Goal: Ask a question: Seek information or help from site administrators or community

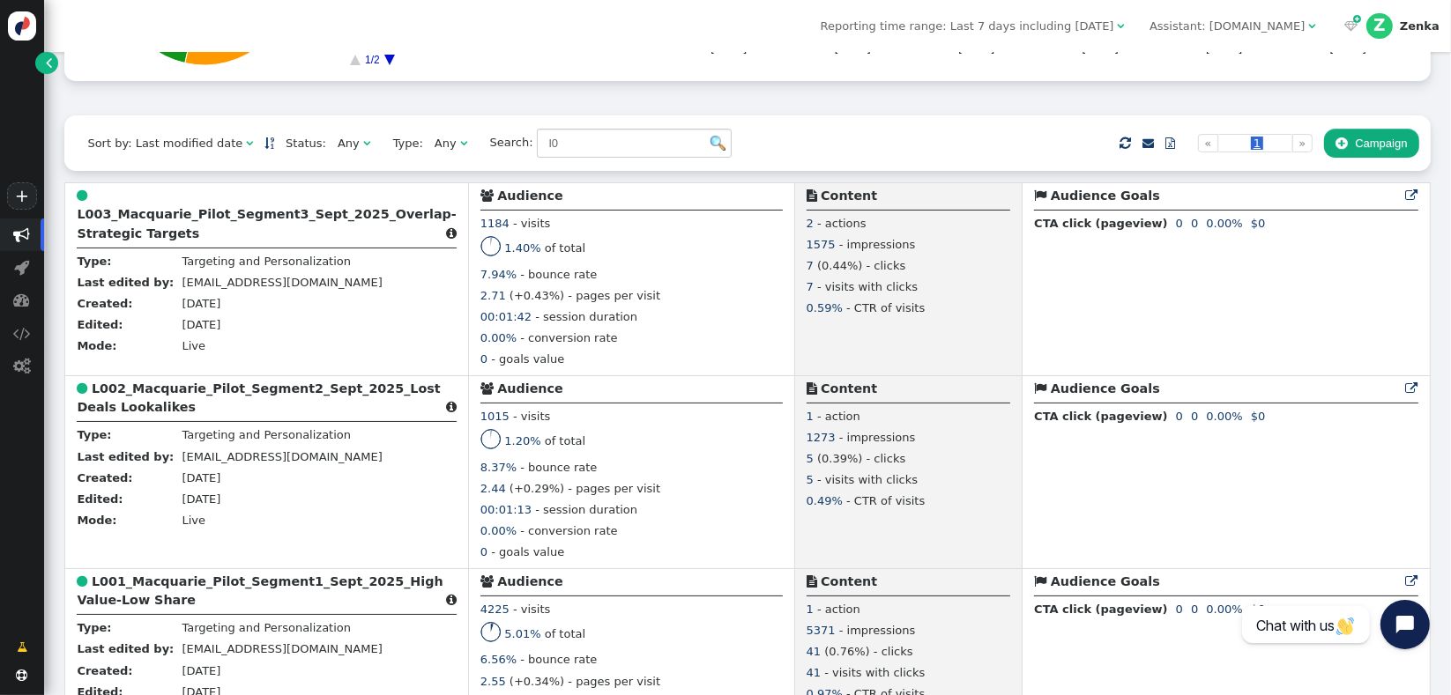
scroll to position [359, 0]
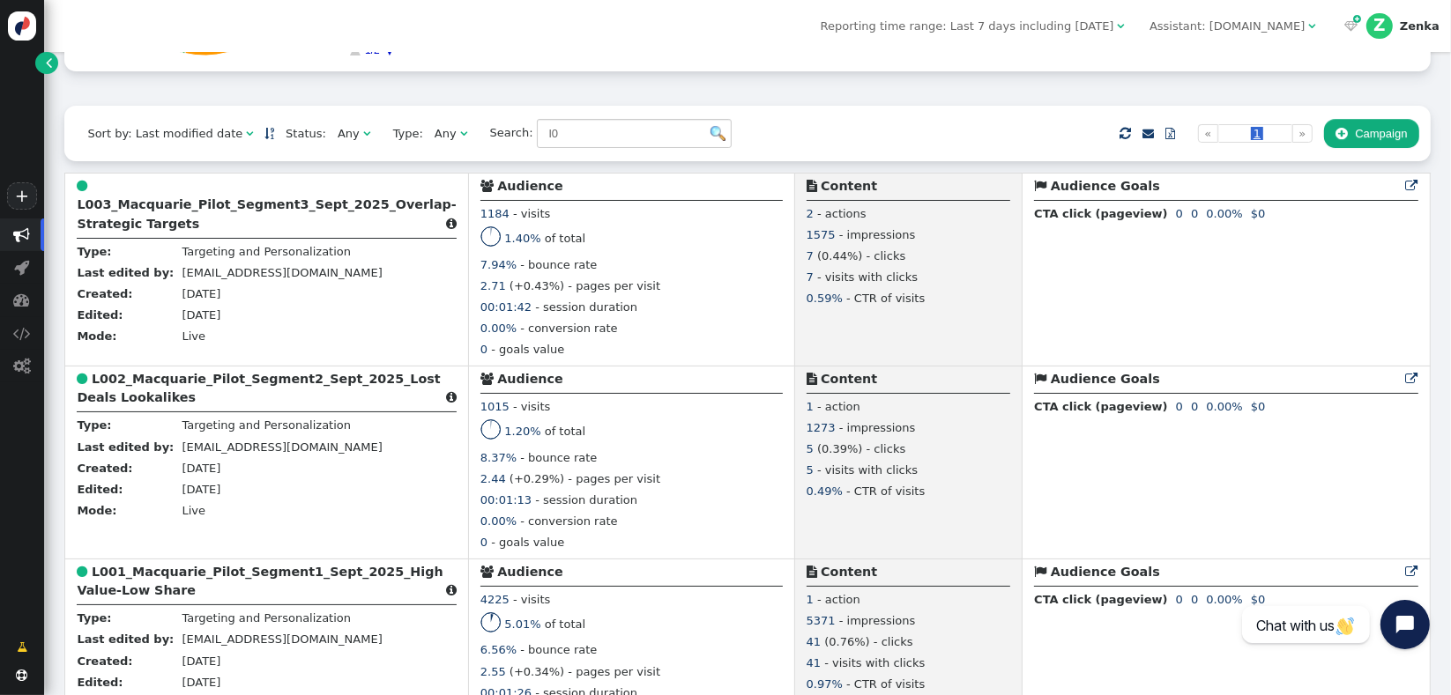
type input "l0"
click at [124, 593] on b "L001_Macquarie_Pilot_Segment1_Sept_2025_High Value-Low Share" at bounding box center [260, 581] width 366 height 33
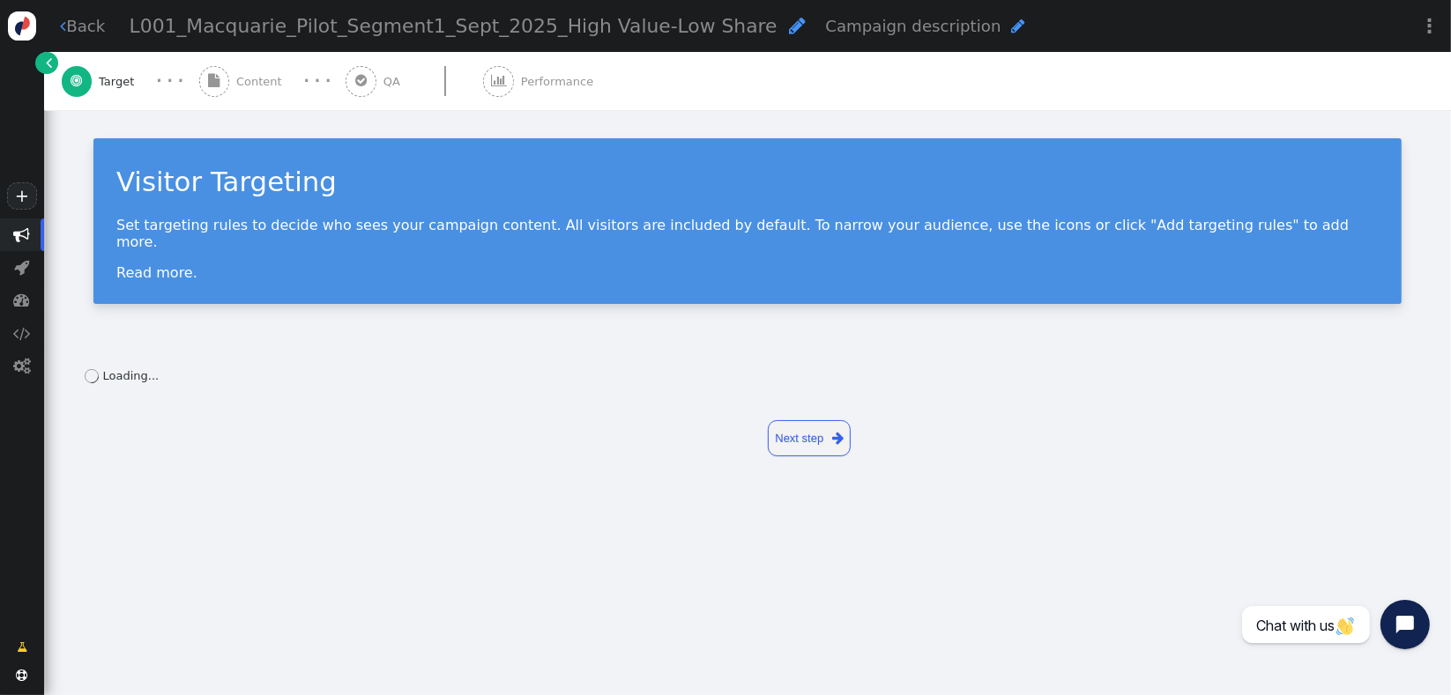
click at [536, 88] on span "Performance" at bounding box center [560, 82] width 79 height 18
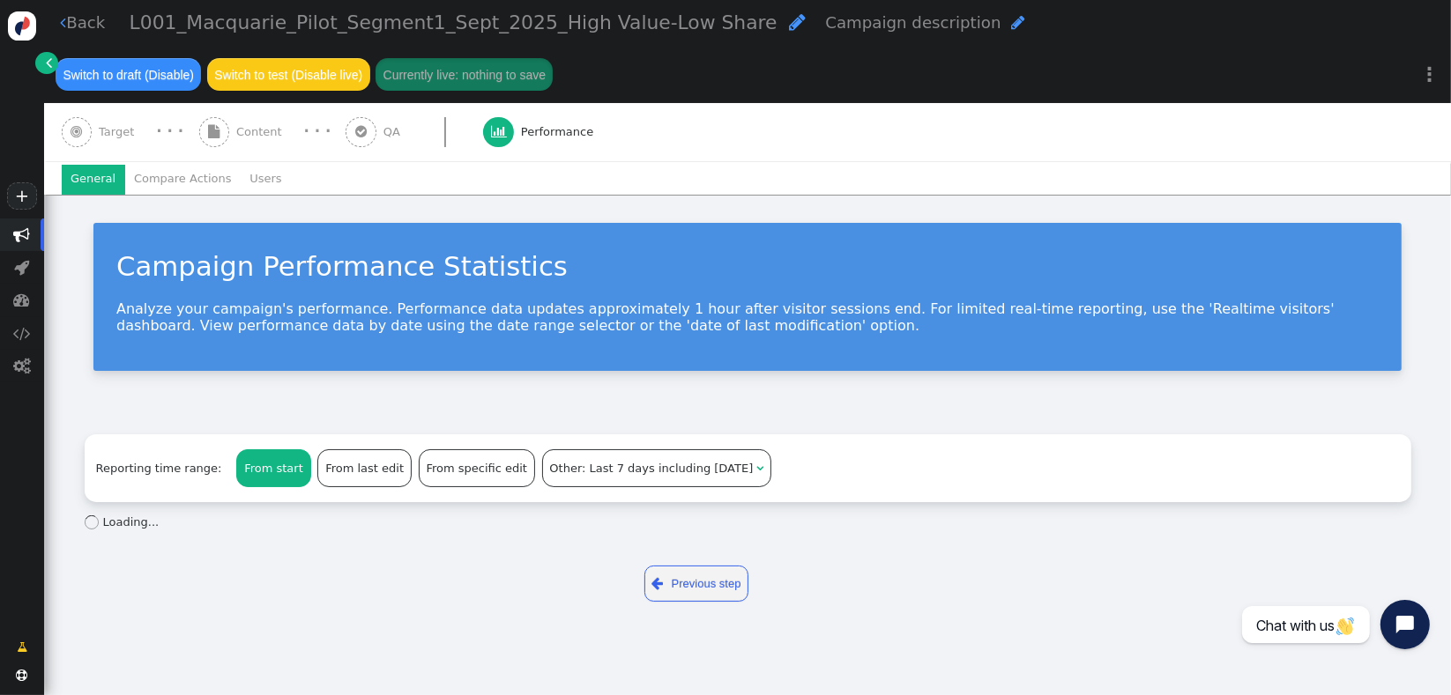
click at [247, 187] on li "Users" at bounding box center [266, 180] width 50 height 30
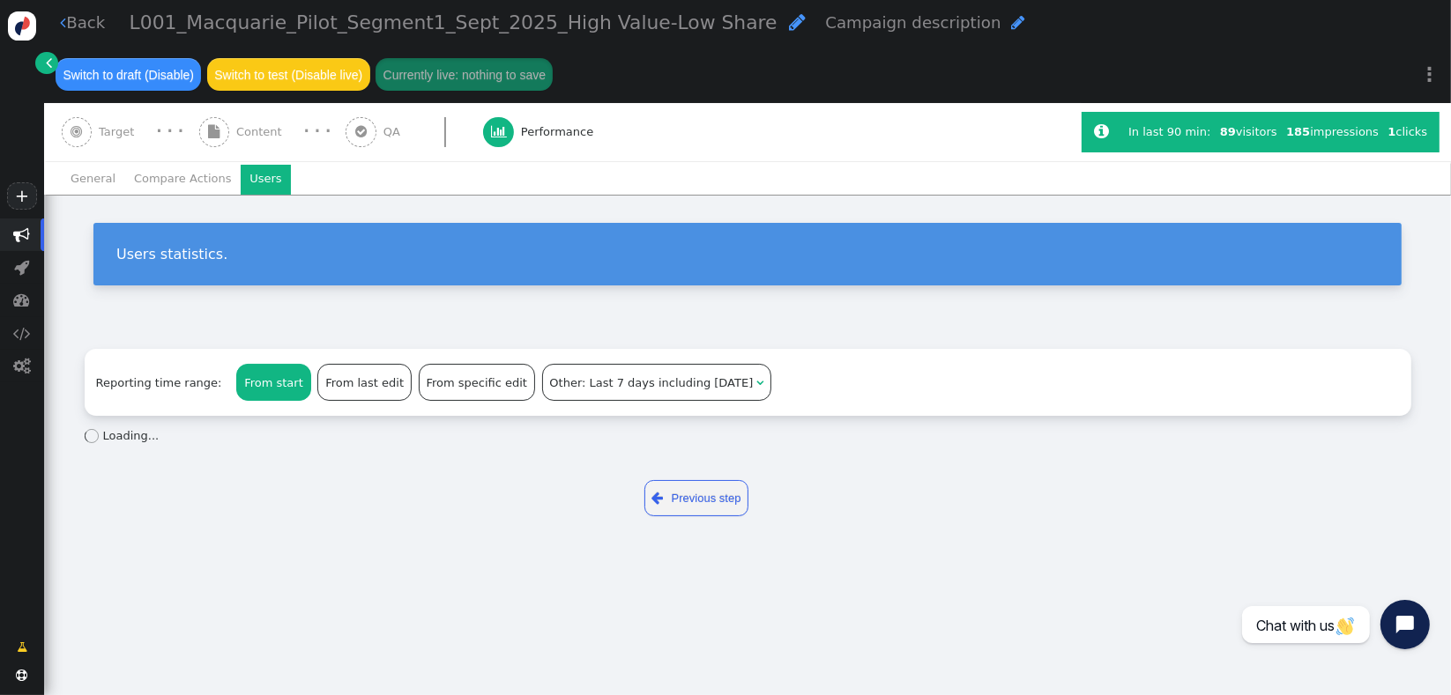
click at [682, 219] on div "Users statistics." at bounding box center [747, 261] width 1407 height 132
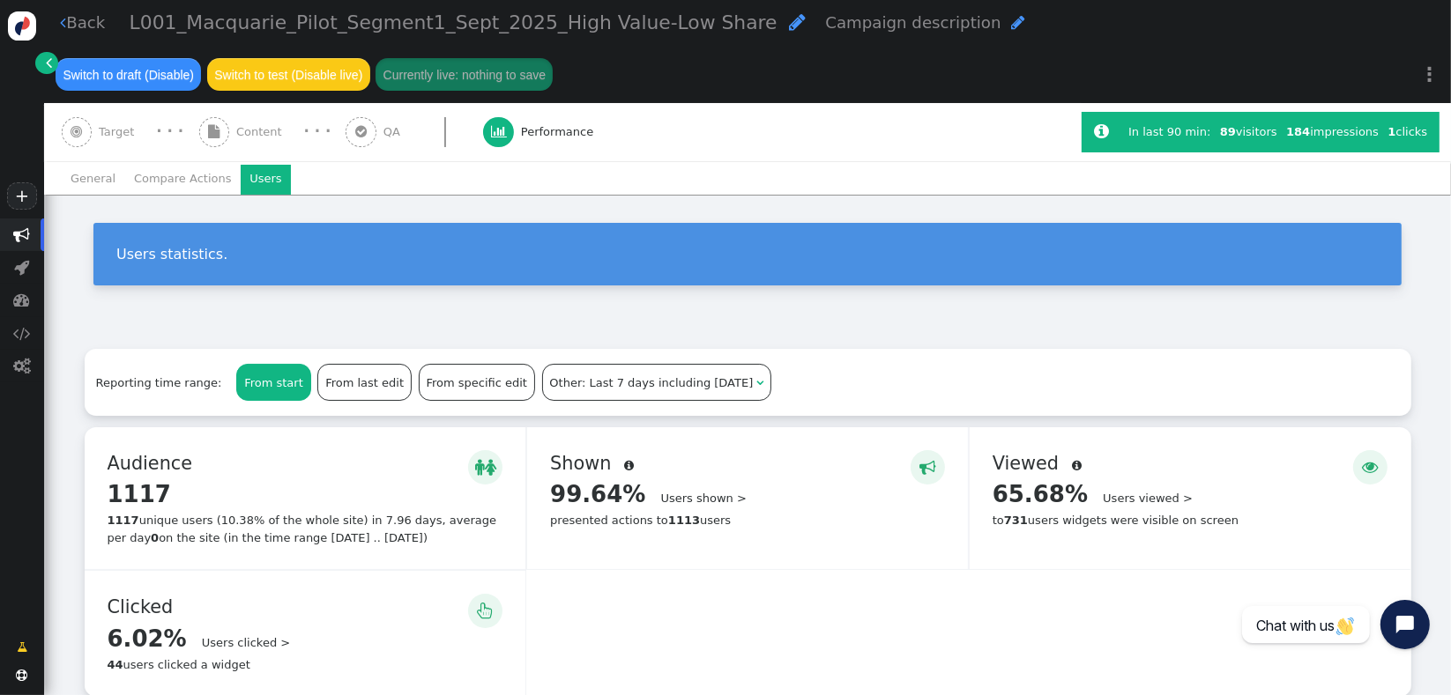
click at [584, 327] on div "Reporting time range: From start From last edit From specific edit Other: Last …" at bounding box center [747, 511] width 1407 height 371
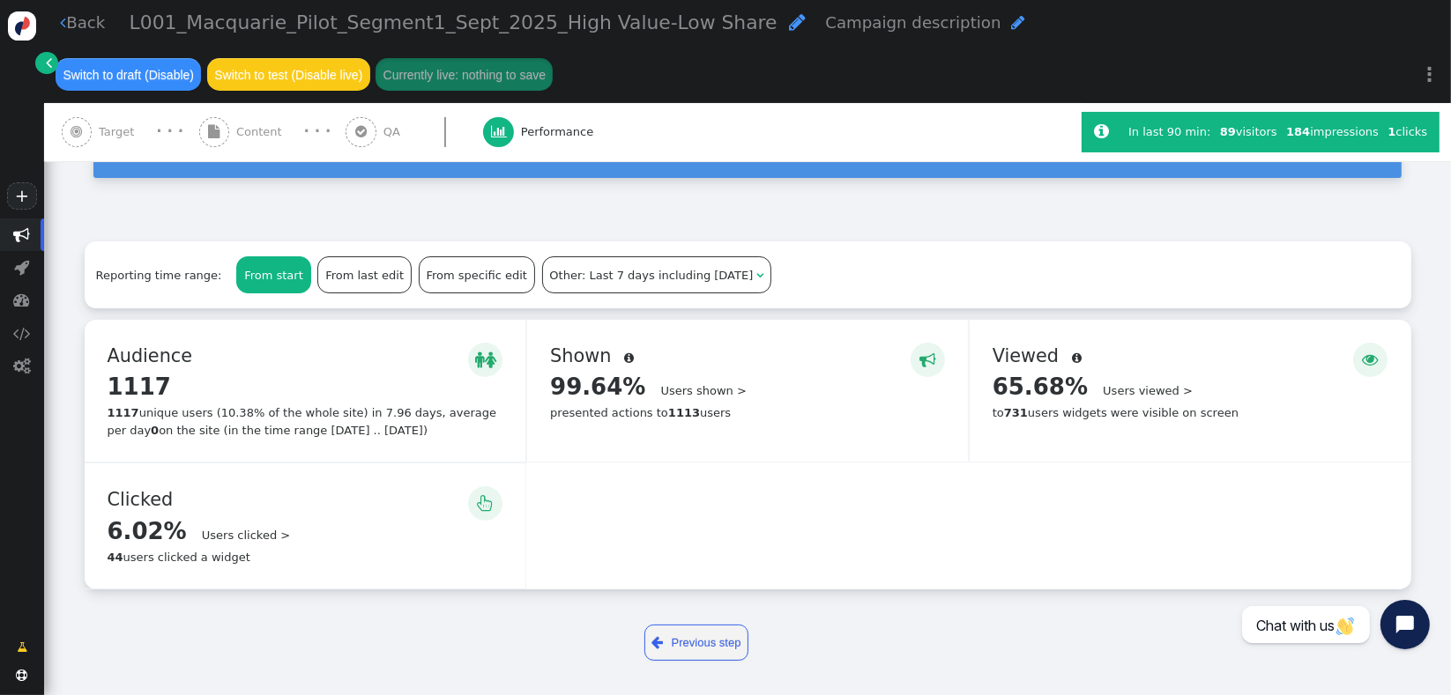
scroll to position [108, 0]
click at [405, 435] on div "1117 unique users (10.38% of the whole site) in 7.96 days, average per day 0 on…" at bounding box center [306, 421] width 396 height 34
click at [475, 379] on div "  Audience  1117 Details > 1117 unique users (10.38% of the whole site) in 7…" at bounding box center [306, 390] width 442 height 142
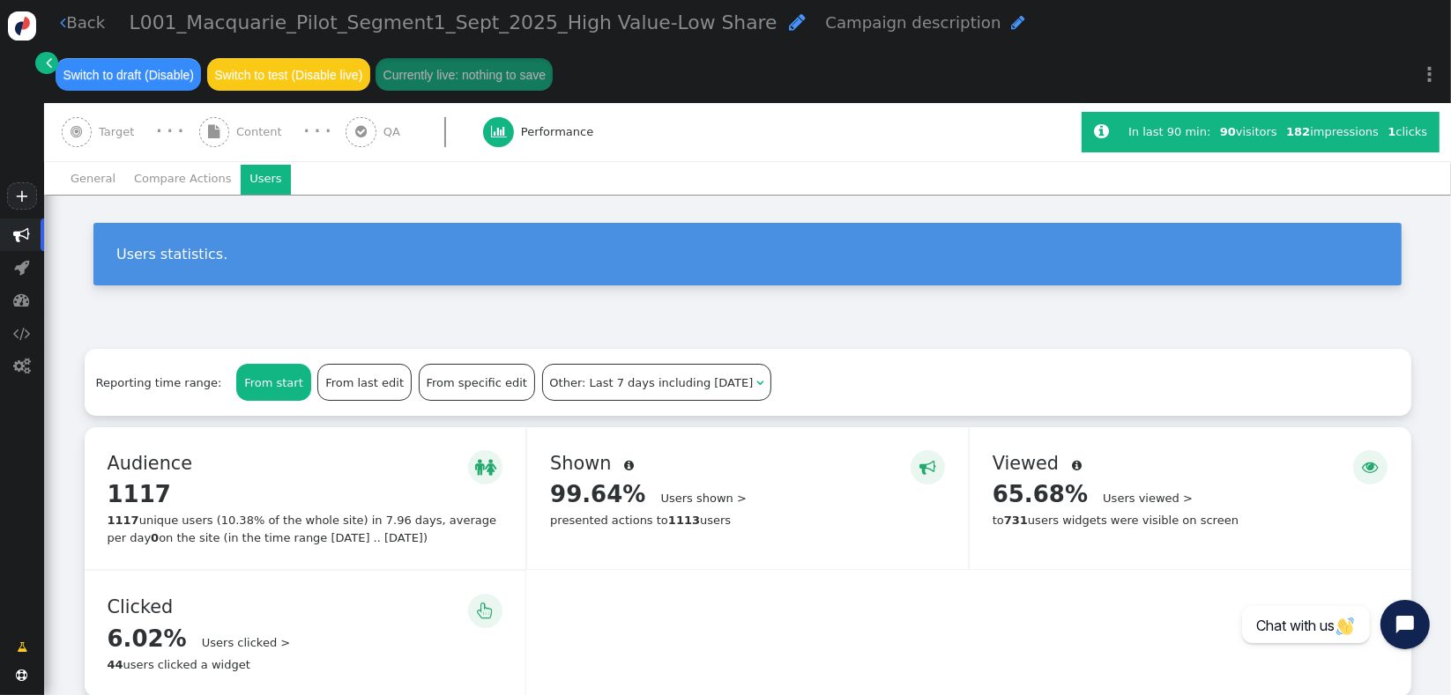
click at [88, 185] on li "General" at bounding box center [93, 180] width 63 height 30
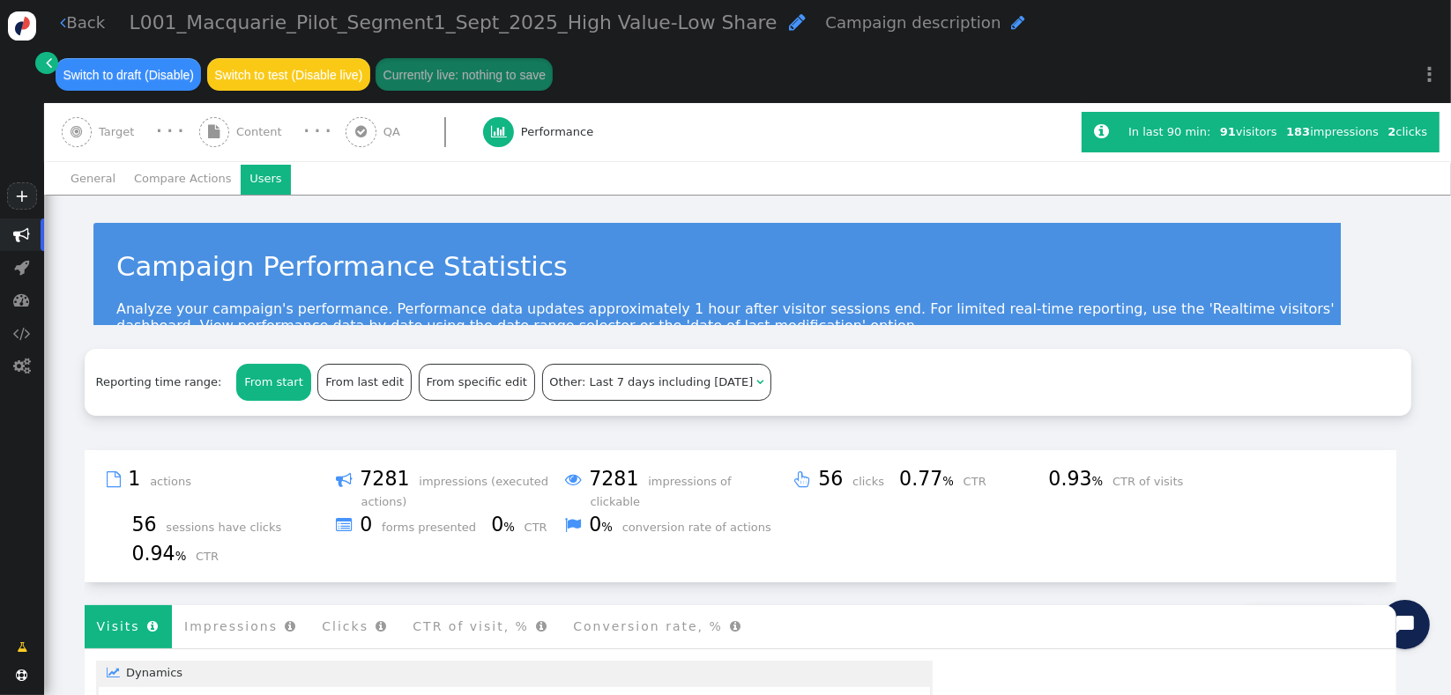
click at [241, 187] on li "Users" at bounding box center [266, 180] width 50 height 30
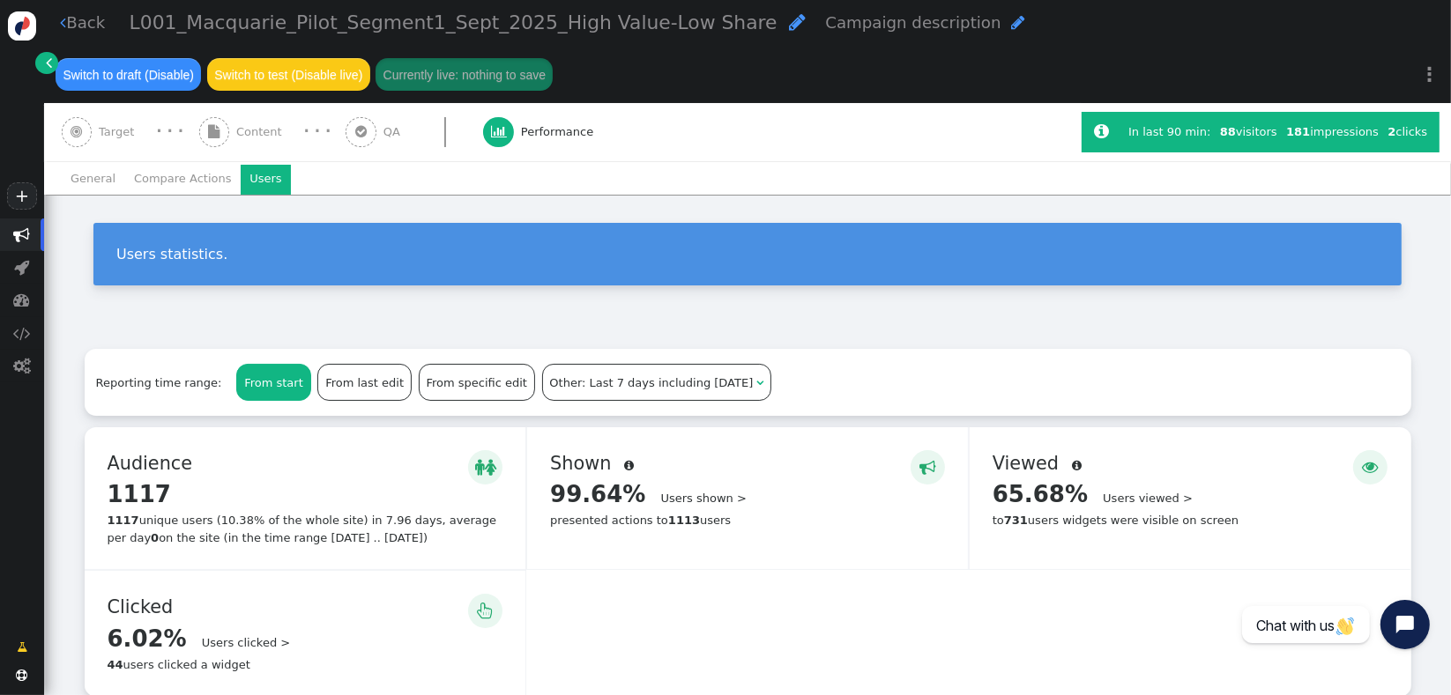
drag, startPoint x: 1123, startPoint y: 322, endPoint x: 1202, endPoint y: 323, distance: 79.3
click at [1124, 322] on div "Users statistics." at bounding box center [747, 261] width 1407 height 132
click at [390, 527] on div "1117 unique users (10.38% of the whole site) in 7.96 days, average per day 0 on…" at bounding box center [306, 529] width 396 height 34
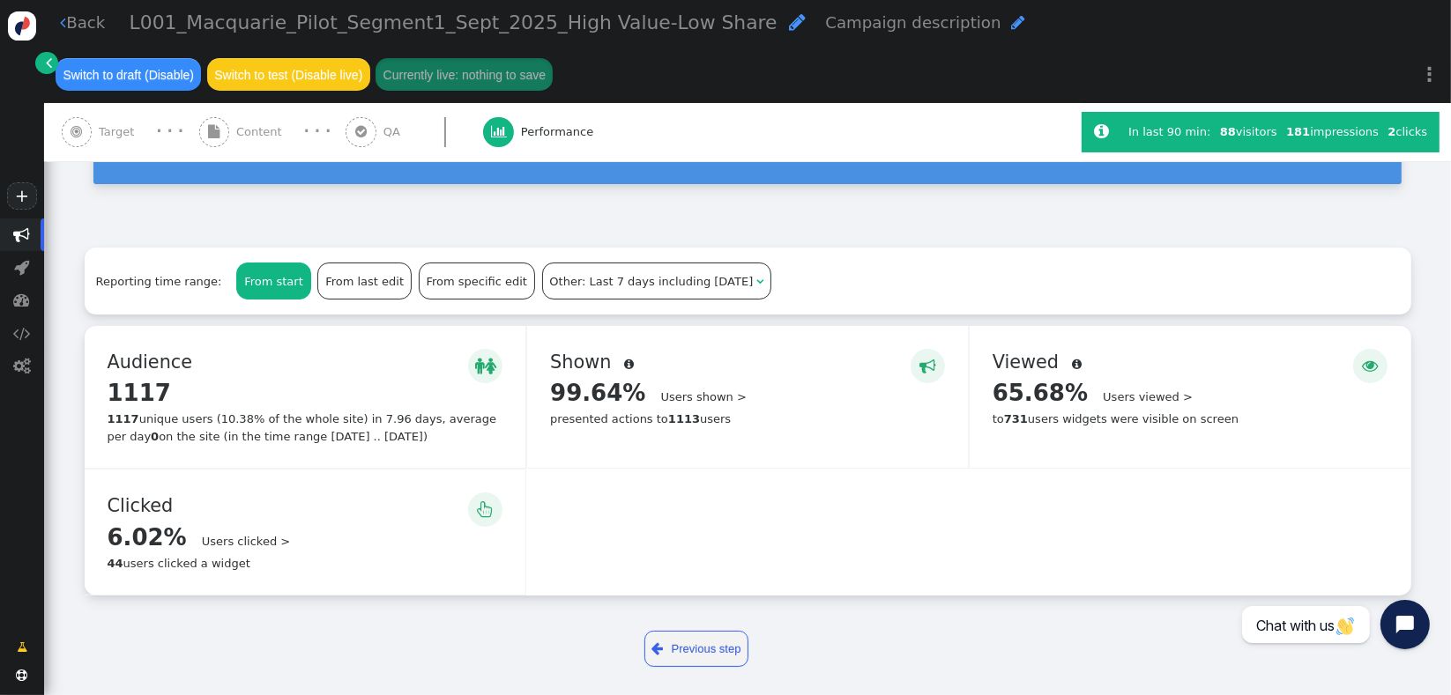
scroll to position [108, 0]
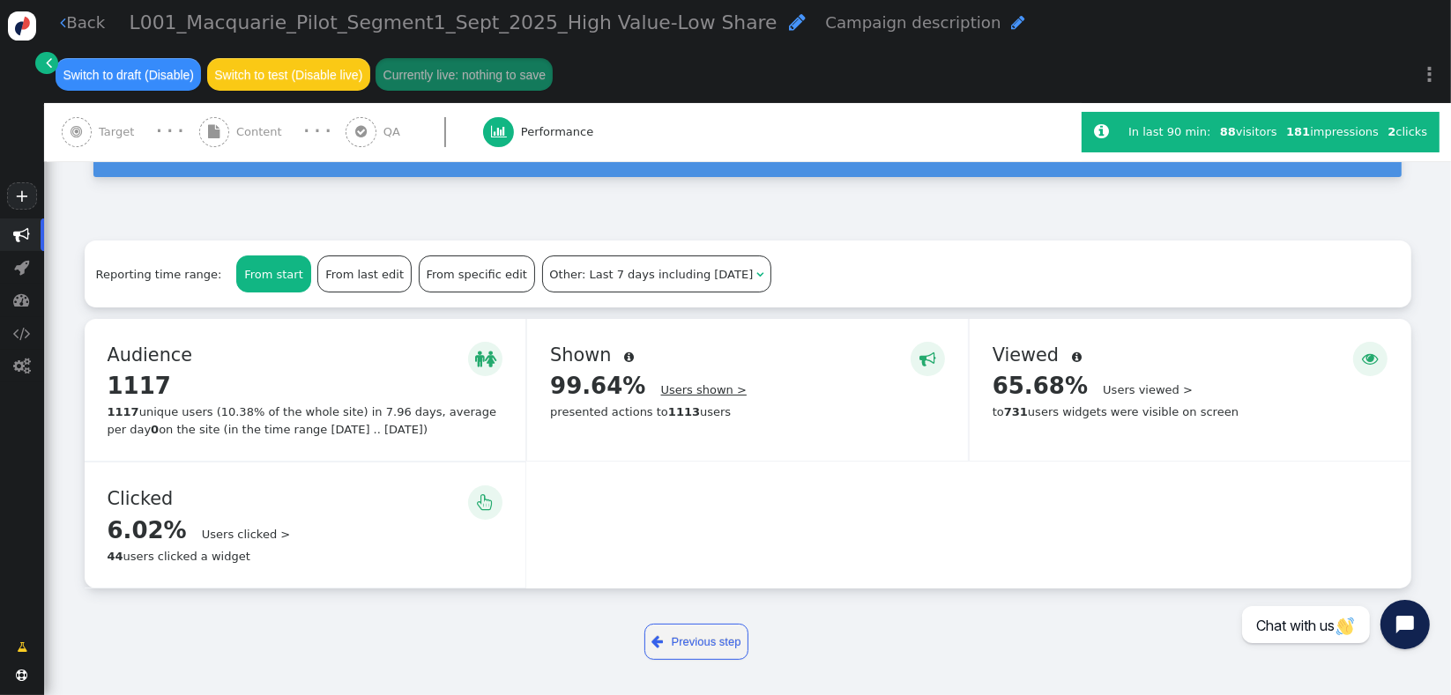
click at [702, 391] on link "Users shown >" at bounding box center [703, 389] width 85 height 13
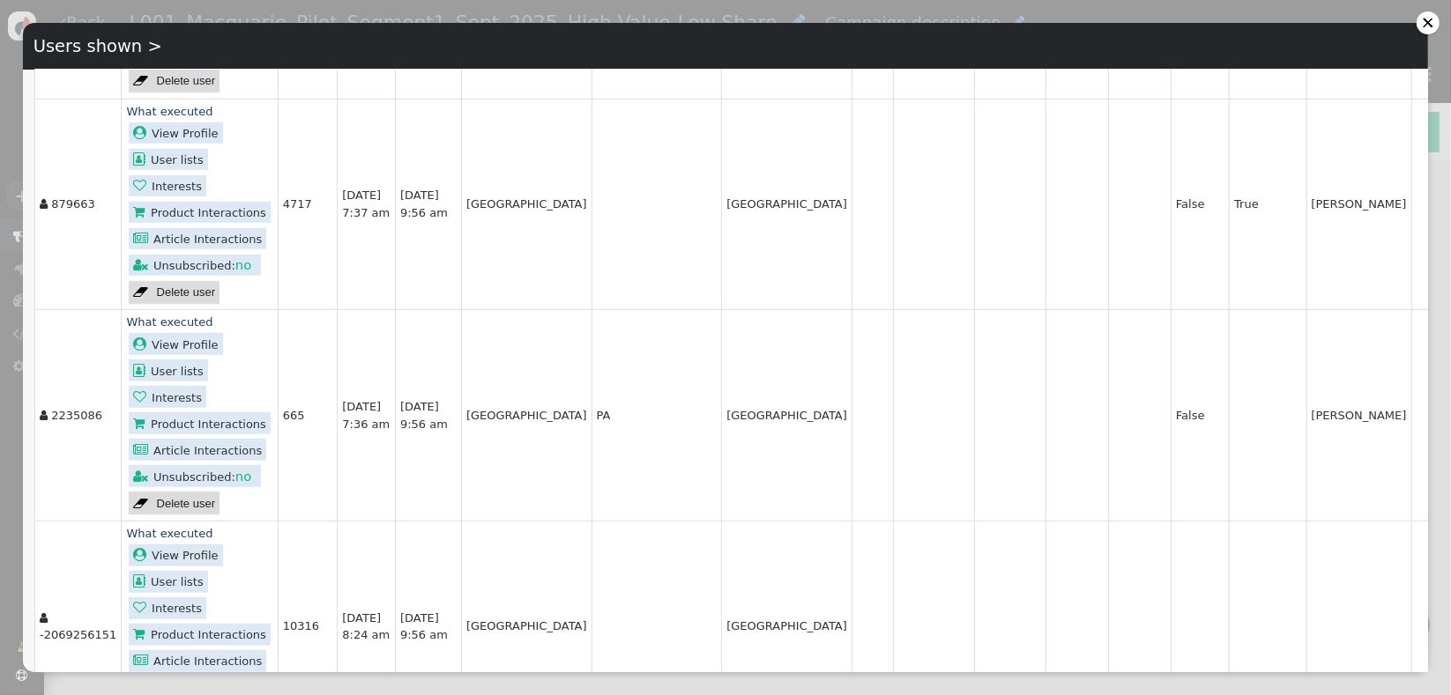
scroll to position [1449, 0]
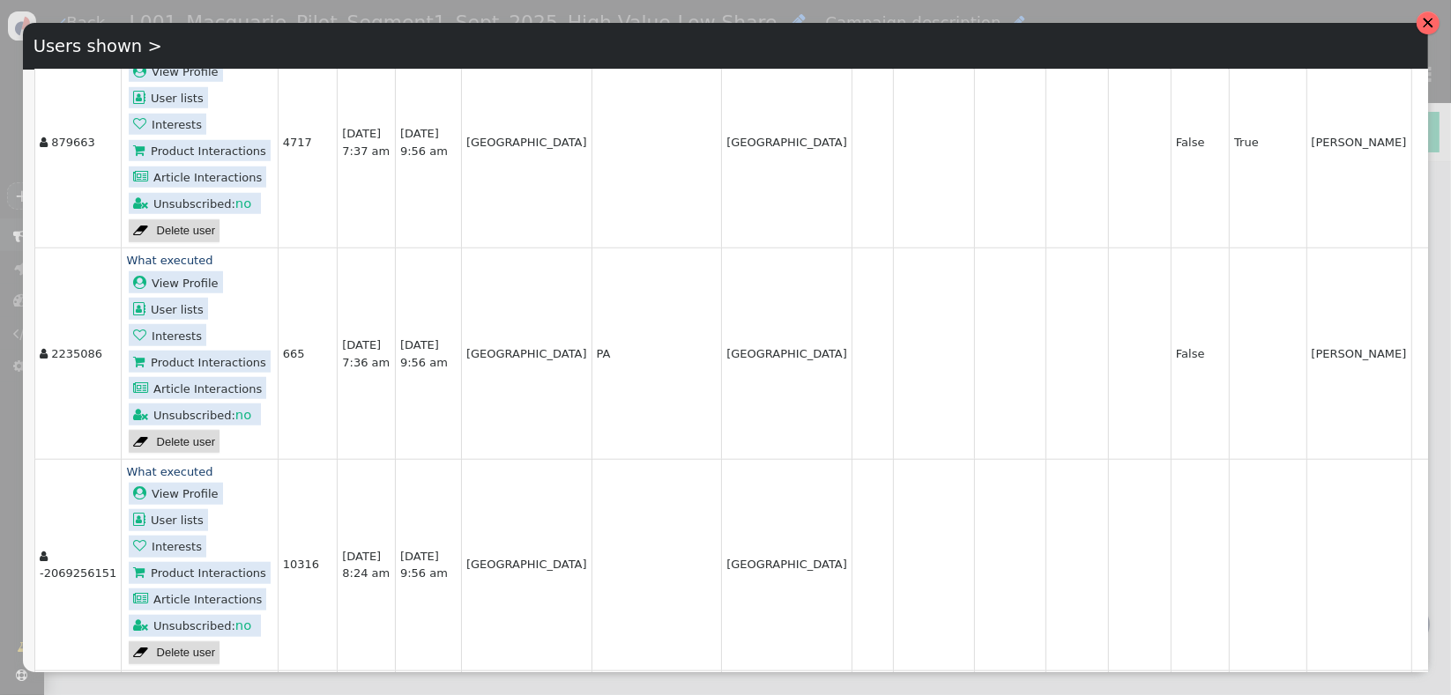
click at [1423, 27] on div at bounding box center [1427, 22] width 23 height 23
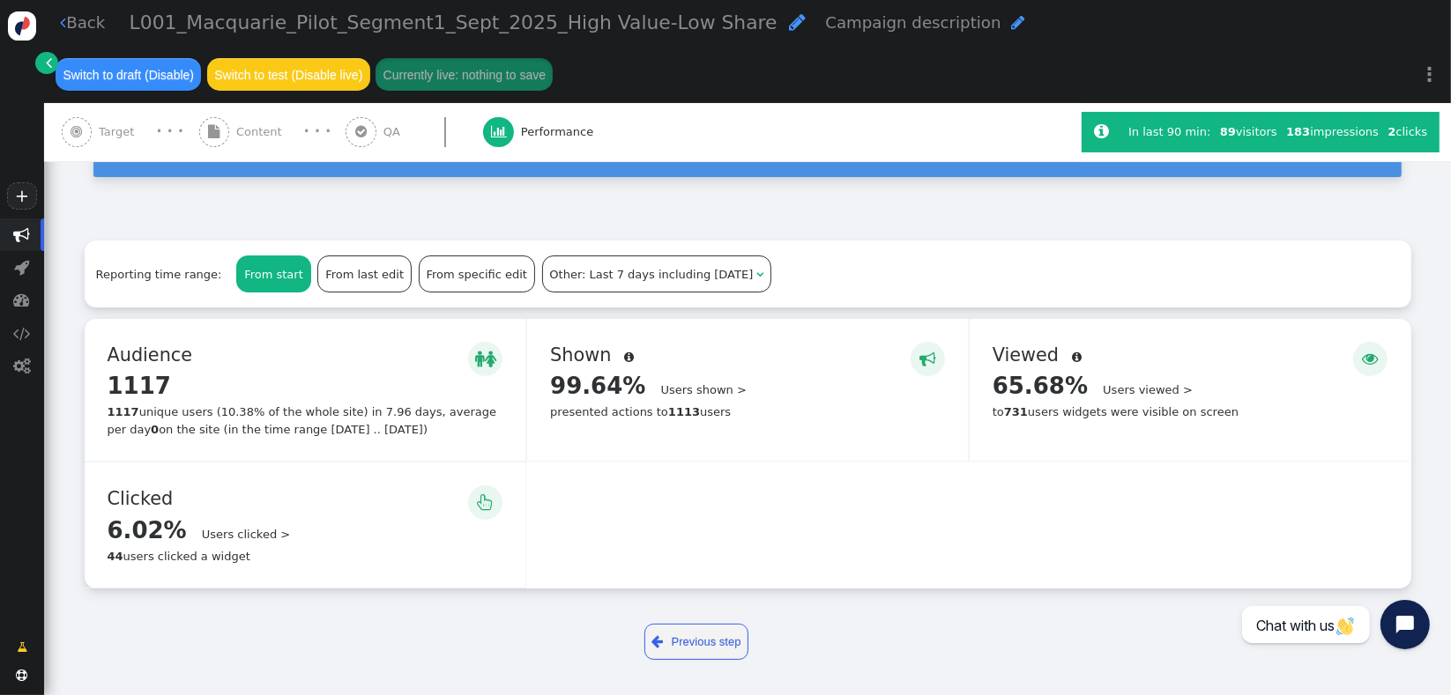
scroll to position [0, 0]
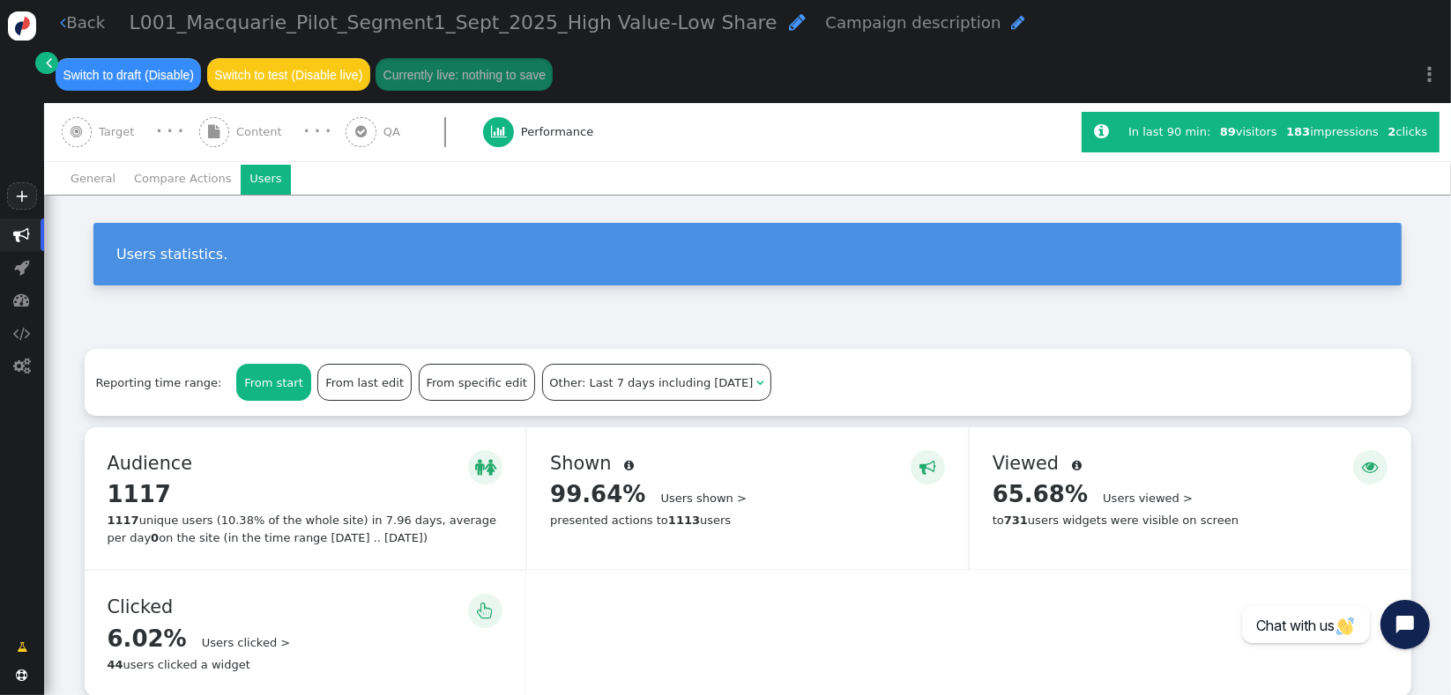
click at [790, 420] on div "Reporting time range: From start From last edit From specific edit Other: Last …" at bounding box center [748, 523] width 1326 height 348
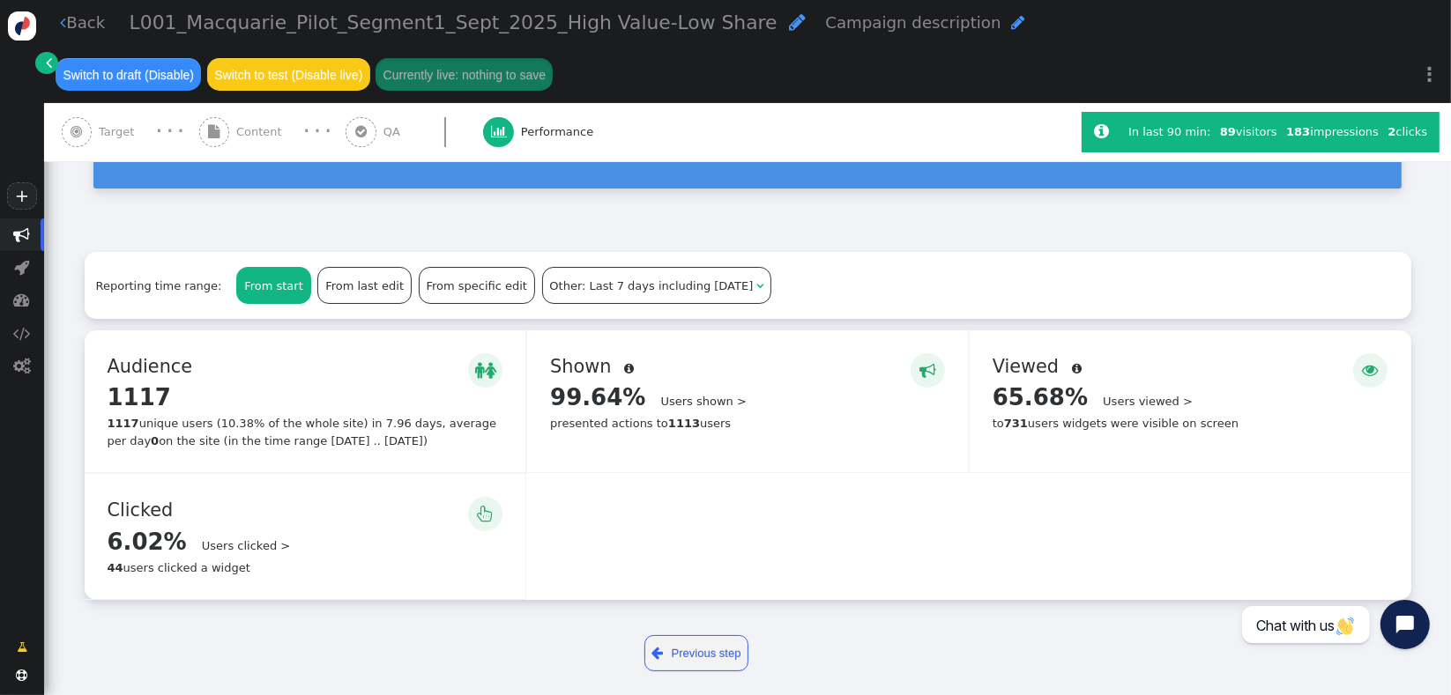
scroll to position [108, 0]
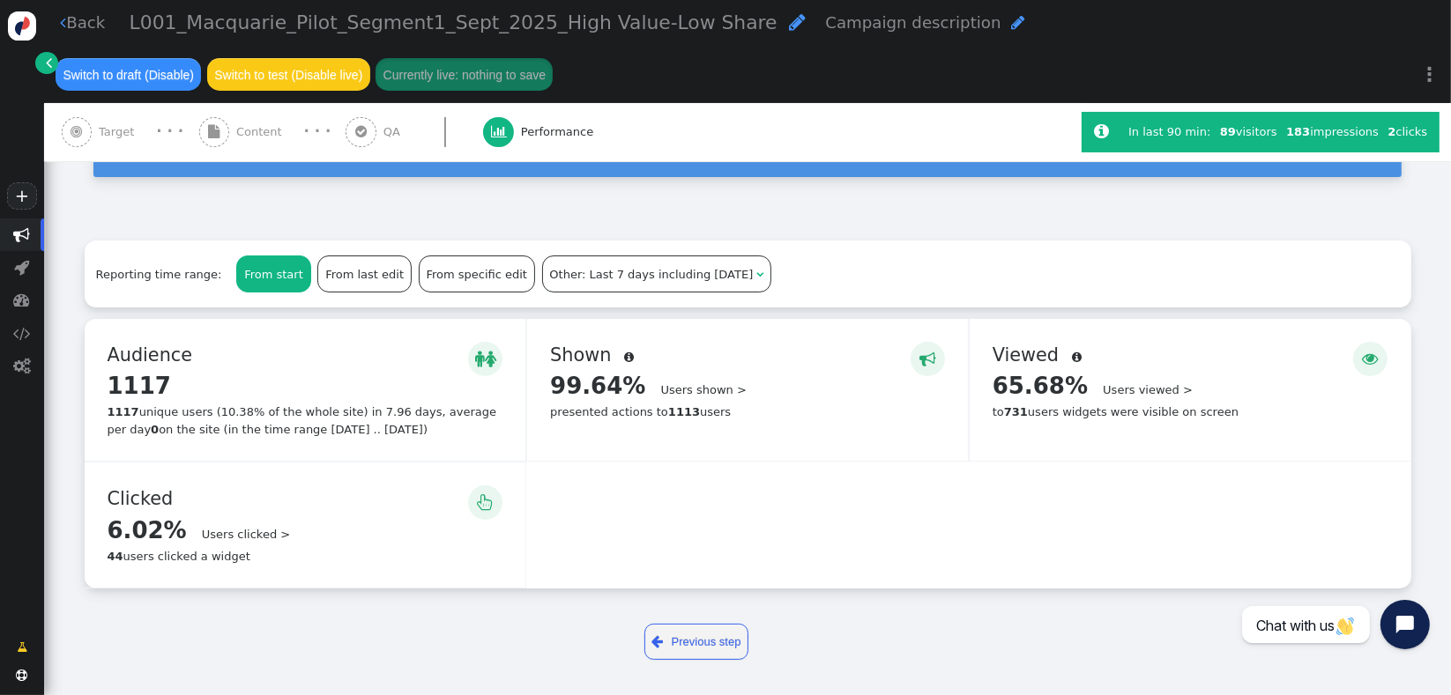
drag, startPoint x: 647, startPoint y: 418, endPoint x: 716, endPoint y: 421, distance: 68.8
click at [716, 421] on div " Shown  99.64% Users shown > presented actions to 1113 users" at bounding box center [747, 390] width 441 height 142
click at [722, 419] on div "presented actions to 1113 users" at bounding box center [747, 413] width 395 height 18
click at [728, 407] on div "presented actions to 1113 users" at bounding box center [747, 413] width 395 height 18
click at [390, 441] on div "  Audience  1117 Details > 1117 unique users (10.38% of the whole site) in 7…" at bounding box center [306, 390] width 442 height 142
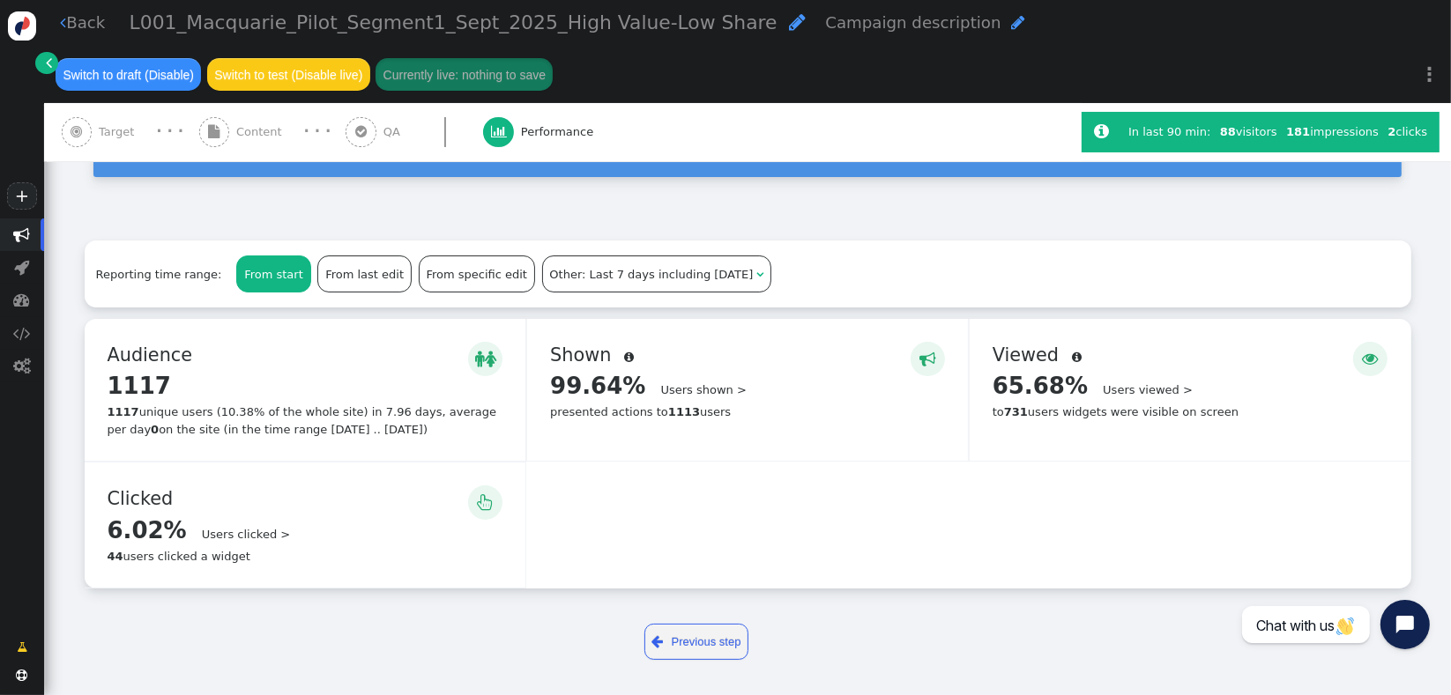
drag, startPoint x: 187, startPoint y: 423, endPoint x: 399, endPoint y: 426, distance: 212.4
click at [379, 423] on div "1117 unique users (10.38% of the whole site) in 7.96 days, average per day 0 on…" at bounding box center [306, 421] width 396 height 34
click at [403, 427] on div "1117 unique users (10.38% of the whole site) in 7.96 days, average per day 0 on…" at bounding box center [306, 421] width 396 height 34
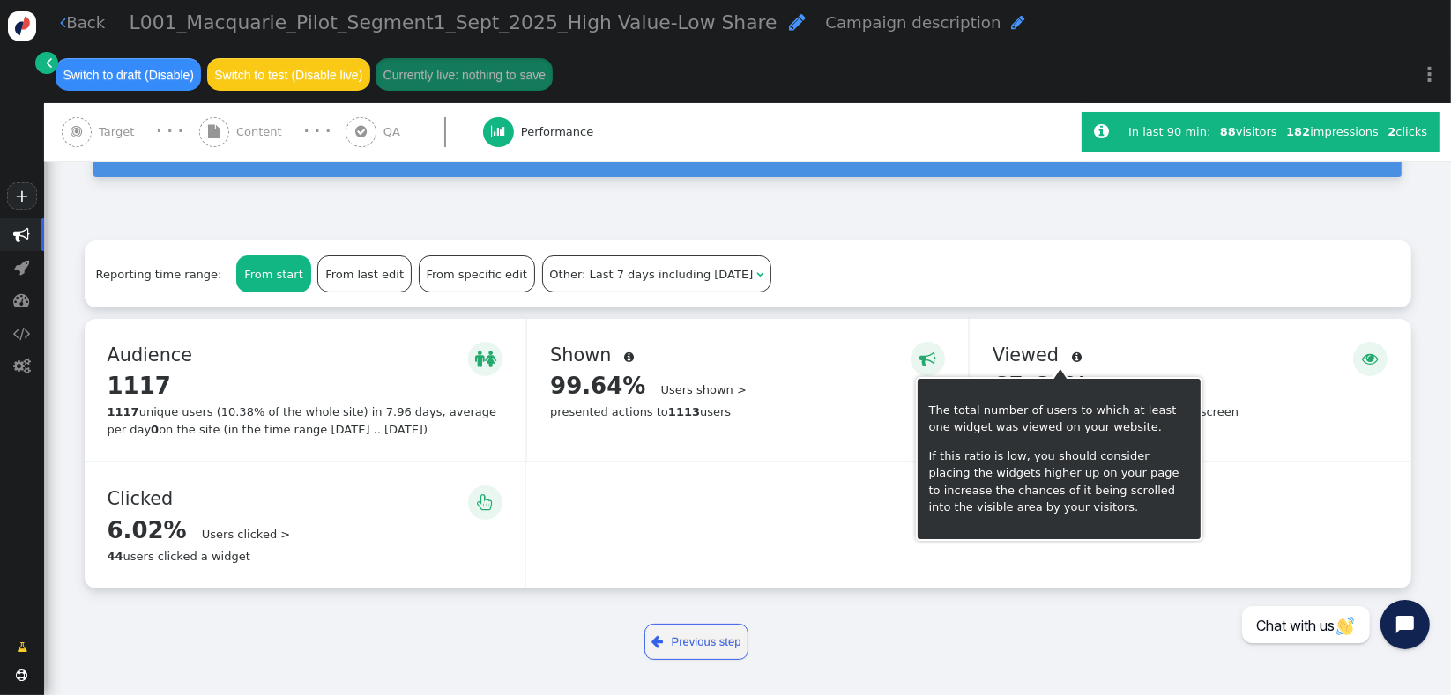
drag, startPoint x: 1052, startPoint y: 419, endPoint x: 871, endPoint y: 450, distance: 184.1
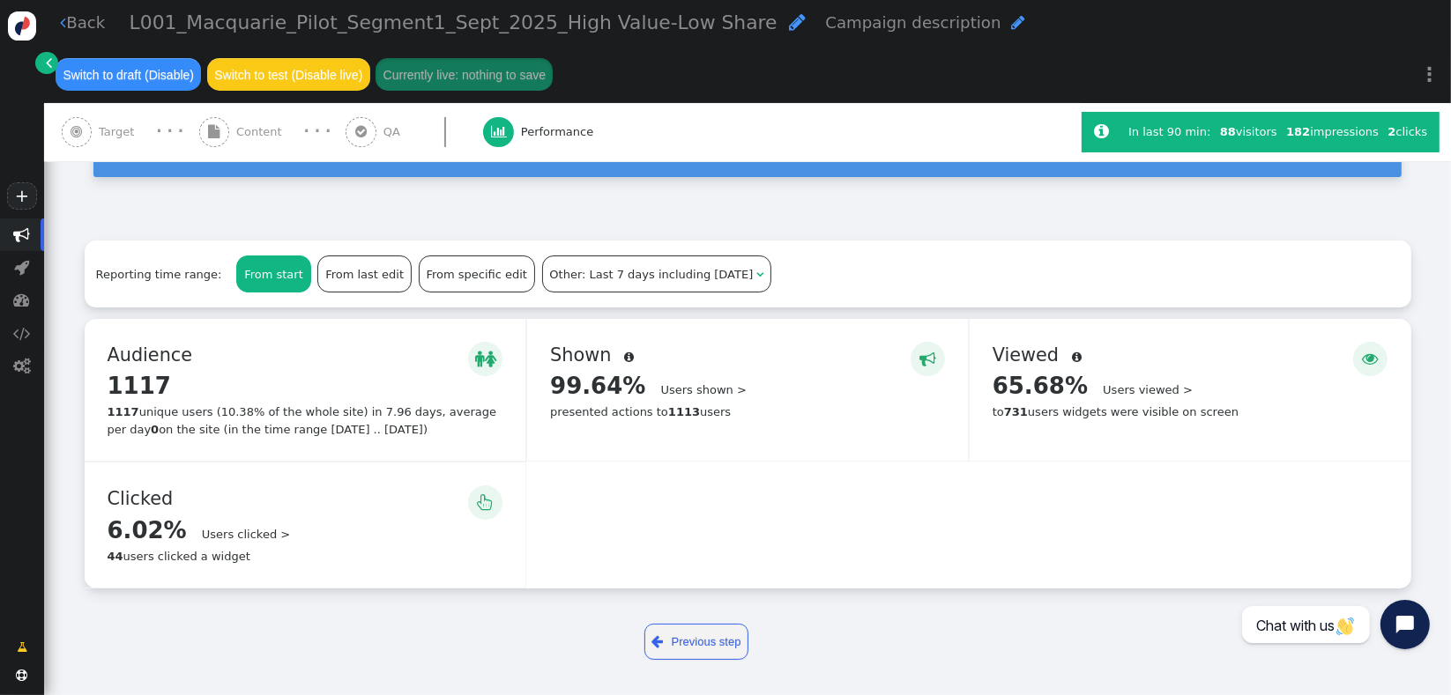
click at [1091, 353] on div "Viewed " at bounding box center [1190, 355] width 396 height 27
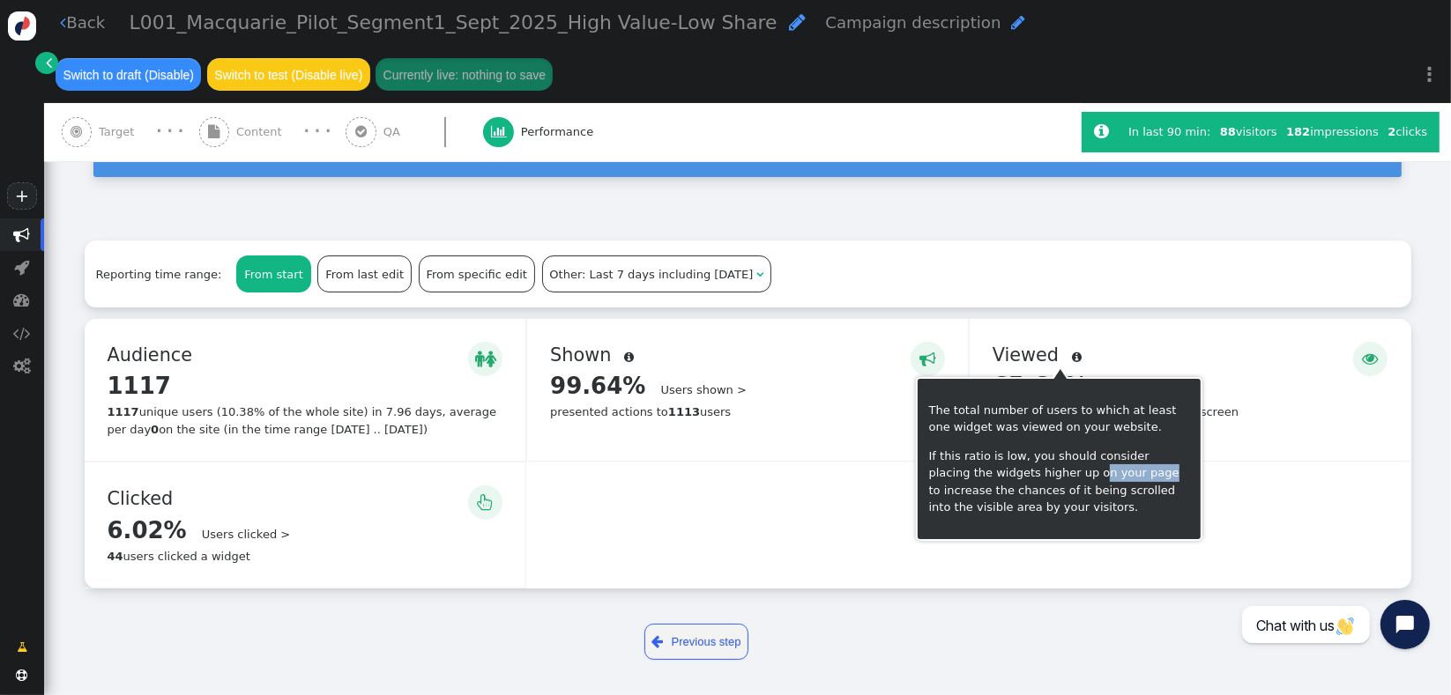
drag, startPoint x: 1033, startPoint y: 476, endPoint x: 1102, endPoint y: 472, distance: 68.8
click at [1093, 472] on p "If this ratio is low, you should consider placing the widgets higher up on your…" at bounding box center [1059, 482] width 260 height 69
click at [1109, 475] on p "If this ratio is low, you should consider placing the widgets higher up on your…" at bounding box center [1059, 482] width 260 height 69
click at [1069, 510] on p "If this ratio is low, you should consider placing the widgets higher up on your…" at bounding box center [1059, 482] width 260 height 69
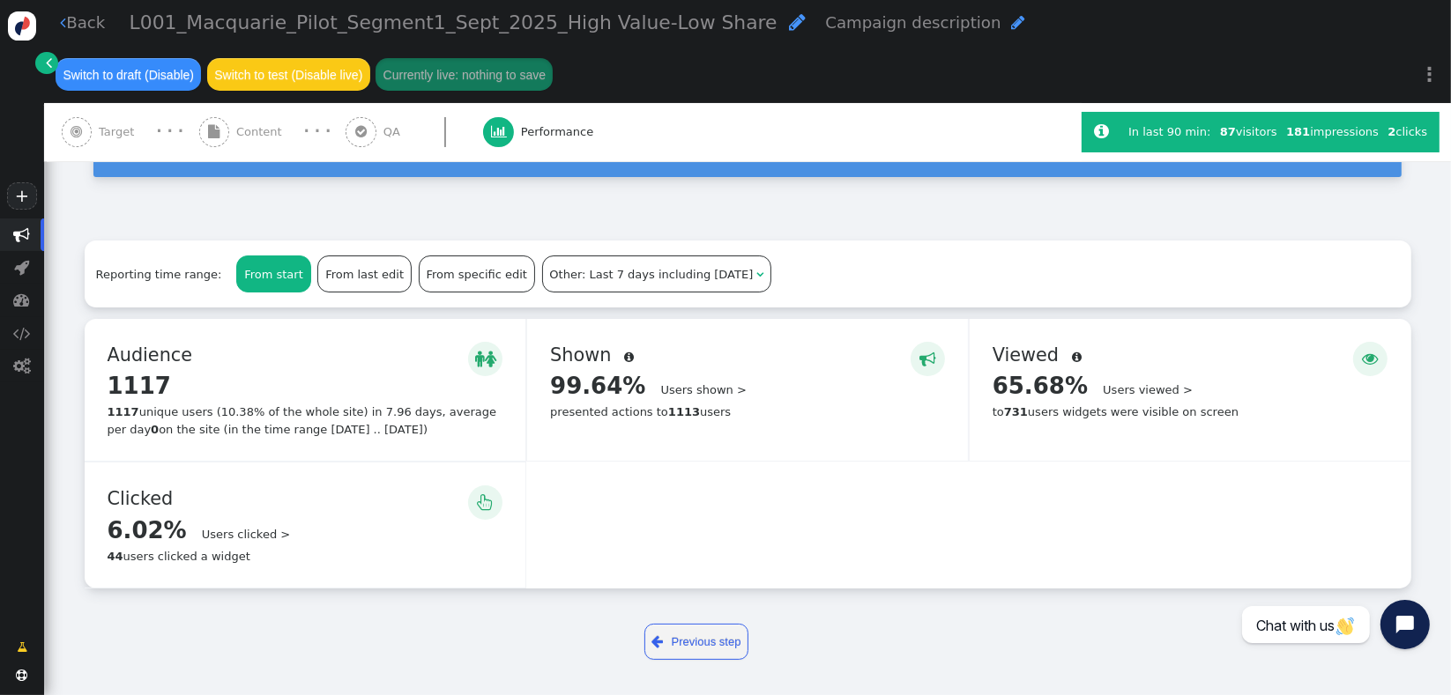
click at [841, 526] on div "  Audience  1117 Details > 1117 unique users (10.38% of the whole site) in 7…" at bounding box center [748, 454] width 1326 height 270
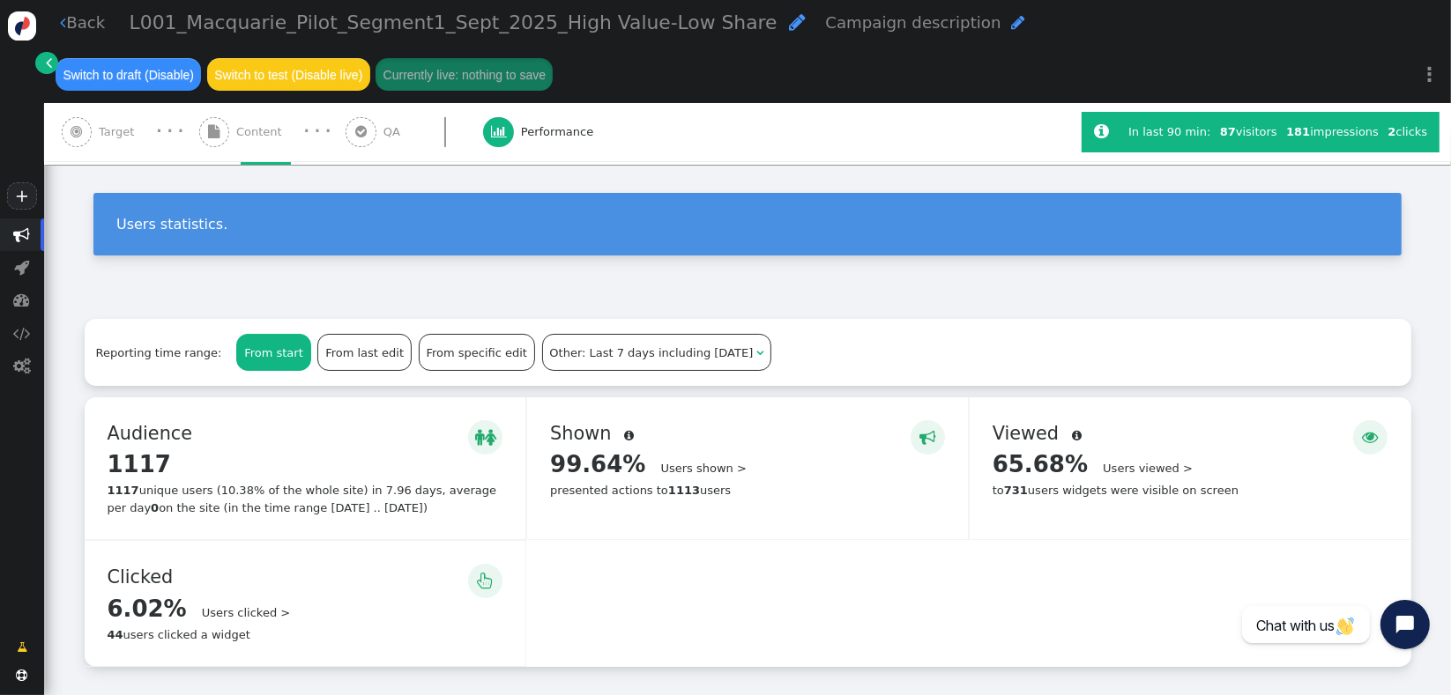
scroll to position [0, 0]
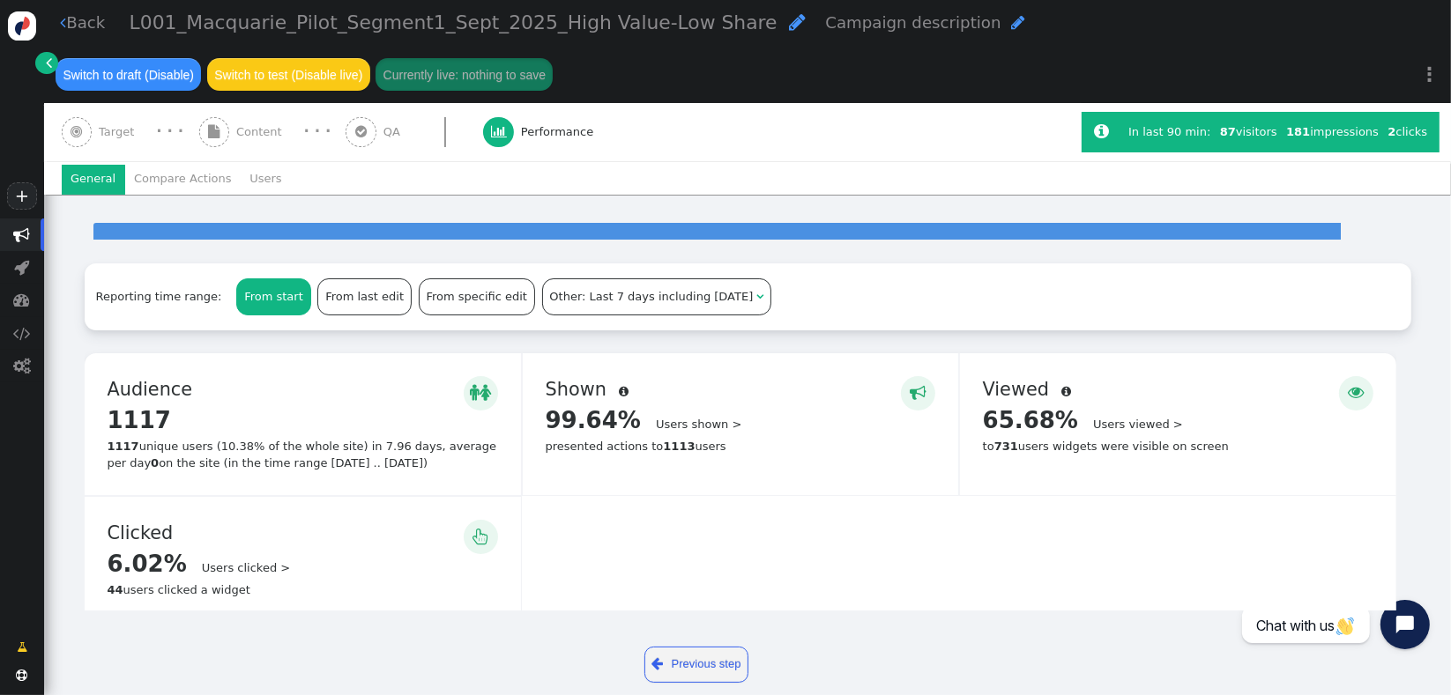
click at [83, 191] on li "General" at bounding box center [93, 180] width 63 height 30
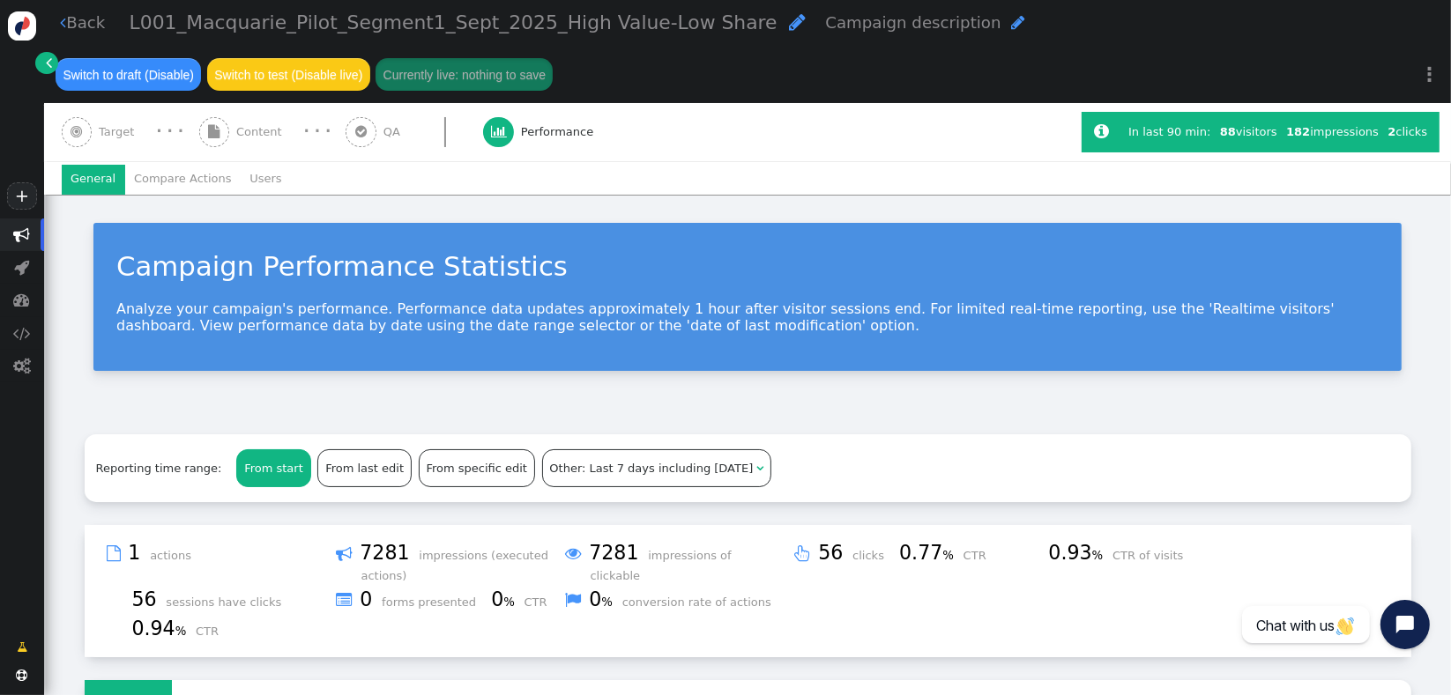
click at [254, 189] on li "Users" at bounding box center [266, 180] width 50 height 30
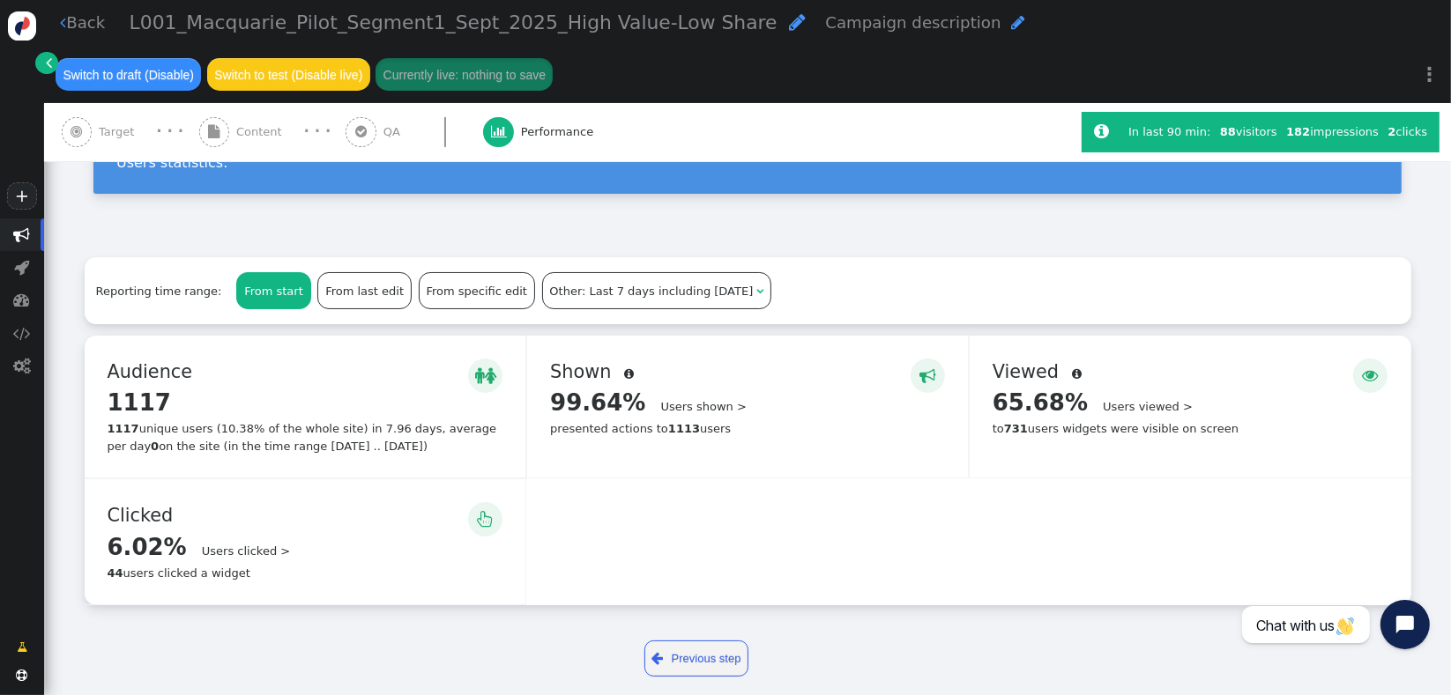
scroll to position [108, 0]
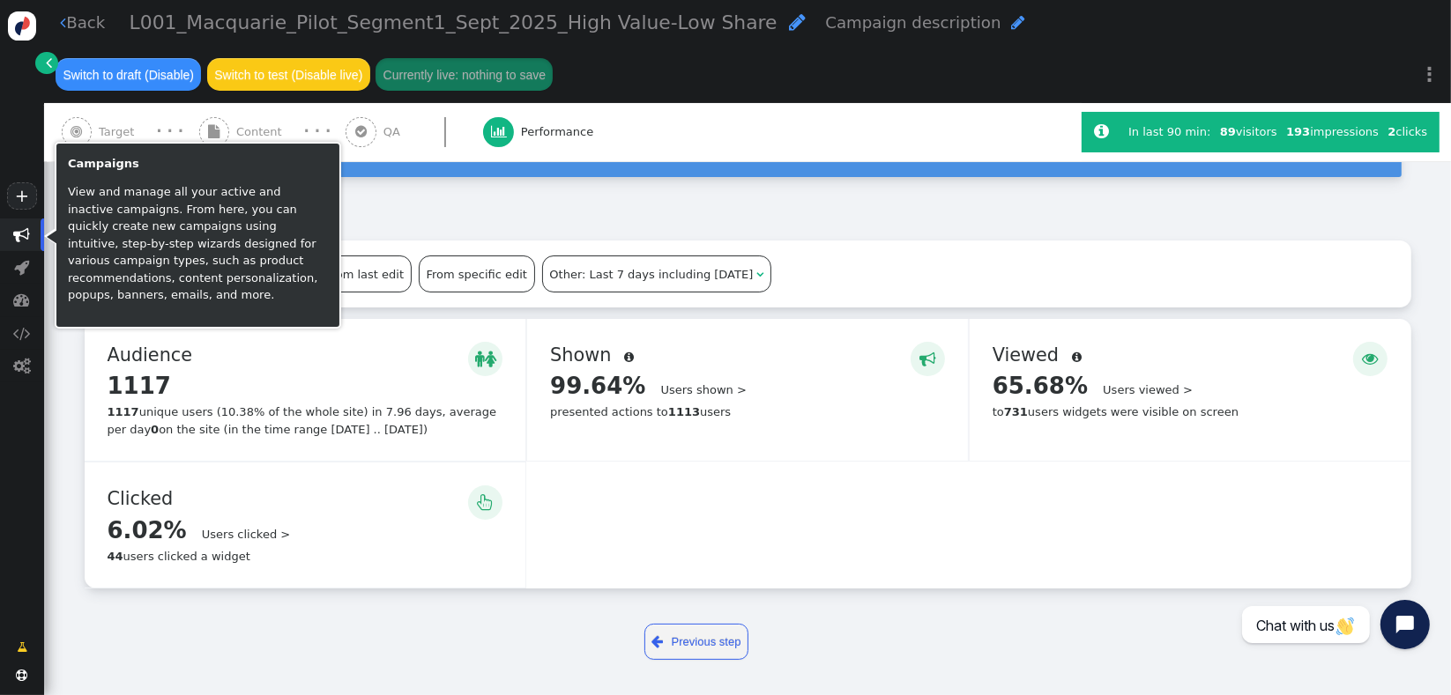
click at [16, 242] on span "" at bounding box center [22, 234] width 17 height 17
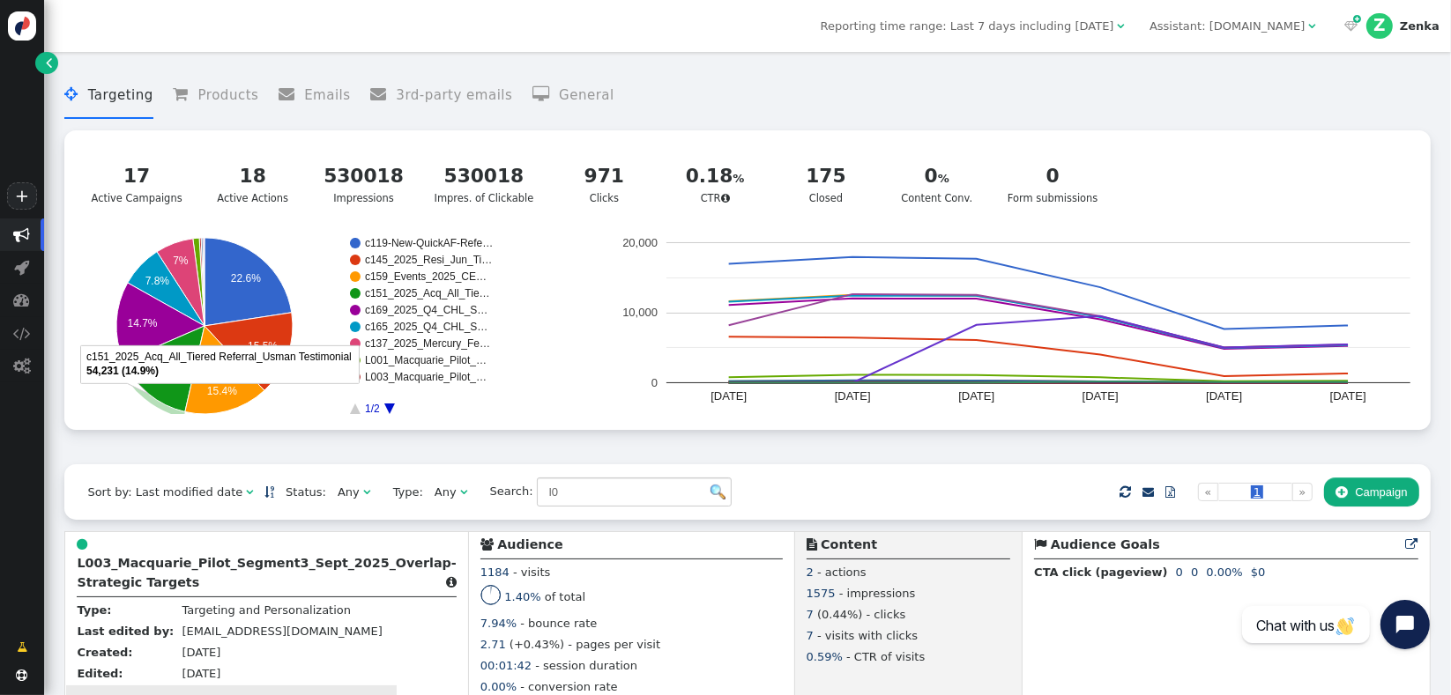
click at [210, 569] on b "L003_Macquarie_Pilot_Segment3_Sept_2025_Overlap-Strategic Targets" at bounding box center [266, 572] width 379 height 33
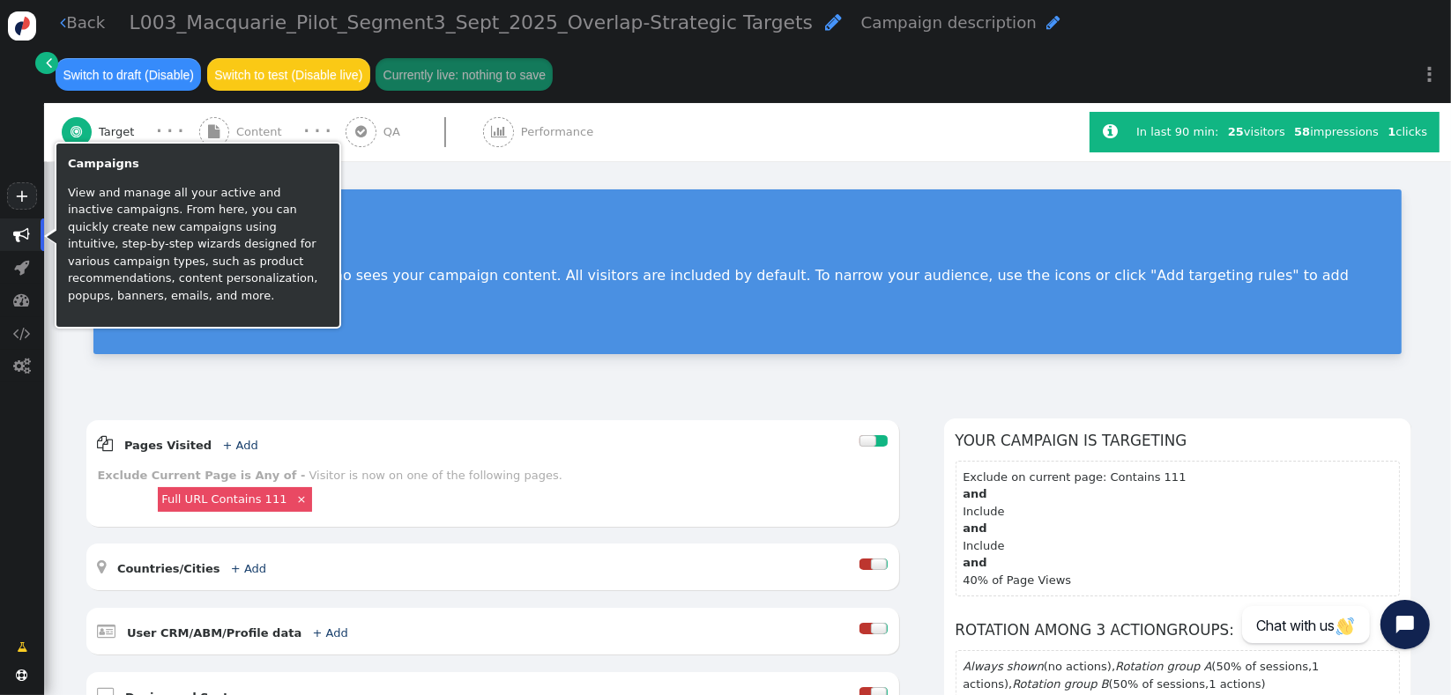
click at [20, 236] on span "" at bounding box center [22, 234] width 17 height 17
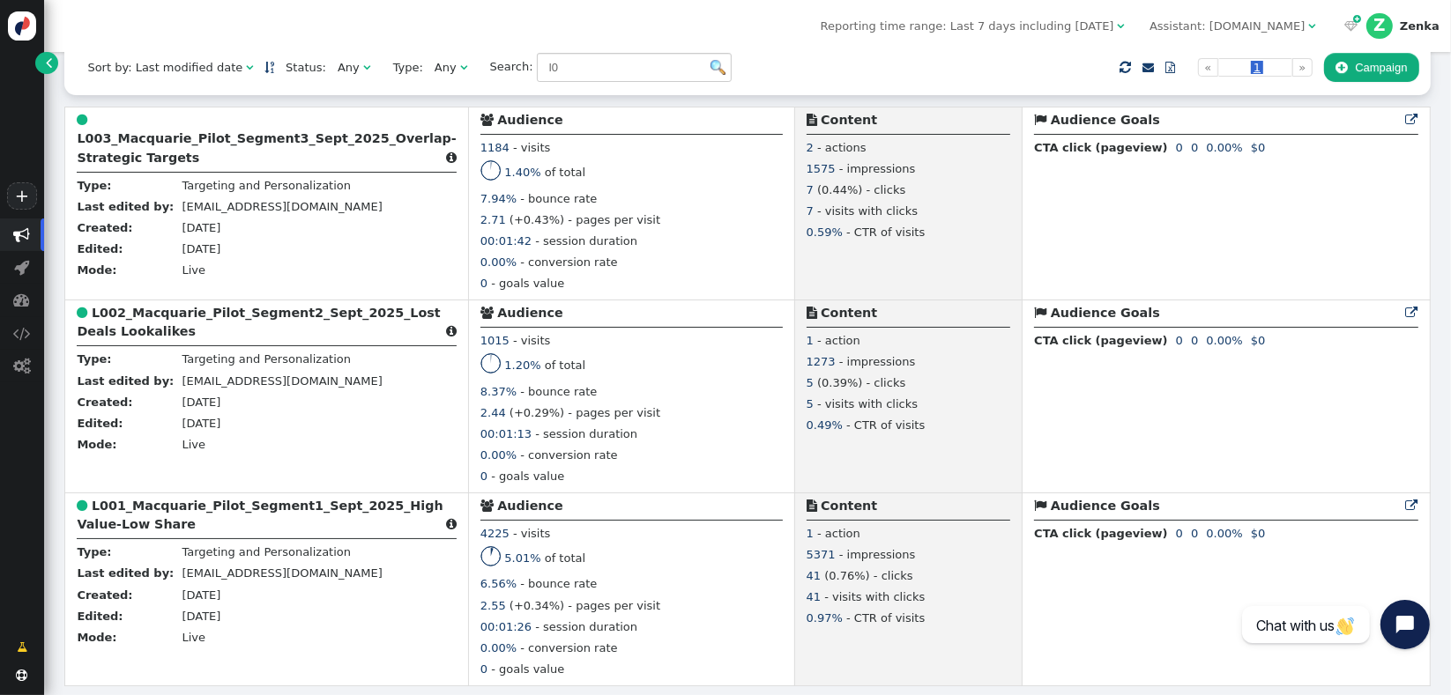
scroll to position [282, 0]
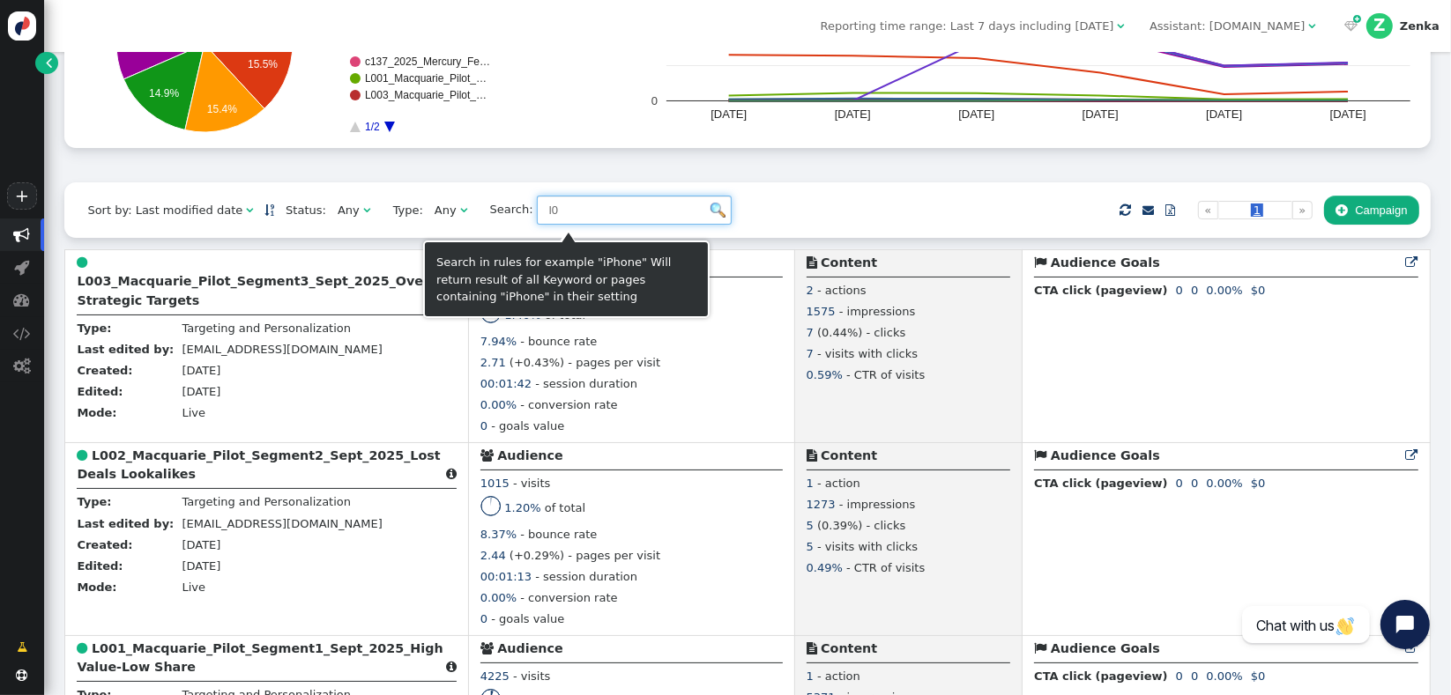
drag, startPoint x: 561, startPoint y: 210, endPoint x: 449, endPoint y: 216, distance: 112.1
click at [479, 217] on span "Search: l0" at bounding box center [605, 211] width 253 height 30
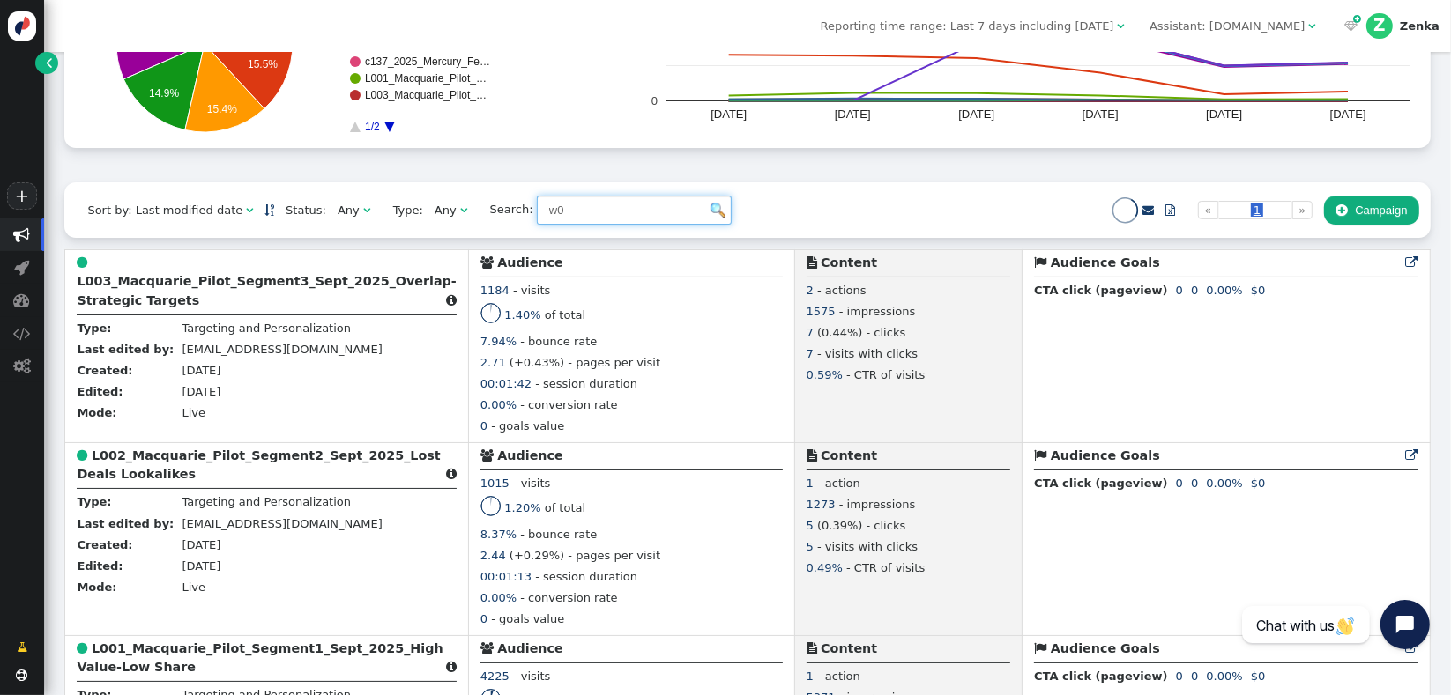
type input "w0"
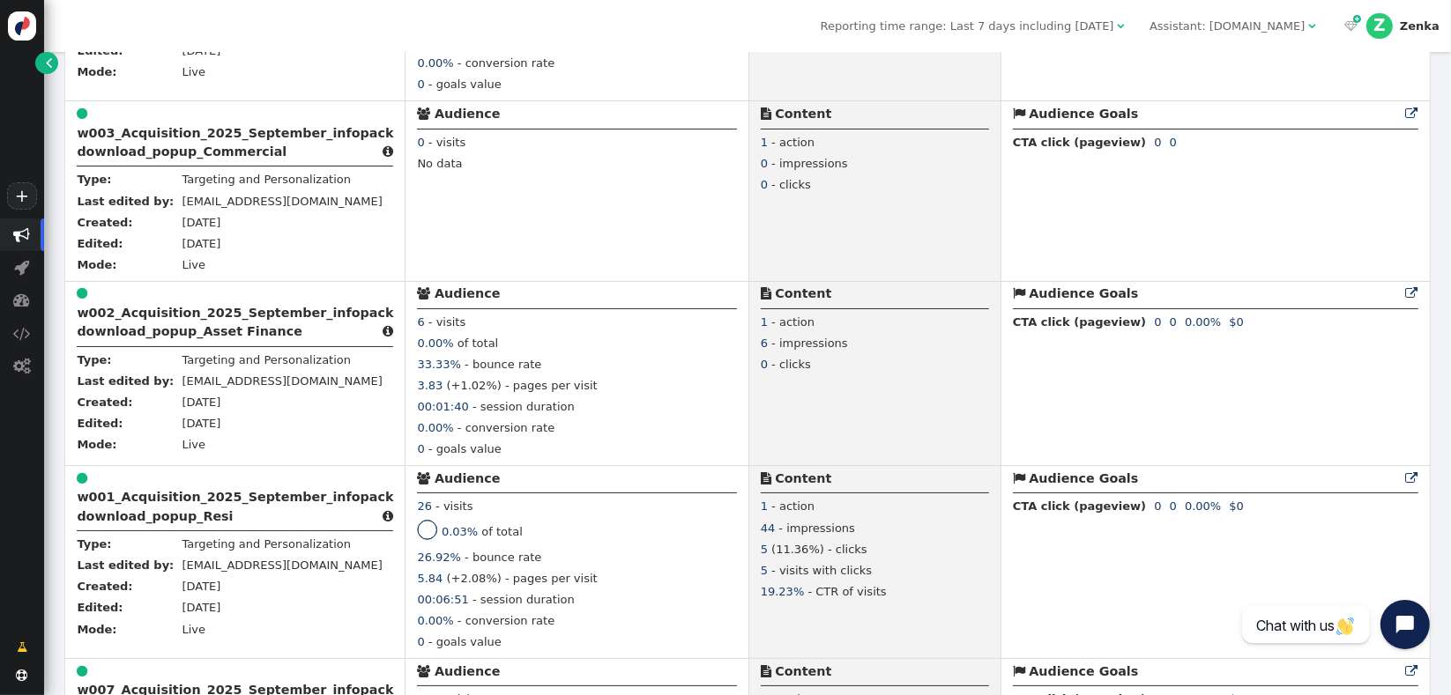
scroll to position [811, 0]
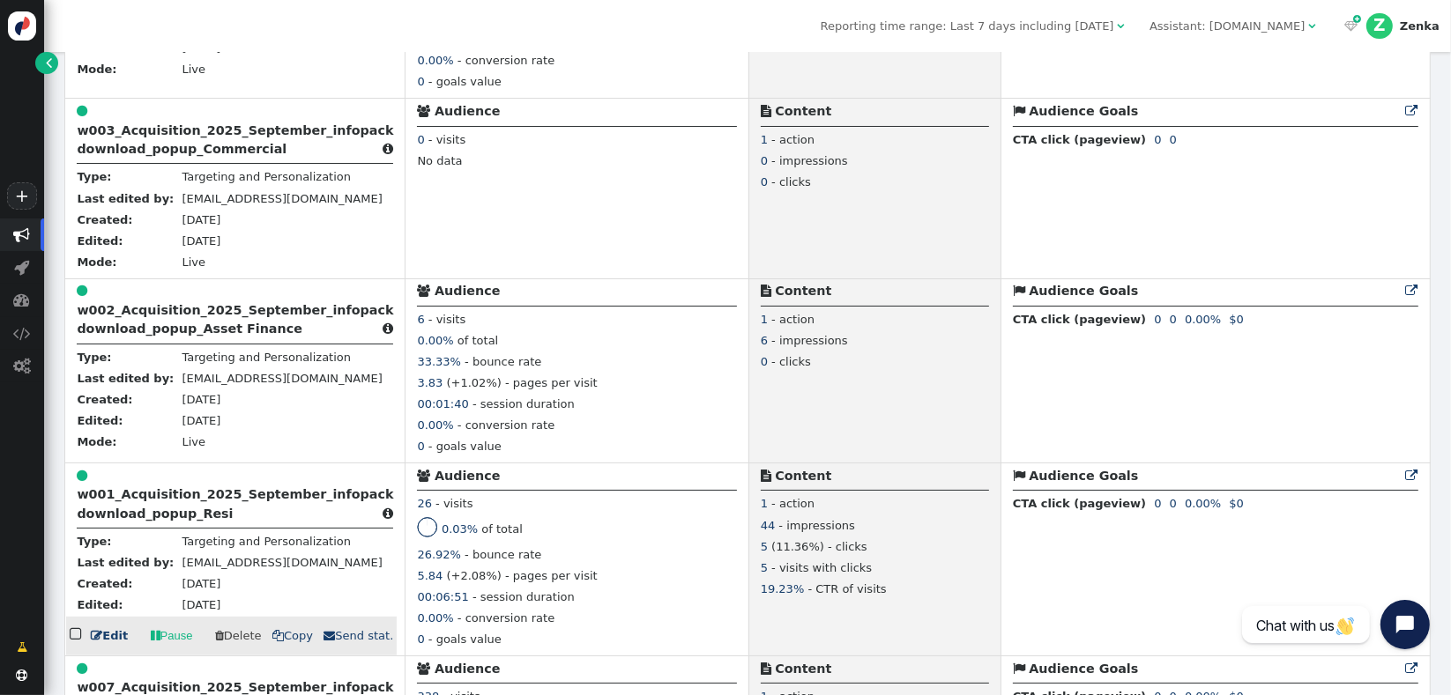
click at [148, 508] on div " w001_Acquisition_2025_September_infopack download_popup_Resi " at bounding box center [235, 498] width 316 height 62
click at [158, 500] on b "w001_Acquisition_2025_September_infopack download_popup_Resi" at bounding box center [235, 503] width 316 height 33
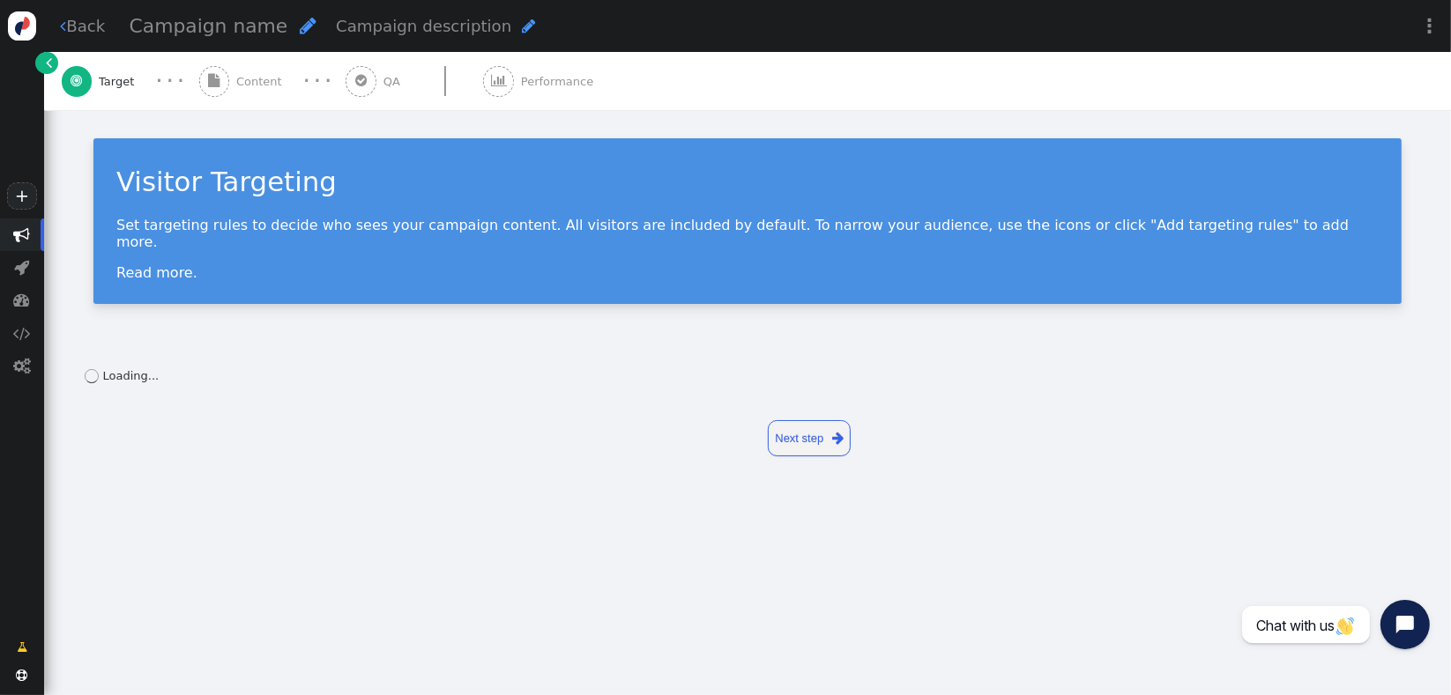
click at [539, 75] on span "Performance" at bounding box center [560, 82] width 79 height 18
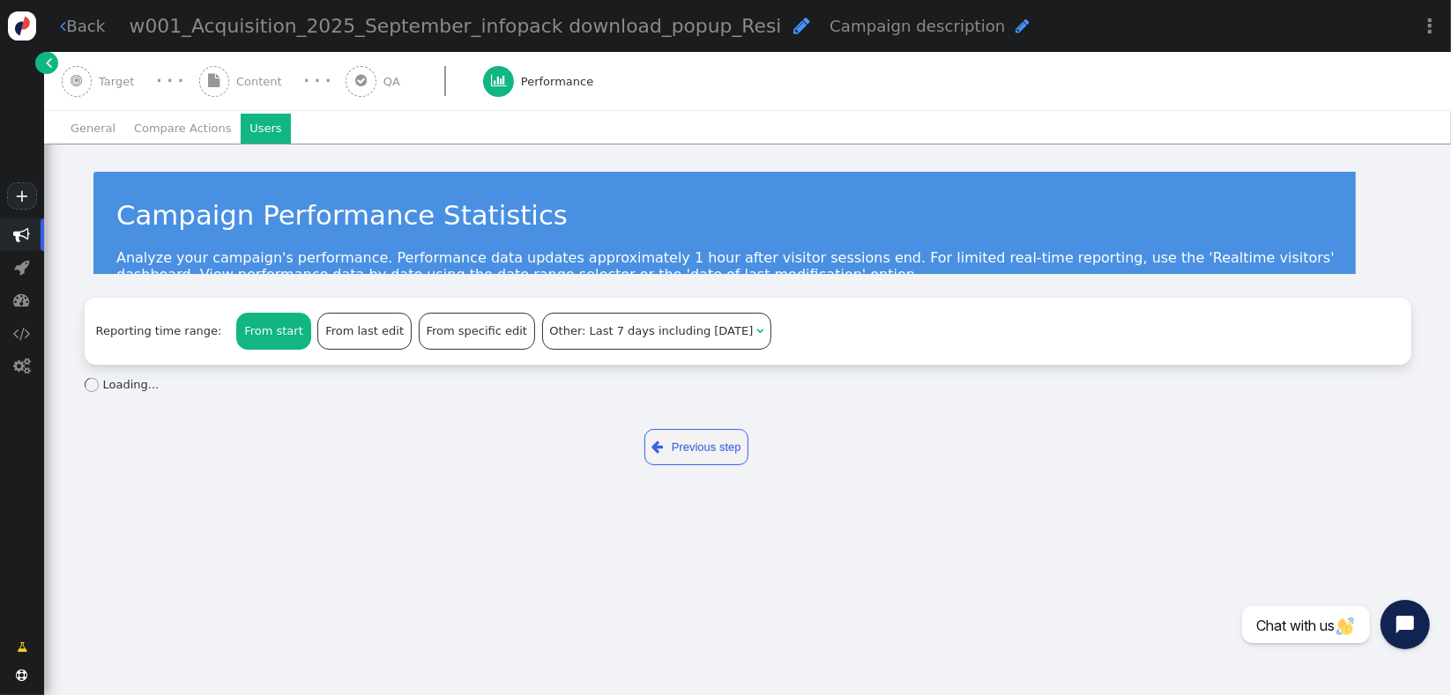
click at [242, 130] on li "Users" at bounding box center [266, 129] width 50 height 30
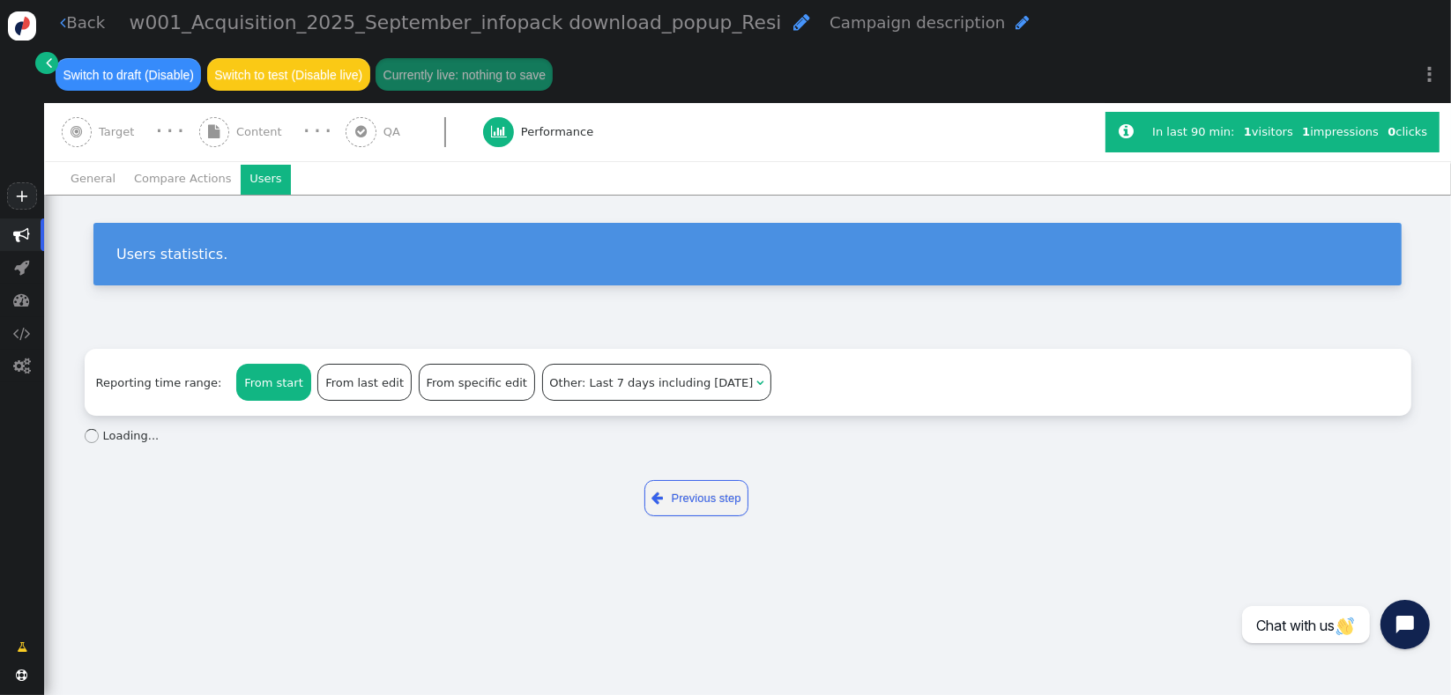
click at [1437, 278] on div "Users statistics." at bounding box center [747, 261] width 1407 height 132
click at [1308, 323] on div "Users statistics." at bounding box center [747, 261] width 1407 height 132
click at [101, 177] on li "General" at bounding box center [93, 180] width 63 height 30
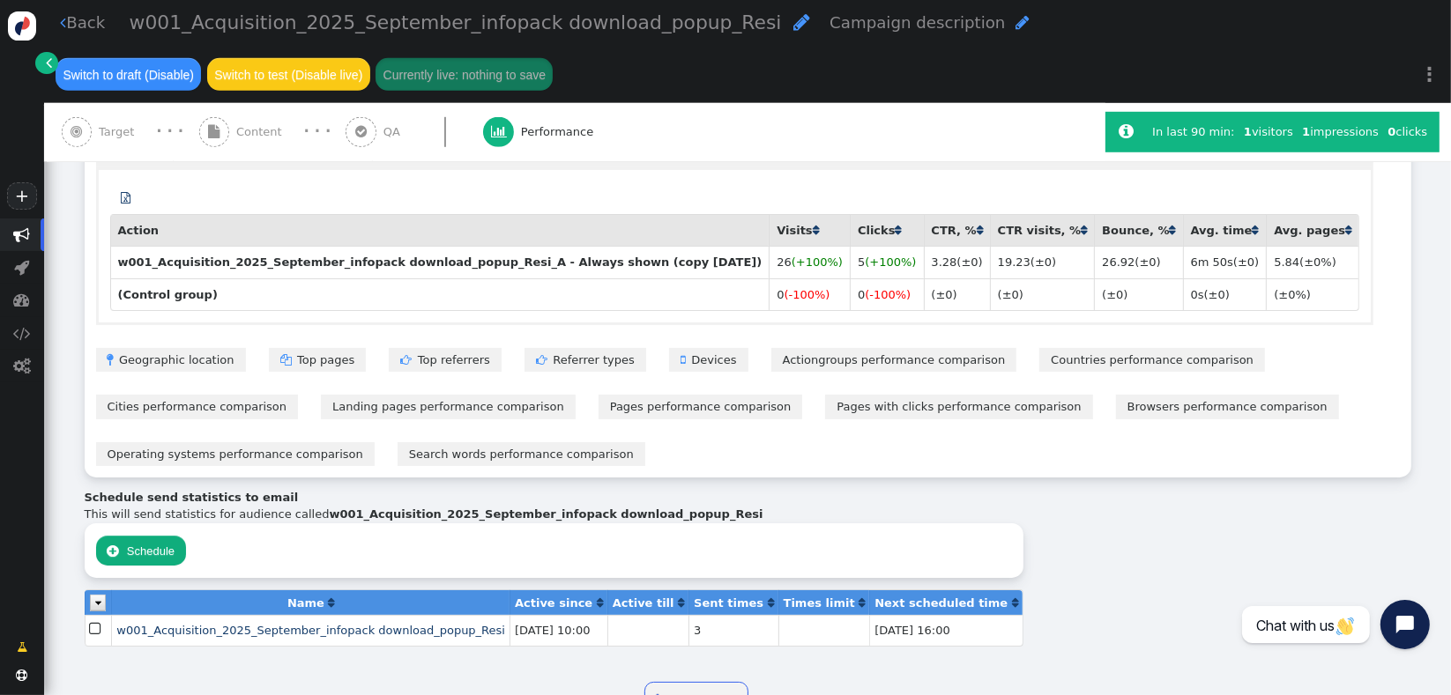
scroll to position [1164, 0]
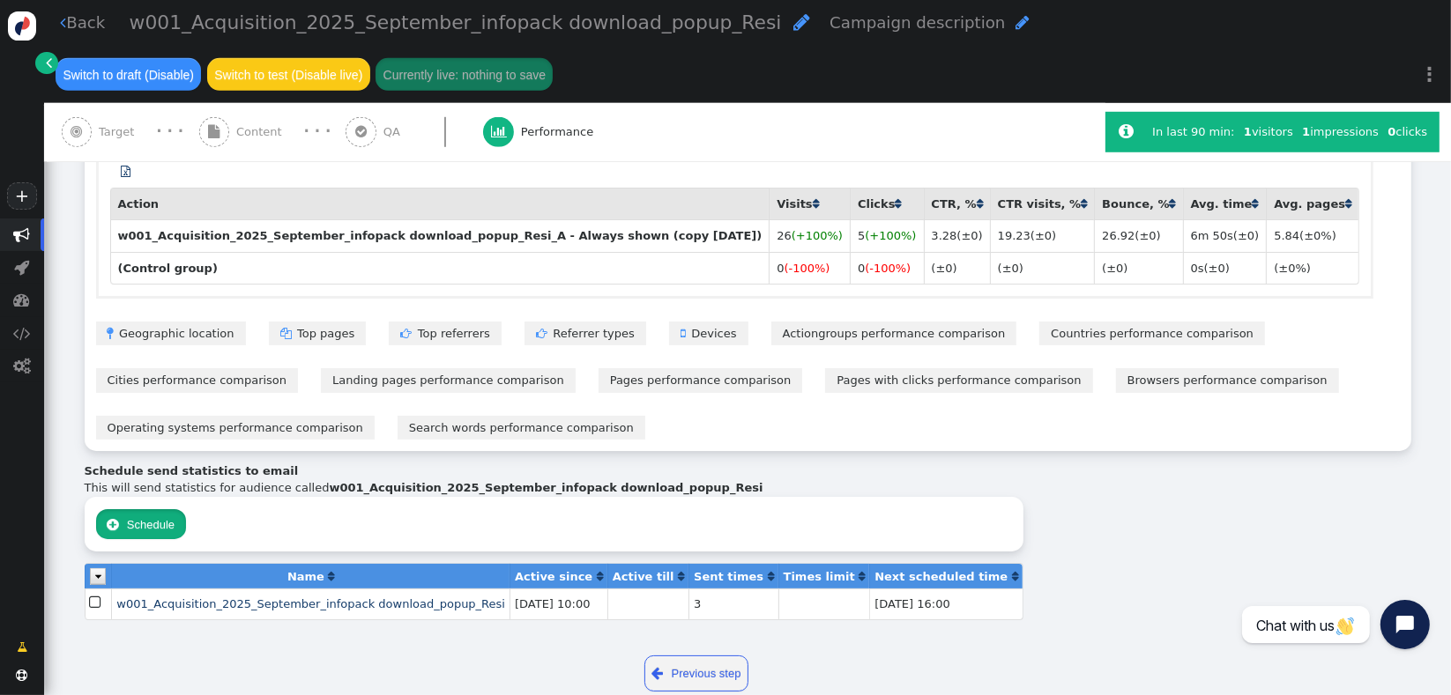
click at [178, 509] on button " Schedule" at bounding box center [141, 524] width 91 height 30
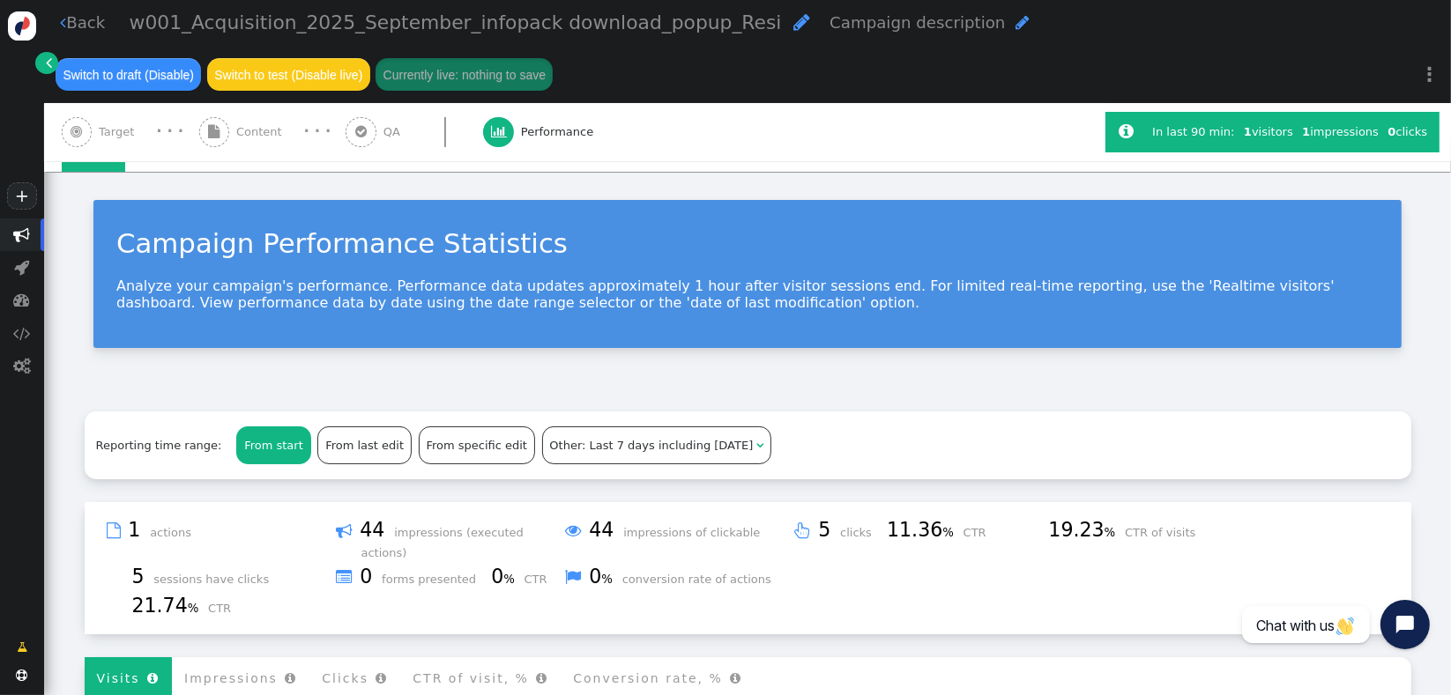
scroll to position [374, 0]
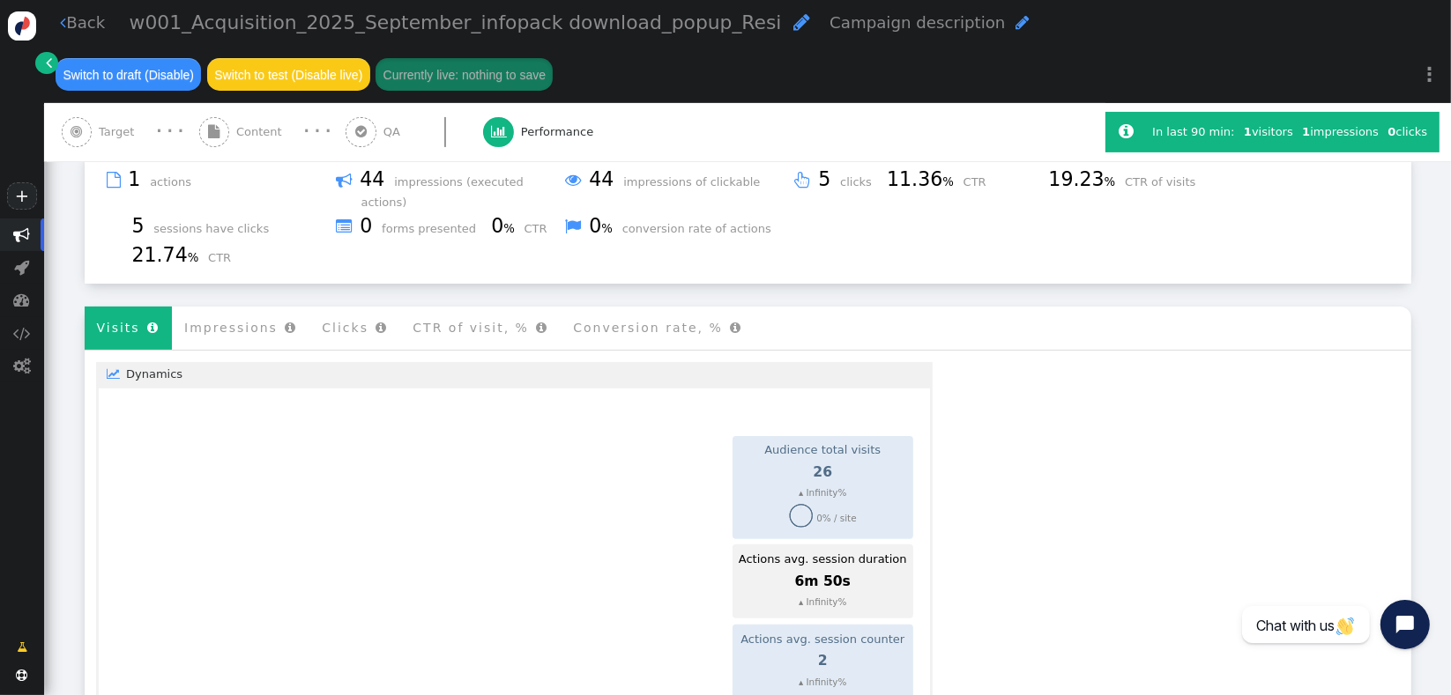
click at [173, 307] on li "Impressions " at bounding box center [240, 328] width 137 height 43
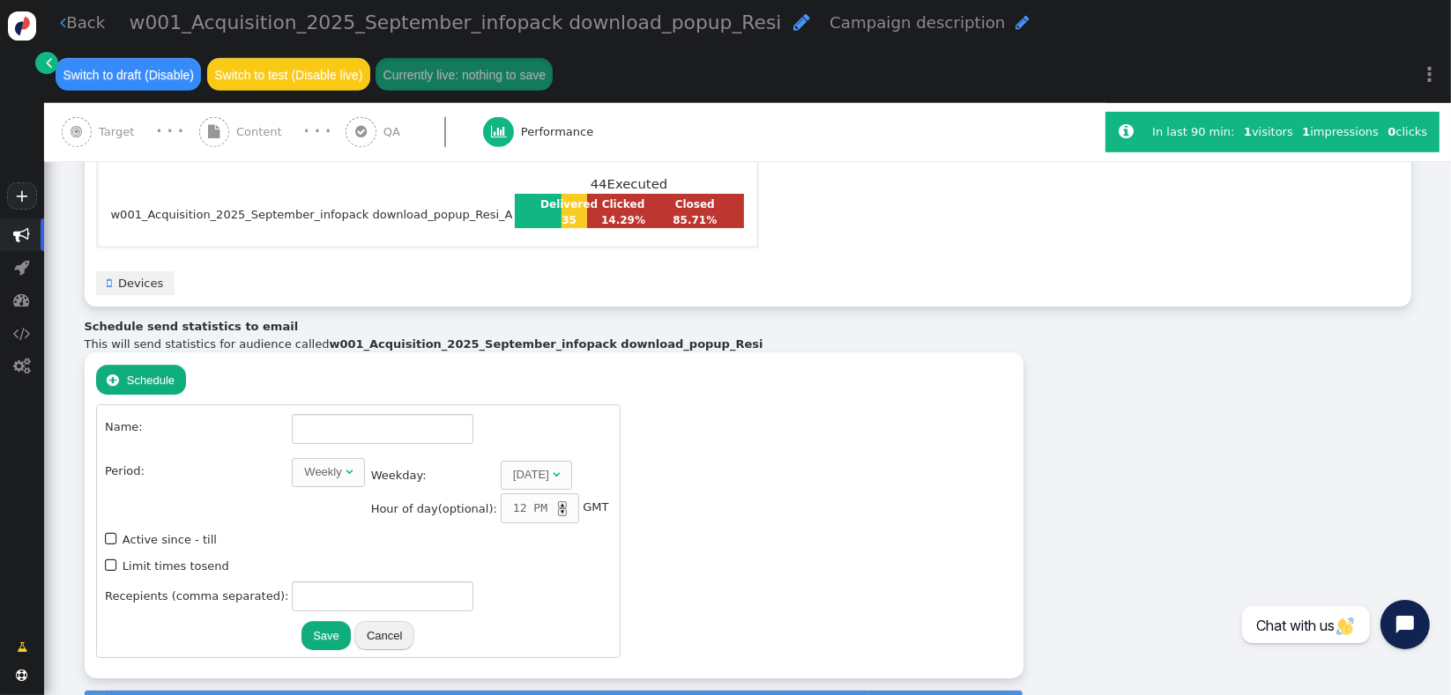
scroll to position [1089, 0]
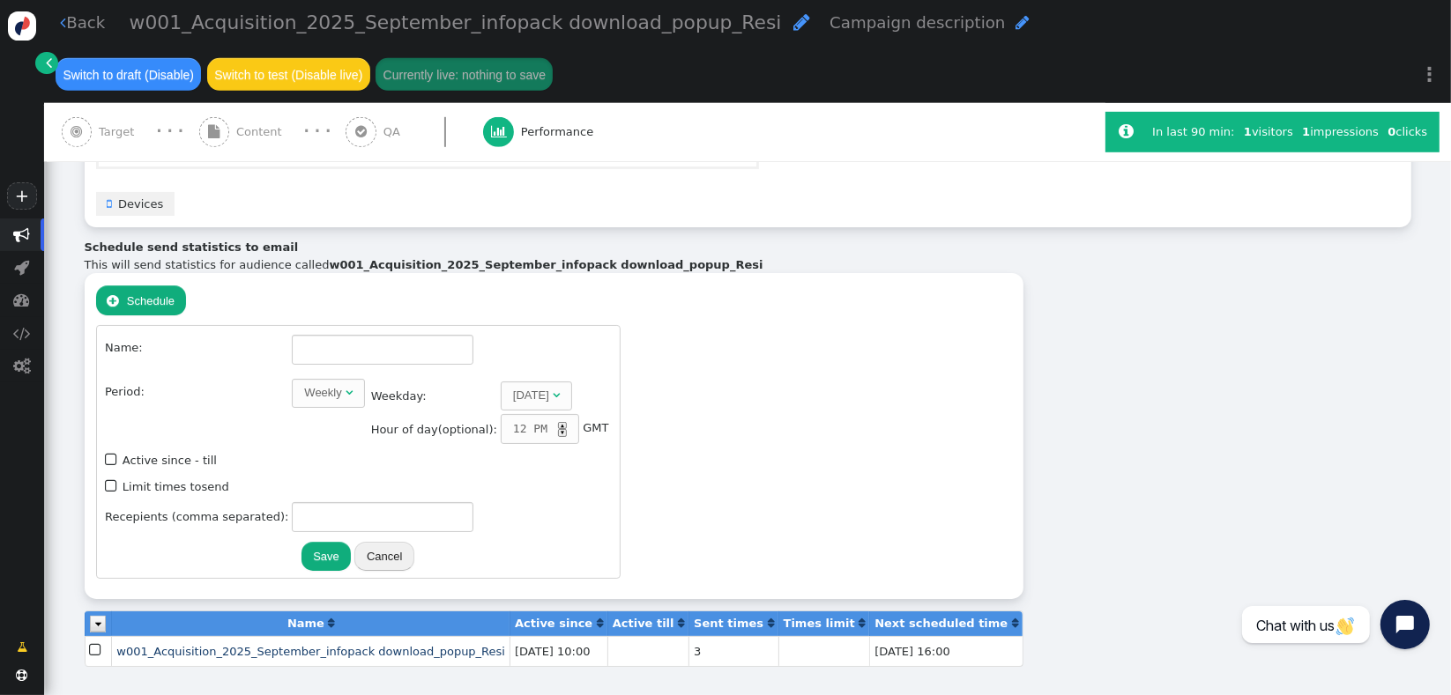
click at [688, 636] on td "3" at bounding box center [732, 651] width 89 height 30
drag, startPoint x: 653, startPoint y: 570, endPoint x: 636, endPoint y: 570, distance: 16.7
click at [688, 636] on td "3" at bounding box center [732, 651] width 89 height 30
click at [375, 645] on span "w001_Acquisition_2025_September_infopack download_popup_Resi" at bounding box center [310, 651] width 389 height 13
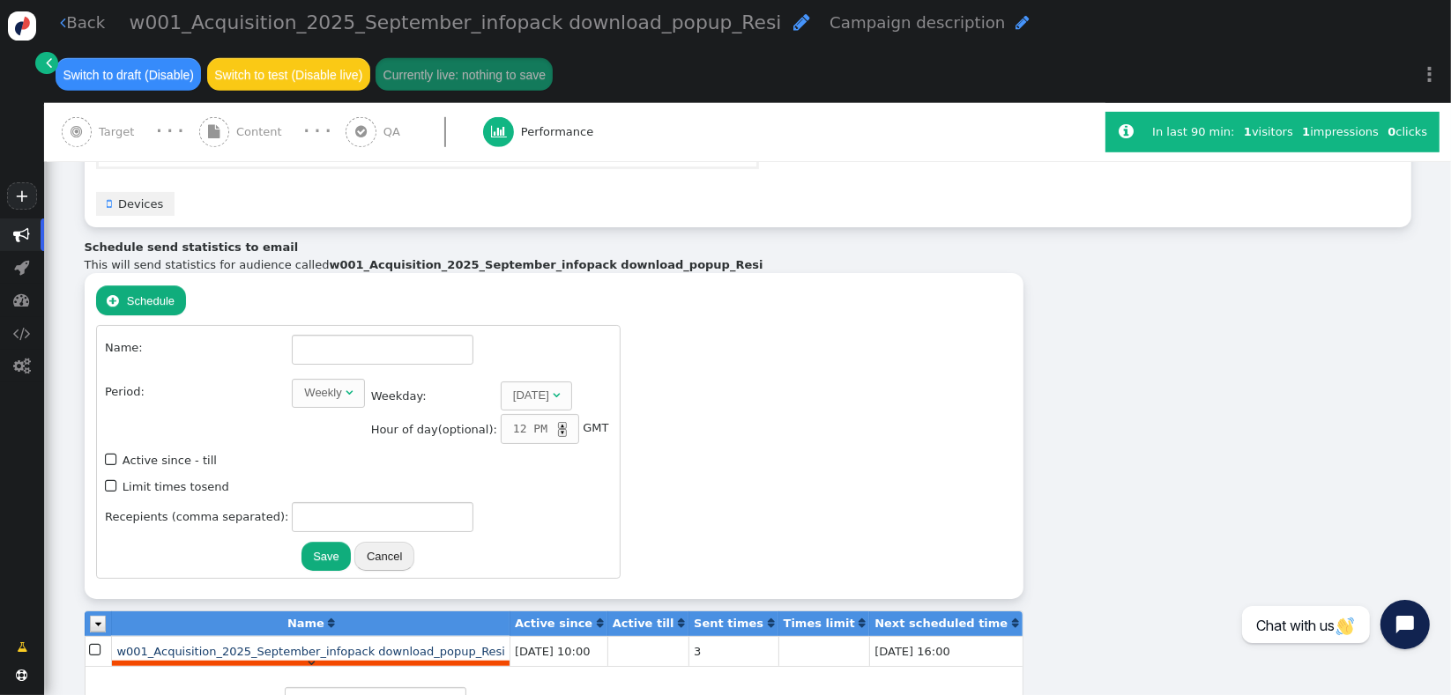
type input "w001_Acquisition_2025_September_infopack download_popup_Resi"
type input "[EMAIL_ADDRESS][DOMAIN_NAME]"
click at [365, 542] on button "Cancel" at bounding box center [384, 557] width 60 height 30
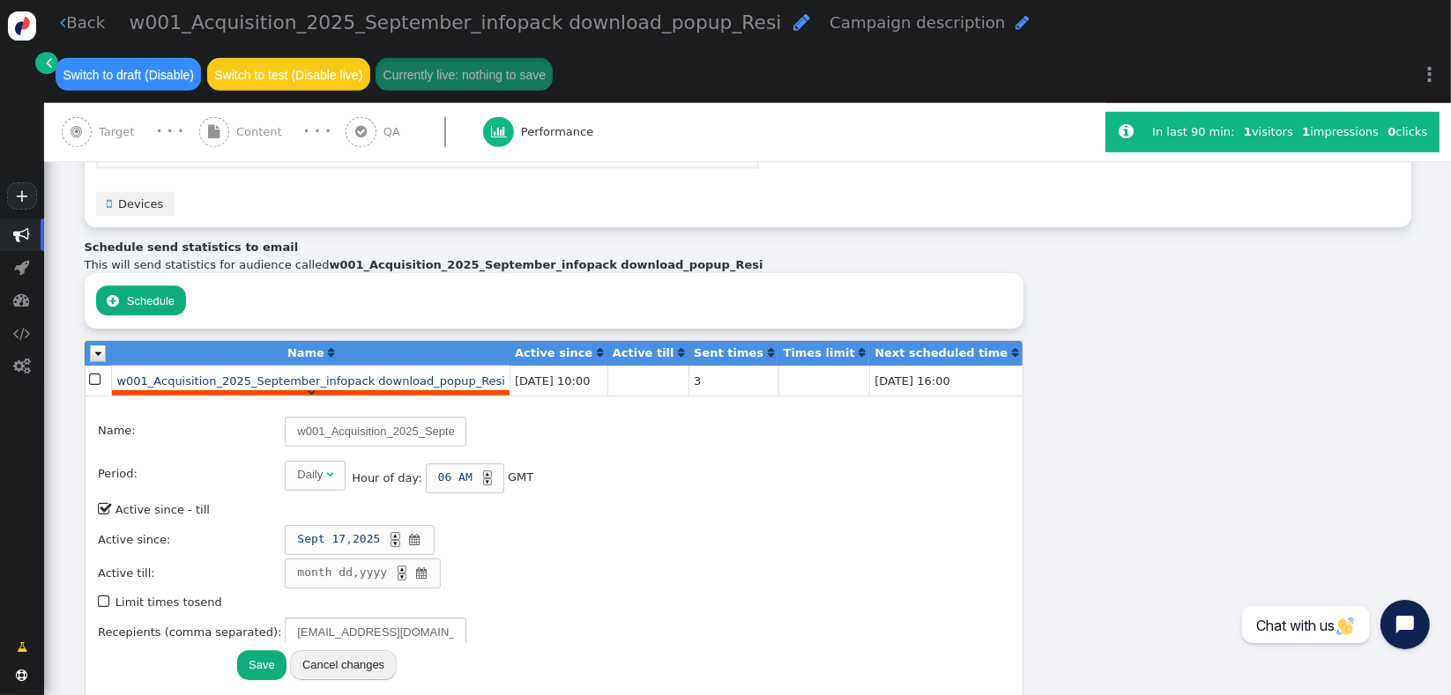
scroll to position [1124, 0]
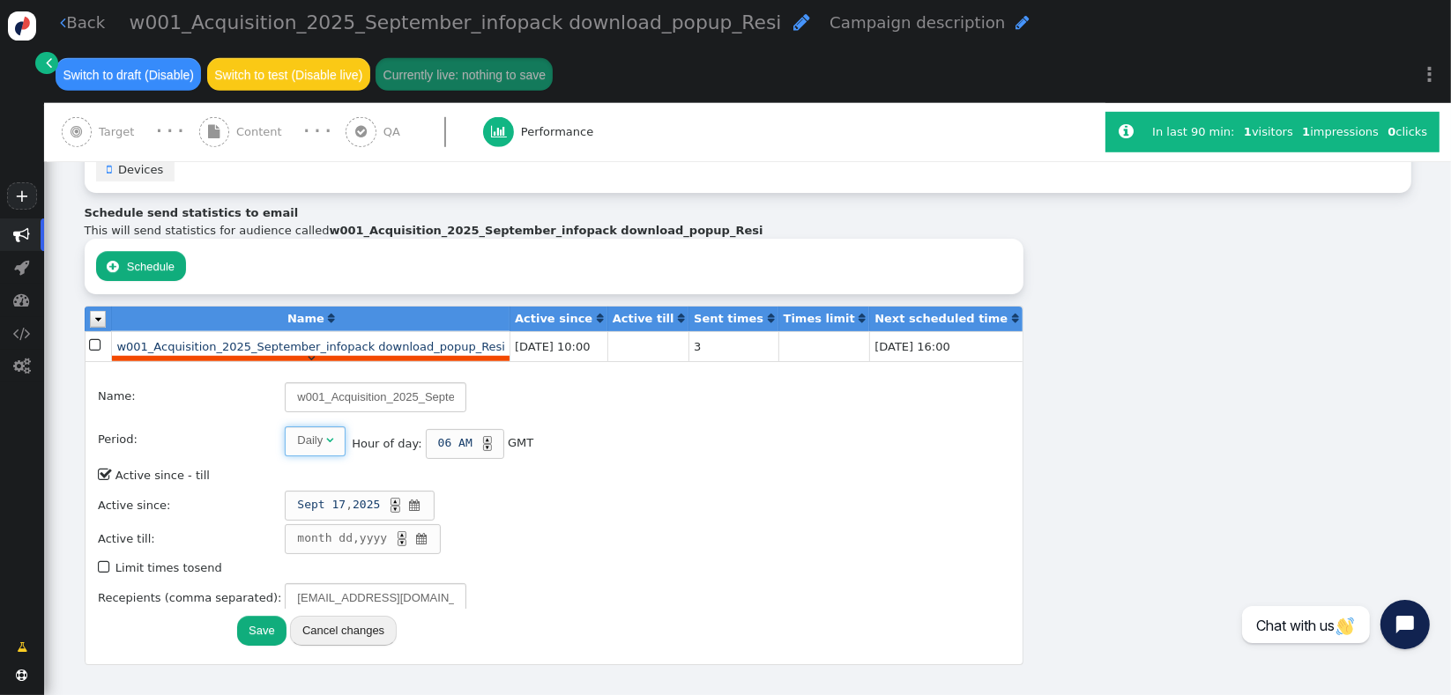
click at [326, 432] on div "" at bounding box center [329, 441] width 7 height 18
click at [582, 421] on div "Name: w001_Acquisition_2025_September_infopack download_popup_Resi Period: Dail…" at bounding box center [554, 513] width 928 height 295
click at [631, 467] on div "Name: w001_Acquisition_2025_September_infopack download_popup_Resi Period: Dail…" at bounding box center [554, 513] width 928 height 295
click at [297, 427] on div "Daily" at bounding box center [310, 436] width 26 height 18
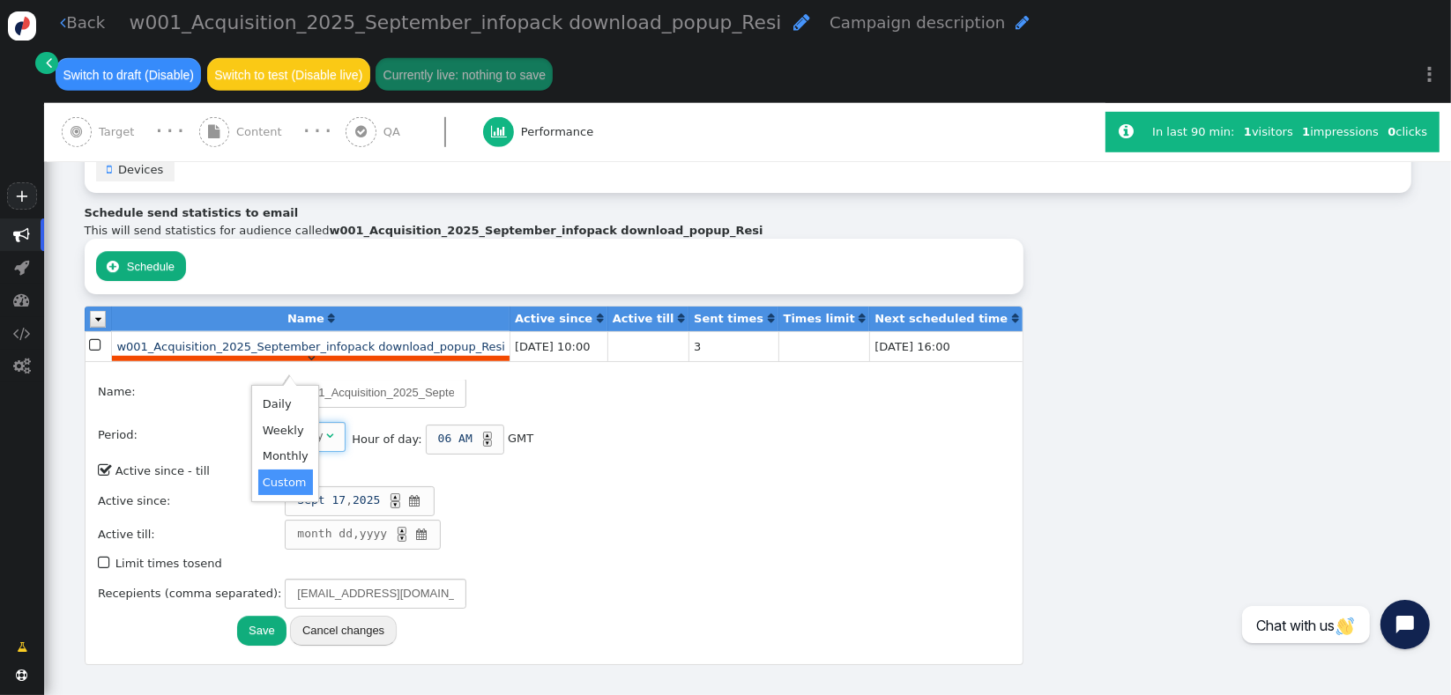
type input "7"
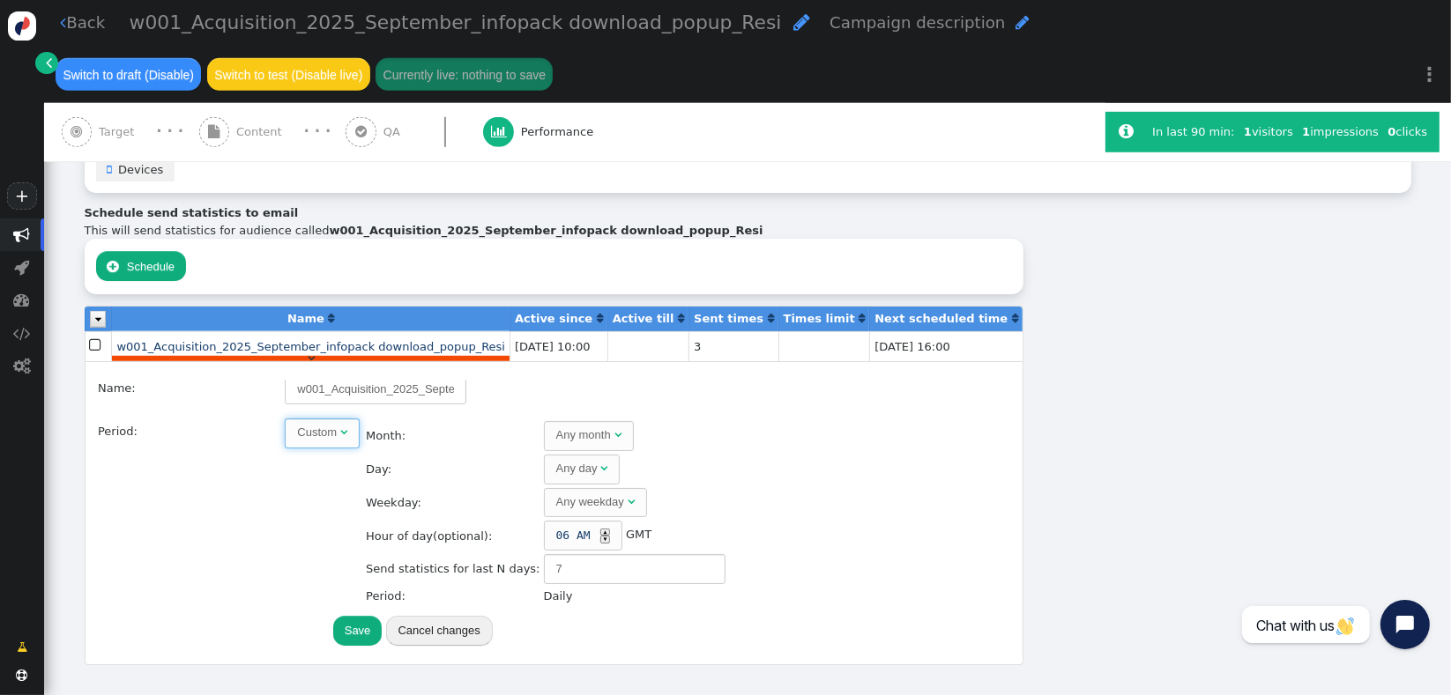
scroll to position [0, 0]
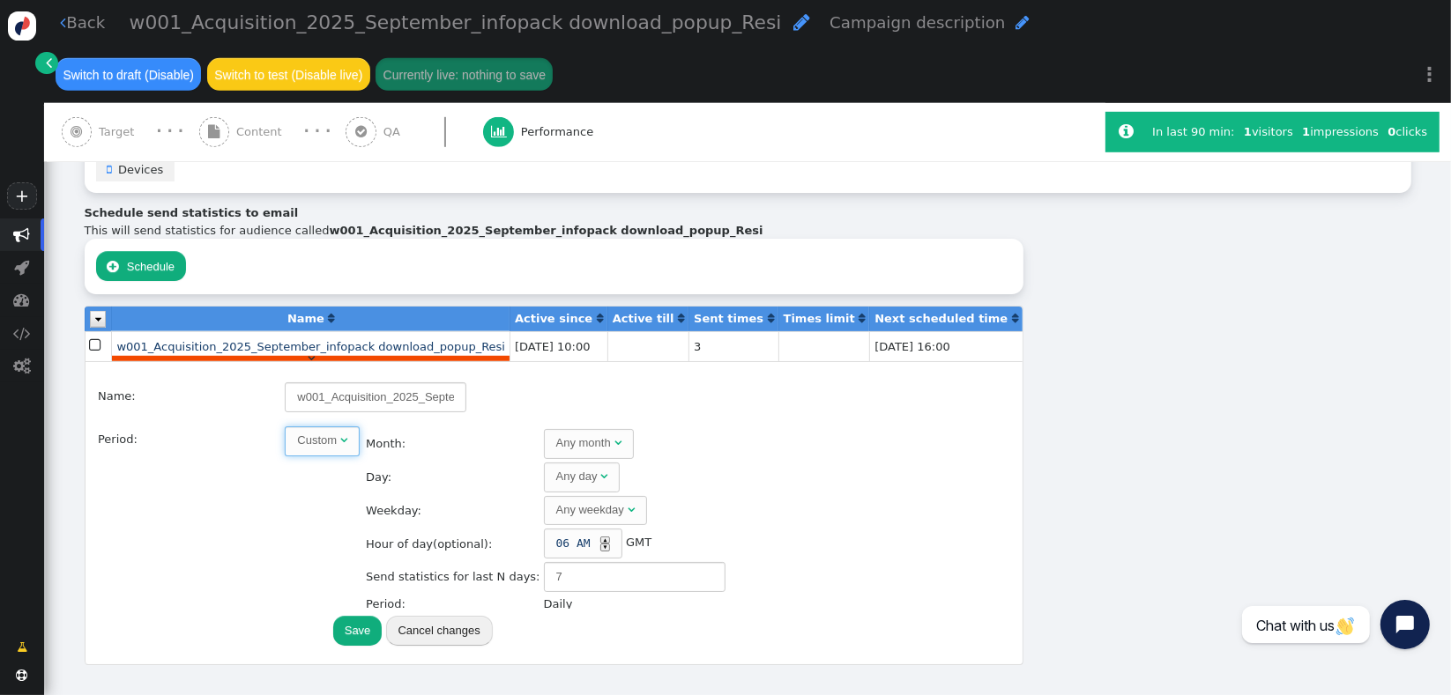
click at [340, 434] on span "" at bounding box center [343, 439] width 7 height 11
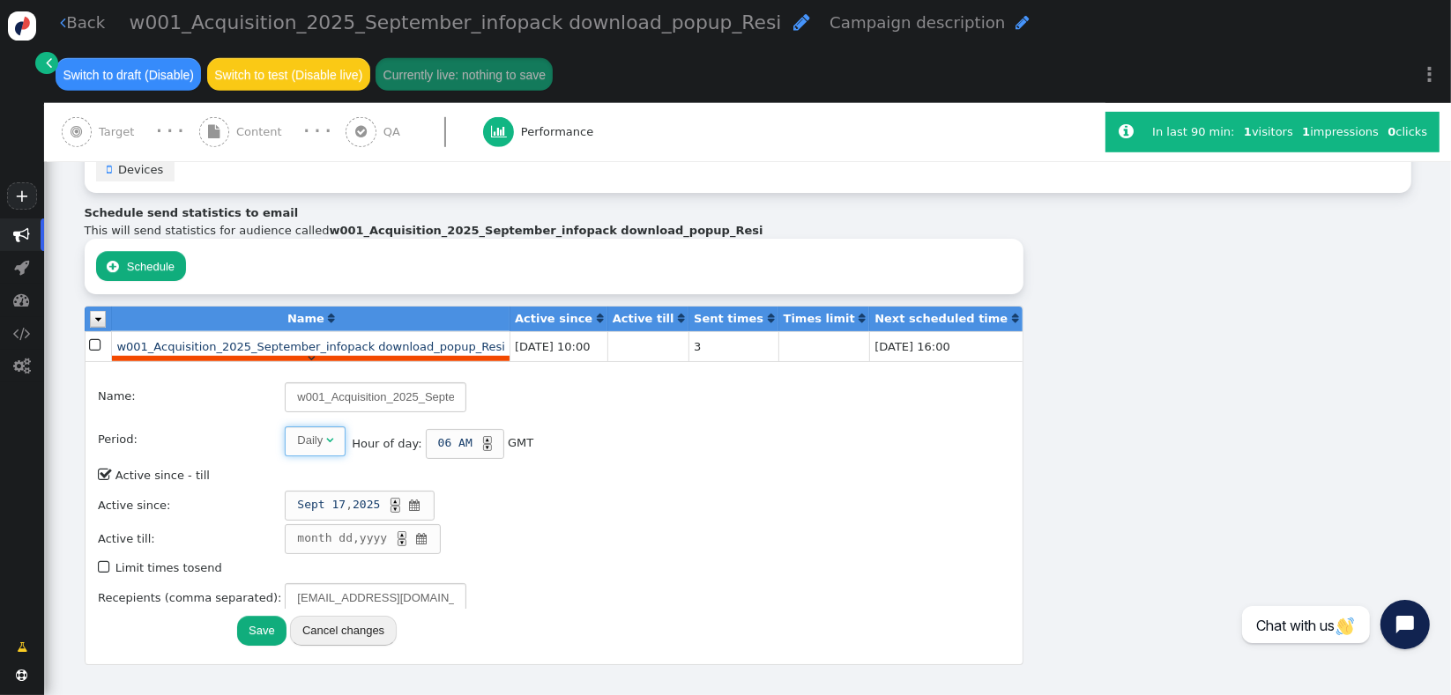
click at [326, 434] on span "" at bounding box center [329, 439] width 7 height 11
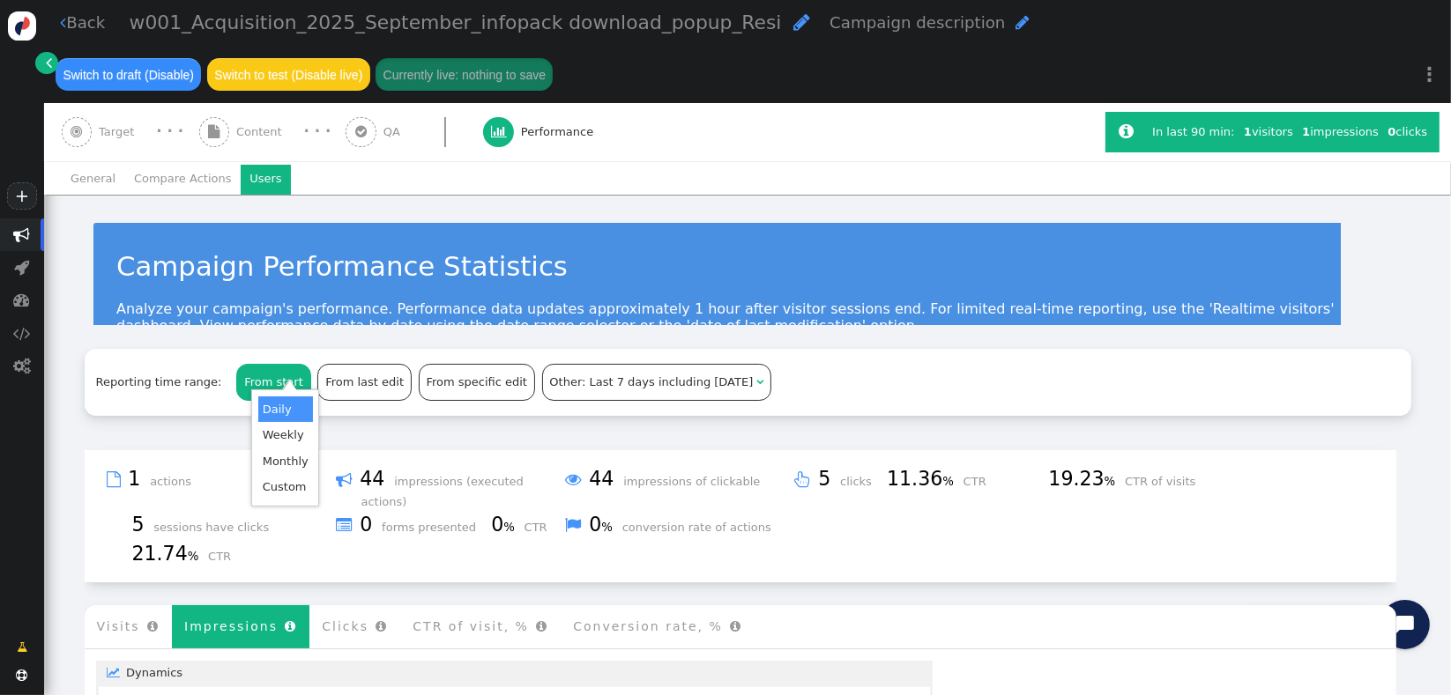
click at [256, 175] on li "Users" at bounding box center [266, 180] width 50 height 30
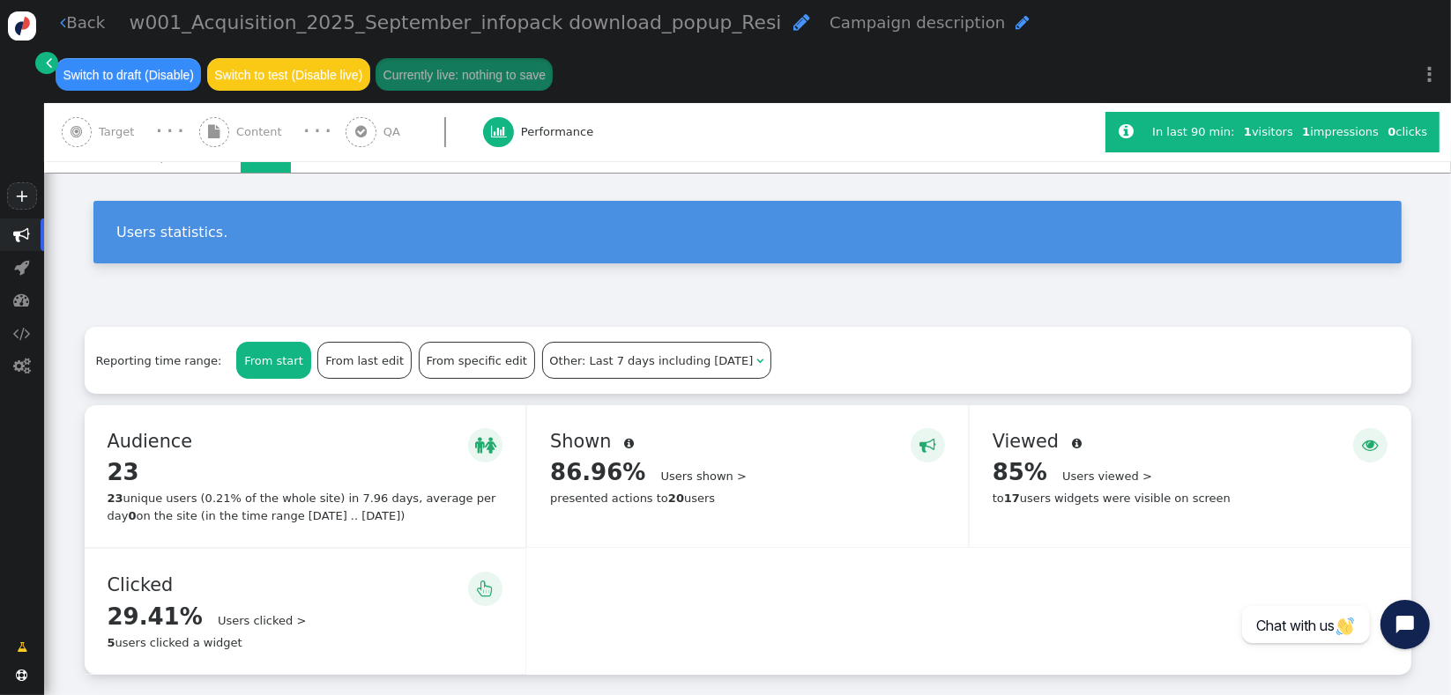
scroll to position [108, 0]
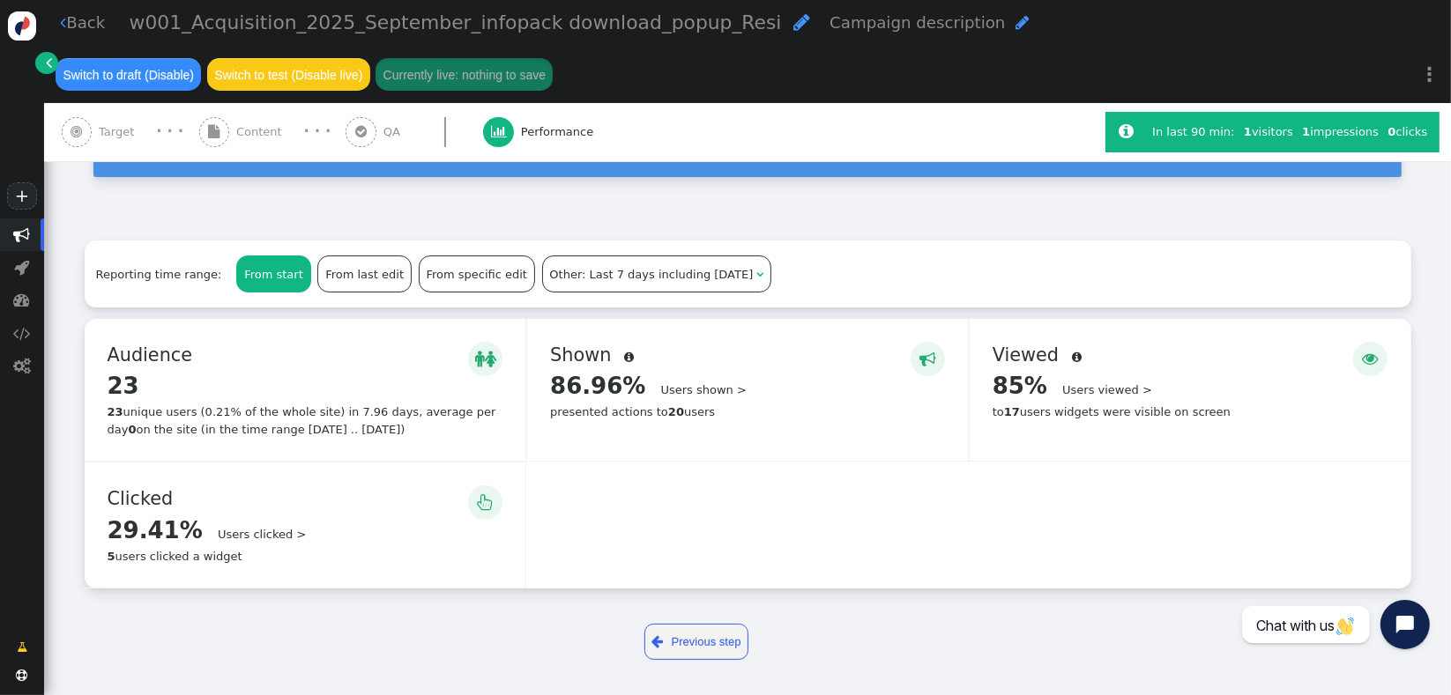
click at [412, 442] on div "  Audience  23 Details > 23 unique users (0.21% of the whole site) in 7.96 d…" at bounding box center [306, 390] width 442 height 142
drag, startPoint x: 355, startPoint y: 422, endPoint x: 164, endPoint y: 403, distance: 192.2
click at [173, 405] on div "23 unique users (0.21% of the whole site) in 7.96 days, average per day 0 on th…" at bounding box center [306, 421] width 396 height 34
click at [168, 407] on div "23 unique users (0.21% of the whole site) in 7.96 days, average per day 0 on th…" at bounding box center [306, 421] width 396 height 34
drag, startPoint x: 424, startPoint y: 394, endPoint x: 691, endPoint y: 409, distance: 267.5
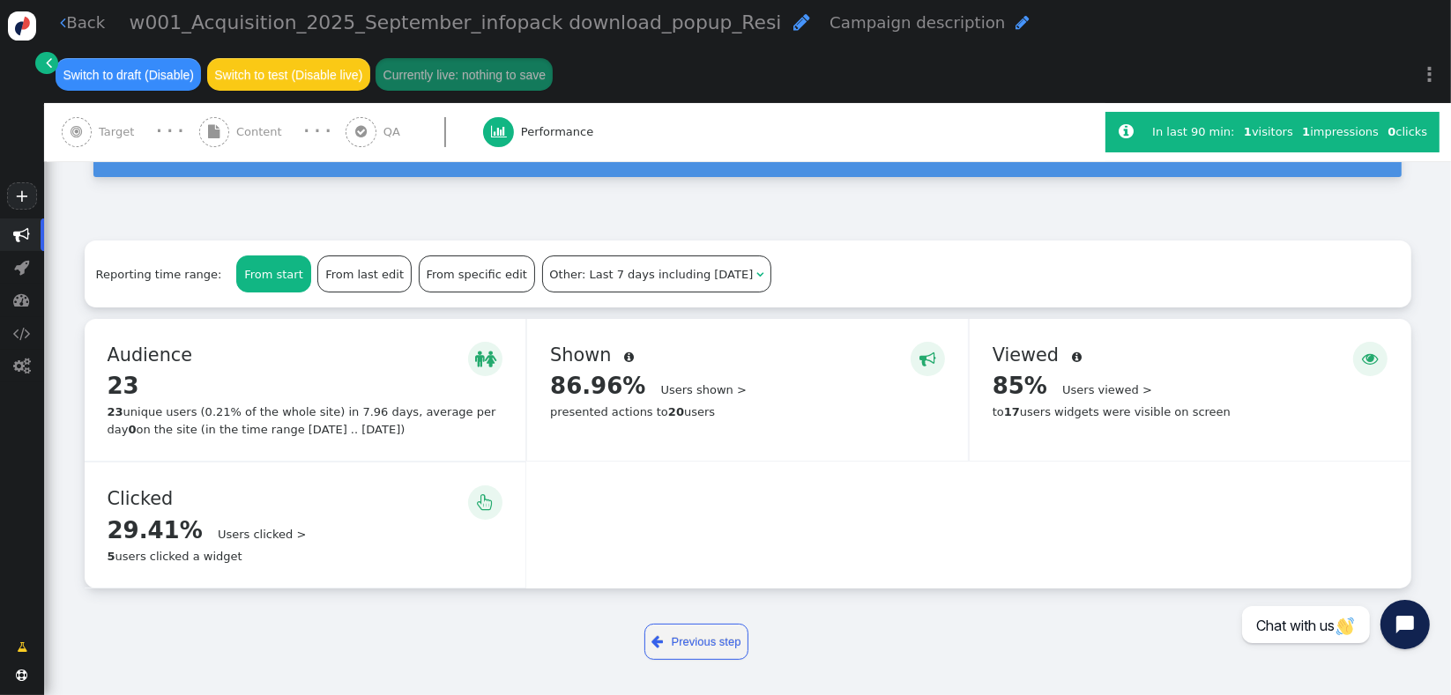
click at [426, 394] on div "  Audience  23 Details > 23 unique users (0.21% of the whole site) in 7.96 d…" at bounding box center [306, 390] width 442 height 142
drag, startPoint x: 366, startPoint y: 412, endPoint x: 234, endPoint y: 401, distance: 131.8
click at [240, 402] on div "  Audience  23 Details > 23 unique users (0.21% of the whole site) in 7.96 d…" at bounding box center [306, 390] width 442 height 142
click at [189, 405] on div "23 unique users (0.21% of the whole site) in 7.96 days, average per day 0 on th…" at bounding box center [306, 421] width 396 height 34
drag, startPoint x: 108, startPoint y: 409, endPoint x: 438, endPoint y: 422, distance: 330.7
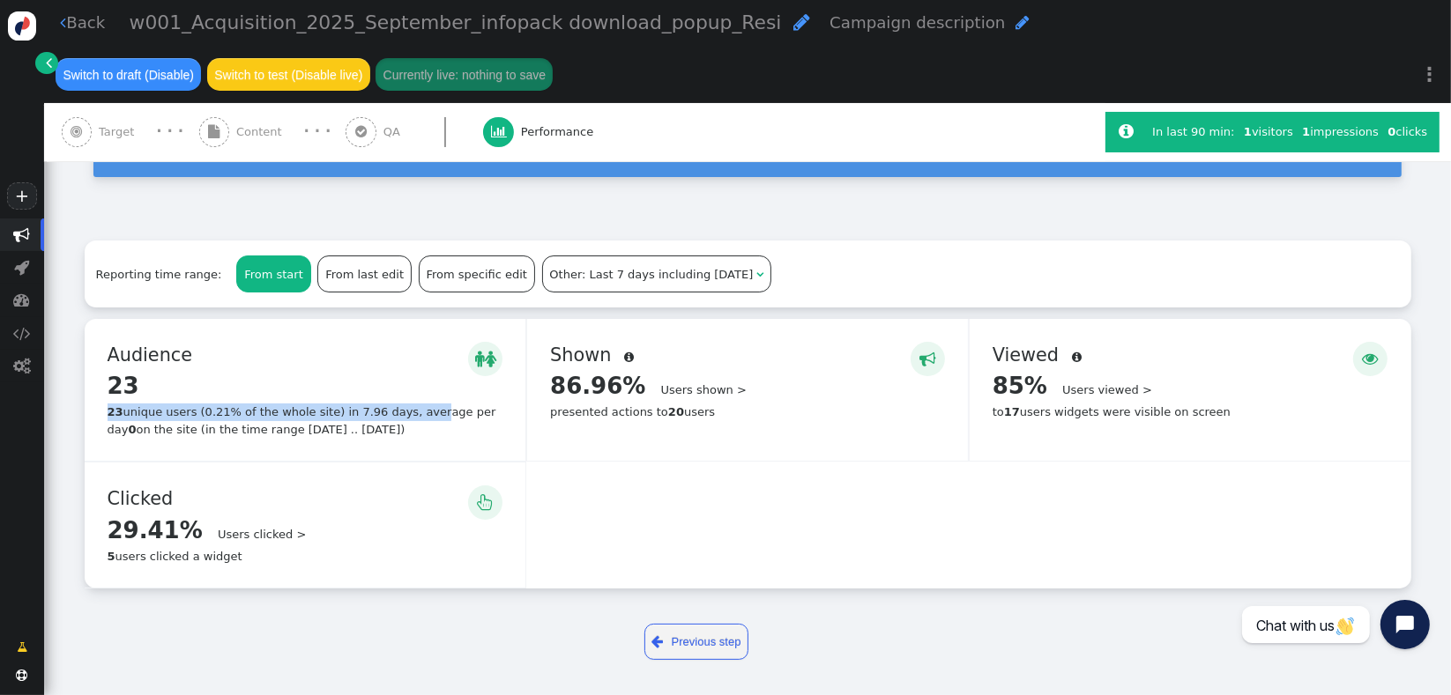
click at [425, 419] on div "23 unique users (0.21% of the whole site) in 7.96 days, average per day 0 on th…" at bounding box center [306, 421] width 396 height 34
click at [446, 431] on div "23 unique users (0.21% of the whole site) in 7.96 days, average per day 0 on th…" at bounding box center [306, 421] width 396 height 34
drag, startPoint x: 438, startPoint y: 436, endPoint x: 209, endPoint y: 397, distance: 232.4
click at [209, 397] on div "  Audience  23 Details > 23 unique users (0.21% of the whole site) in 7.96 d…" at bounding box center [306, 390] width 442 height 142
click at [331, 431] on div "23 unique users (0.21% of the whole site) in 7.96 days, average per day 0 on th…" at bounding box center [306, 421] width 396 height 34
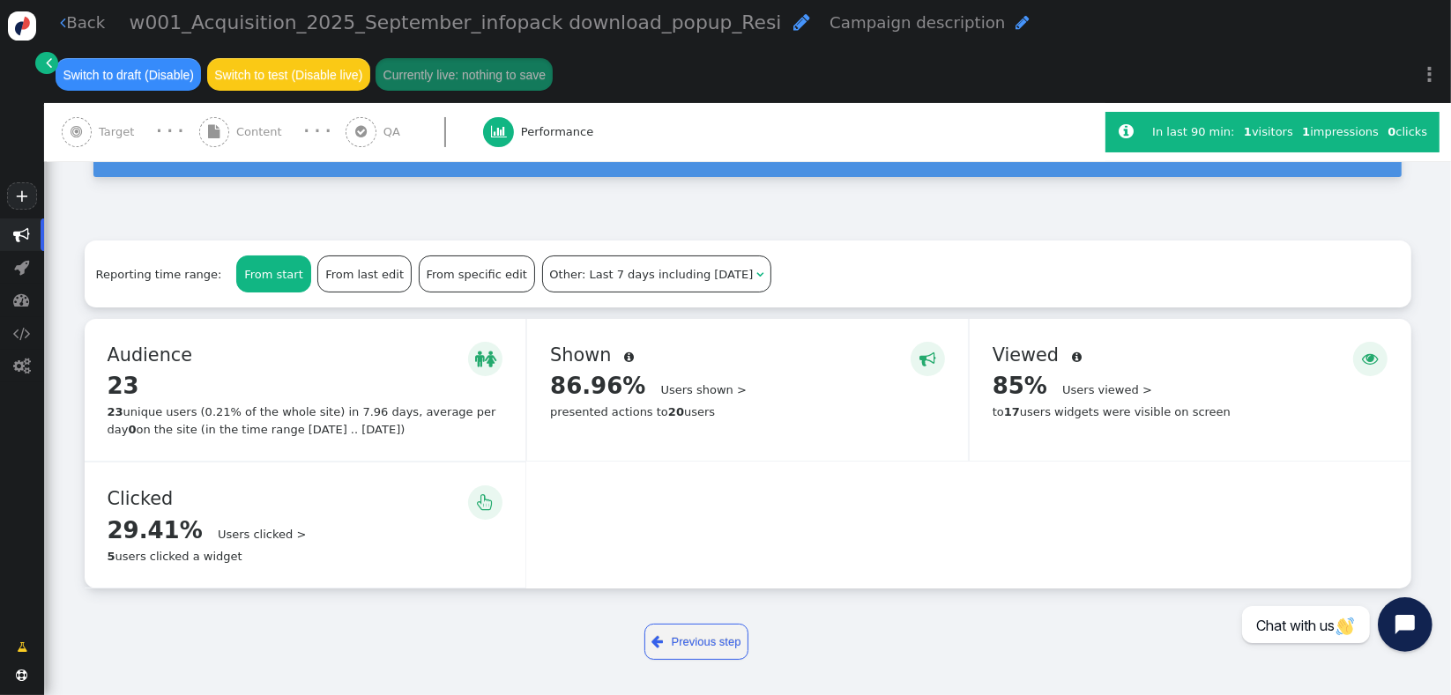
click at [1400, 637] on button "Open chat widget" at bounding box center [1404, 625] width 55 height 55
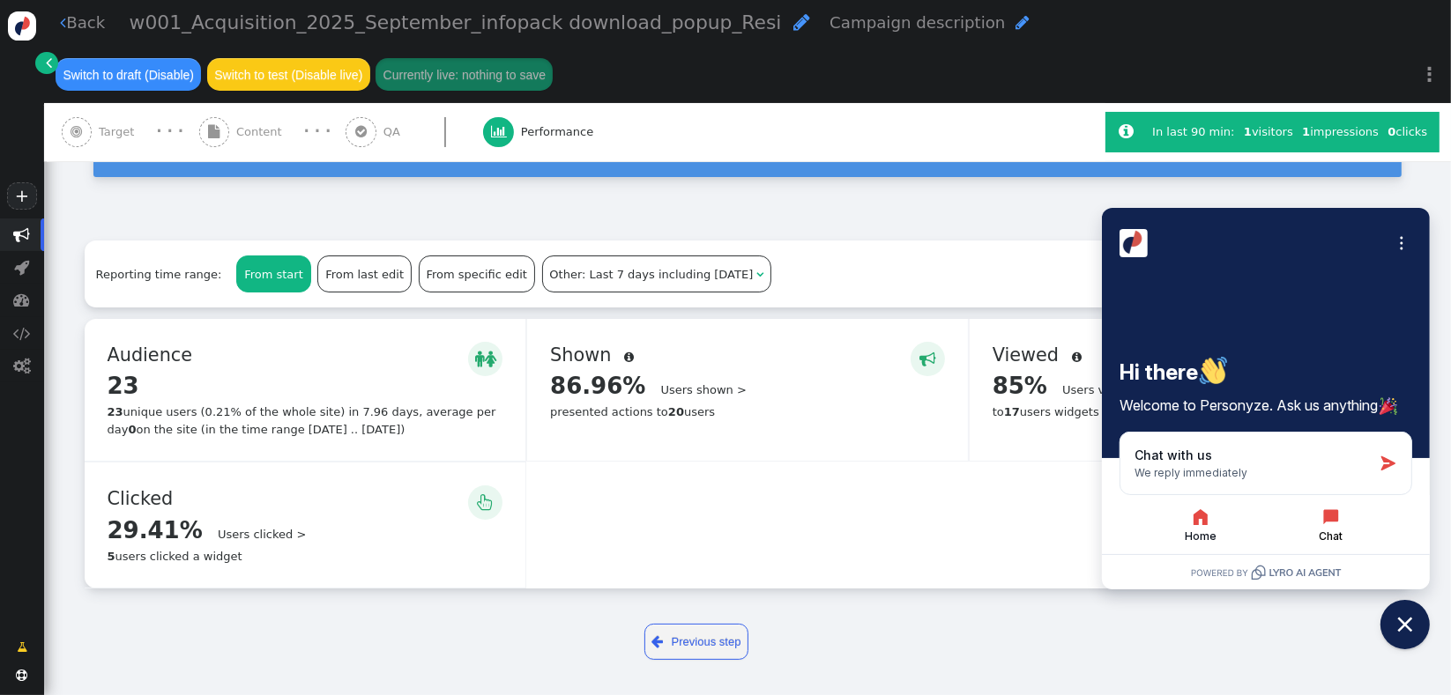
click at [1347, 523] on button "Chat" at bounding box center [1330, 525] width 127 height 37
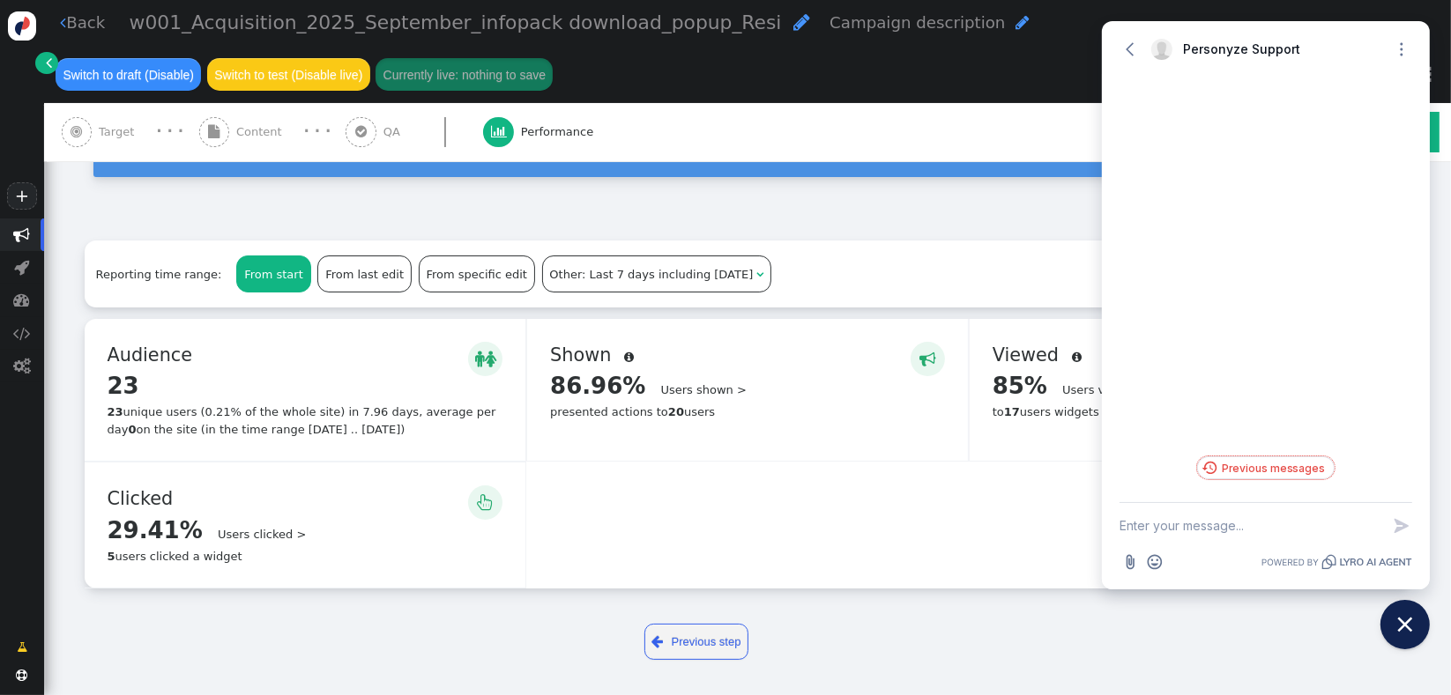
click at [1273, 472] on button "Previous messages" at bounding box center [1265, 468] width 137 height 23
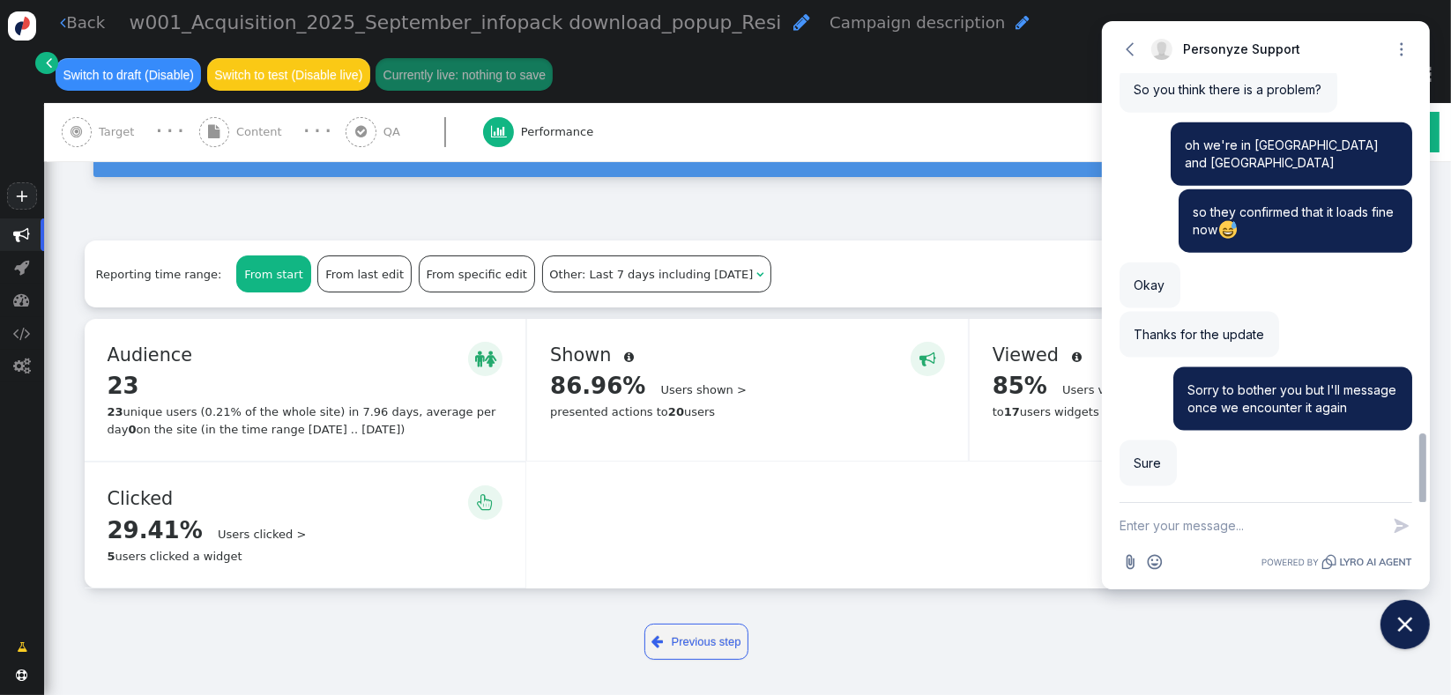
scroll to position [2221, 0]
drag, startPoint x: 1423, startPoint y: 459, endPoint x: 1423, endPoint y: 497, distance: 37.9
click at [1423, 497] on div at bounding box center [1422, 469] width 7 height 70
click at [1132, 51] on icon "button" at bounding box center [1130, 50] width 18 height 18
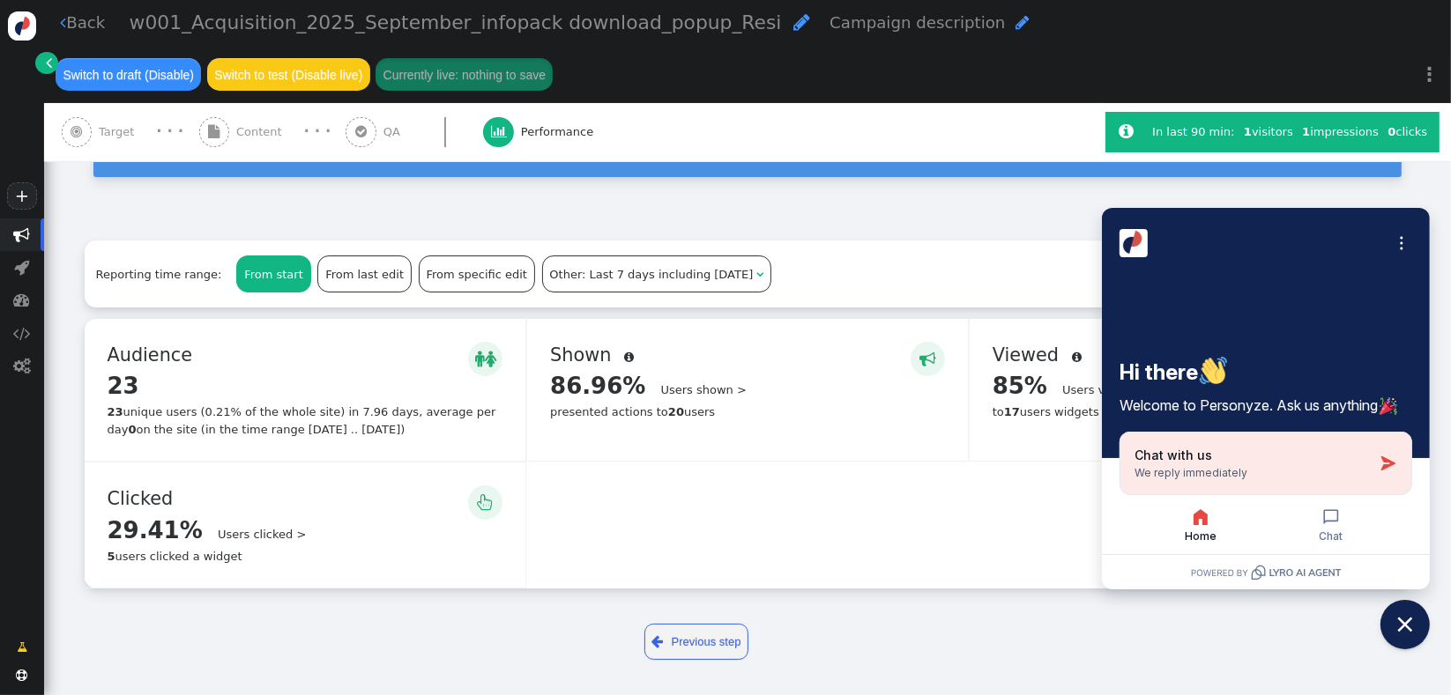
click at [1346, 479] on div "Chat with us We reply immediately" at bounding box center [1253, 463] width 238 height 33
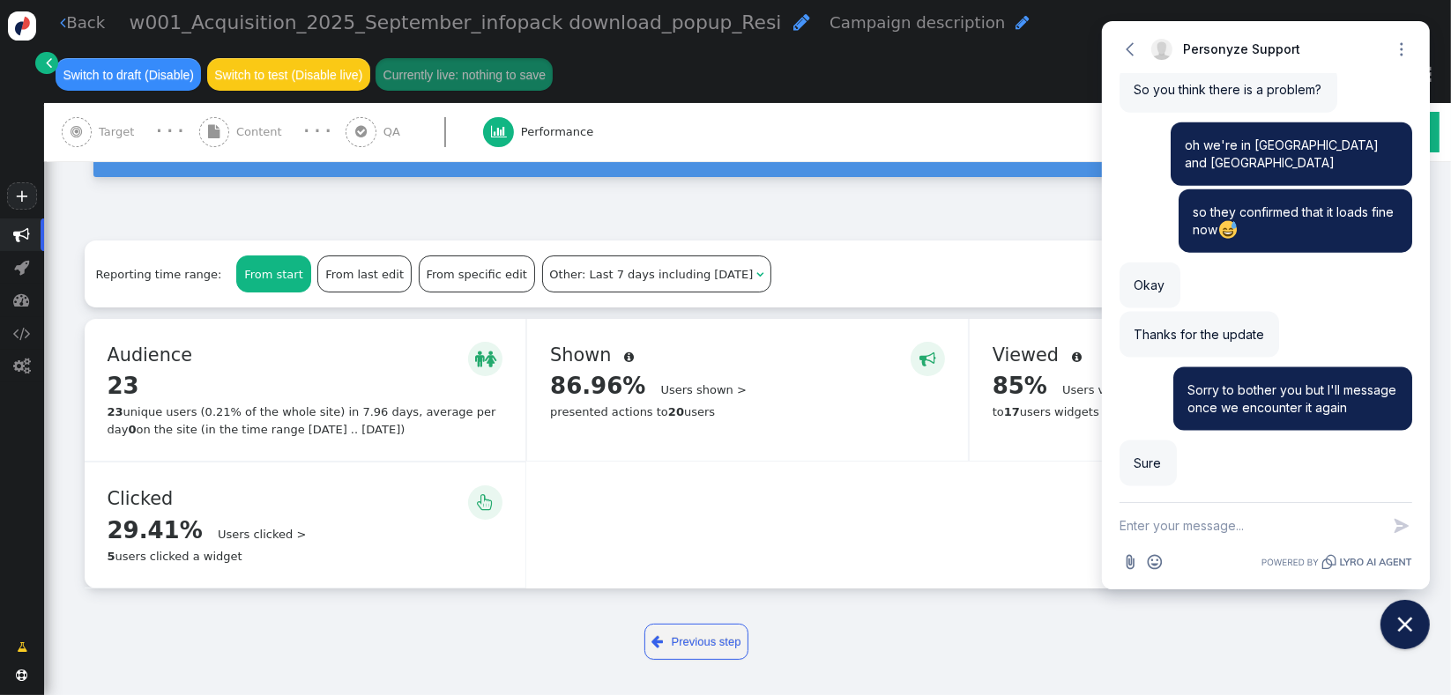
click at [1278, 529] on textarea "New message" at bounding box center [1249, 526] width 261 height 46
click at [1244, 532] on textarea "New message" at bounding box center [1249, 526] width 261 height 46
drag, startPoint x: 228, startPoint y: 361, endPoint x: 93, endPoint y: 354, distance: 135.9
click at [93, 354] on div "  Audience  23 Details > 23 unique users (0.21% of the whole site) in 7.96 d…" at bounding box center [306, 390] width 442 height 142
copy span "Audience"
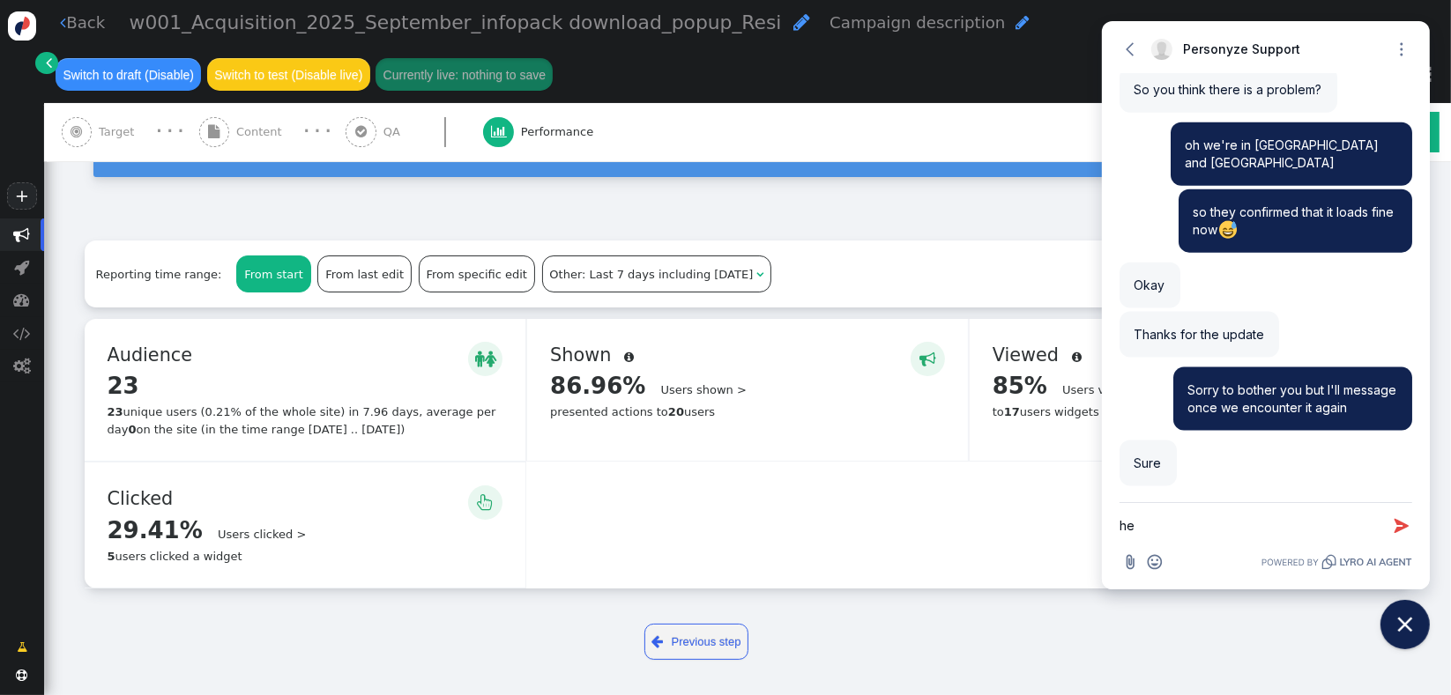
click at [1192, 520] on textarea "he" at bounding box center [1249, 526] width 261 height 46
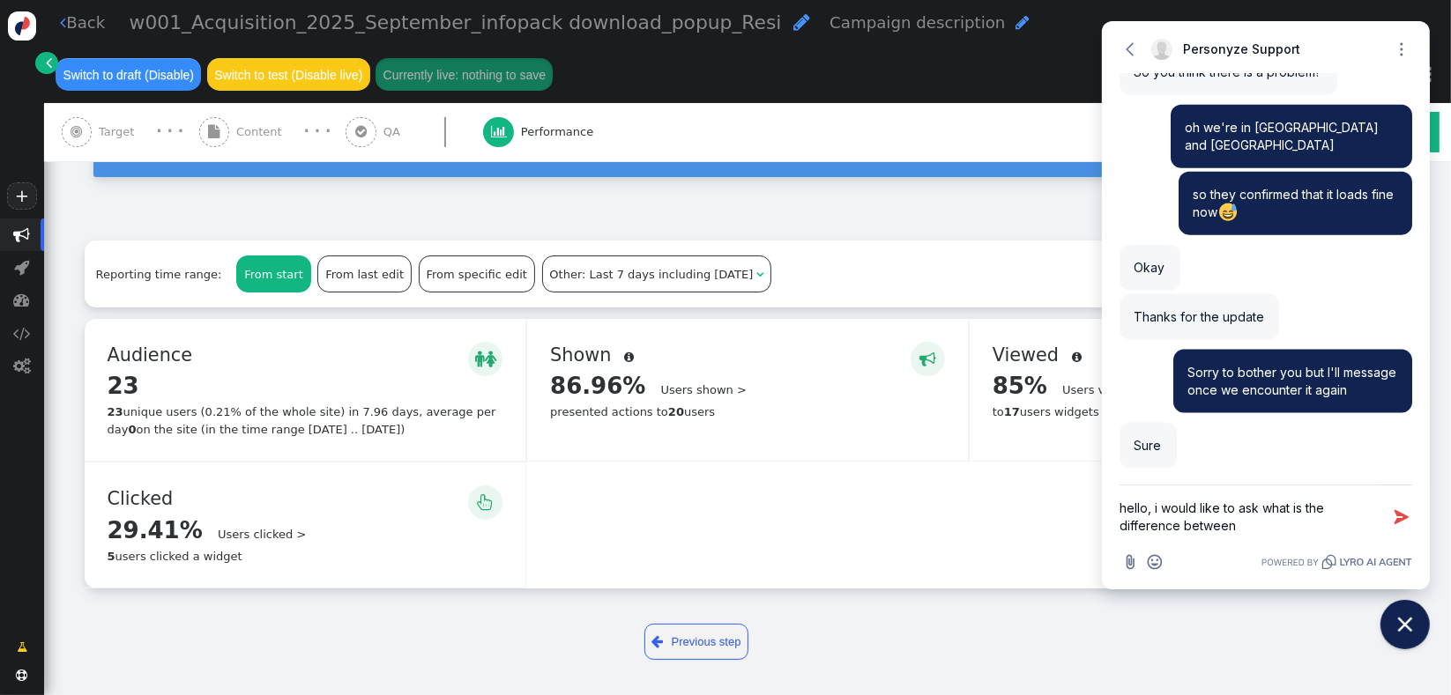
scroll to position [2256, 0]
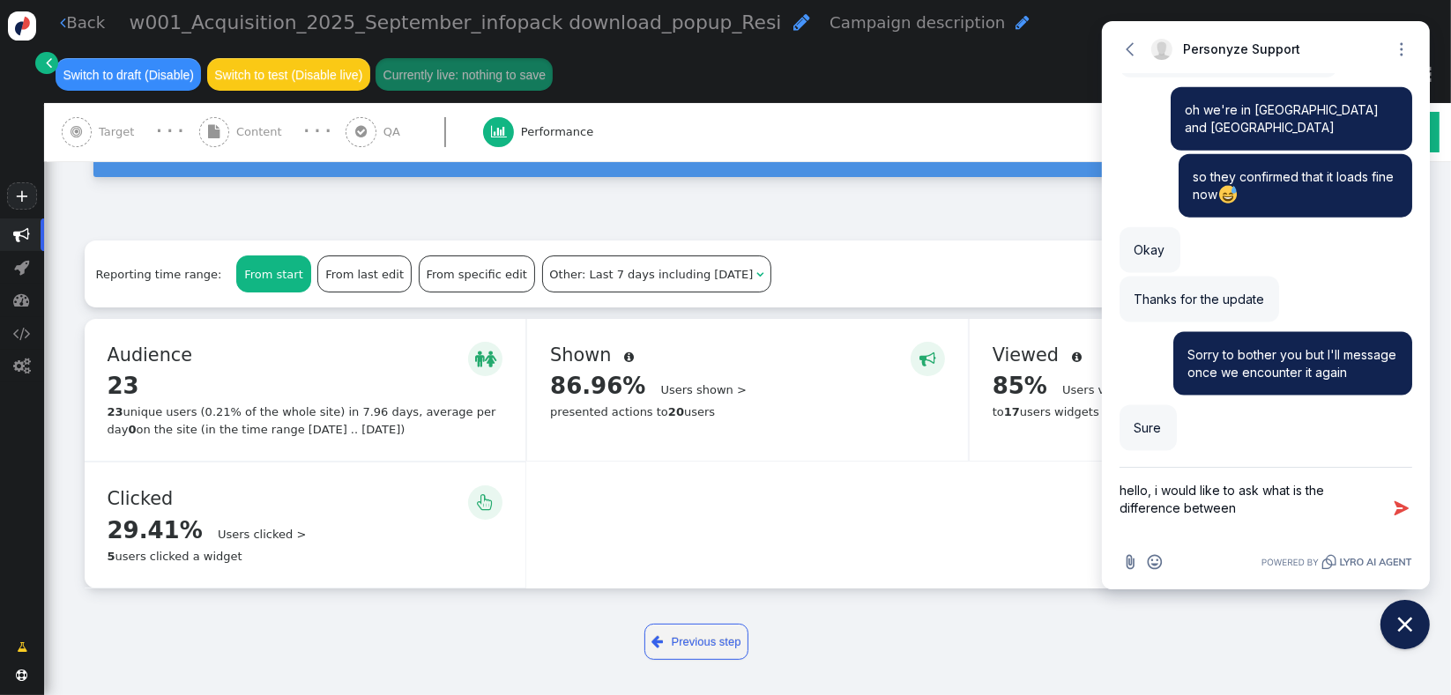
paste textarea "Audience"
click at [589, 360] on span "Shown" at bounding box center [585, 355] width 71 height 21
copy span "Shown"
click at [1209, 530] on textarea "hello, i would like to ask what is the difference between Audience vs" at bounding box center [1249, 508] width 261 height 81
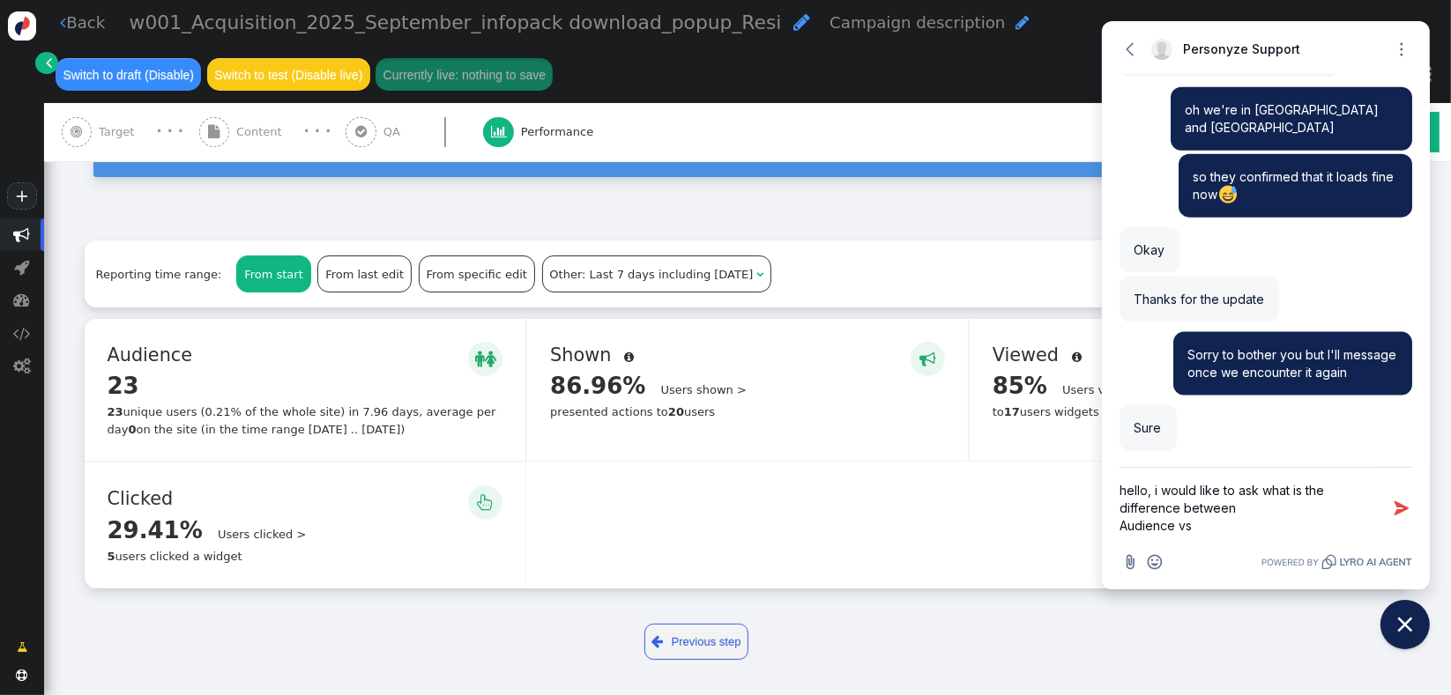
paste textarea "Shown"
click at [1020, 353] on span "Viewed" at bounding box center [1030, 355] width 76 height 21
copy span "Viewed"
click at [1292, 516] on textarea "hello, i would like to ask what is the difference between Audience vs Shown vs" at bounding box center [1249, 508] width 261 height 81
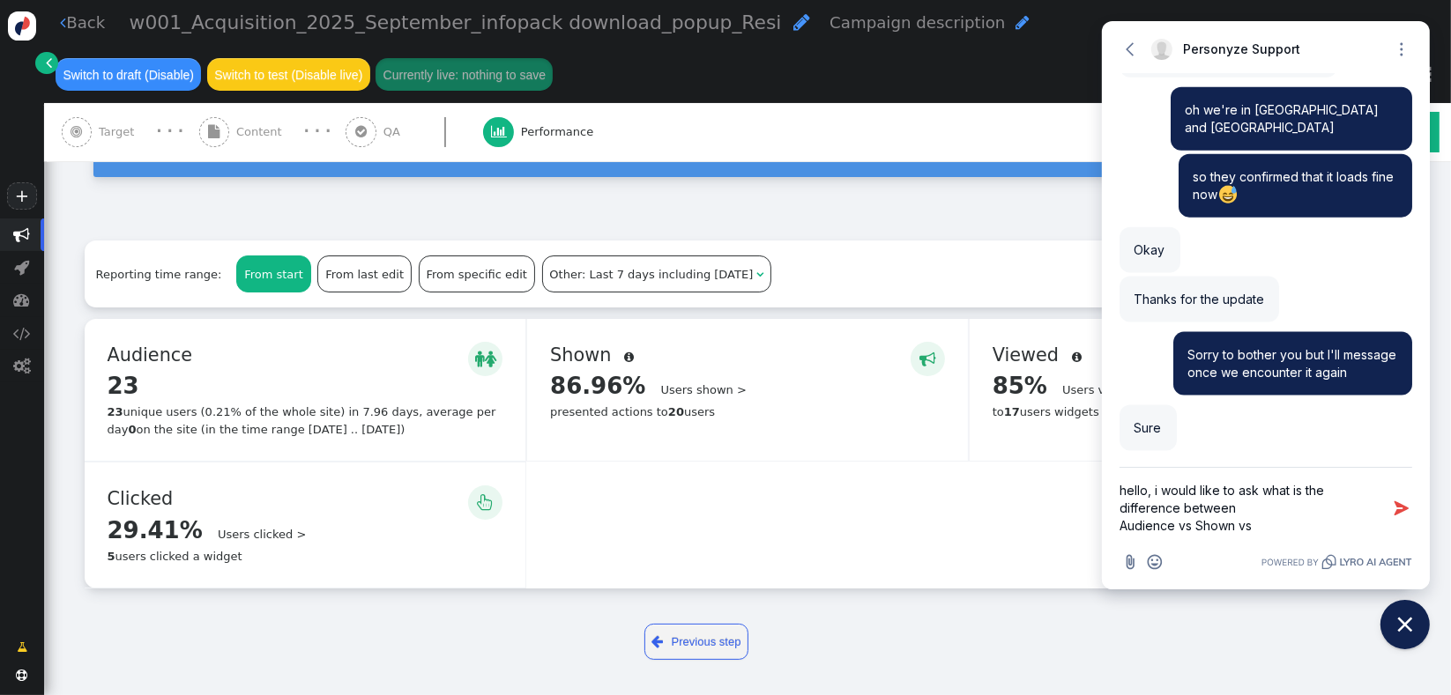
click at [1299, 524] on textarea "hello, i would like to ask what is the difference between Audience vs Shown vs" at bounding box center [1249, 508] width 261 height 81
paste textarea "Viewed"
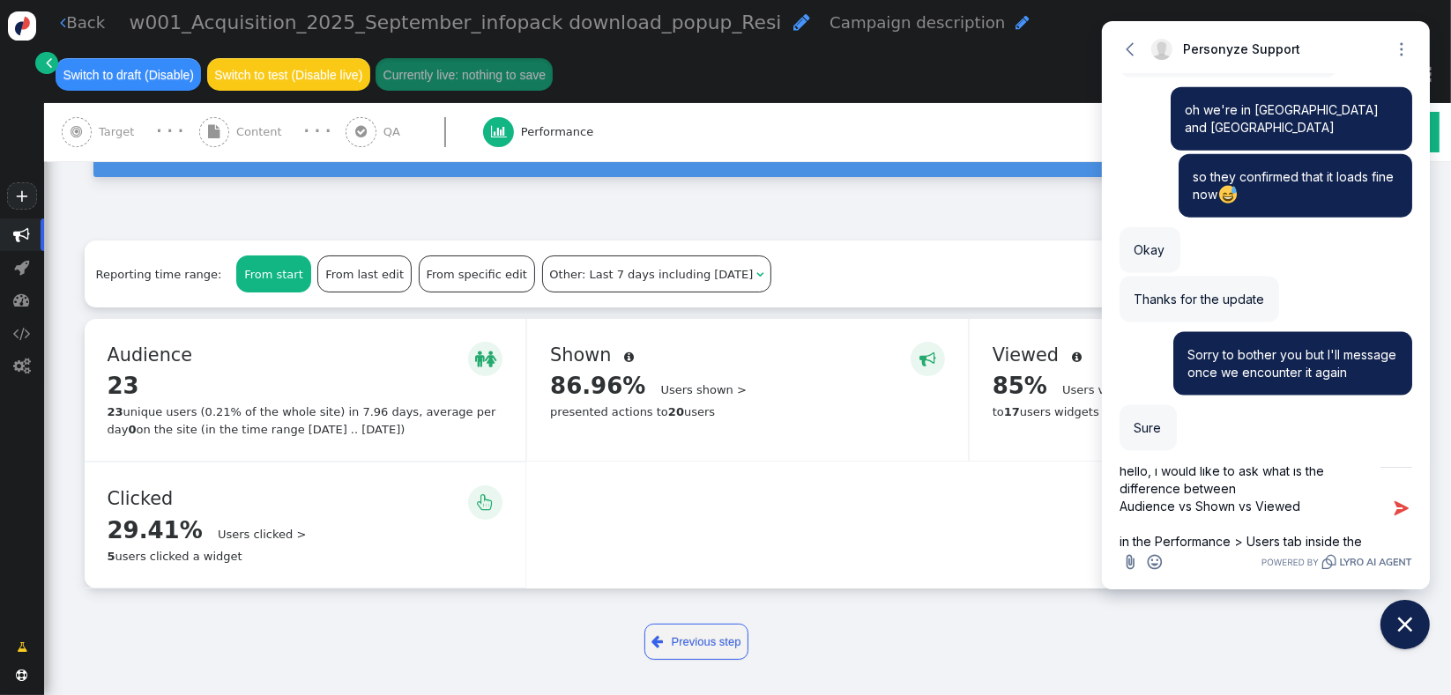
scroll to position [37, 0]
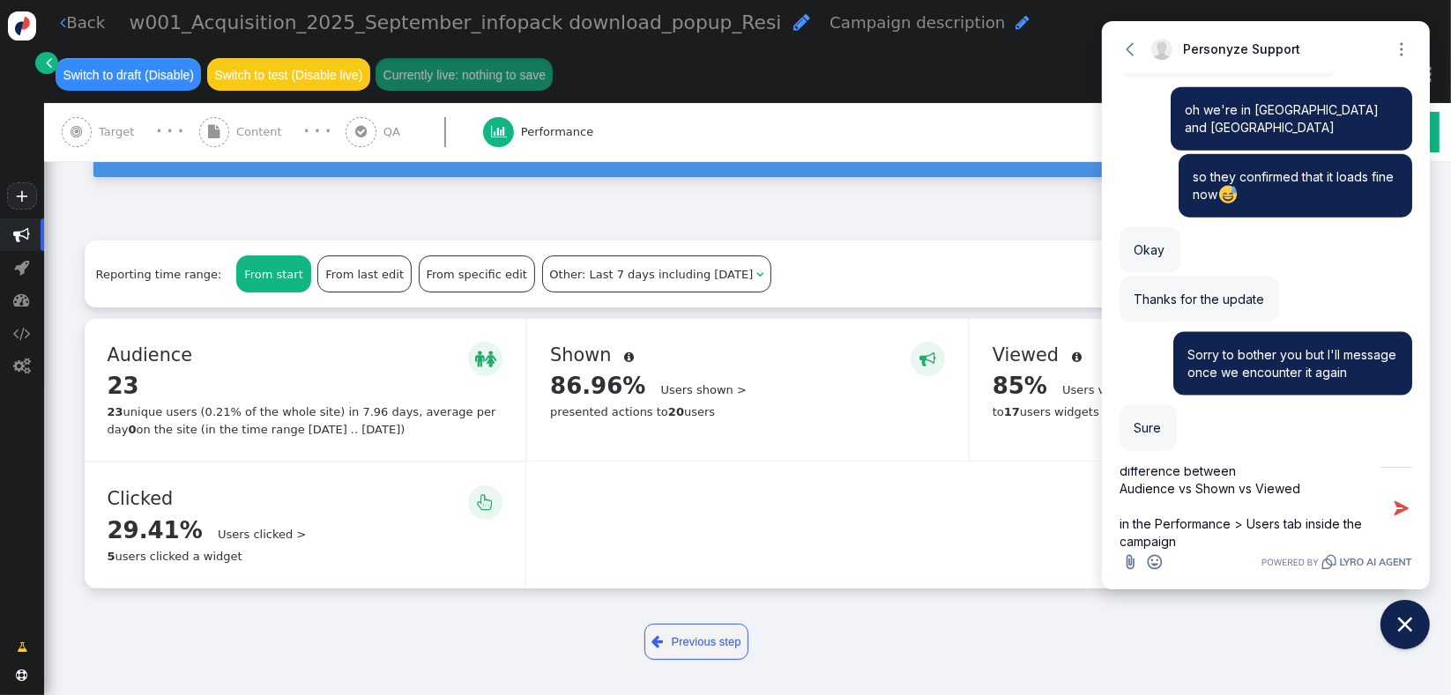
type textarea "hello, i would like to ask what is the difference between Audience vs Shown vs …"
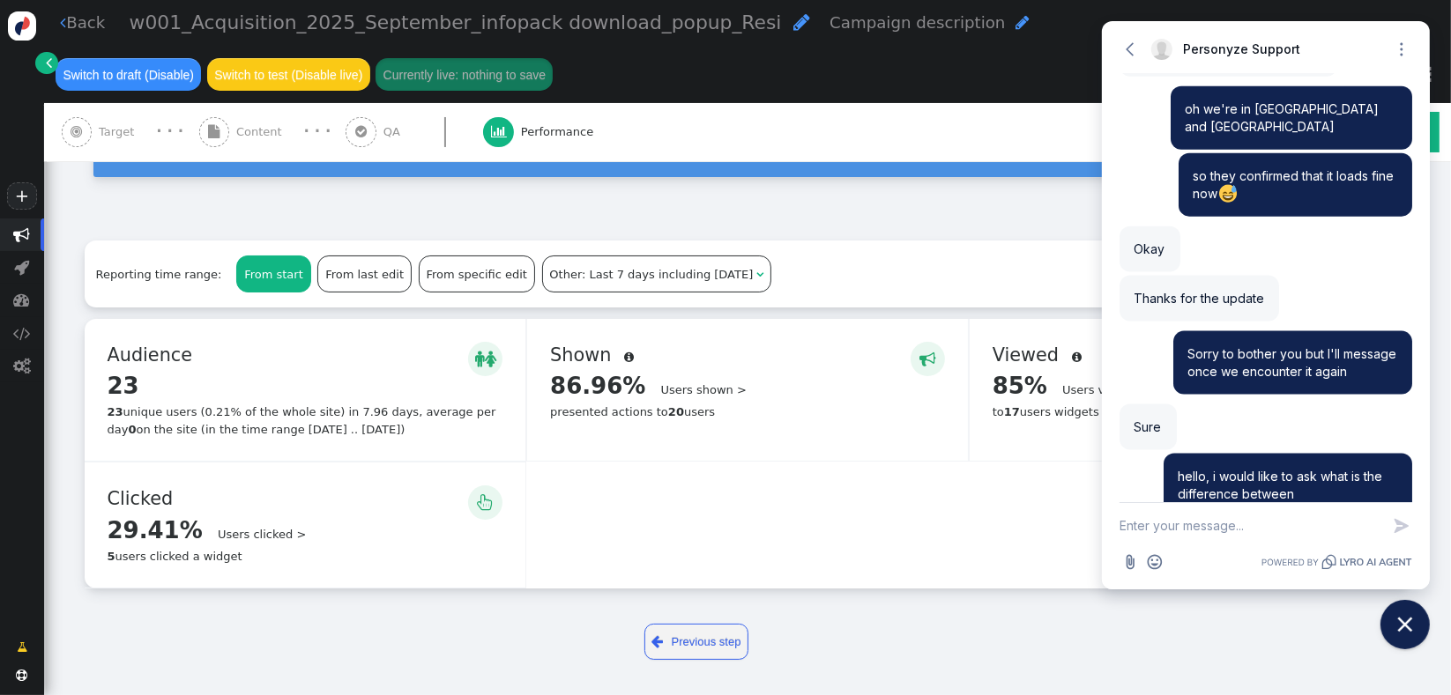
scroll to position [2358, 0]
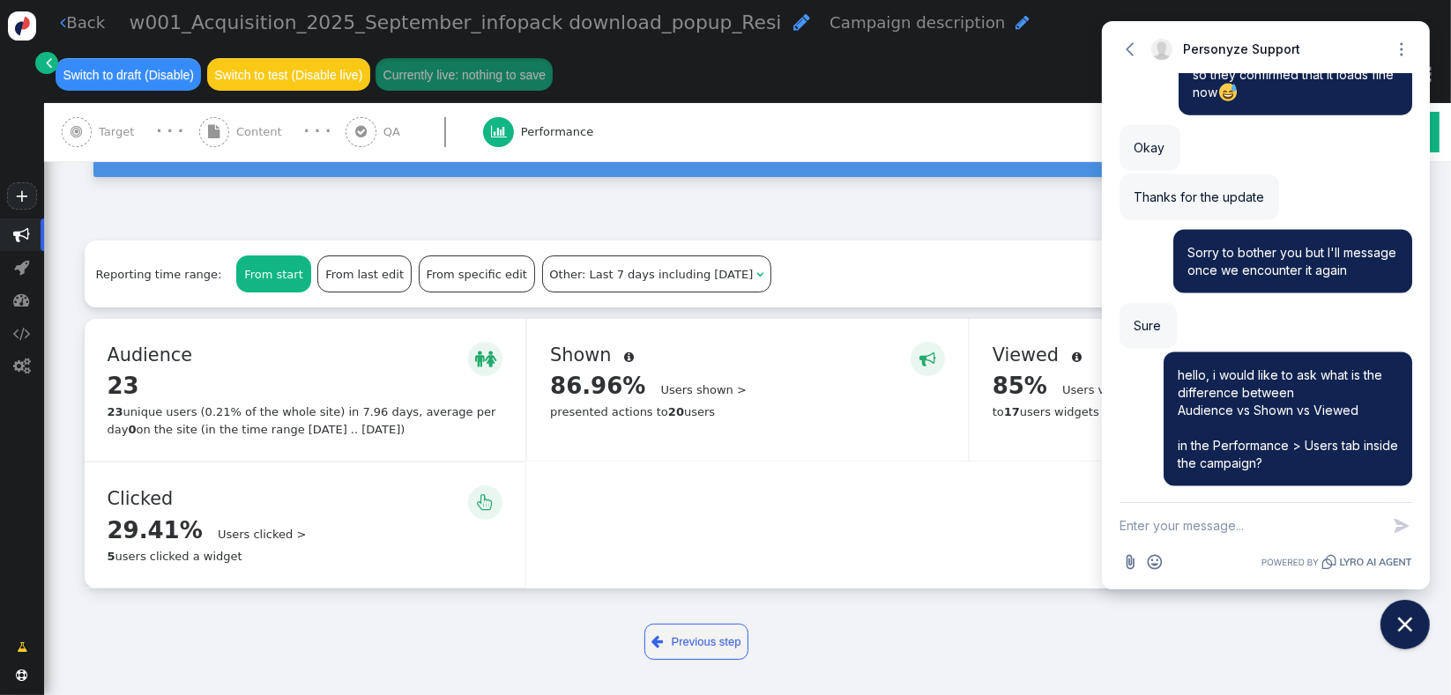
drag, startPoint x: 969, startPoint y: 528, endPoint x: 998, endPoint y: 505, distance: 36.3
click at [969, 528] on div "  Audience  23 Details > 23 unique users (0.21% of the whole site) in 7.96 d…" at bounding box center [748, 454] width 1326 height 270
click at [368, 197] on div "Users statistics." at bounding box center [747, 152] width 1407 height 132
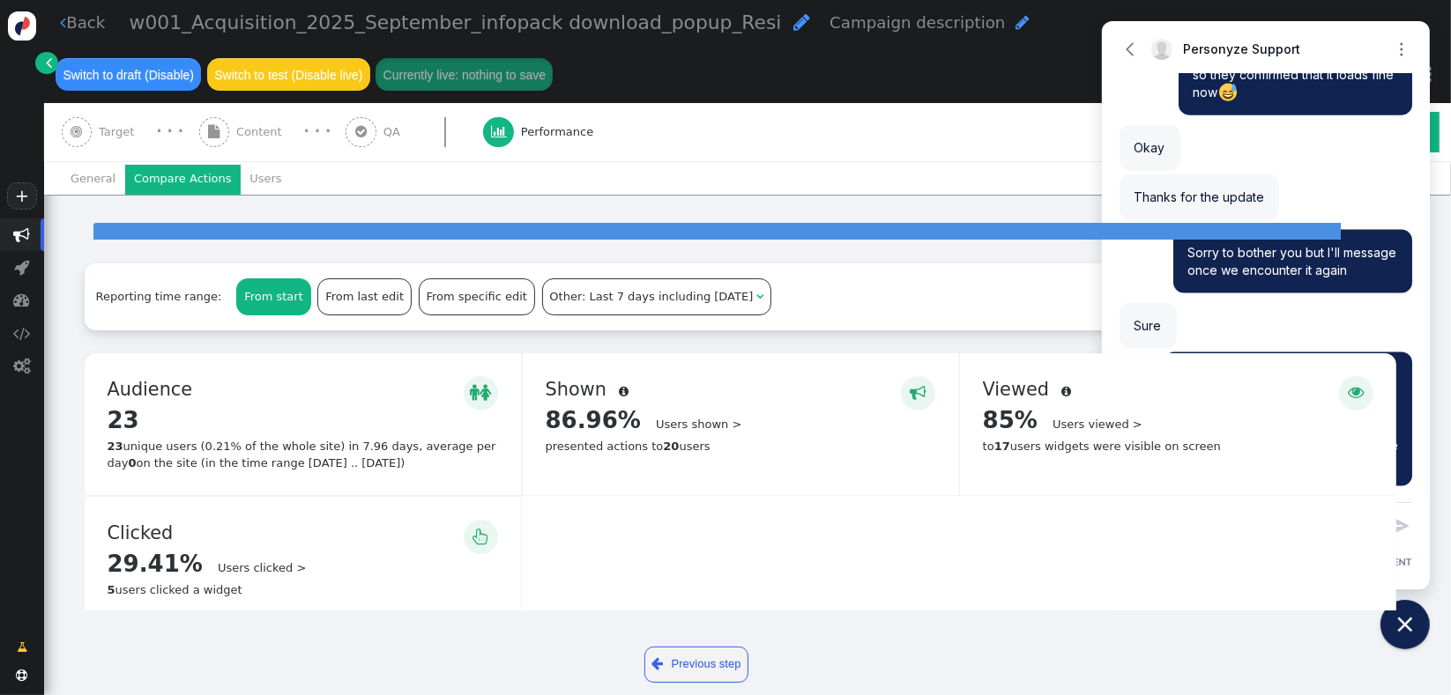
click at [200, 181] on li "Compare Actions" at bounding box center [182, 180] width 115 height 30
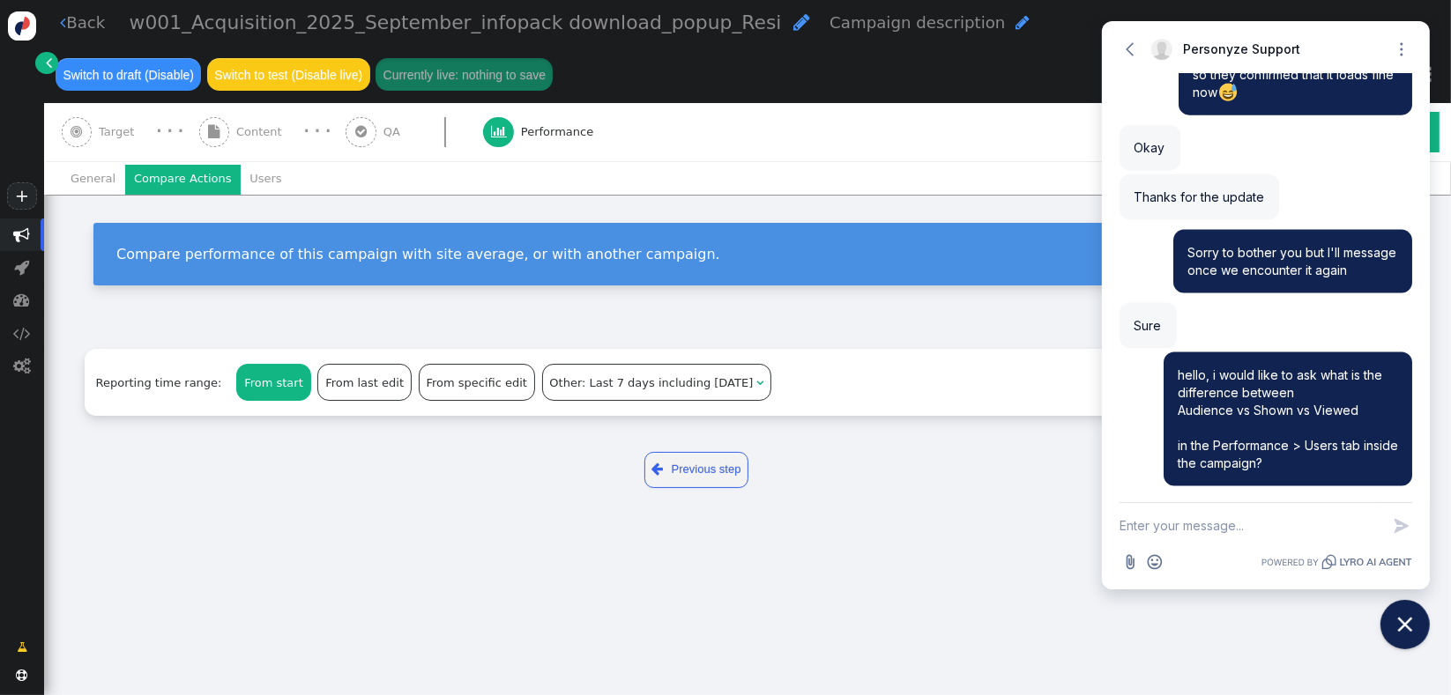
click at [58, 194] on div "General Compare Actions Users" at bounding box center [747, 177] width 1407 height 33
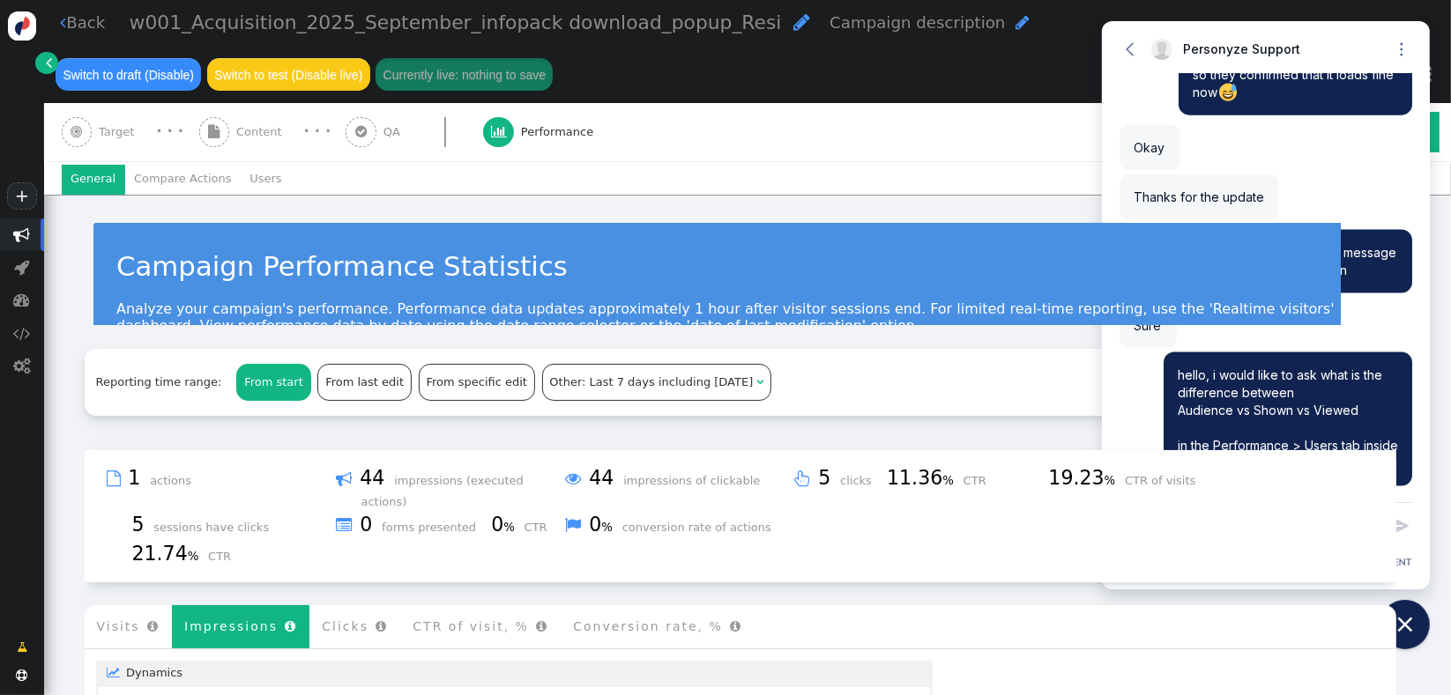
click at [81, 185] on li "General" at bounding box center [93, 180] width 63 height 30
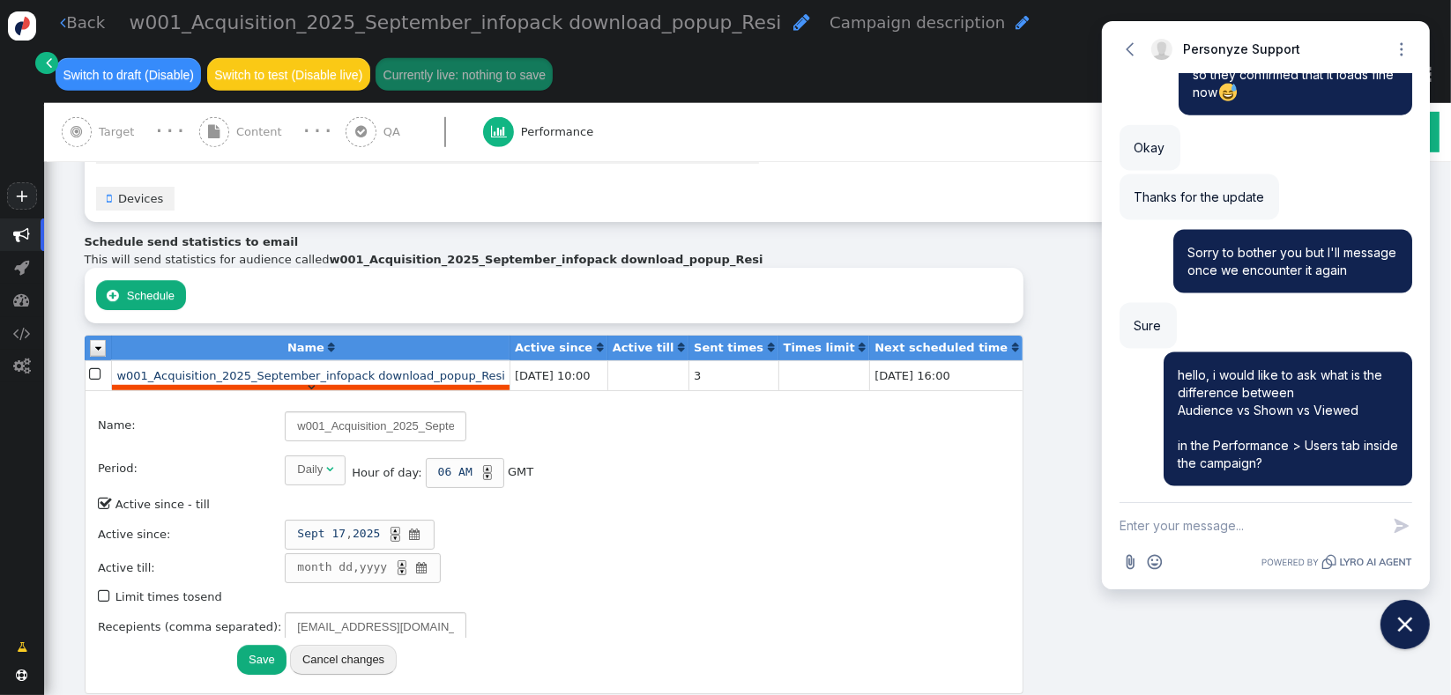
scroll to position [1124, 0]
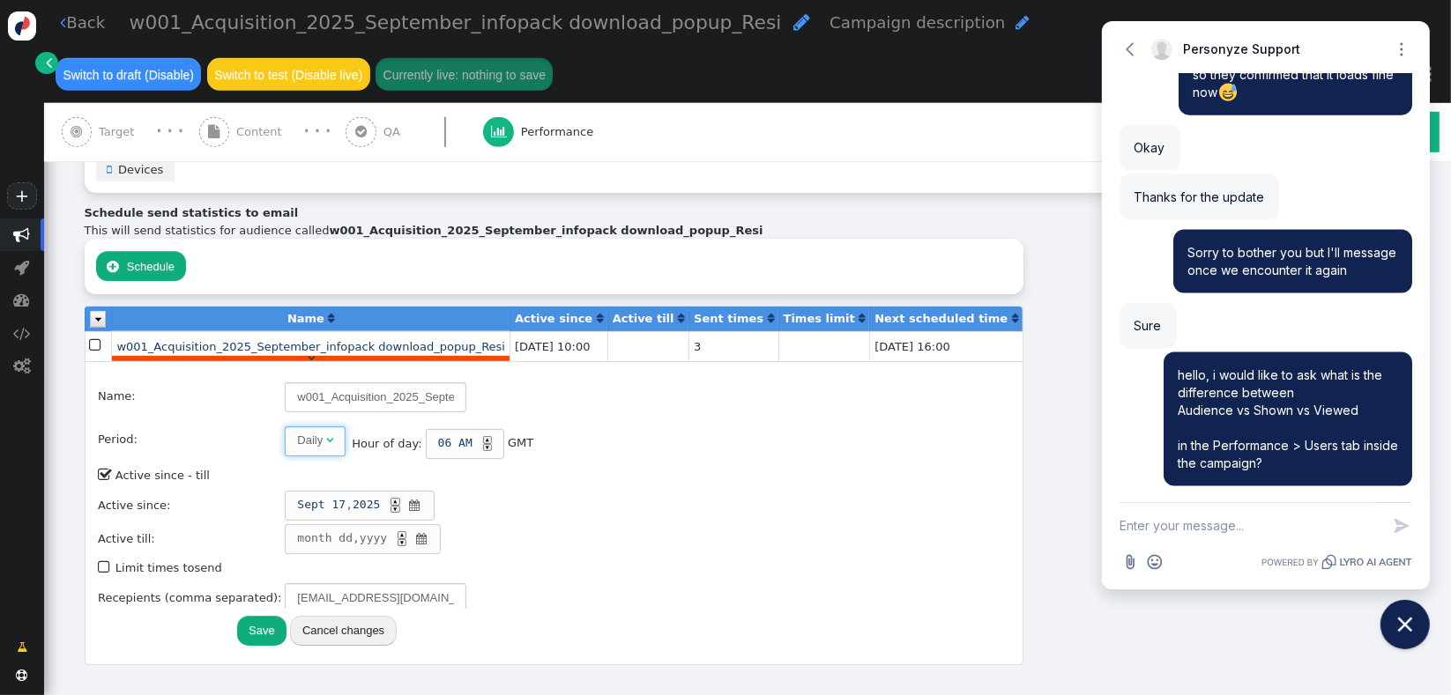
click at [326, 434] on span "" at bounding box center [329, 439] width 7 height 11
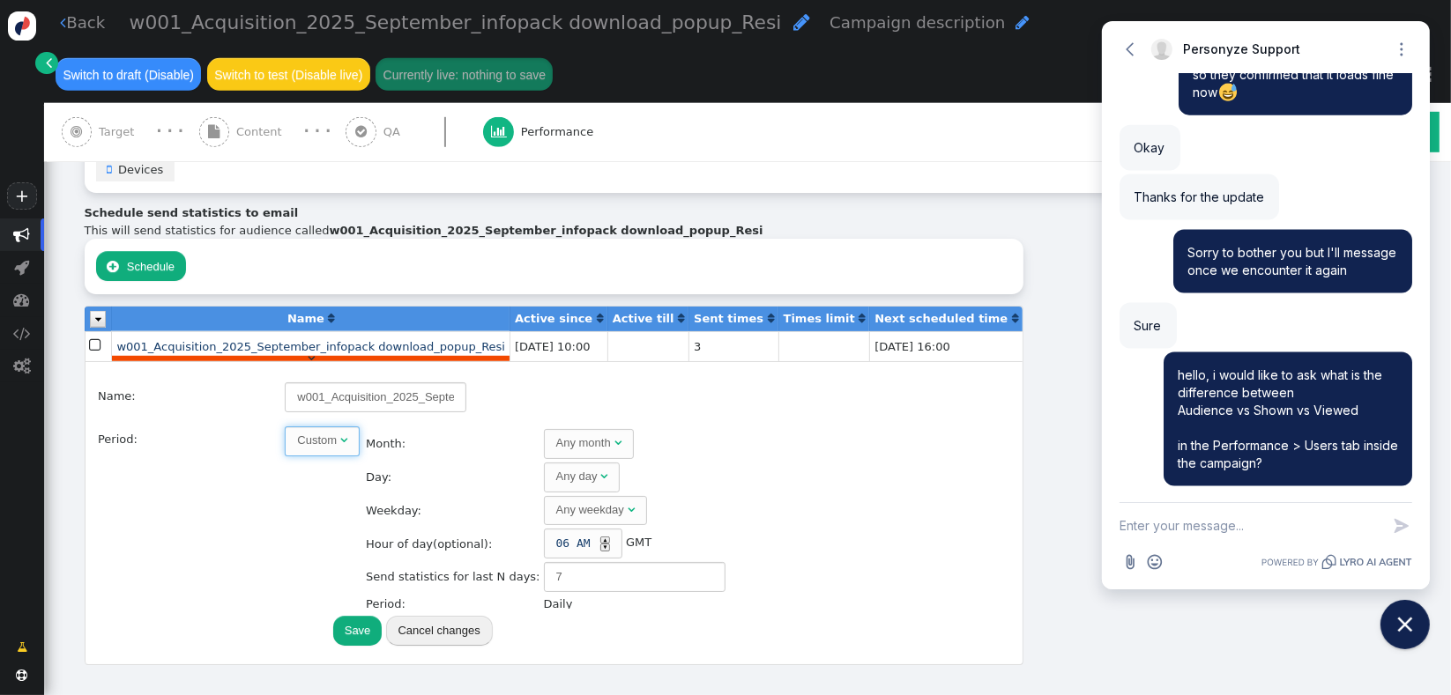
scroll to position [2390, 0]
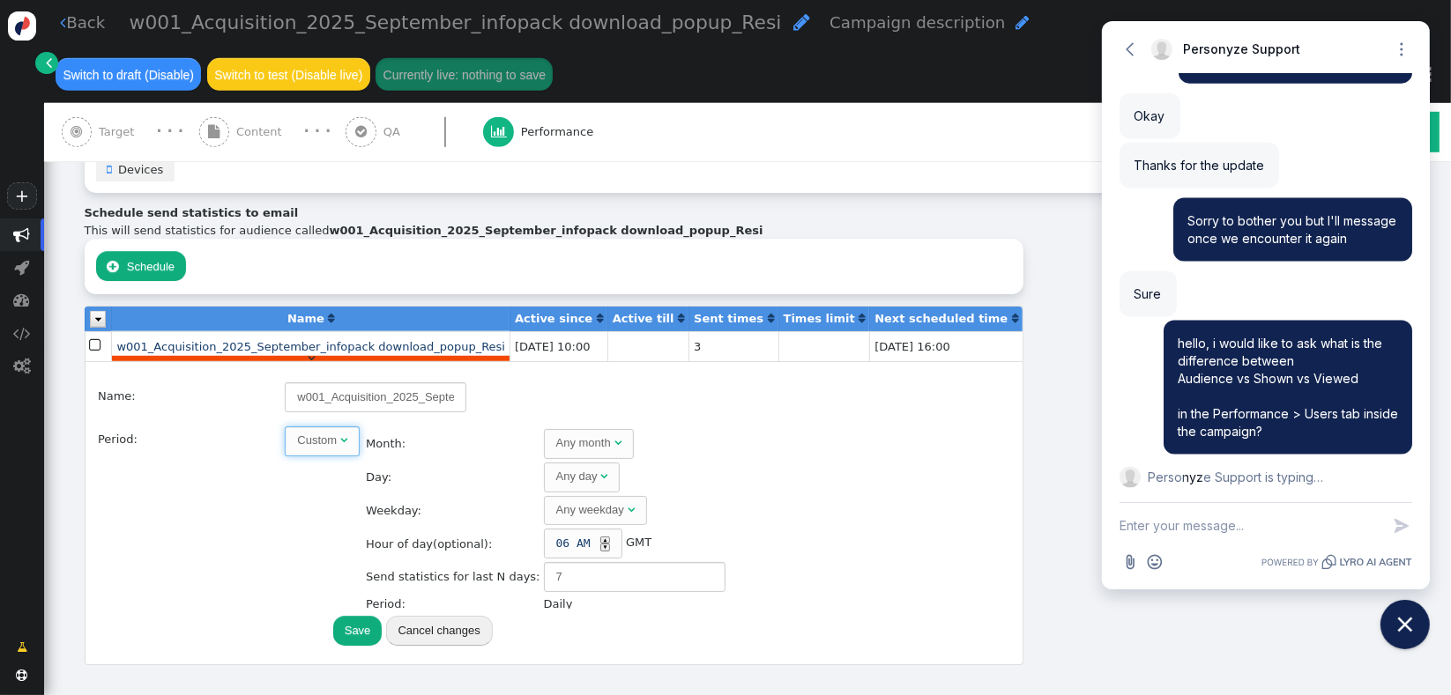
click at [561, 434] on div "Any month" at bounding box center [585, 443] width 58 height 18
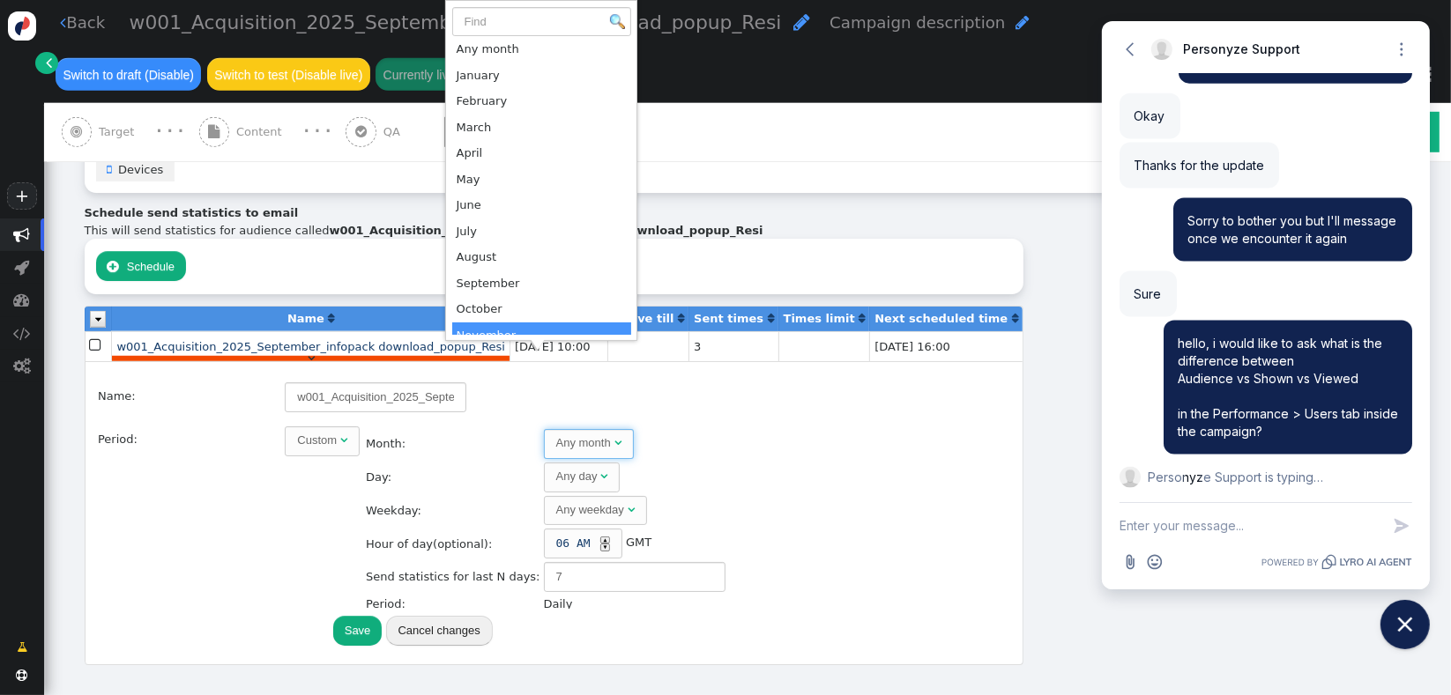
click at [642, 462] on td "Any day " at bounding box center [634, 478] width 183 height 32
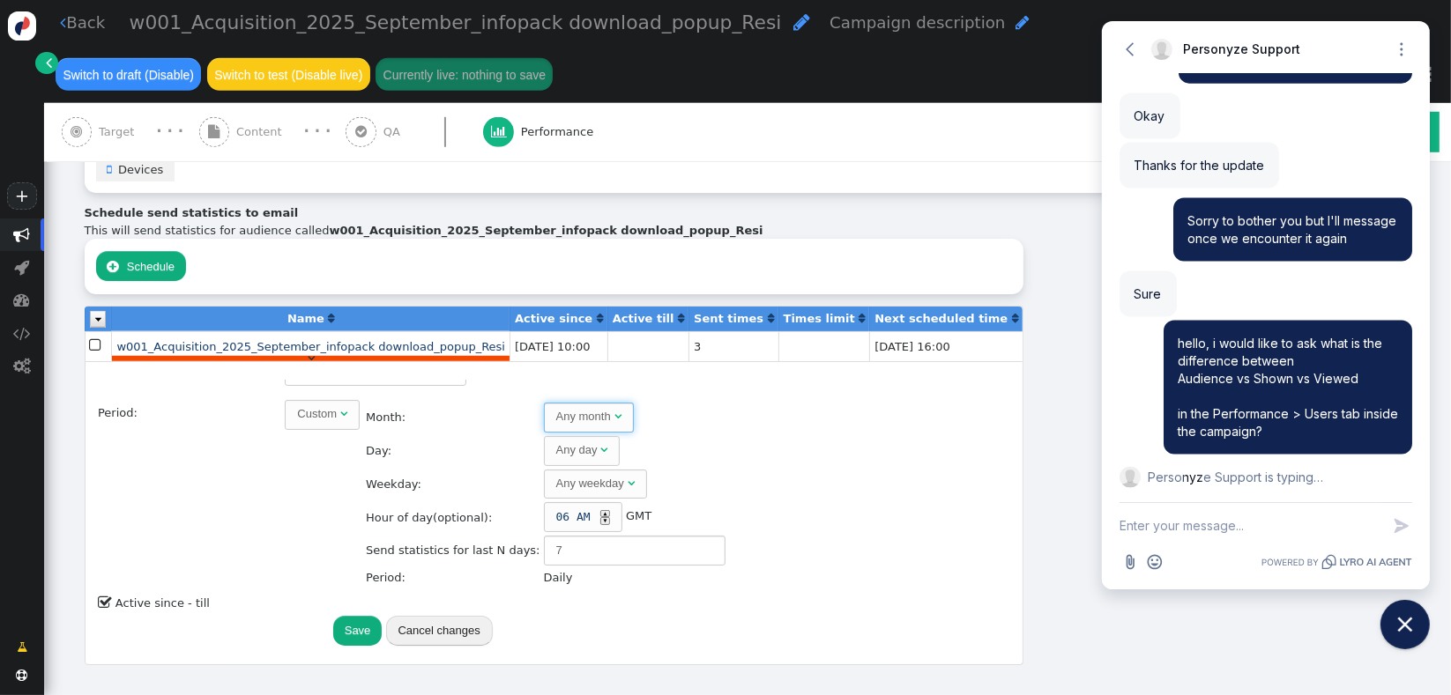
scroll to position [14, 0]
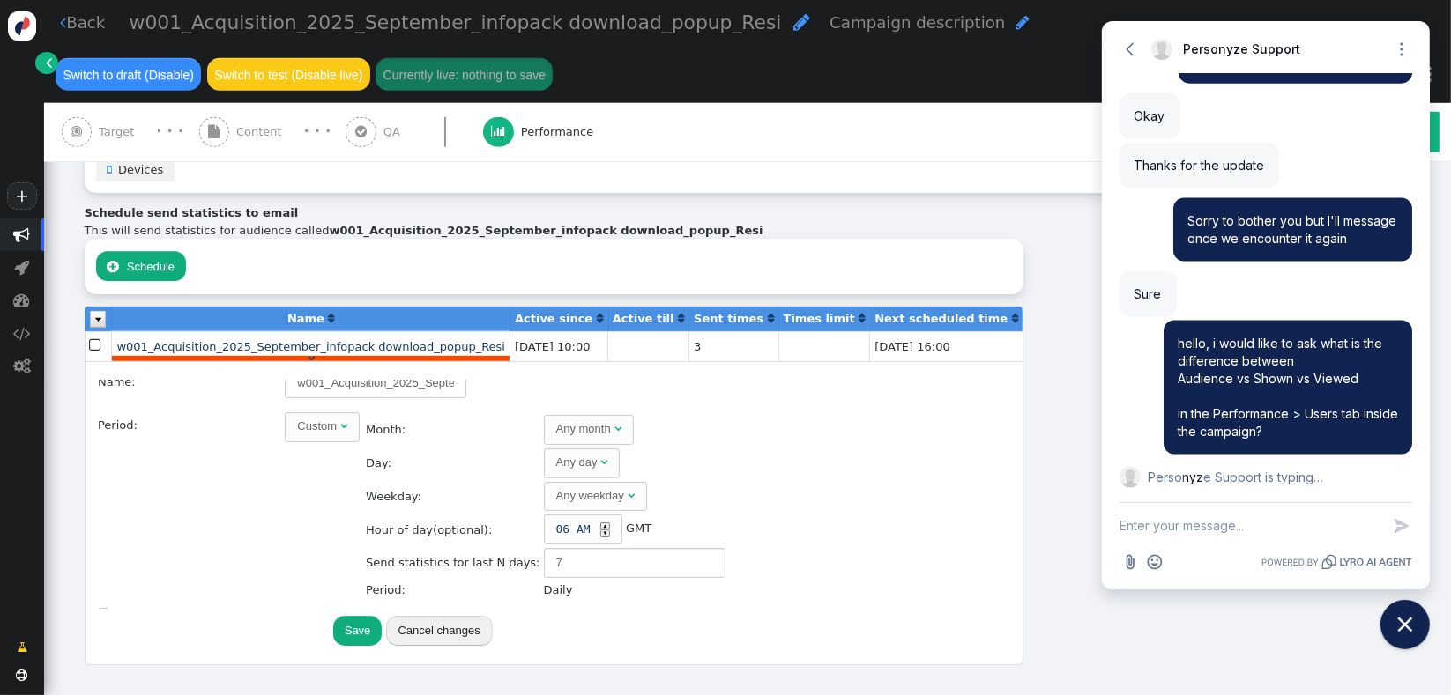
click at [576, 521] on span "AM" at bounding box center [583, 530] width 14 height 18
click at [600, 523] on div "▲" at bounding box center [604, 527] width 9 height 8
click at [556, 521] on span "06" at bounding box center [563, 530] width 14 height 18
click at [600, 523] on div "▲" at bounding box center [604, 527] width 9 height 8
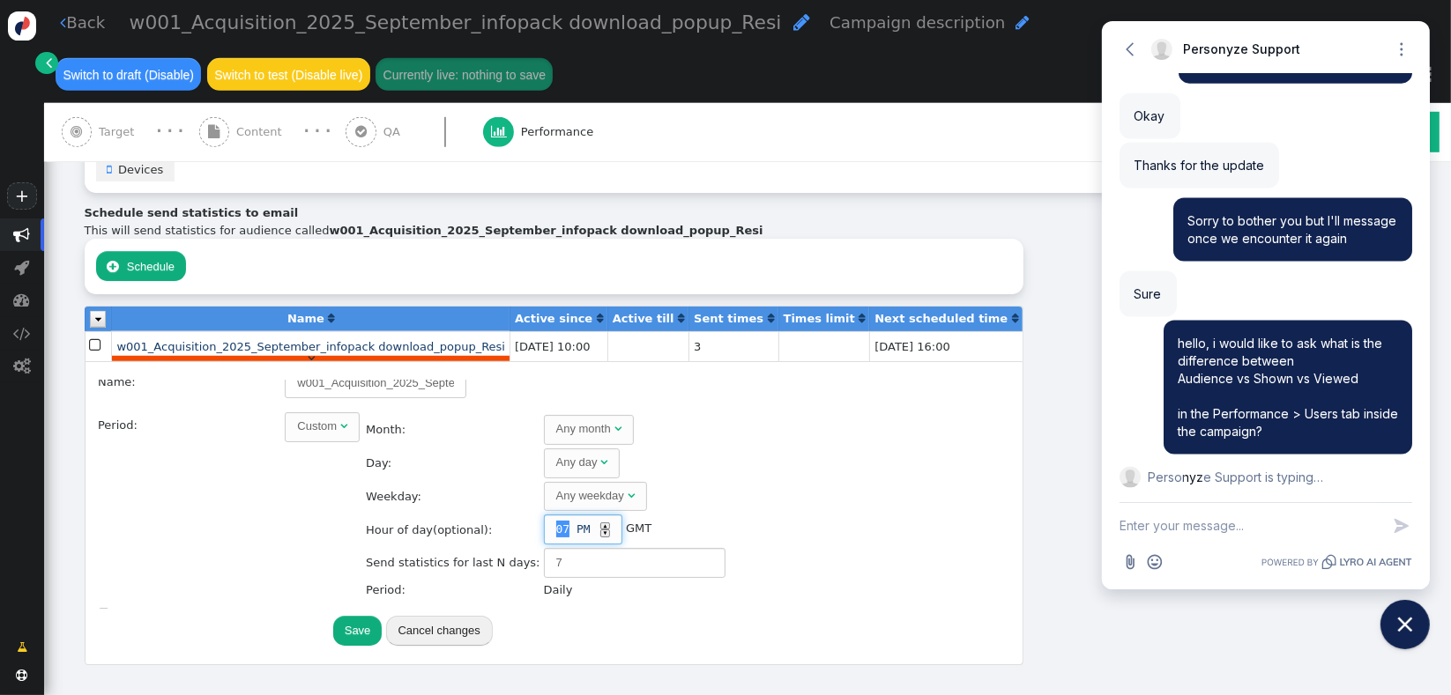
click at [600, 523] on div "▲" at bounding box center [604, 527] width 9 height 8
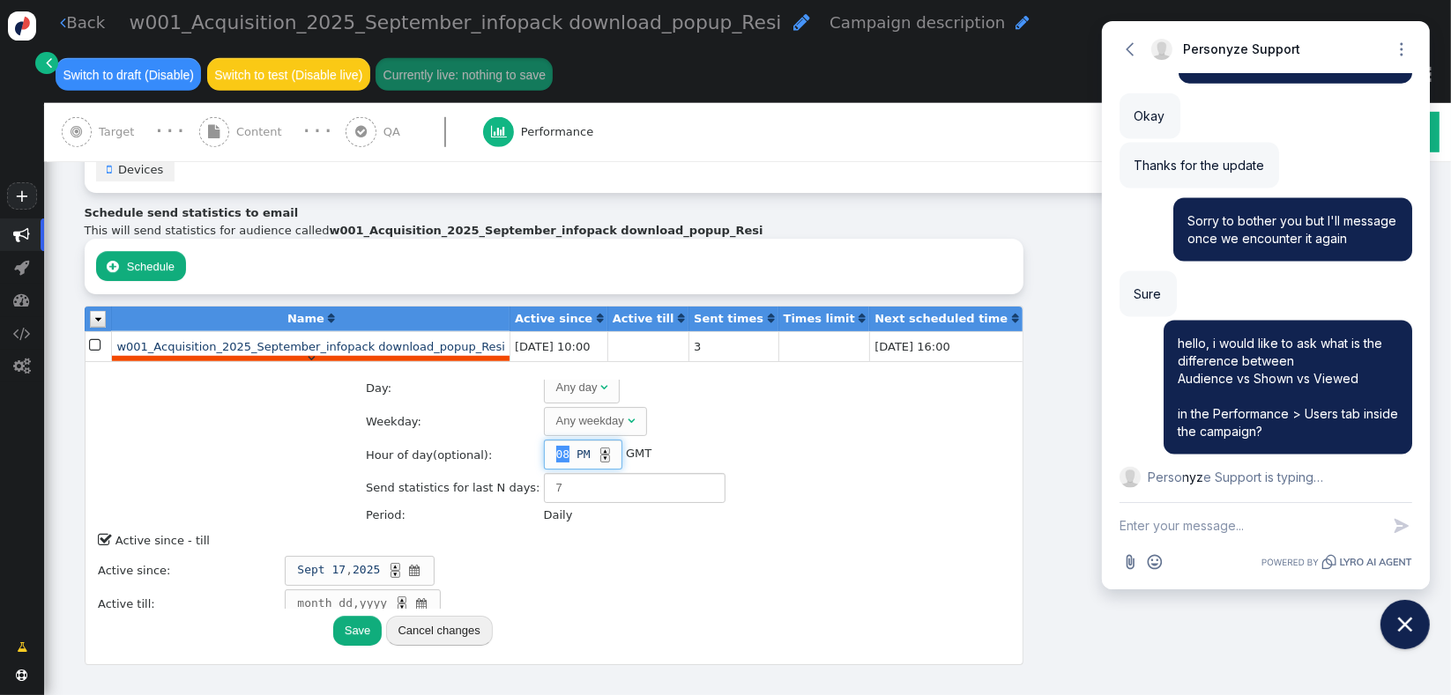
scroll to position [104, 0]
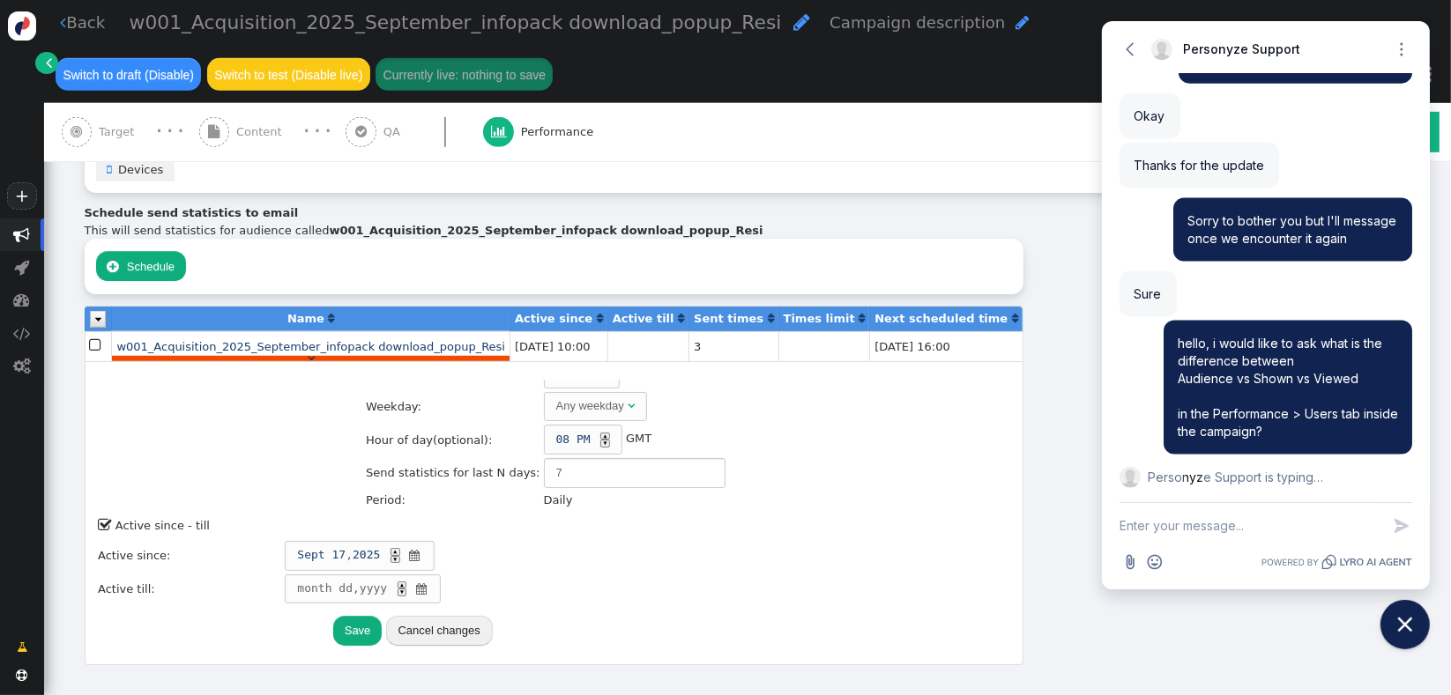
click at [577, 411] on table "Month: Any month  Day: Any day  Weekday: Any weekday  Hour of day (optional)…" at bounding box center [545, 417] width 364 height 189
click at [580, 458] on input "7" at bounding box center [635, 473] width 182 height 30
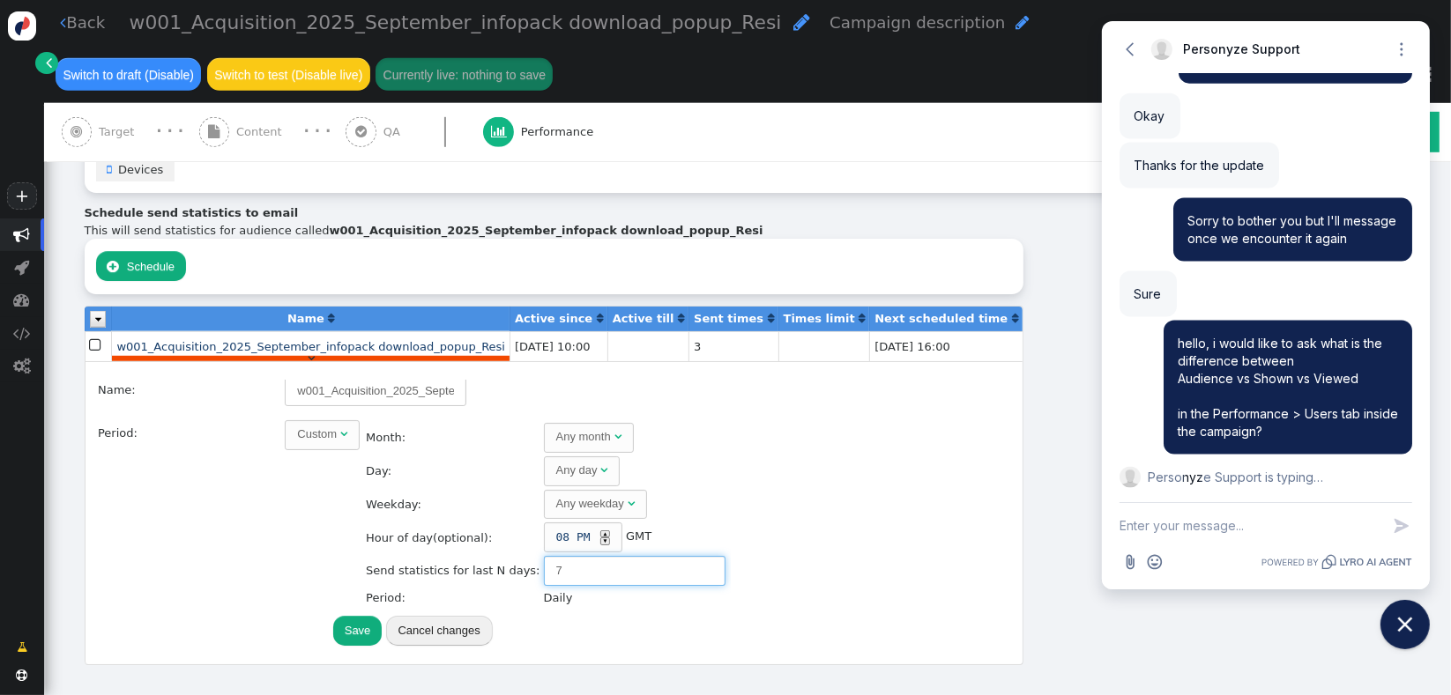
scroll to position [4, 0]
drag, startPoint x: 627, startPoint y: 493, endPoint x: 440, endPoint y: 487, distance: 186.9
click at [440, 558] on tr "Send statistics for last N days: 7" at bounding box center [545, 574] width 360 height 32
click at [648, 524] on td "08 PM ▲ ▼ GMT" at bounding box center [634, 540] width 183 height 32
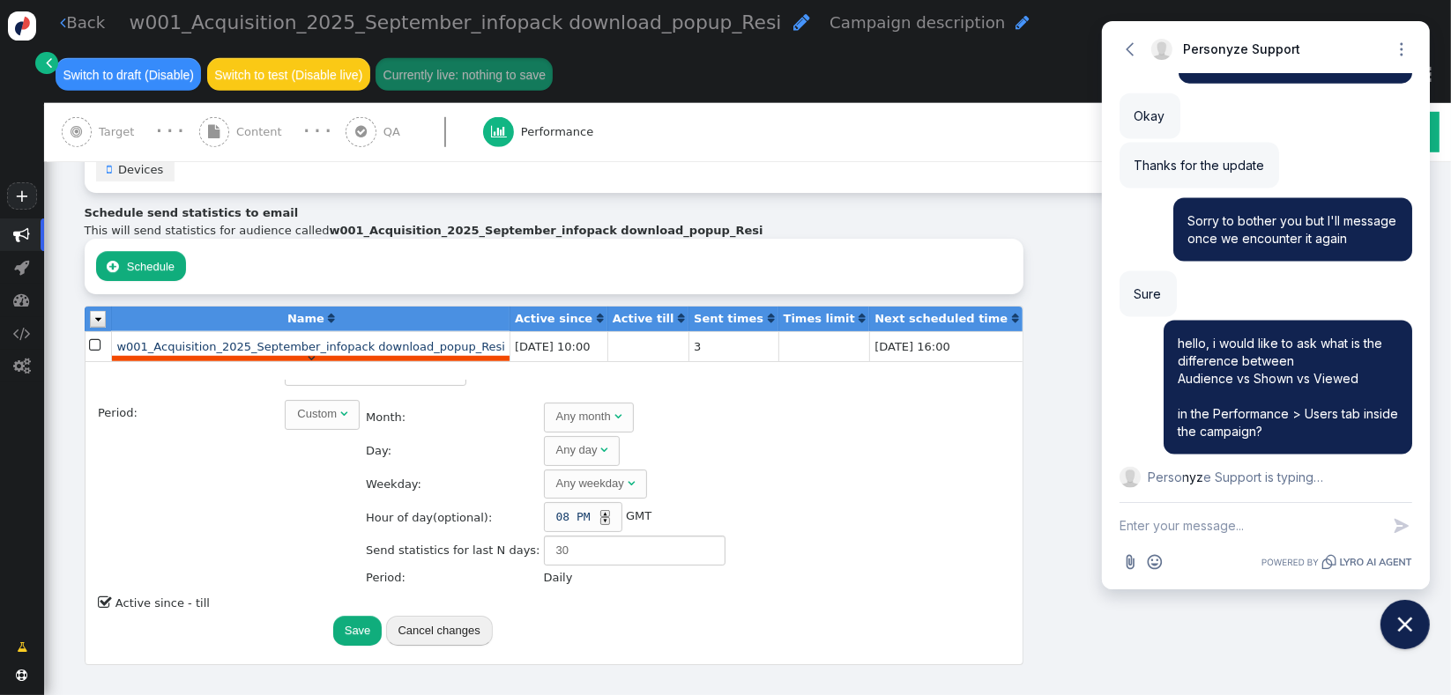
scroll to position [0, 0]
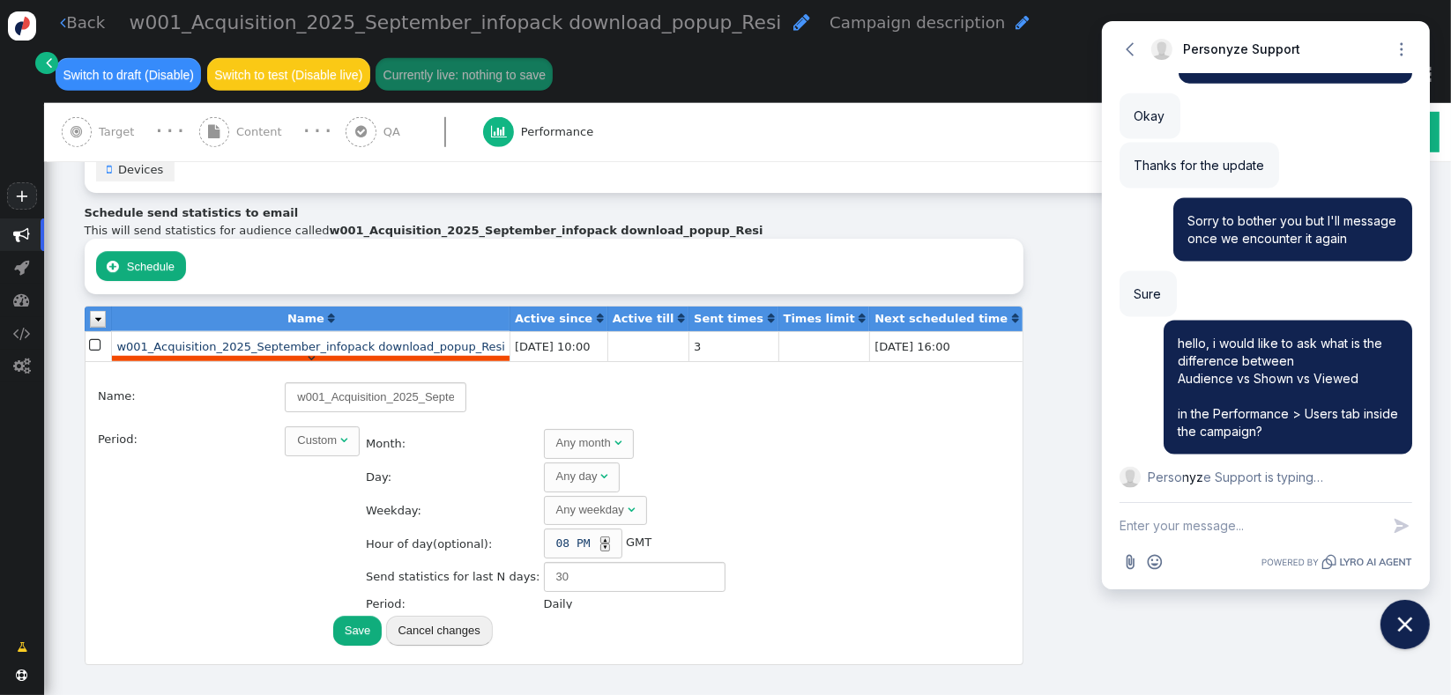
click at [566, 501] on div "Any weekday" at bounding box center [590, 510] width 68 height 18
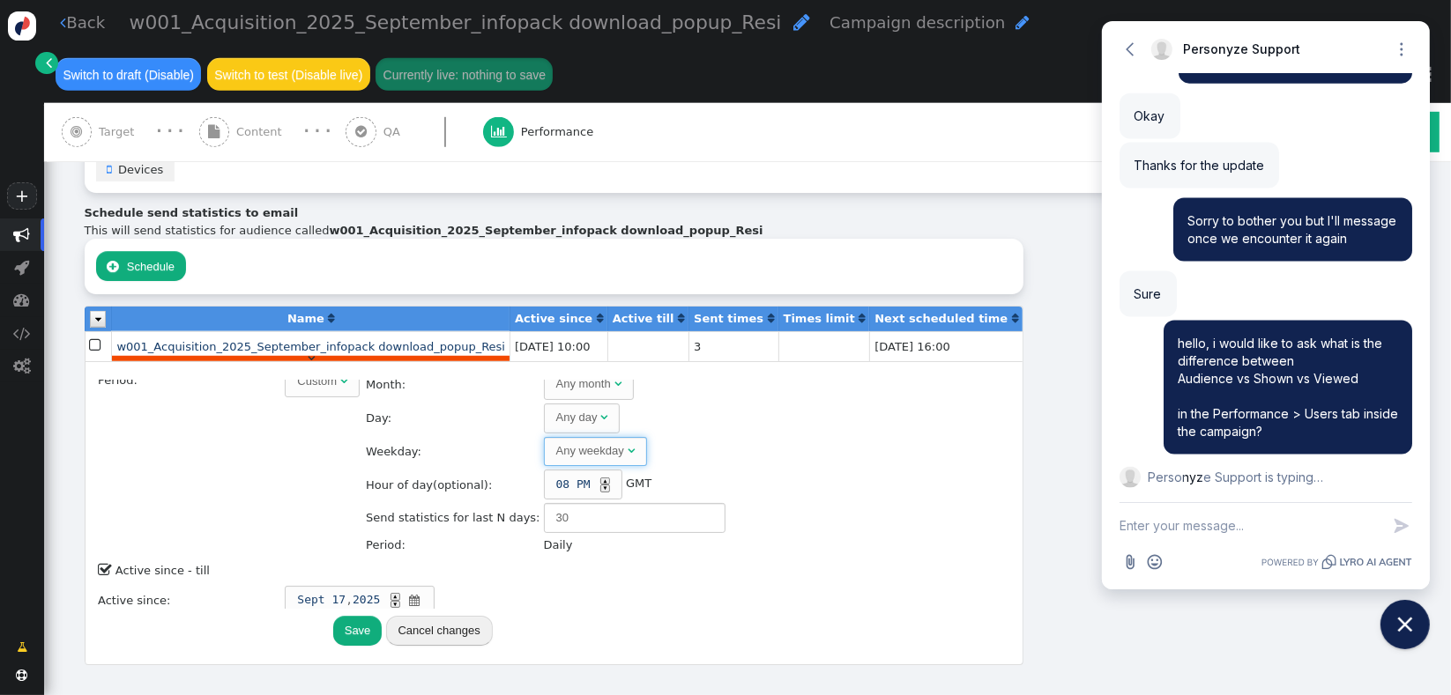
scroll to position [71, 0]
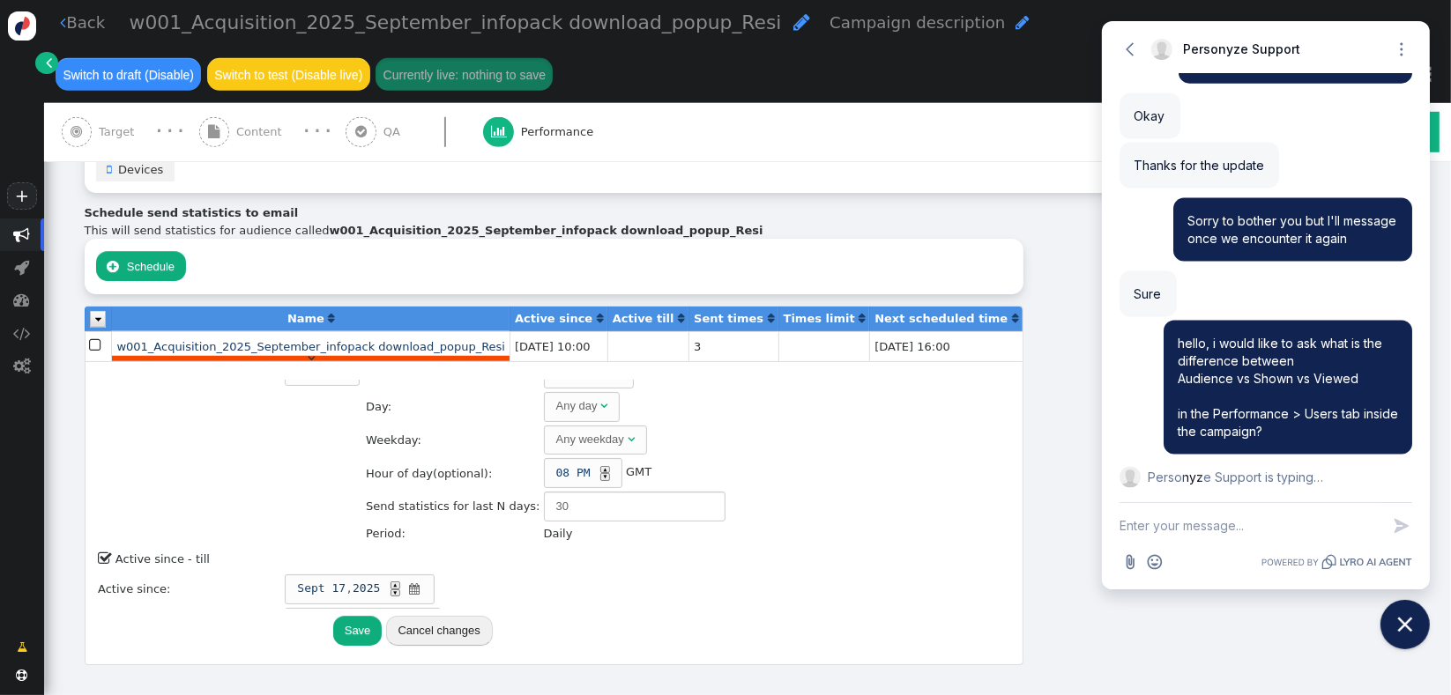
click at [464, 491] on td "Send statistics for last N days:" at bounding box center [452, 507] width 175 height 32
click at [478, 491] on td "Send statistics for last N days:" at bounding box center [452, 507] width 175 height 32
drag, startPoint x: 502, startPoint y: 427, endPoint x: 491, endPoint y: 427, distance: 11.5
click at [544, 492] on input "30" at bounding box center [635, 507] width 182 height 30
click at [547, 547] on td " Active since - till" at bounding box center [413, 559] width 632 height 24
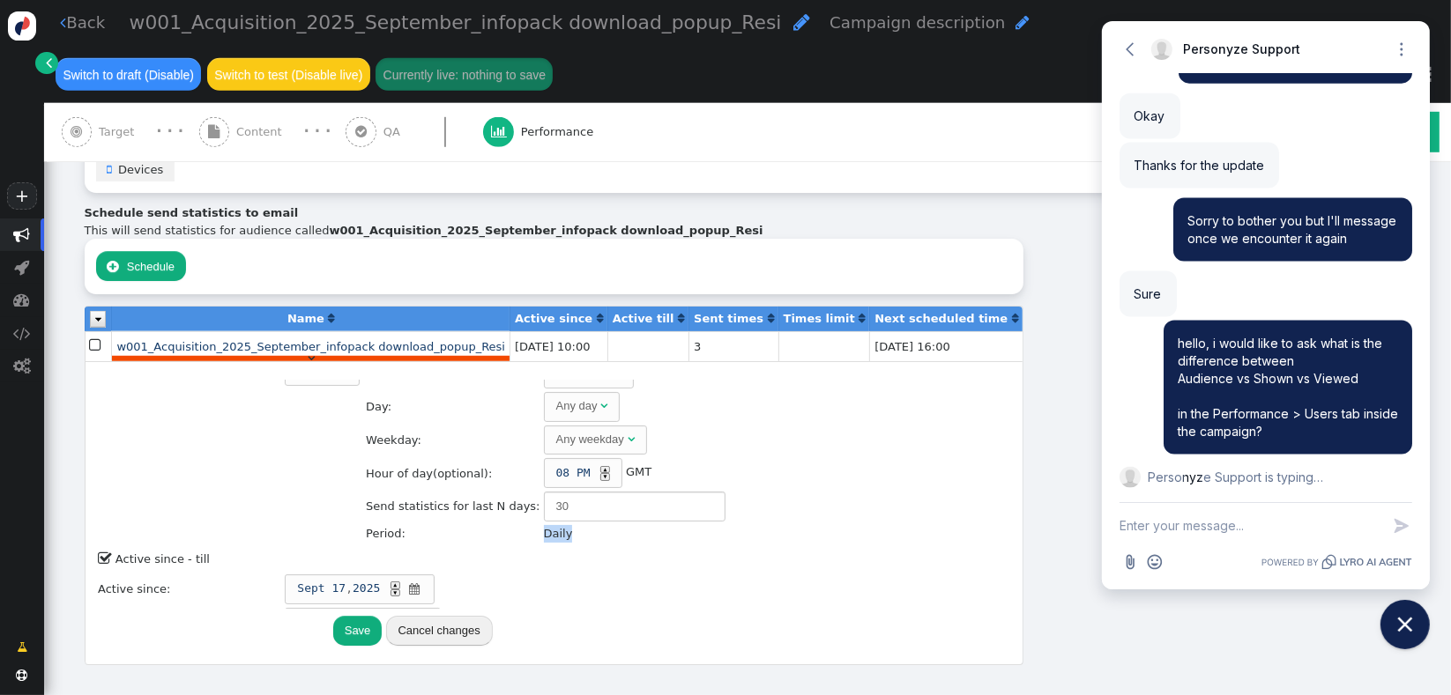
drag, startPoint x: 539, startPoint y: 455, endPoint x: 502, endPoint y: 471, distance: 40.6
click at [455, 524] on tr "Period: Daily" at bounding box center [545, 533] width 360 height 19
click at [520, 547] on td " Active since - till" at bounding box center [413, 559] width 632 height 24
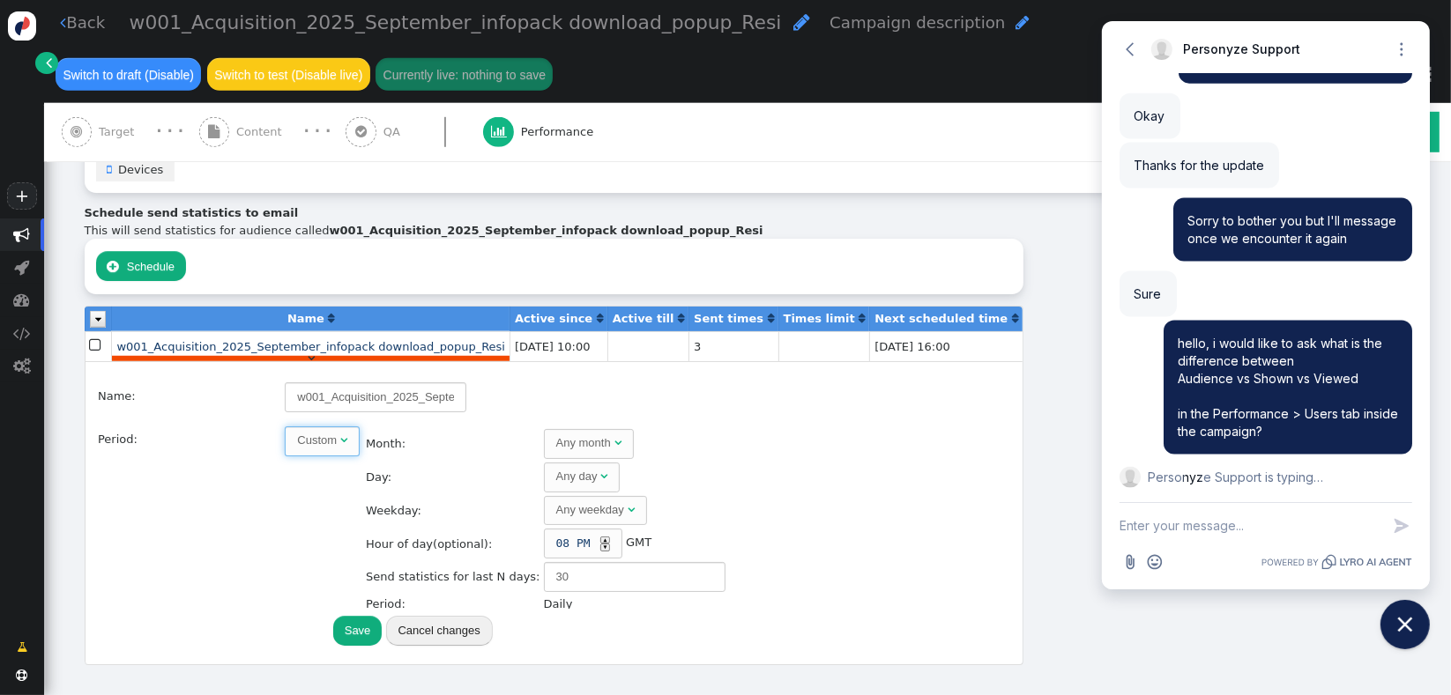
click at [285, 427] on span "Custom " at bounding box center [322, 442] width 75 height 30
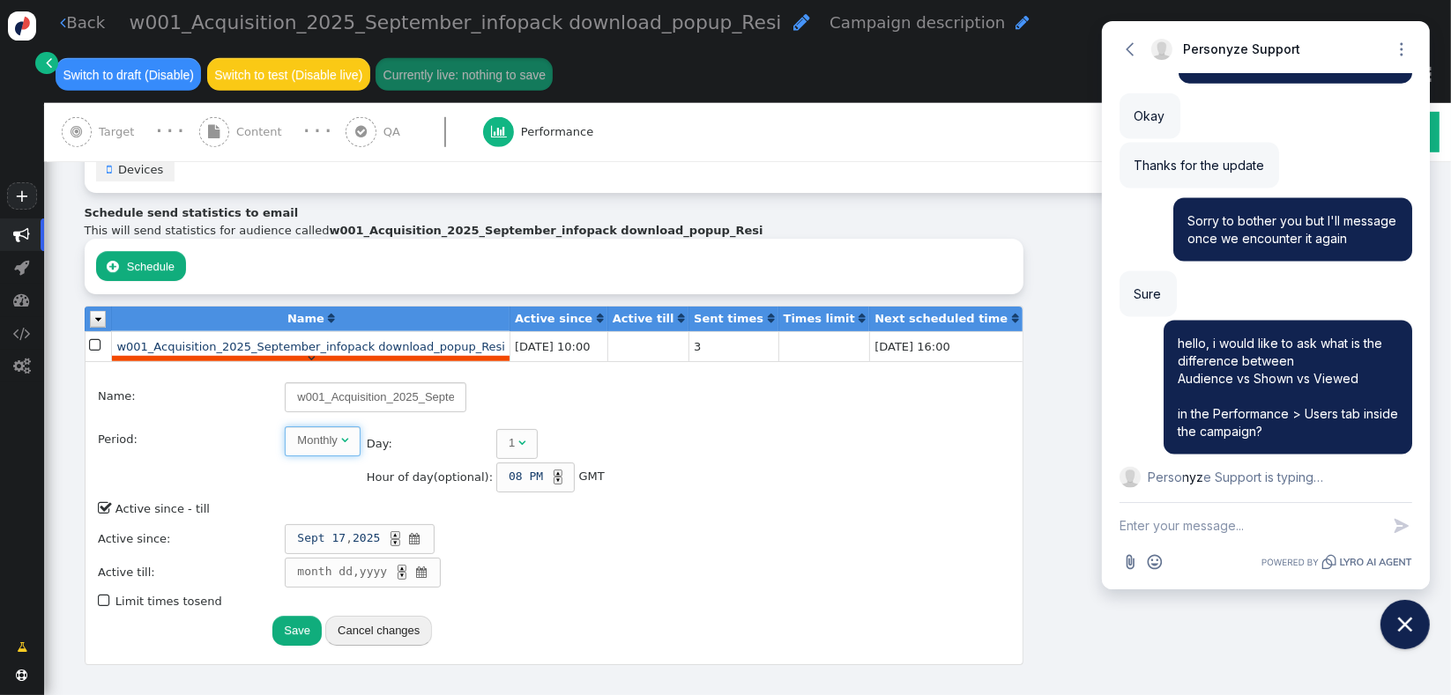
click at [509, 434] on div "1" at bounding box center [514, 443] width 10 height 18
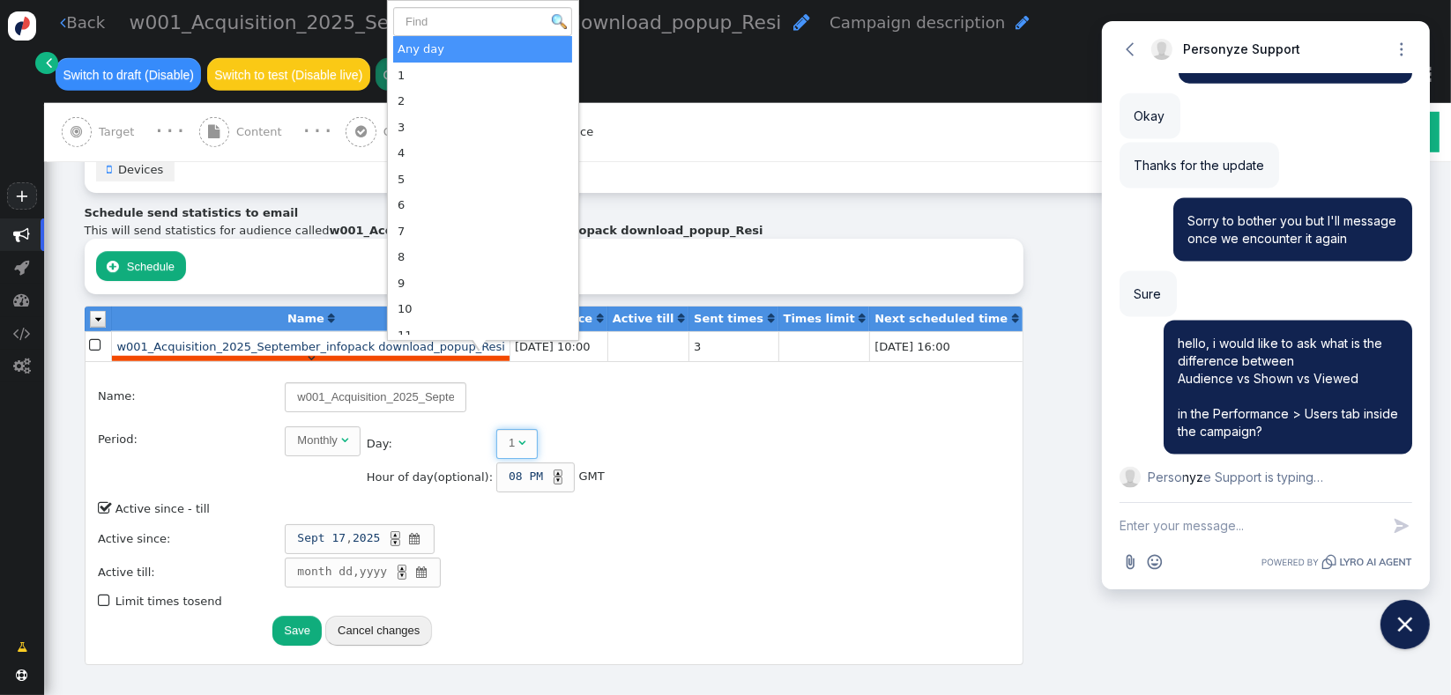
click at [509, 434] on div "1" at bounding box center [514, 443] width 10 height 18
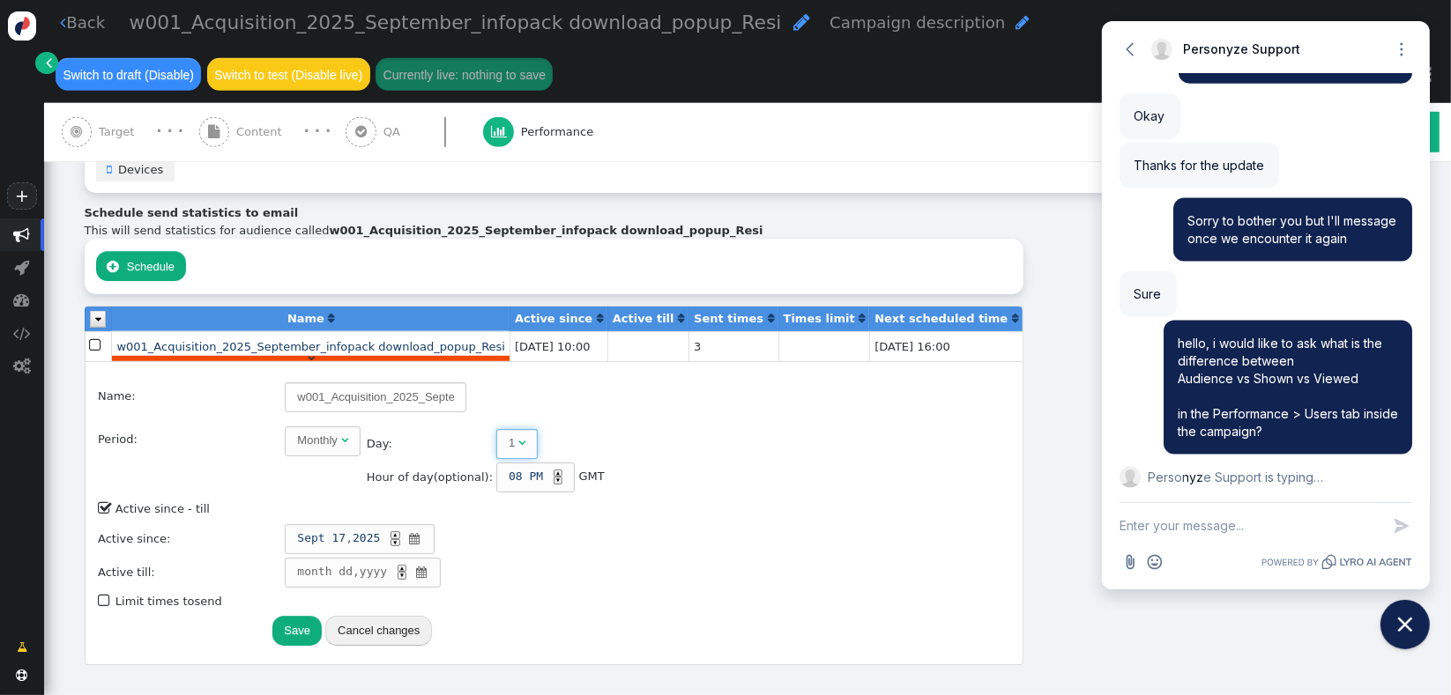
click at [312, 432] on div "Monthly" at bounding box center [318, 441] width 43 height 18
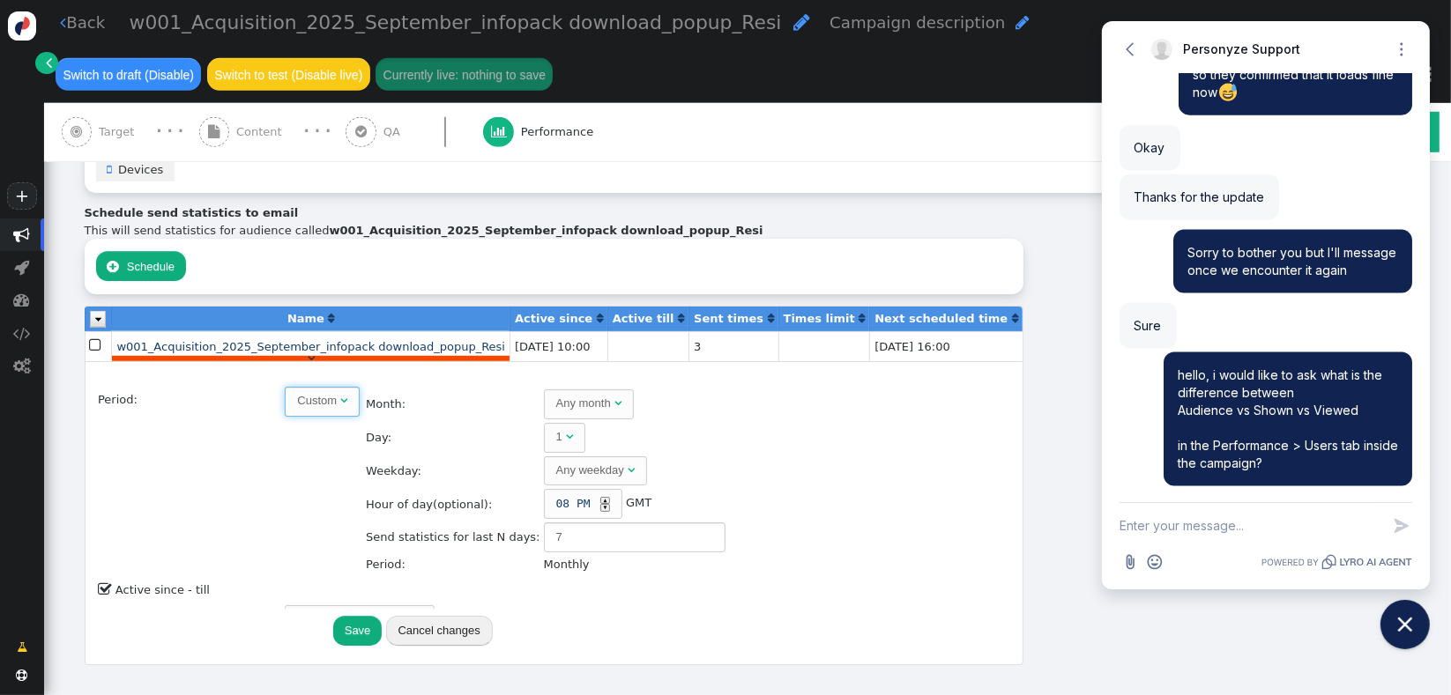
scroll to position [2358, 0]
click at [556, 395] on div "Any month" at bounding box center [583, 404] width 55 height 18
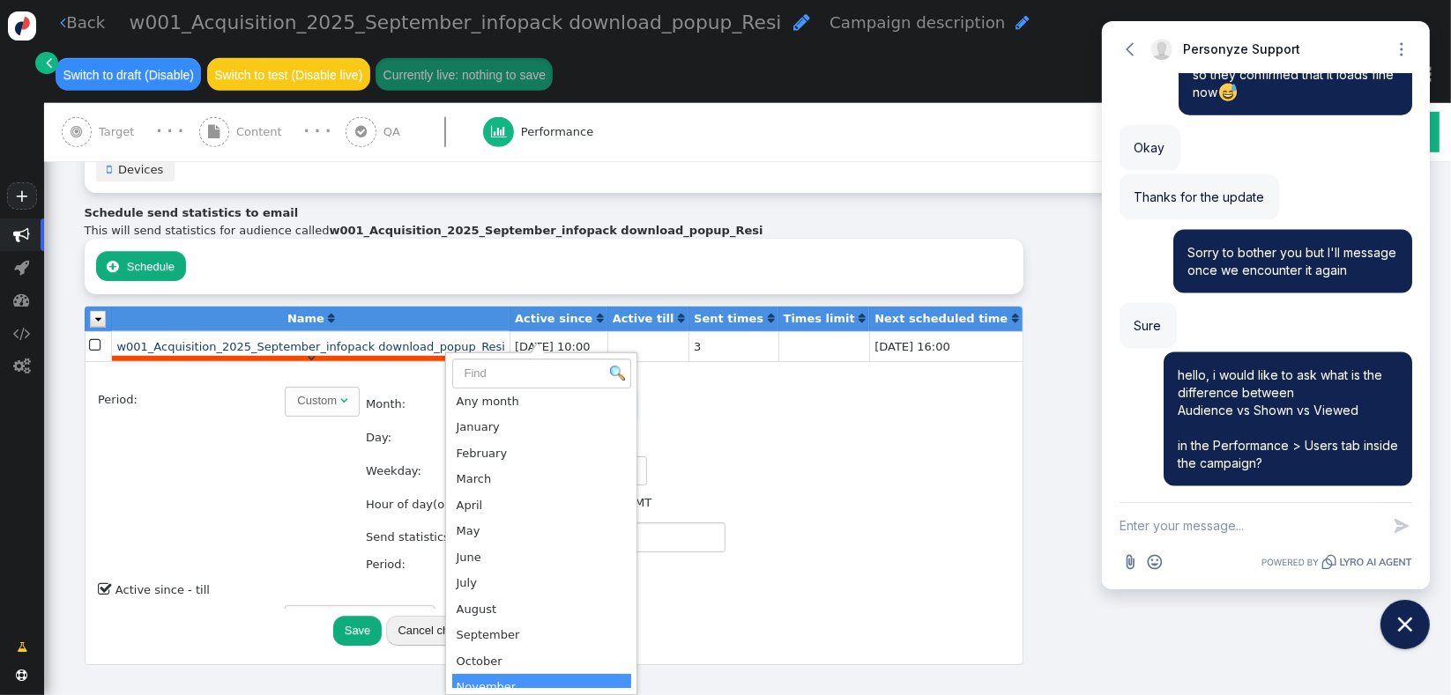
scroll to position [2390, 0]
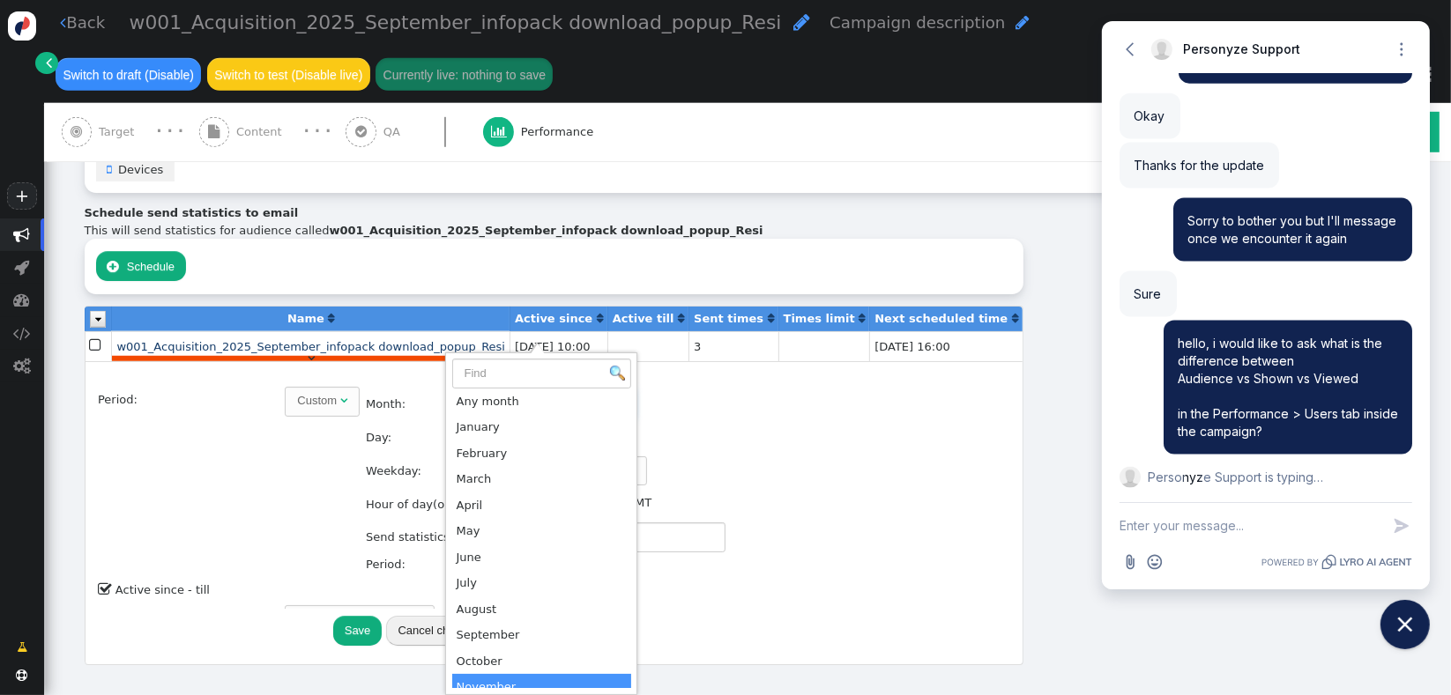
click at [556, 395] on div "Any month" at bounding box center [583, 404] width 55 height 18
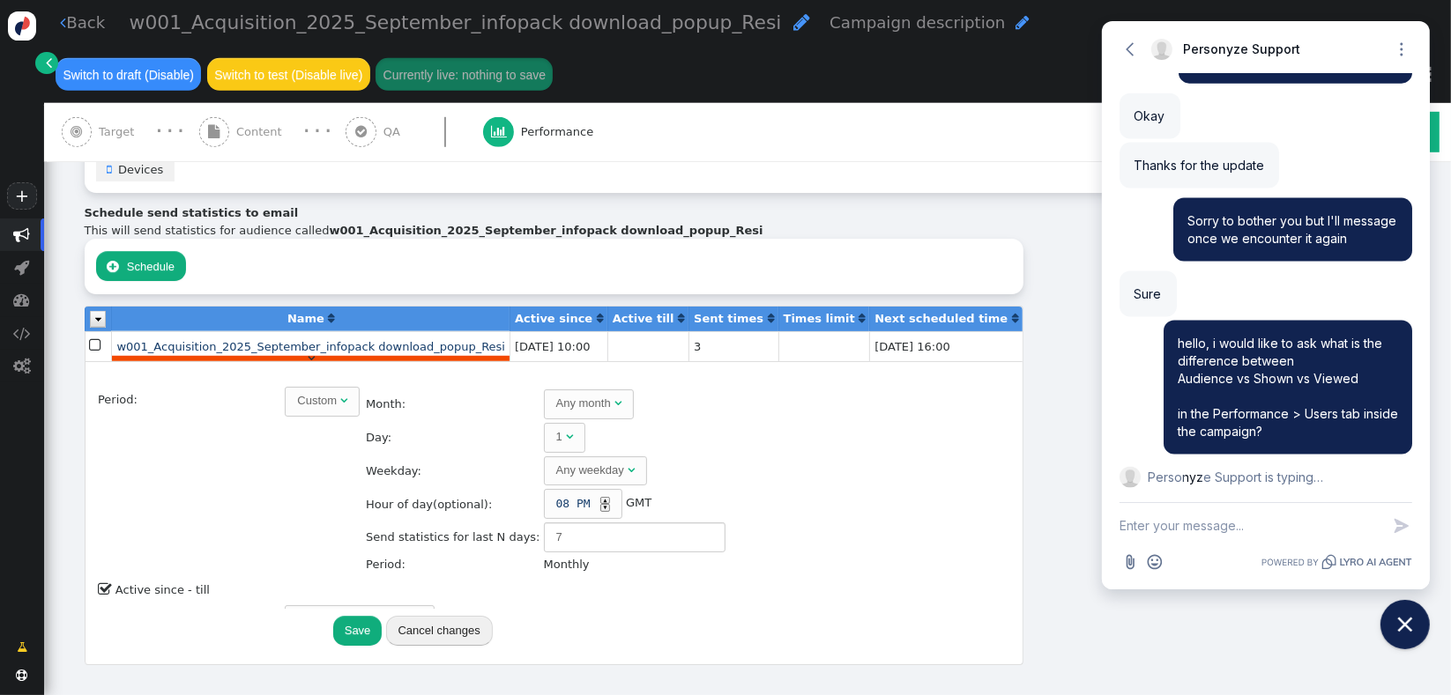
click at [284, 386] on td "Custom " at bounding box center [322, 481] width 77 height 190
click at [297, 392] on div "Custom" at bounding box center [317, 401] width 40 height 18
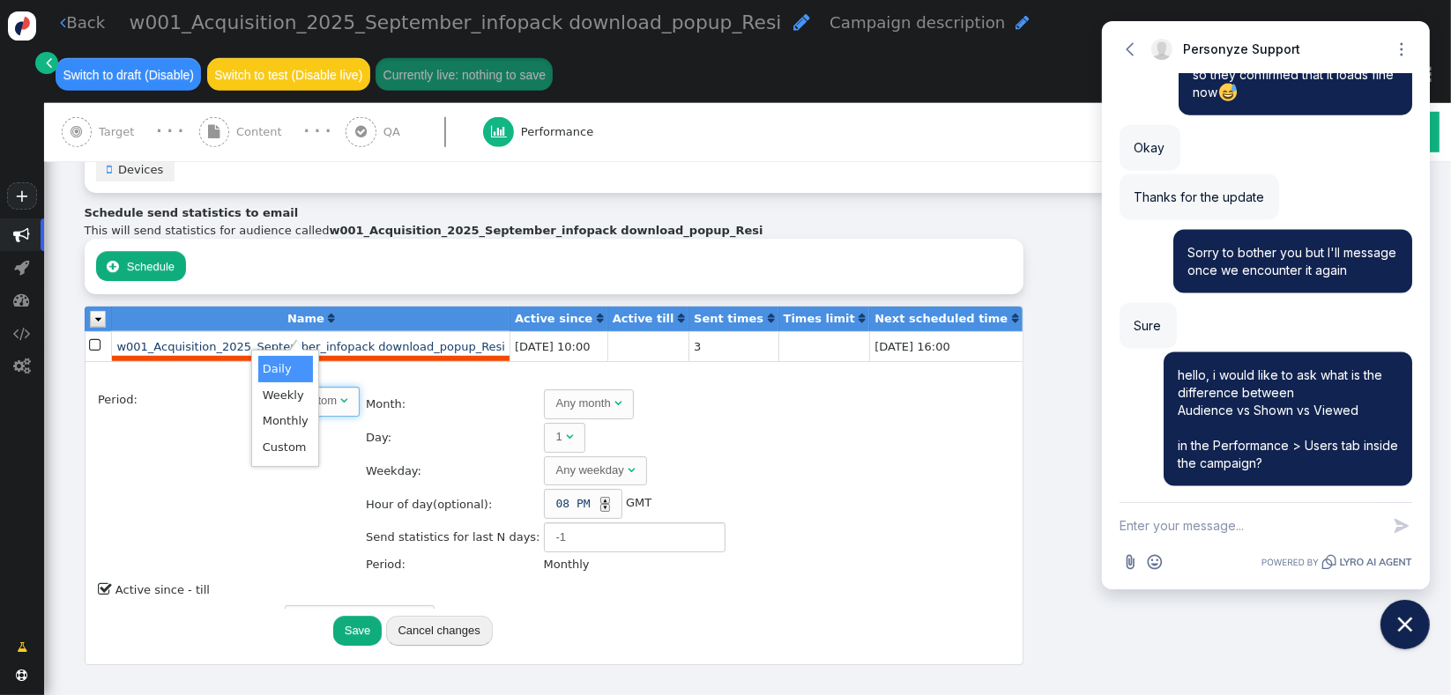
scroll to position [4, 0]
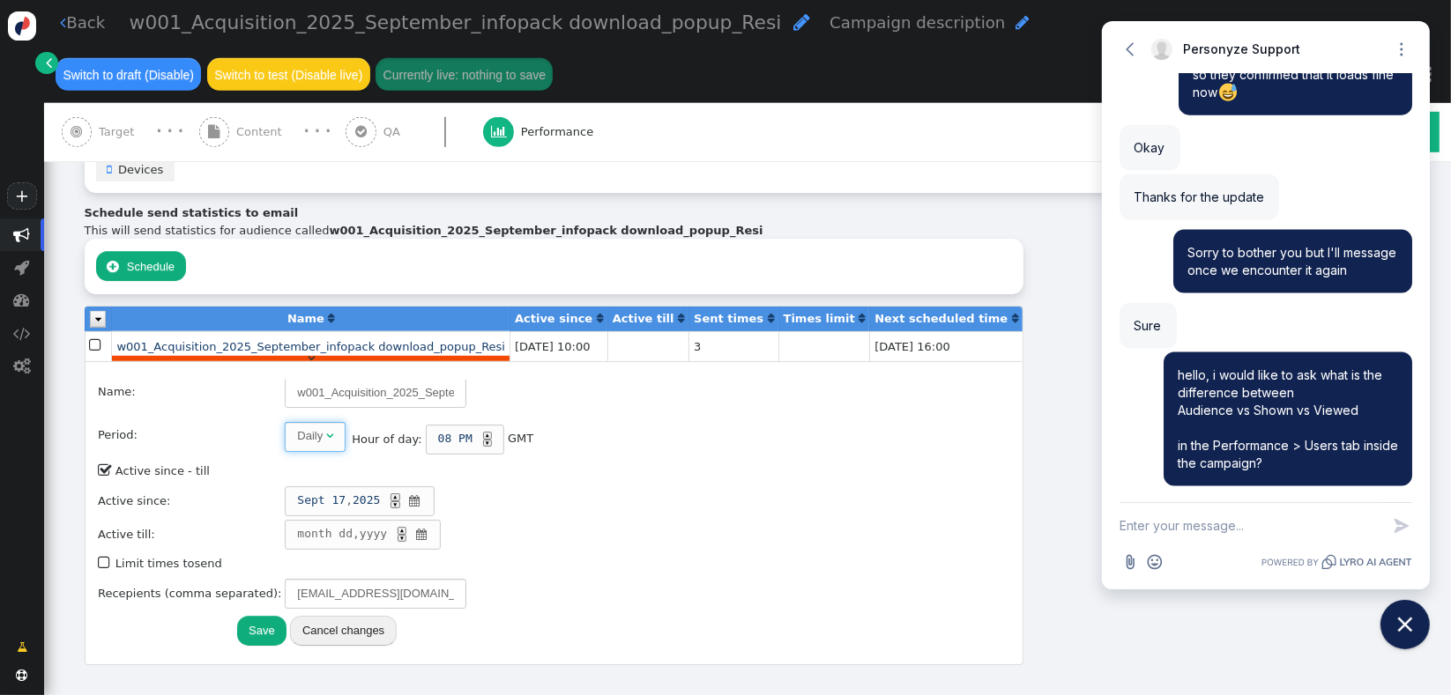
click at [297, 427] on div "Daily" at bounding box center [311, 436] width 29 height 18
type input "7"
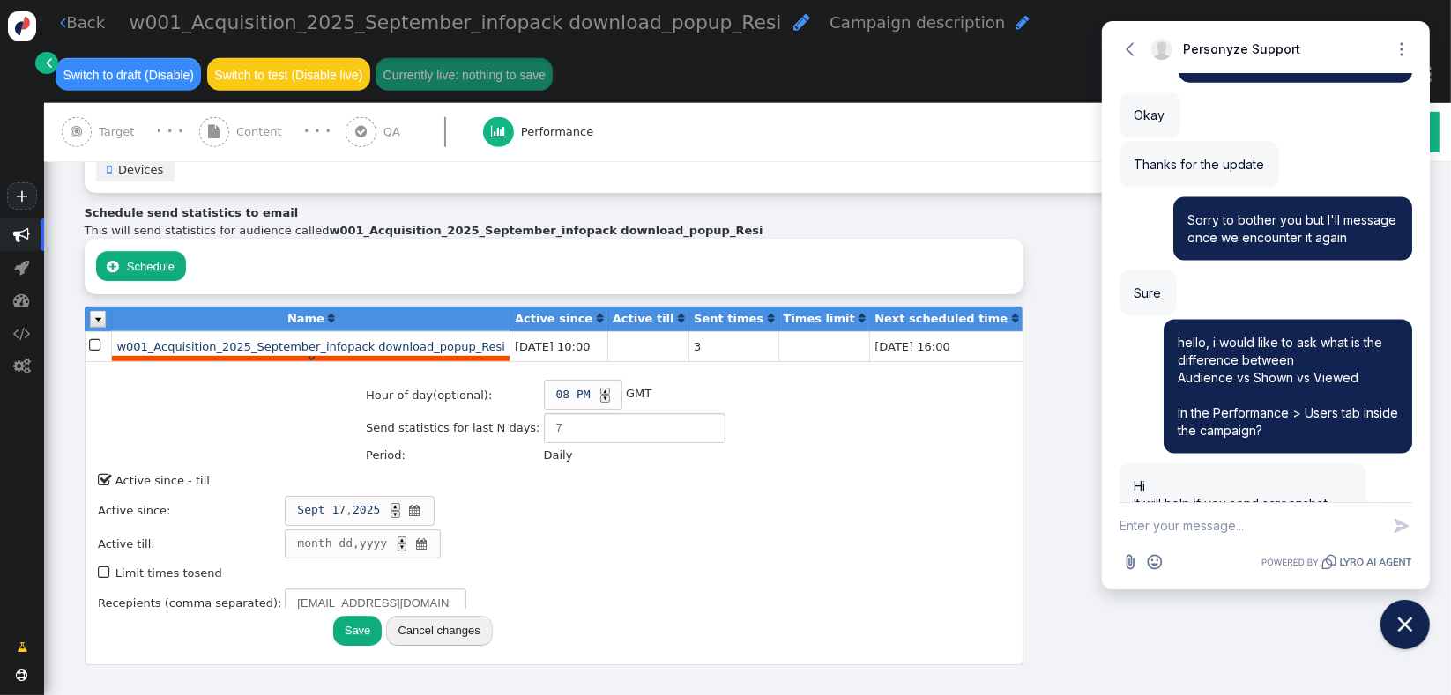
scroll to position [2554, 0]
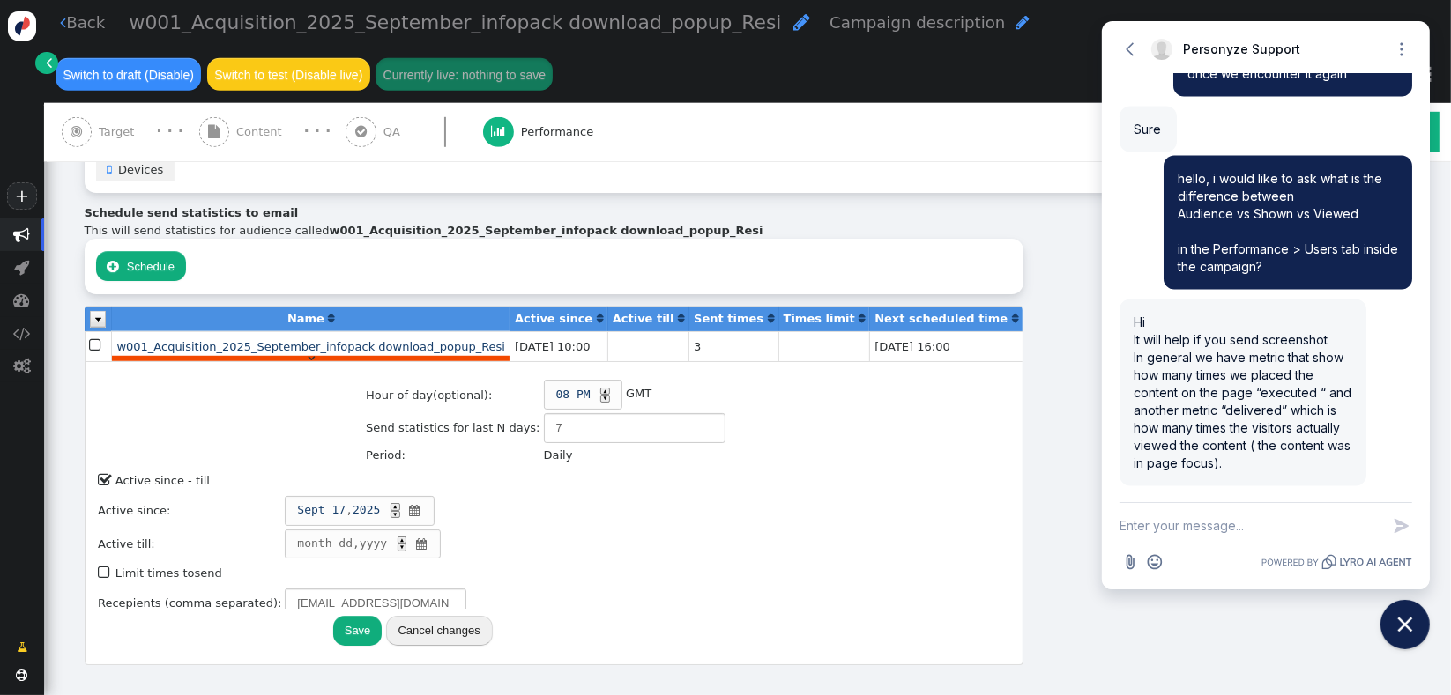
click at [958, 423] on div "Schedule send statistics to email This will send statistics for audience called…" at bounding box center [748, 434] width 1326 height 461
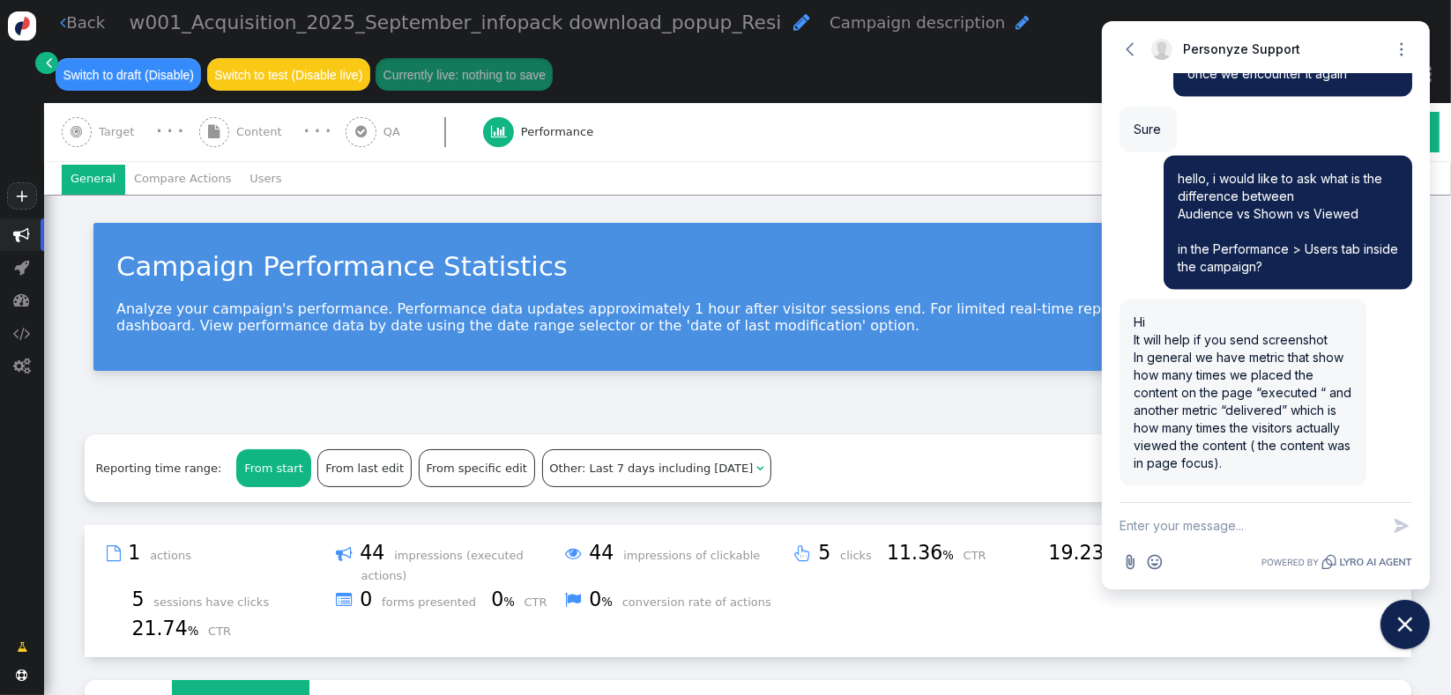
click at [254, 180] on li "Users" at bounding box center [266, 180] width 50 height 30
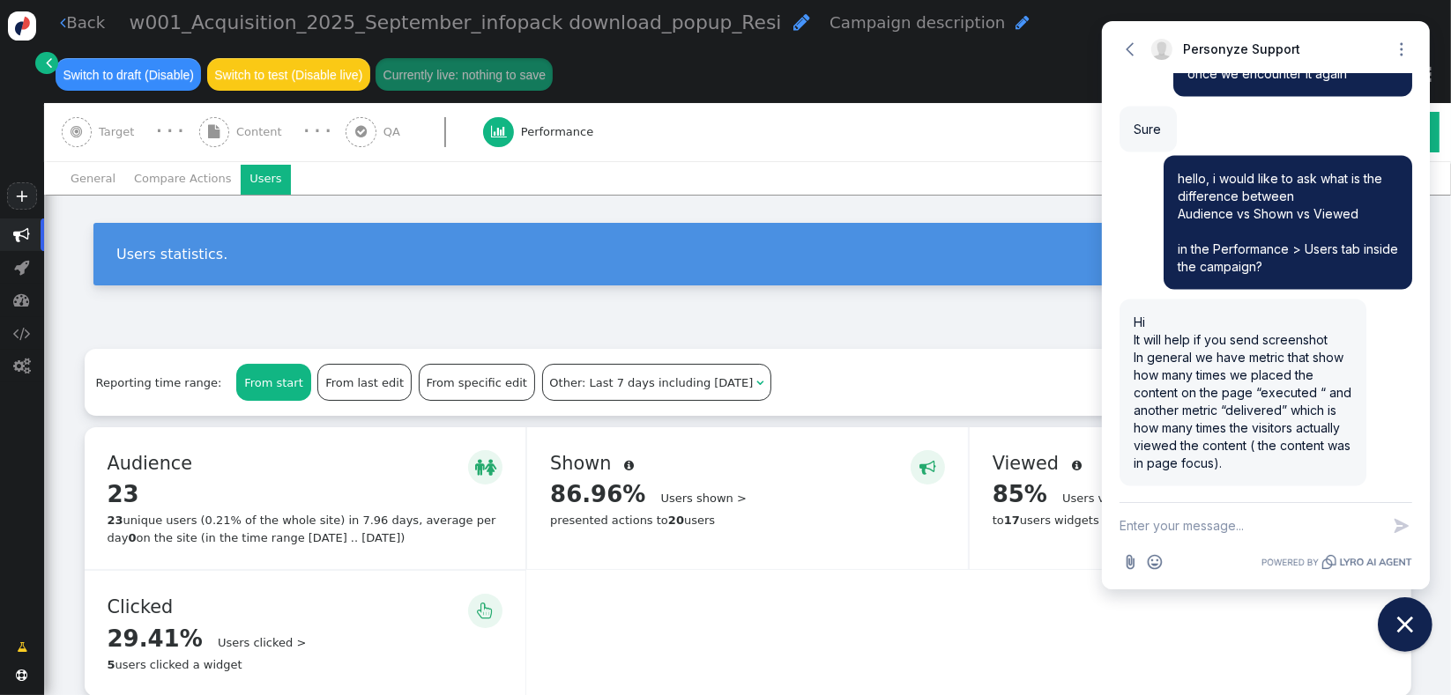
click at [1401, 627] on icon "Close chat widget" at bounding box center [1405, 625] width 16 height 16
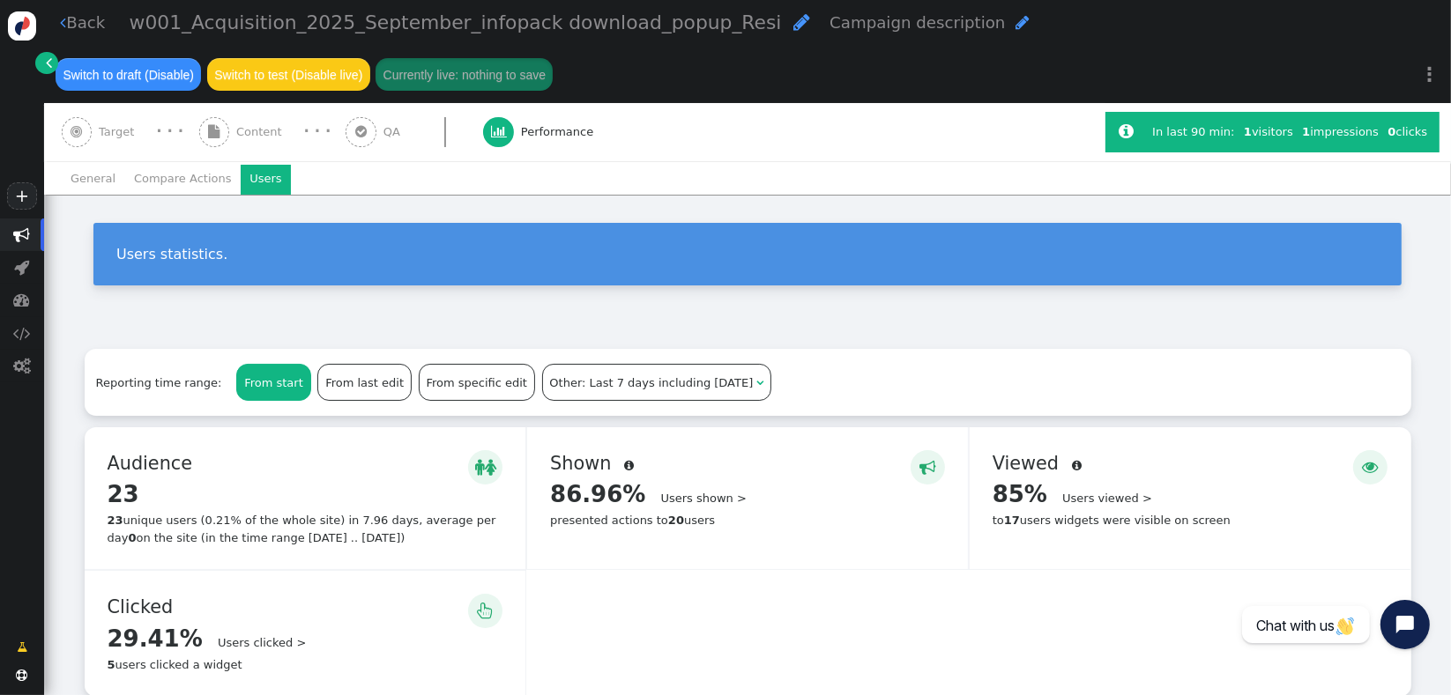
click at [793, 28] on span "" at bounding box center [801, 21] width 17 height 19
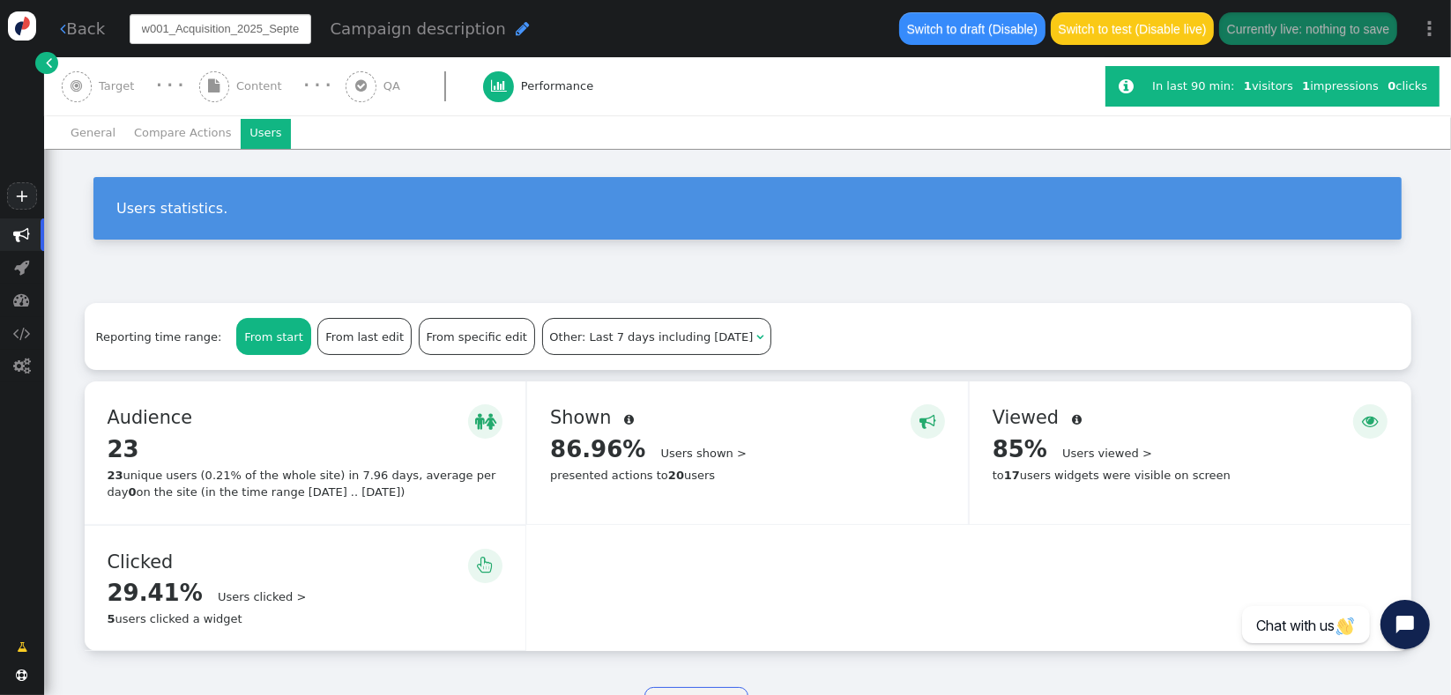
scroll to position [0, 195]
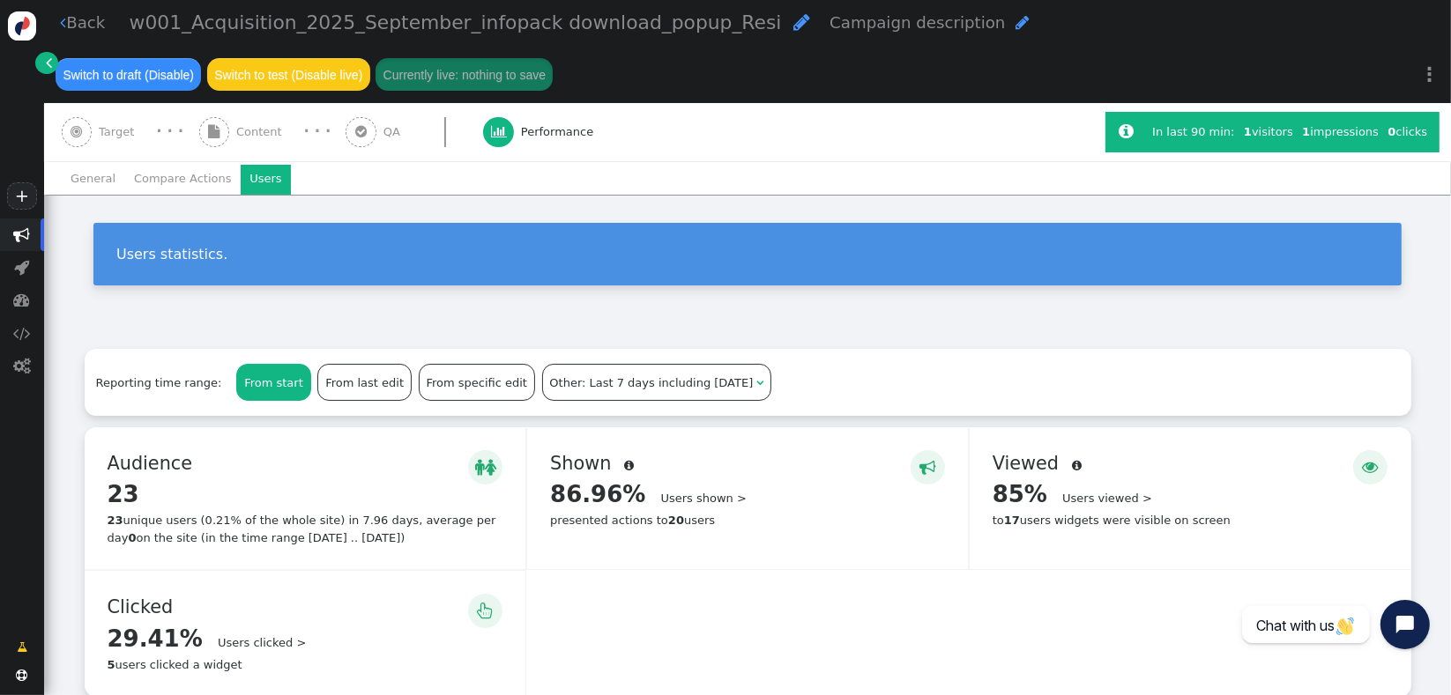
drag, startPoint x: 778, startPoint y: 50, endPoint x: 782, endPoint y: 63, distance: 13.7
click at [779, 53] on div " Back w001_Acquisition_2025_September_infopack download_popup_Resi  Campaign …" at bounding box center [747, 51] width 1407 height 103
click at [1326, 192] on menu "General Compare Actions Users" at bounding box center [748, 180] width 1372 height 30
click at [1395, 645] on button "Open chat widget" at bounding box center [1404, 625] width 55 height 55
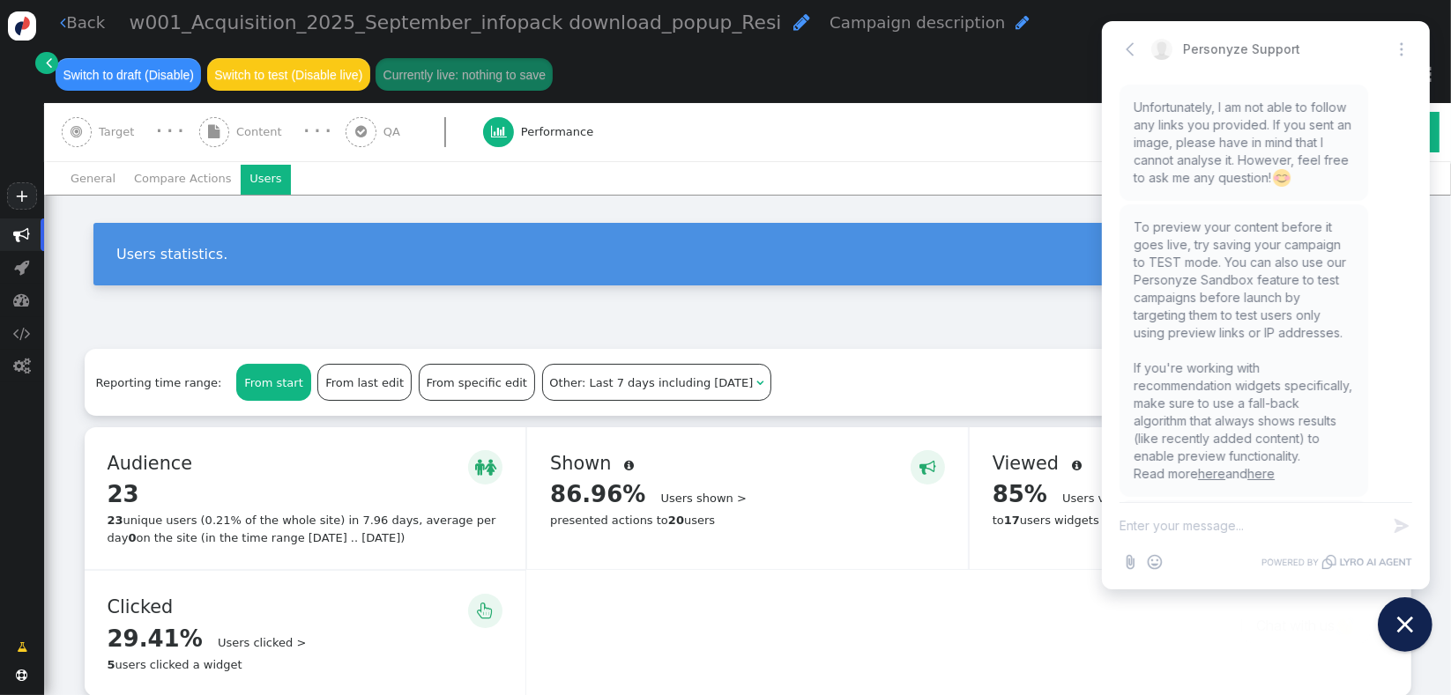
scroll to position [2554, 0]
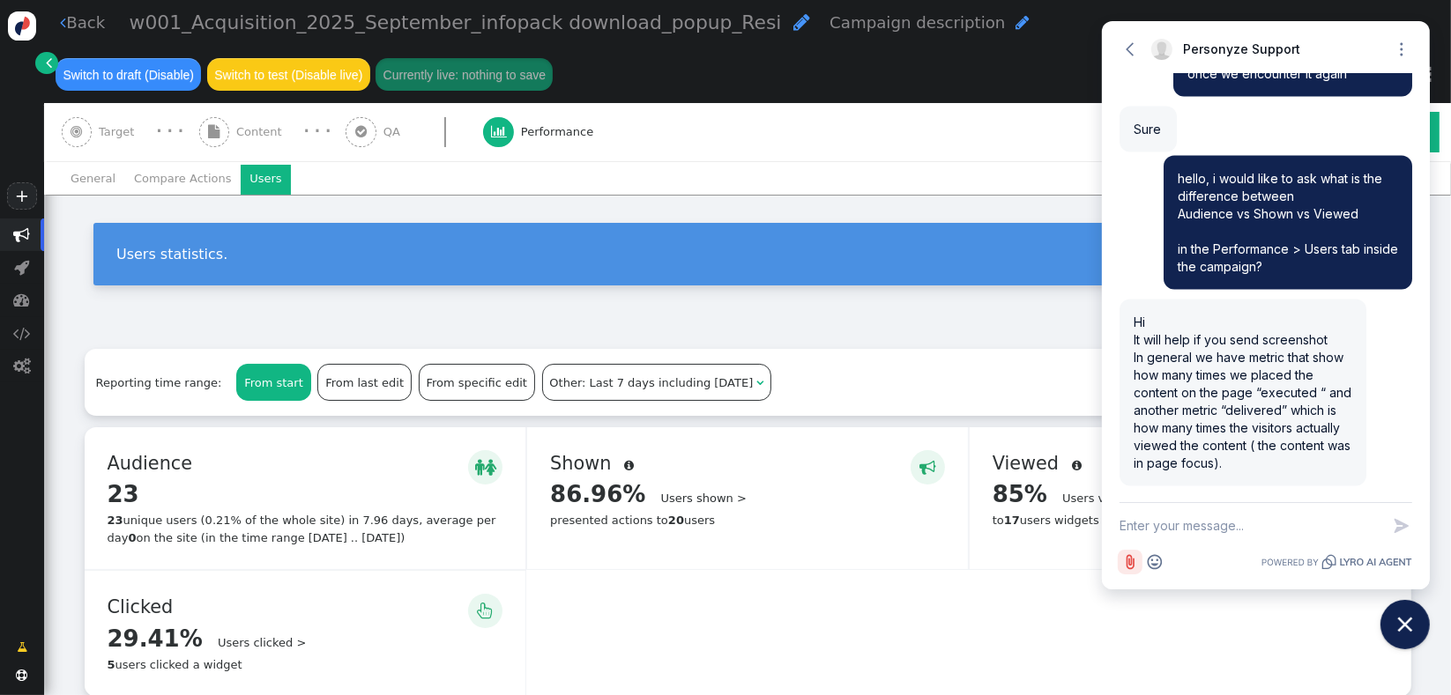
click at [1127, 564] on icon "Attach file button" at bounding box center [1130, 562] width 8 height 15
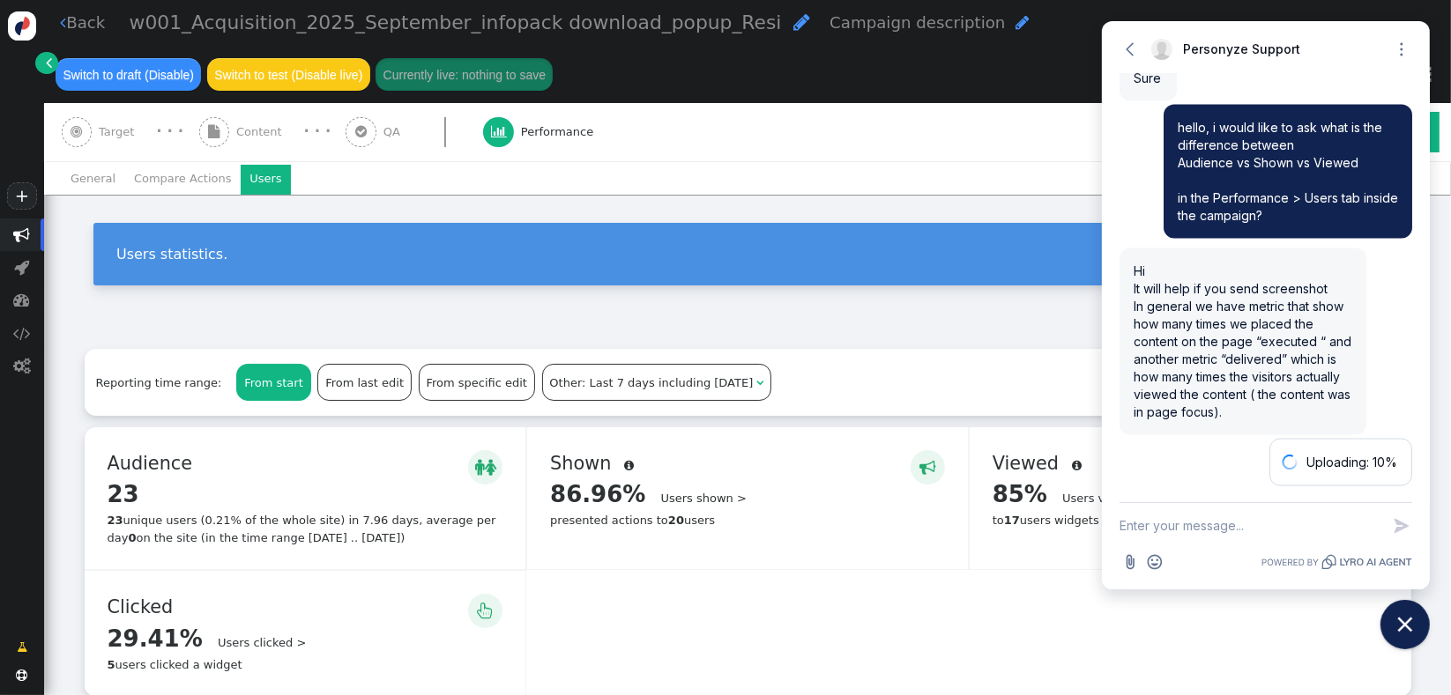
click at [1214, 534] on textarea "New message" at bounding box center [1249, 526] width 261 height 46
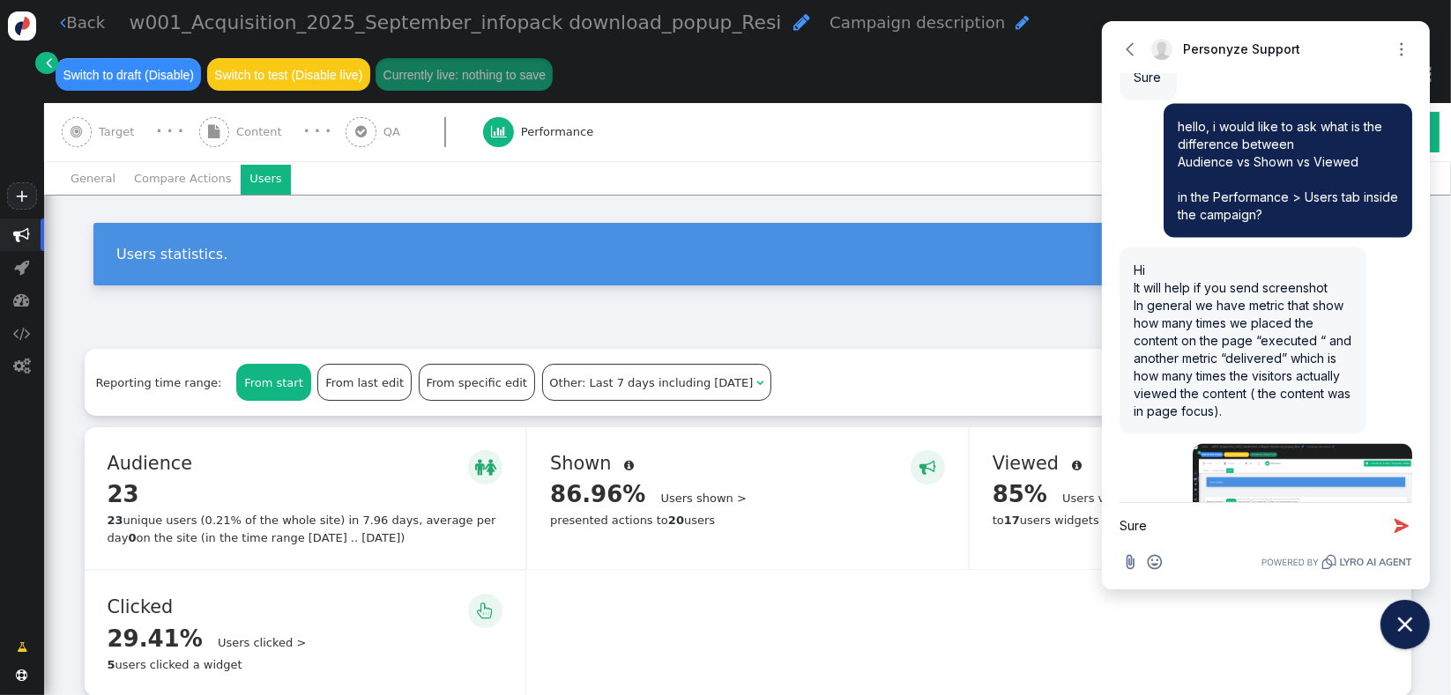
scroll to position [2669, 0]
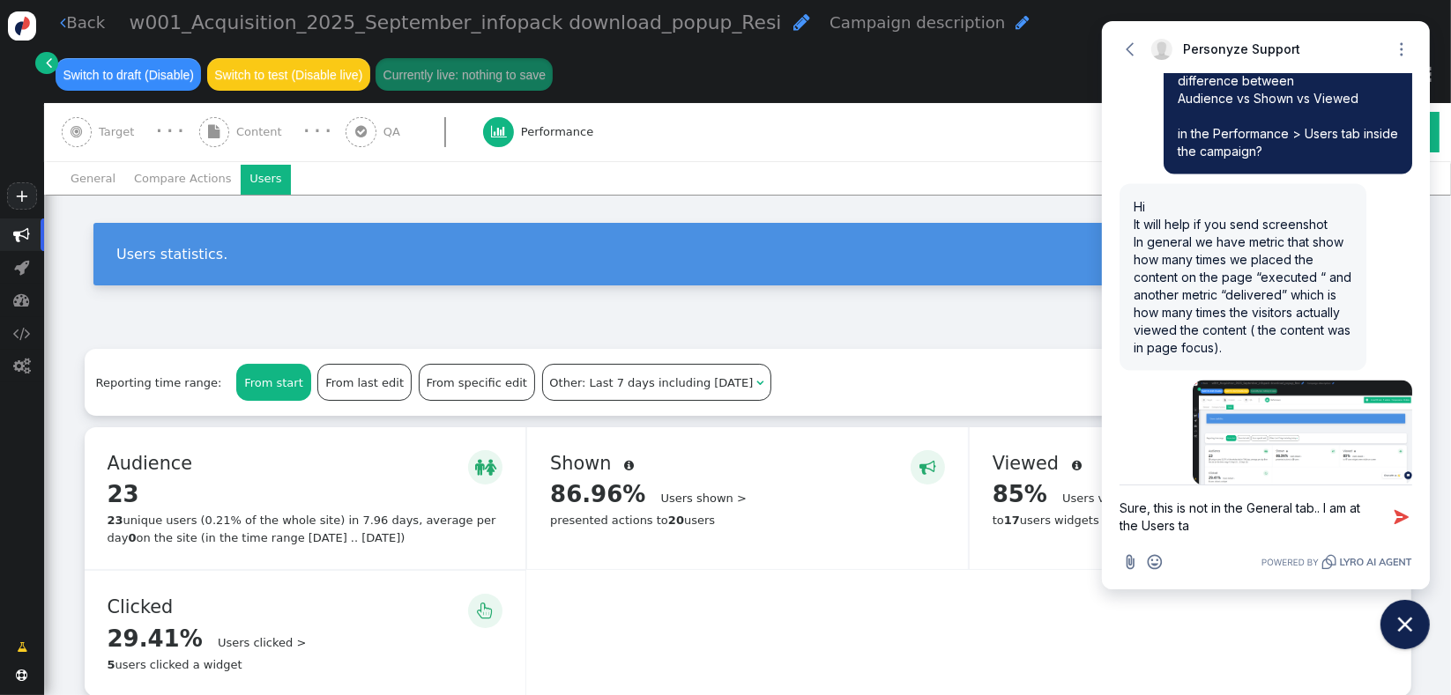
type textarea "Sure, this is not in the General tab.. I am at the Users tab"
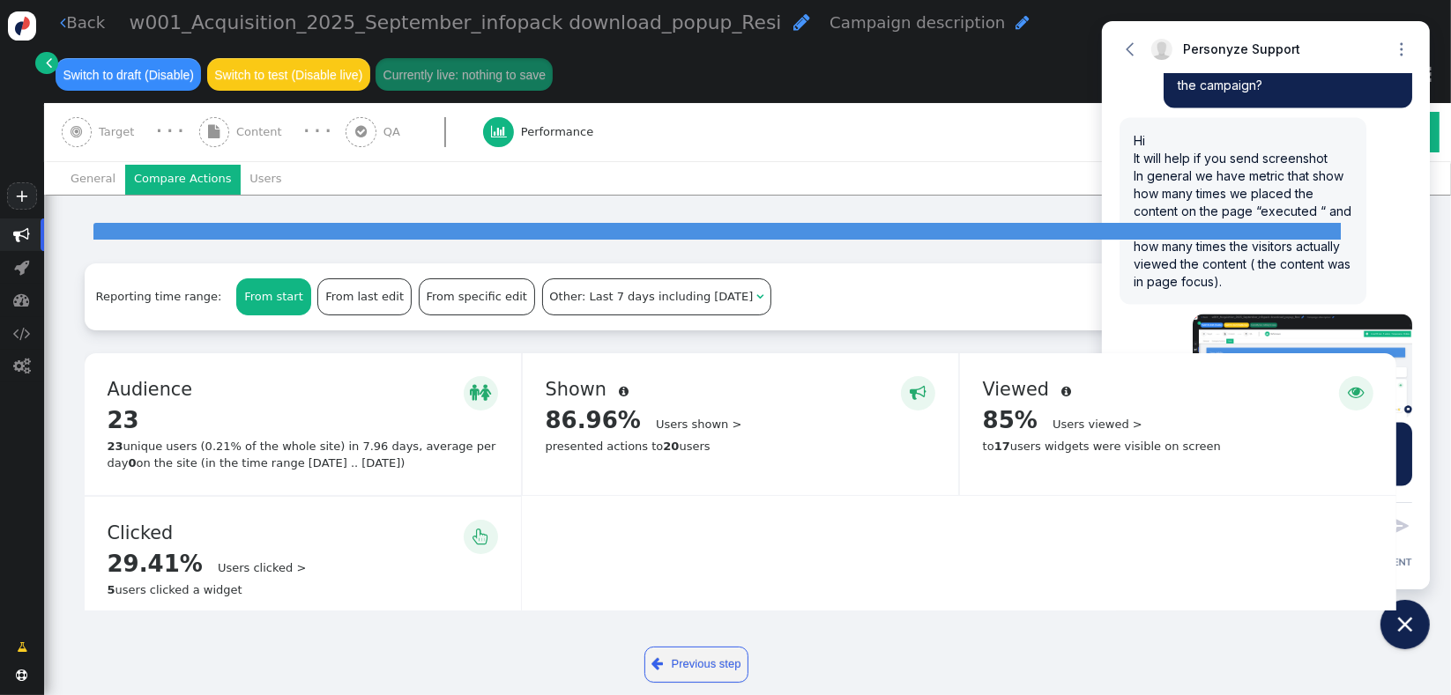
click at [159, 187] on li "Compare Actions" at bounding box center [182, 180] width 115 height 30
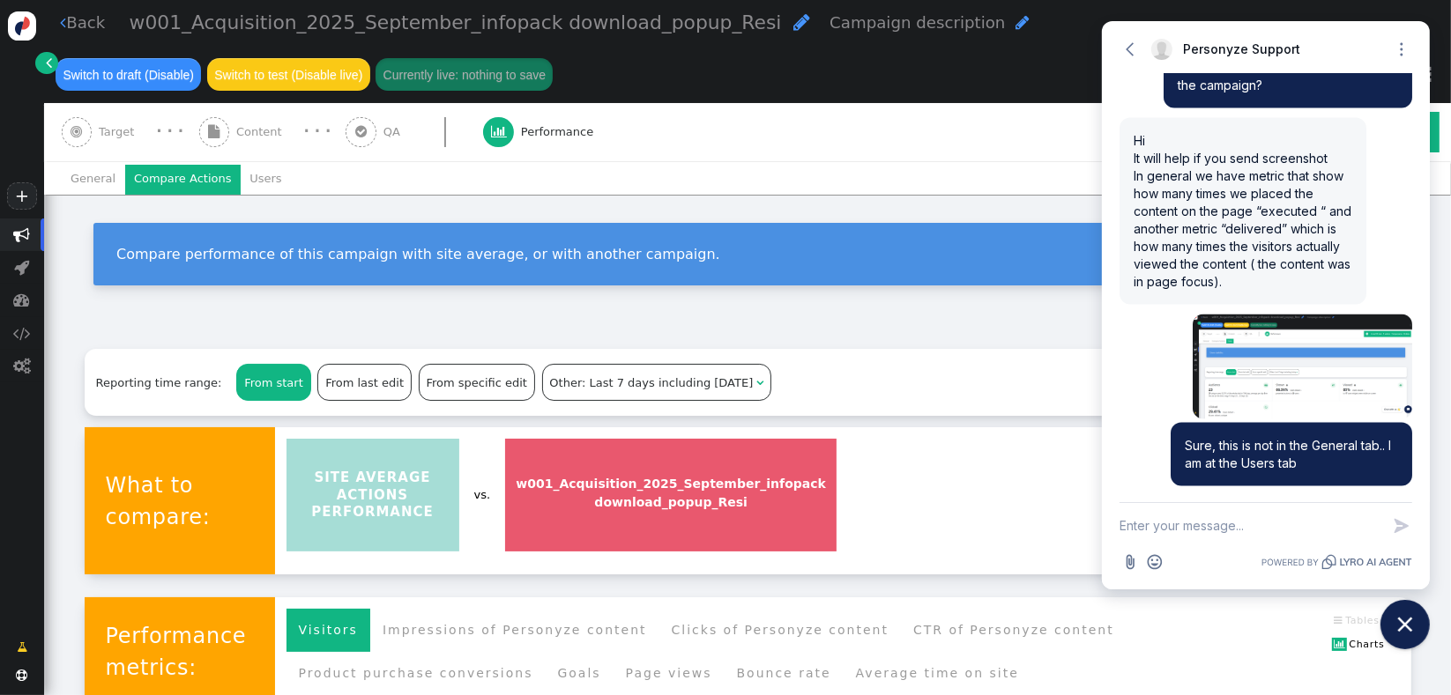
click at [79, 183] on li "General" at bounding box center [93, 180] width 63 height 30
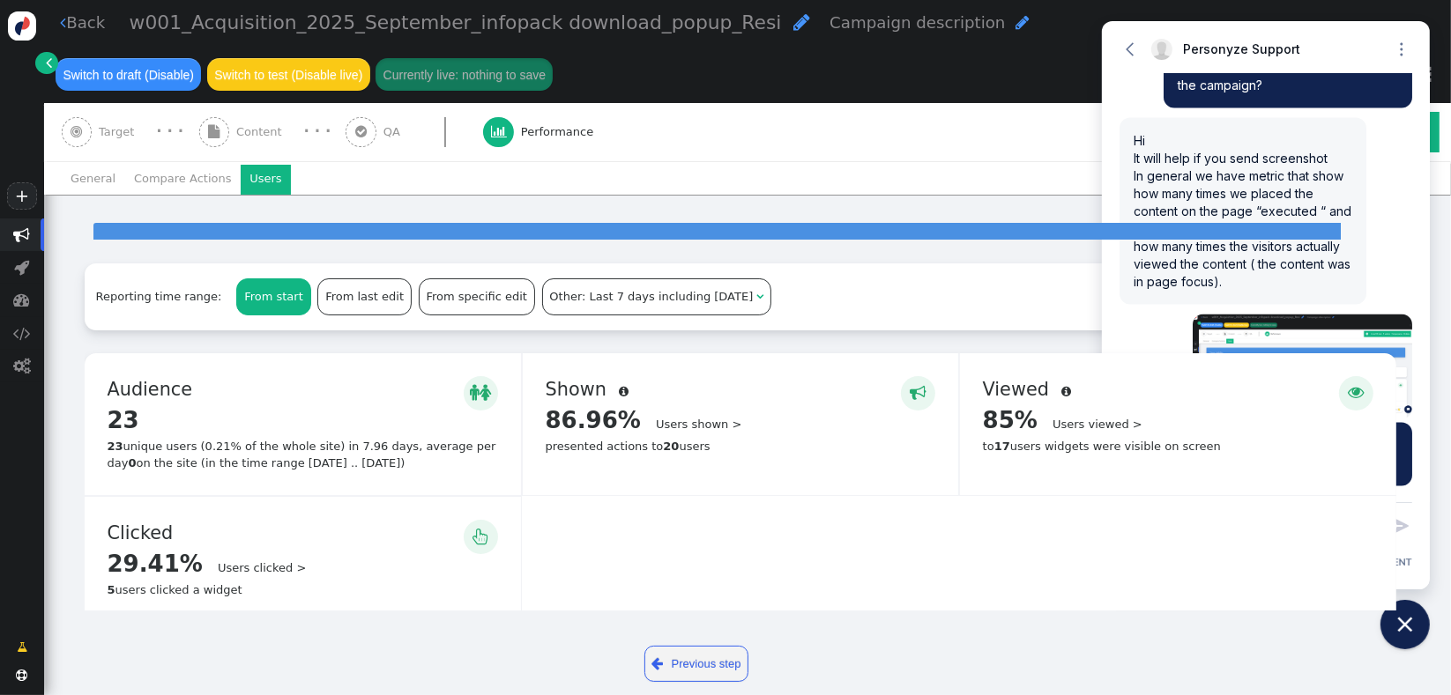
click at [249, 187] on li "Users" at bounding box center [266, 180] width 50 height 30
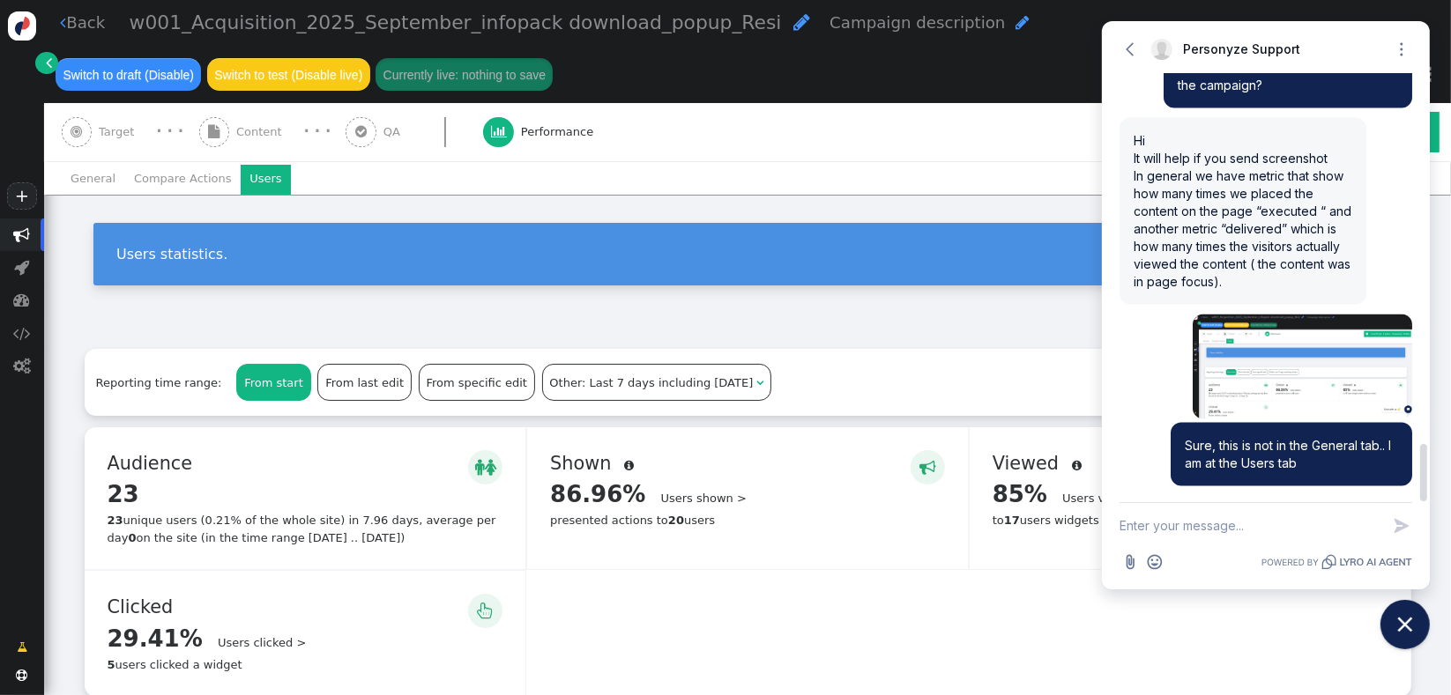
click at [1330, 393] on img at bounding box center [1301, 367] width 219 height 105
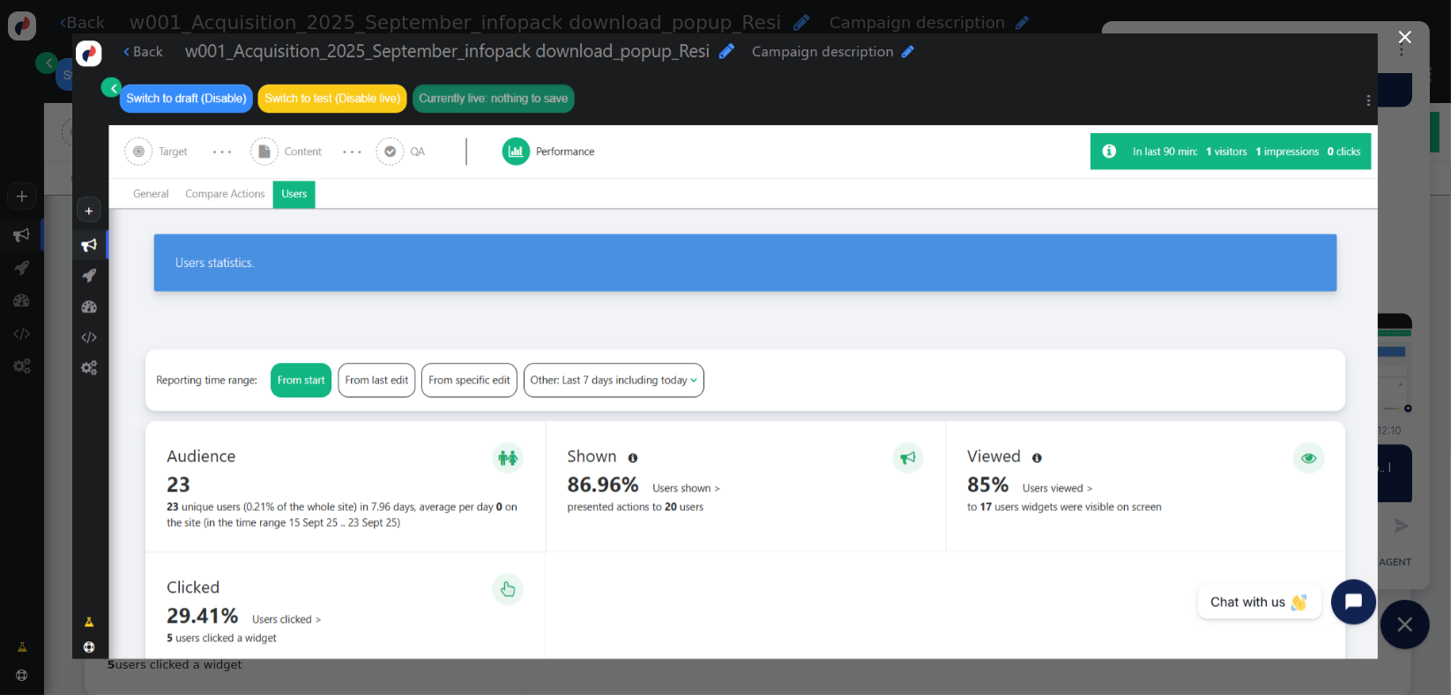
scroll to position [2791, 0]
click at [1394, 358] on div at bounding box center [725, 347] width 1451 height 695
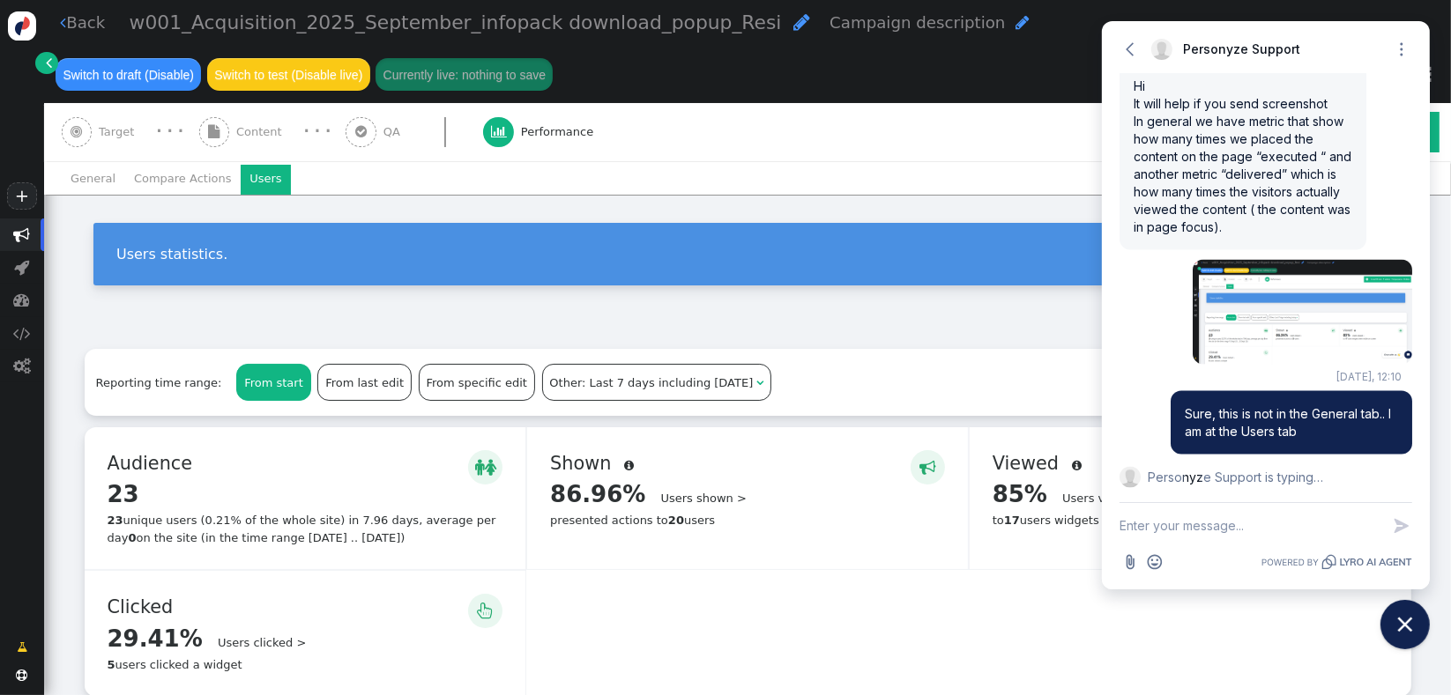
click at [93, 187] on li "General" at bounding box center [93, 180] width 63 height 30
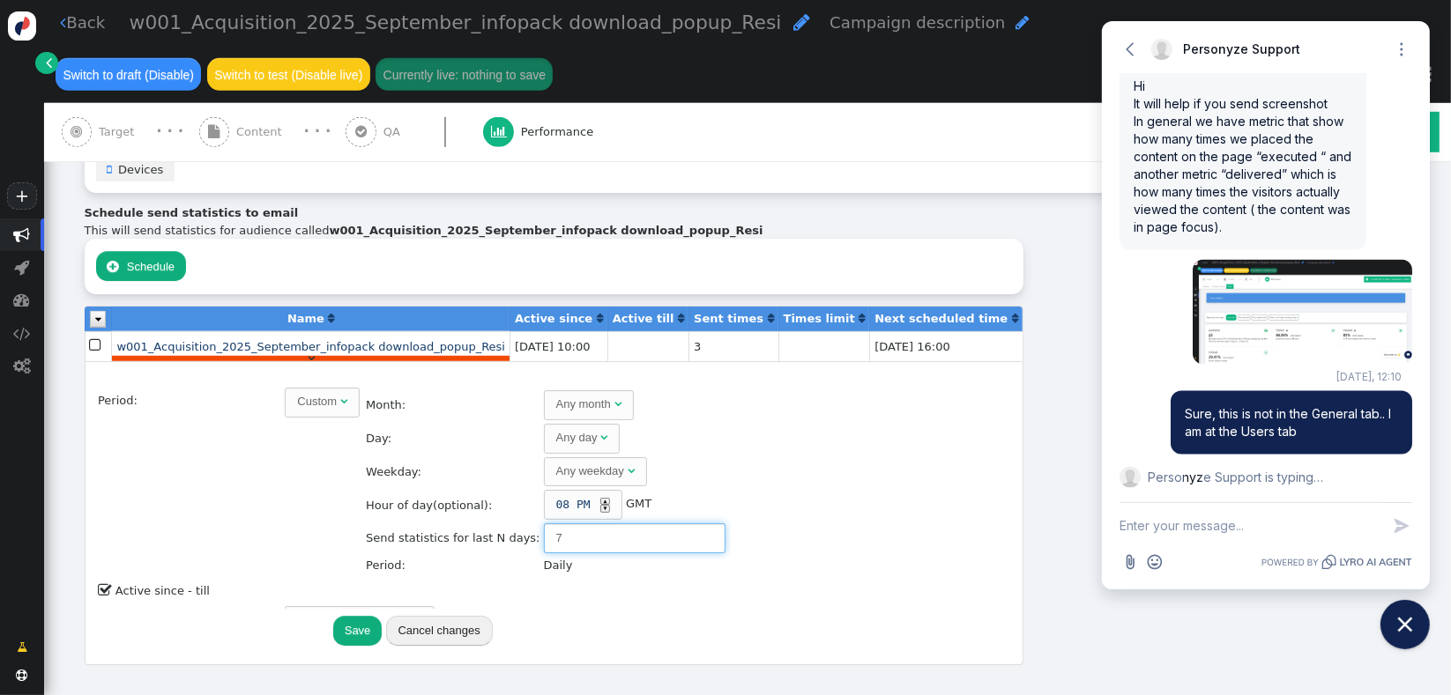
scroll to position [114, 0]
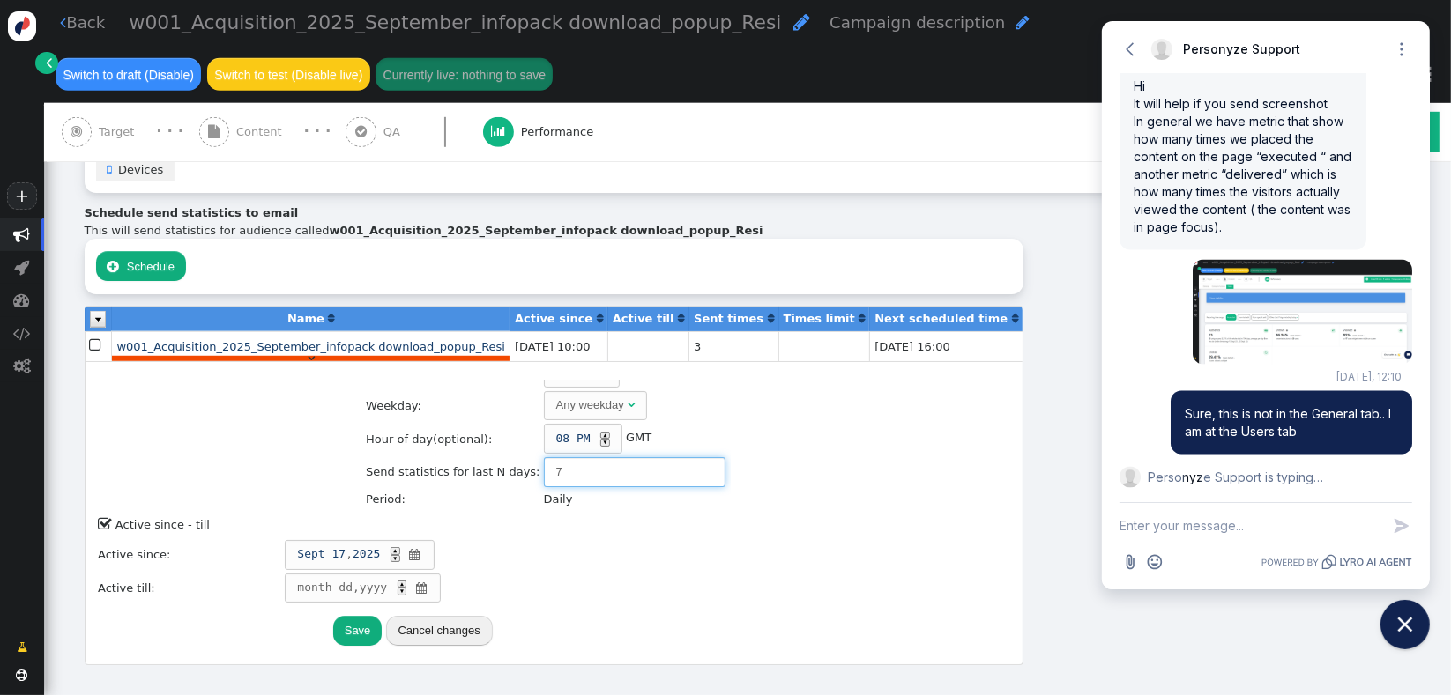
drag, startPoint x: 553, startPoint y: 509, endPoint x: 478, endPoint y: 522, distance: 76.9
click at [478, 522] on table "Name: w001_Acquisition_2025_September_infopack download_popup_Resi Period: Cust…" at bounding box center [412, 469] width 635 height 390
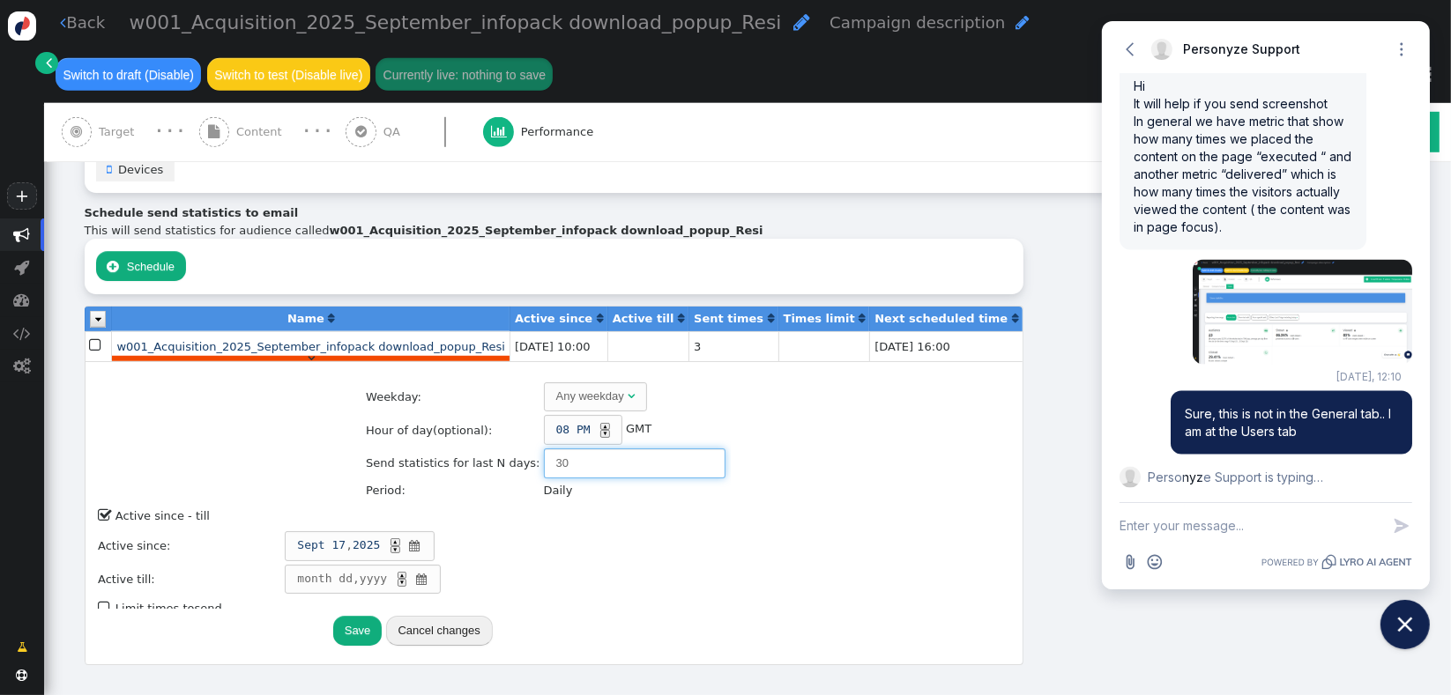
type input "30"
drag, startPoint x: 618, startPoint y: 475, endPoint x: 664, endPoint y: 473, distance: 45.9
click at [618, 531] on td "[DATE] ▲ ▼ " at bounding box center [506, 547] width 444 height 32
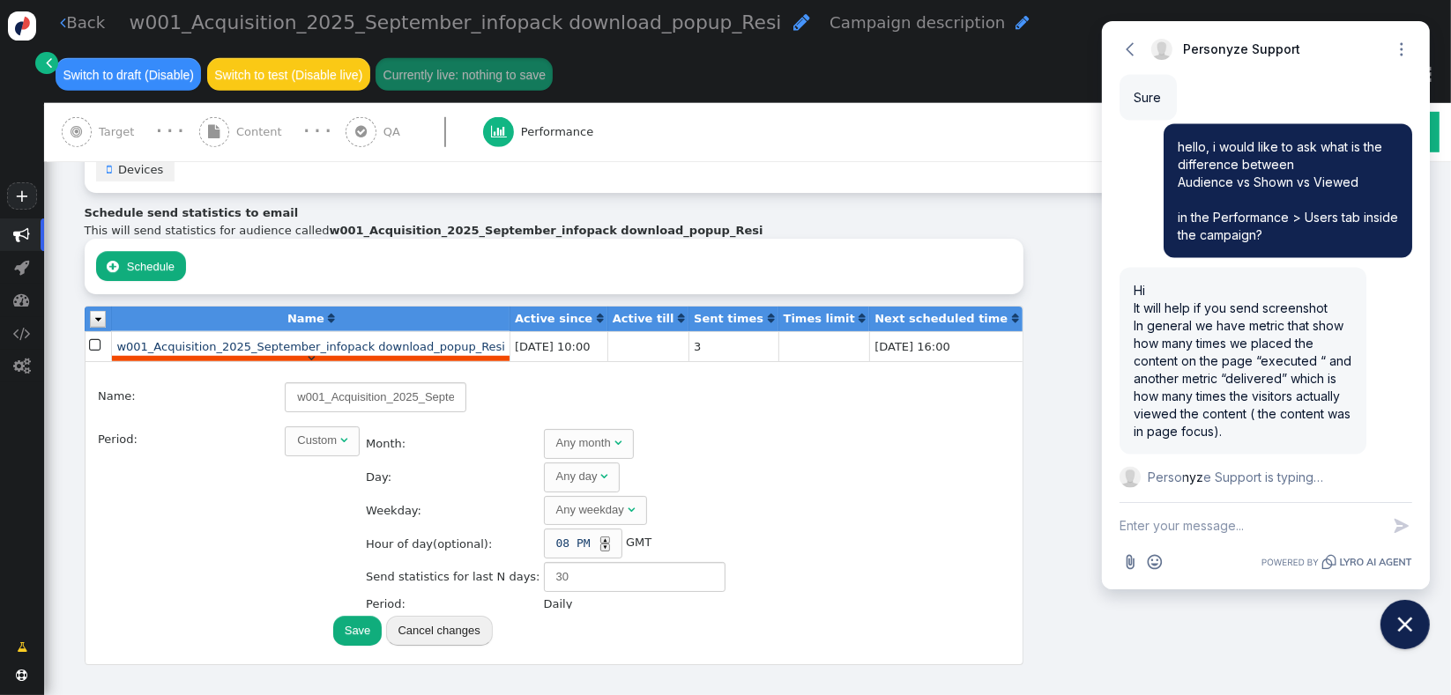
scroll to position [2587, 0]
click at [556, 535] on span "08" at bounding box center [563, 544] width 14 height 18
click at [600, 537] on div "▲" at bounding box center [604, 541] width 9 height 8
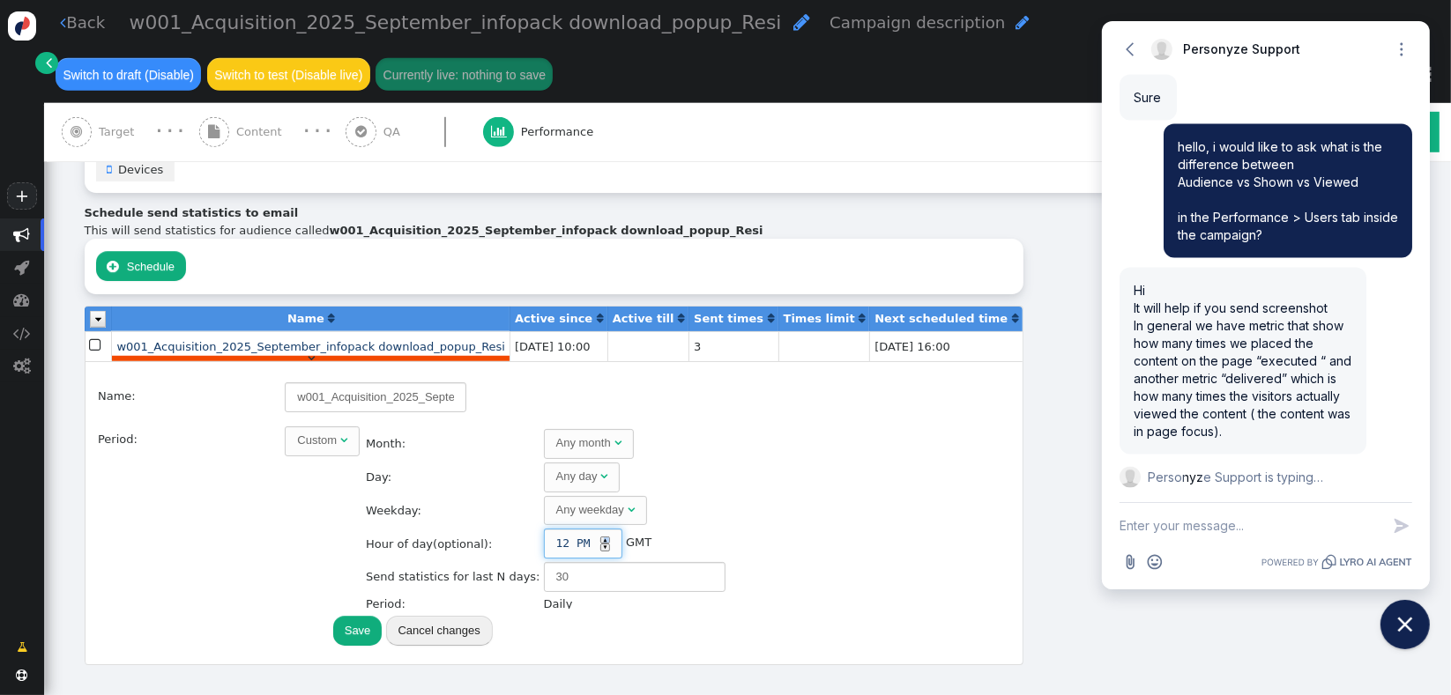
click at [600, 537] on div "▲" at bounding box center [604, 541] width 9 height 8
click at [600, 544] on div "▼" at bounding box center [604, 548] width 9 height 8
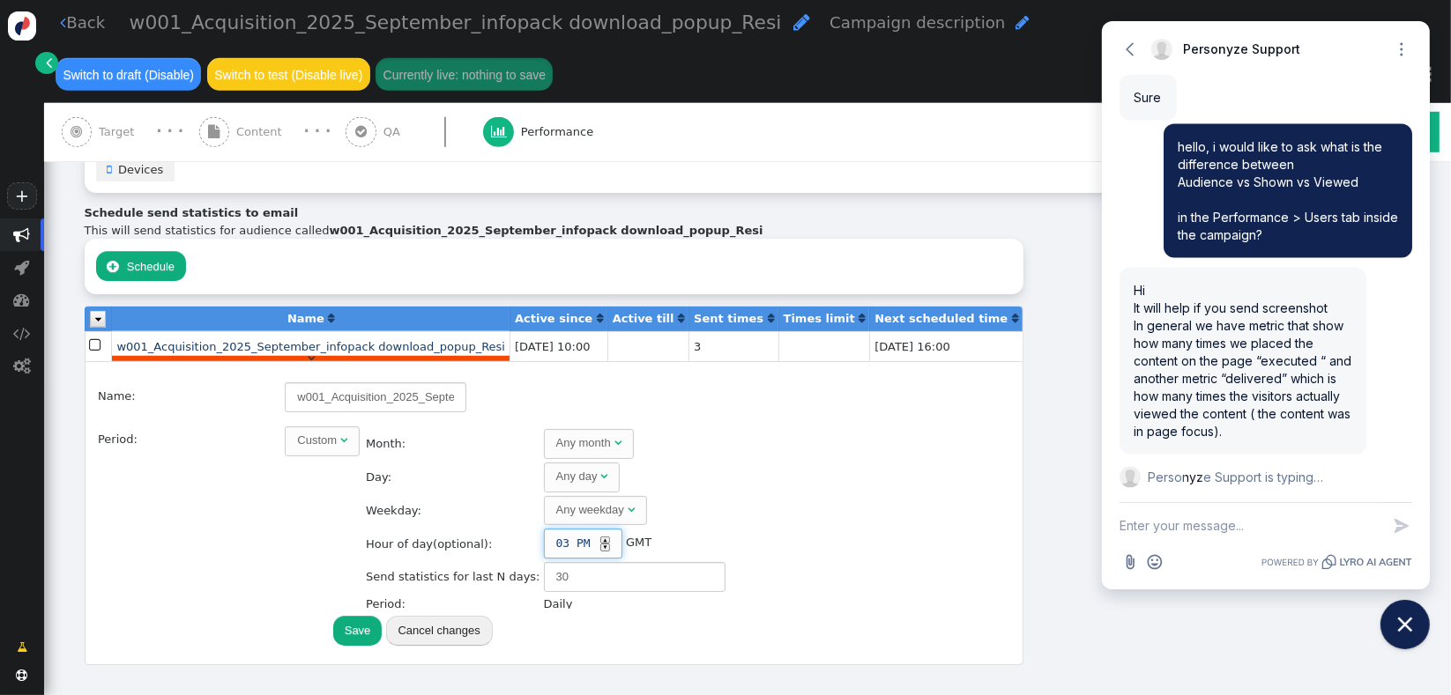
click at [600, 537] on div "▲" at bounding box center [604, 541] width 9 height 8
click at [544, 529] on span "03 PM ▲ ▼" at bounding box center [583, 544] width 78 height 30
click at [576, 535] on span "PM" at bounding box center [583, 544] width 14 height 18
click at [600, 537] on div "▲" at bounding box center [604, 541] width 9 height 8
click at [568, 609] on center "Save Cancel changes" at bounding box center [412, 628] width 635 height 38
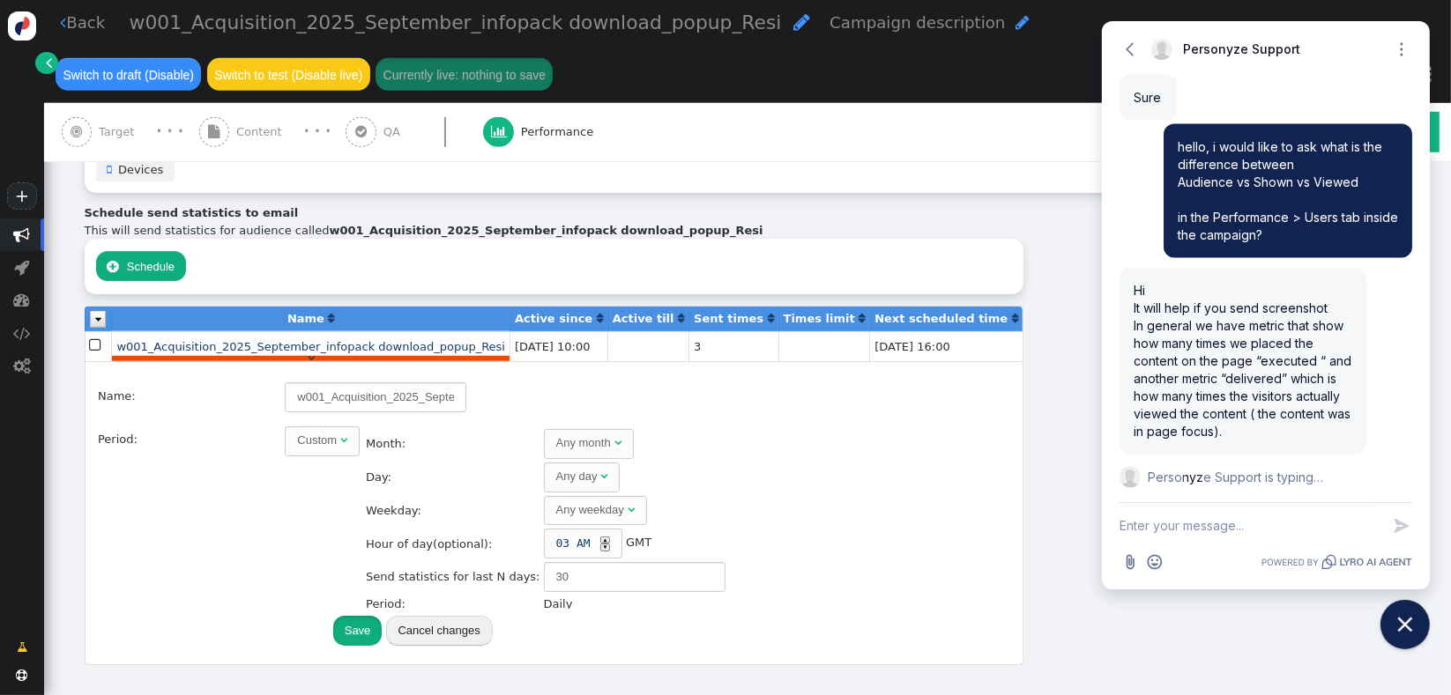
click at [333, 616] on button "Save" at bounding box center [357, 631] width 49 height 30
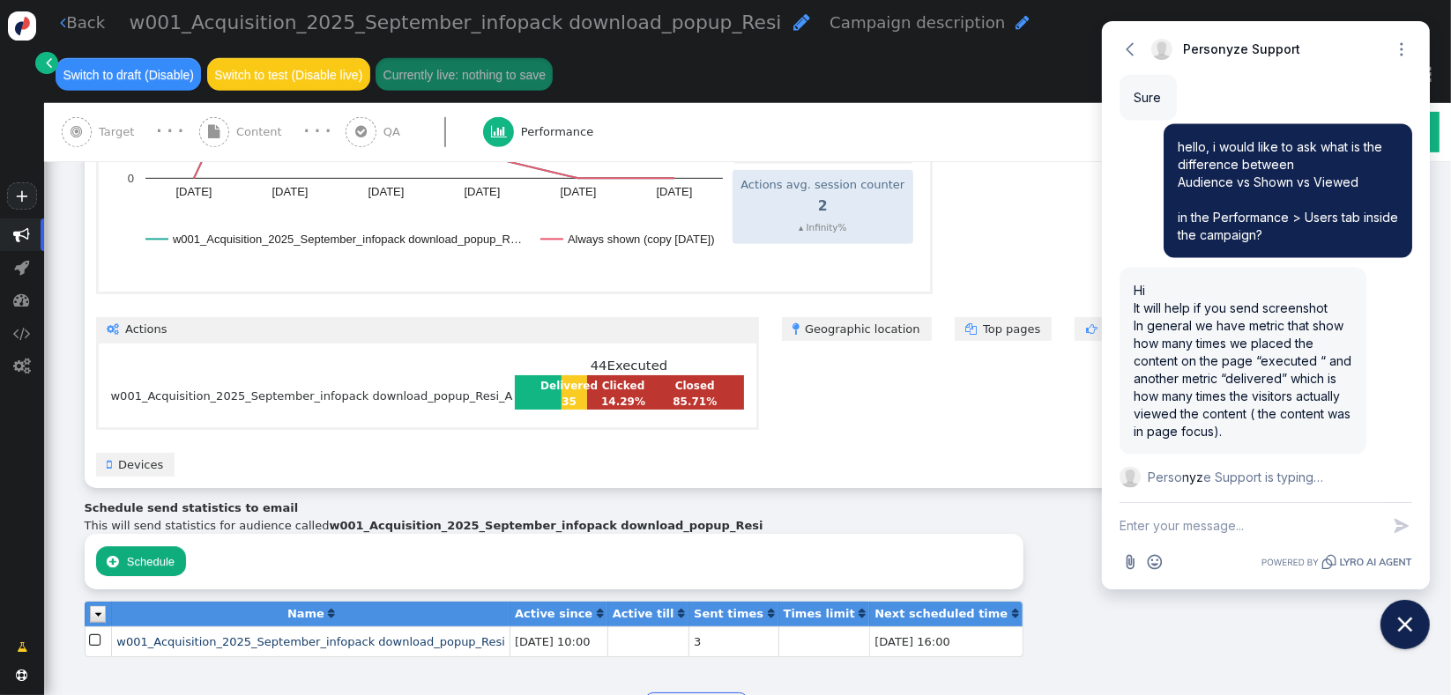
scroll to position [820, 0]
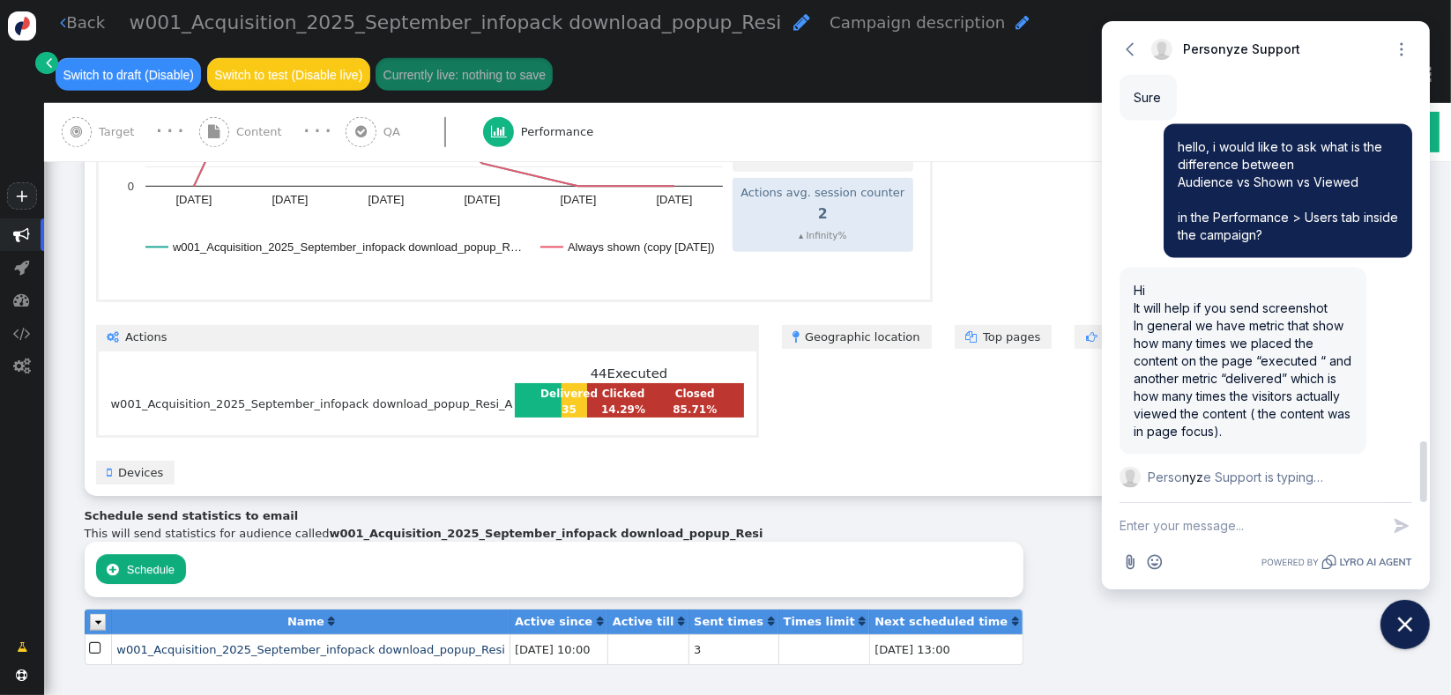
drag, startPoint x: 1228, startPoint y: 359, endPoint x: 1206, endPoint y: 310, distance: 53.2
click at [1206, 311] on span "Hi It will help if you send screenshot In general we have metric that show how …" at bounding box center [1242, 361] width 218 height 156
click at [1315, 351] on div "Hi It will help if you send screenshot In general we have metric that show how …" at bounding box center [1242, 360] width 247 height 187
drag, startPoint x: 1427, startPoint y: 464, endPoint x: 1429, endPoint y: 409, distance: 54.7
click at [1429, 409] on body "+  Campaigns  Realtime Visitors  Dashboard  Tracker Settings  Settings  …" at bounding box center [725, 347] width 1451 height 695
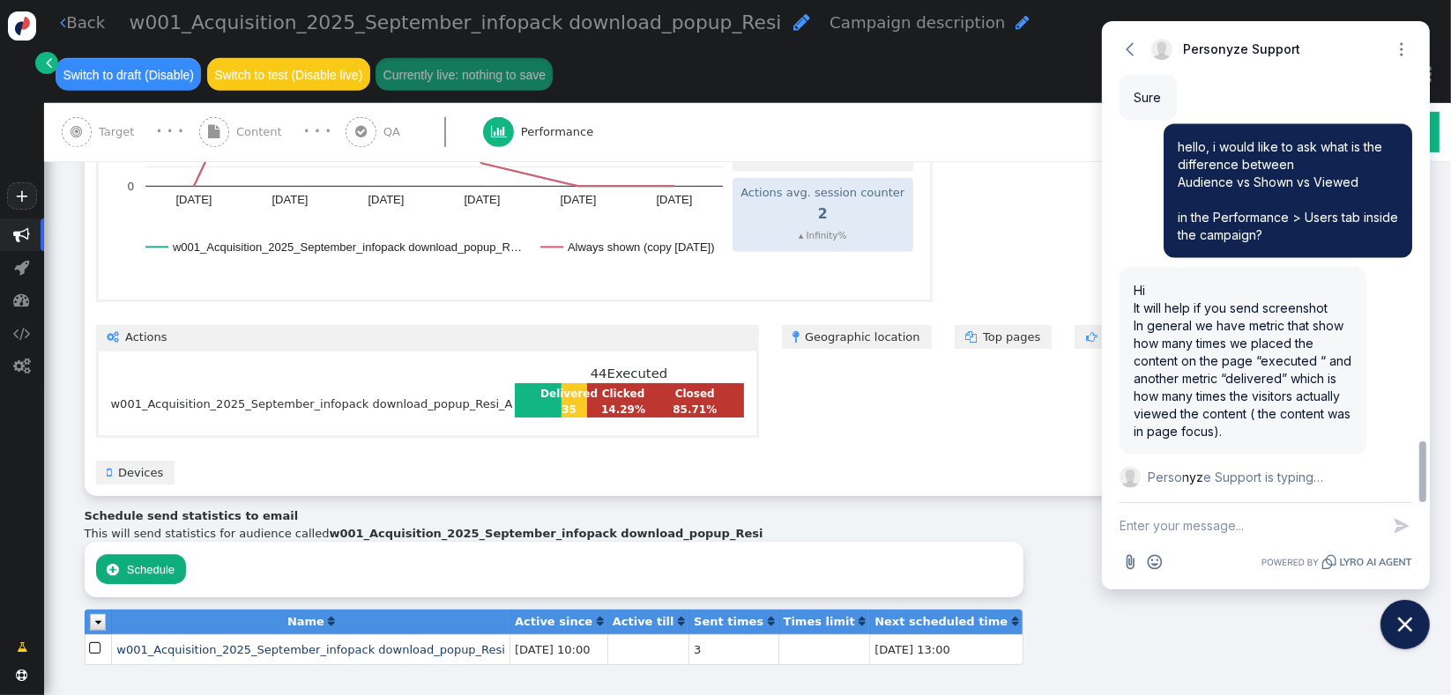
drag, startPoint x: 1426, startPoint y: 464, endPoint x: 1427, endPoint y: 511, distance: 47.6
click at [1427, 511] on div "Go back Personyze Support Open options Expand Unfortunately, I am not able to f…" at bounding box center [1266, 305] width 328 height 568
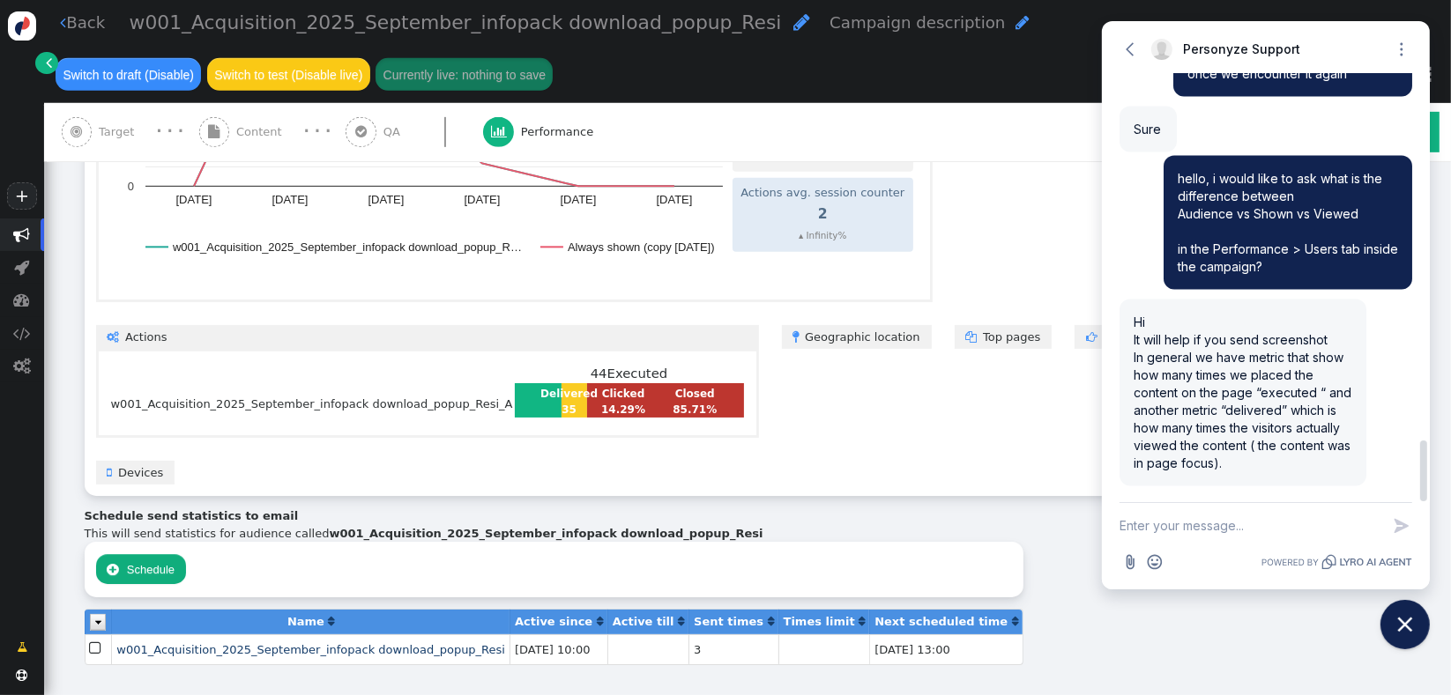
click at [1288, 452] on span "Hi It will help if you send screenshot In general we have metric that show how …" at bounding box center [1242, 393] width 218 height 156
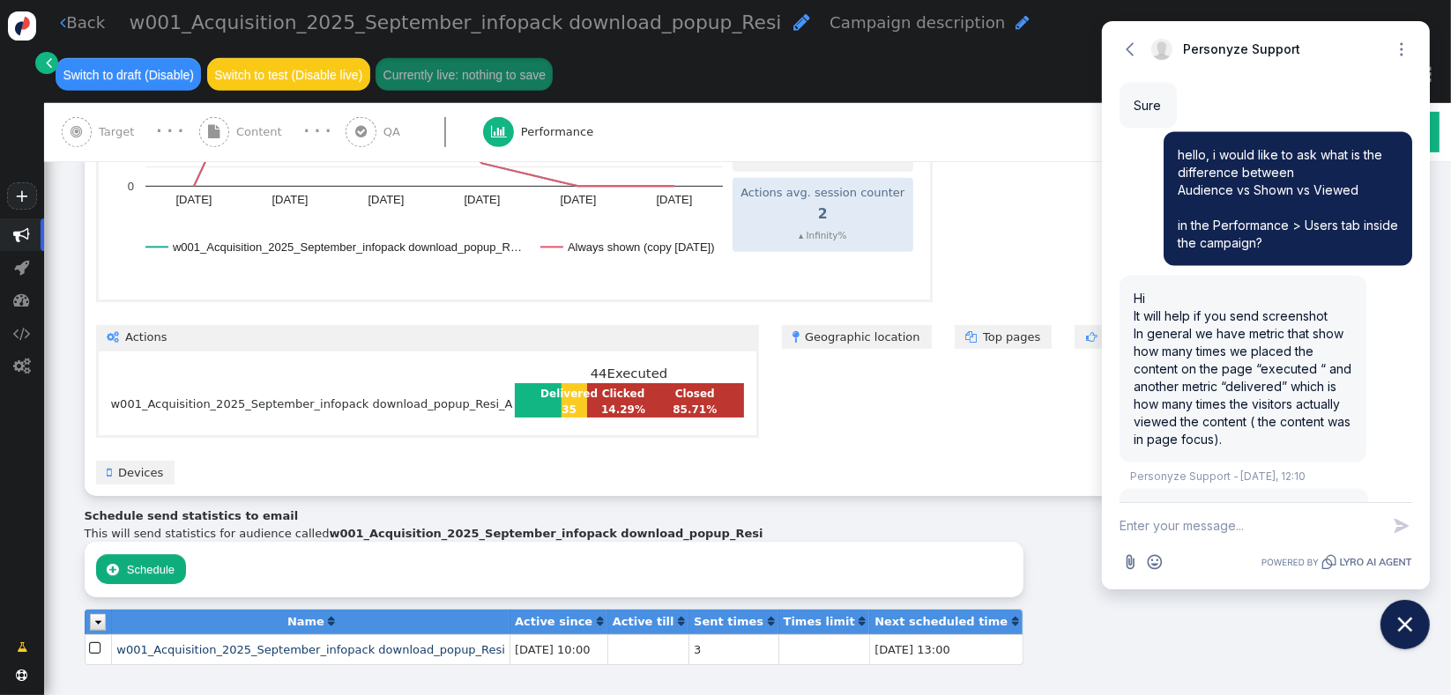
scroll to position [2803, 0]
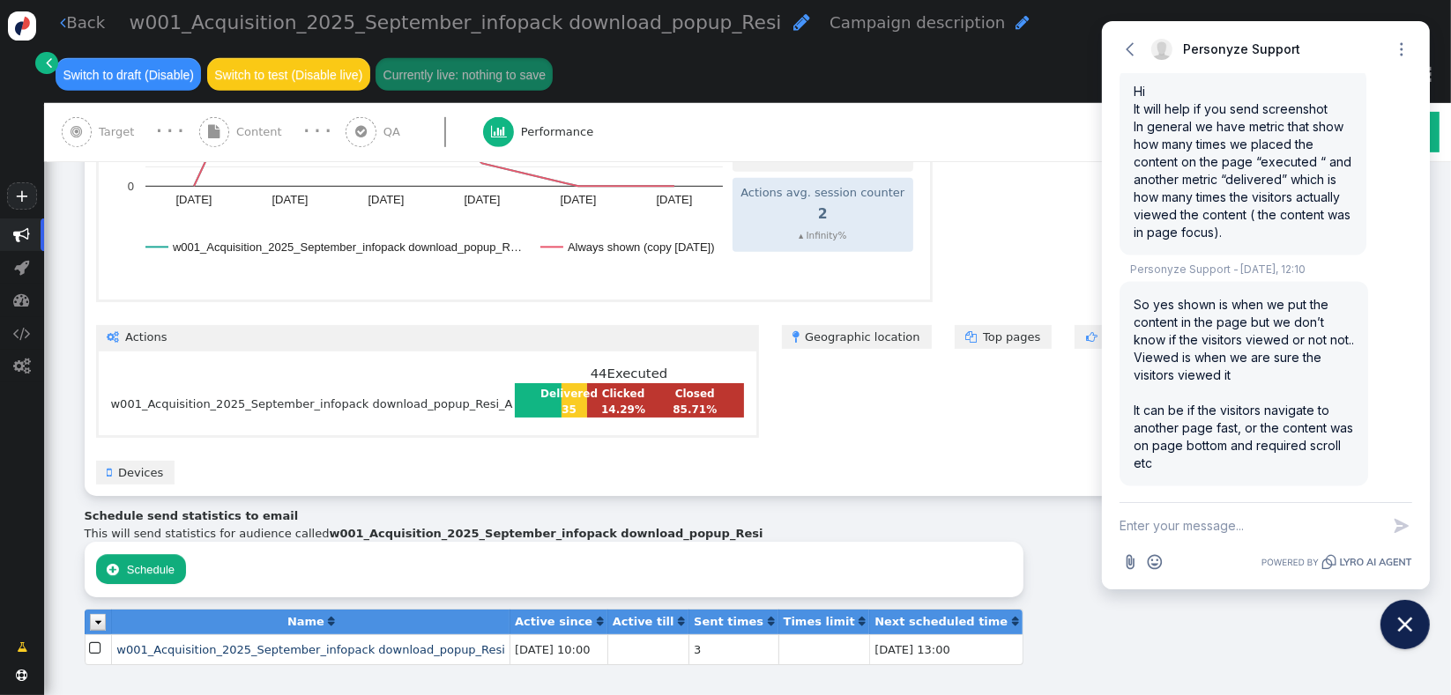
click at [90, 638] on span "" at bounding box center [97, 649] width 15 height 22
click at [95, 615] on link at bounding box center [98, 621] width 16 height 13
click at [297, 542] on div " Schedule « ◂ 1 ▸ » Name: Period: Weekly  Month: Any month  Day: Any day  W…" at bounding box center [554, 569] width 939 height 55
click at [93, 638] on span "" at bounding box center [97, 649] width 15 height 22
click at [361, 527] on b "w001_Acquisition_2025_September_infopack download_popup_Resi" at bounding box center [546, 533] width 434 height 13
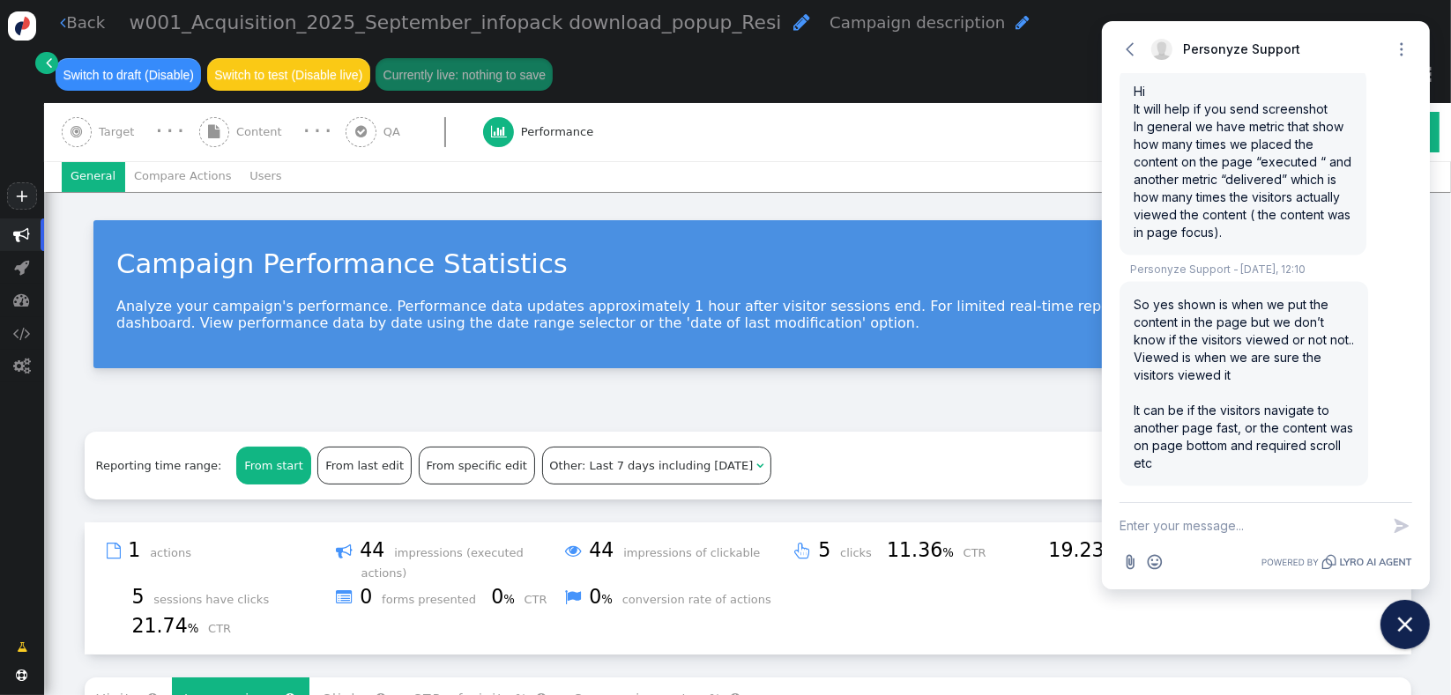
scroll to position [0, 0]
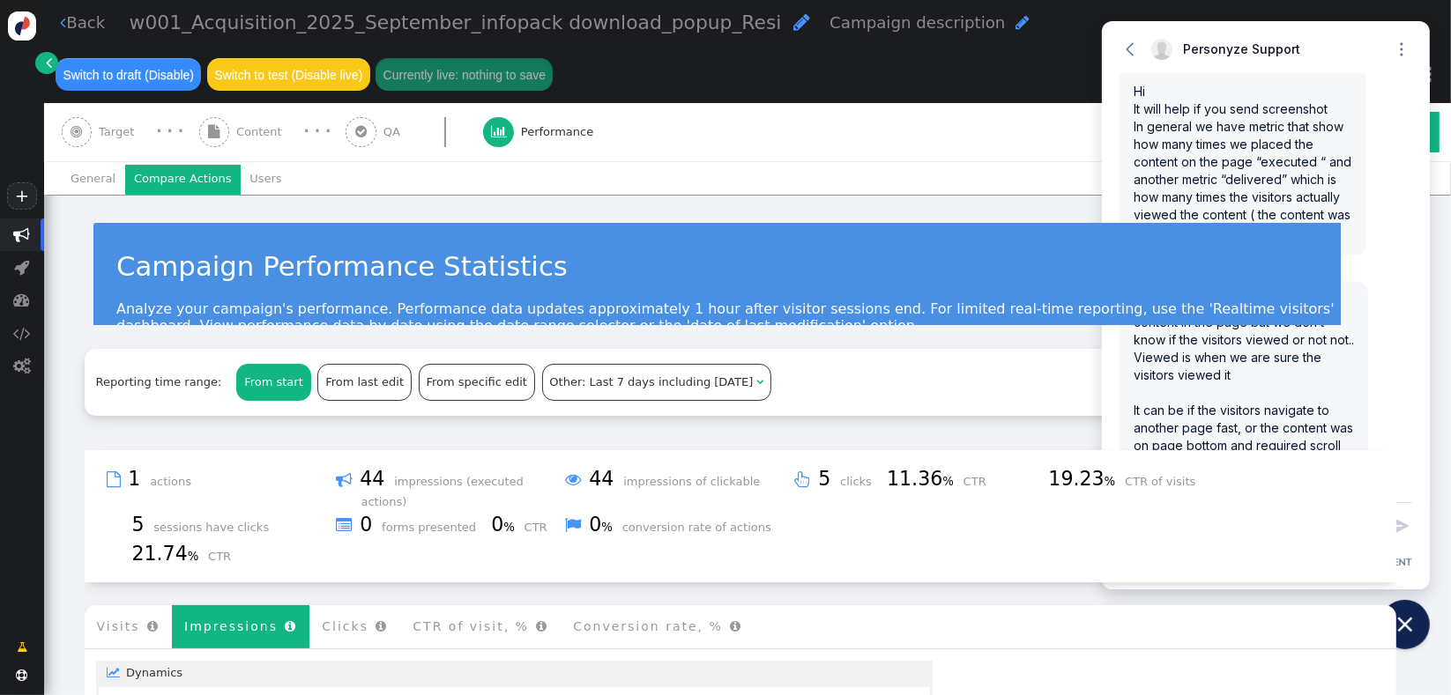
click at [188, 172] on li "Compare Actions" at bounding box center [182, 180] width 115 height 30
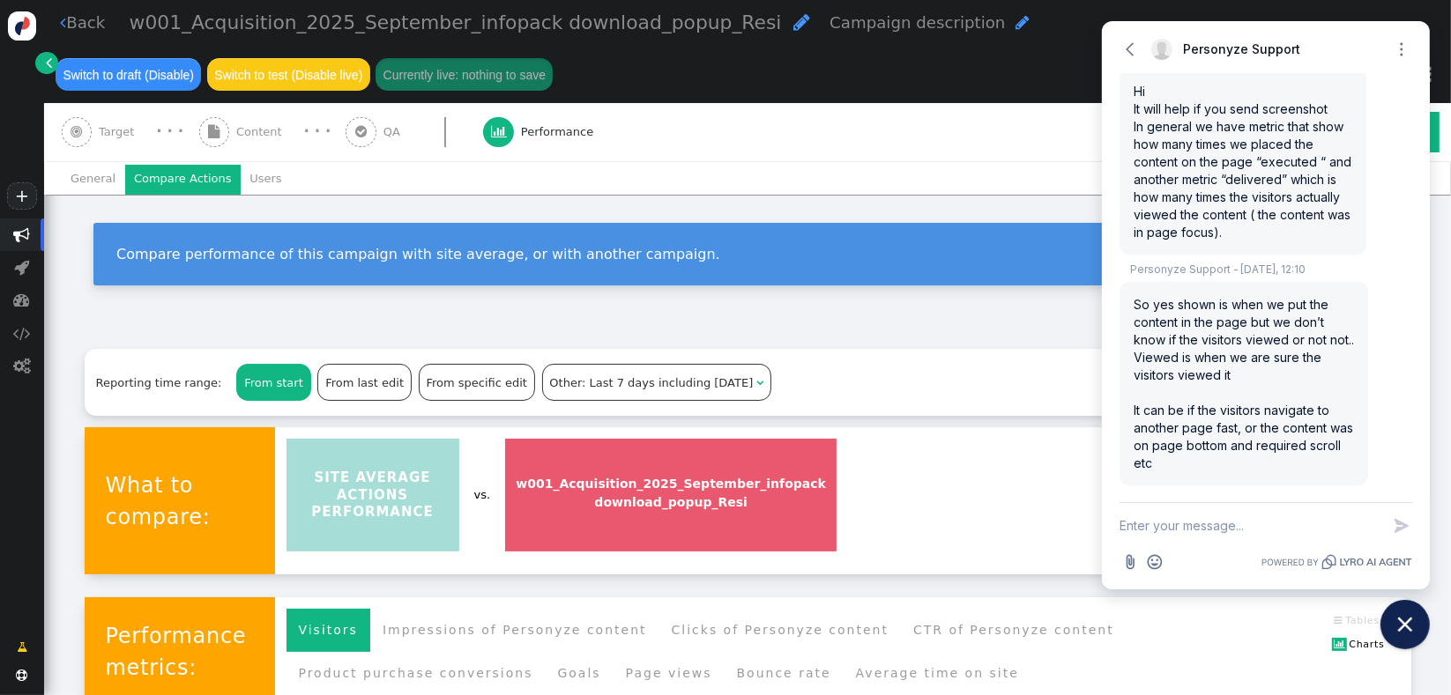
click at [241, 177] on li "Users" at bounding box center [266, 180] width 50 height 30
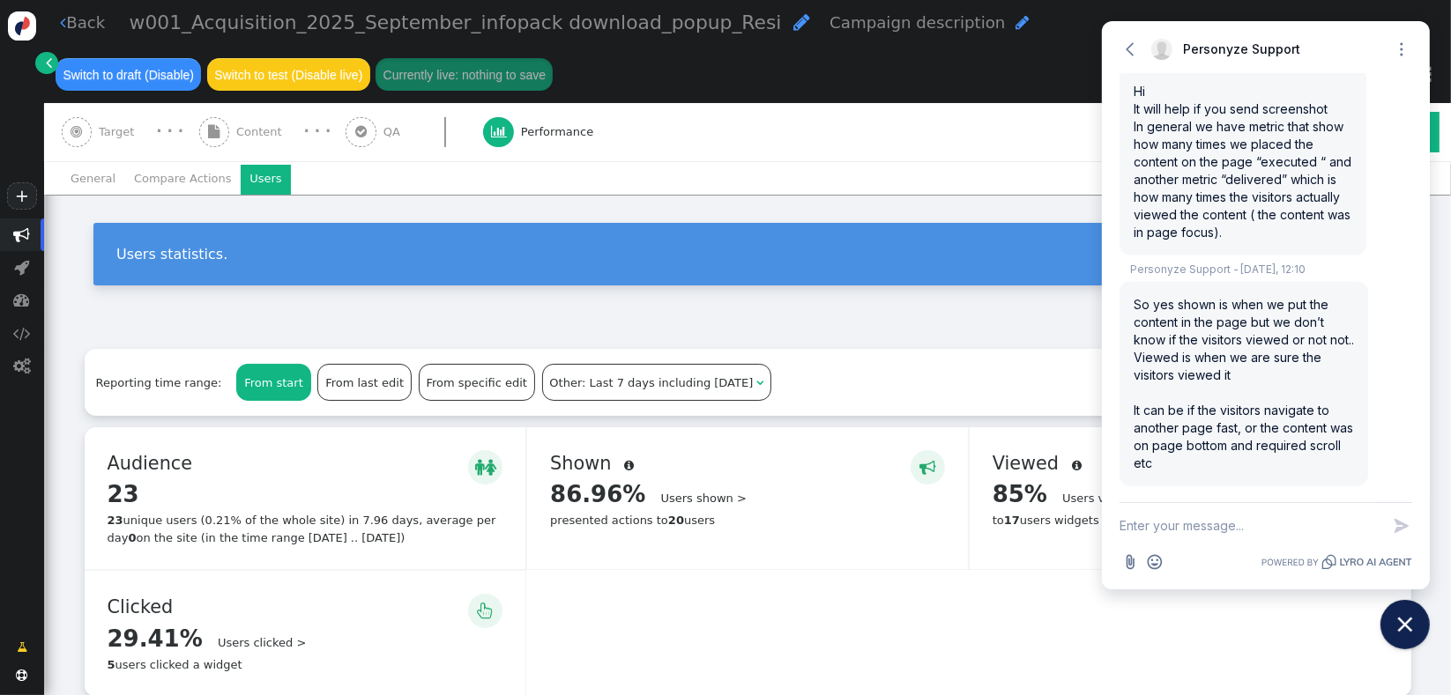
click at [69, 182] on li "General" at bounding box center [93, 180] width 63 height 30
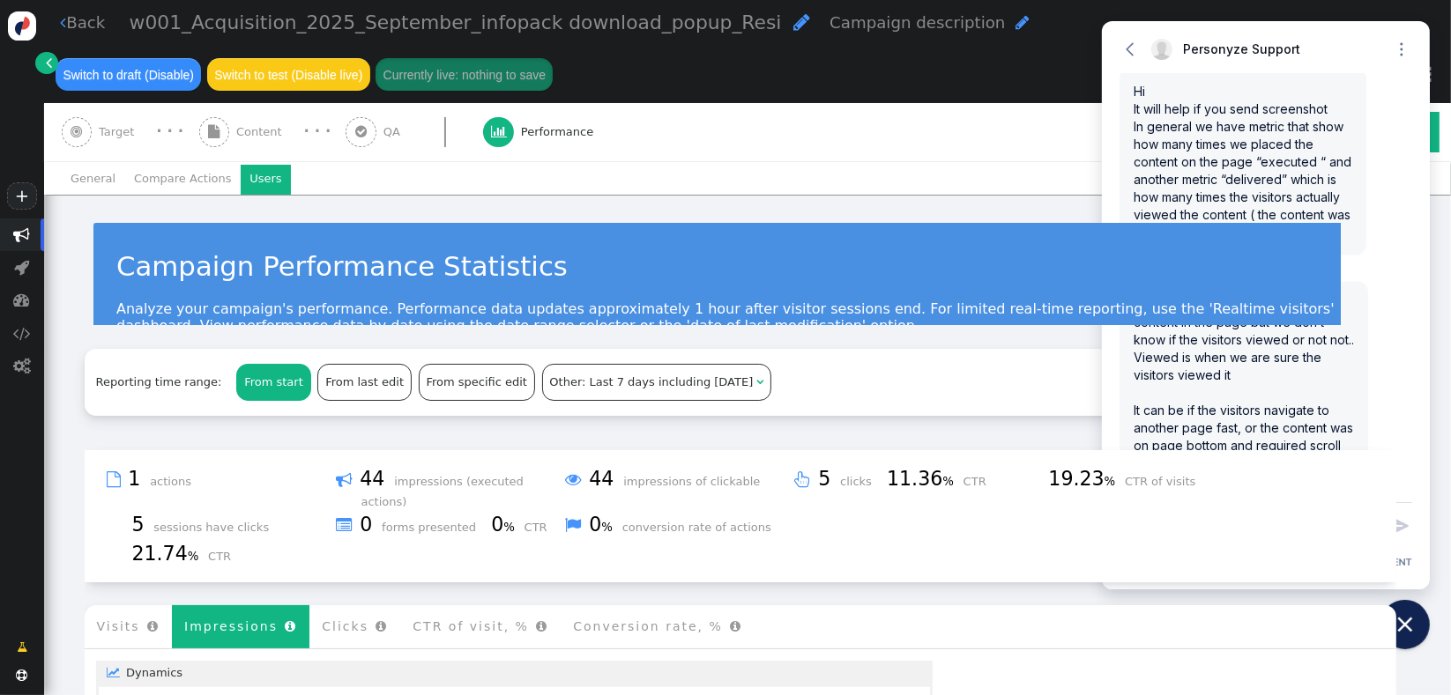
click at [241, 185] on li "Users" at bounding box center [266, 180] width 50 height 30
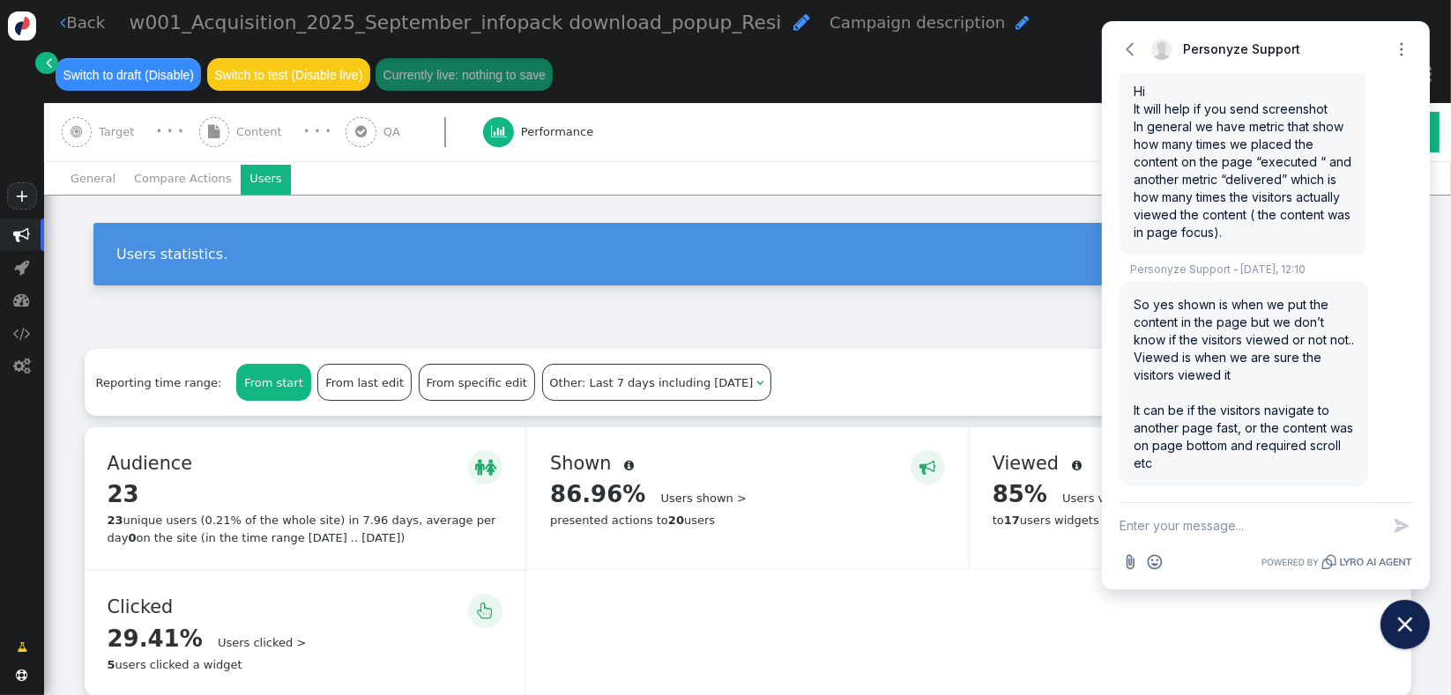
drag, startPoint x: 776, startPoint y: 589, endPoint x: 490, endPoint y: 538, distance: 290.9
click at [491, 538] on div "  Audience  23 Details > 23 unique users (0.21% of the whole site) in 7.96 d…" at bounding box center [748, 562] width 1326 height 270
click at [724, 555] on div " Shown  86.96% Users shown > presented actions to 20 users" at bounding box center [747, 498] width 441 height 142
click at [680, 505] on link "Users shown >" at bounding box center [703, 498] width 85 height 13
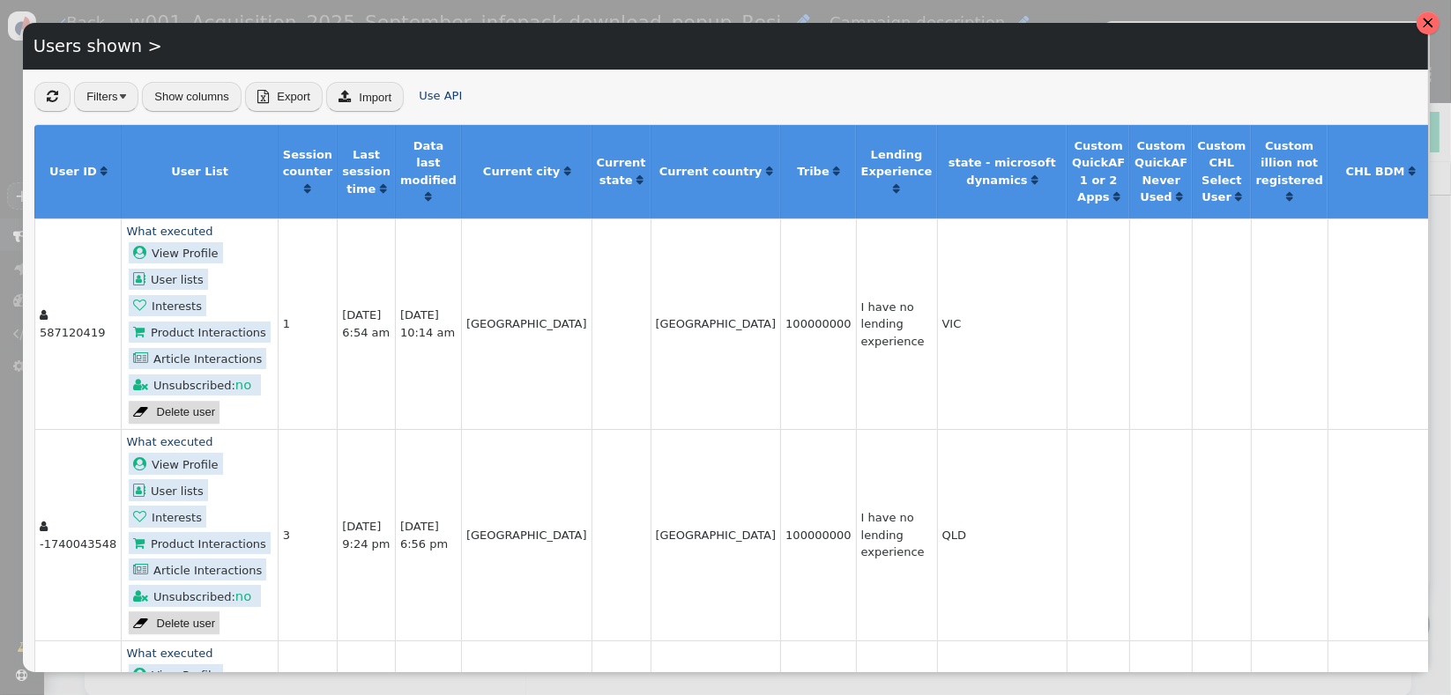
drag, startPoint x: 1422, startPoint y: 25, endPoint x: 1185, endPoint y: 302, distance: 364.5
click at [1422, 26] on div at bounding box center [1427, 22] width 23 height 23
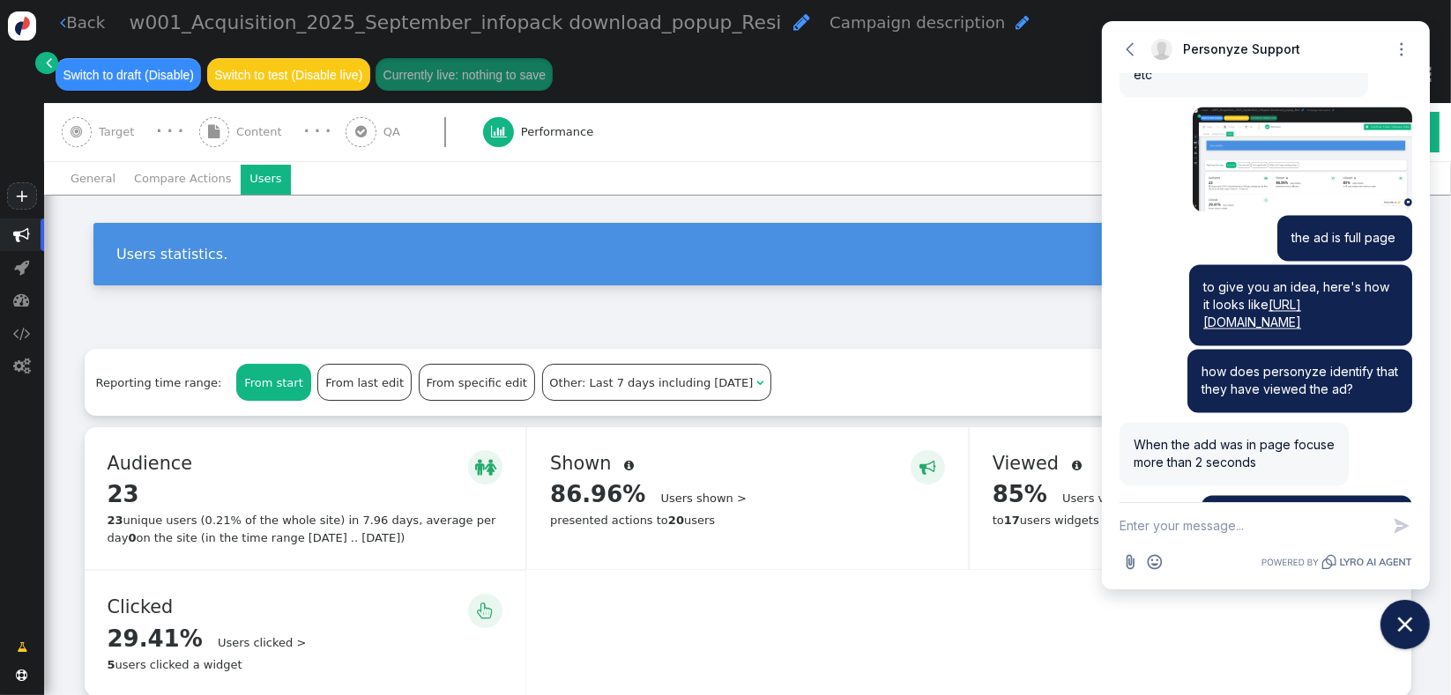
scroll to position [3279, 0]
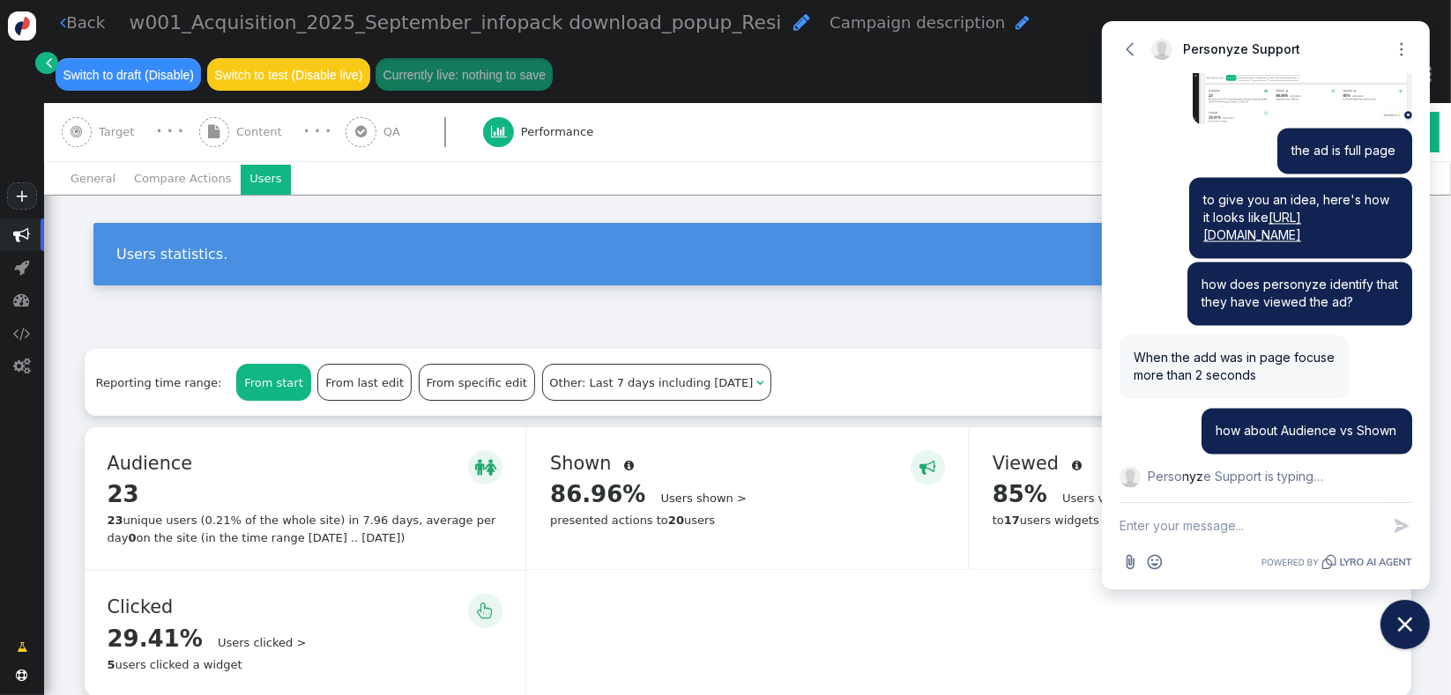
click at [727, 557] on div " Shown  86.96% Users shown > presented actions to 20 users" at bounding box center [747, 498] width 441 height 142
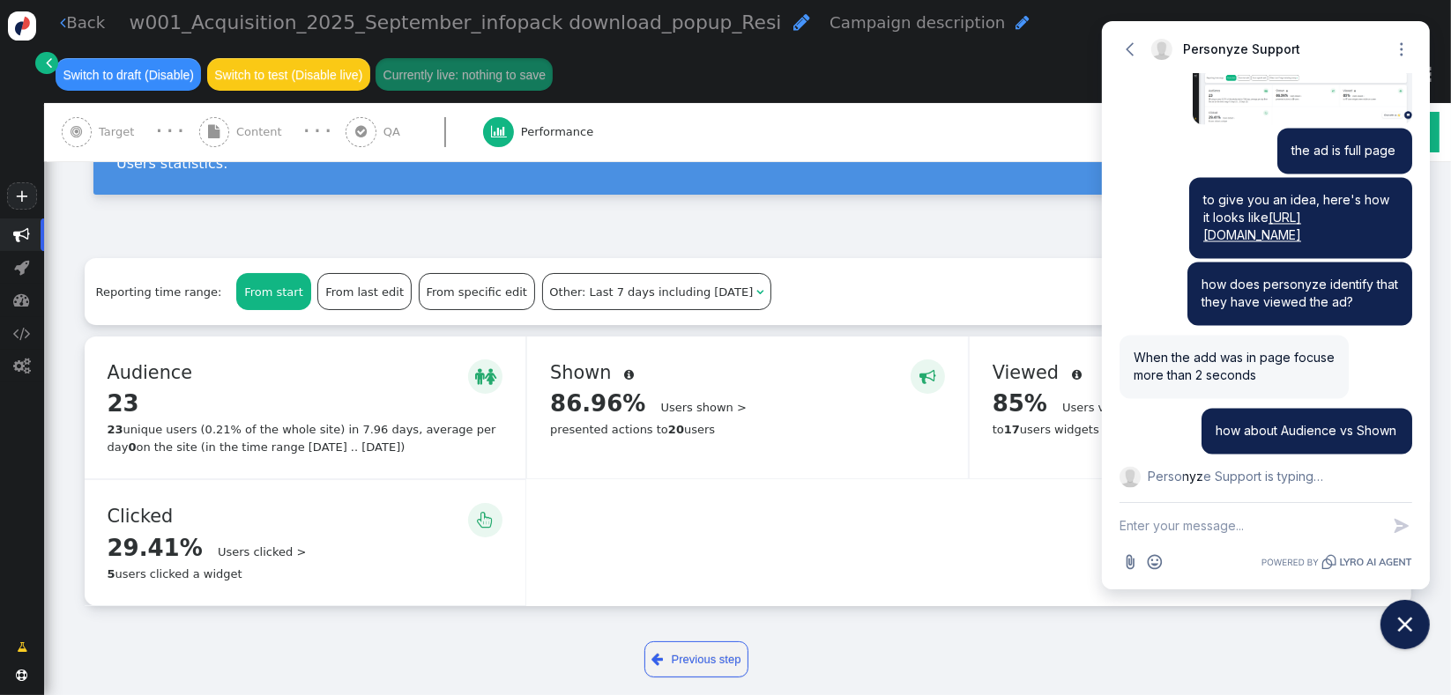
scroll to position [108, 0]
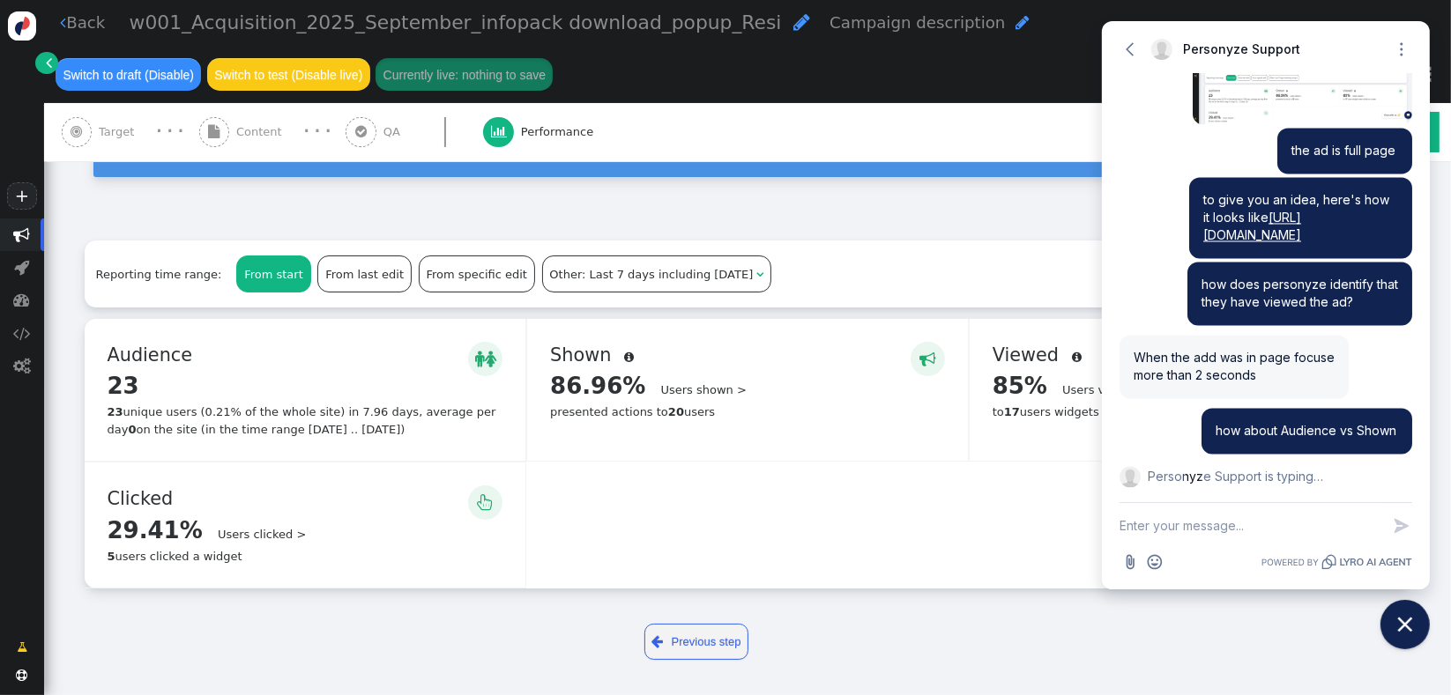
click at [923, 360] on span "" at bounding box center [927, 359] width 17 height 25
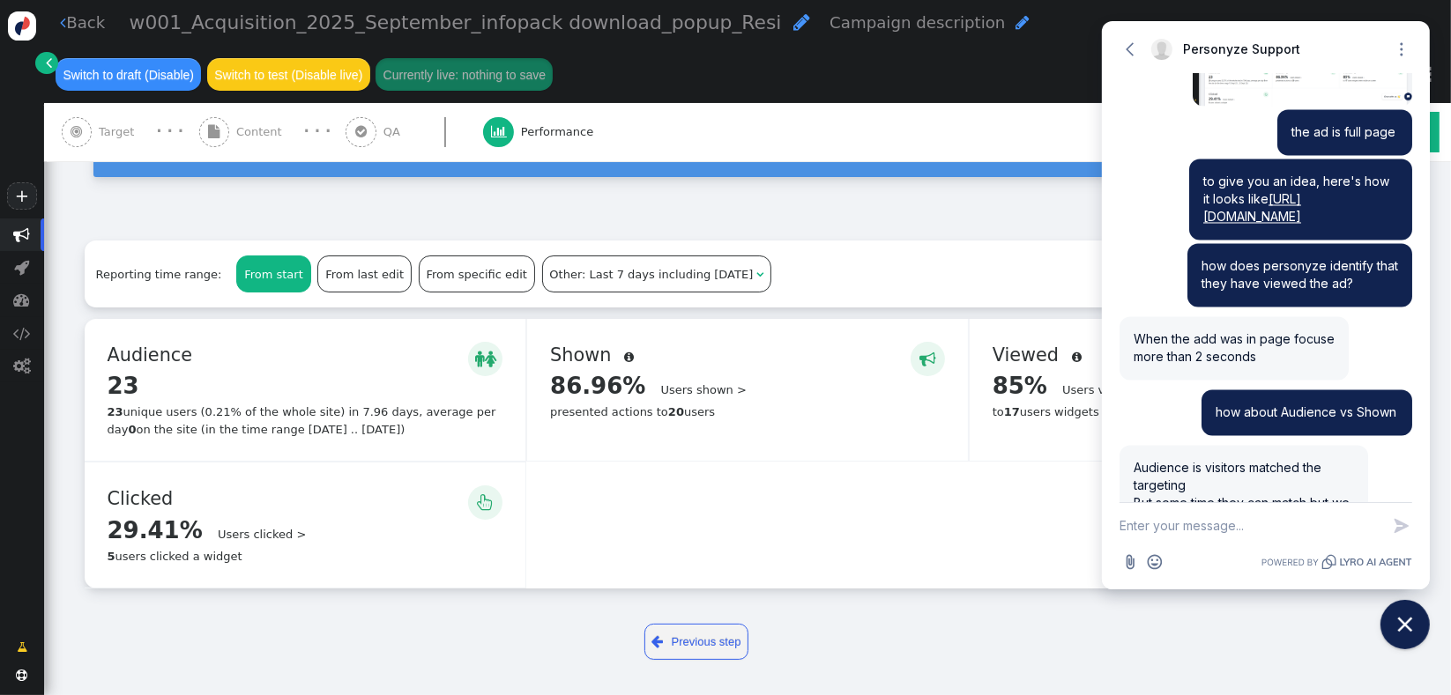
scroll to position [3391, 0]
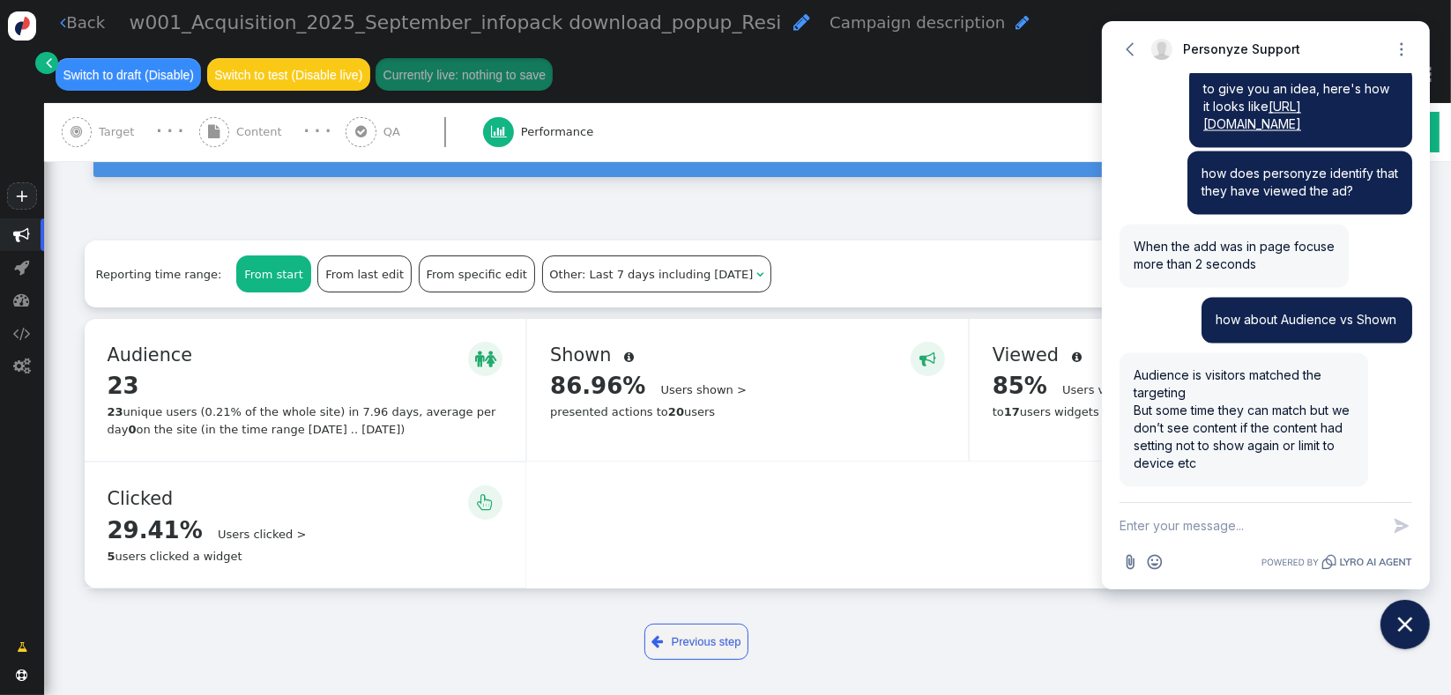
click at [798, 257] on div "Reporting time range: From start From last edit From specific edit Other: Last …" at bounding box center [748, 274] width 1326 height 67
click at [1198, 434] on span "Audience is visitors matched the targeting But some time they can match but we …" at bounding box center [1241, 419] width 216 height 103
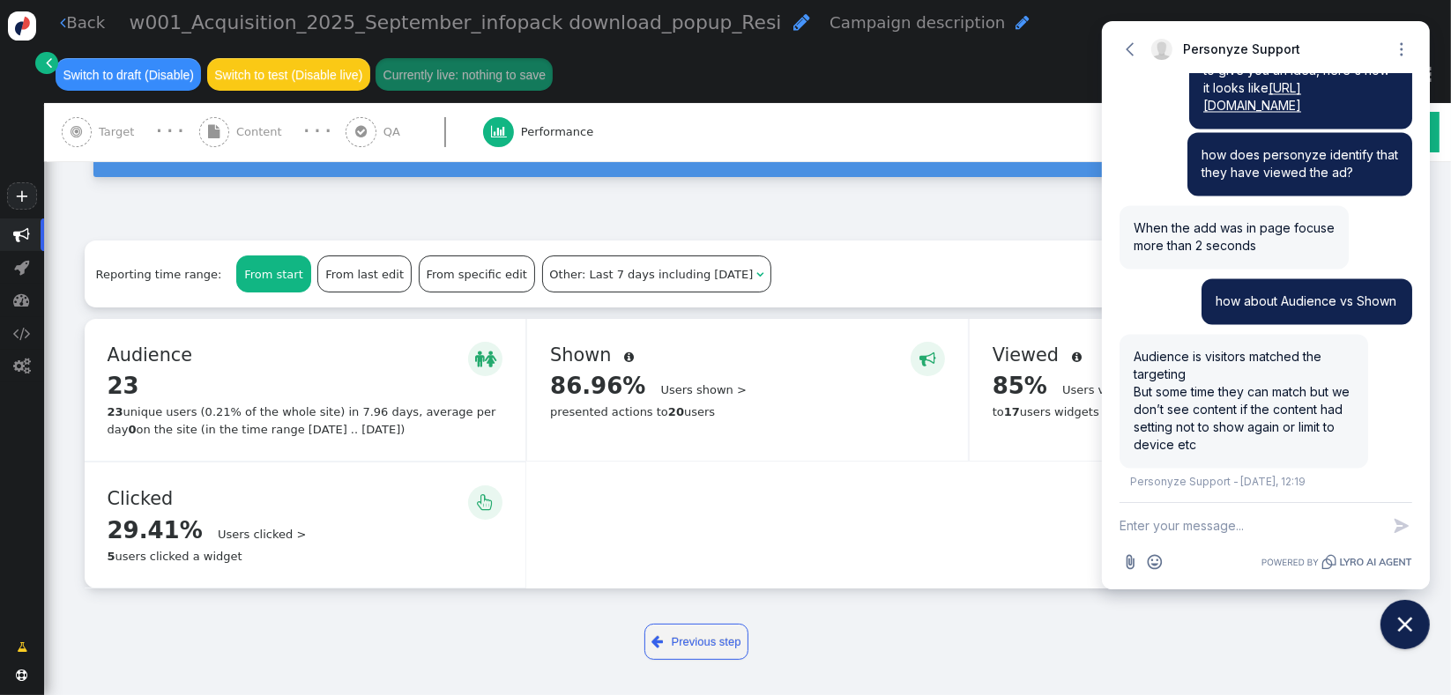
click at [1256, 520] on textarea "New message" at bounding box center [1249, 526] width 261 height 46
type textarea "Ah yes.."
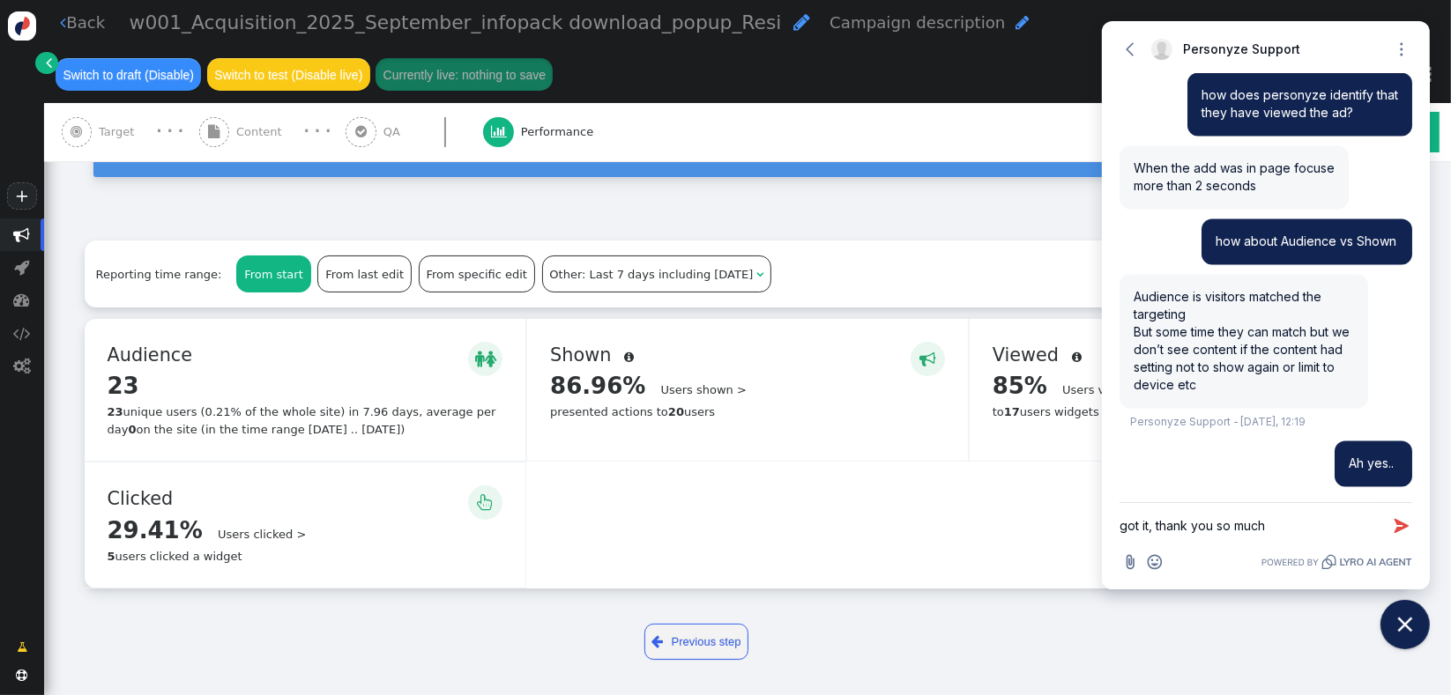
type textarea "got it, thank you so much!"
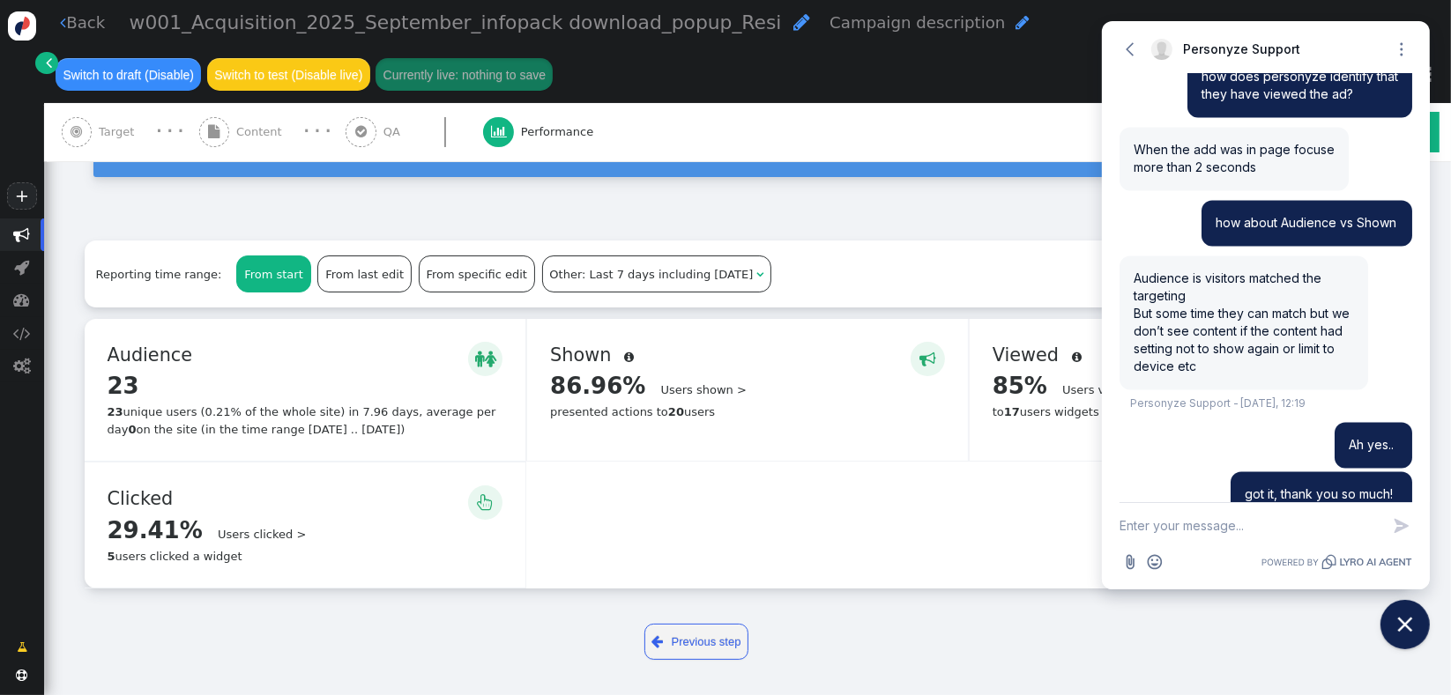
scroll to position [3519, 0]
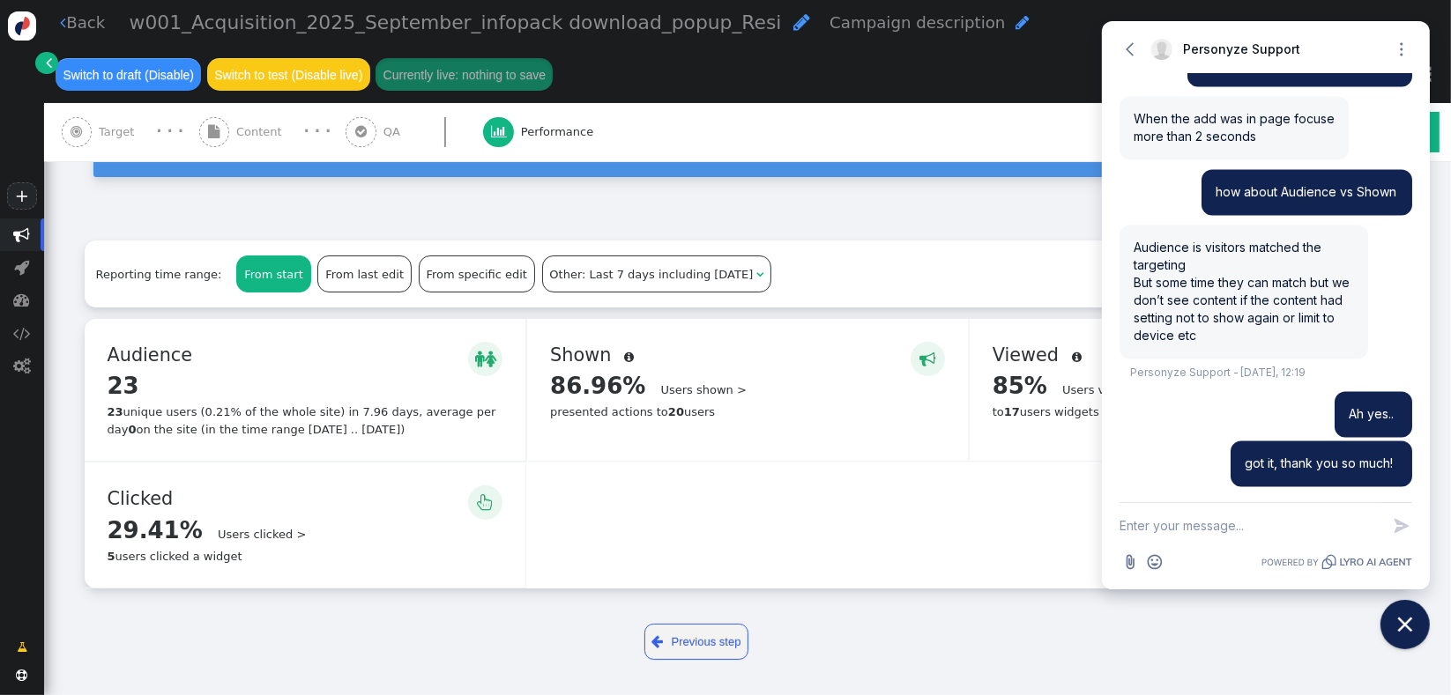
click at [1052, 503] on div "  Audience  23 Details > 23 unique users (0.21% of the whole site) in 7.96 d…" at bounding box center [748, 454] width 1326 height 270
click at [1407, 625] on icon "Close chat widget" at bounding box center [1405, 625] width 27 height 27
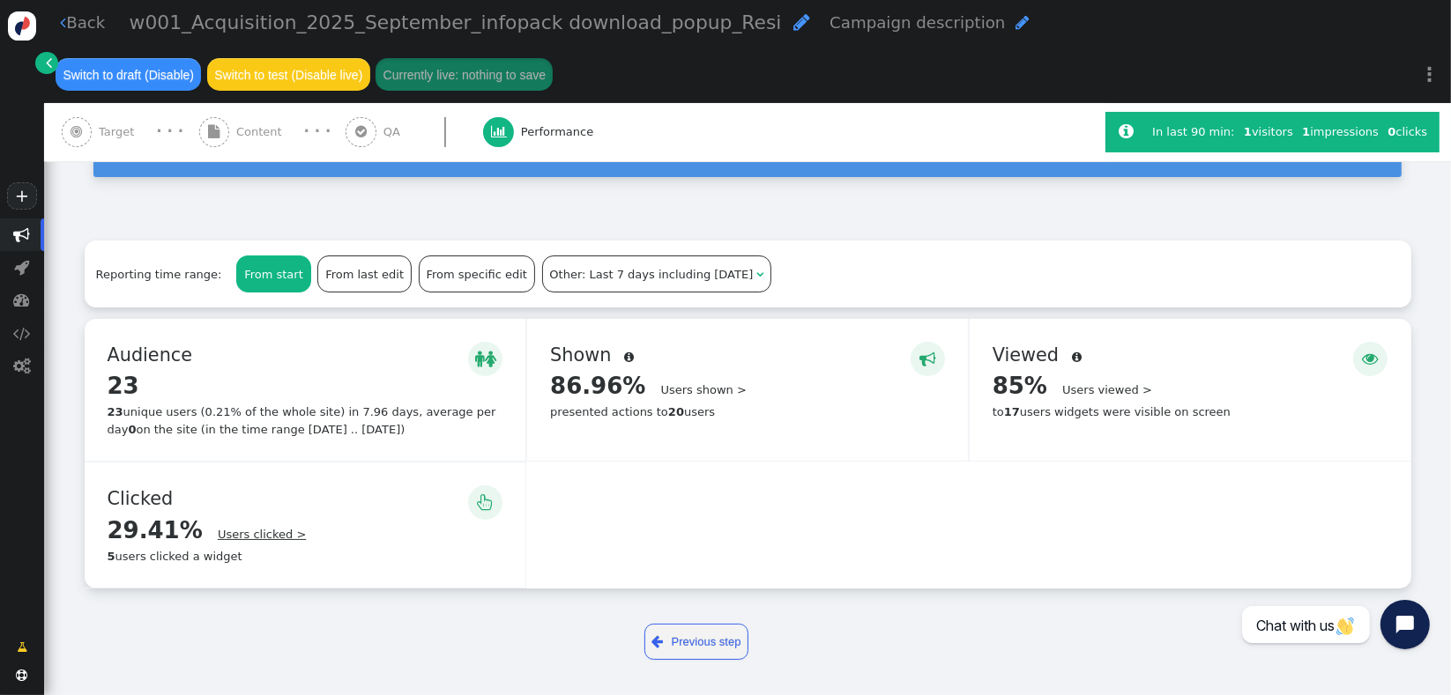
click at [241, 532] on link "Users clicked >" at bounding box center [262, 534] width 88 height 13
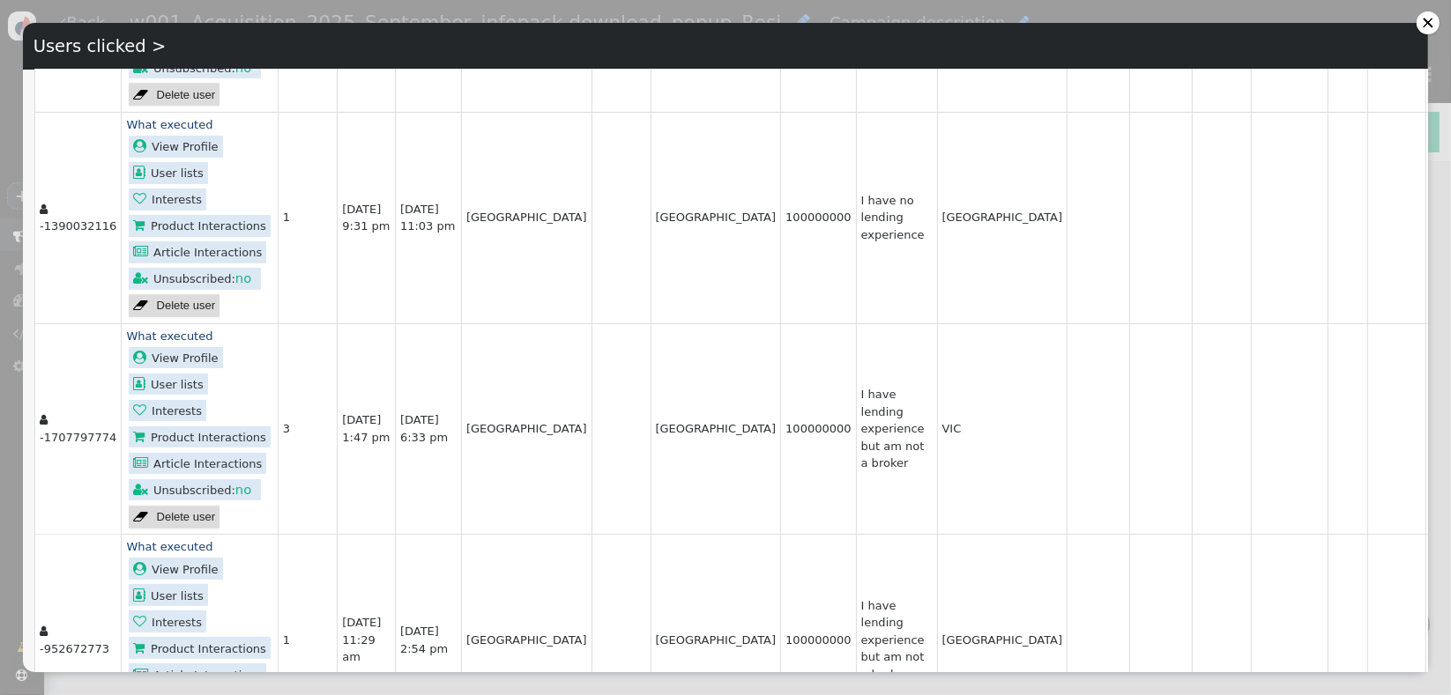
scroll to position [531, 0]
click at [1422, 23] on div at bounding box center [1428, 23] width 12 height 12
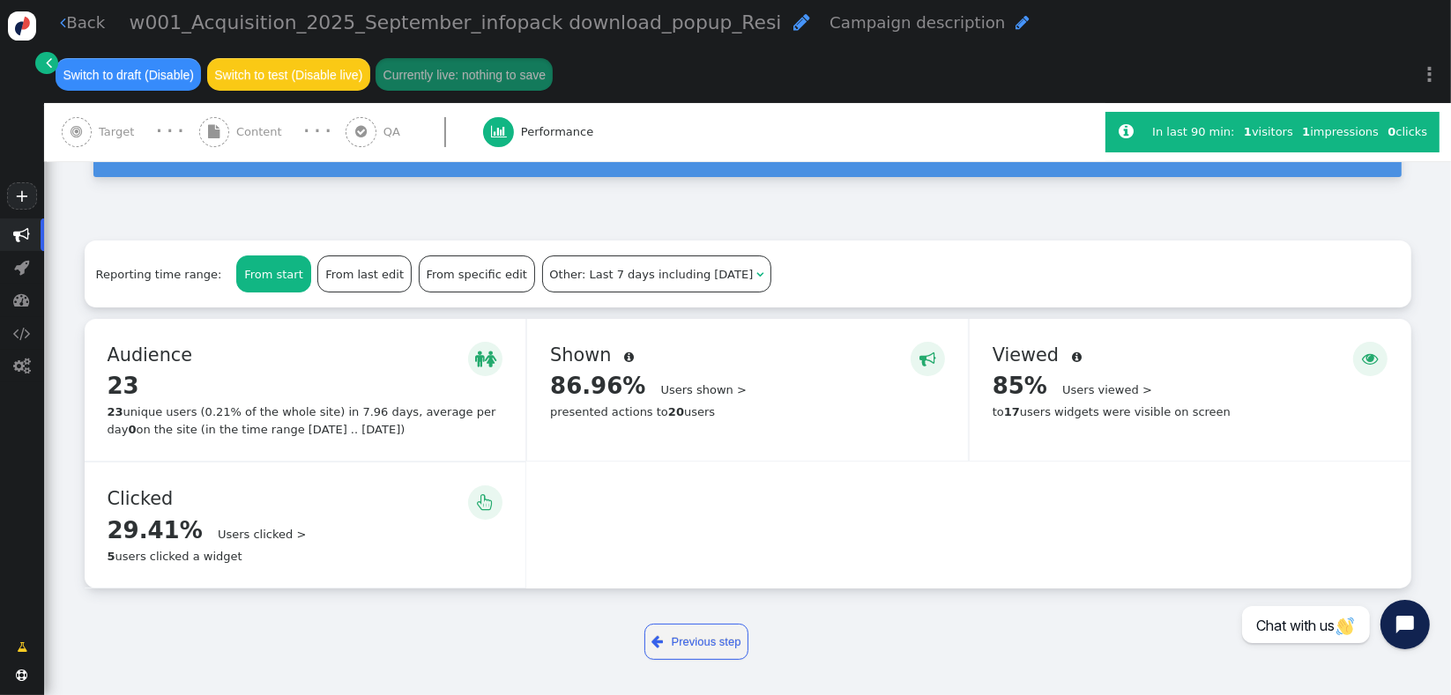
click at [226, 544] on div "Users clicked >" at bounding box center [256, 535] width 100 height 18
click at [227, 539] on link "Users clicked >" at bounding box center [262, 534] width 88 height 13
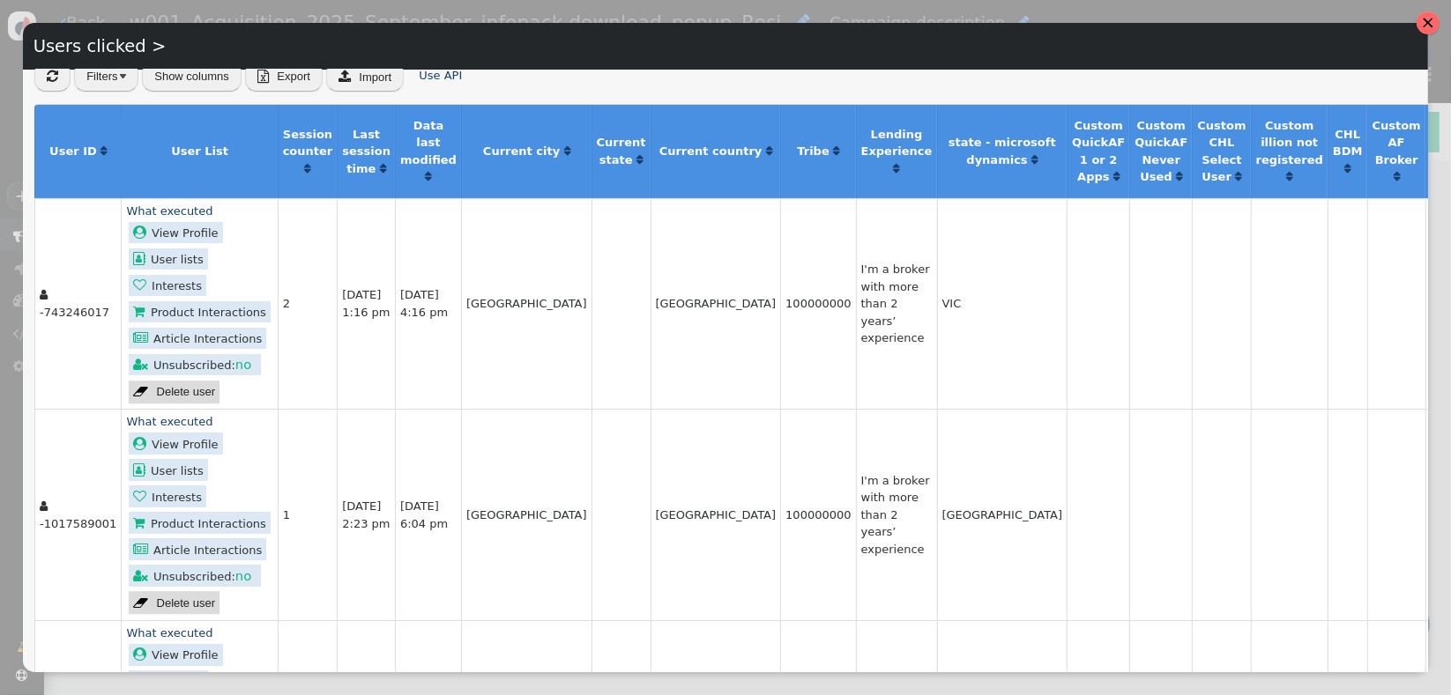
scroll to position [0, 0]
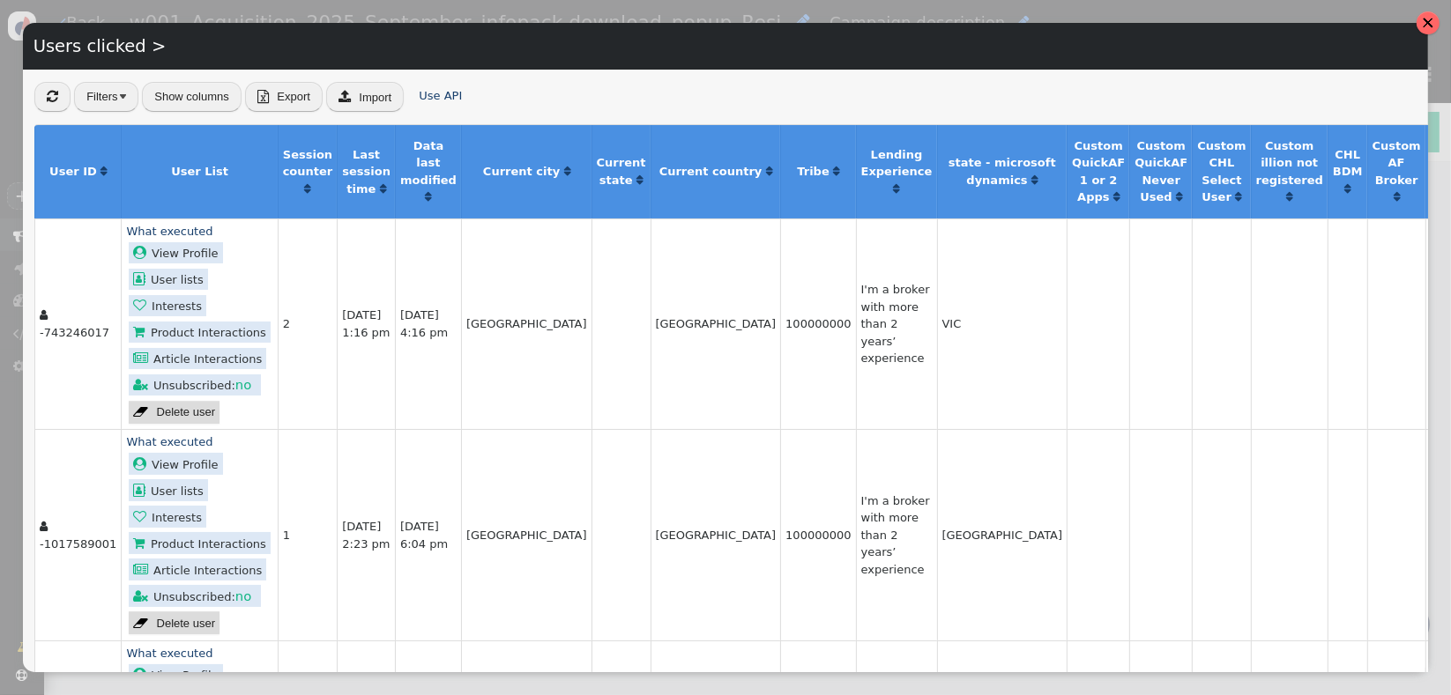
click at [173, 100] on button "Show columns" at bounding box center [192, 97] width 100 height 30
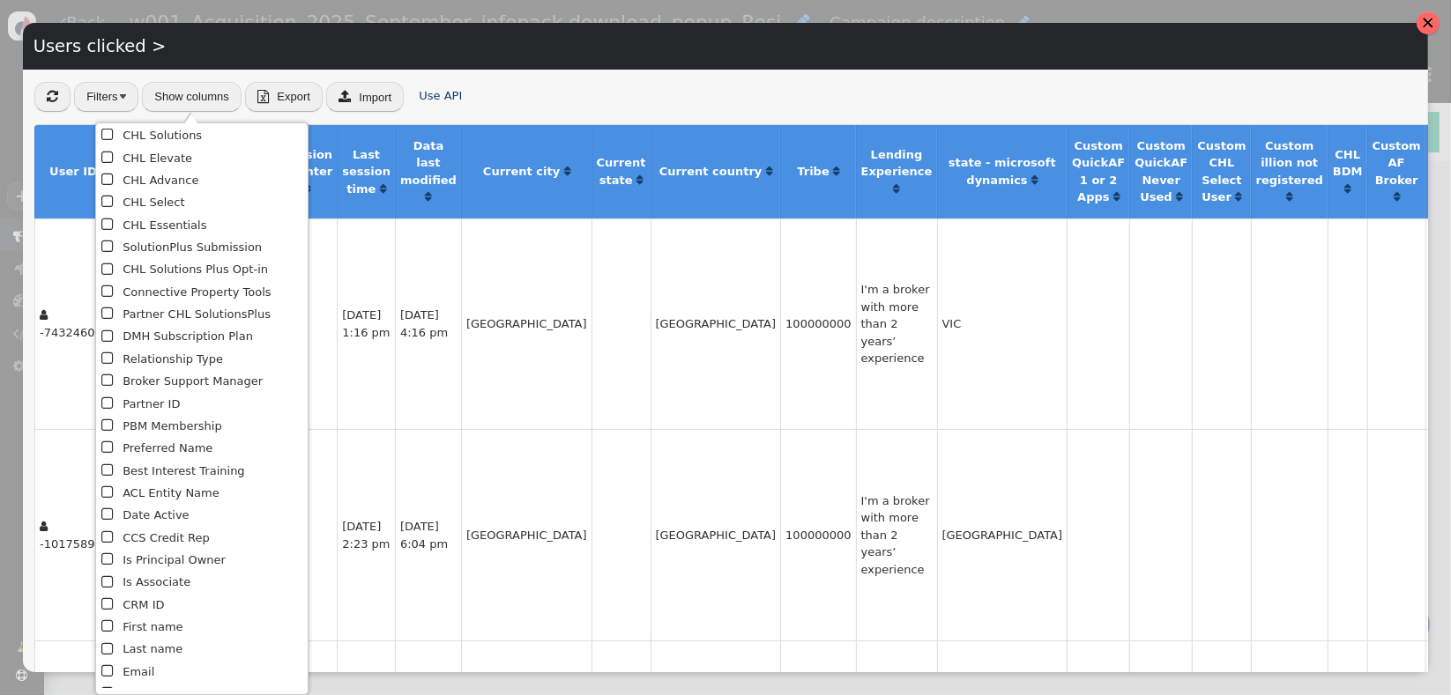
scroll to position [623, 0]
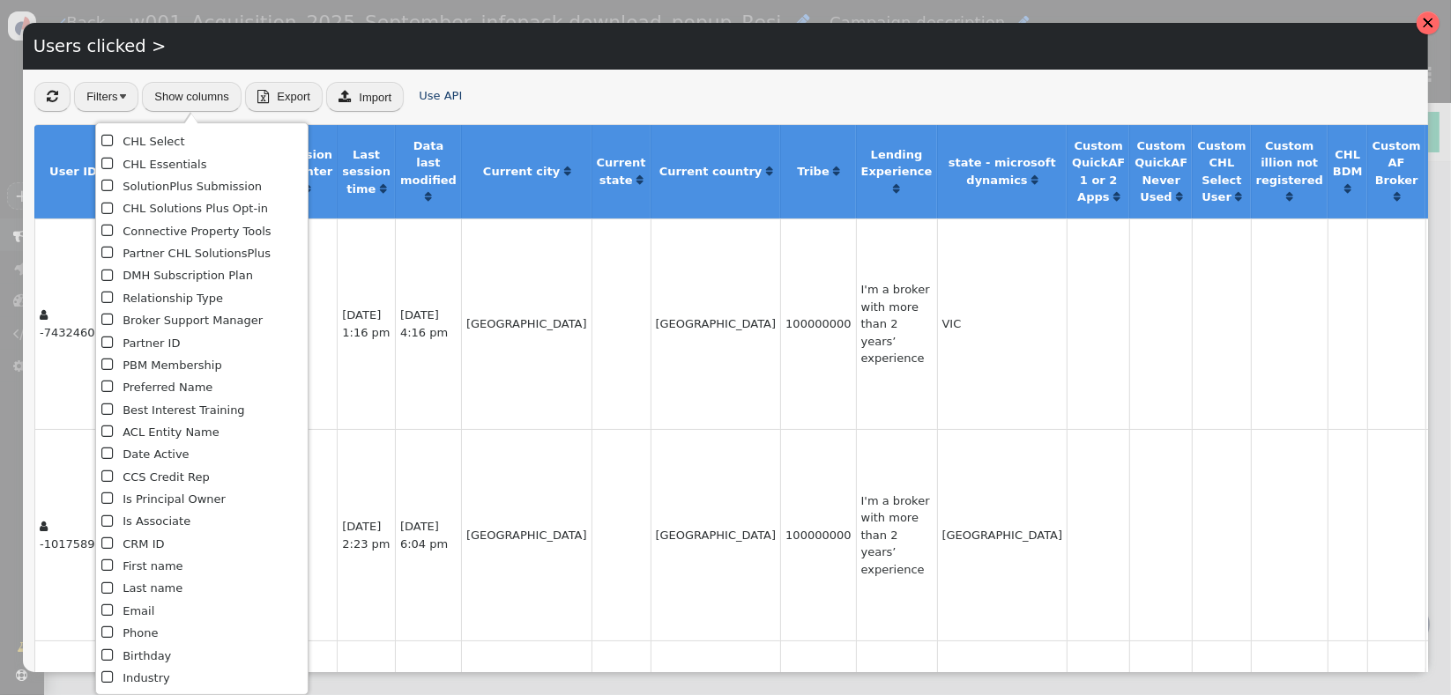
click at [108, 610] on span "" at bounding box center [108, 611] width 15 height 22
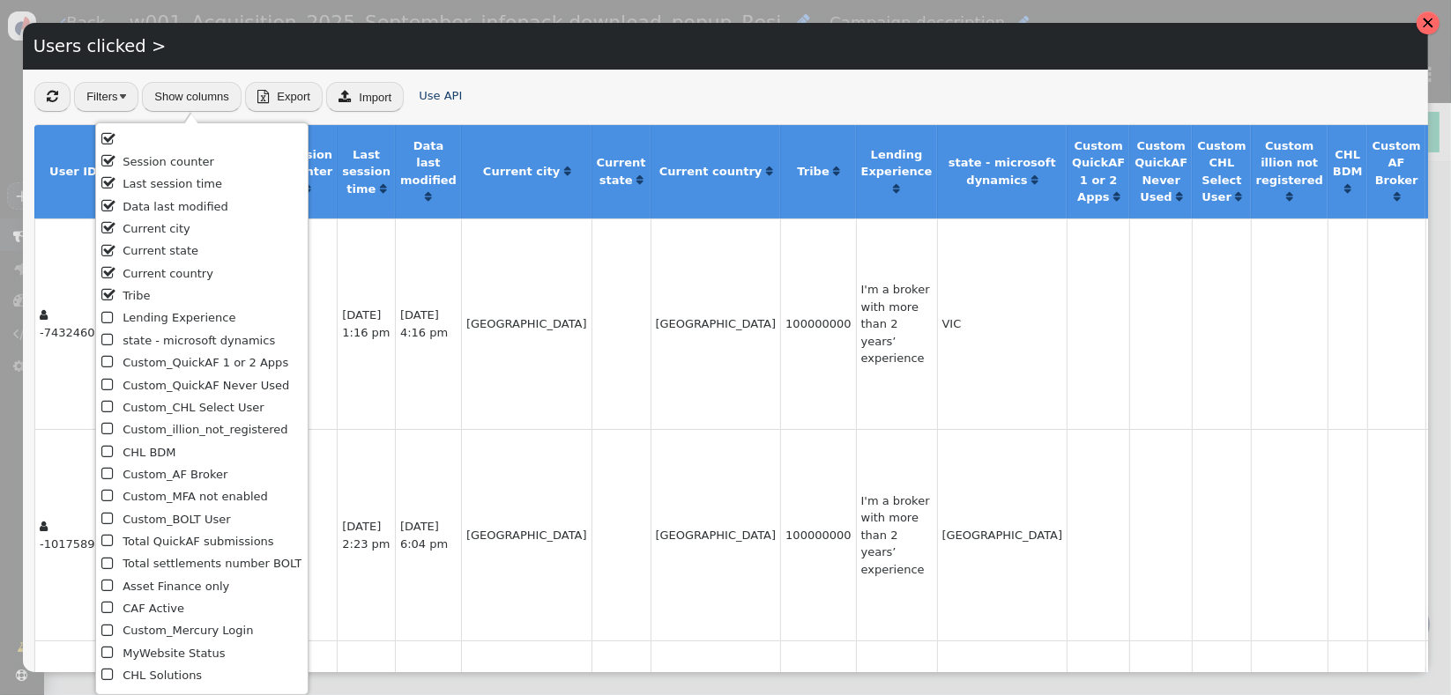
scroll to position [0, 0]
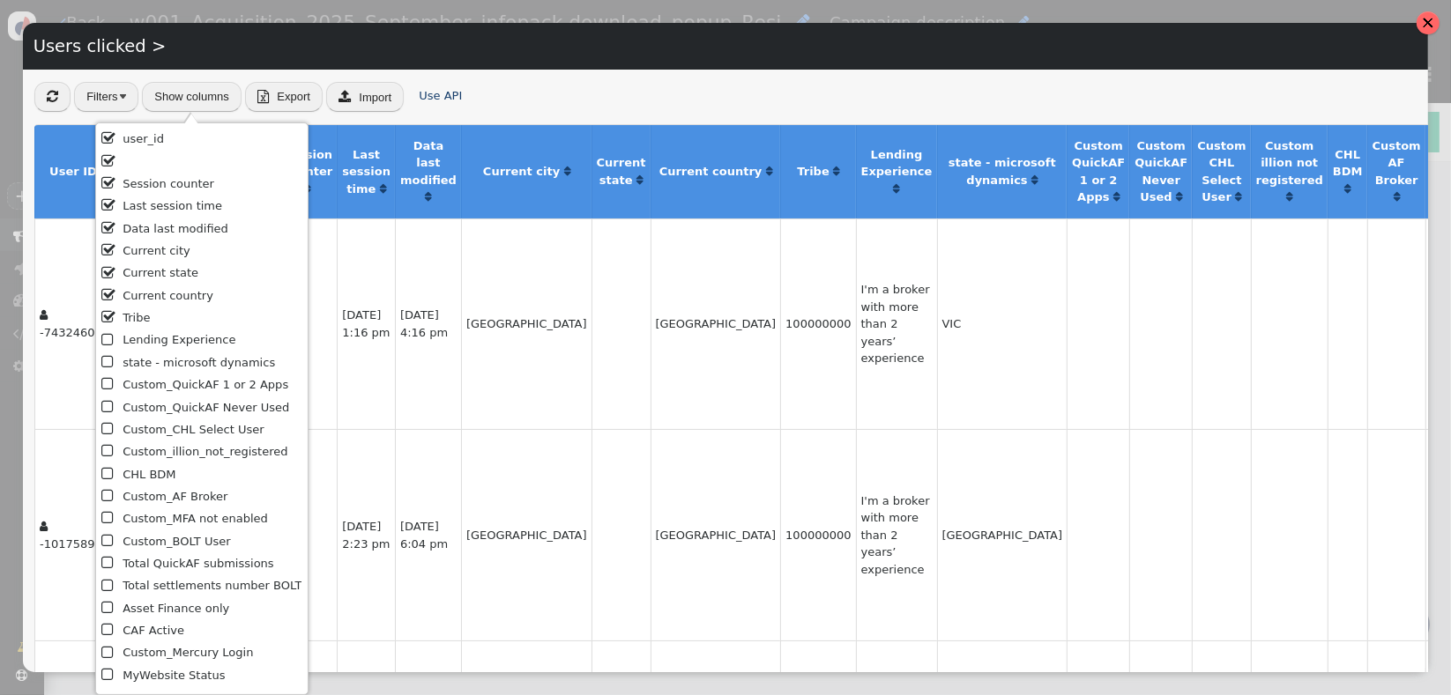
click at [397, 267] on td "[DATE] 4:16 pm" at bounding box center [428, 325] width 66 height 212
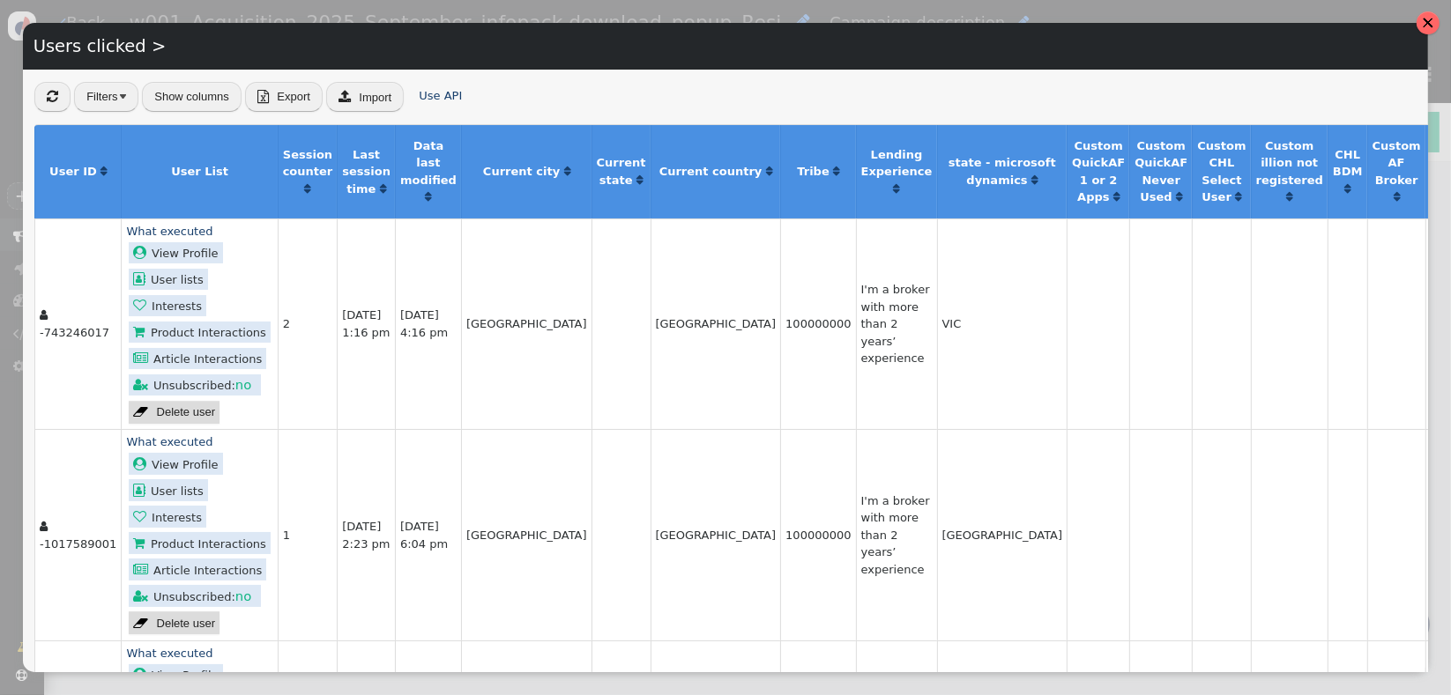
click at [187, 465] on link " View Profile" at bounding box center [176, 464] width 94 height 22
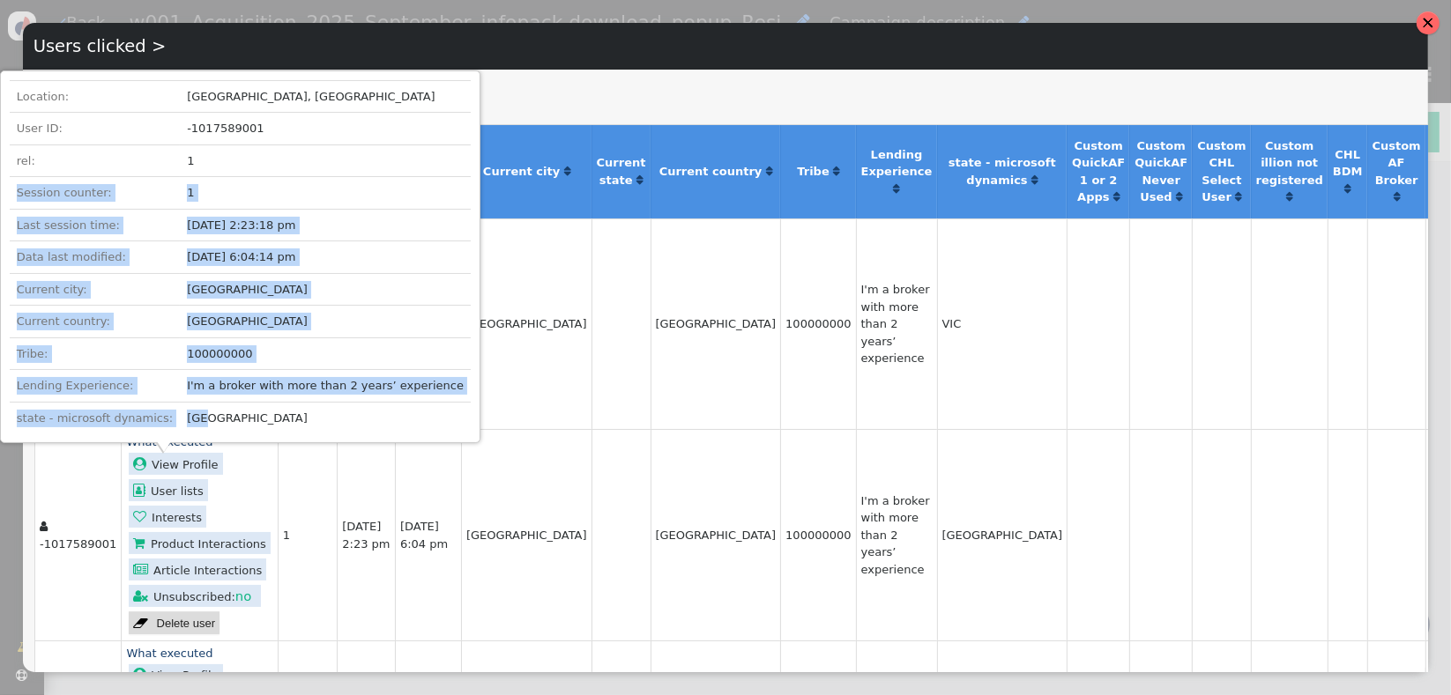
drag, startPoint x: 219, startPoint y: 383, endPoint x: 238, endPoint y: 145, distance: 239.5
click at [238, 145] on tbody "Location: [GEOGRAPHIC_DATA], [GEOGRAPHIC_DATA] User ID: -1017589001 rel: 1 Sess…" at bounding box center [240, 256] width 461 height 353
click at [326, 249] on td "[DATE] 6:04:14 pm" at bounding box center [325, 257] width 291 height 33
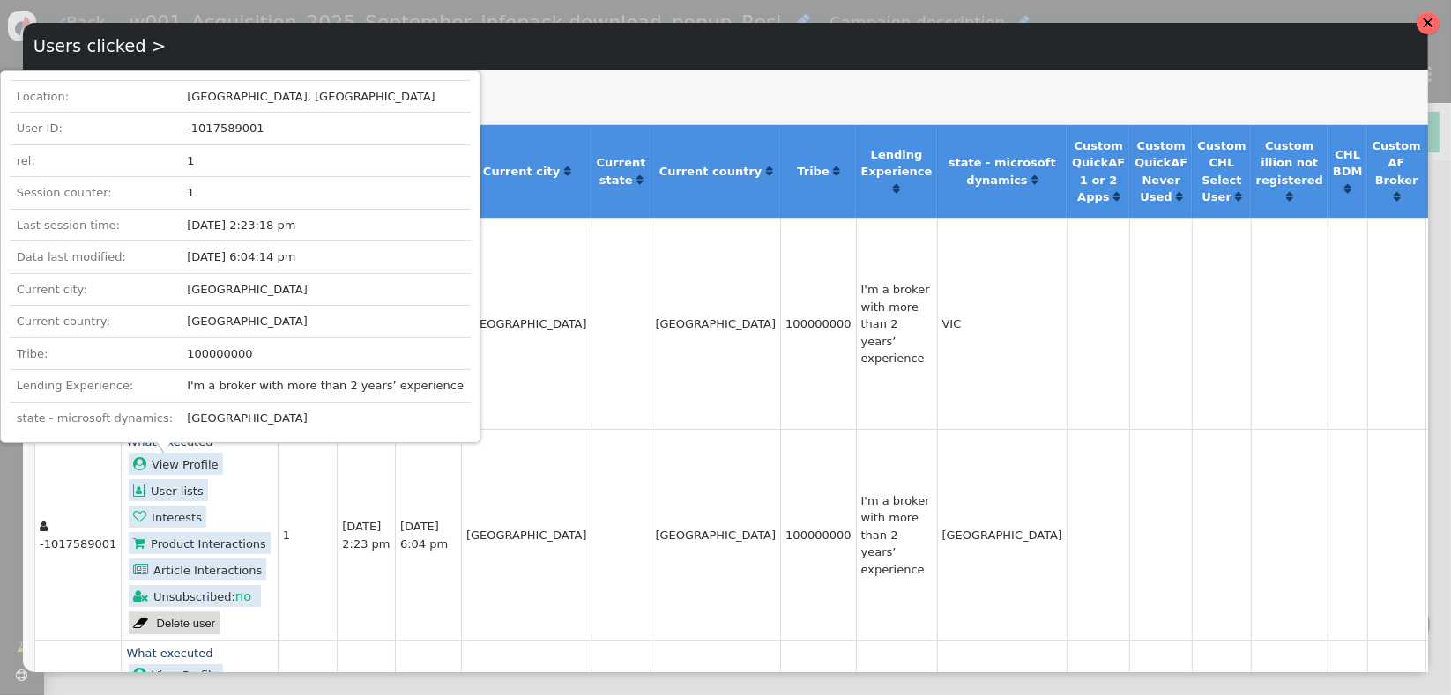
click at [591, 511] on td at bounding box center [620, 535] width 59 height 212
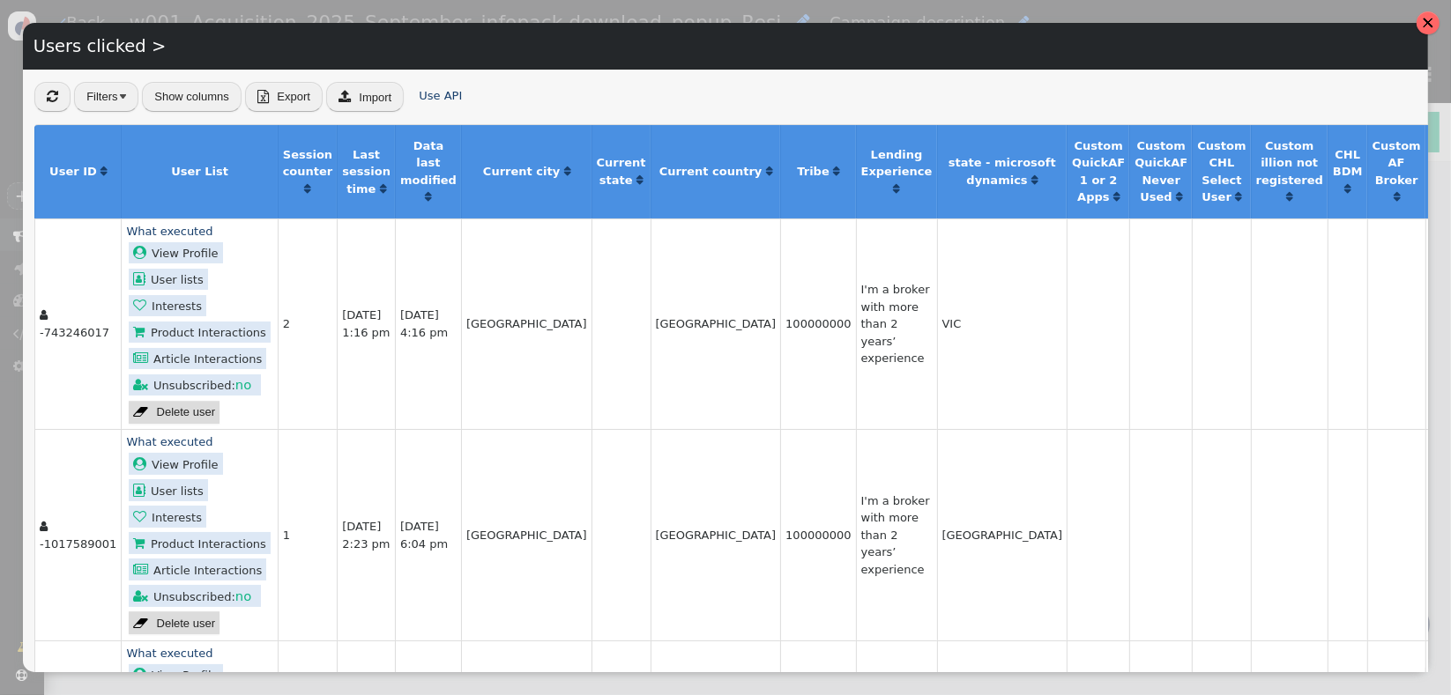
click at [1428, 25] on div at bounding box center [1428, 23] width 12 height 12
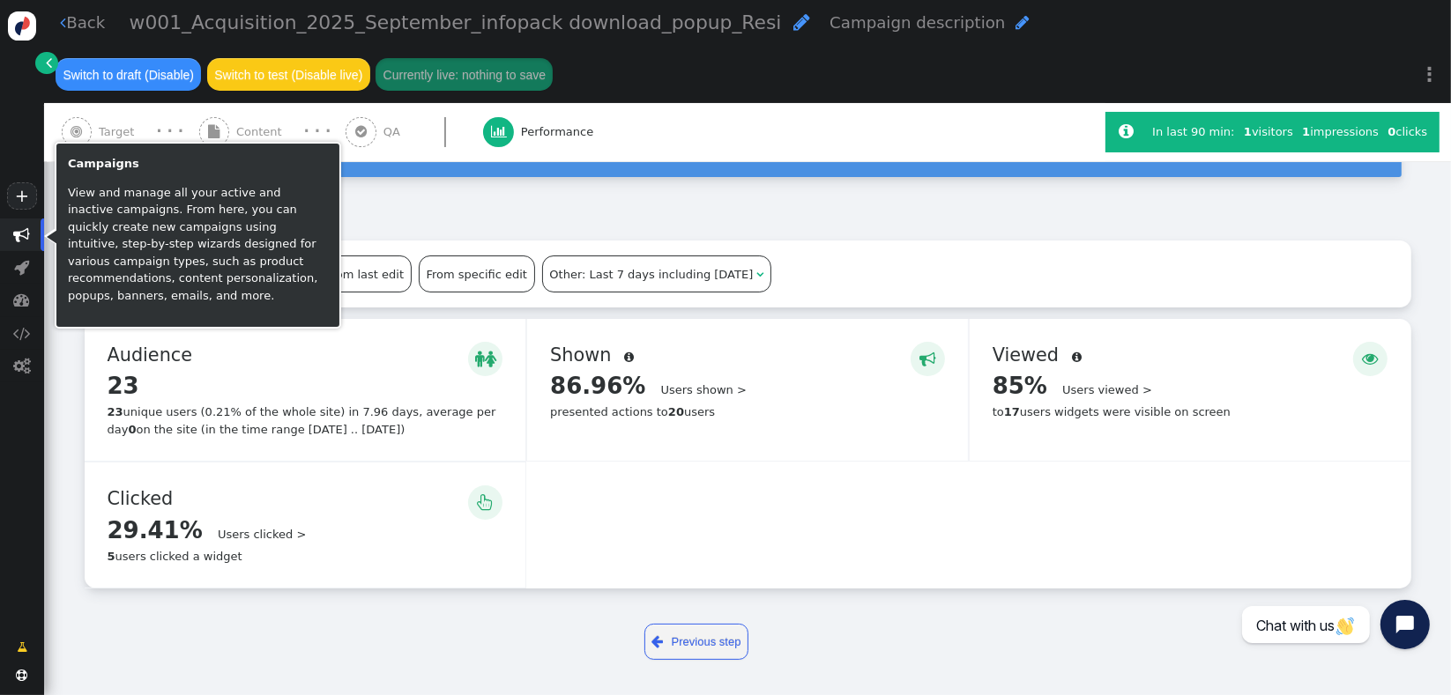
click at [27, 234] on span "" at bounding box center [22, 234] width 17 height 17
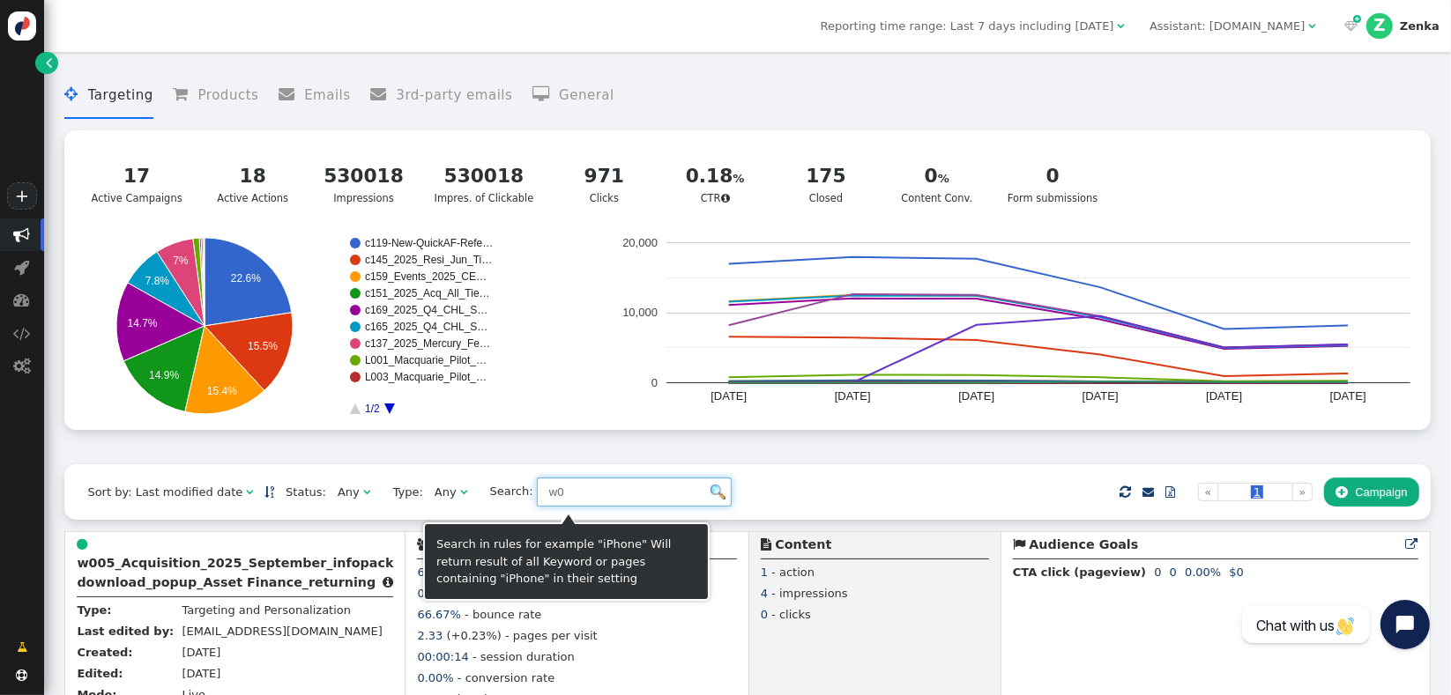
drag, startPoint x: 563, startPoint y: 499, endPoint x: 436, endPoint y: 501, distance: 126.9
click at [437, 502] on div "Sort by: Last modified date   Status: Any  Type: Any  Search: w0     Im…" at bounding box center [746, 491] width 1365 height 55
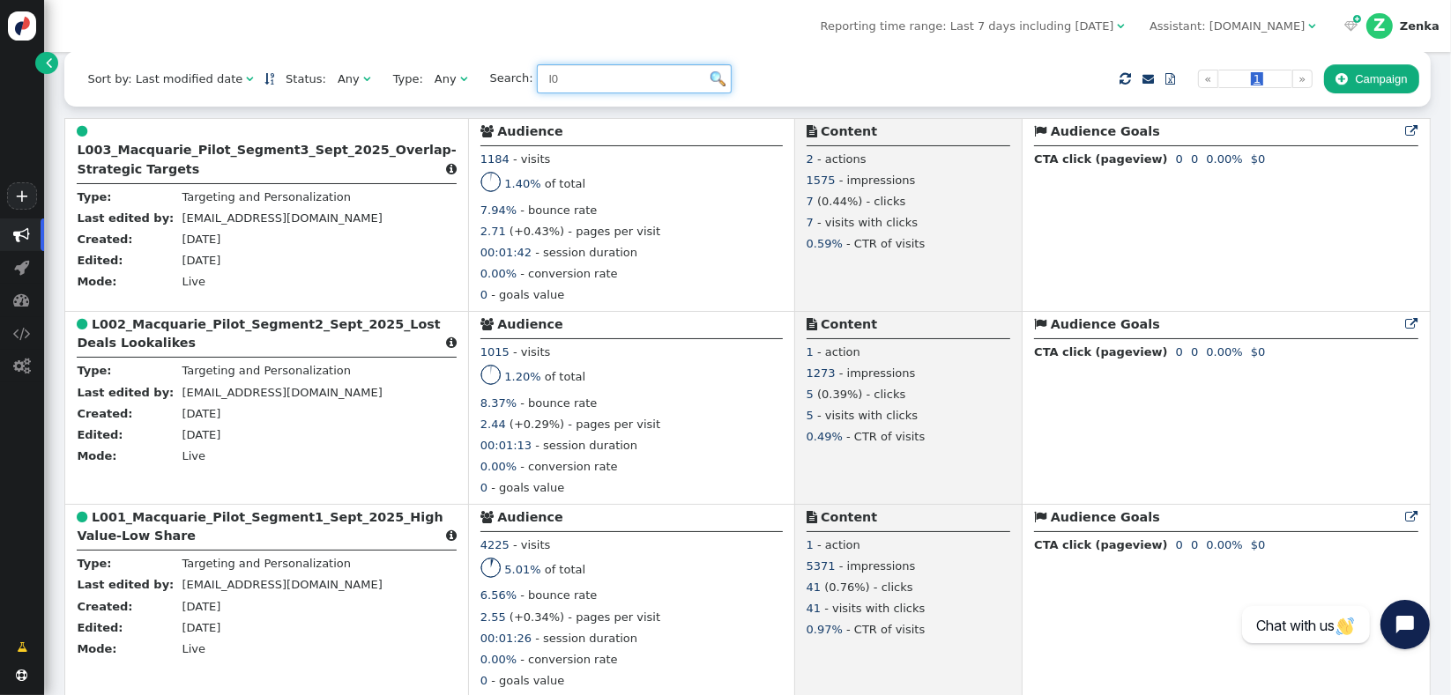
scroll to position [427, 0]
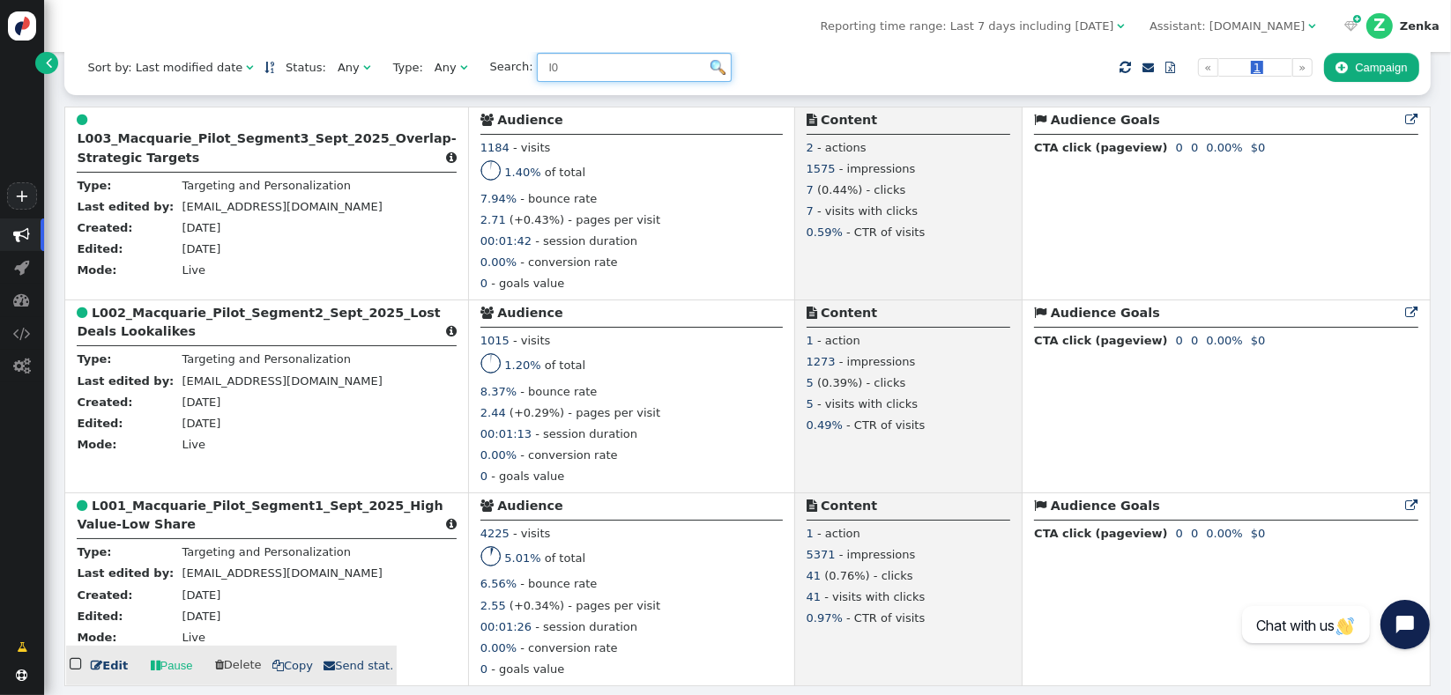
type input "l0"
click at [164, 519] on b "L001_Macquarie_Pilot_Segment1_Sept_2025_High Value-Low Share" at bounding box center [260, 515] width 366 height 33
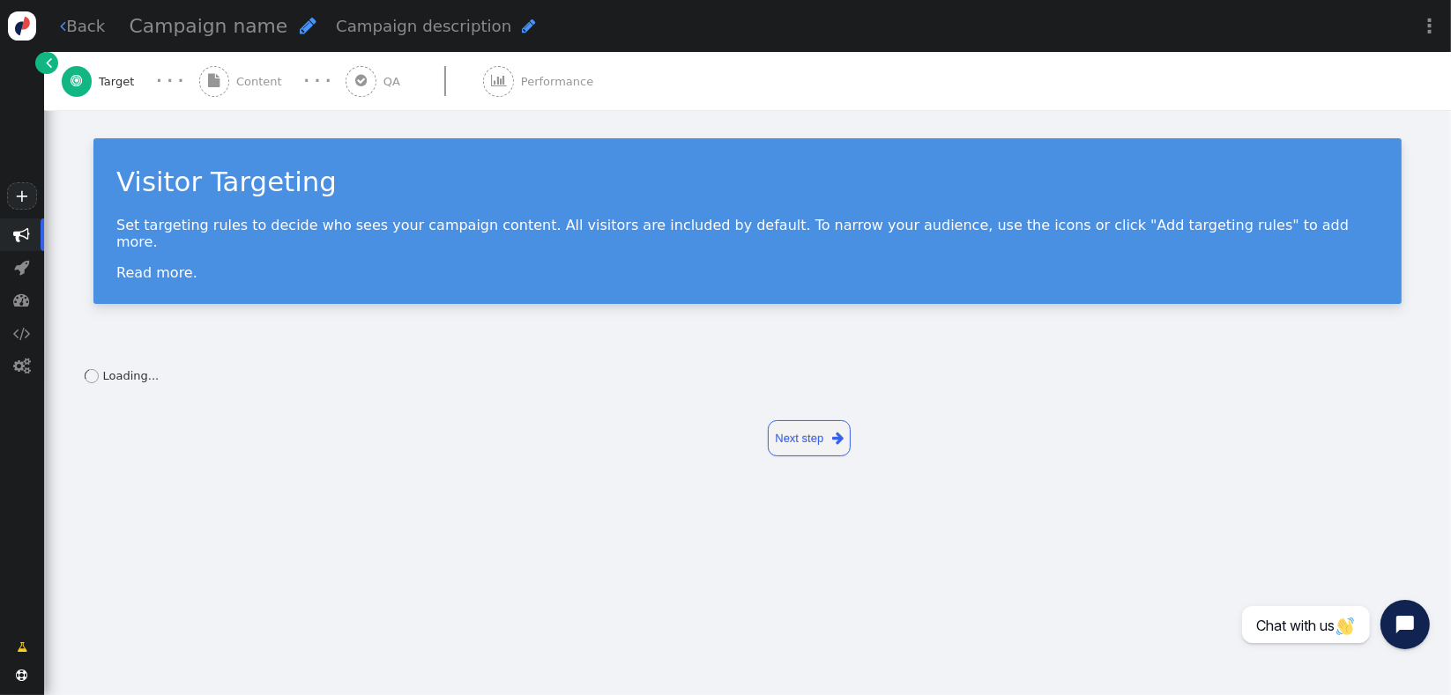
drag, startPoint x: 517, startPoint y: 77, endPoint x: 560, endPoint y: 90, distance: 44.3
click at [521, 77] on span "Performance" at bounding box center [560, 82] width 79 height 18
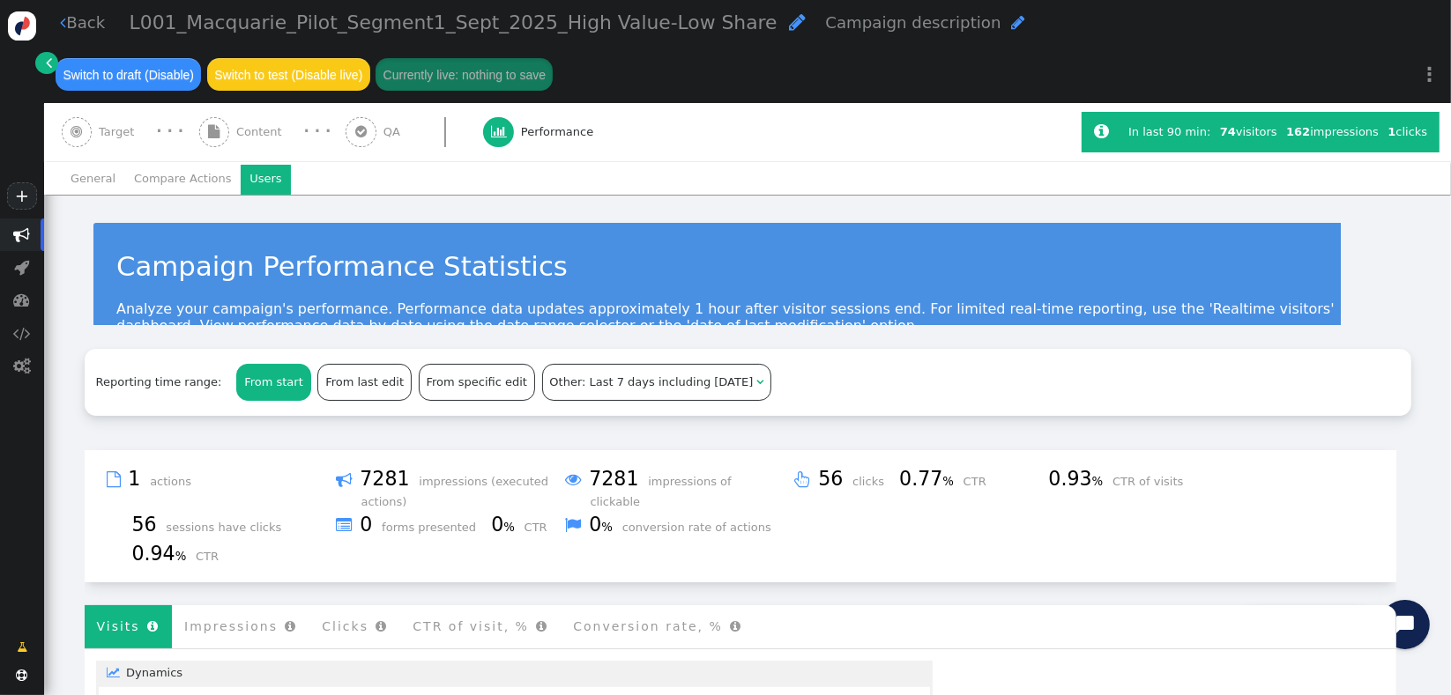
click at [241, 186] on li "Users" at bounding box center [266, 180] width 50 height 30
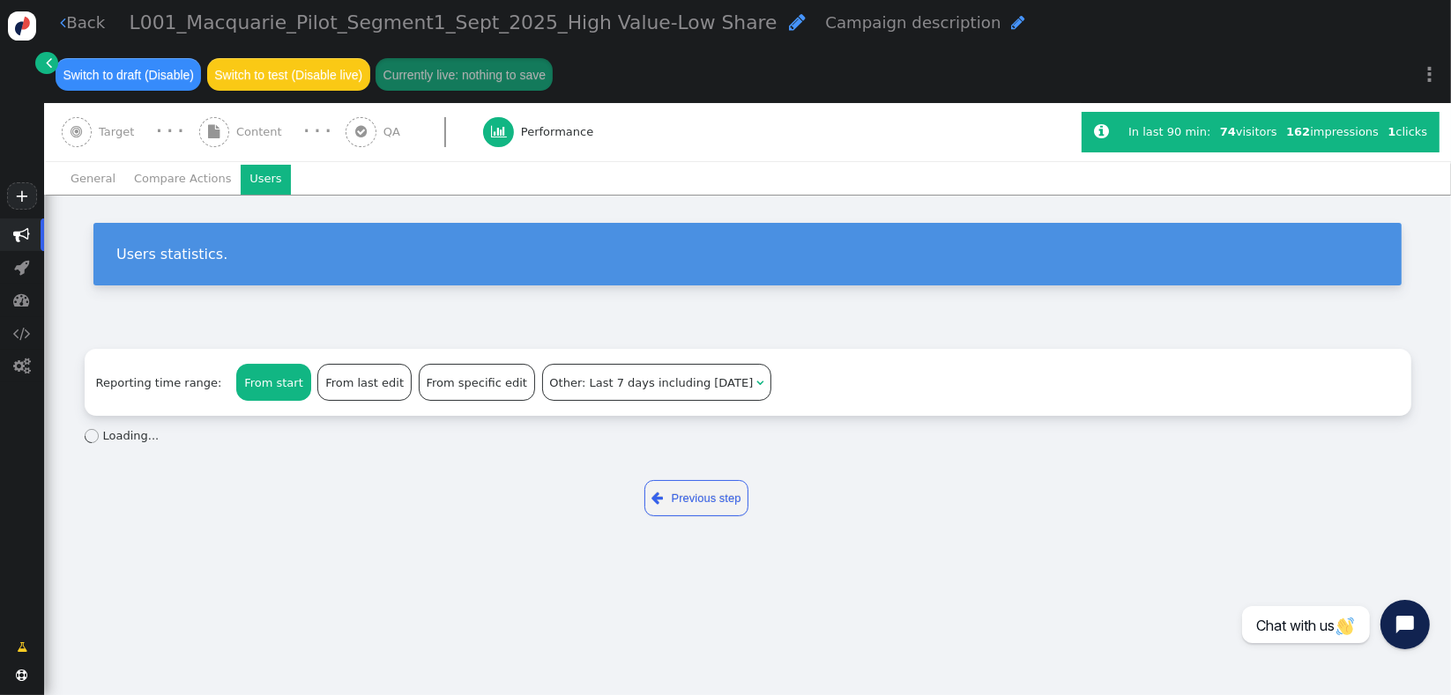
click at [918, 324] on div "Users statistics." at bounding box center [747, 261] width 1407 height 132
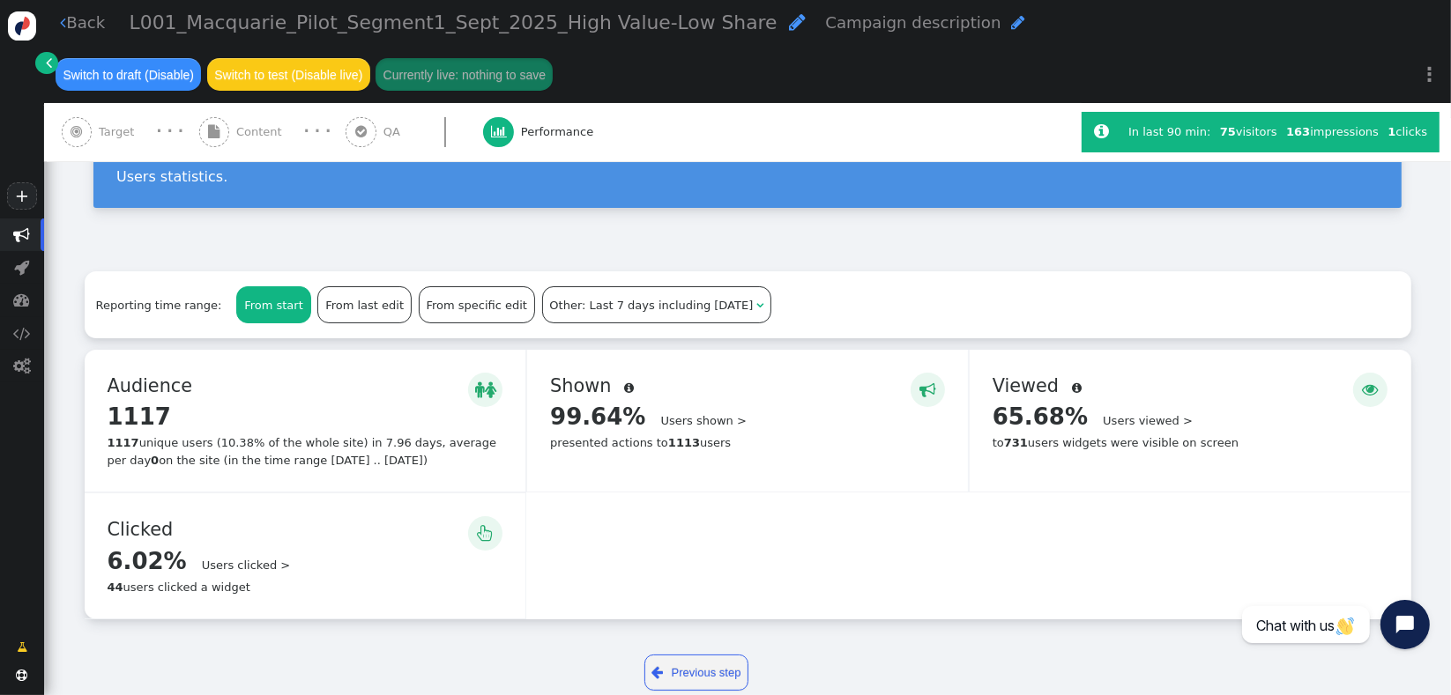
scroll to position [108, 0]
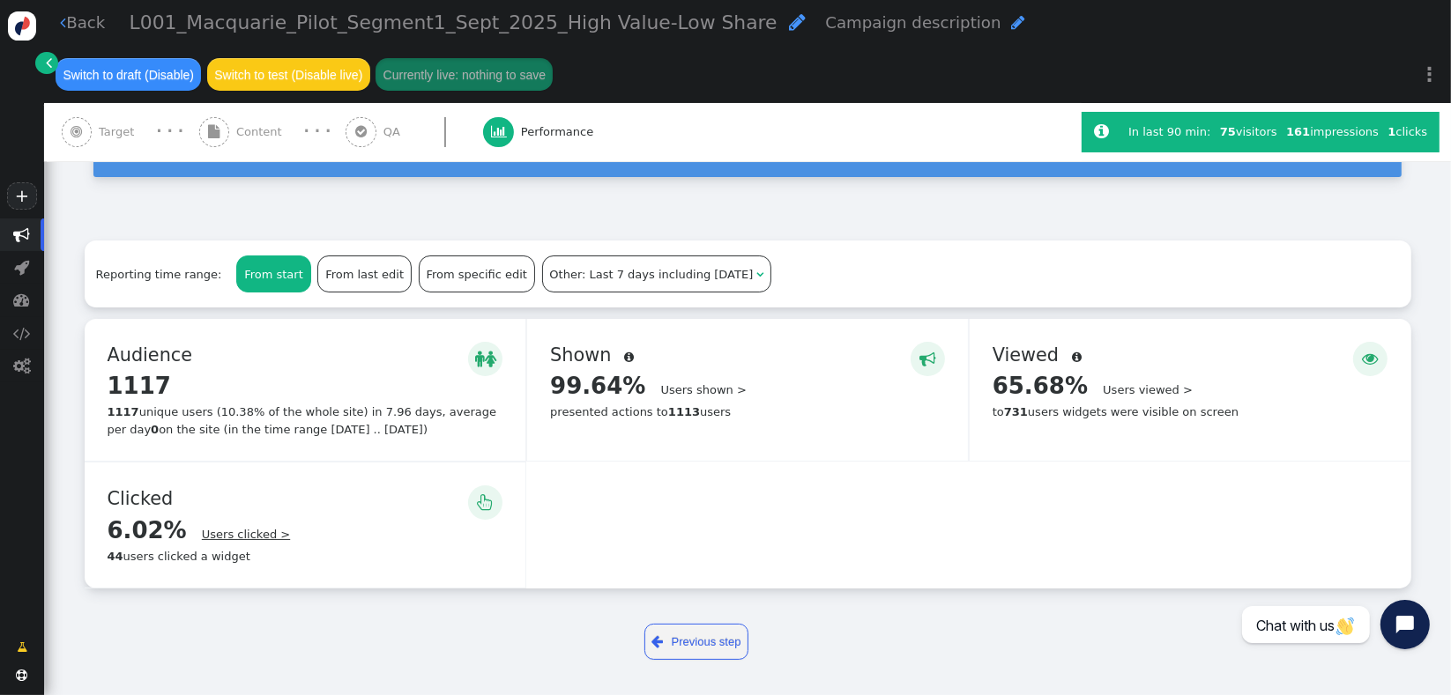
click at [226, 541] on link "Users clicked >" at bounding box center [246, 534] width 88 height 13
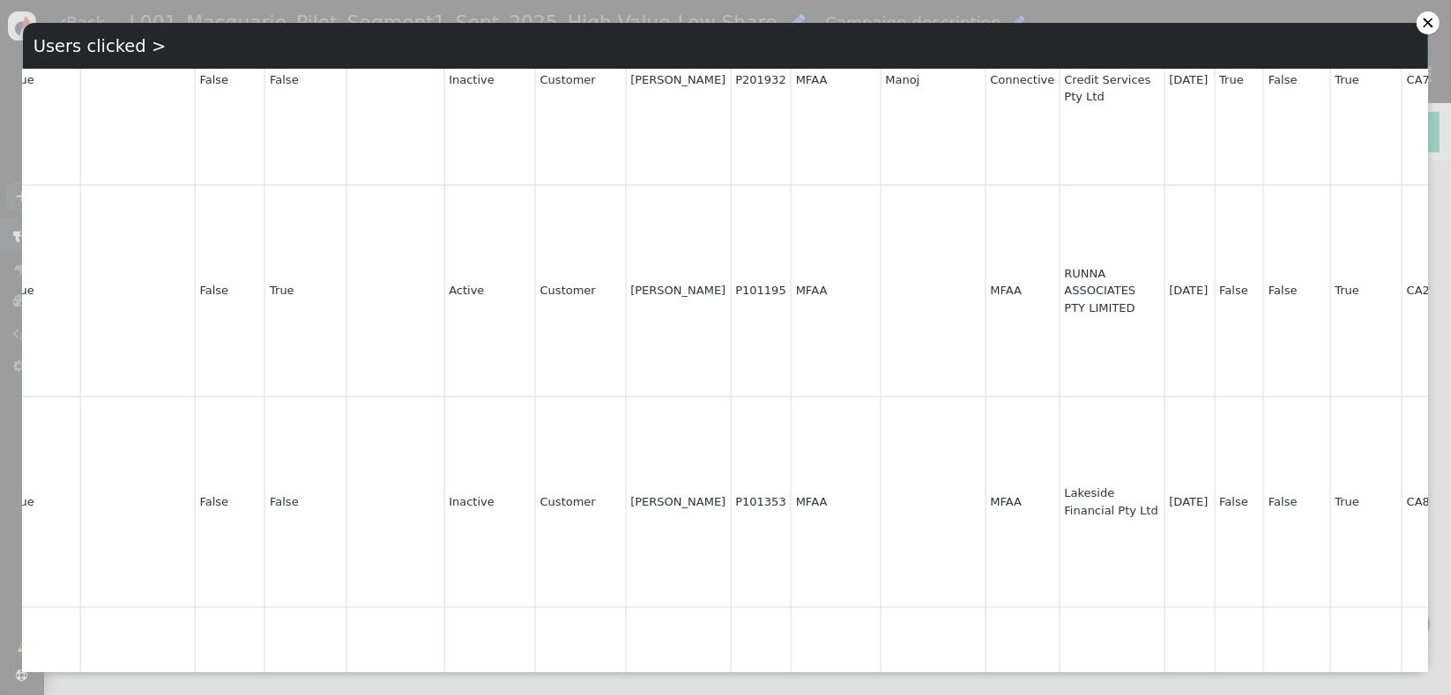
scroll to position [1834, 2185]
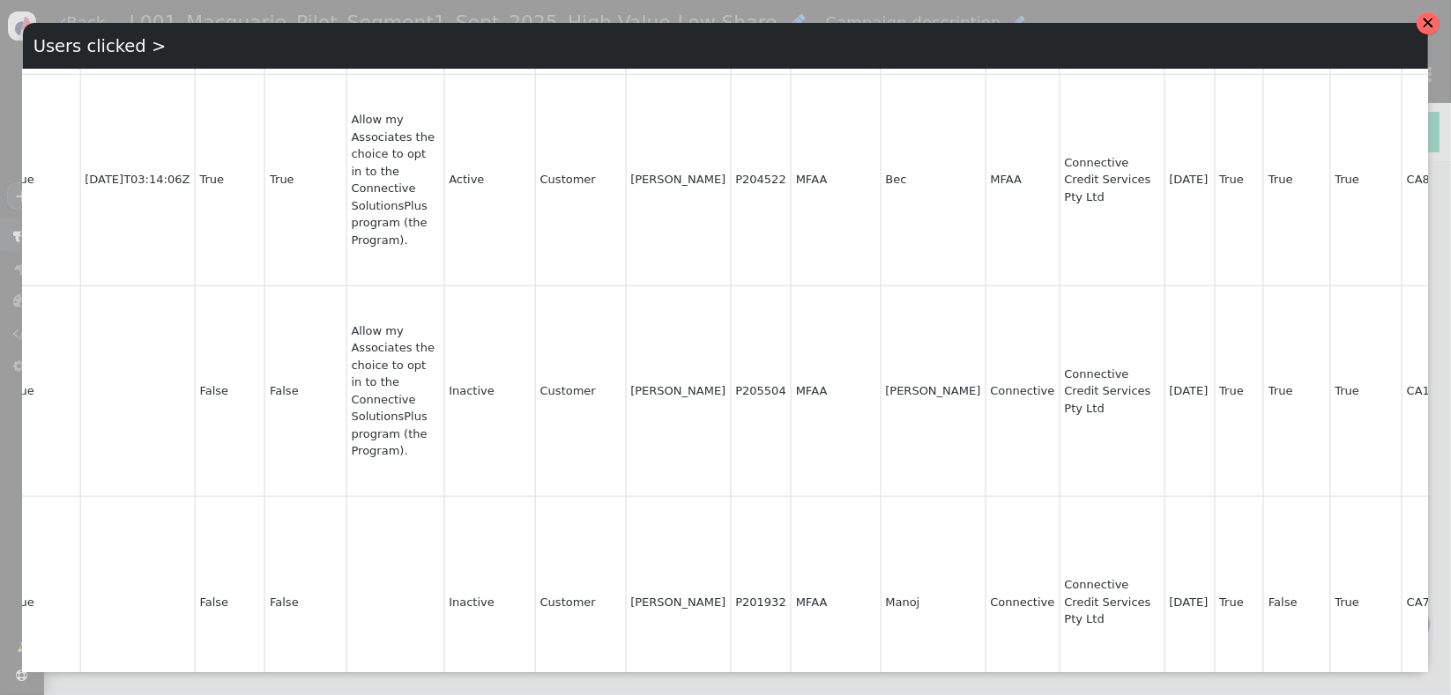
click at [1418, 20] on div at bounding box center [1427, 22] width 23 height 23
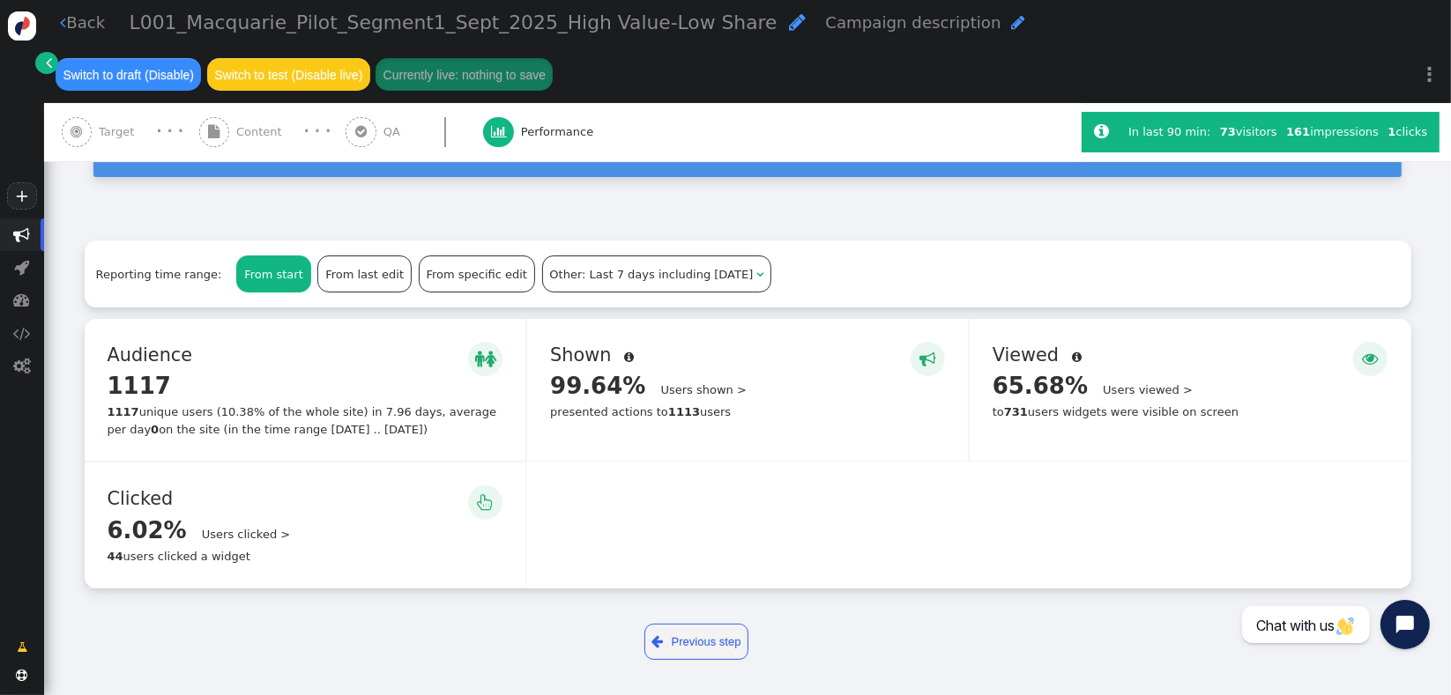
click at [1309, 264] on div "Reporting time range: From start From last edit From specific edit Other: Last …" at bounding box center [748, 274] width 1326 height 67
click at [1393, 631] on icon "Open chat widget" at bounding box center [1405, 626] width 26 height 26
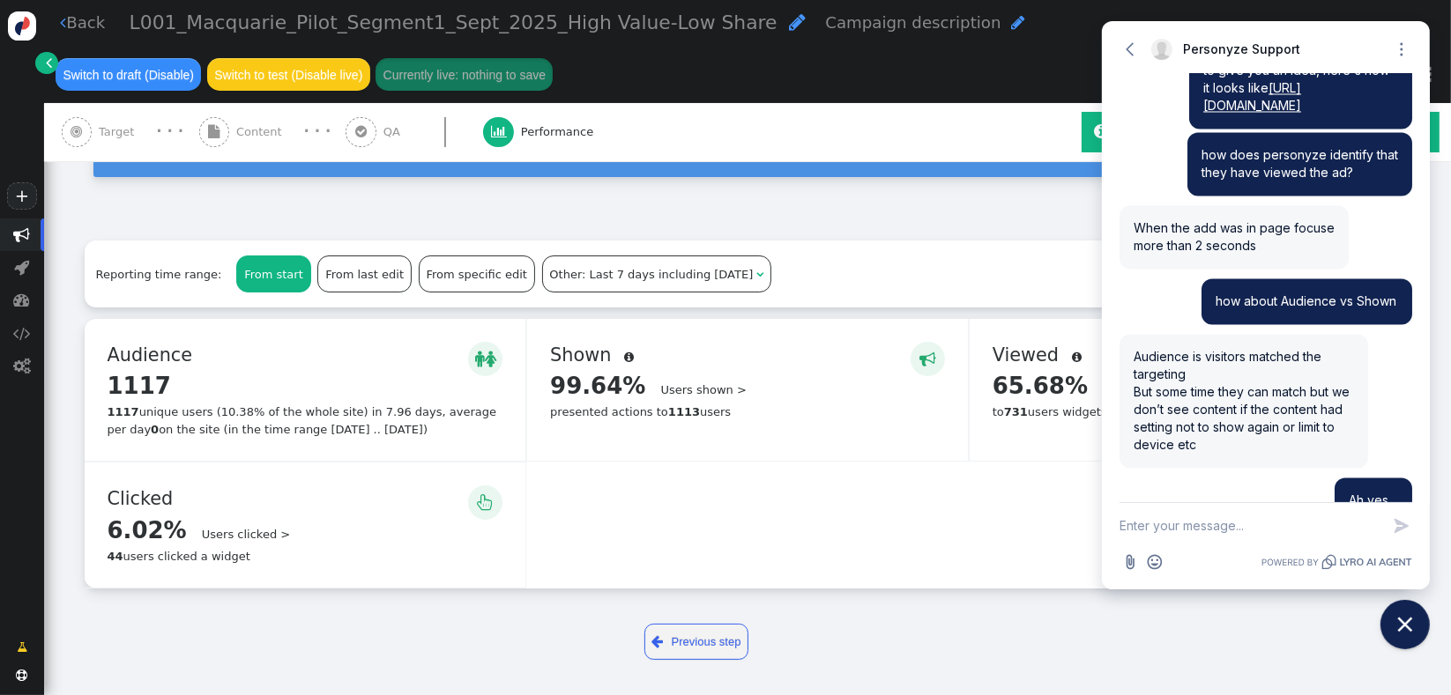
scroll to position [3473, 0]
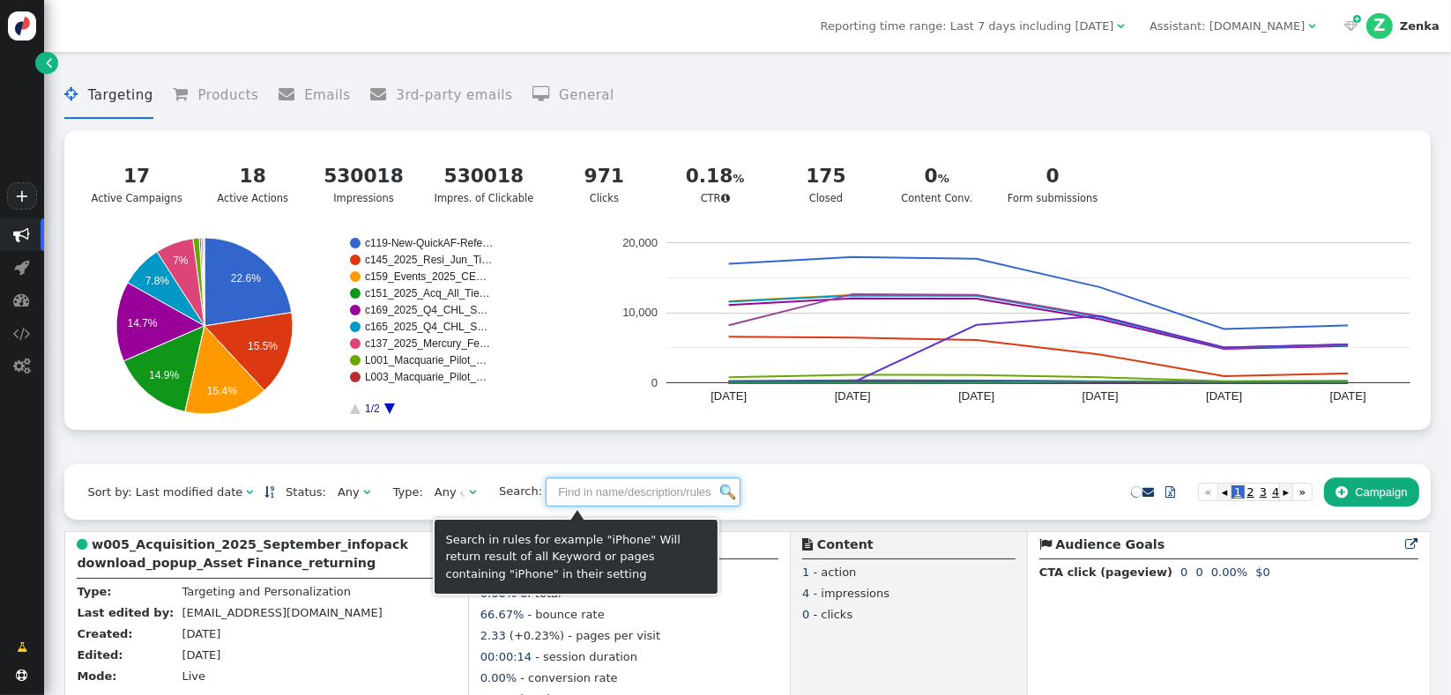
click at [552, 504] on input "text" at bounding box center [643, 493] width 195 height 30
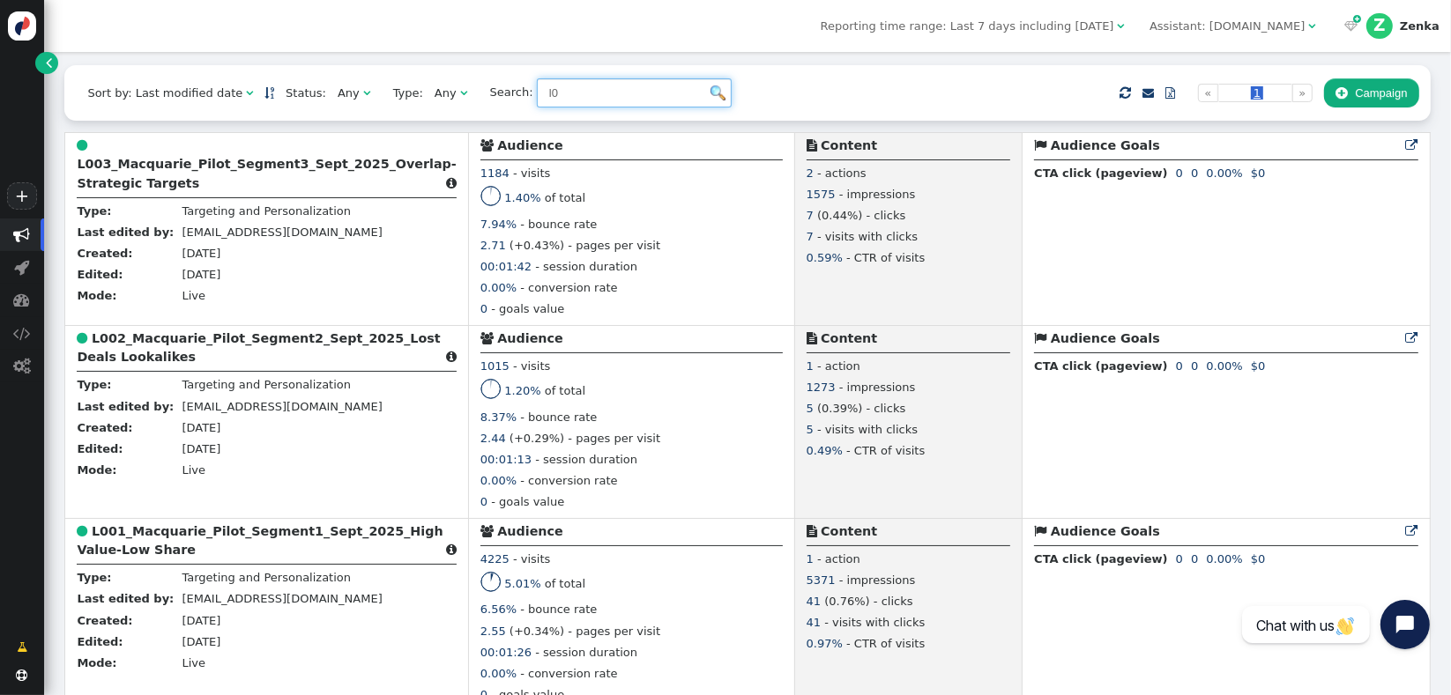
scroll to position [427, 0]
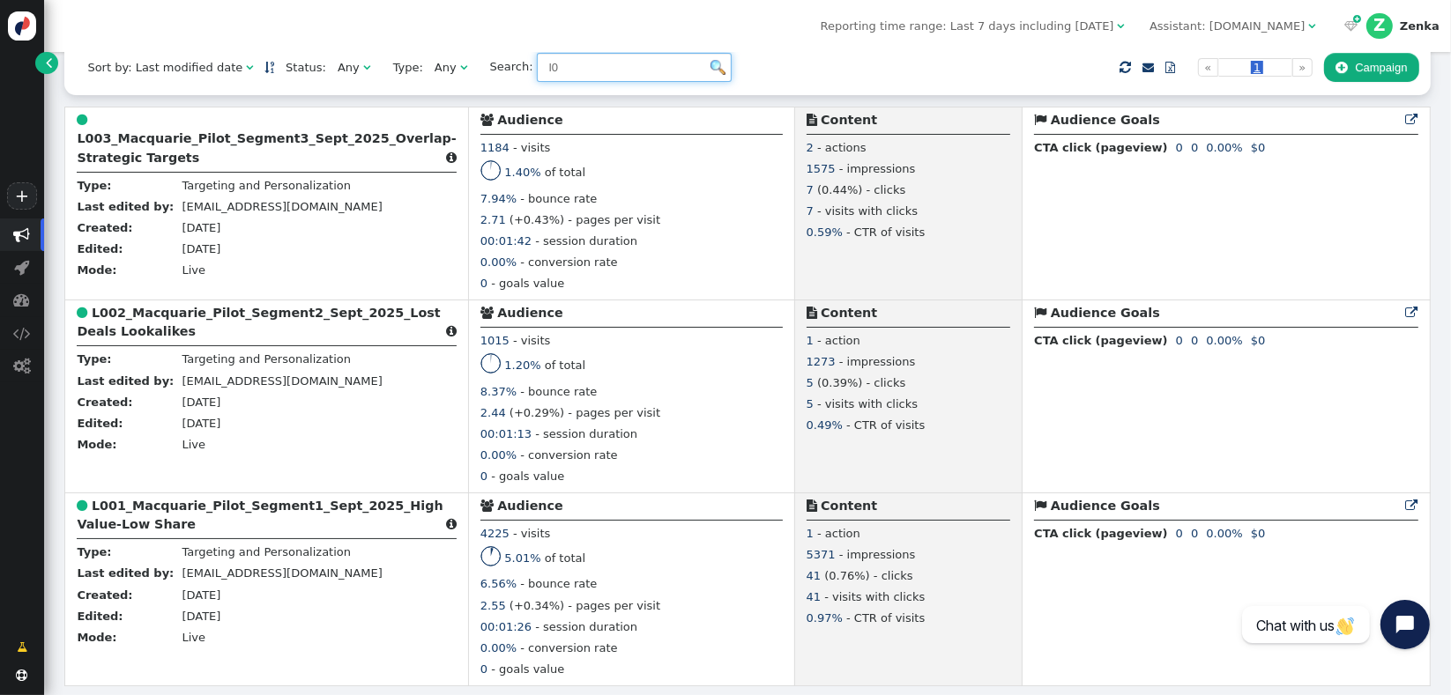
type input "l0"
click at [1036, 25] on span "Reporting time range: Last 7 days including [DATE]" at bounding box center [966, 25] width 293 height 13
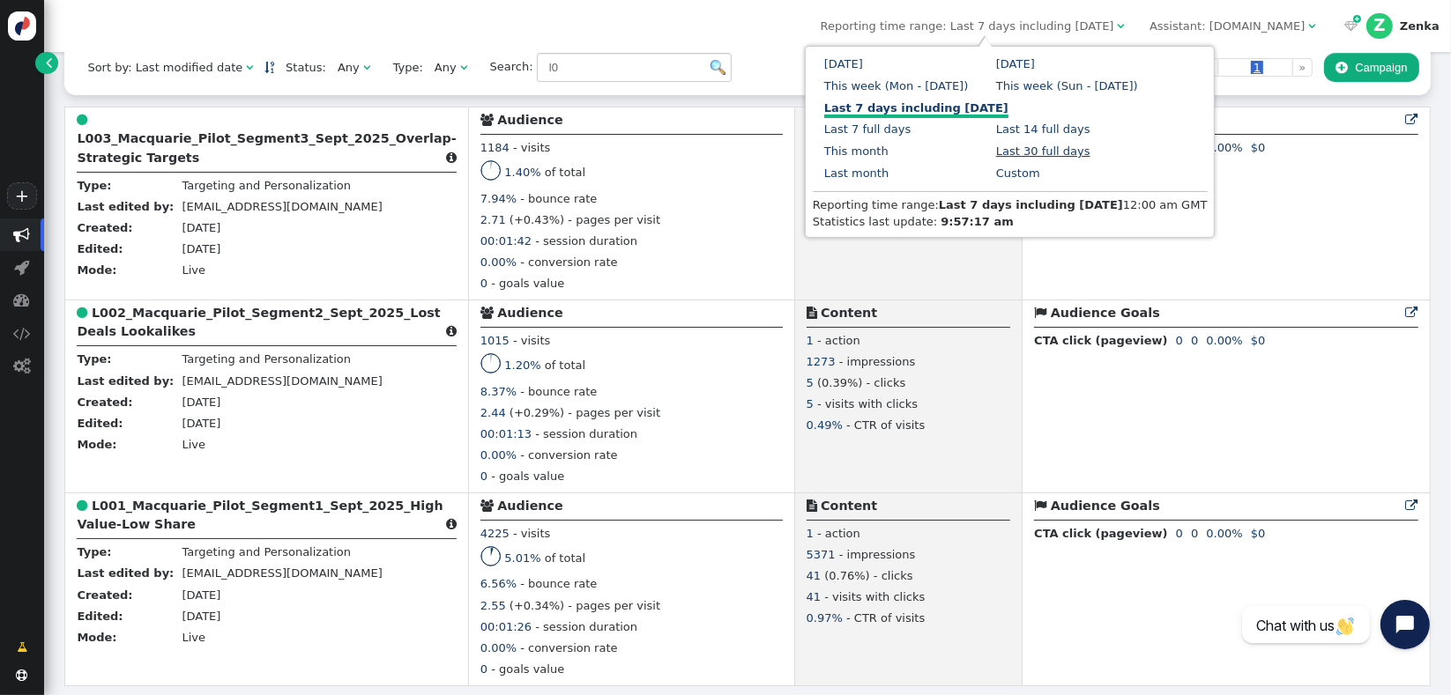
click at [996, 149] on link "Last 30 full days" at bounding box center [1043, 151] width 94 height 13
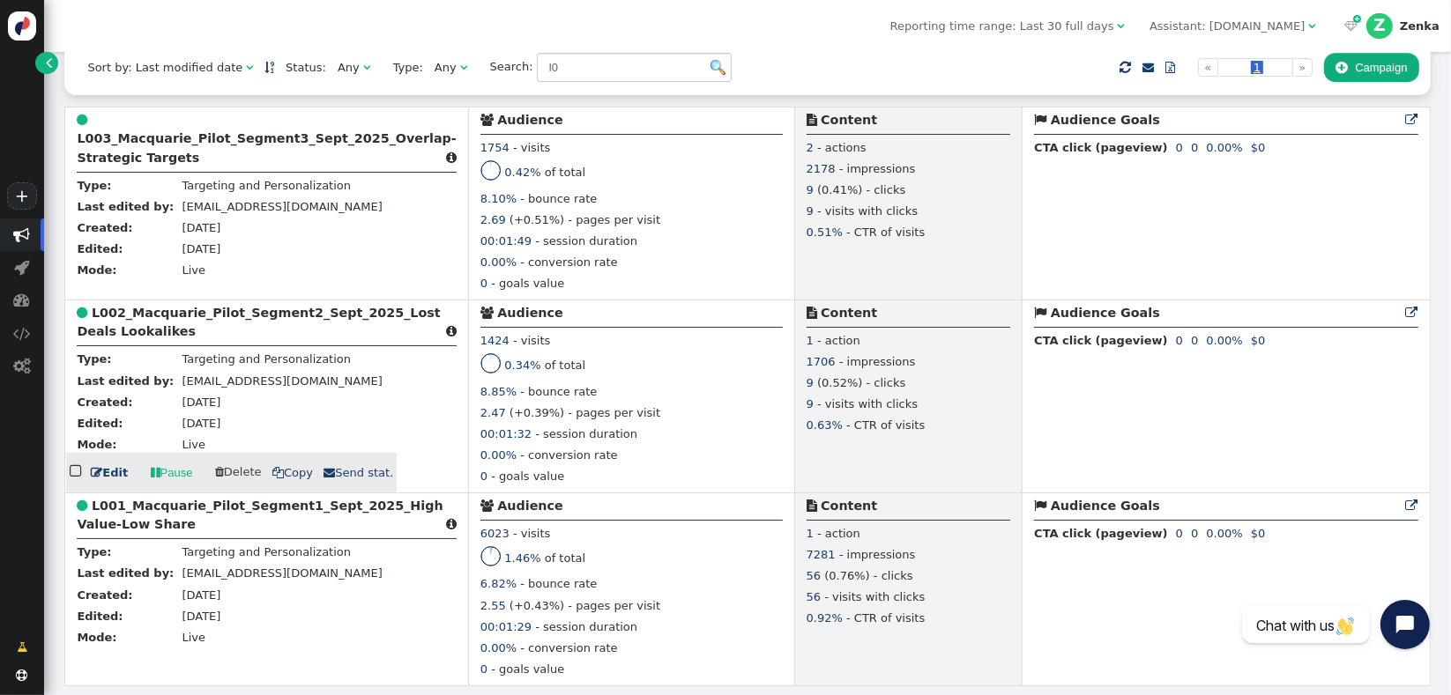
click at [148, 318] on b "L002_Macquarie_Pilot_Segment2_Sept_2025_Lost Deals Lookalikes" at bounding box center [258, 322] width 363 height 33
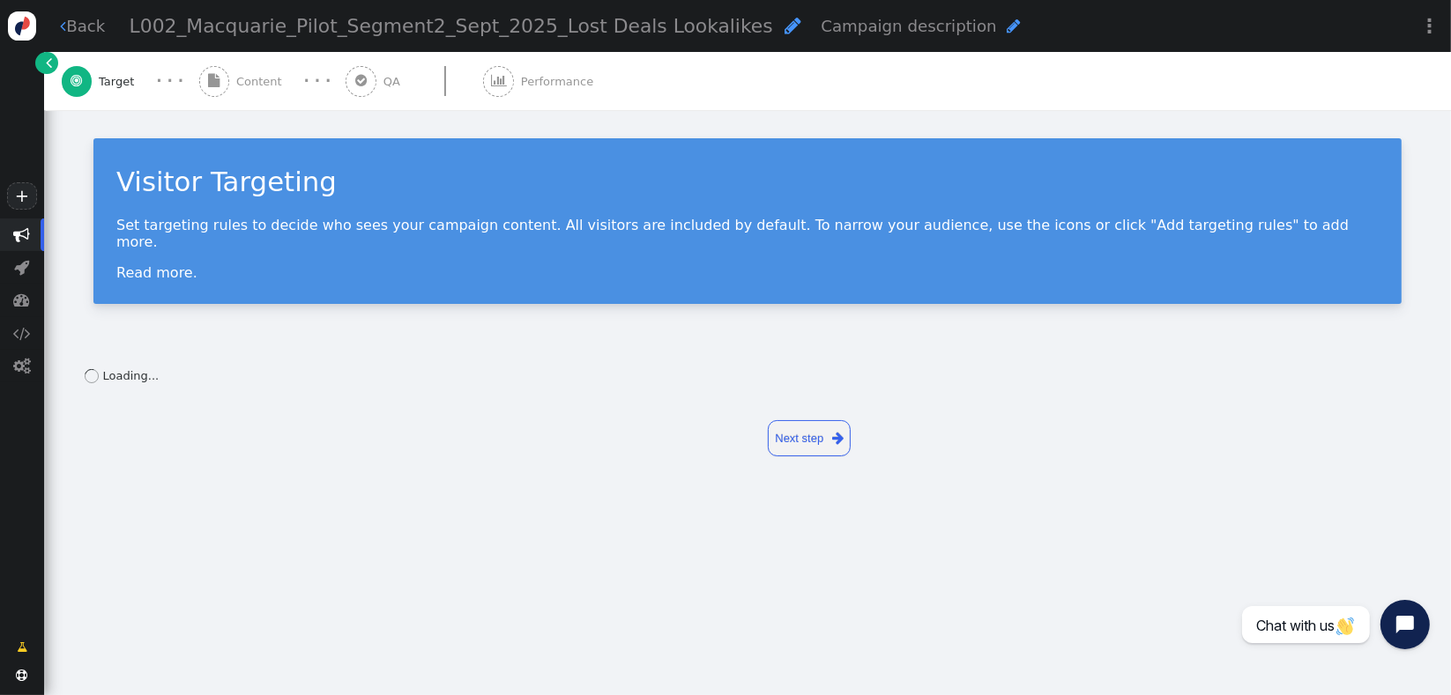
click at [502, 89] on div " Performance" at bounding box center [541, 81] width 117 height 58
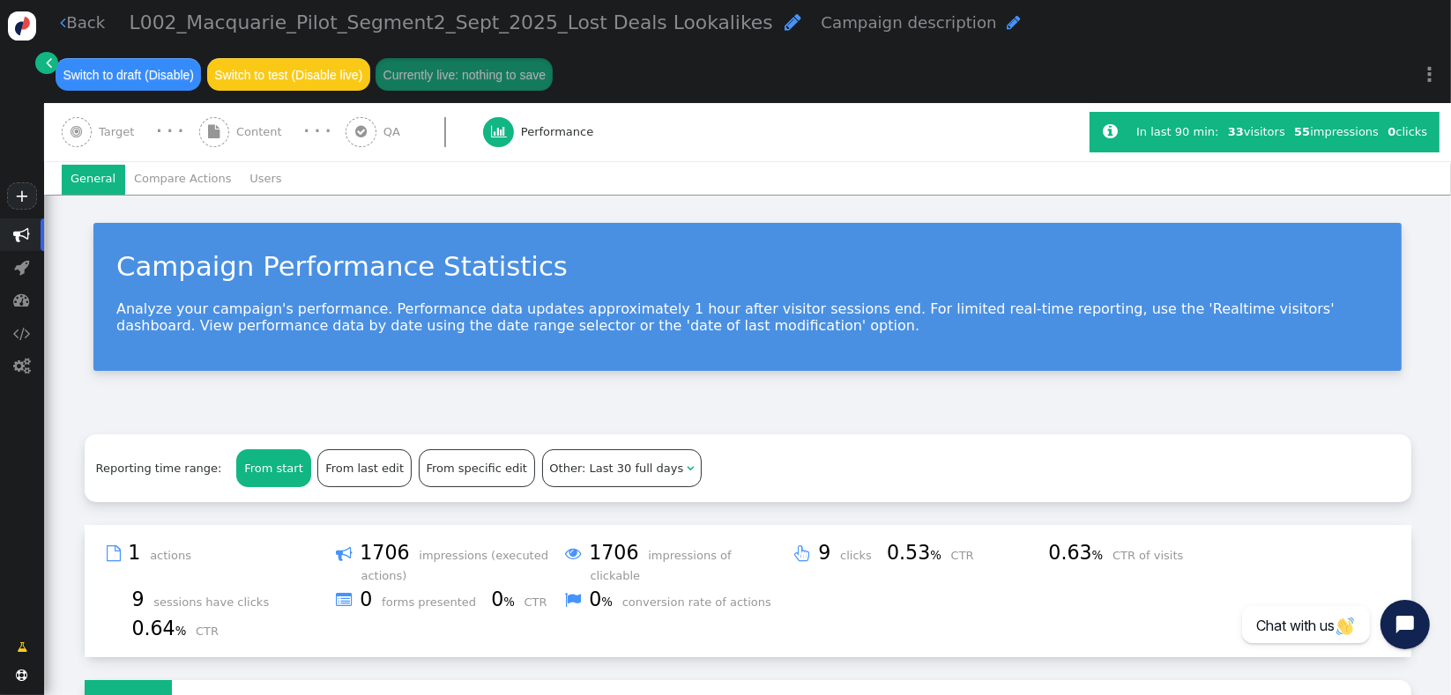
click at [254, 181] on li "Users" at bounding box center [266, 180] width 50 height 30
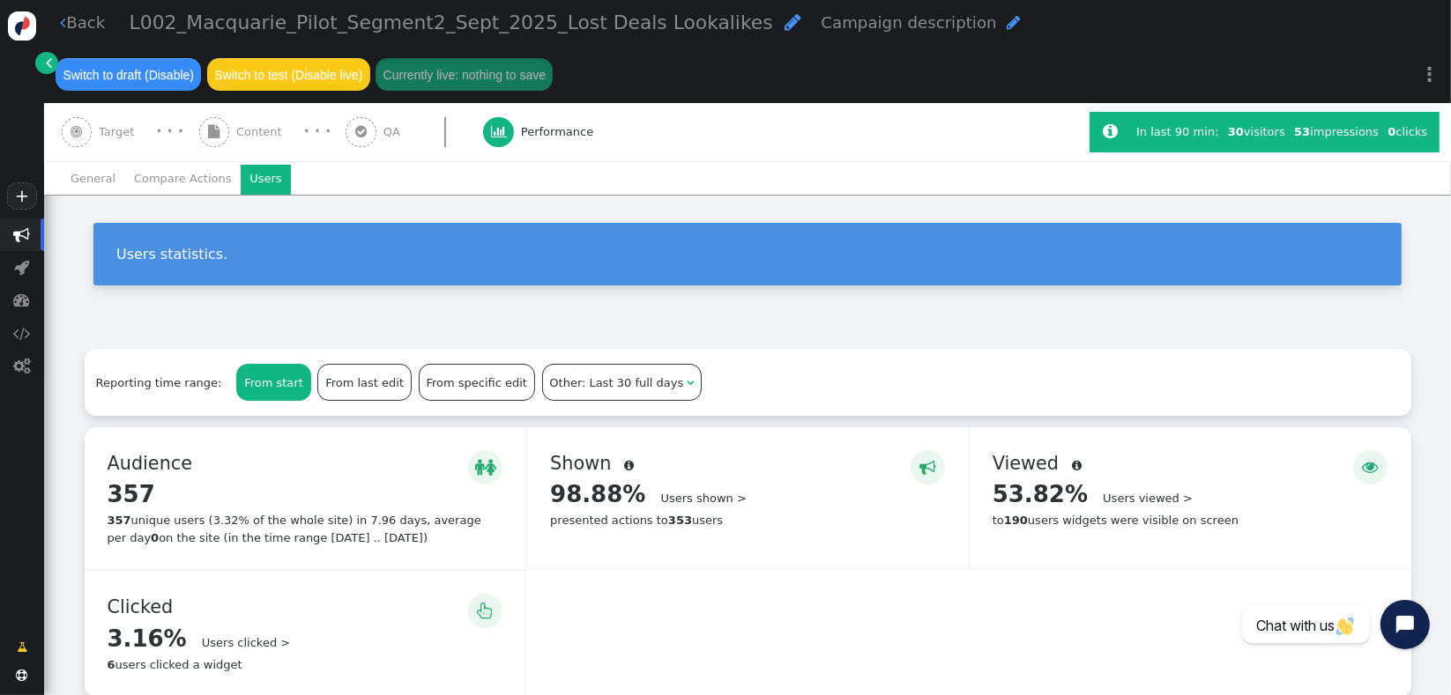
click at [721, 539] on div " Shown  98.88% Users shown > presented actions to 353 users" at bounding box center [747, 498] width 441 height 142
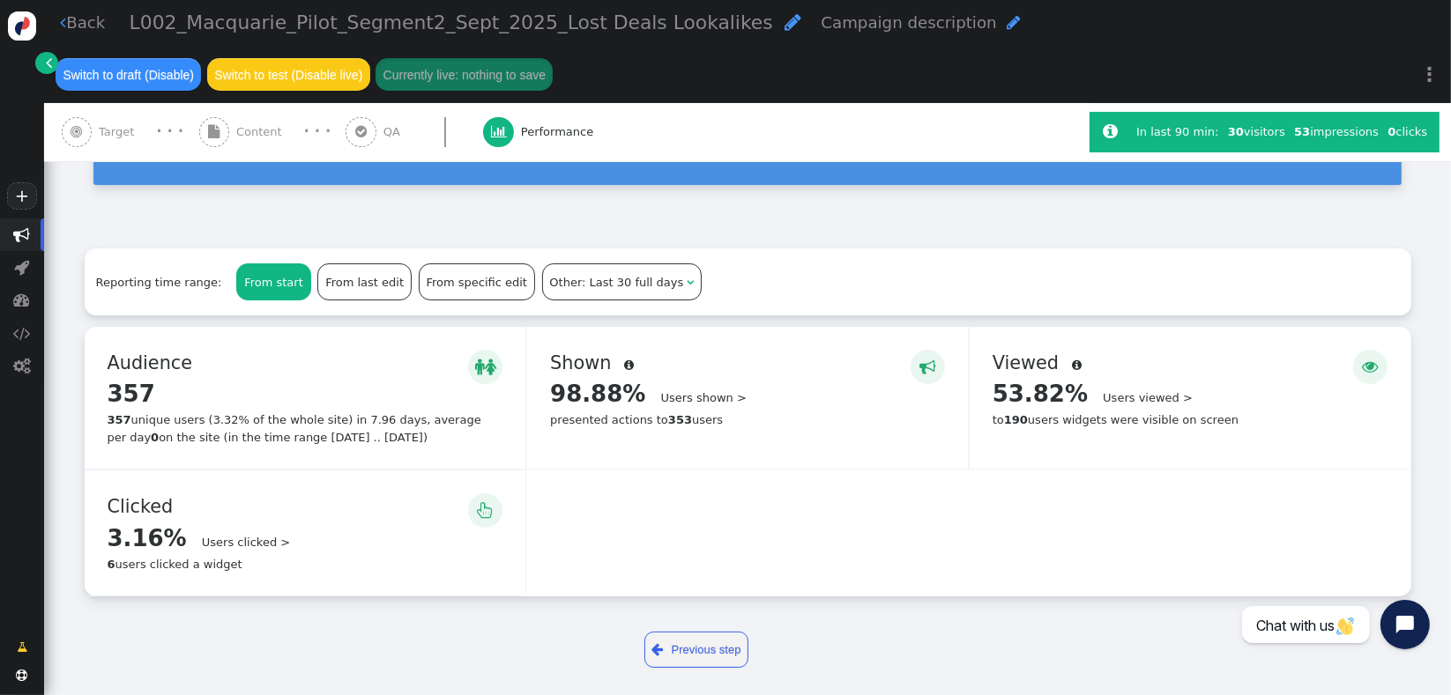
scroll to position [108, 0]
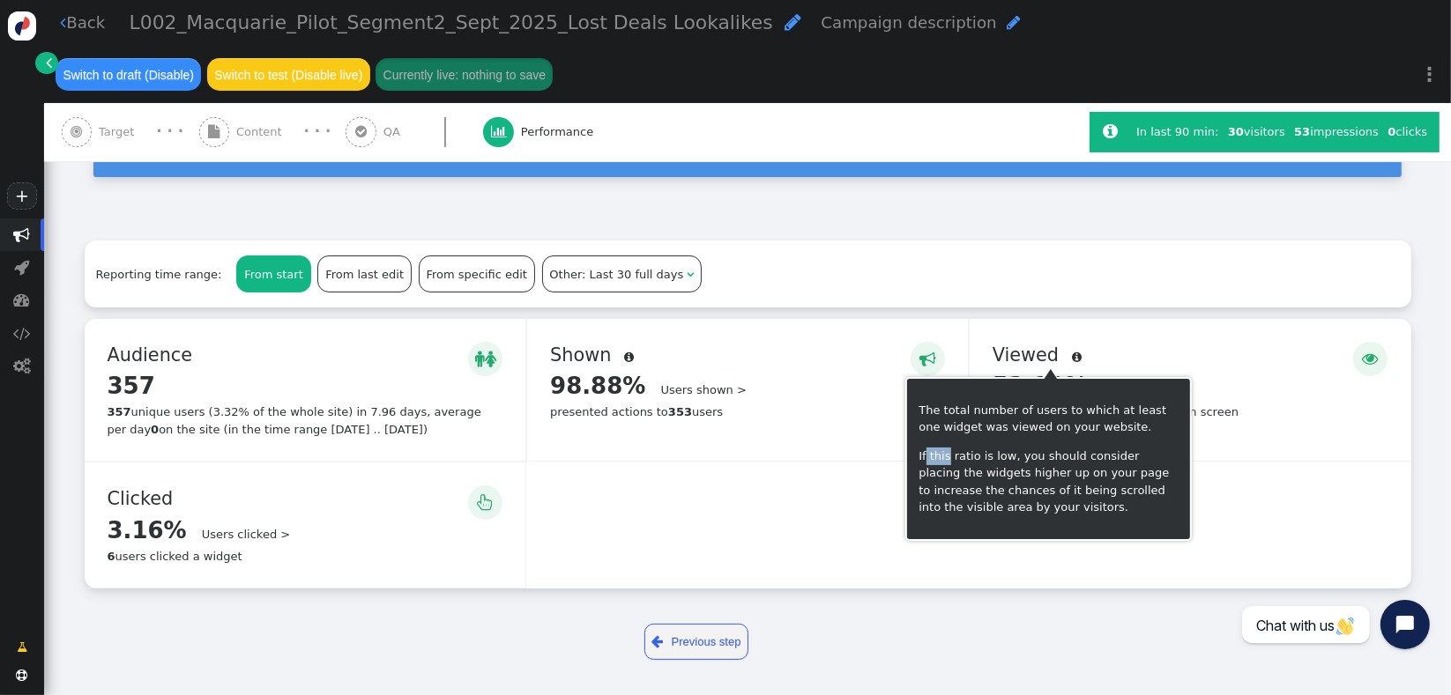
drag, startPoint x: 947, startPoint y: 461, endPoint x: 924, endPoint y: 461, distance: 22.9
click at [924, 461] on p "If this ratio is low, you should consider placing the widgets higher up on your…" at bounding box center [1048, 482] width 260 height 69
click at [971, 490] on p "If this ratio is low, you should consider placing the widgets higher up on your…" at bounding box center [1048, 482] width 260 height 69
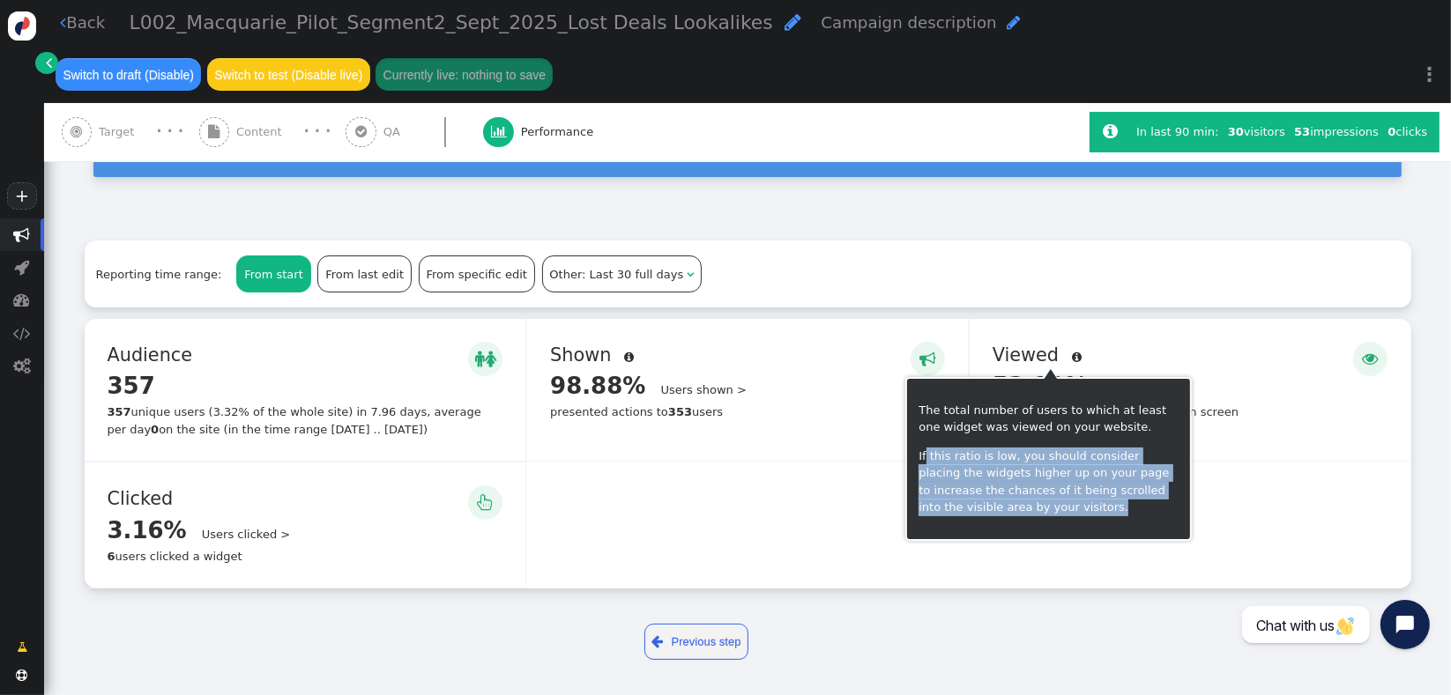
drag, startPoint x: 1014, startPoint y: 510, endPoint x: 925, endPoint y: 462, distance: 101.4
click at [925, 462] on p "If this ratio is low, you should consider placing the widgets higher up on your…" at bounding box center [1048, 482] width 260 height 69
click at [1013, 494] on p "If this ratio is low, you should consider placing the widgets higher up on your…" at bounding box center [1048, 482] width 260 height 69
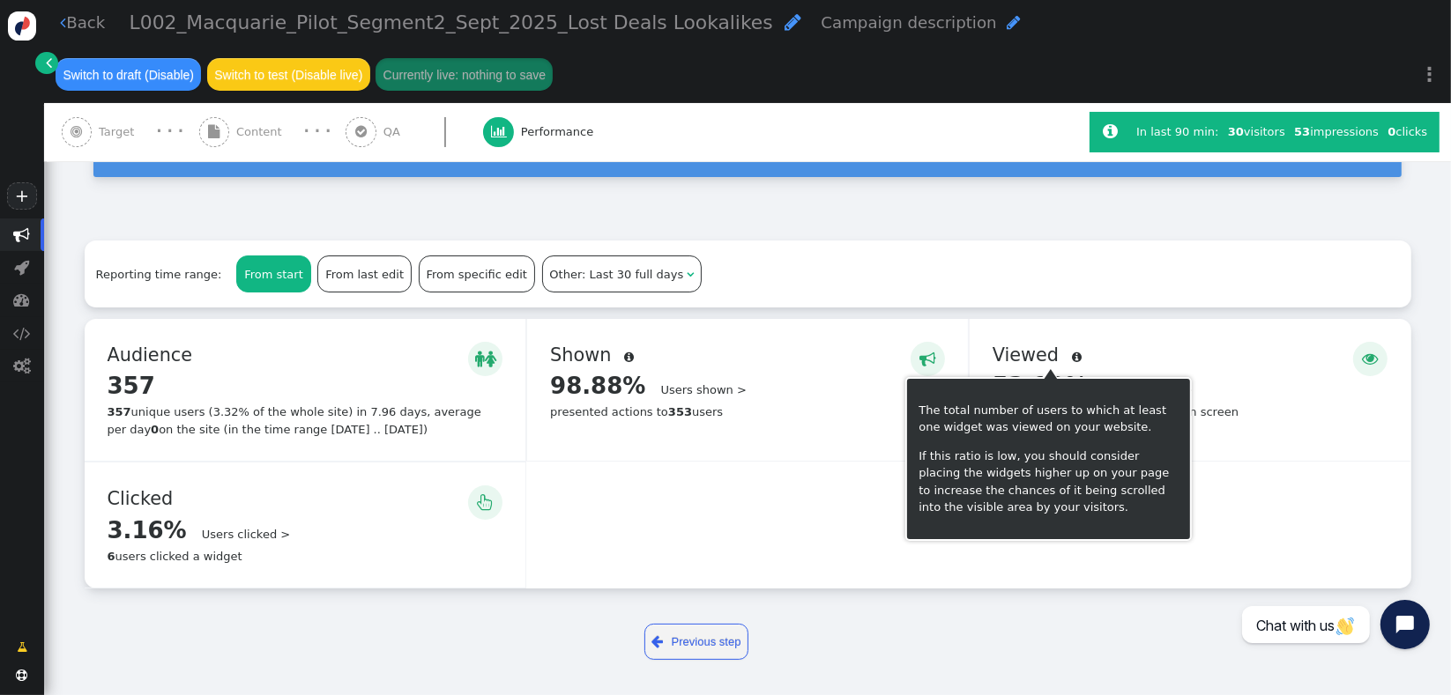
click at [1249, 490] on div "  Audience  357 Details > 357 unique users (3.32% of the whole site) in 7.96…" at bounding box center [748, 454] width 1326 height 270
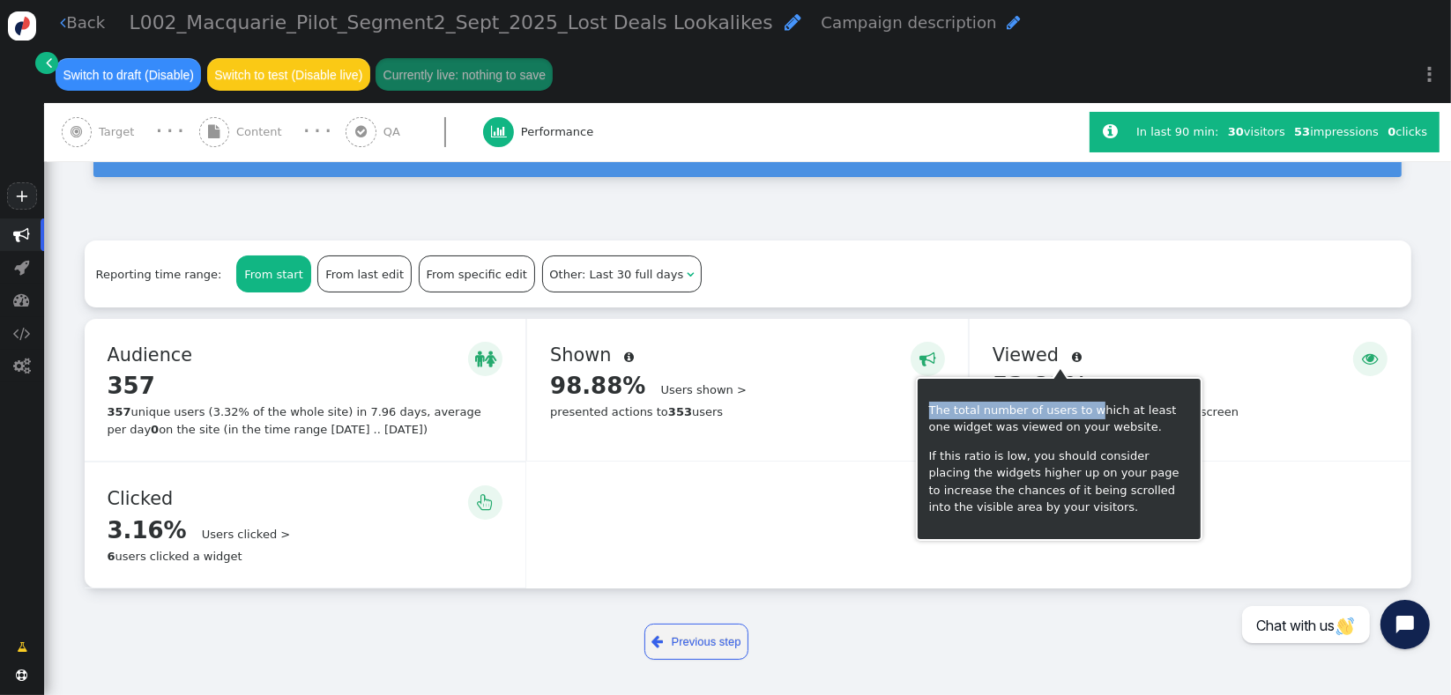
drag, startPoint x: 930, startPoint y: 405, endPoint x: 1146, endPoint y: 420, distance: 216.4
click at [1118, 415] on p "The total number of users to which at least one widget was viewed on your websi…" at bounding box center [1059, 419] width 260 height 34
click at [1147, 420] on p "The total number of users to which at least one widget was viewed on your websi…" at bounding box center [1059, 419] width 260 height 34
drag, startPoint x: 1106, startPoint y: 421, endPoint x: 929, endPoint y: 427, distance: 177.2
click at [932, 427] on p "The total number of users to which at least one widget was viewed on your websi…" at bounding box center [1059, 419] width 260 height 34
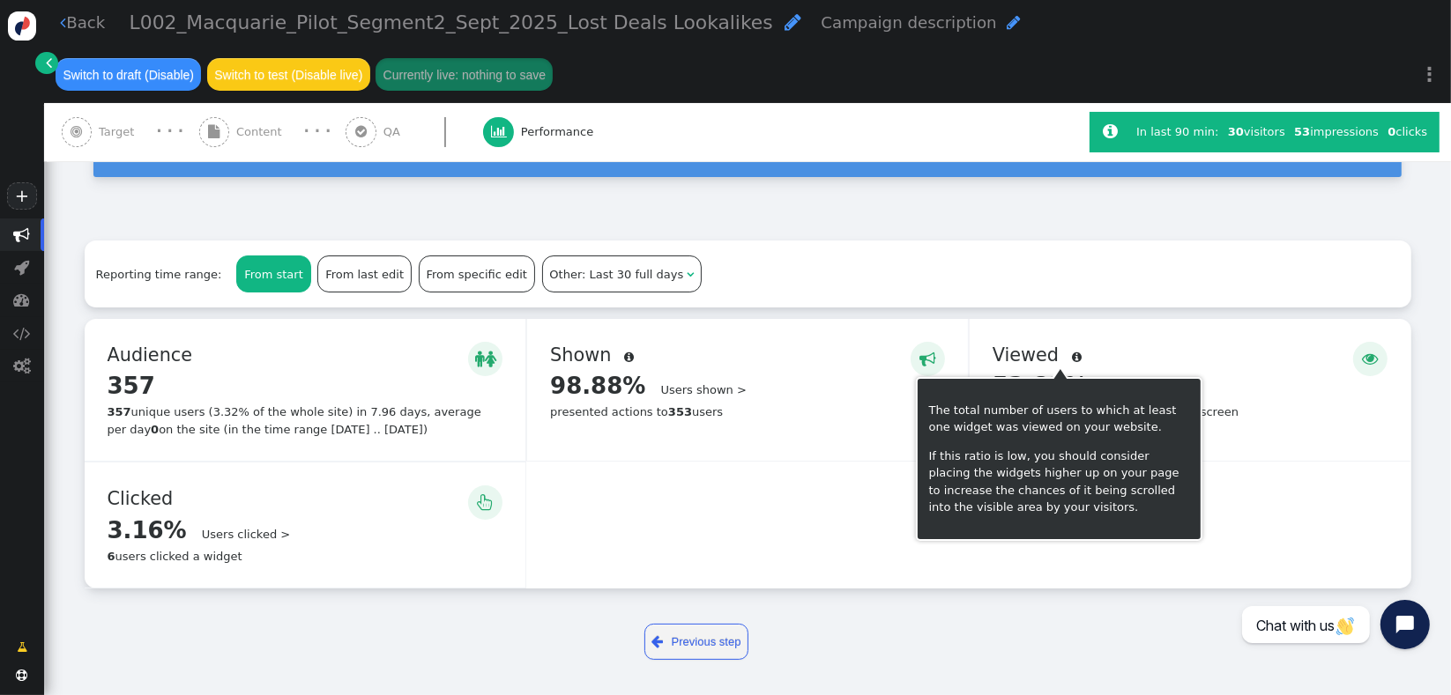
click at [932, 457] on p "If this ratio is low, you should consider placing the widgets higher up on your…" at bounding box center [1059, 482] width 260 height 69
drag, startPoint x: 927, startPoint y: 455, endPoint x: 1167, endPoint y: 457, distance: 239.7
click at [1167, 457] on p "If this ratio is low, you should consider placing the widgets higher up on your…" at bounding box center [1059, 482] width 260 height 69
click at [1157, 485] on p "If this ratio is low, you should consider placing the widgets higher up on your…" at bounding box center [1059, 482] width 260 height 69
click at [1266, 455] on div " Viewed  53.82% Users viewed > to 190 users widgets were visible on screen" at bounding box center [1190, 390] width 442 height 142
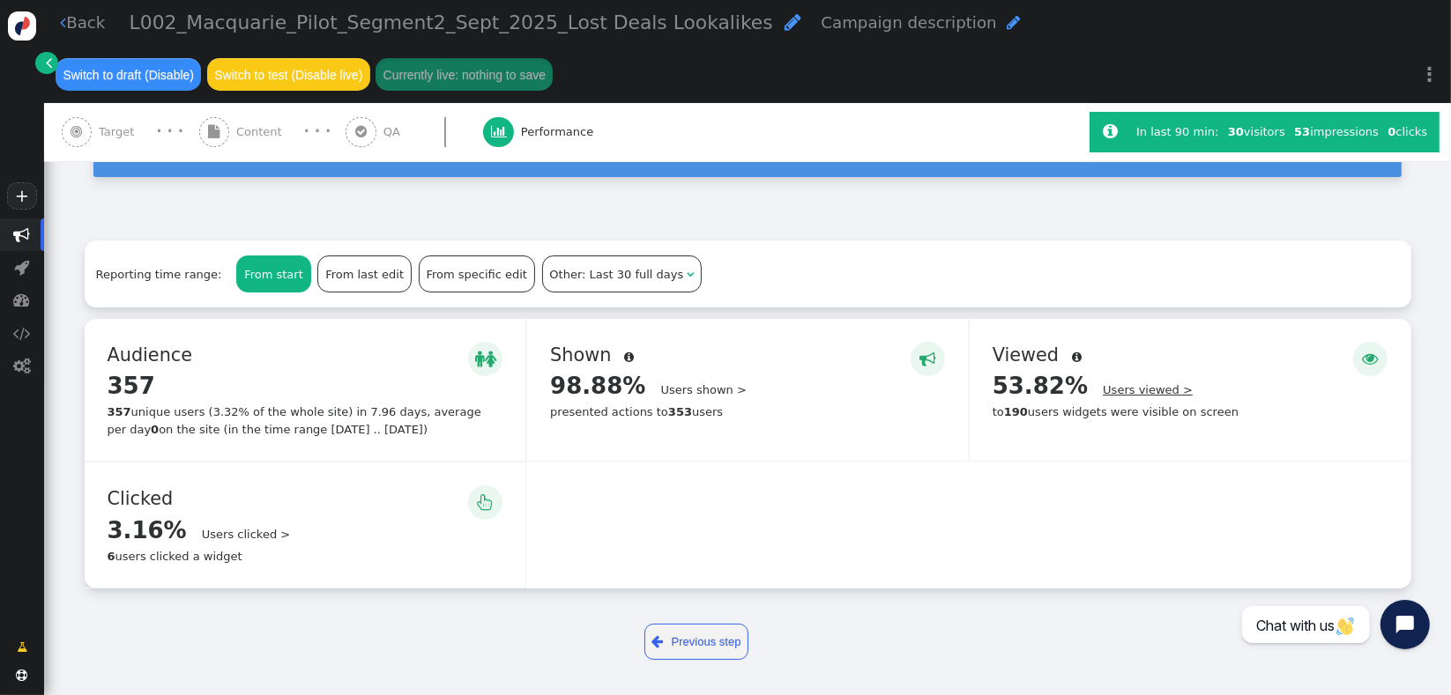
click at [1103, 391] on link "Users viewed >" at bounding box center [1148, 389] width 90 height 13
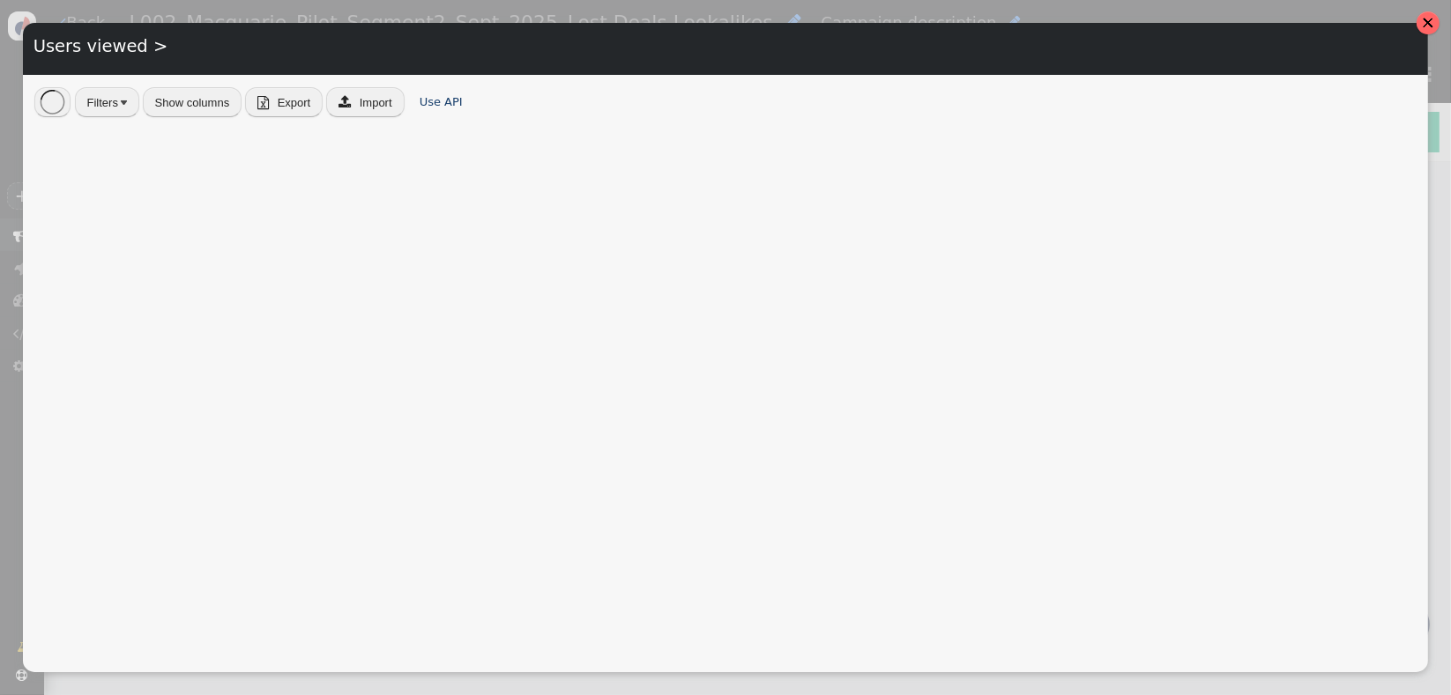
click at [1426, 30] on div at bounding box center [1427, 22] width 23 height 23
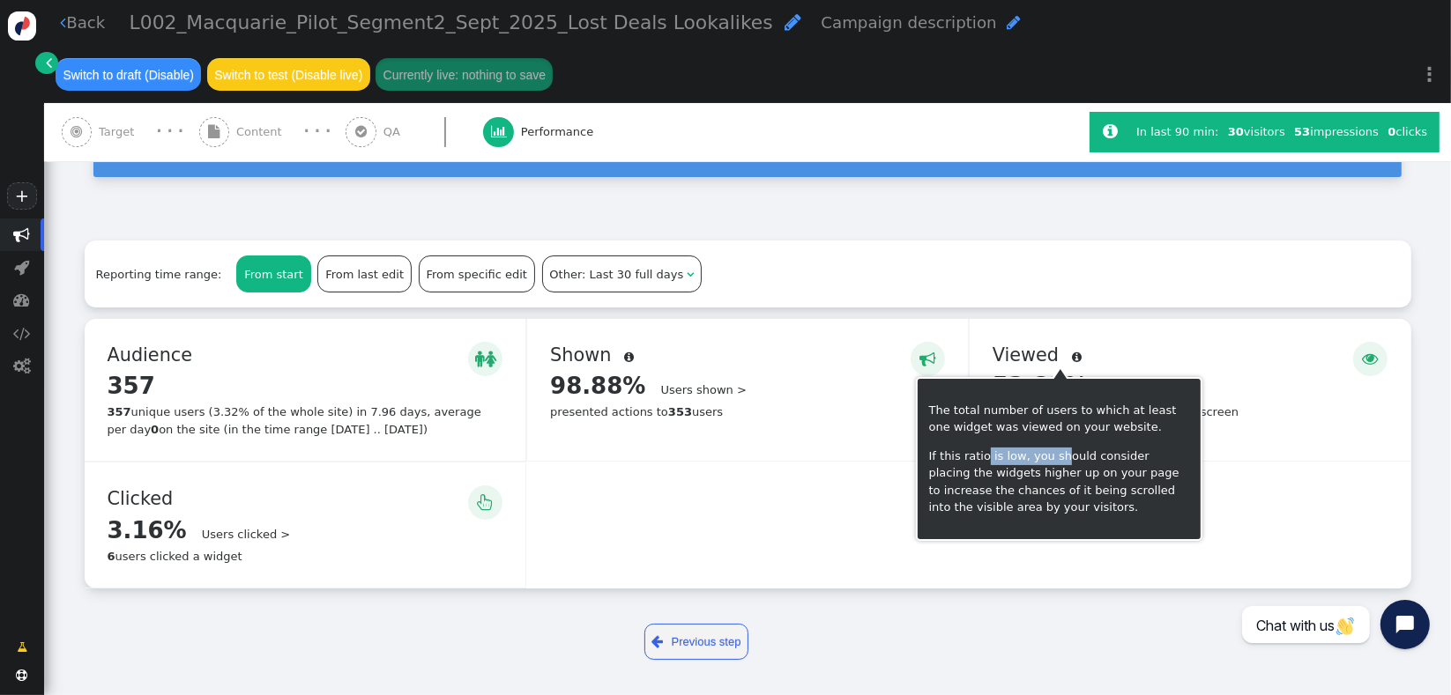
drag, startPoint x: 993, startPoint y: 456, endPoint x: 1057, endPoint y: 457, distance: 63.5
click at [1057, 457] on p "If this ratio is low, you should consider placing the widgets higher up on your…" at bounding box center [1059, 482] width 260 height 69
click at [976, 485] on p "If this ratio is low, you should consider placing the widgets higher up on your…" at bounding box center [1059, 482] width 260 height 69
drag, startPoint x: 980, startPoint y: 470, endPoint x: 1103, endPoint y: 473, distance: 123.4
click at [1103, 473] on p "If this ratio is low, you should consider placing the widgets higher up on your…" at bounding box center [1059, 482] width 260 height 69
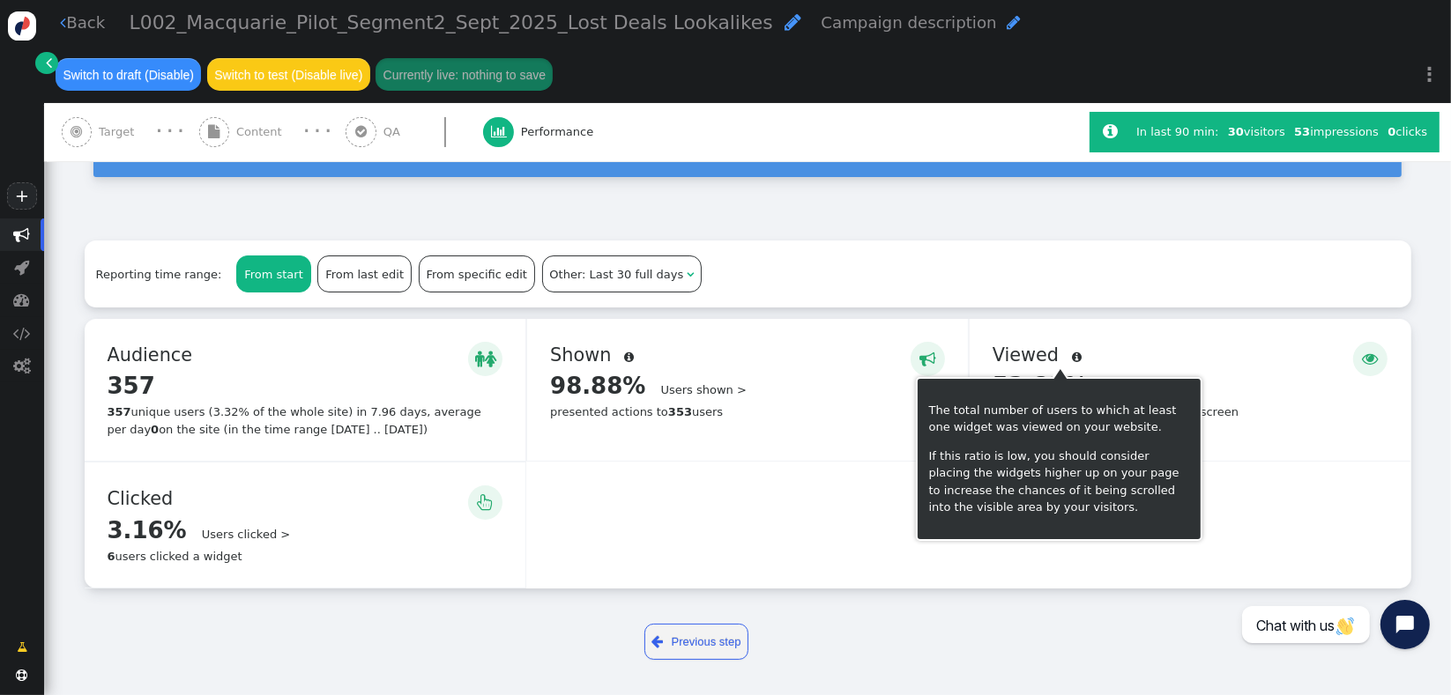
click at [1104, 494] on p "If this ratio is low, you should consider placing the widgets higher up on your…" at bounding box center [1059, 482] width 260 height 69
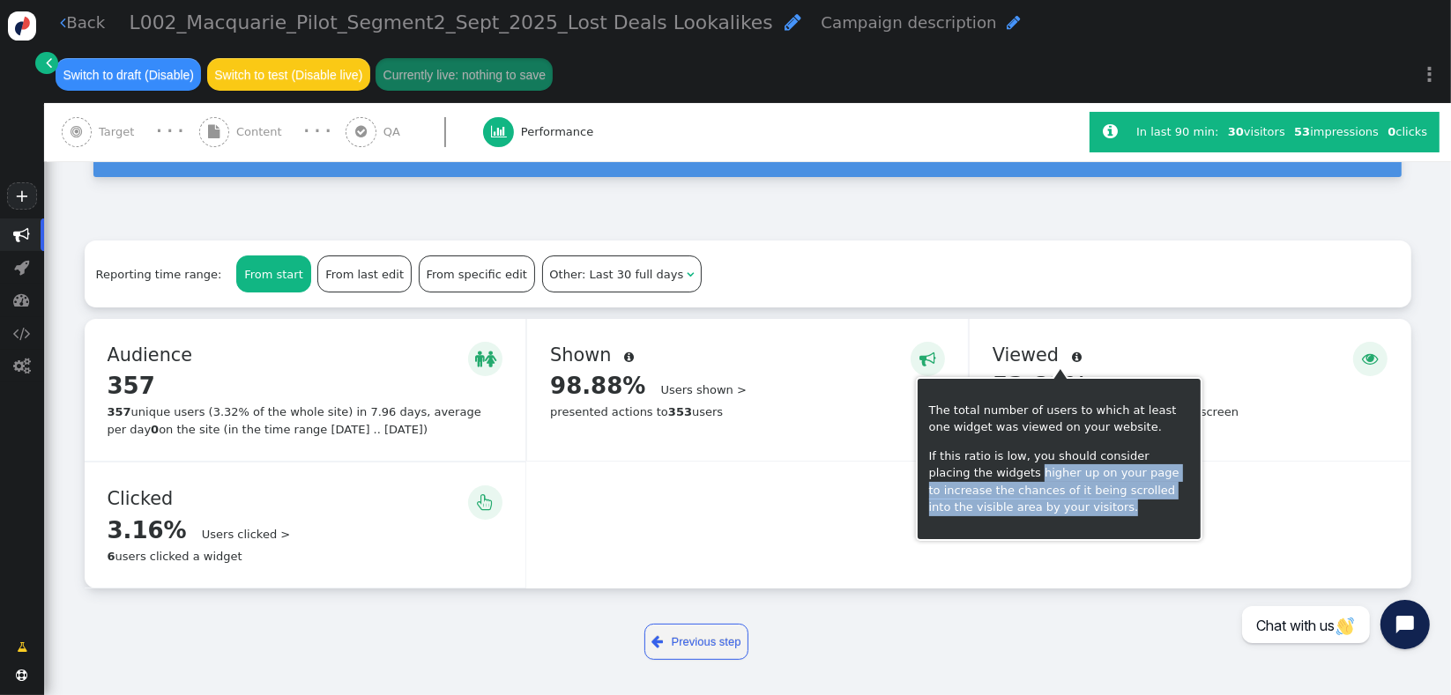
drag, startPoint x: 1059, startPoint y: 509, endPoint x: 969, endPoint y: 480, distance: 95.3
click at [969, 480] on p "If this ratio is low, you should consider placing the widgets higher up on your…" at bounding box center [1059, 482] width 260 height 69
click at [966, 486] on p "If this ratio is low, you should consider placing the widgets higher up on your…" at bounding box center [1059, 482] width 260 height 69
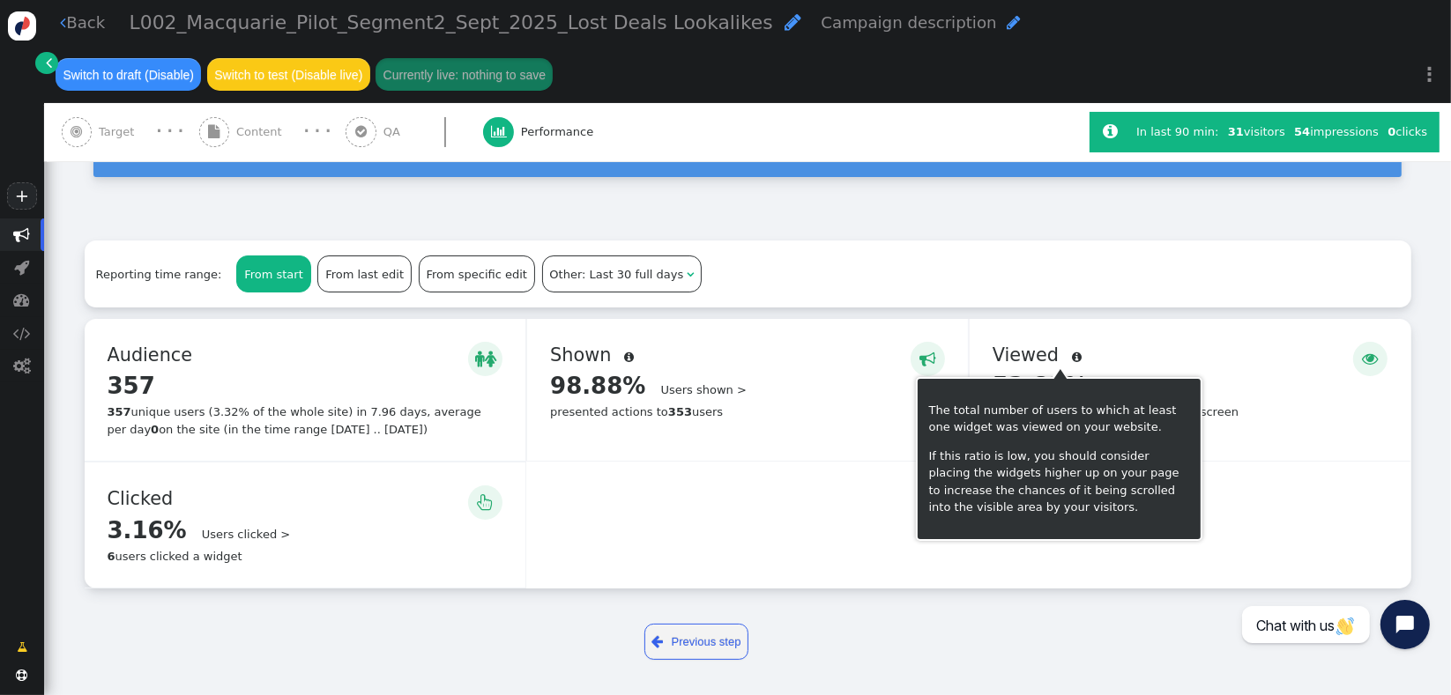
click at [947, 497] on p "If this ratio is low, you should consider placing the widgets higher up on your…" at bounding box center [1059, 482] width 260 height 69
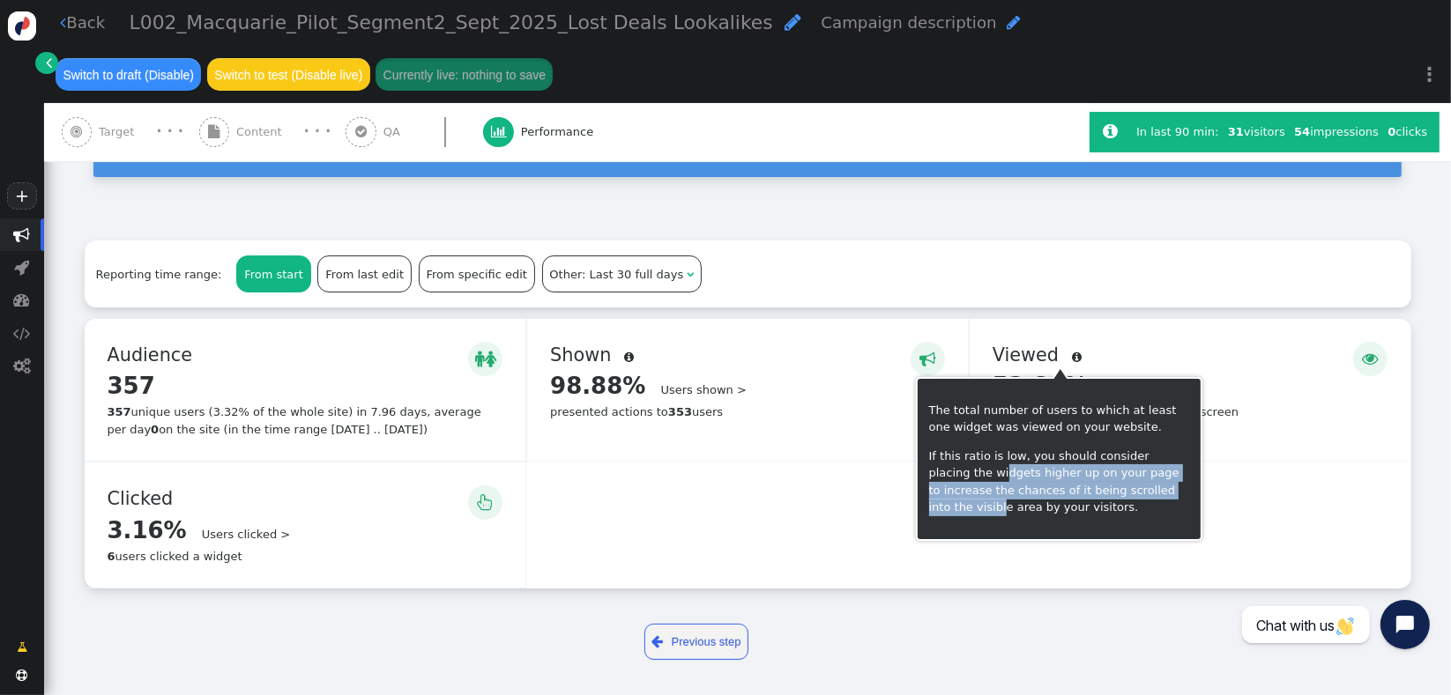
drag, startPoint x: 939, startPoint y: 481, endPoint x: 1144, endPoint y: 515, distance: 208.1
click at [1139, 481] on p "If this ratio is low, you should consider placing the widgets higher up on your…" at bounding box center [1059, 482] width 260 height 69
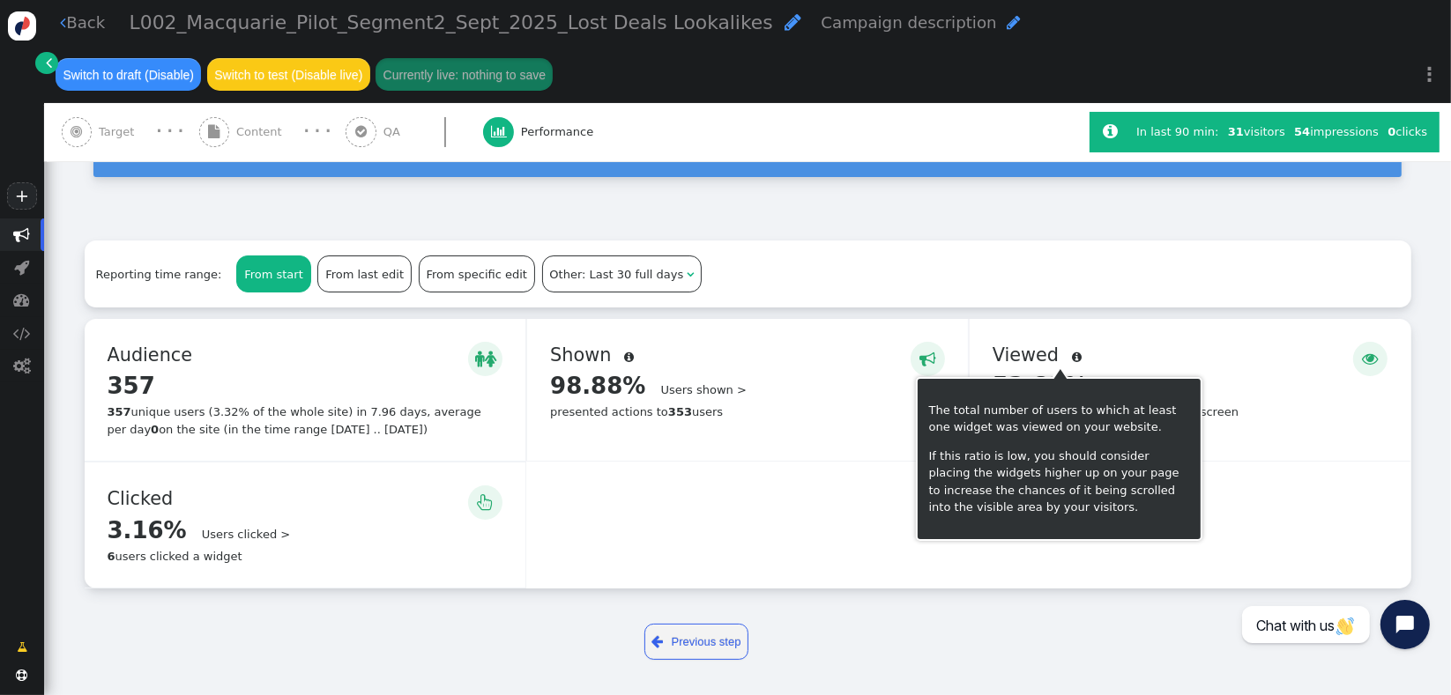
drag, startPoint x: 1142, startPoint y: 516, endPoint x: 1117, endPoint y: 516, distance: 25.6
click at [1141, 516] on p "If this ratio is low, you should consider placing the widgets higher up on your…" at bounding box center [1059, 482] width 260 height 69
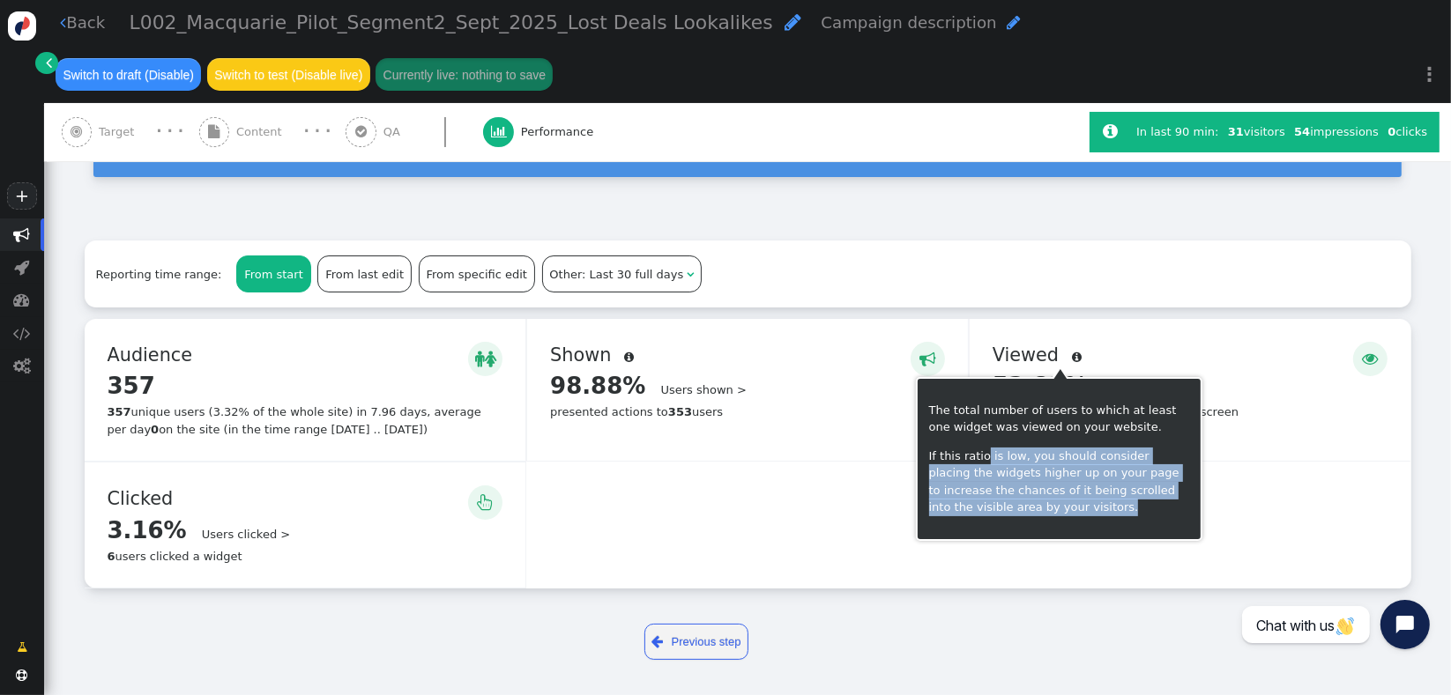
drag, startPoint x: 1067, startPoint y: 516, endPoint x: 982, endPoint y: 445, distance: 110.8
click at [982, 449] on p "If this ratio is low, you should consider placing the widgets higher up on your…" at bounding box center [1059, 482] width 260 height 69
click at [1024, 448] on p "If this ratio is low, you should consider placing the widgets higher up on your…" at bounding box center [1059, 482] width 260 height 69
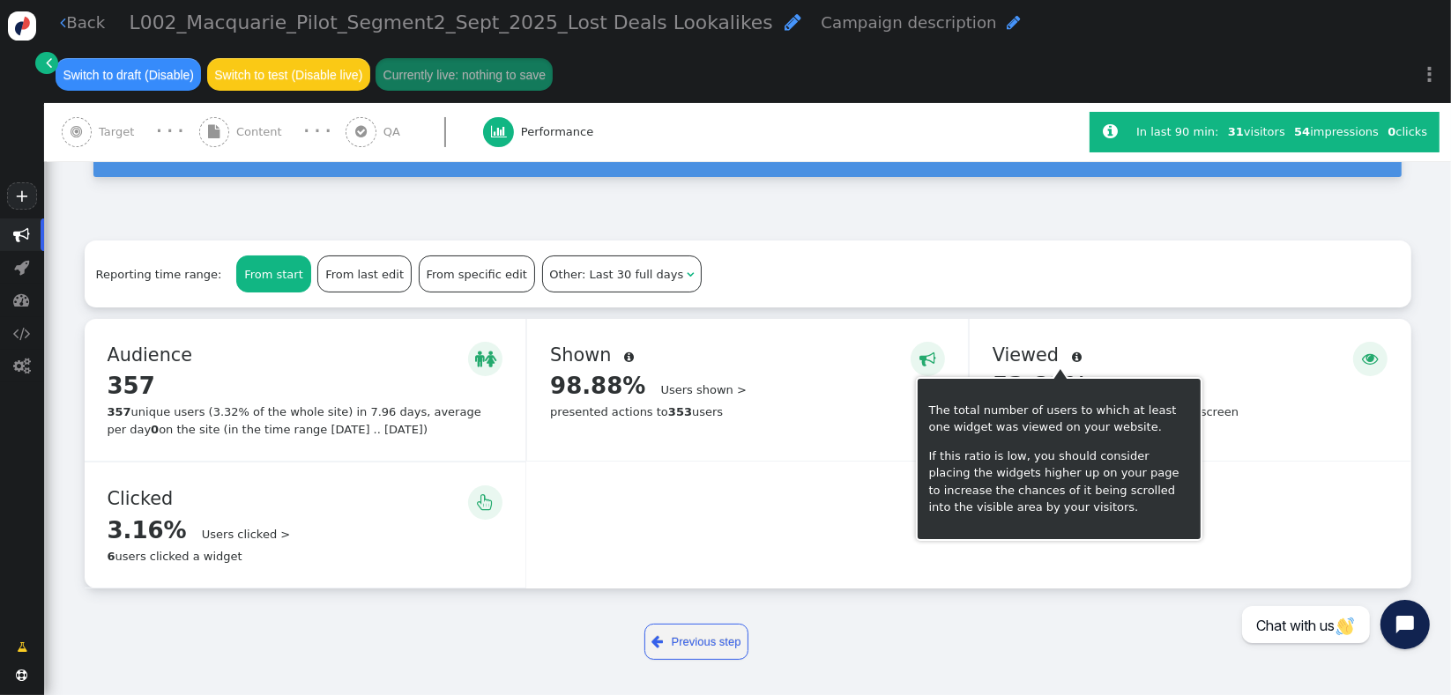
click at [1009, 428] on p "The total number of users to which at least one widget was viewed on your websi…" at bounding box center [1059, 419] width 260 height 34
click at [960, 409] on p "The total number of users to which at least one widget was viewed on your websi…" at bounding box center [1059, 419] width 260 height 34
drag, startPoint x: 925, startPoint y: 410, endPoint x: 1116, endPoint y: 417, distance: 190.5
click at [1109, 413] on div "The total number of users to which at least one widget was viewed on your websi…" at bounding box center [1059, 459] width 286 height 164
click at [1117, 418] on p "The total number of users to which at least one widget was viewed on your websi…" at bounding box center [1059, 419] width 260 height 34
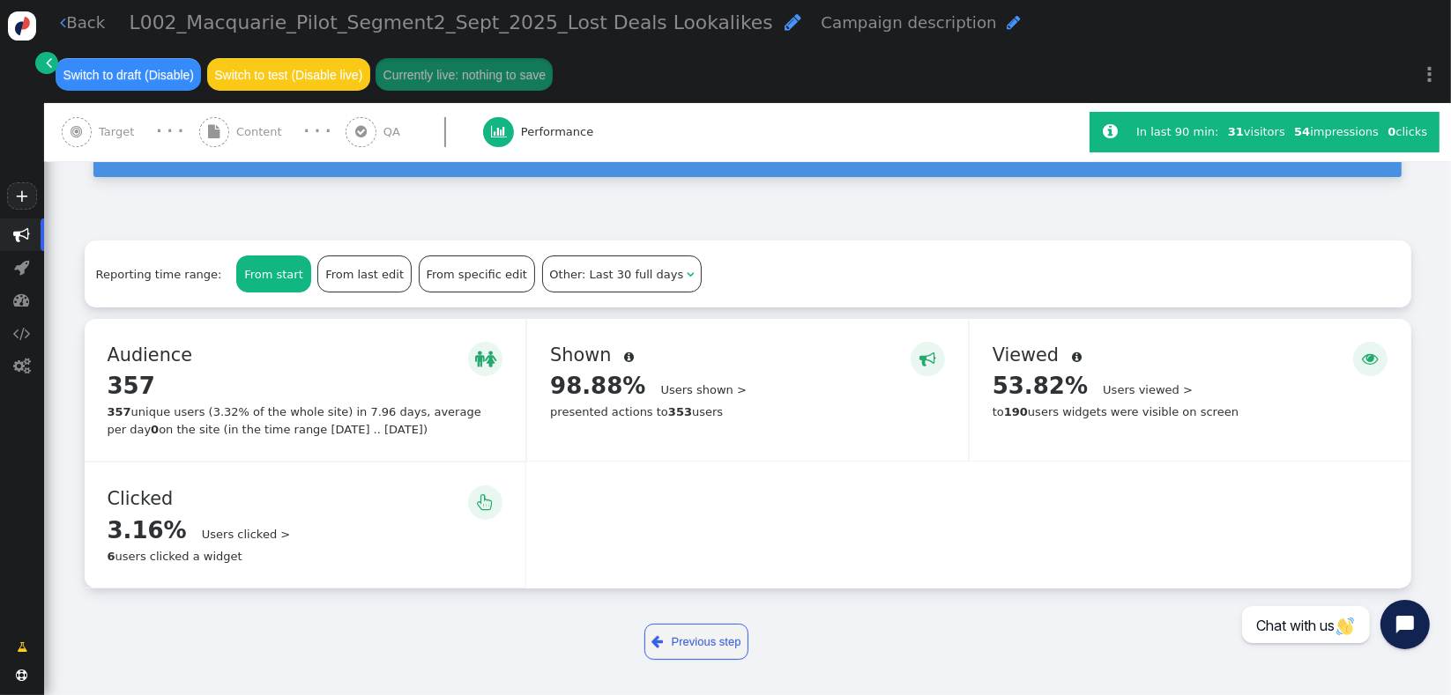
scroll to position [0, 0]
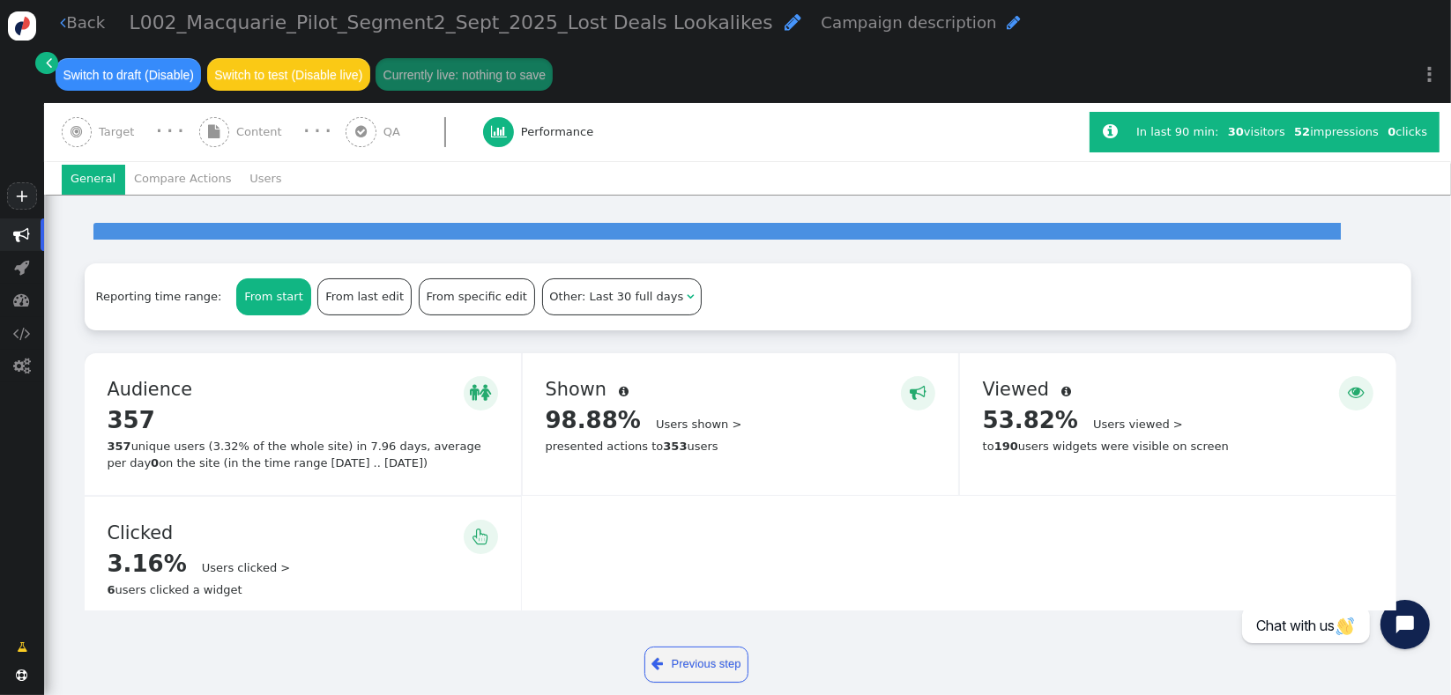
click at [75, 186] on li "General" at bounding box center [93, 180] width 63 height 30
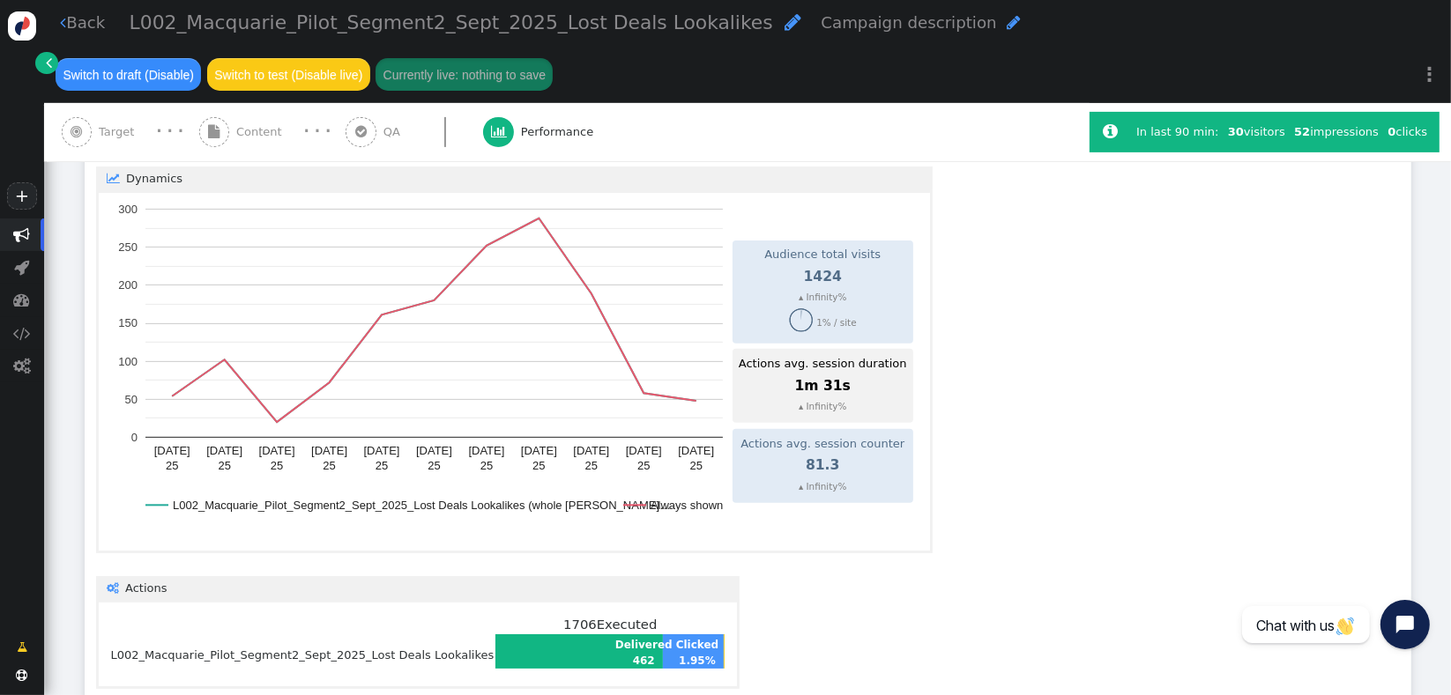
scroll to position [919, 0]
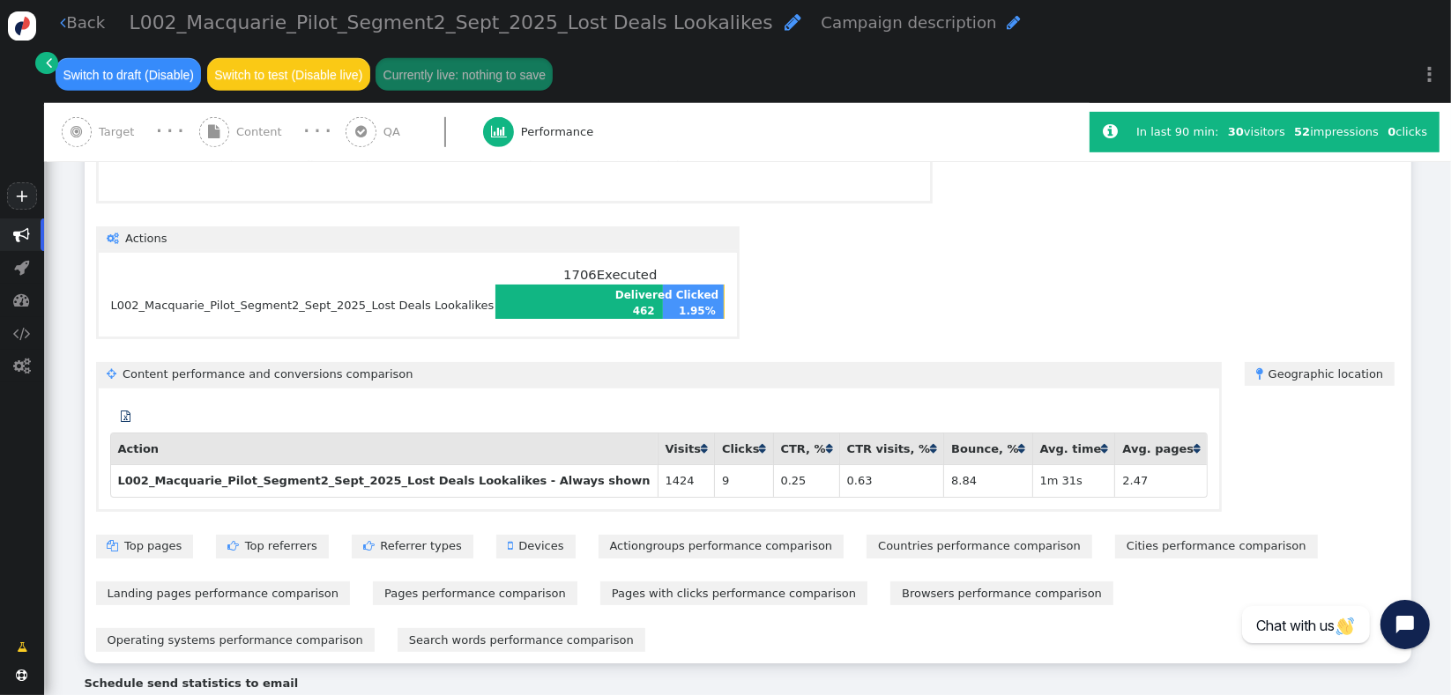
click at [802, 321] on div " A/B testing Total variations 0 Showing data for 12 days From 11 Sept 25 Audie…" at bounding box center [748, 234] width 1326 height 859
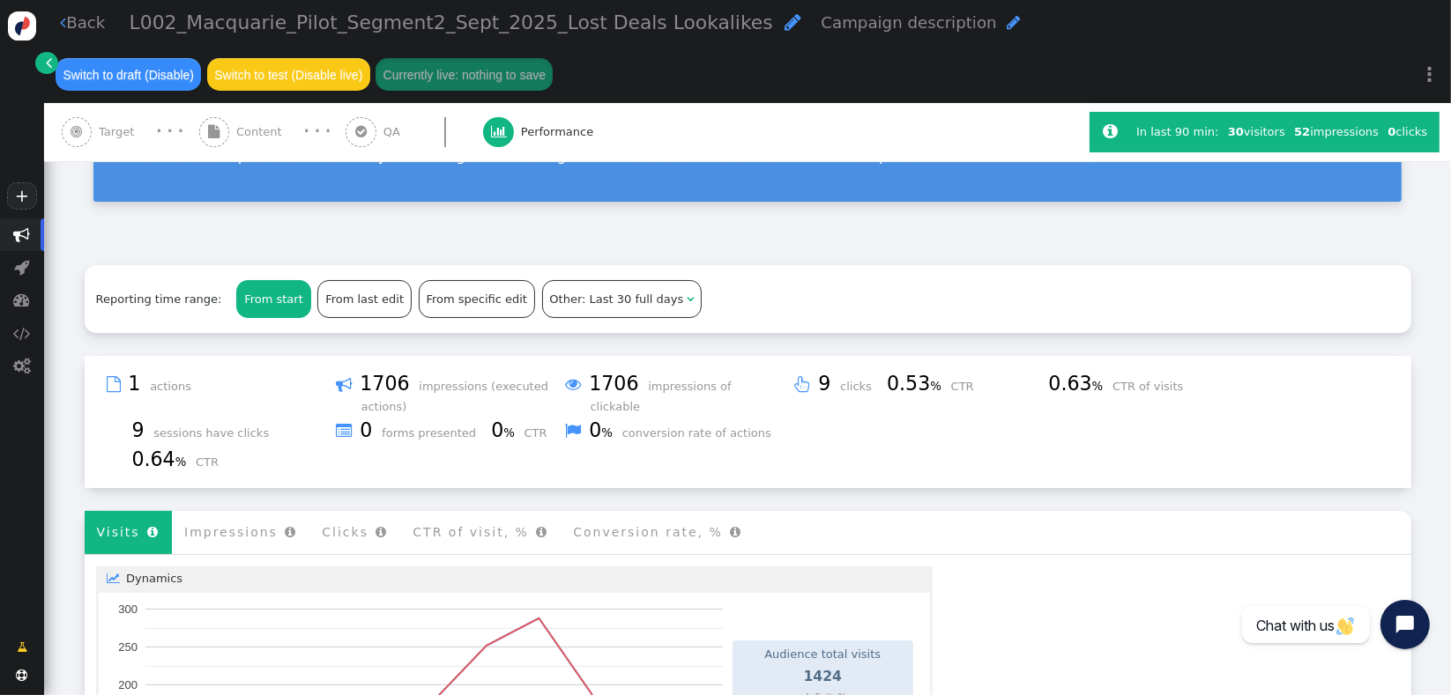
scroll to position [119, 0]
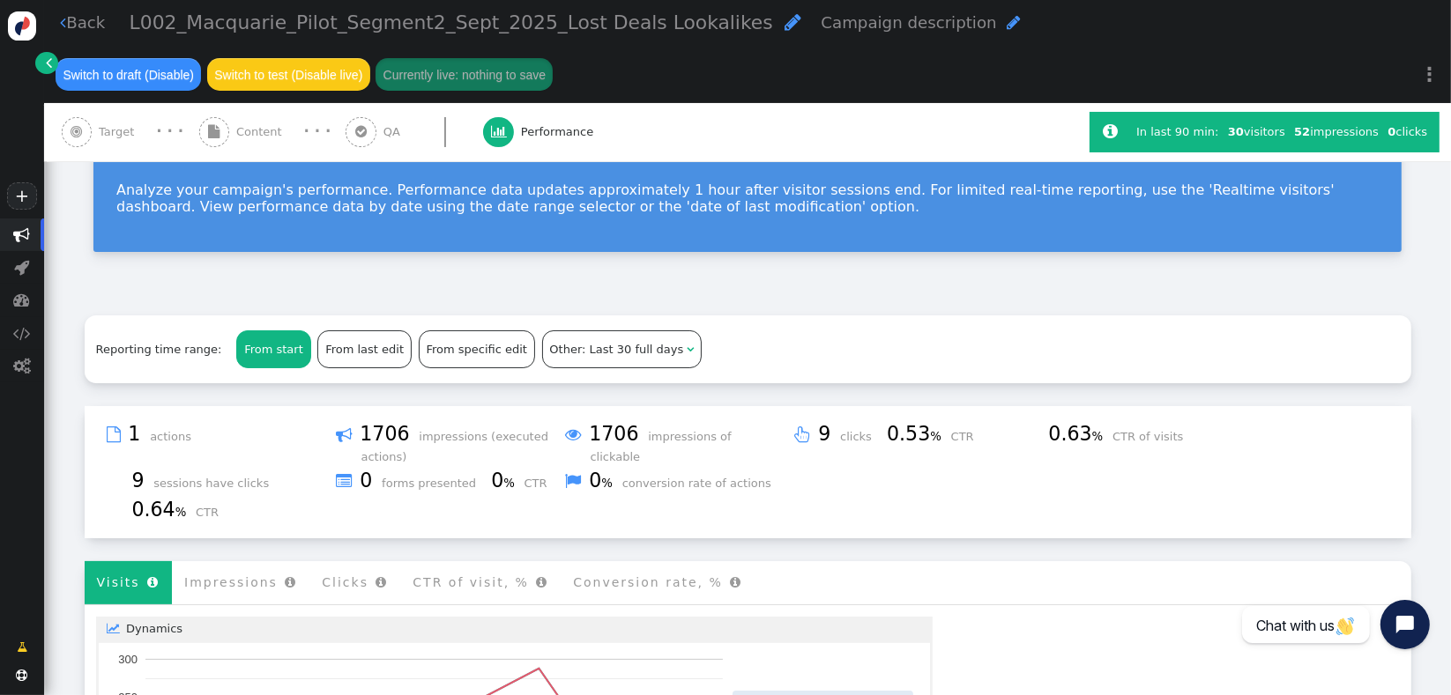
click at [217, 568] on li "Impressions " at bounding box center [240, 582] width 137 height 43
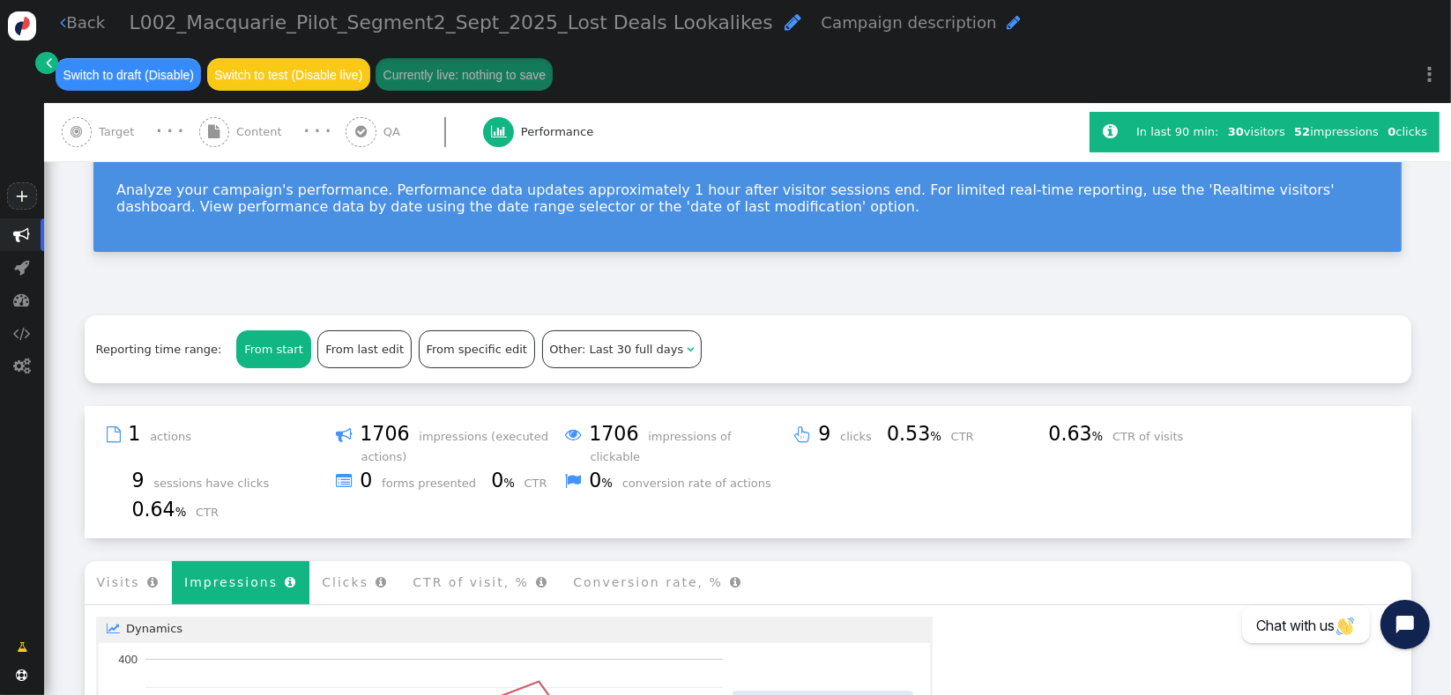
click at [324, 583] on li "Clicks " at bounding box center [354, 582] width 91 height 43
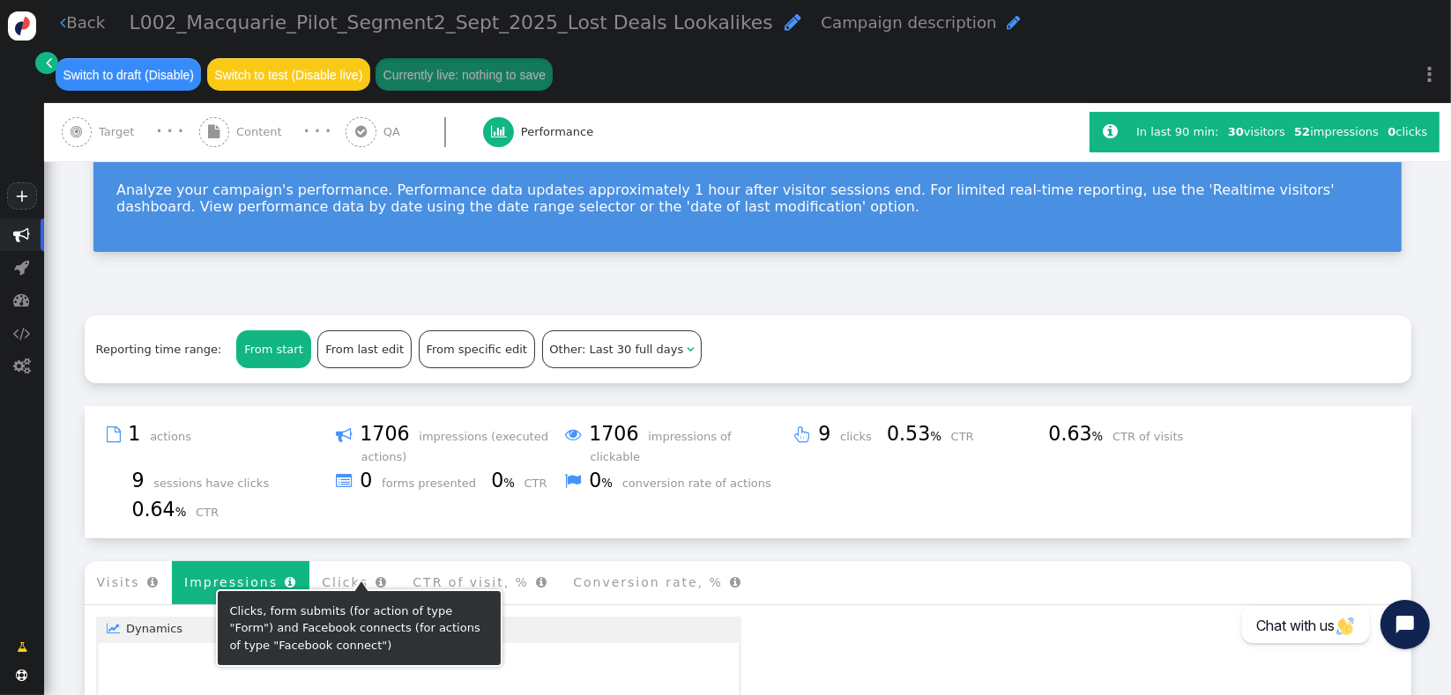
click at [226, 567] on li "Impressions " at bounding box center [240, 582] width 137 height 43
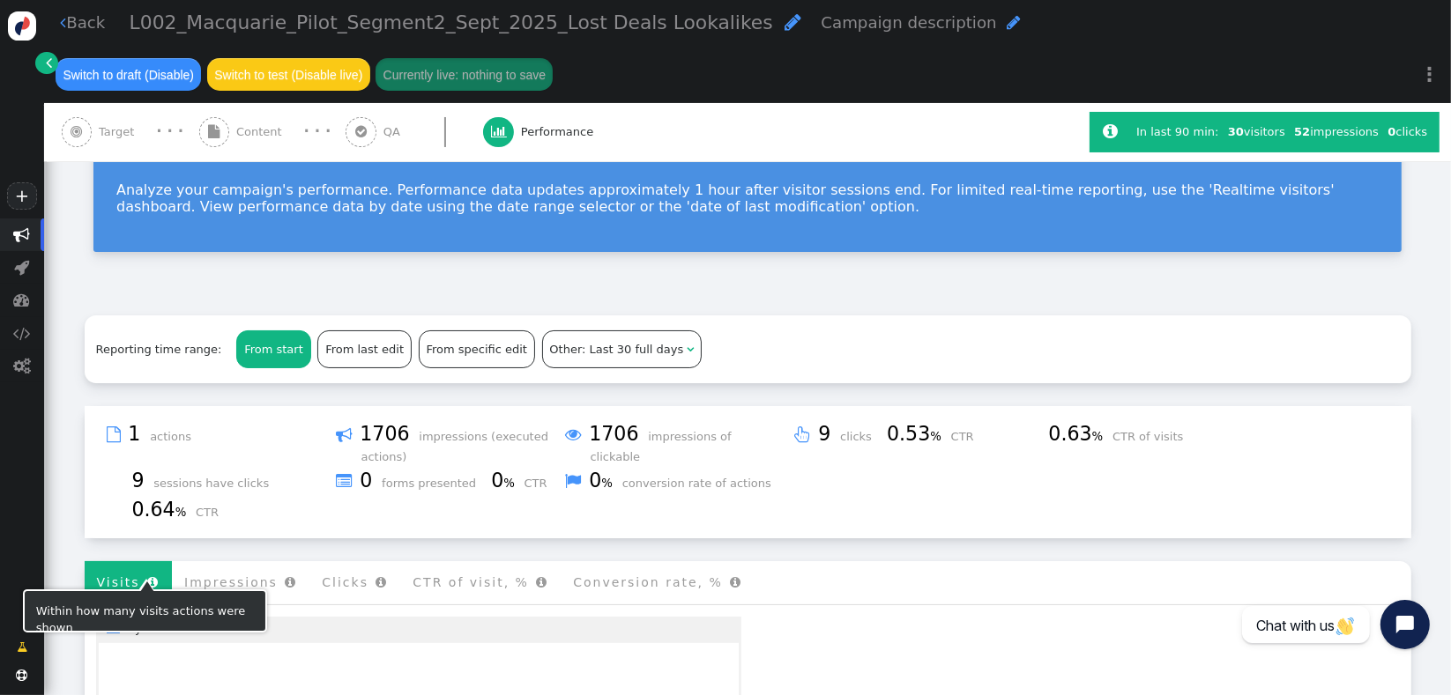
click at [129, 569] on li "Visits " at bounding box center [129, 582] width 88 height 43
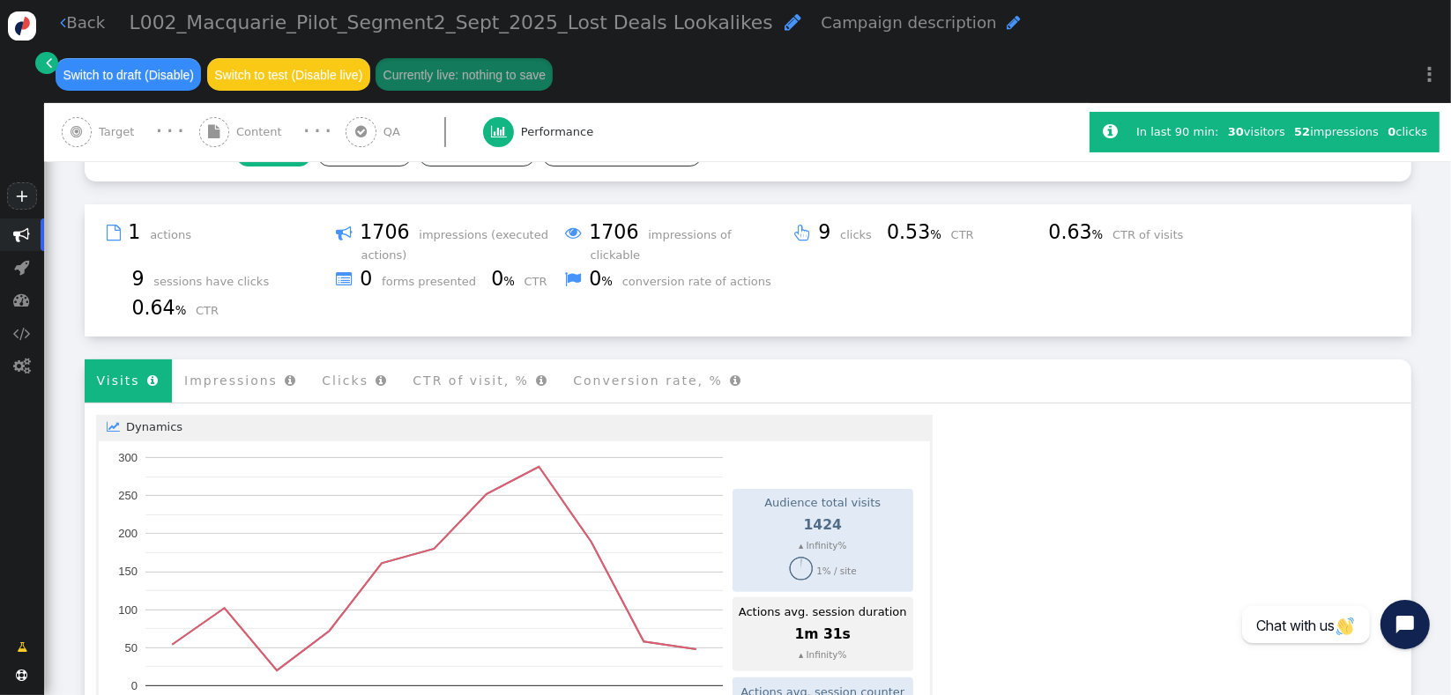
scroll to position [284, 0]
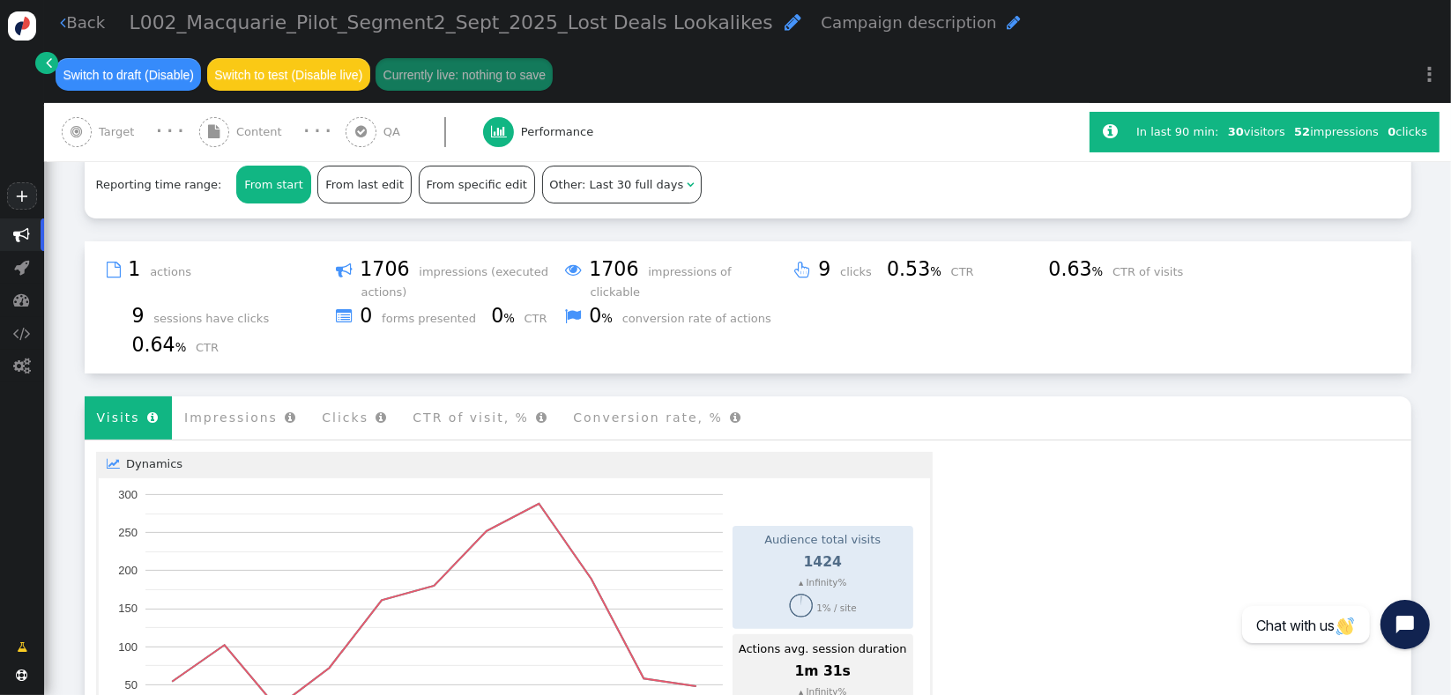
click at [565, 139] on span "Performance" at bounding box center [560, 132] width 79 height 18
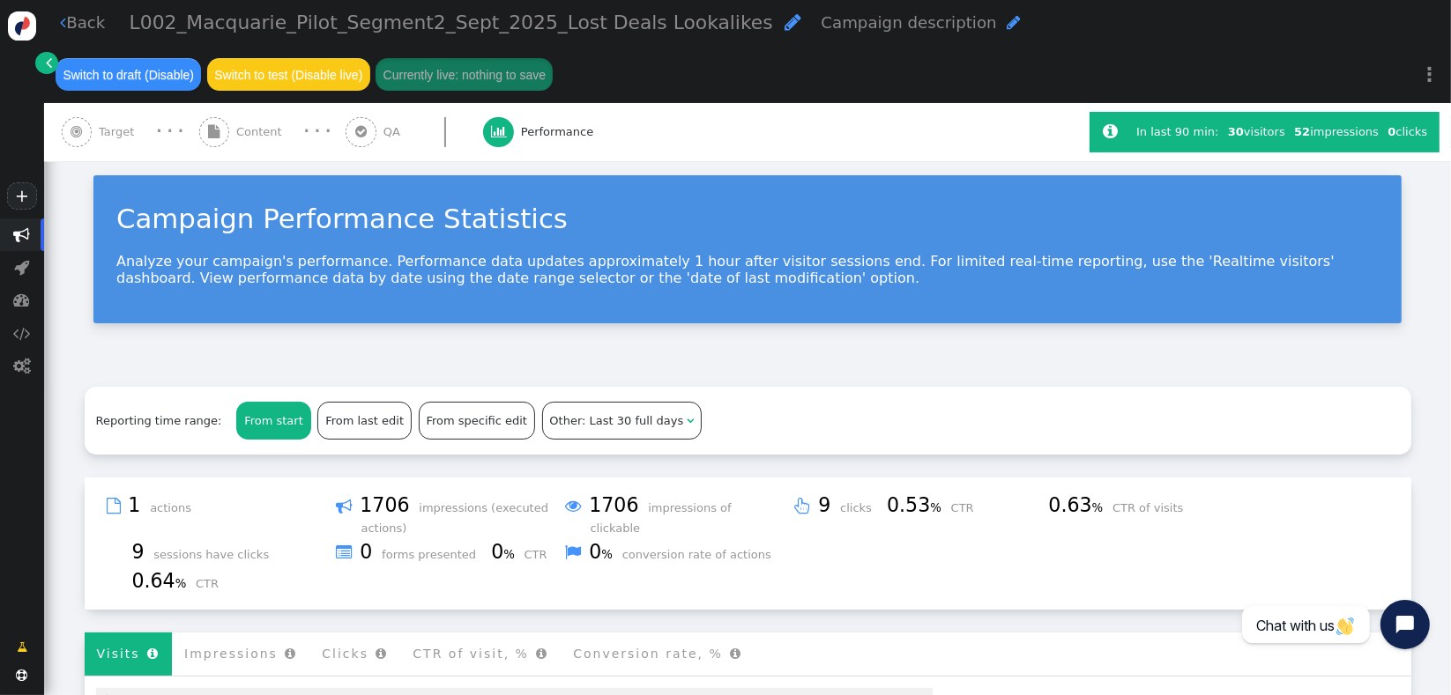
scroll to position [0, 0]
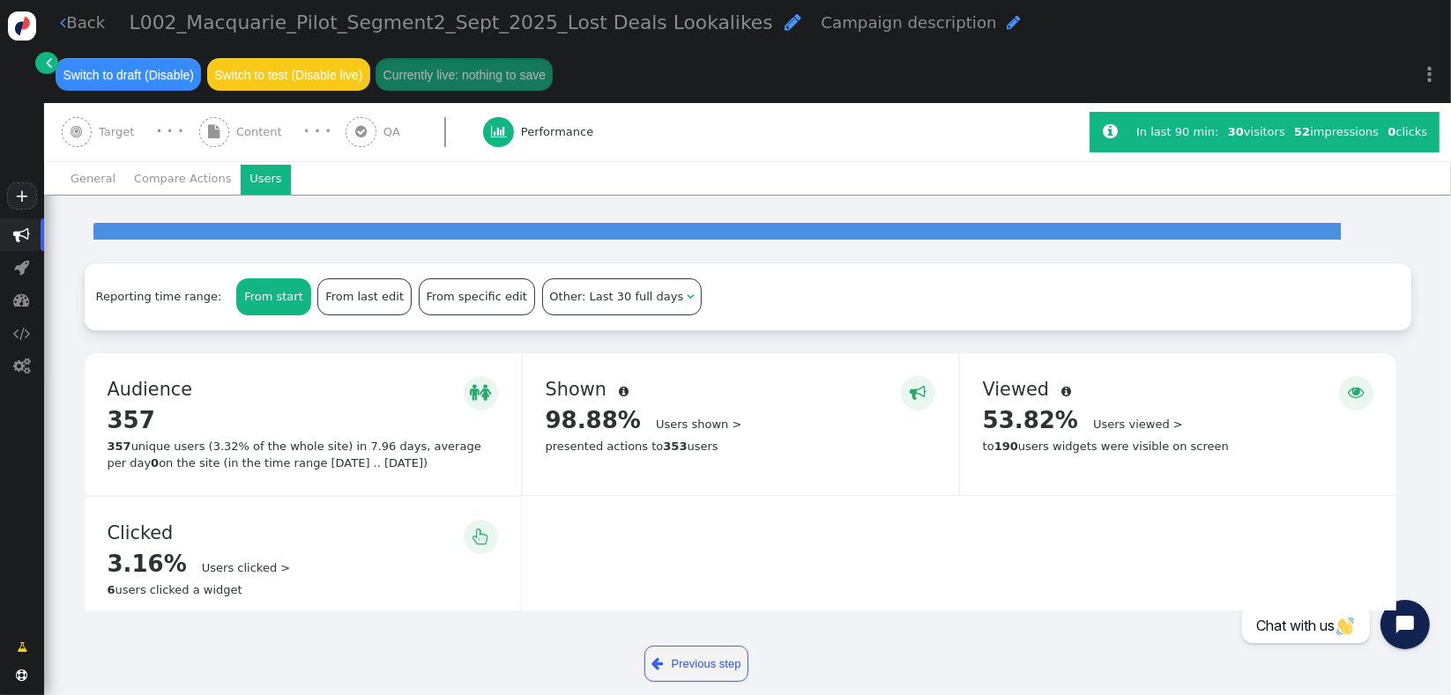
click at [246, 182] on li "Users" at bounding box center [266, 180] width 50 height 30
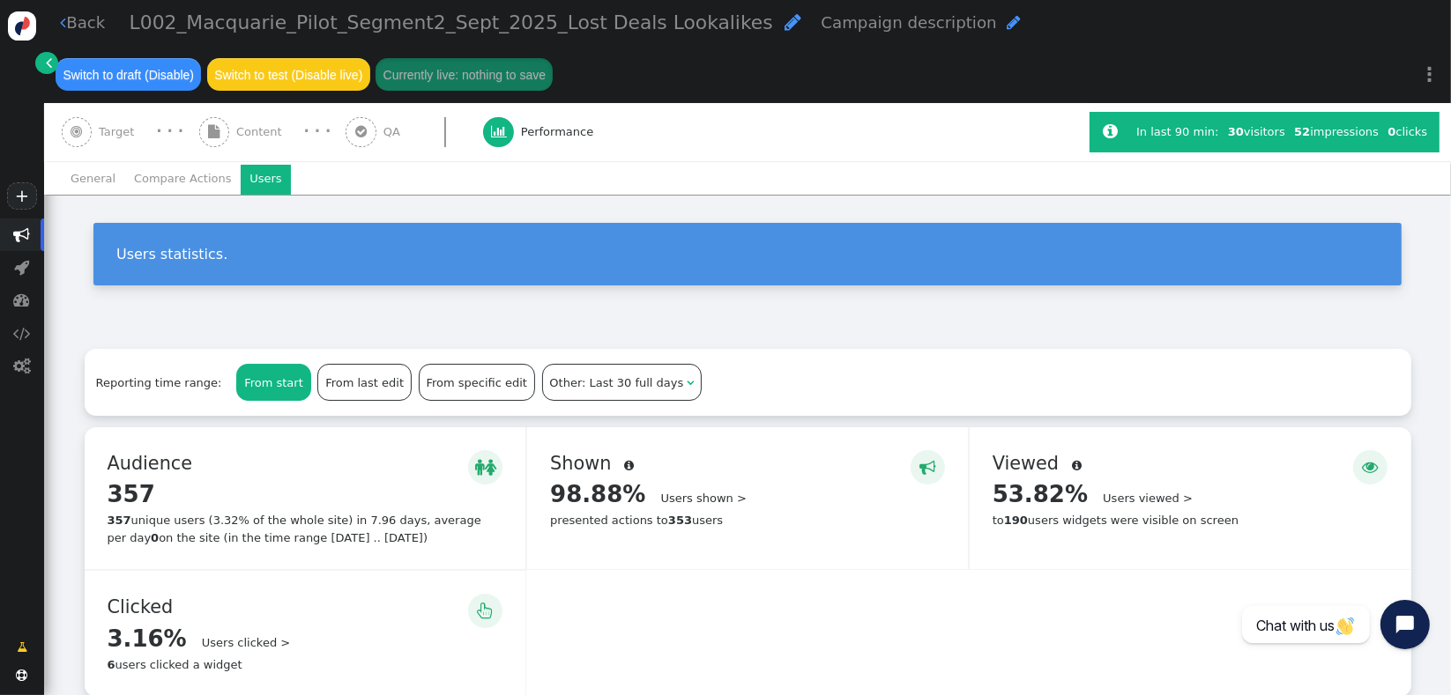
click at [167, 172] on li "Compare Actions" at bounding box center [182, 180] width 115 height 30
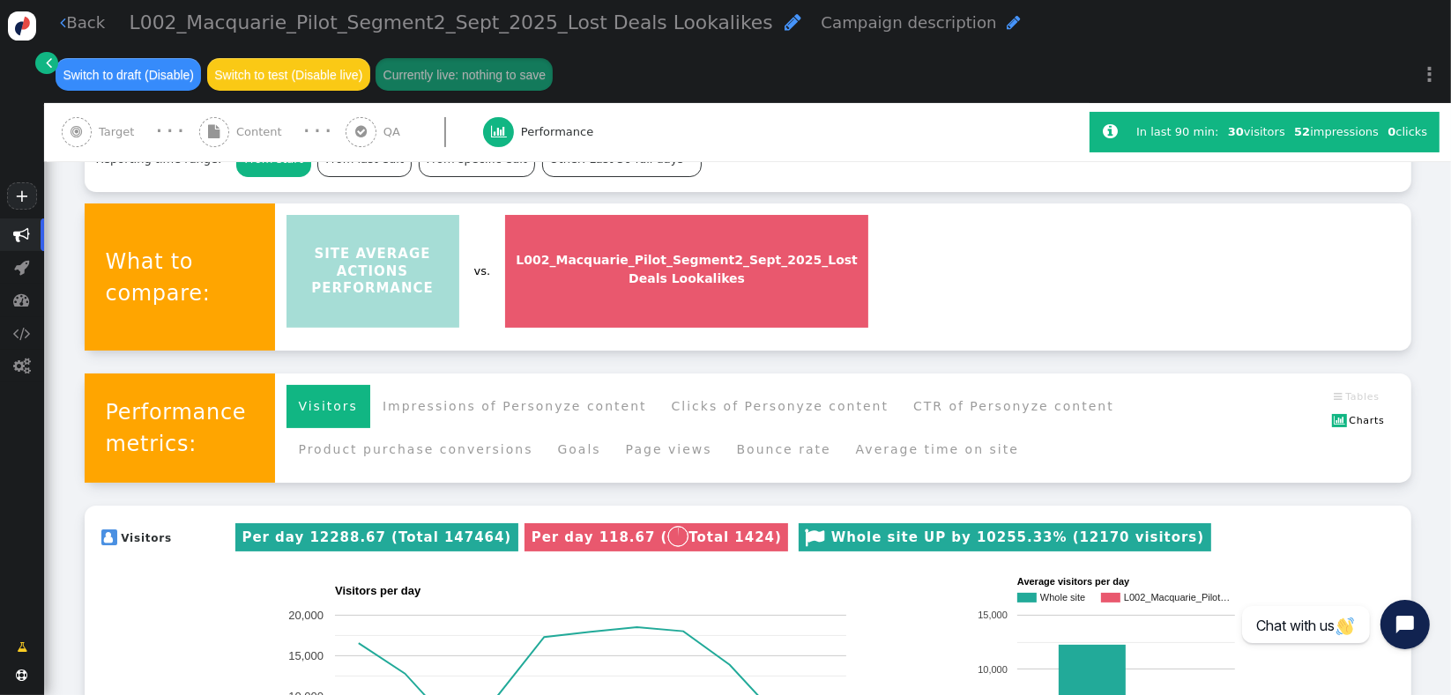
scroll to position [296, 0]
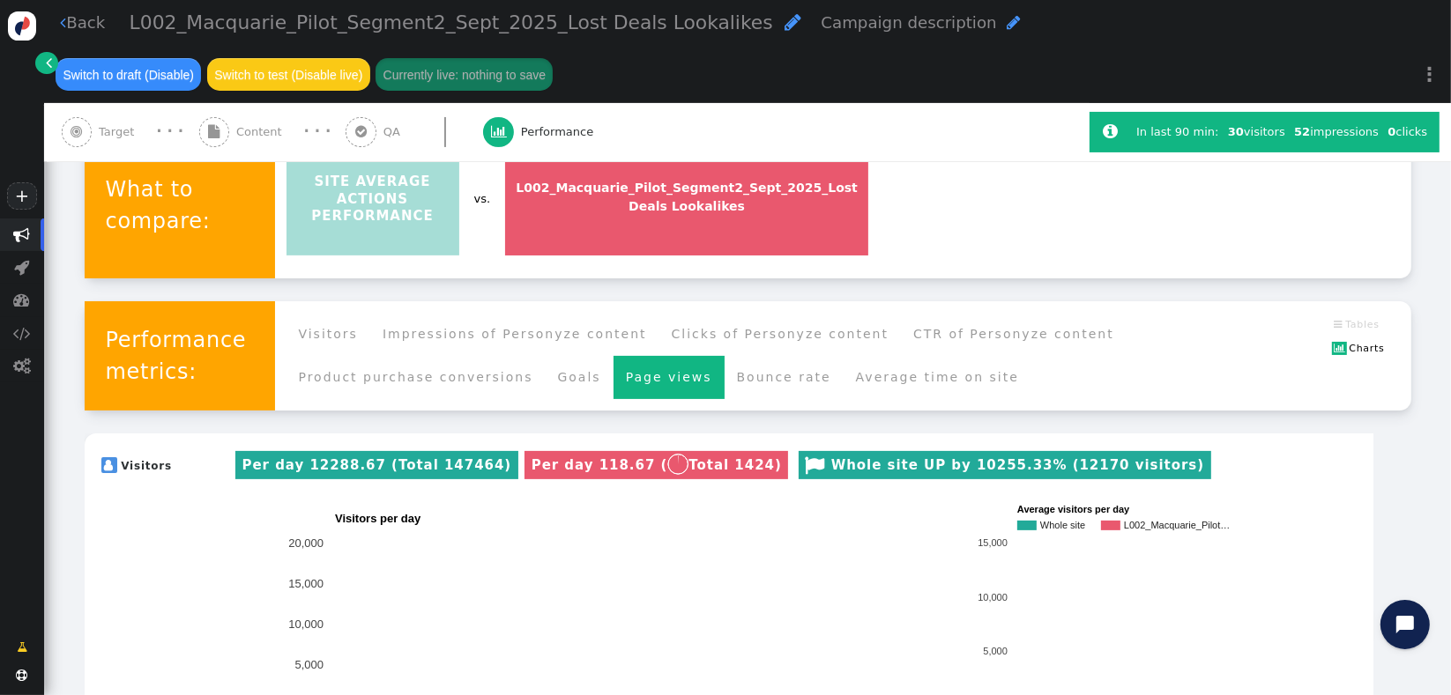
click at [613, 395] on li "Page views" at bounding box center [668, 377] width 111 height 43
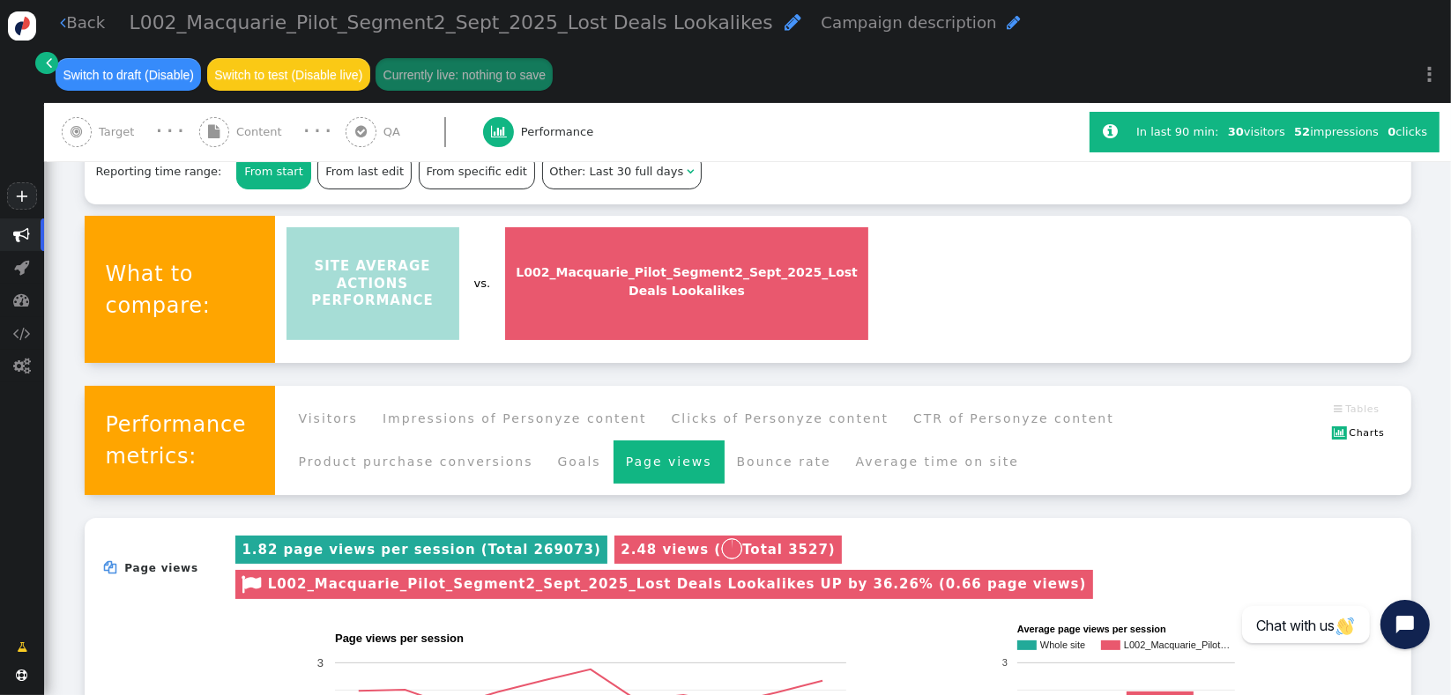
scroll to position [217, 0]
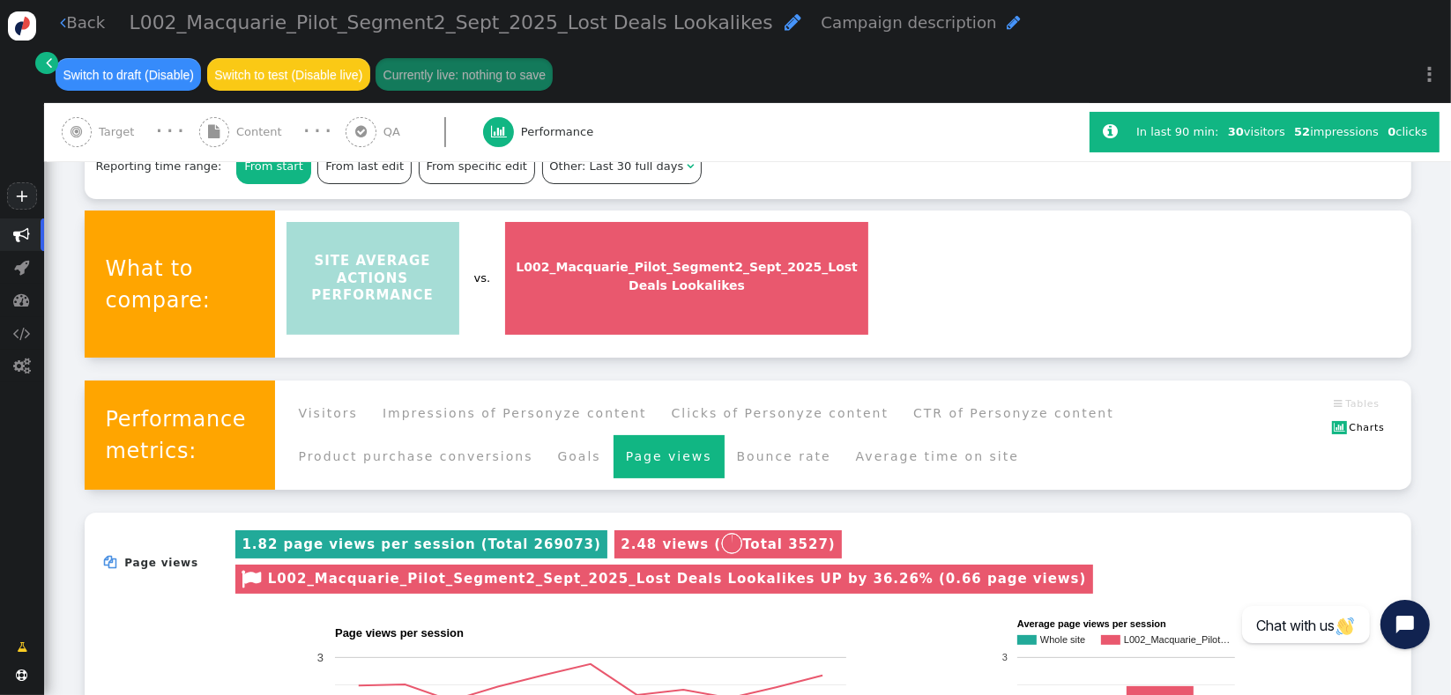
click at [411, 298] on span "SITE AVERAGE ACTIONS PERFORMANCE" at bounding box center [372, 278] width 173 height 113
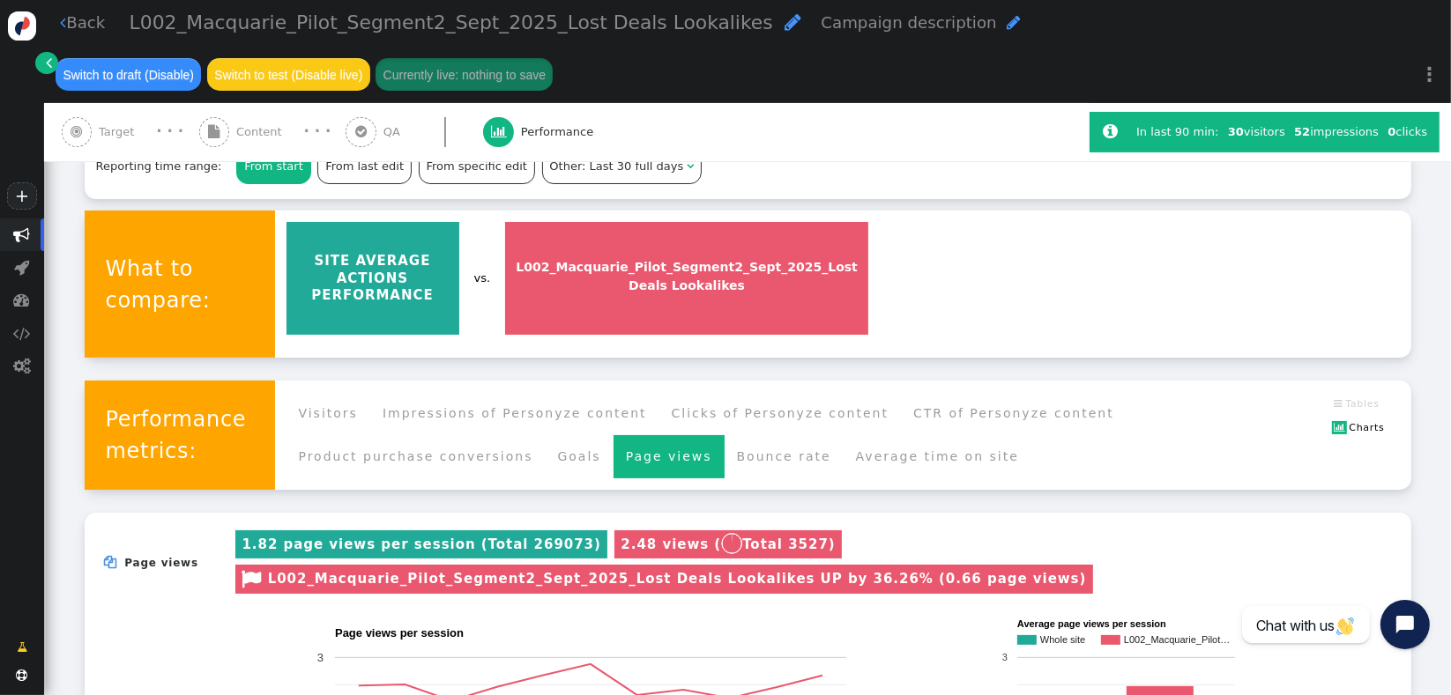
click at [411, 298] on span "SITE AVERAGE ACTIONS PERFORMANCE" at bounding box center [372, 278] width 173 height 113
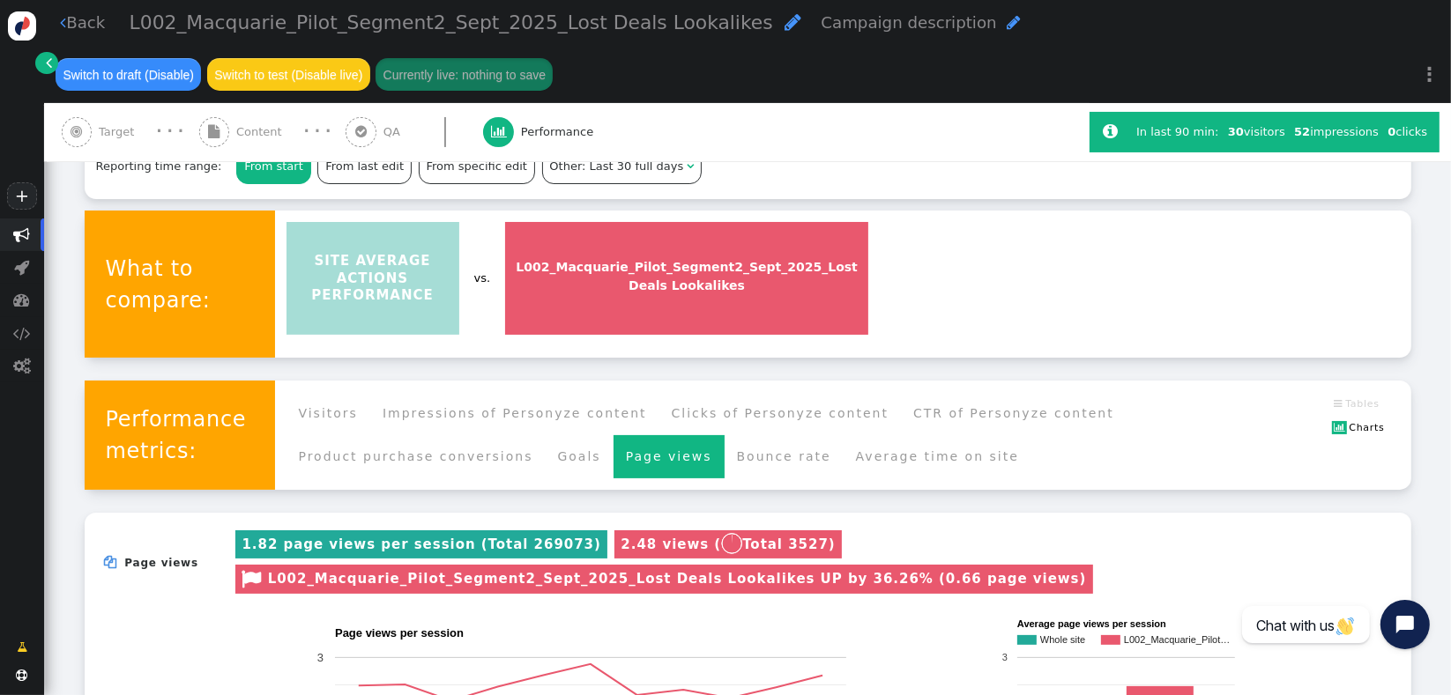
click at [411, 298] on span "SITE AVERAGE ACTIONS PERFORMANCE" at bounding box center [372, 278] width 173 height 113
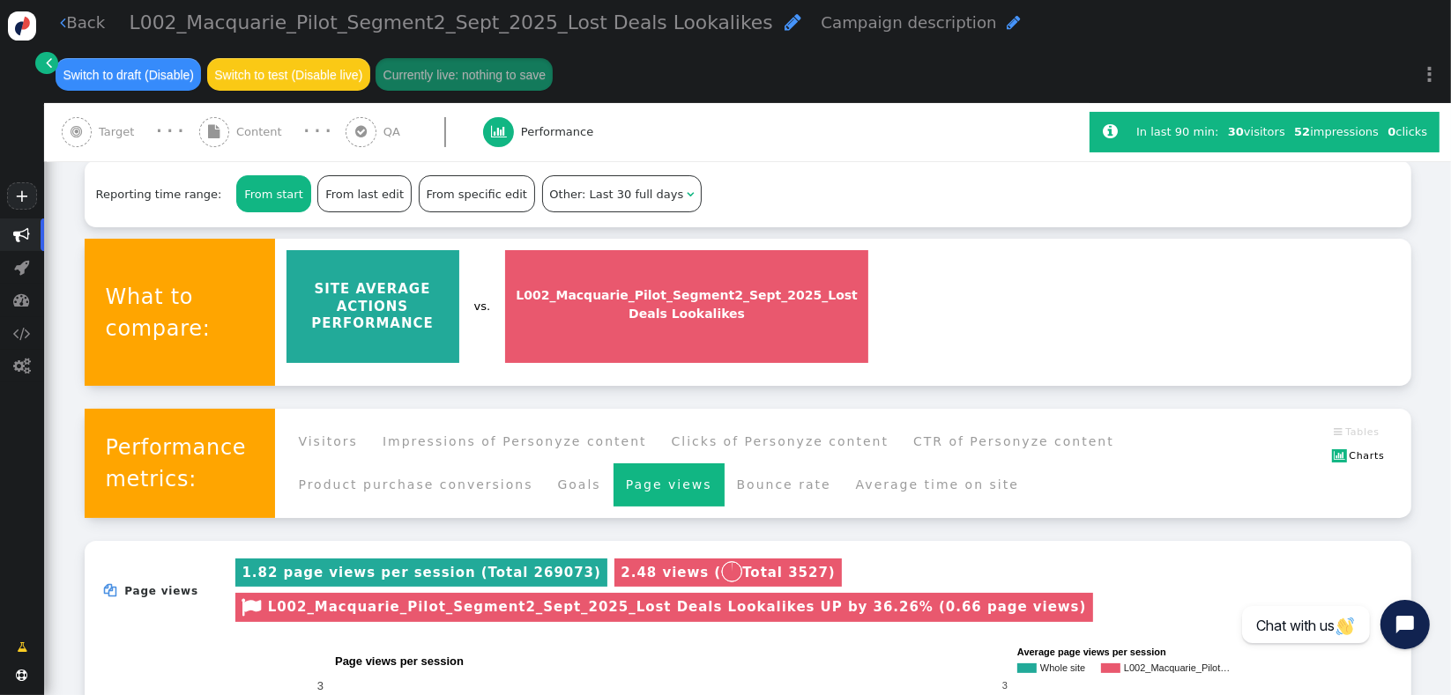
scroll to position [174, 0]
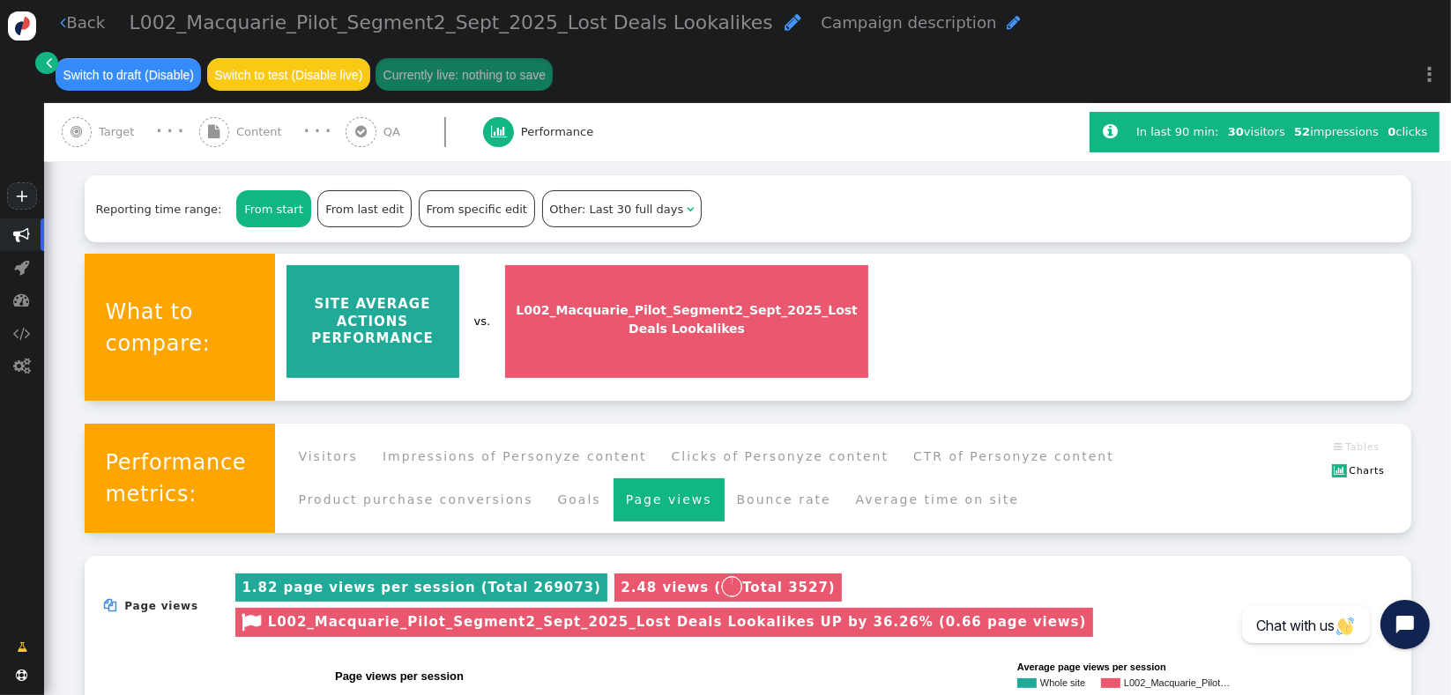
click at [568, 461] on li "Impressions of Personyze content" at bounding box center [514, 456] width 289 height 43
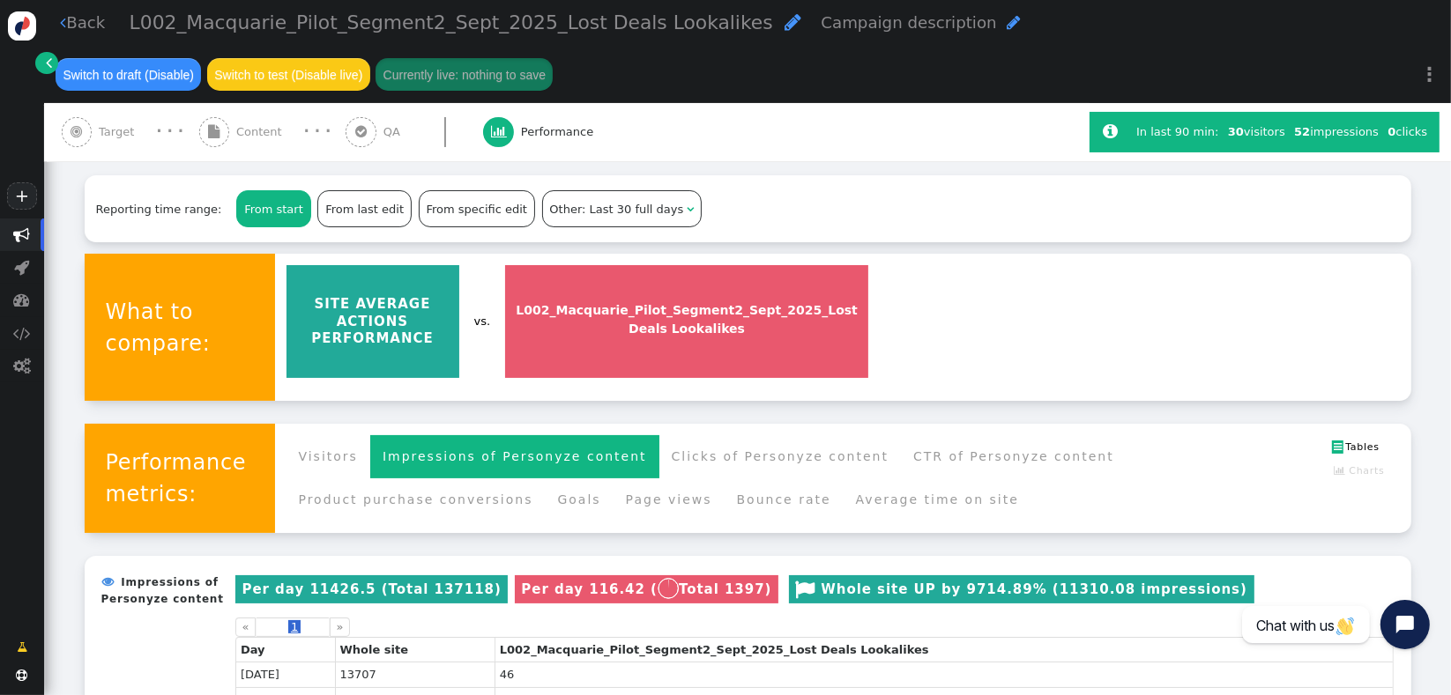
click at [1336, 449] on li " Tables" at bounding box center [1356, 447] width 48 height 25
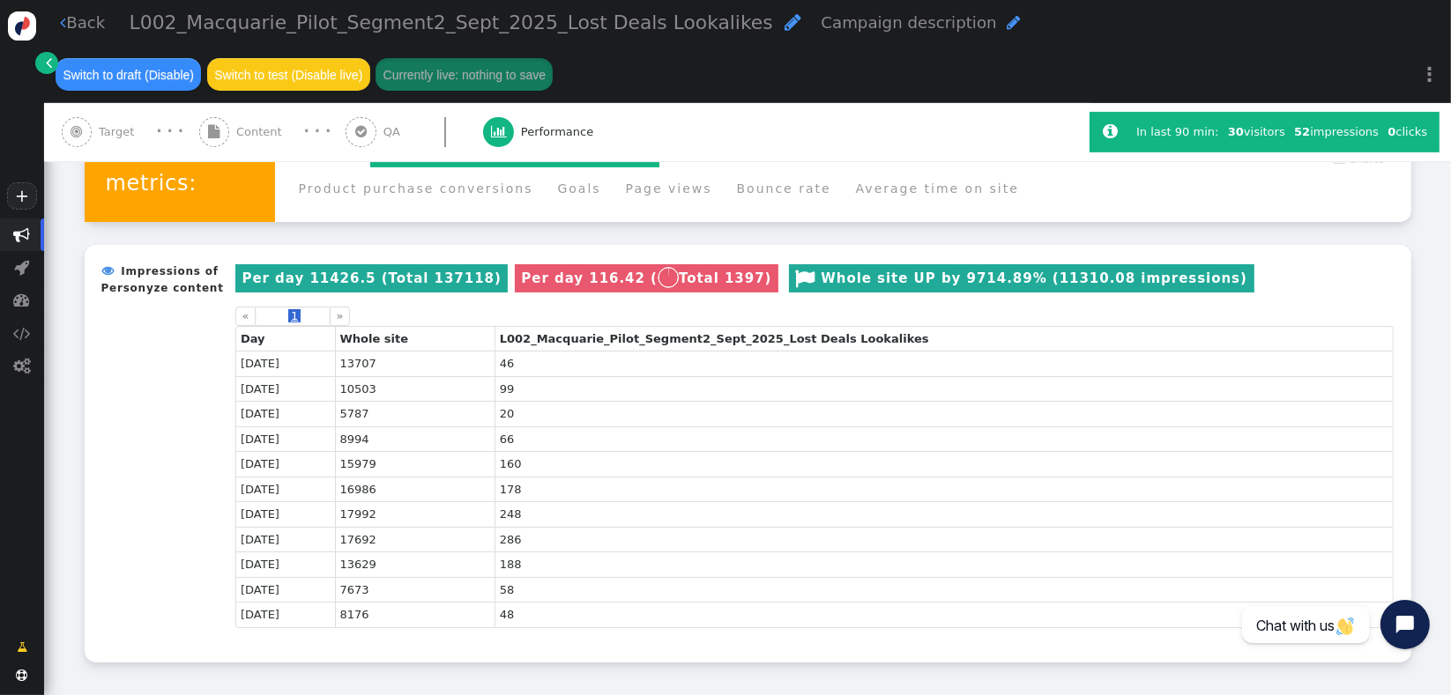
scroll to position [473, 0]
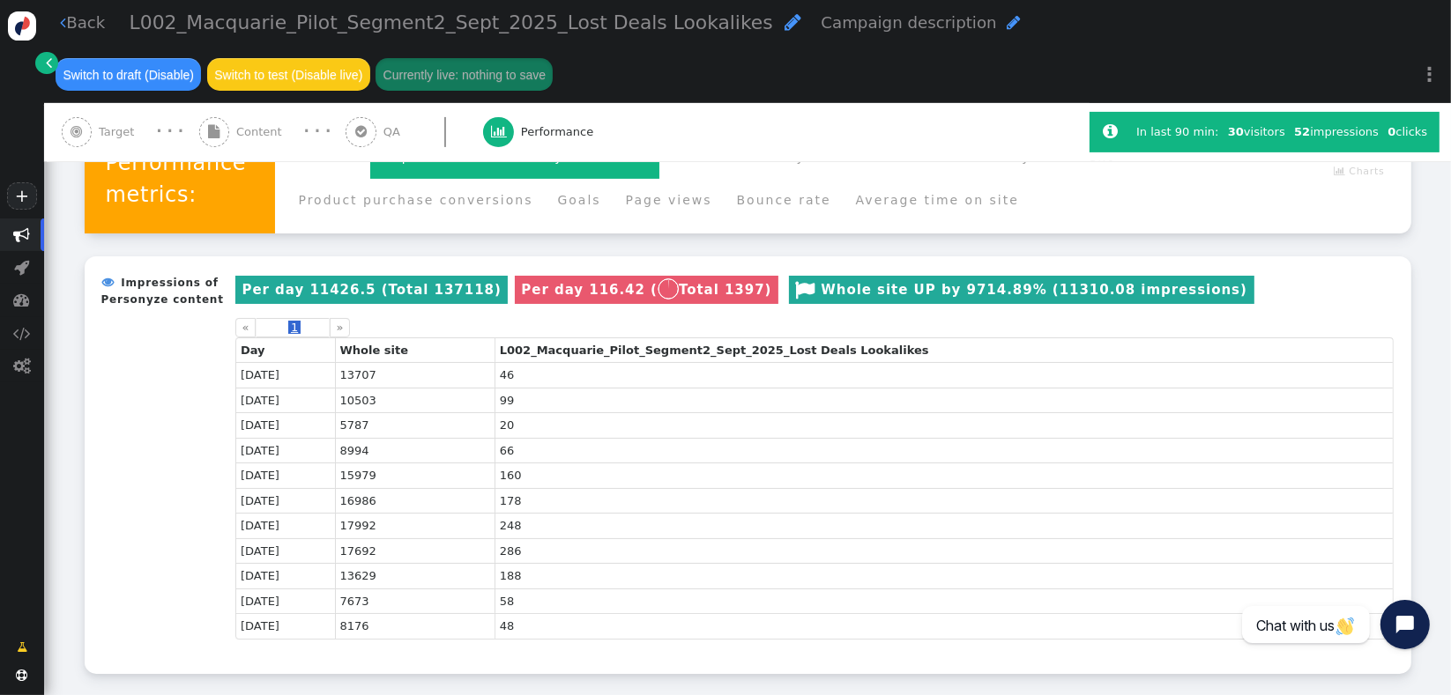
click at [626, 379] on td "46" at bounding box center [943, 375] width 898 height 26
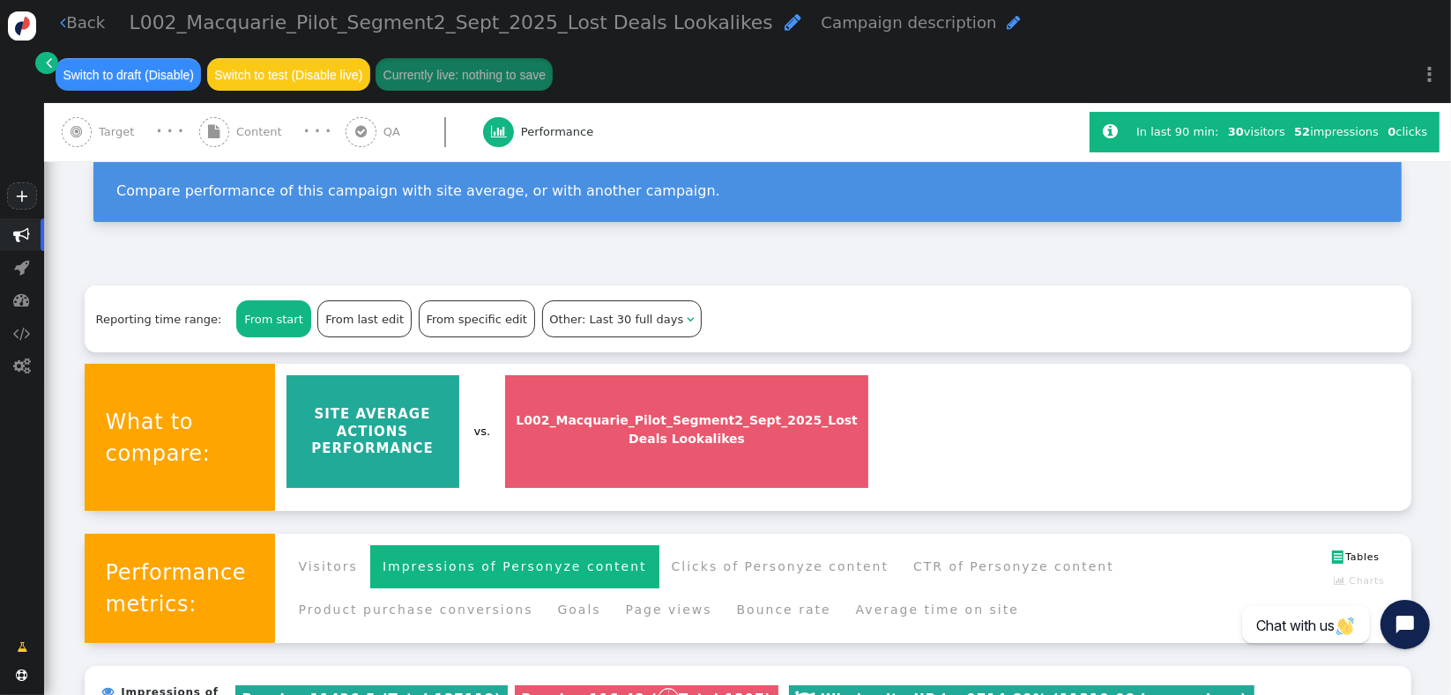
scroll to position [63, 0]
click at [352, 120] on span "" at bounding box center [360, 132] width 31 height 31
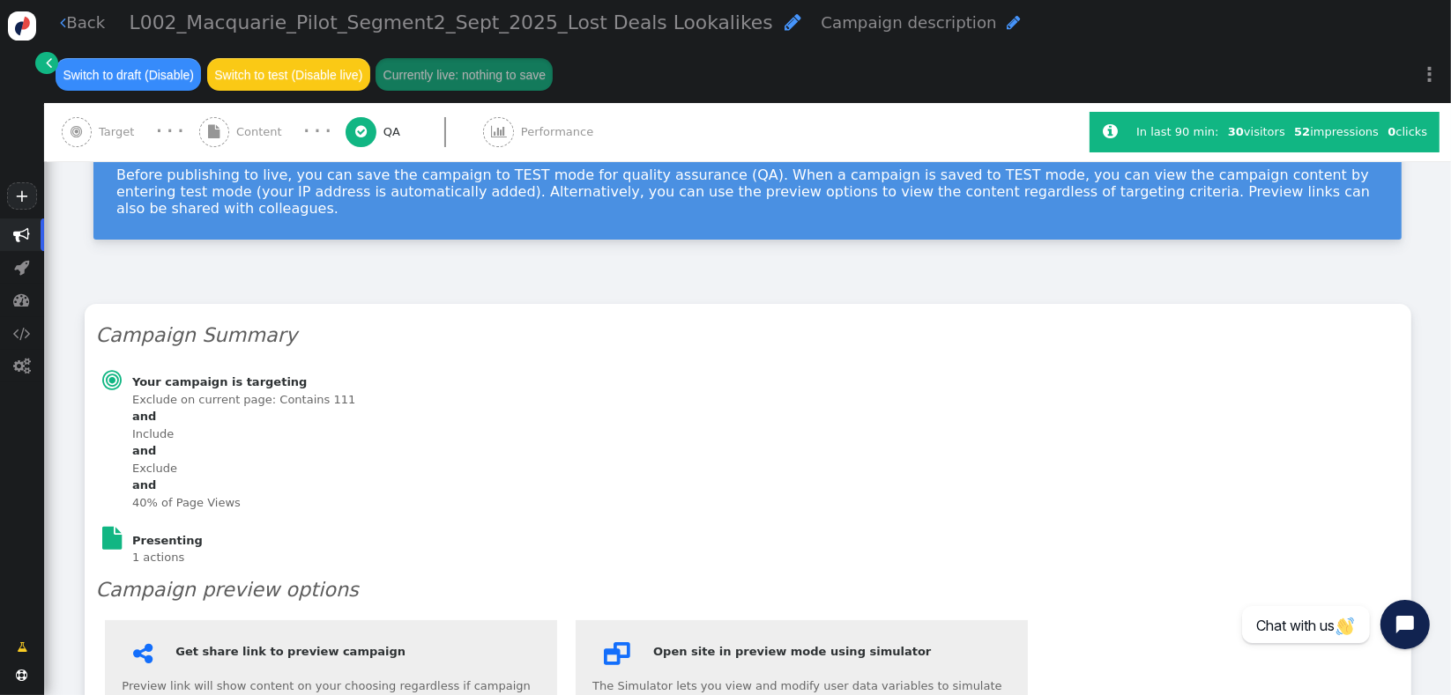
scroll to position [0, 0]
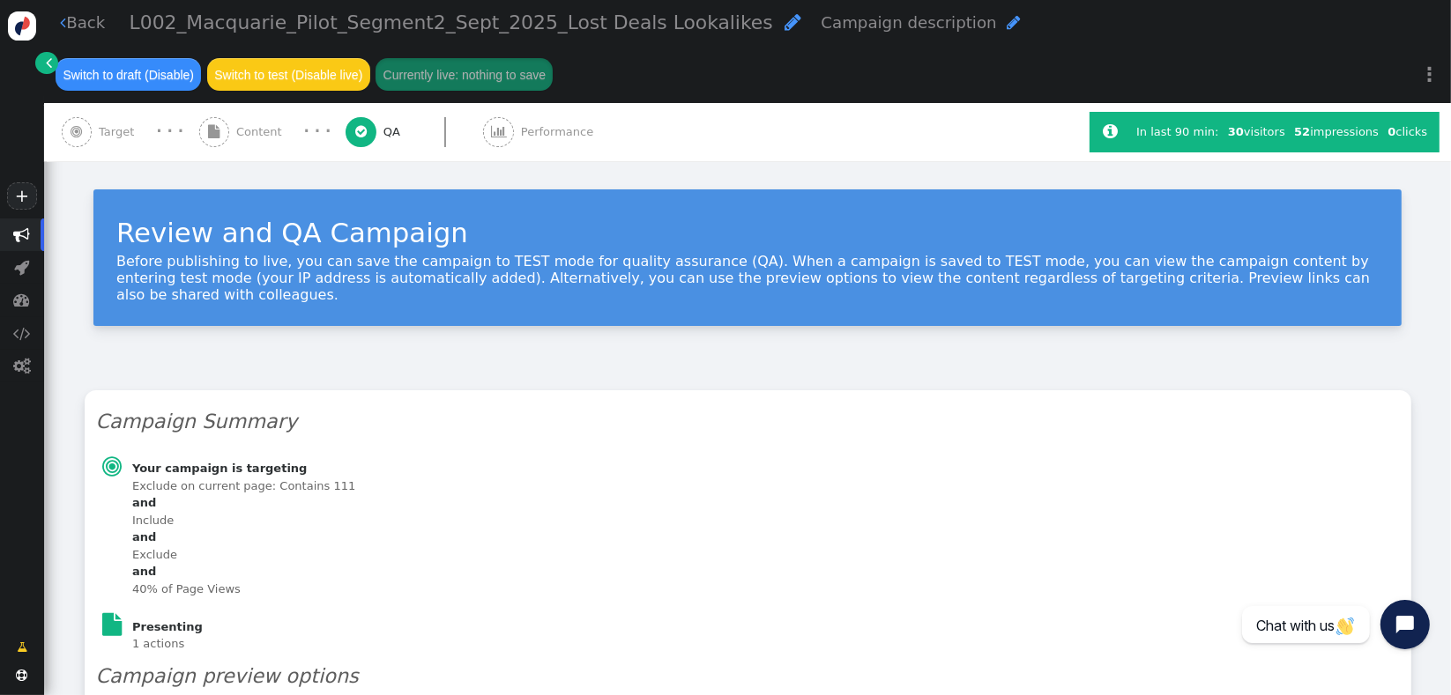
type input "http://membershipcentre.connective.com.au/"
click at [498, 137] on span "" at bounding box center [498, 132] width 31 height 31
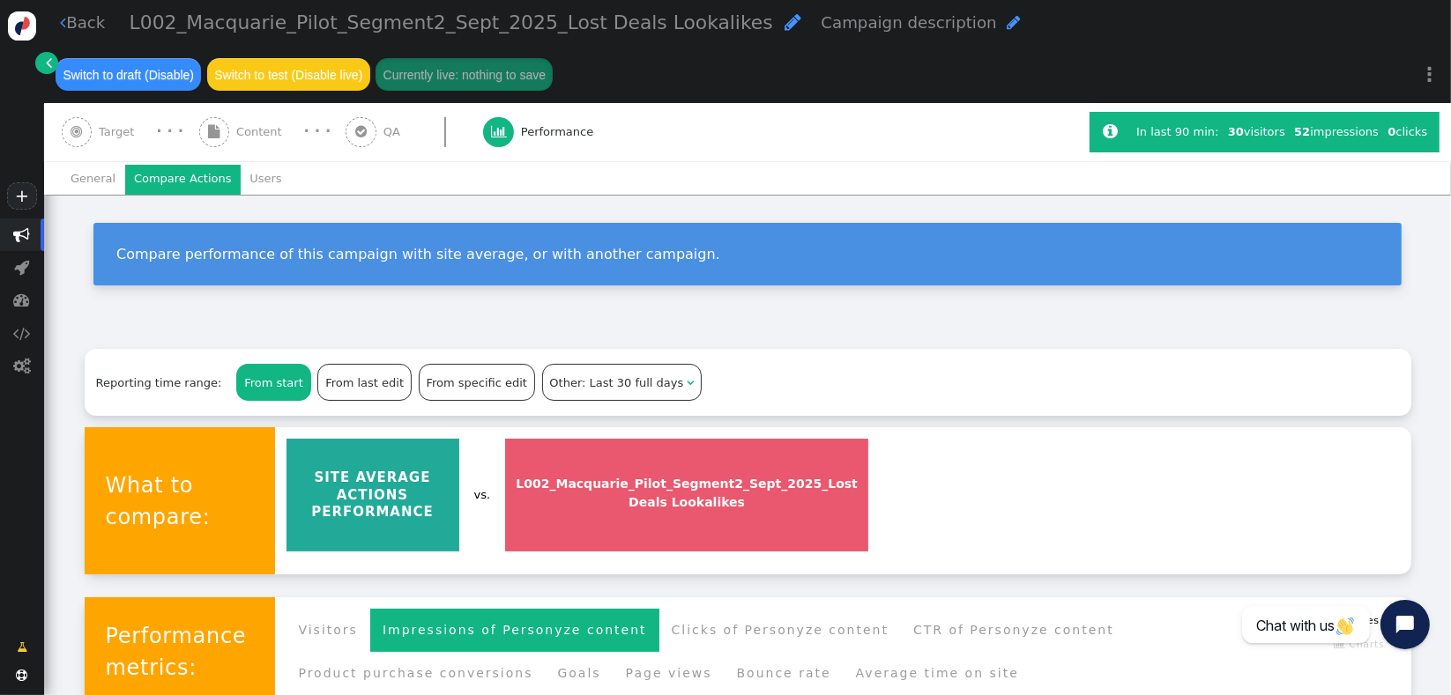
click at [122, 141] on span "Target" at bounding box center [120, 132] width 42 height 18
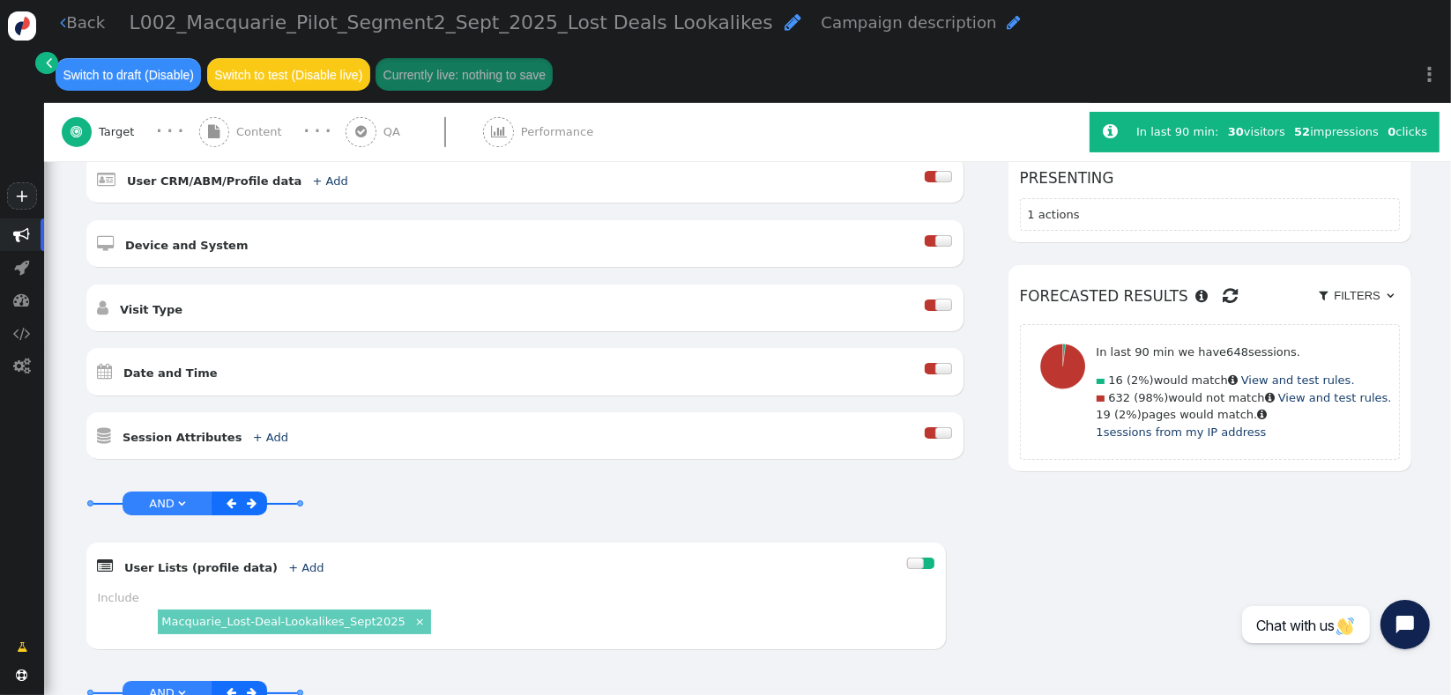
scroll to position [488, 0]
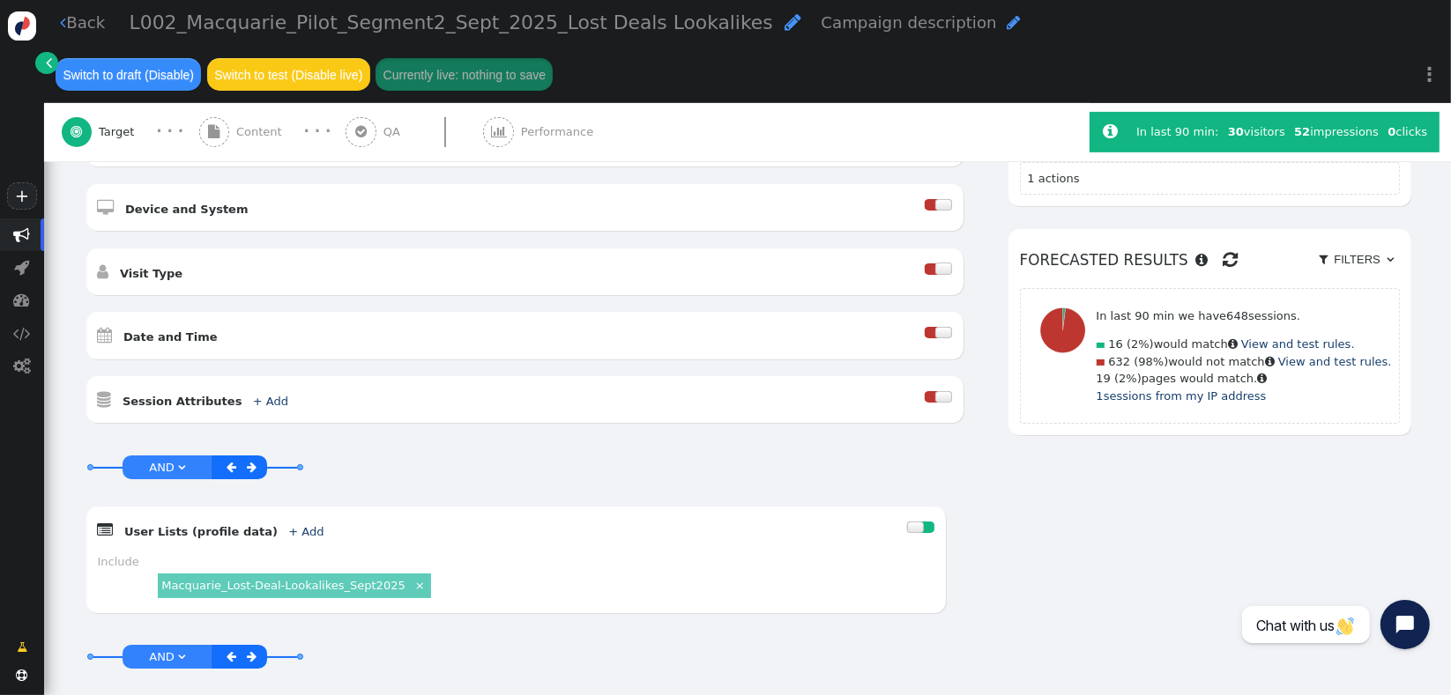
click at [1222, 247] on span "" at bounding box center [1229, 260] width 15 height 26
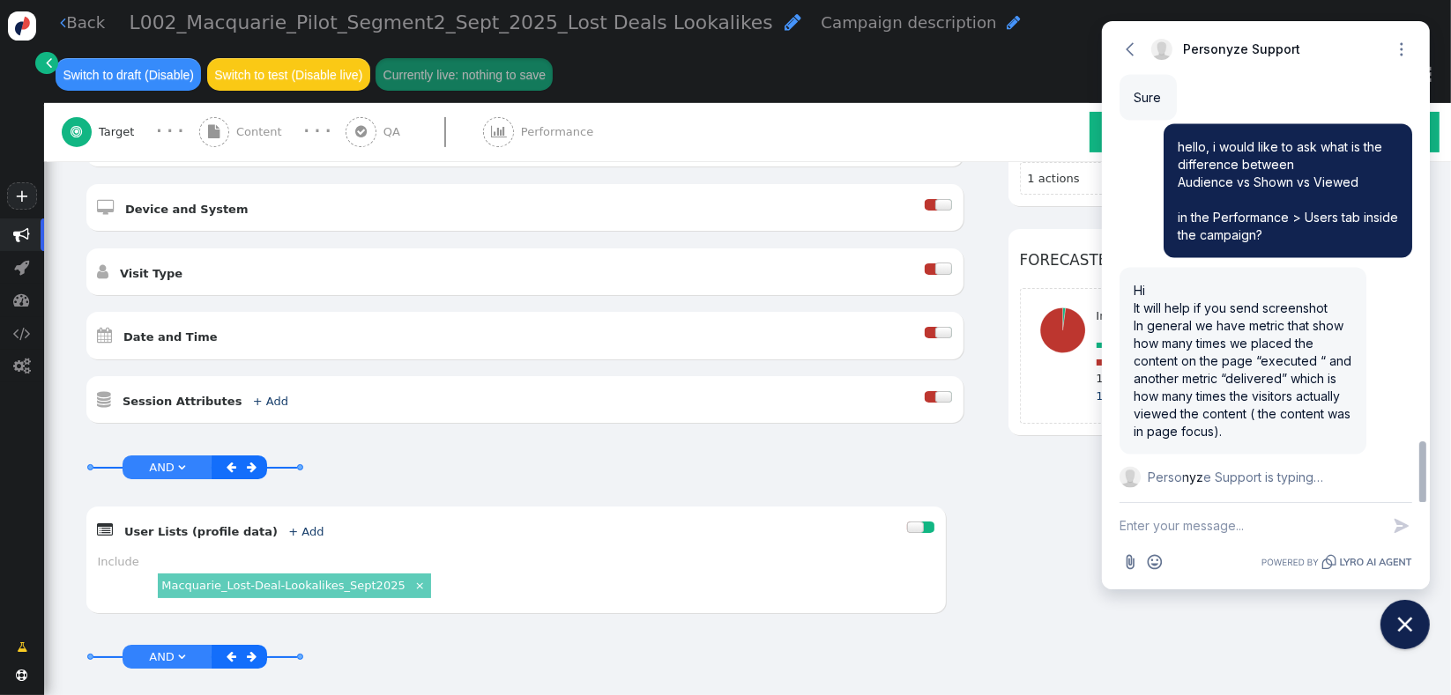
scroll to position [2587, 0]
drag, startPoint x: 1423, startPoint y: 454, endPoint x: 1355, endPoint y: 496, distance: 80.0
click at [1432, 474] on body "+  Campaigns  Realtime Visitors  Dashboard  Tracker Settings  Settings  …" at bounding box center [725, 347] width 1451 height 695
click at [1135, 562] on icon "Attach file button" at bounding box center [1130, 562] width 18 height 18
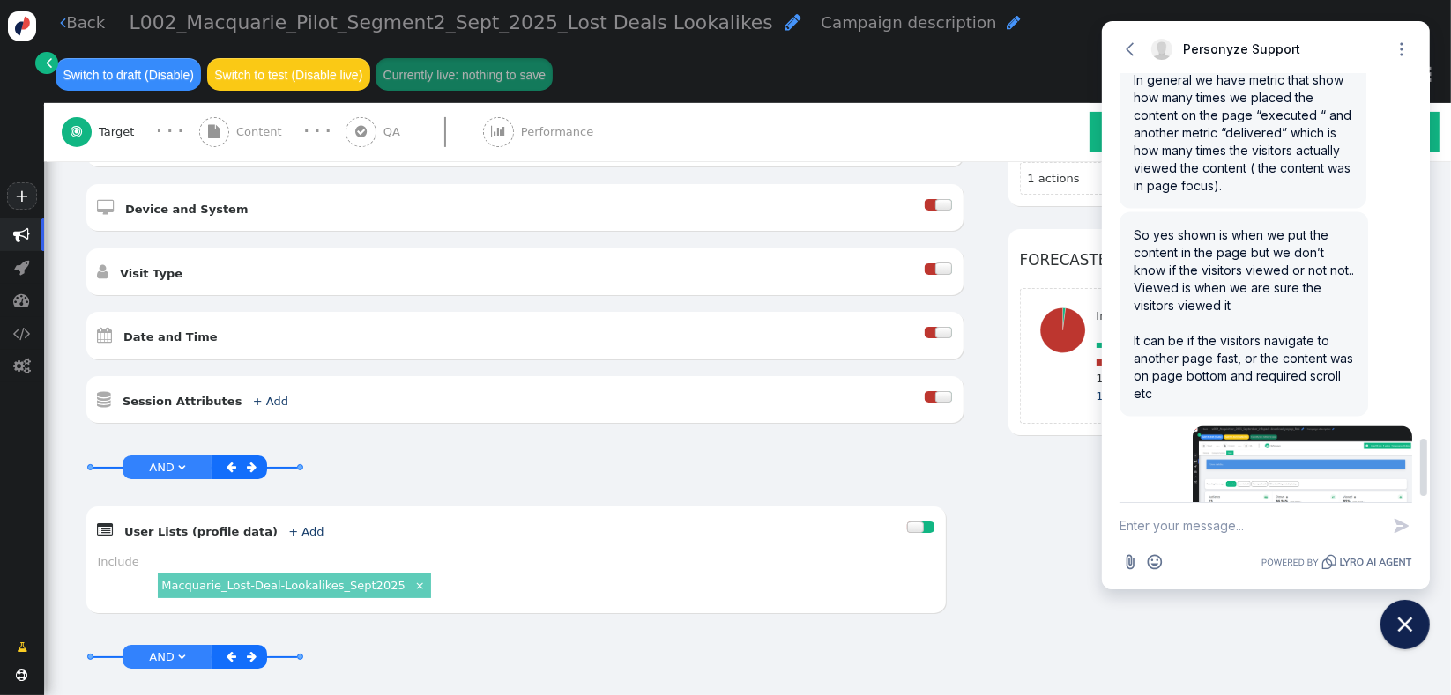
scroll to position [2895, 0]
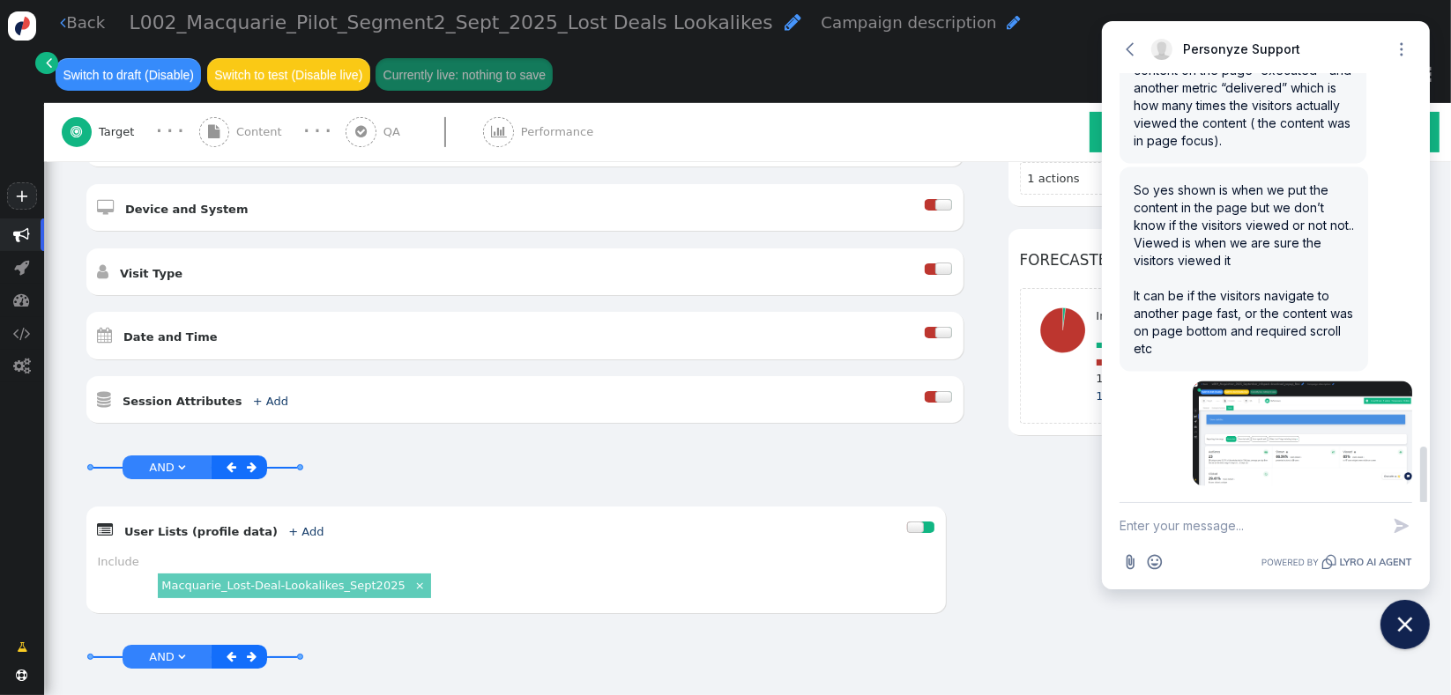
click at [1193, 203] on span "So yes shown is when we put the content in the page but we don’t know if the vi…" at bounding box center [1243, 269] width 220 height 174
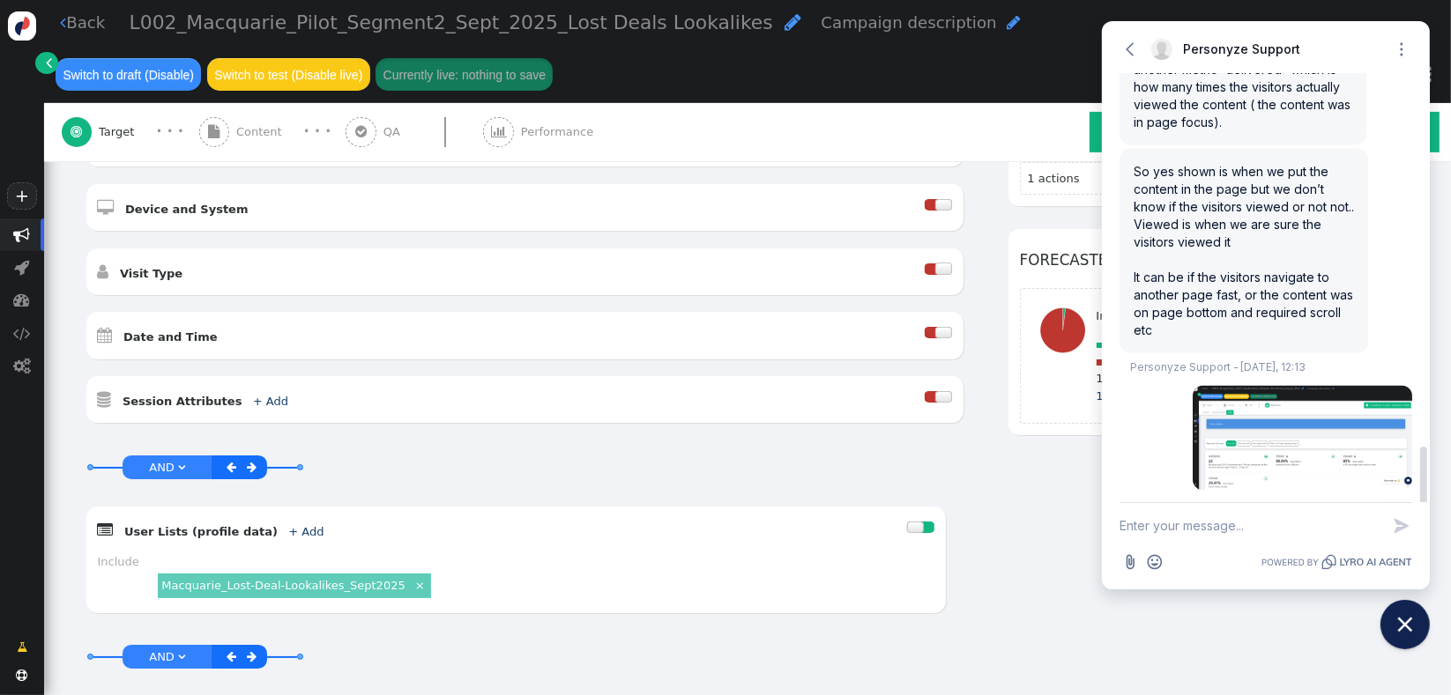
drag, startPoint x: 1204, startPoint y: 221, endPoint x: 1146, endPoint y: 184, distance: 68.9
click at [1146, 184] on div "So yes shown is when we put the content in the page but we don’t know if the vi…" at bounding box center [1243, 251] width 249 height 204
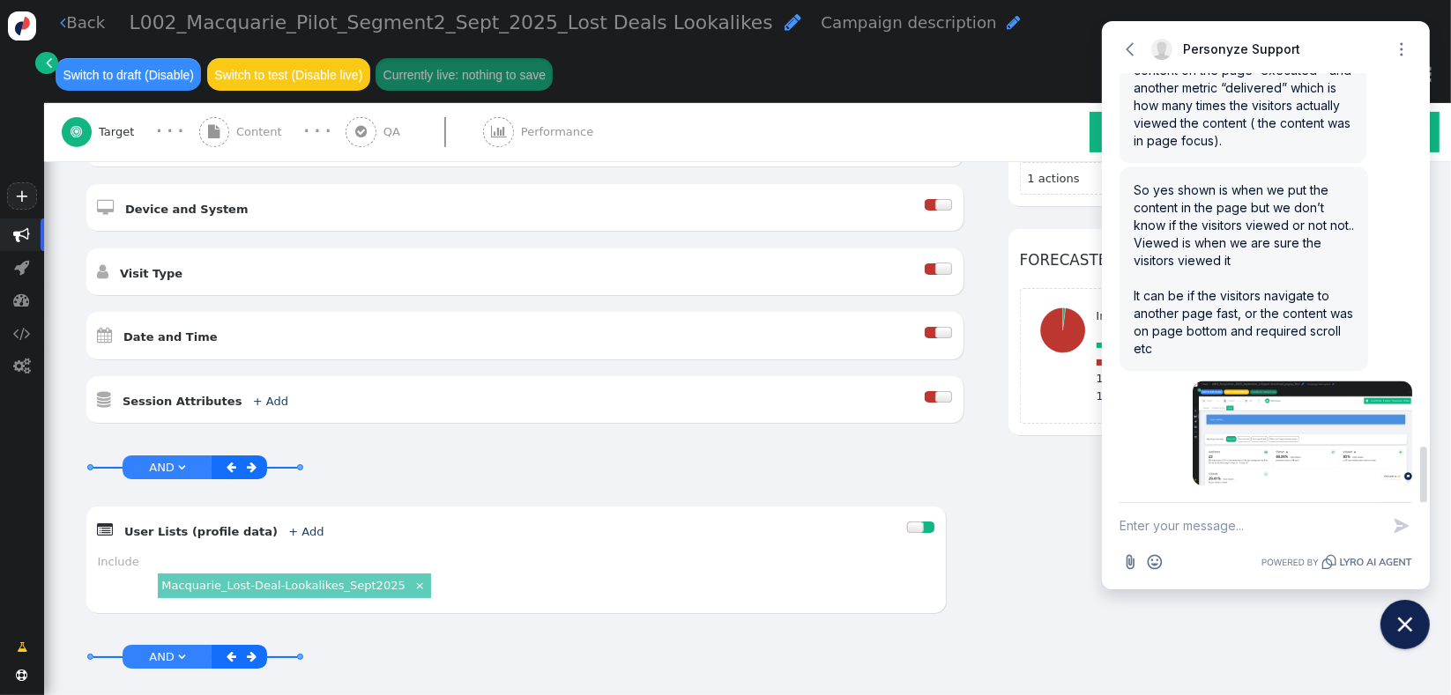
click at [1163, 213] on span "So yes shown is when we put the content in the page but we don’t know if the vi…" at bounding box center [1243, 269] width 220 height 174
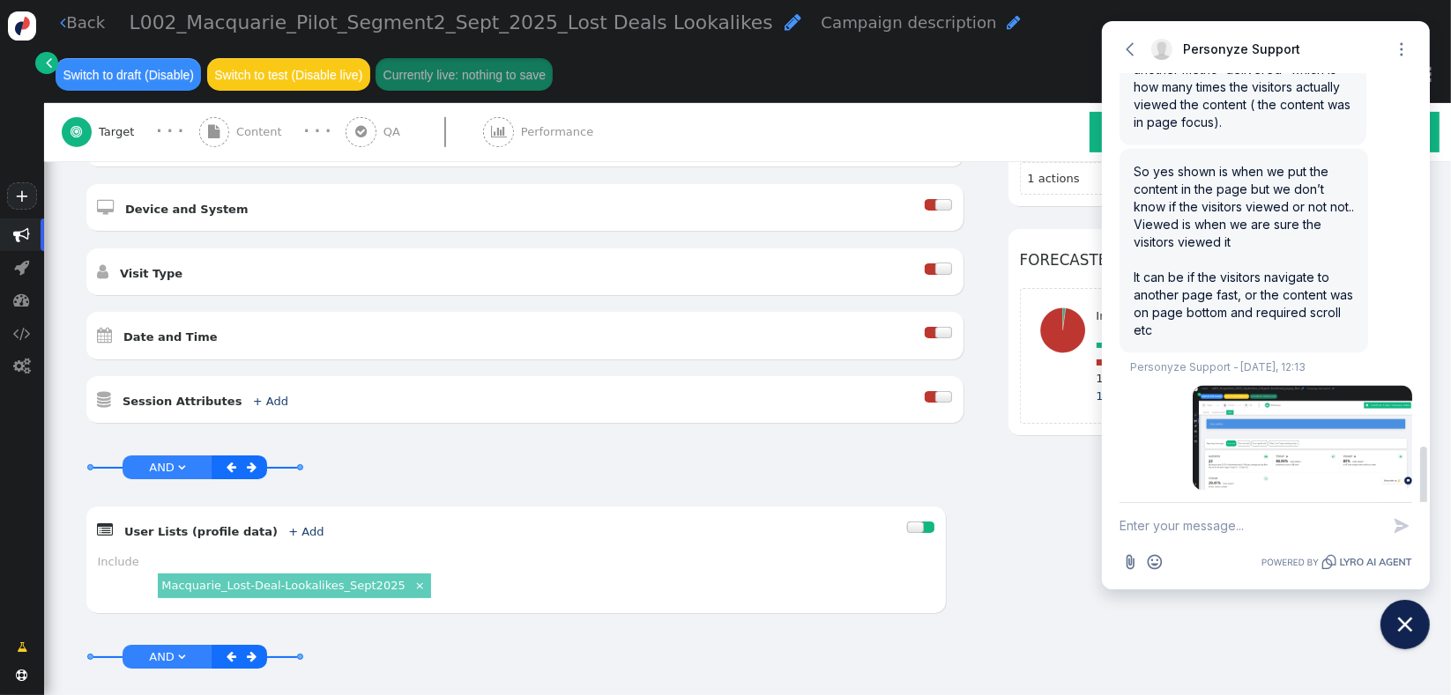
drag, startPoint x: 1166, startPoint y: 226, endPoint x: 1162, endPoint y: 199, distance: 27.5
click at [1144, 201] on div "So yes shown is when we put the content in the page but we don’t know if the vi…" at bounding box center [1243, 251] width 249 height 204
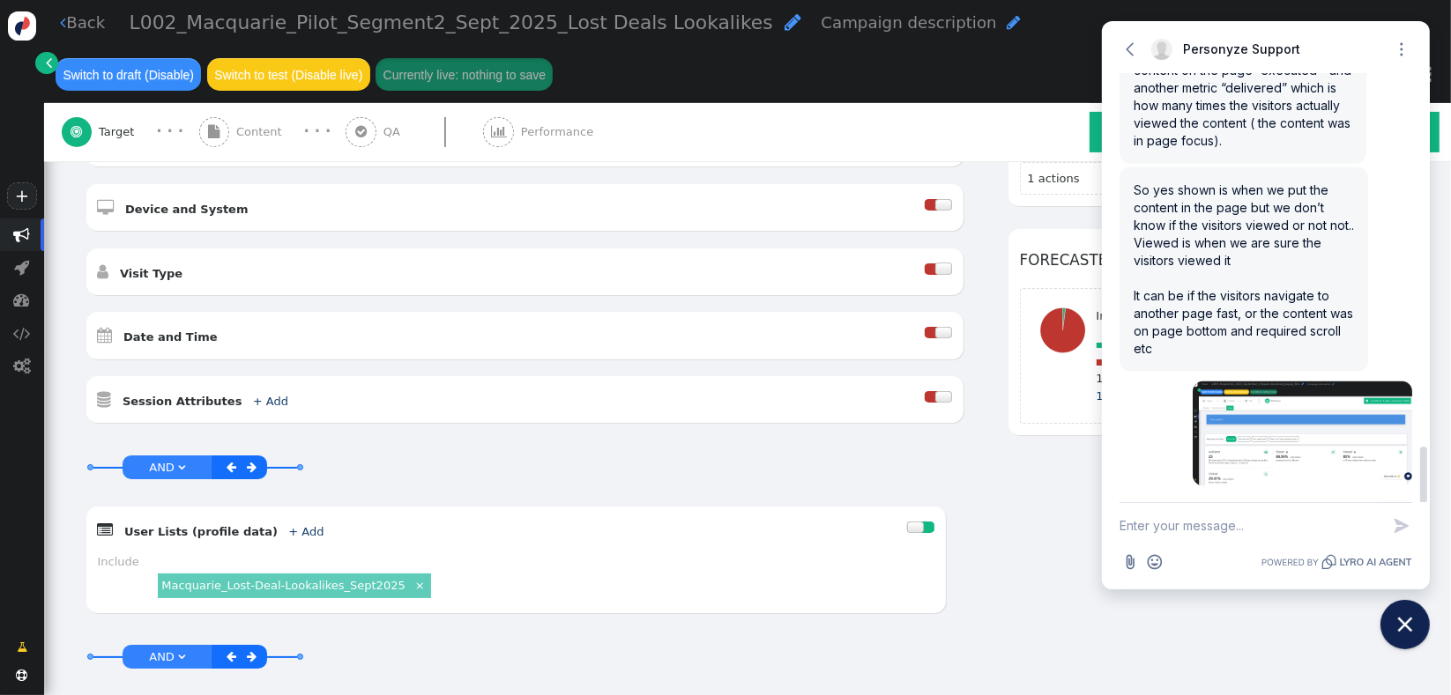
click at [1197, 203] on span "So yes shown is when we put the content in the page but we don’t know if the vi…" at bounding box center [1243, 269] width 220 height 174
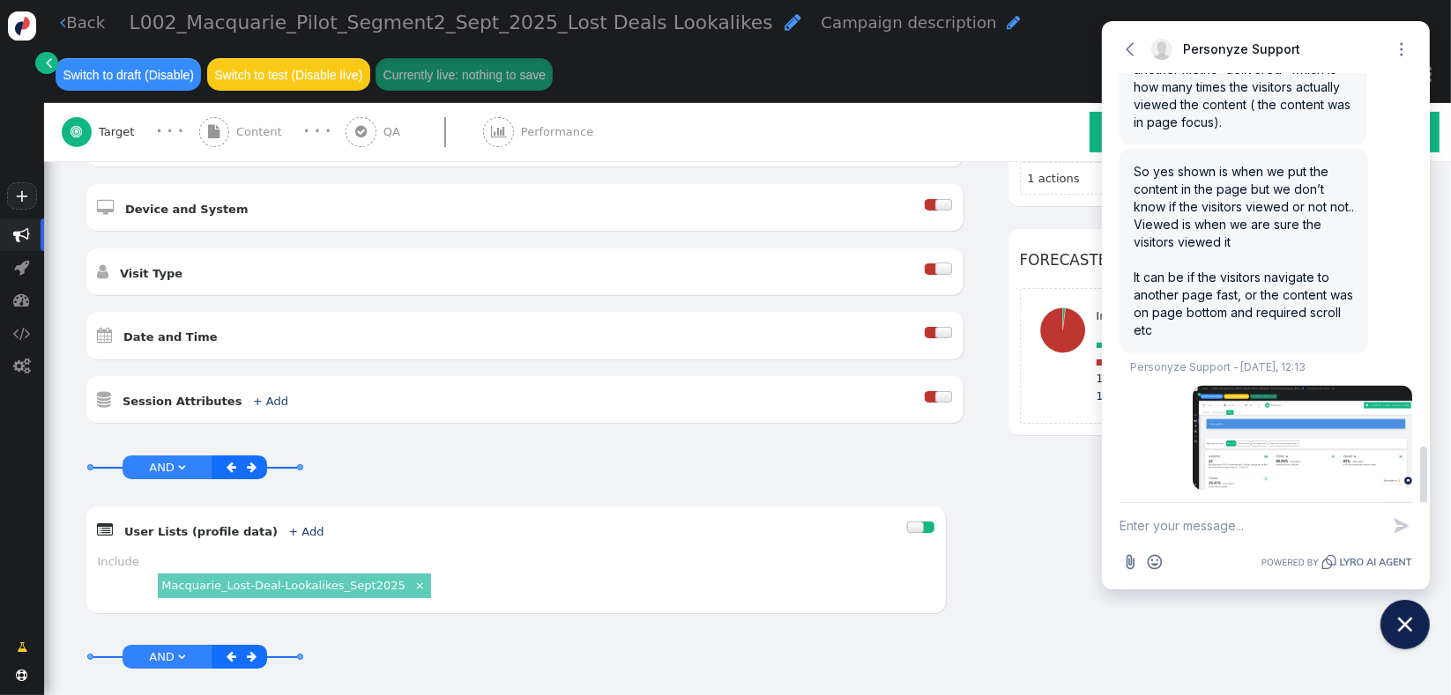
drag, startPoint x: 1137, startPoint y: 243, endPoint x: 1273, endPoint y: 264, distance: 137.2
click at [1243, 249] on span "So yes shown is when we put the content in the page but we don’t know if the vi…" at bounding box center [1243, 251] width 220 height 174
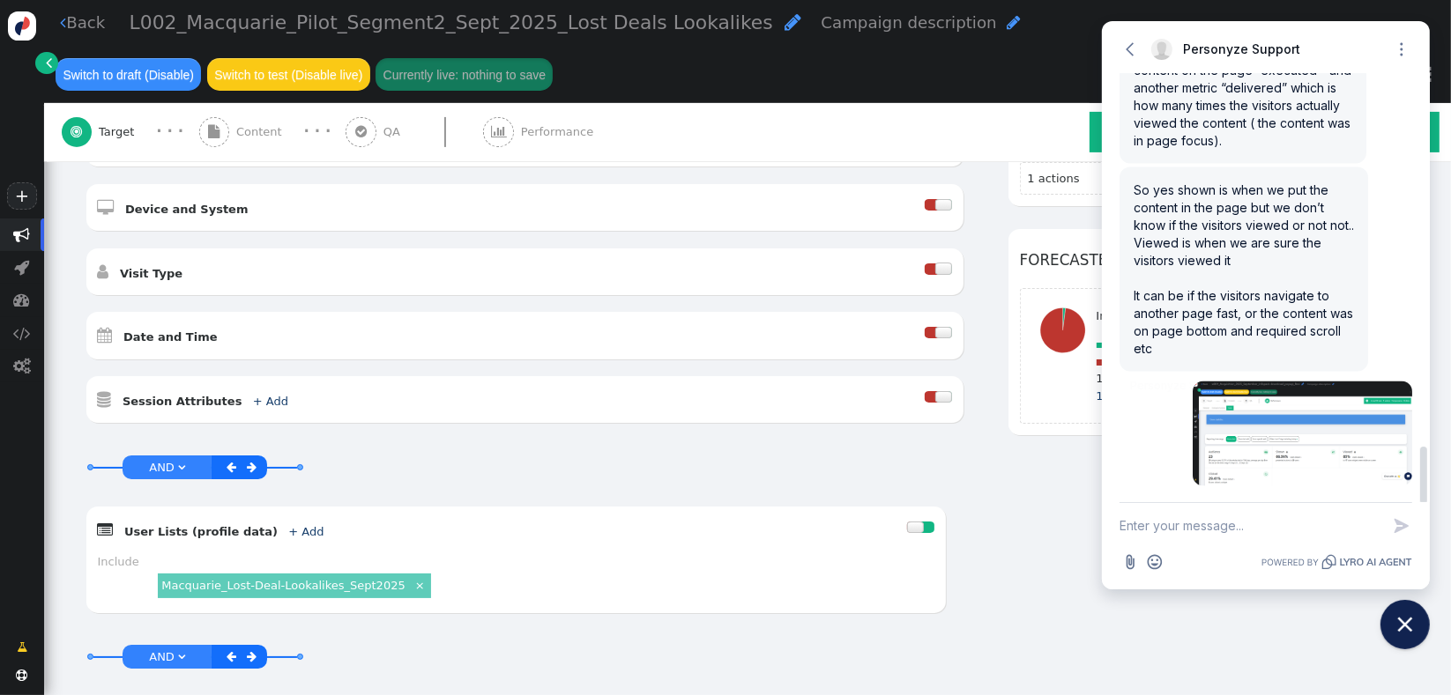
click at [1273, 264] on div "So yes shown is when we put the content in the page but we don’t know if the vi…" at bounding box center [1243, 269] width 249 height 204
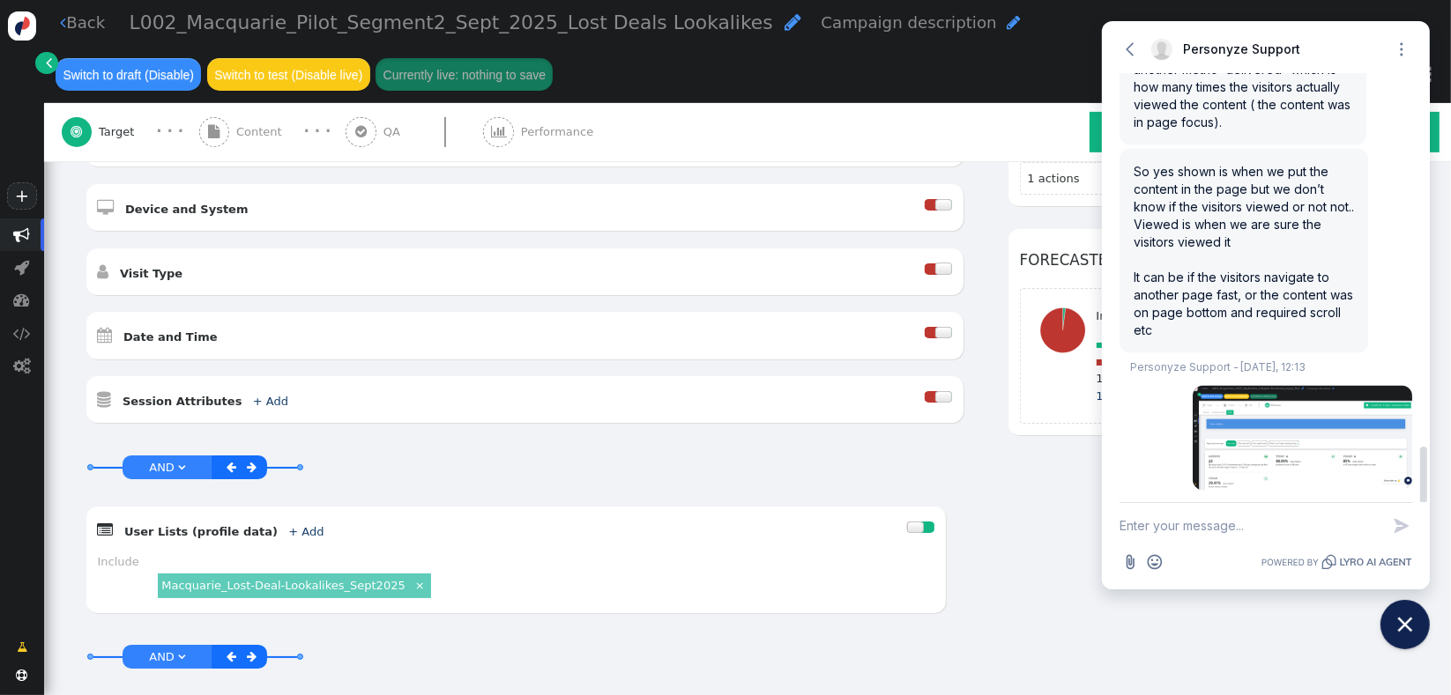
drag, startPoint x: 1259, startPoint y: 270, endPoint x: 1162, endPoint y: 222, distance: 108.0
click at [1162, 222] on div "So yes shown is when we put the content in the page but we don’t know if the vi…" at bounding box center [1243, 251] width 249 height 204
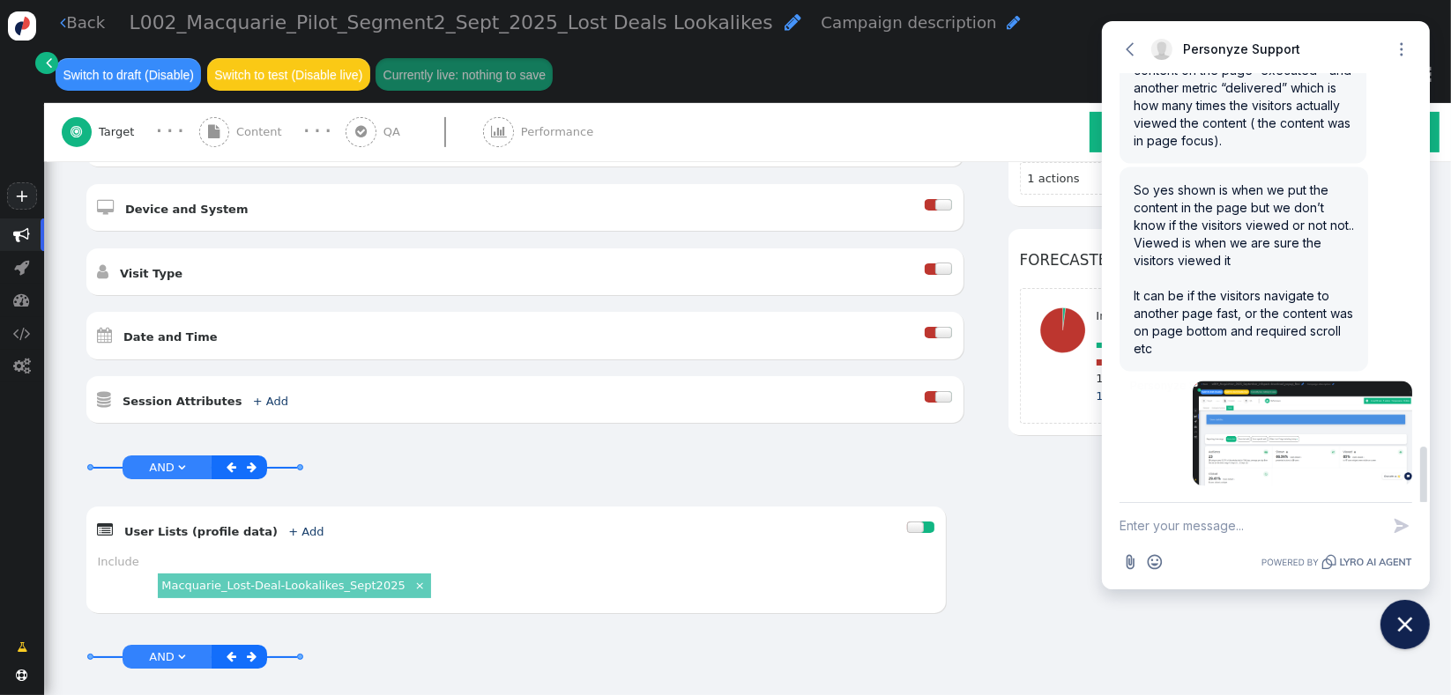
click at [1241, 252] on div "So yes shown is when we put the content in the page but we don’t know if the vi…" at bounding box center [1243, 269] width 249 height 204
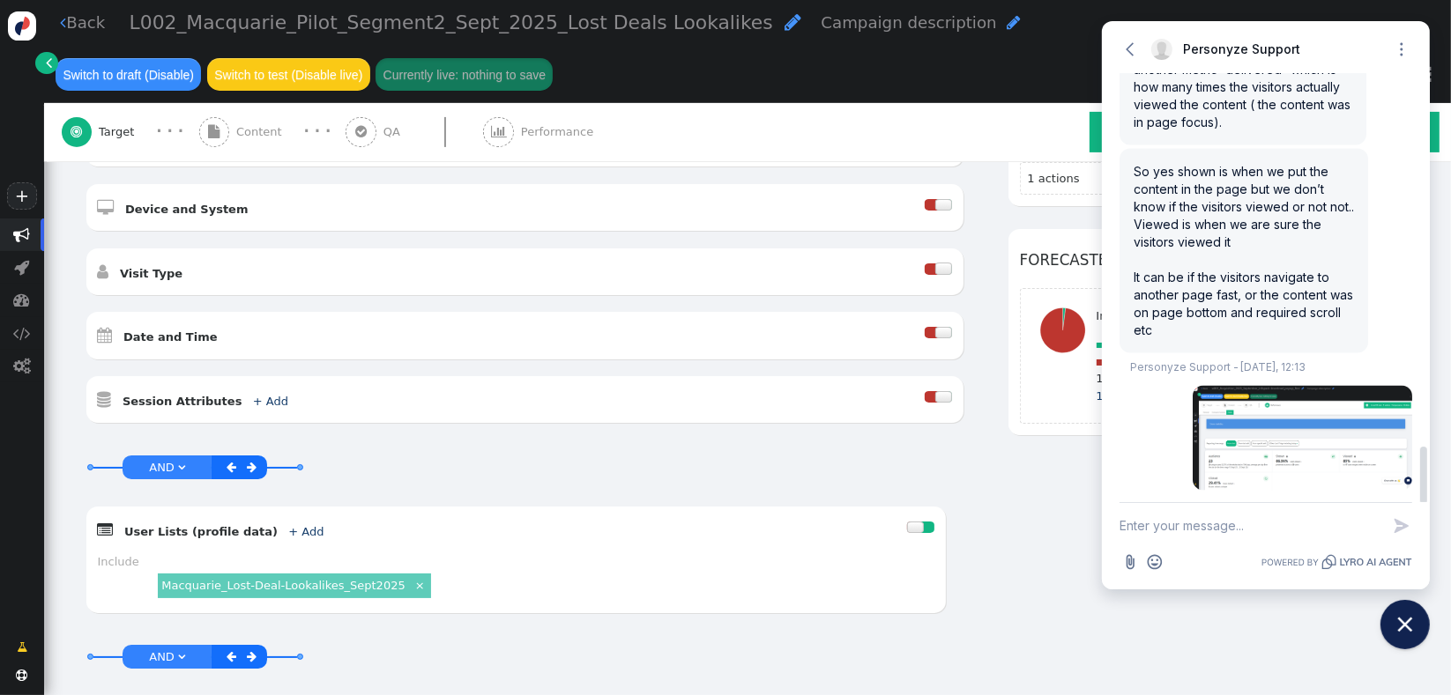
drag, startPoint x: 1245, startPoint y: 264, endPoint x: 1120, endPoint y: 169, distance: 156.7
click at [1120, 169] on div "So yes shown is when we put the content in the page but we don’t know if the vi…" at bounding box center [1243, 251] width 249 height 204
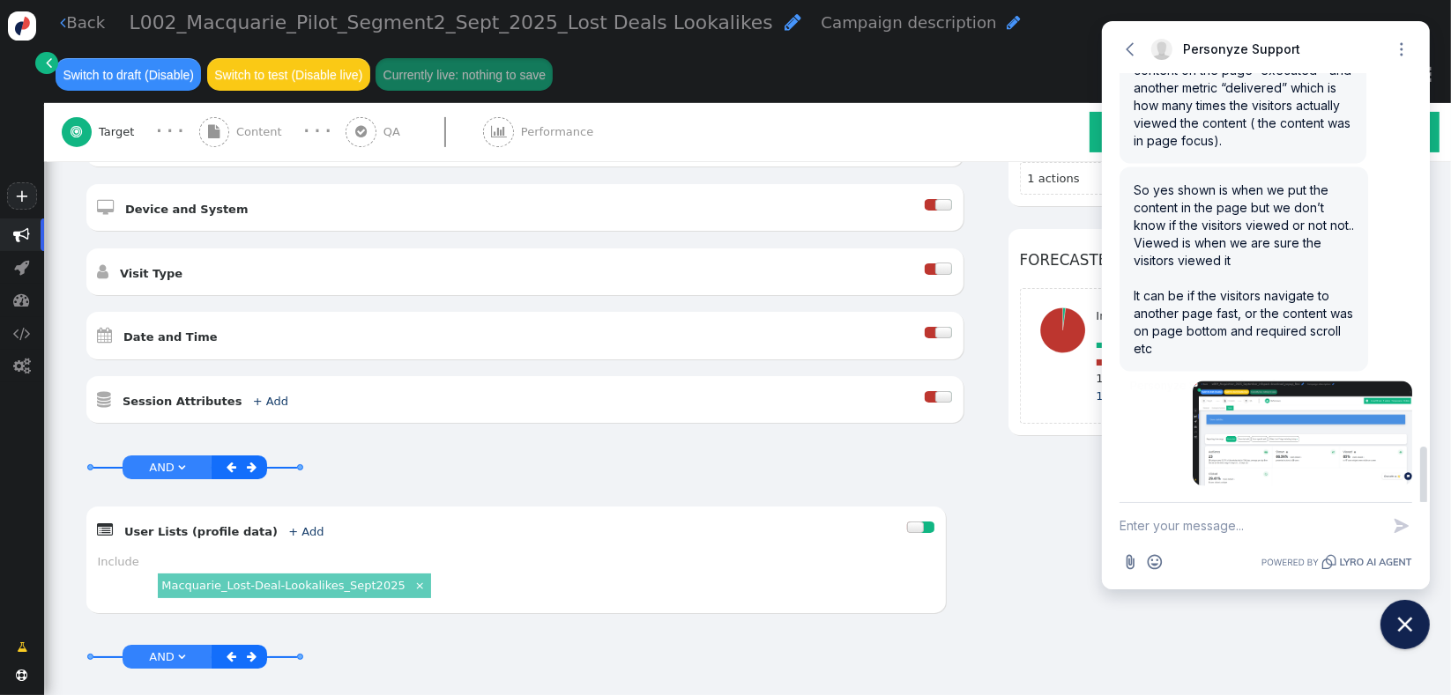
click at [1217, 216] on div "So yes shown is when we put the content in the page but we don’t know if the vi…" at bounding box center [1243, 269] width 249 height 204
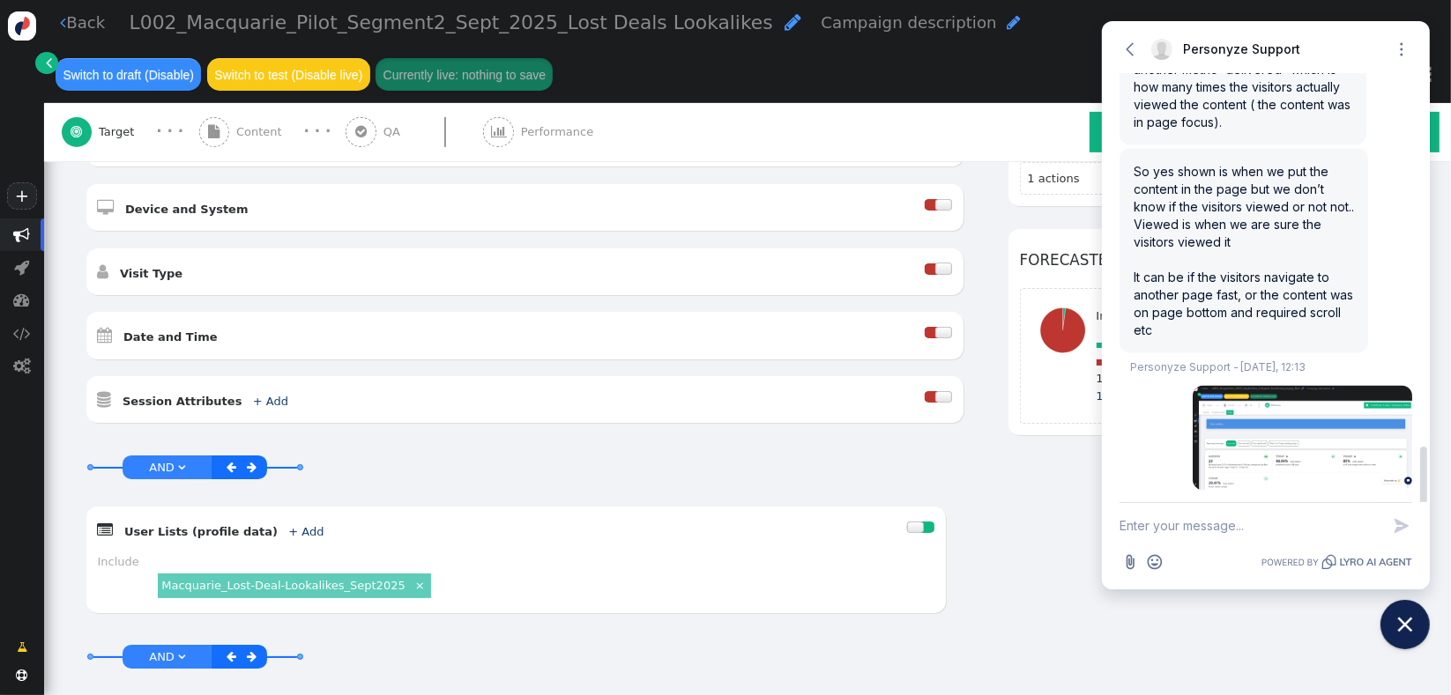
drag, startPoint x: 1244, startPoint y: 262, endPoint x: 1152, endPoint y: 221, distance: 101.0
click at [1152, 221] on div "So yes shown is when we put the content in the page but we don’t know if the vi…" at bounding box center [1243, 251] width 249 height 204
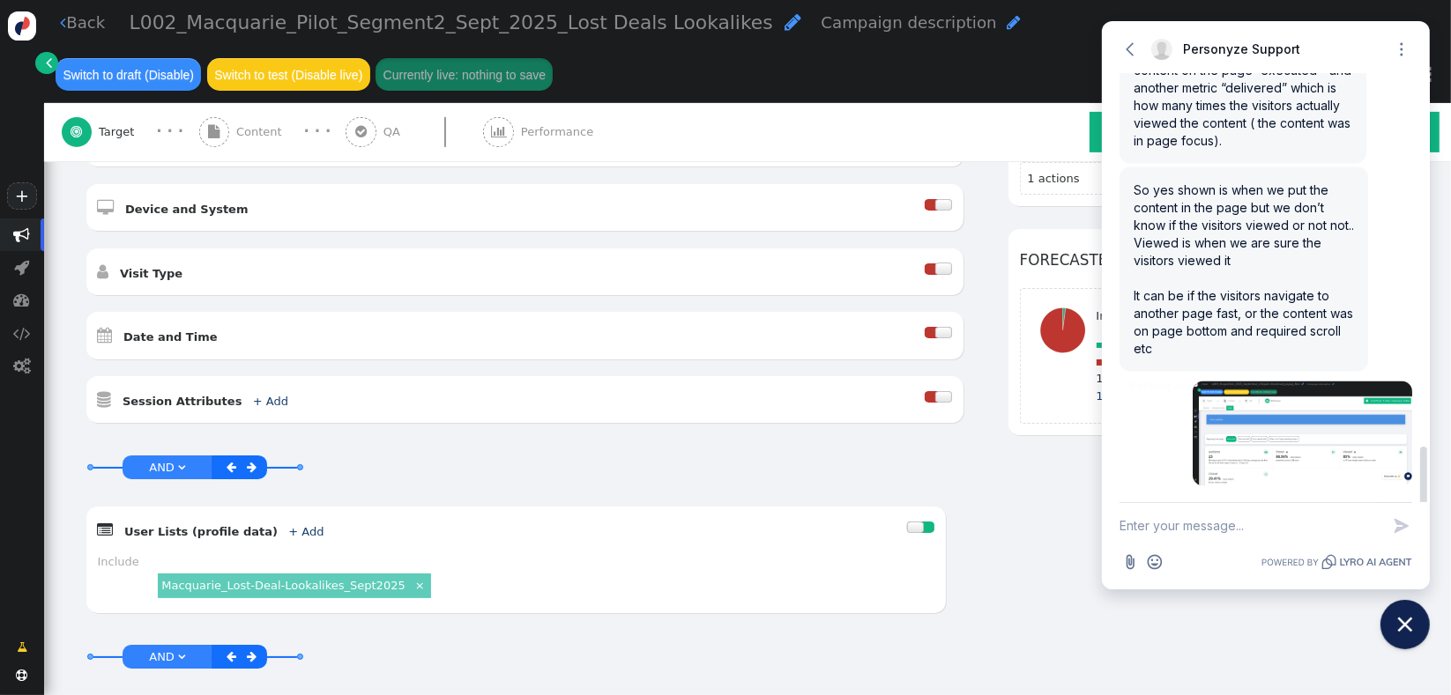
click at [1250, 270] on div "So yes shown is when we put the content in the page but we don’t know if the vi…" at bounding box center [1243, 269] width 249 height 204
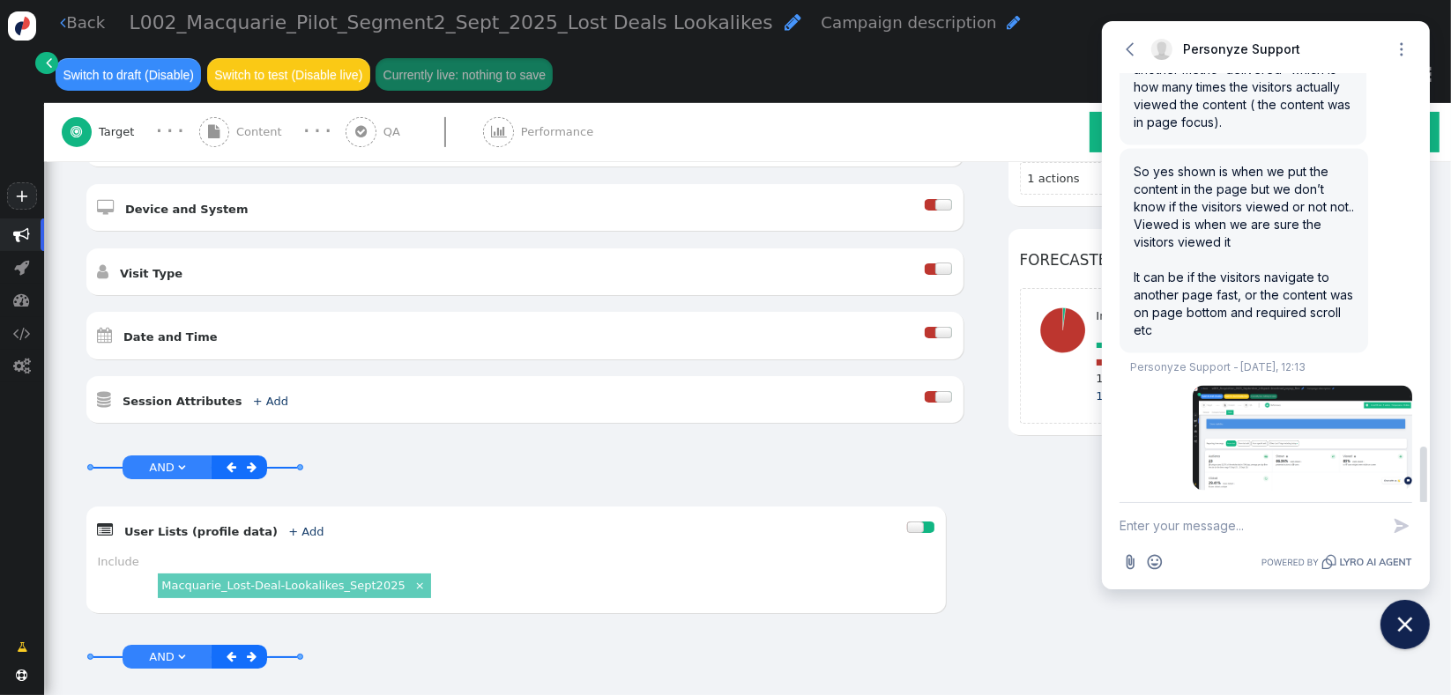
drag, startPoint x: 1234, startPoint y: 263, endPoint x: 1125, endPoint y: 249, distance: 109.2
click at [1125, 249] on div "So yes shown is when we put the content in the page but we don’t know if the vi…" at bounding box center [1243, 251] width 249 height 204
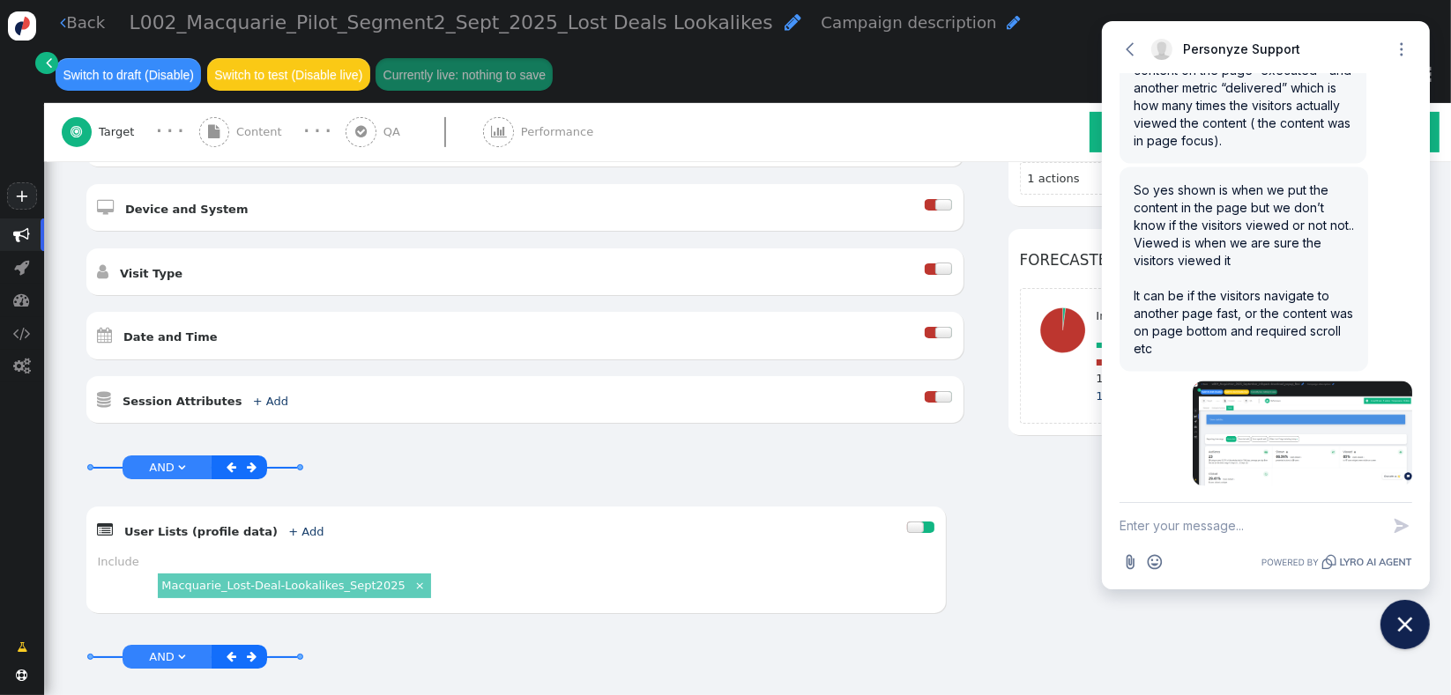
click at [1183, 519] on textarea "New message" at bounding box center [1249, 526] width 261 height 46
type textarea "the ad is full page"
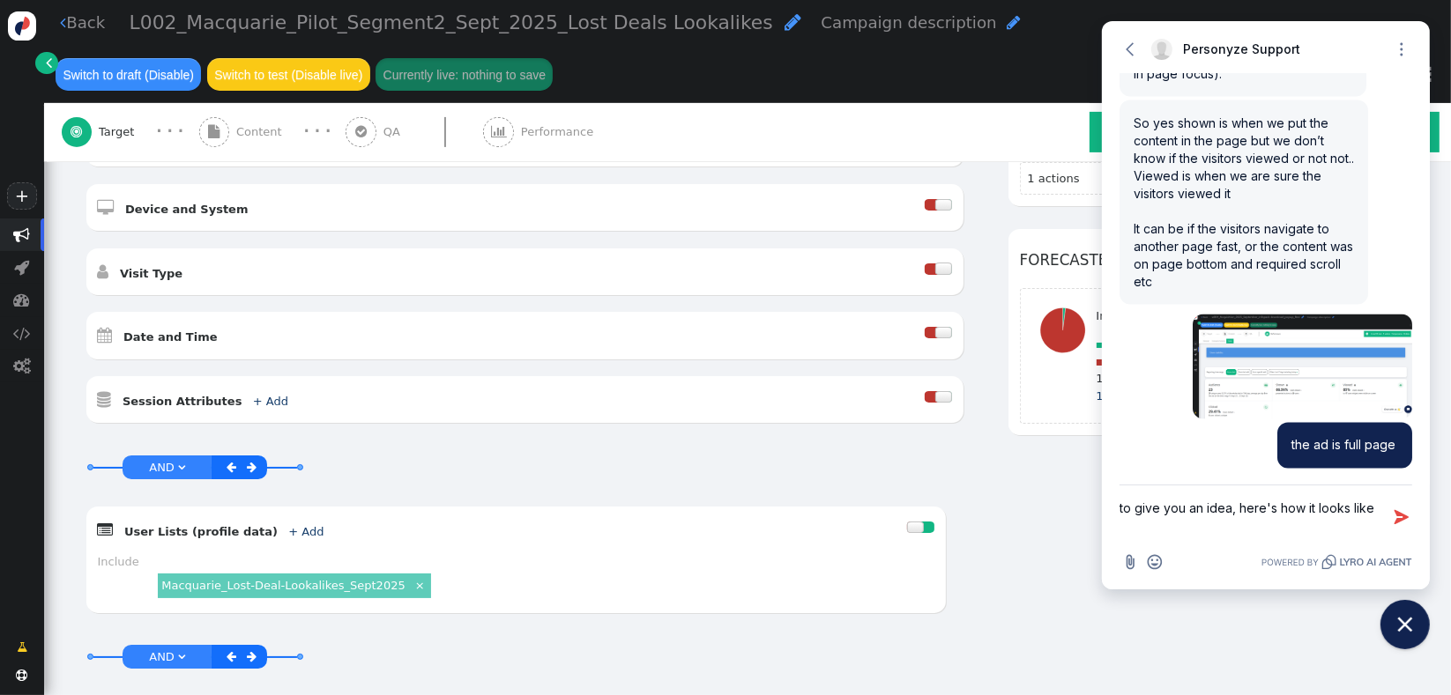
paste textarea "[URL][DOMAIN_NAME]"
type textarea "to give you an idea, here's how it looks like https://login.connective.com.au/"
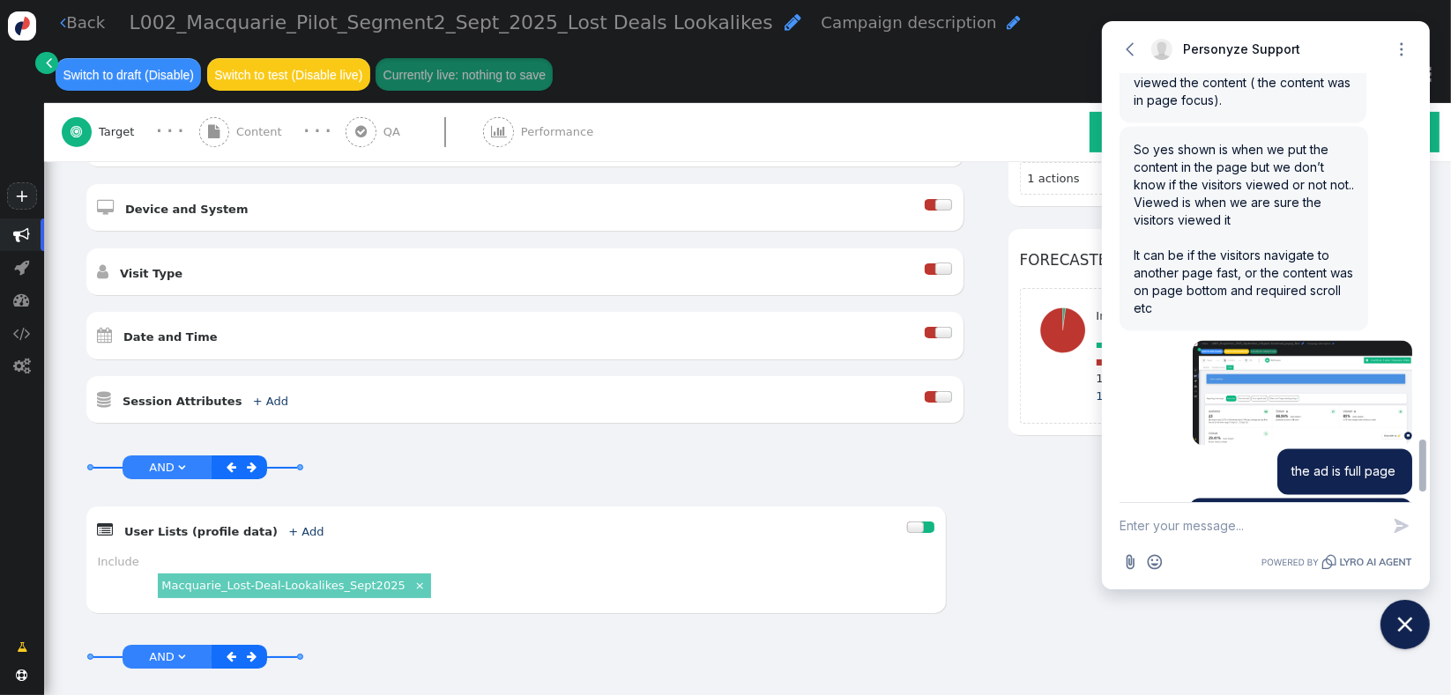
scroll to position [2953, 0]
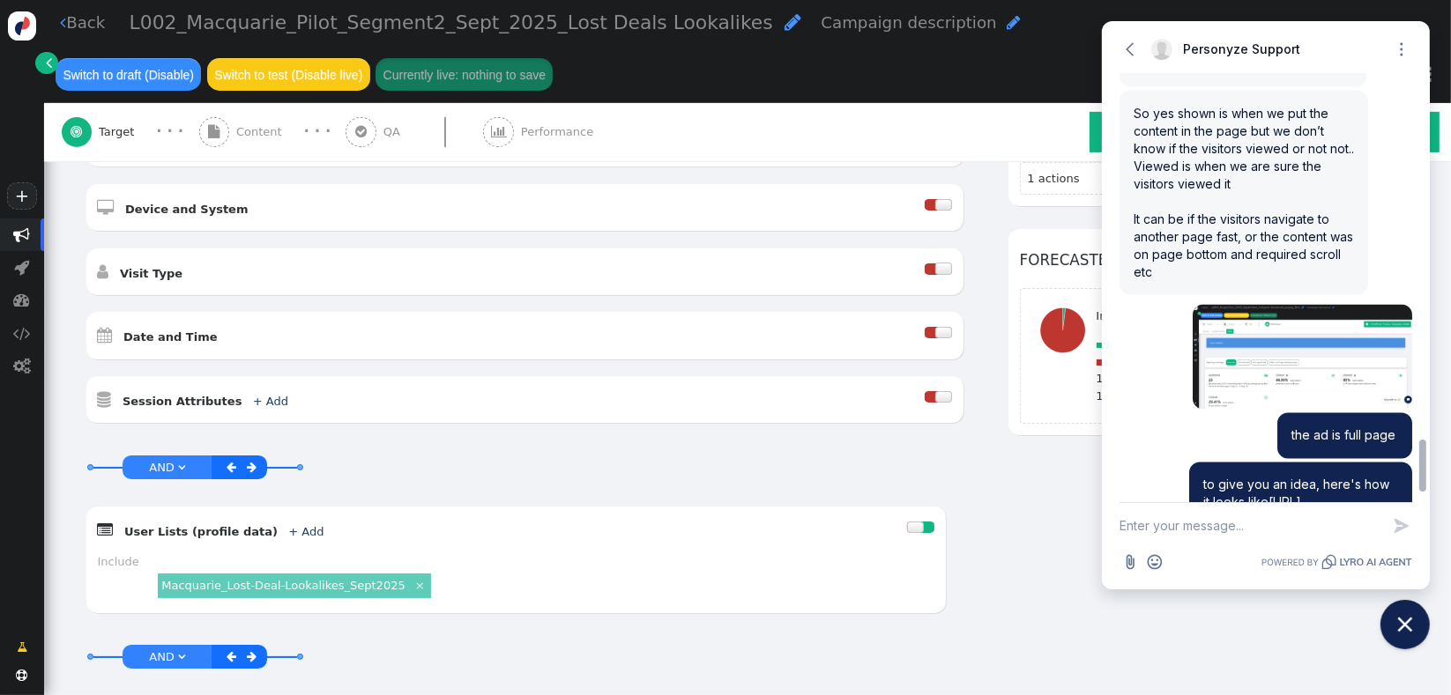
drag, startPoint x: 1424, startPoint y: 496, endPoint x: 1427, endPoint y: 487, distance: 9.2
click at [1427, 487] on div "Unfortunately, I am not able to follow any links you provided. If you sent an i…" at bounding box center [1266, 288] width 328 height 428
drag, startPoint x: 1229, startPoint y: 208, endPoint x: 1132, endPoint y: 179, distance: 102.1
click at [1132, 179] on div "So yes shown is when we put the content in the page but we don’t know if the vi…" at bounding box center [1243, 193] width 249 height 204
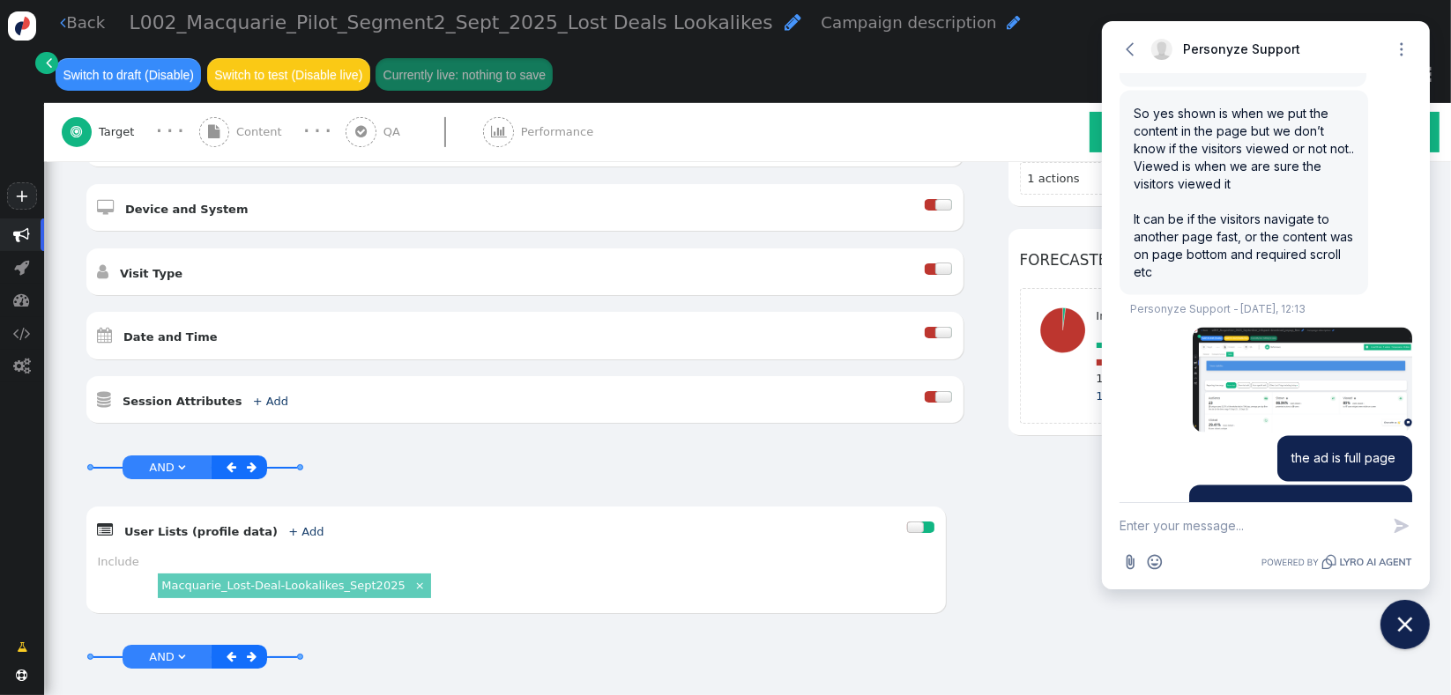
scroll to position [3052, 0]
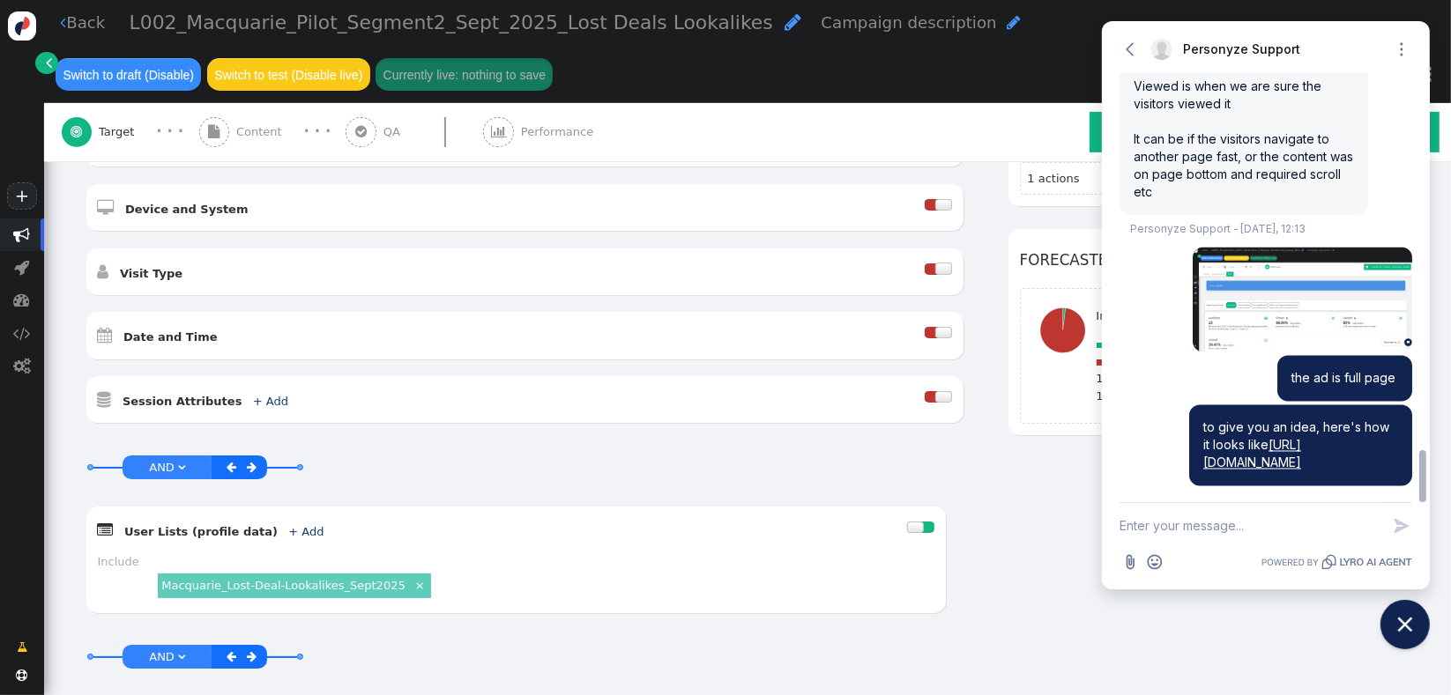
drag, startPoint x: 1429, startPoint y: 465, endPoint x: 1431, endPoint y: 486, distance: 21.2
click at [1431, 486] on body "+  Campaigns  Realtime Visitors  Dashboard  Tracker Settings  Settings  …" at bounding box center [725, 347] width 1451 height 695
click at [1278, 528] on textarea "New message" at bounding box center [1249, 526] width 261 height 46
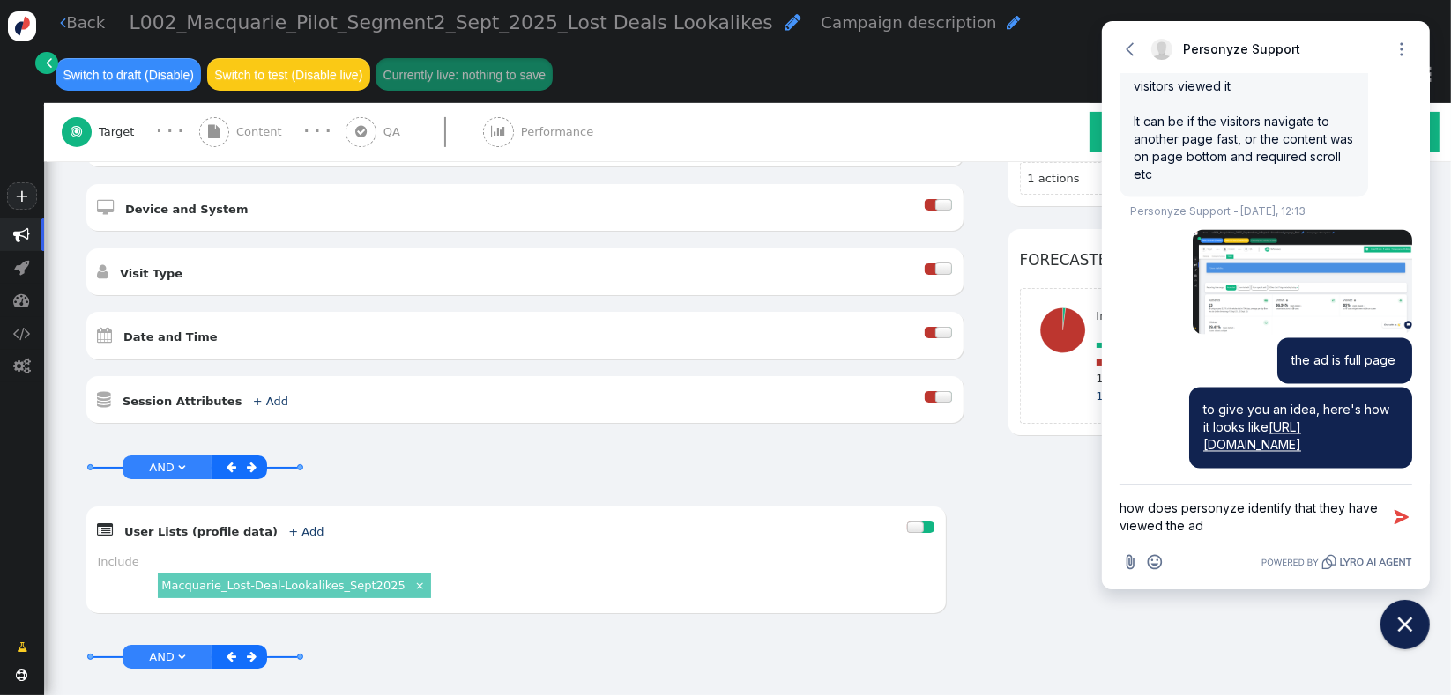
type textarea "how does personyze identify that they have viewed the ad?"
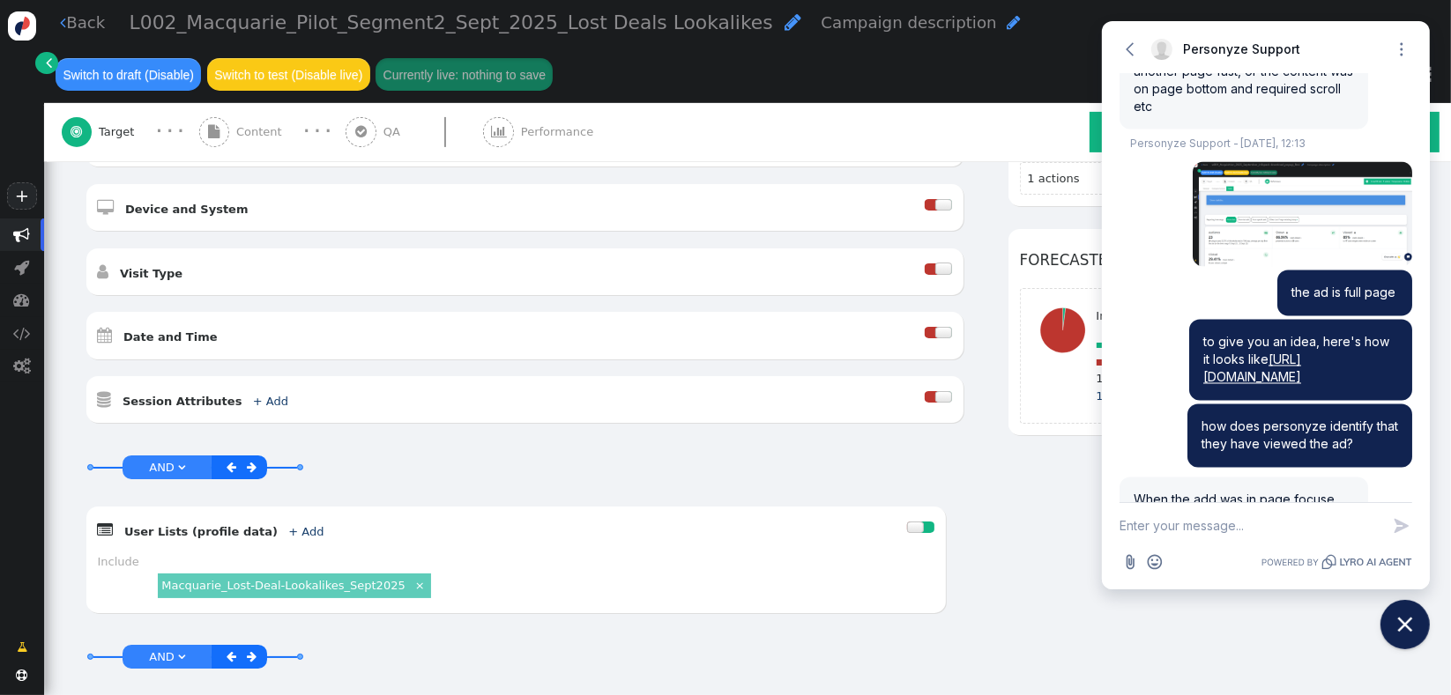
scroll to position [3192, 0]
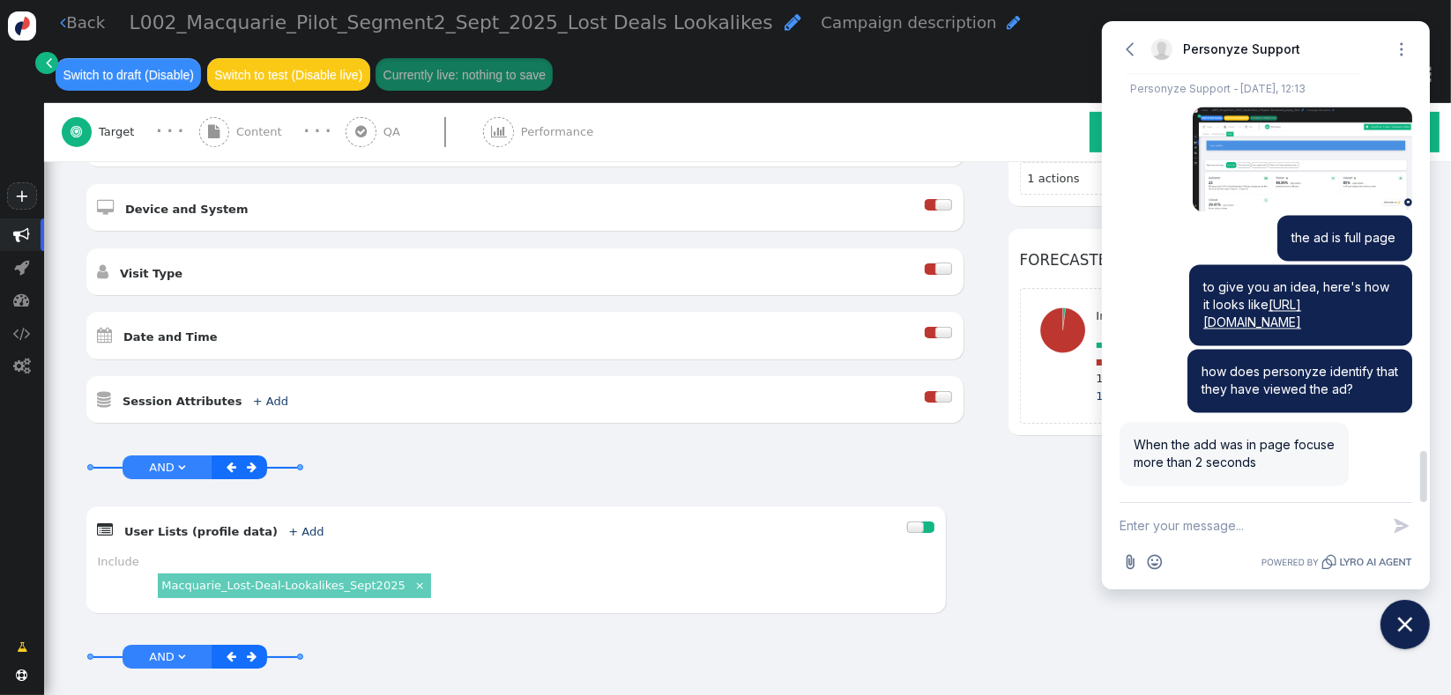
click at [1267, 468] on div "When the add was in page focuse more than 2 seconds" at bounding box center [1233, 454] width 229 height 63
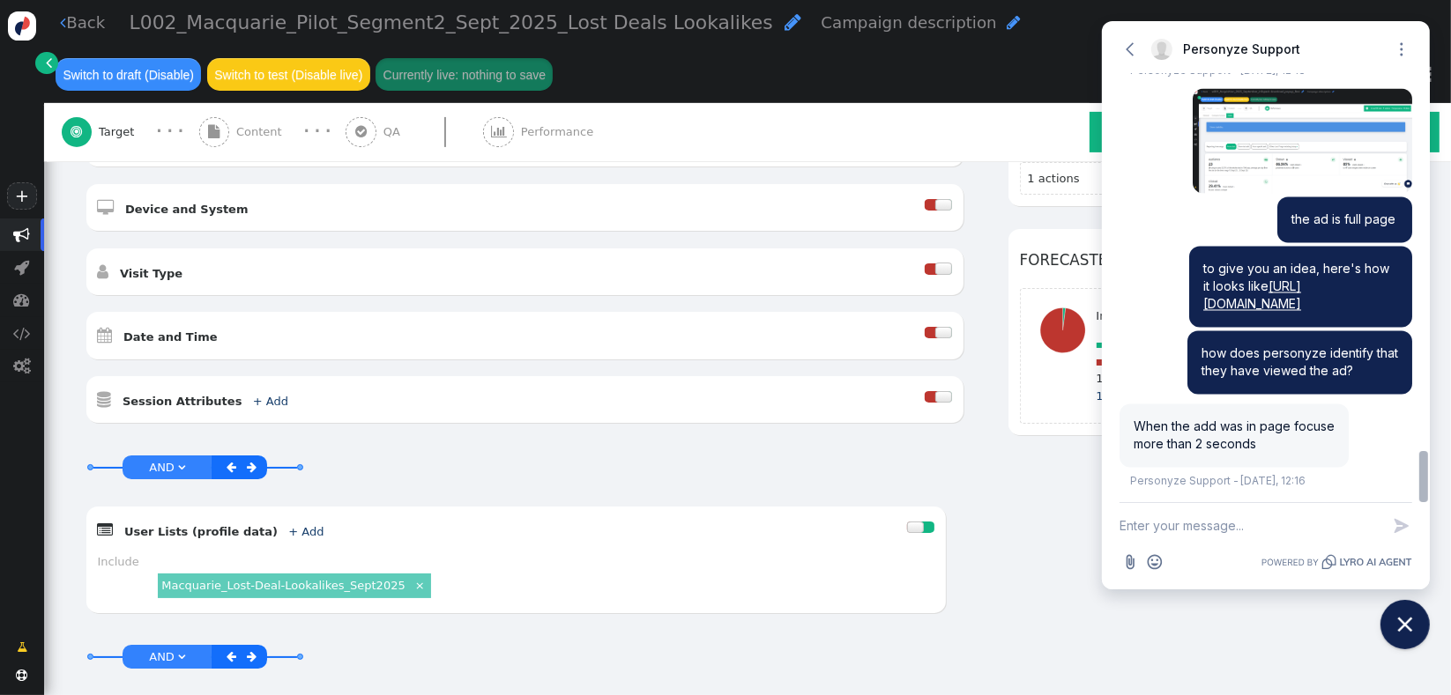
scroll to position [3215, 0]
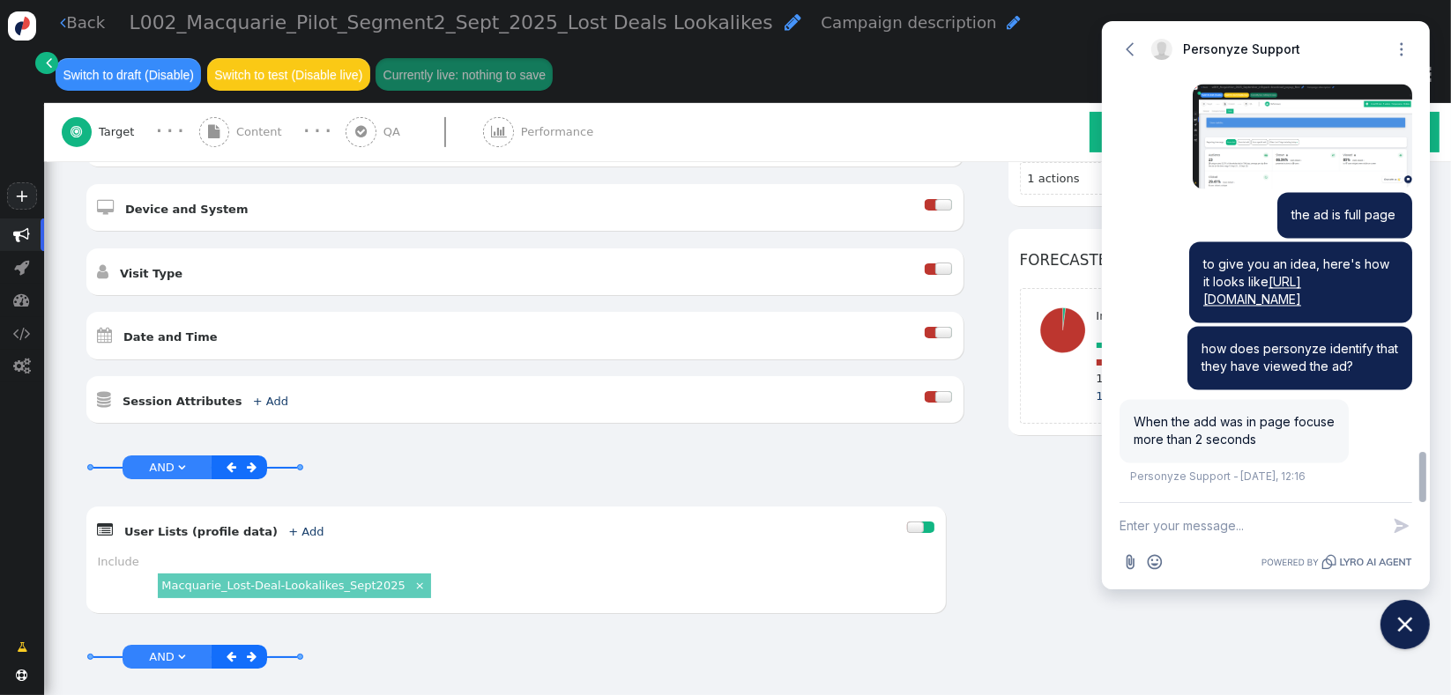
drag, startPoint x: 1422, startPoint y: 483, endPoint x: 1422, endPoint y: 494, distance: 10.6
click at [1422, 494] on div at bounding box center [1422, 477] width 7 height 50
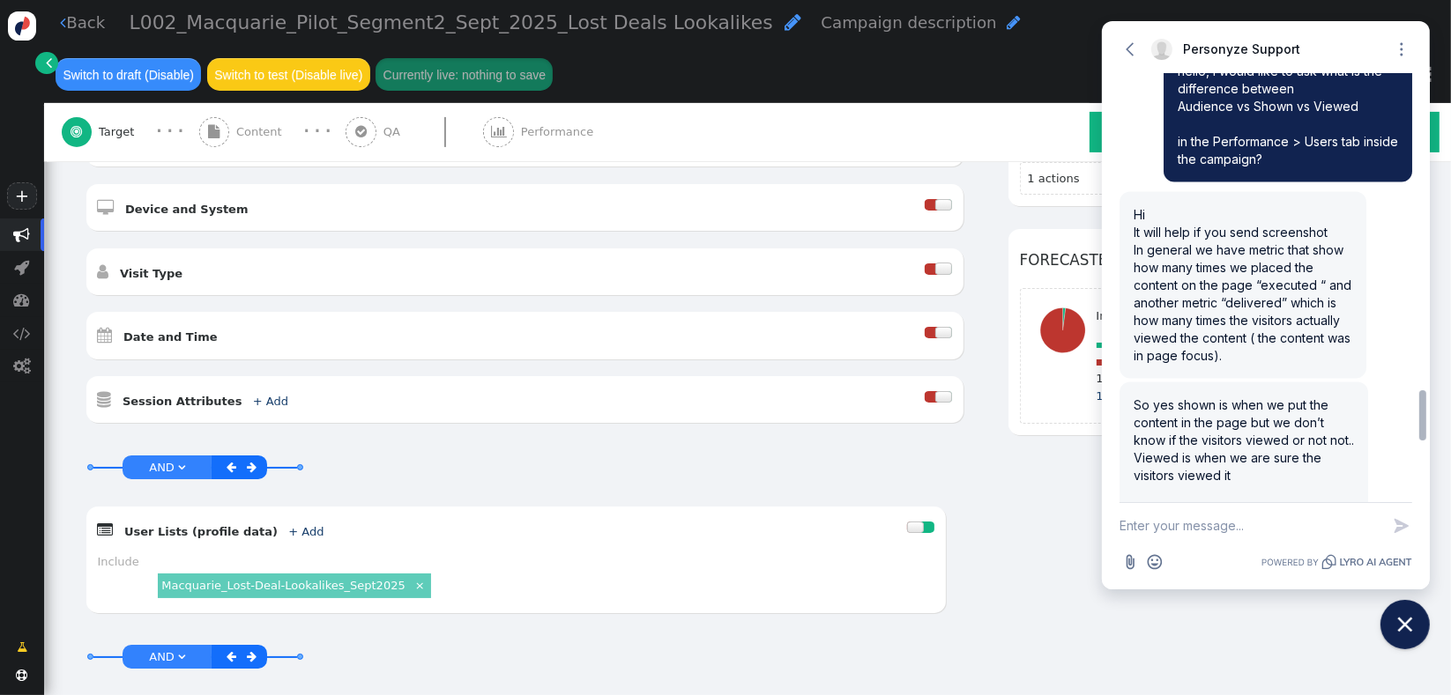
scroll to position [2706, 0]
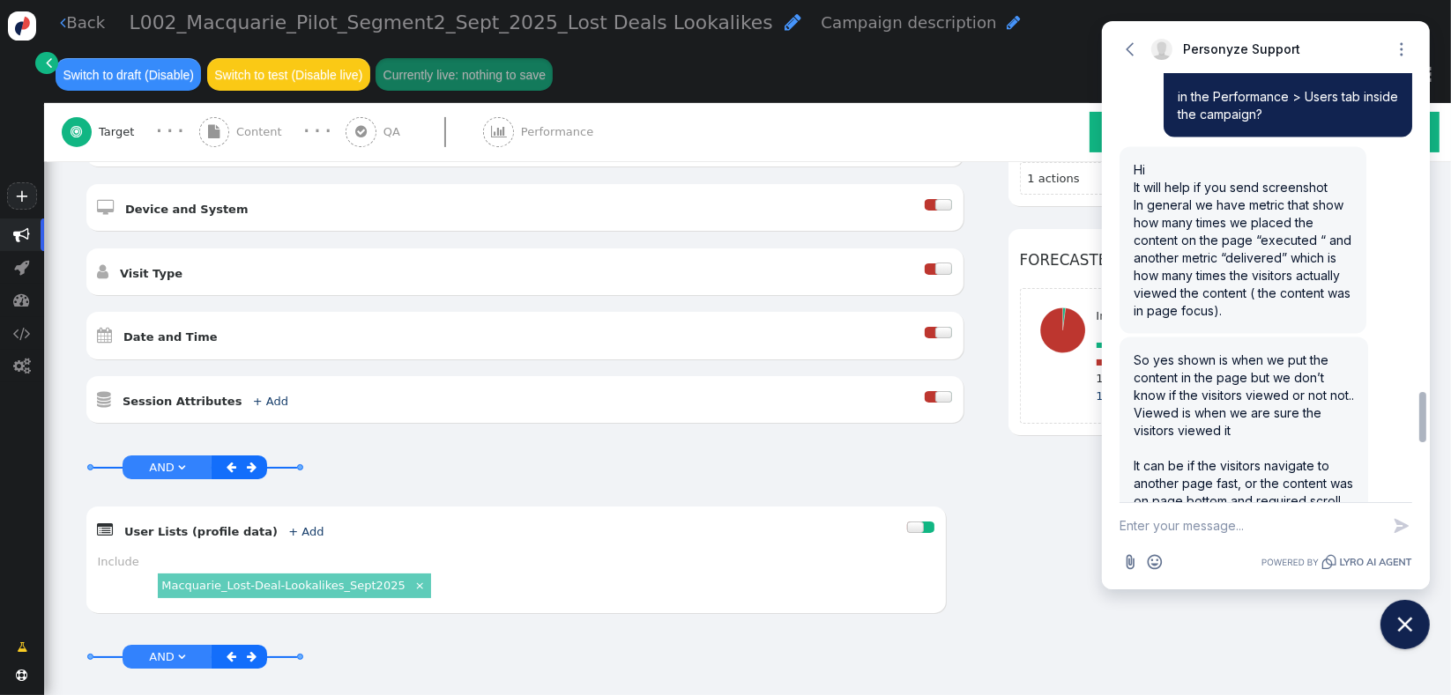
drag, startPoint x: 1426, startPoint y: 478, endPoint x: 1441, endPoint y: 441, distance: 39.9
click at [1441, 441] on body "+  Campaigns  Realtime Visitors  Dashboard  Tracker Settings  Settings  …" at bounding box center [725, 347] width 1451 height 695
drag, startPoint x: 1209, startPoint y: 400, endPoint x: 1163, endPoint y: 383, distance: 48.8
click at [1163, 384] on div "So yes shown is when we put the content in the page but we don’t know if the vi…" at bounding box center [1243, 440] width 249 height 204
click at [1206, 411] on div "So yes shown is when we put the content in the page but we don’t know if the vi…" at bounding box center [1243, 440] width 249 height 204
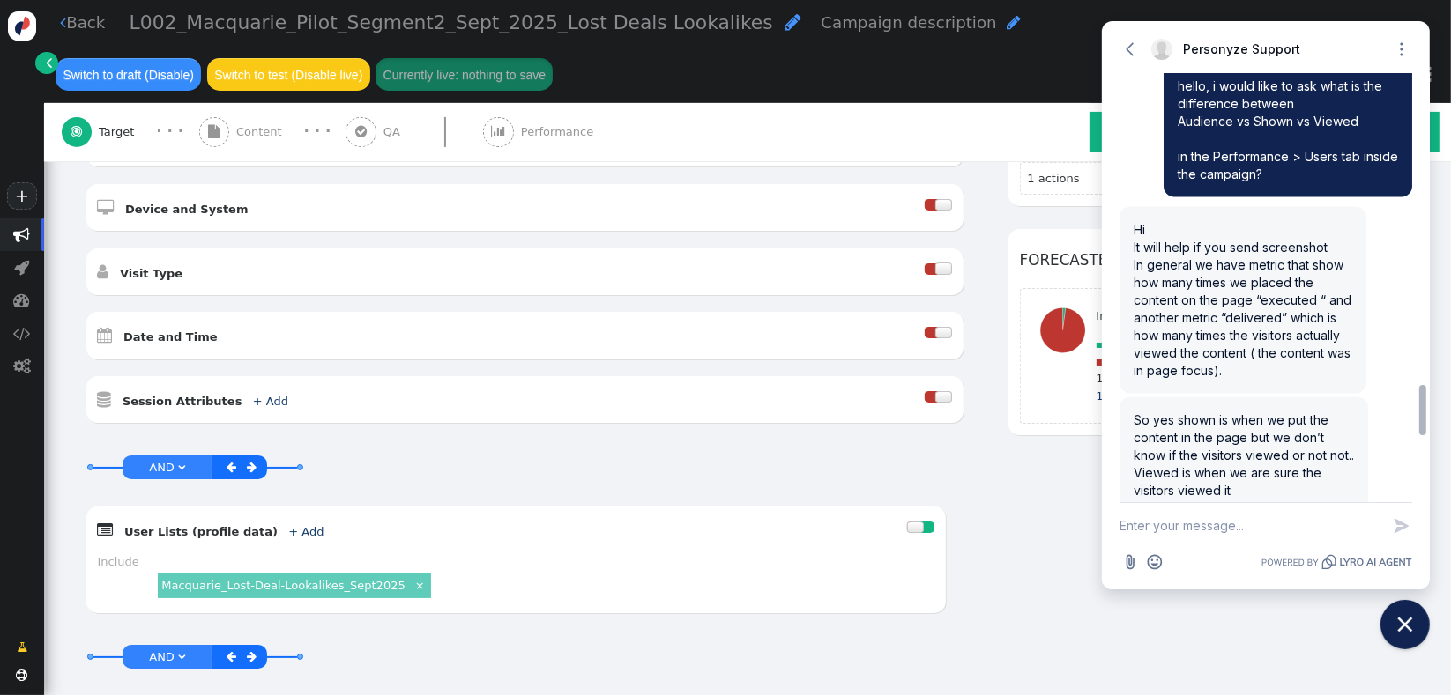
scroll to position [2632, 0]
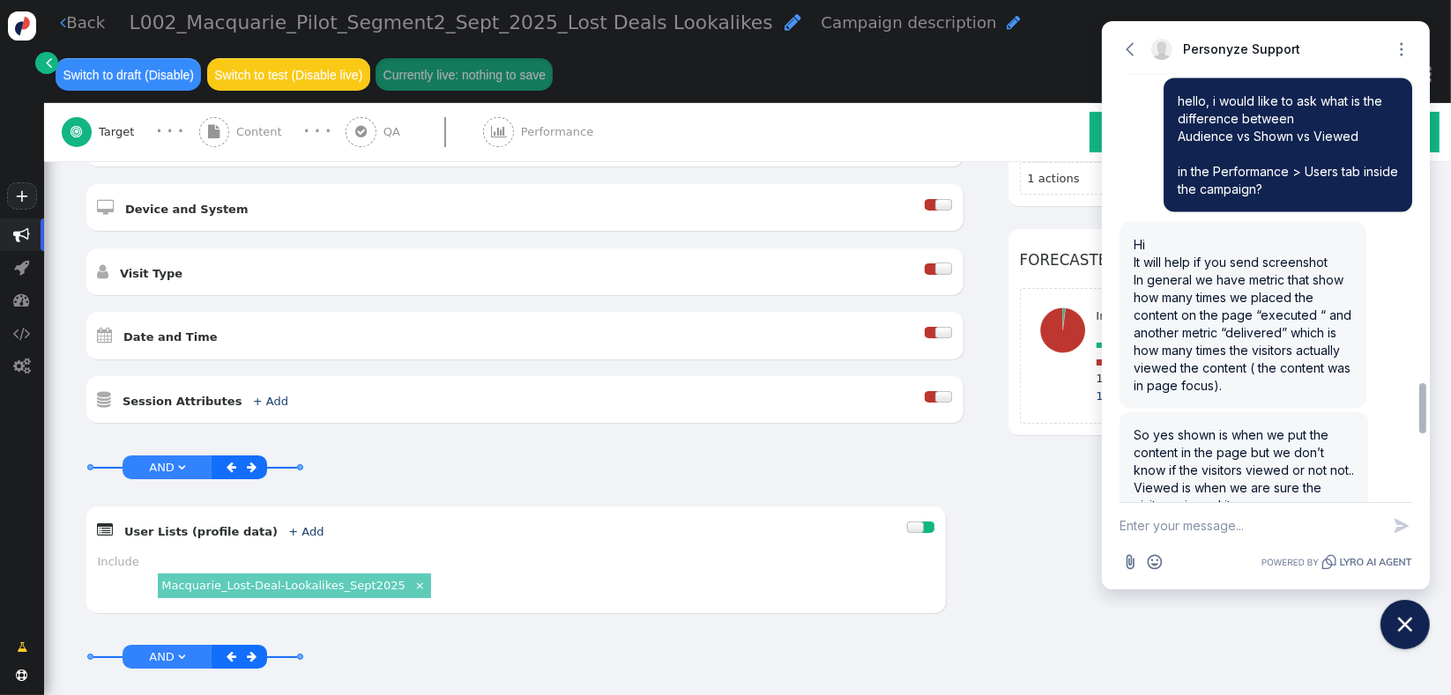
drag, startPoint x: 1420, startPoint y: 429, endPoint x: 1421, endPoint y: 420, distance: 8.9
click at [1421, 420] on div at bounding box center [1422, 408] width 7 height 50
drag, startPoint x: 1205, startPoint y: 132, endPoint x: 1289, endPoint y: 142, distance: 85.2
click at [1289, 137] on span "hello, i would like to ask what is the difference between Audience vs Shown vs …" at bounding box center [1287, 144] width 220 height 103
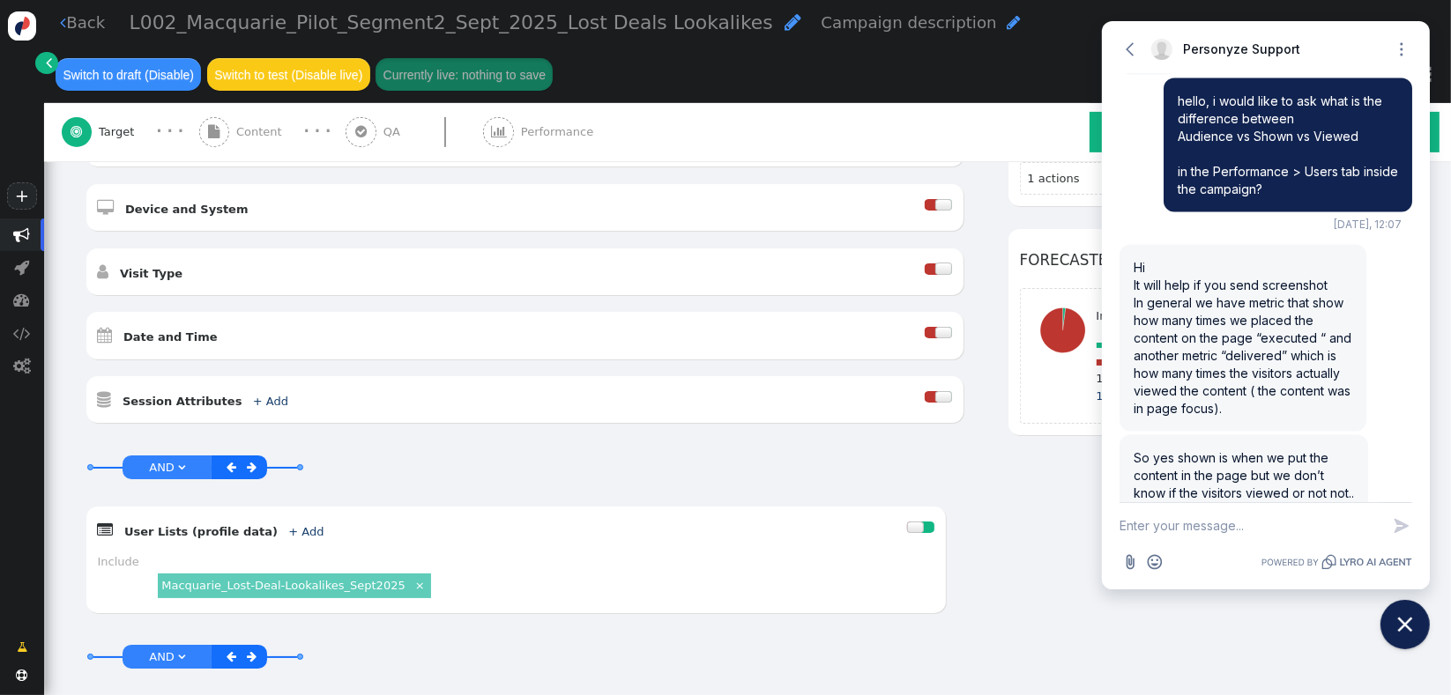
click at [1182, 534] on textarea "New message" at bounding box center [1249, 526] width 261 height 46
paste textarea "Audience vs Shown"
type textarea "how about Audience vs Shown"
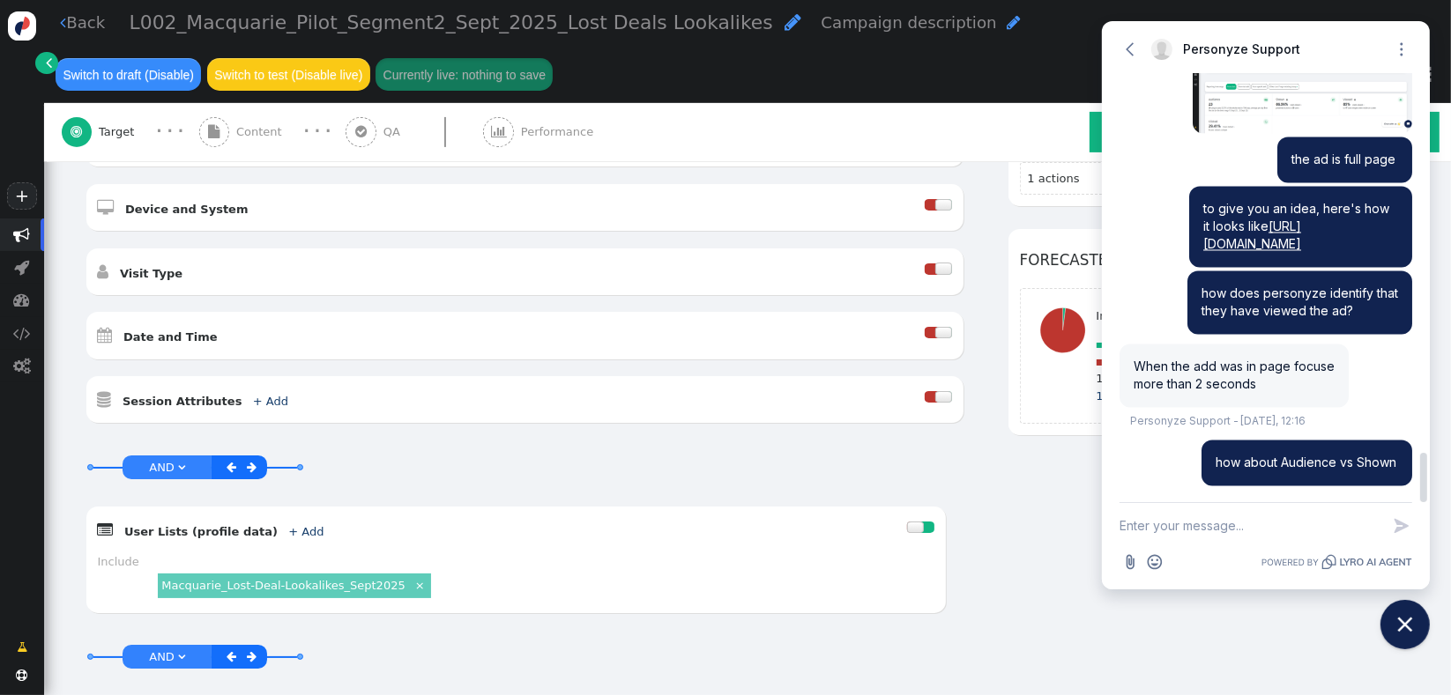
drag, startPoint x: 1287, startPoint y: 381, endPoint x: 1125, endPoint y: 367, distance: 162.8
click at [1125, 367] on div "When the add was in page focuse more than 2 seconds Personyze Support - Today, …" at bounding box center [1233, 376] width 229 height 63
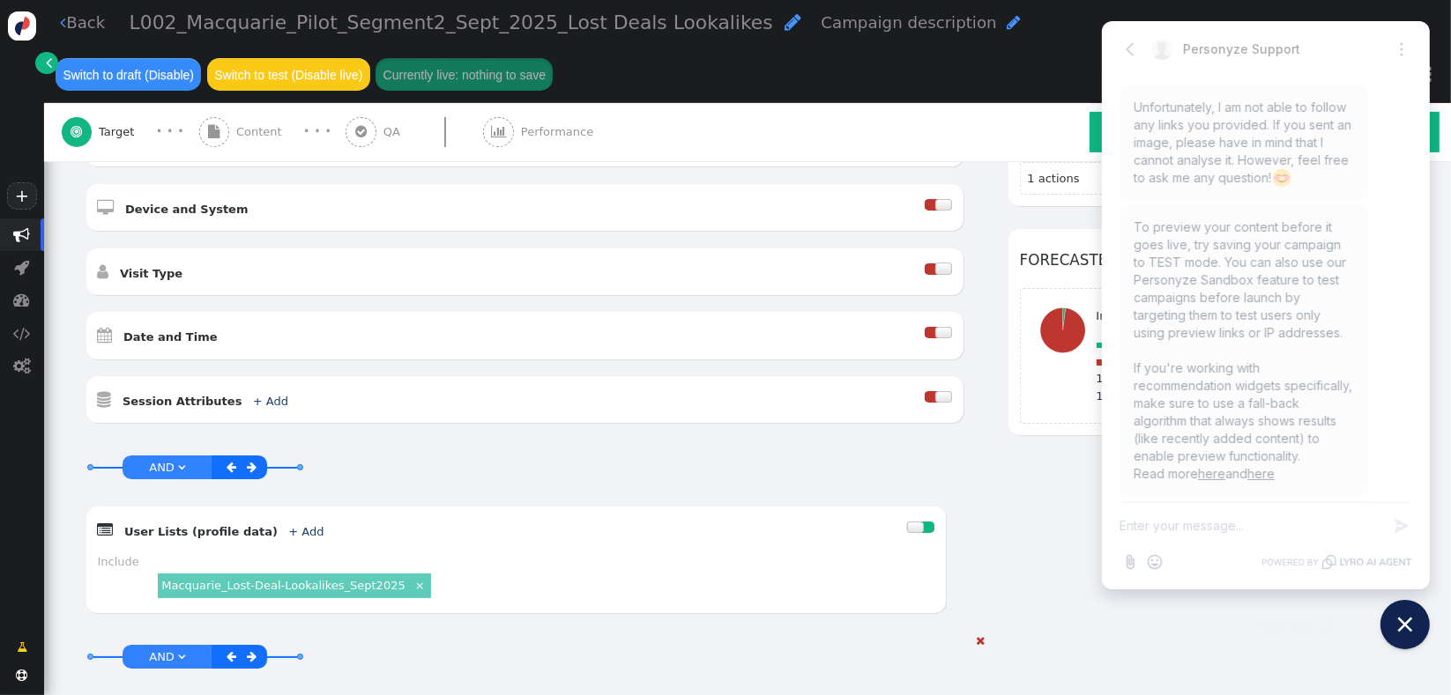
scroll to position [3473, 0]
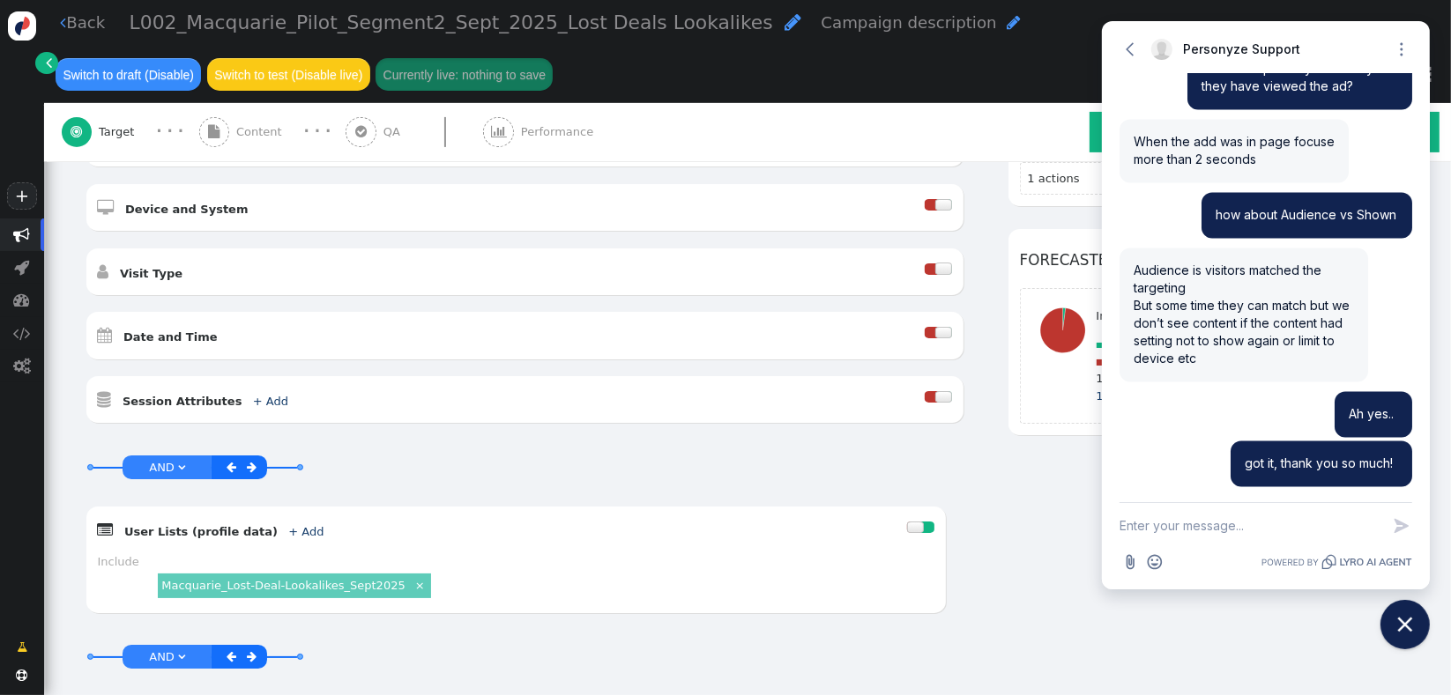
click at [23, 236] on span "" at bounding box center [22, 234] width 17 height 17
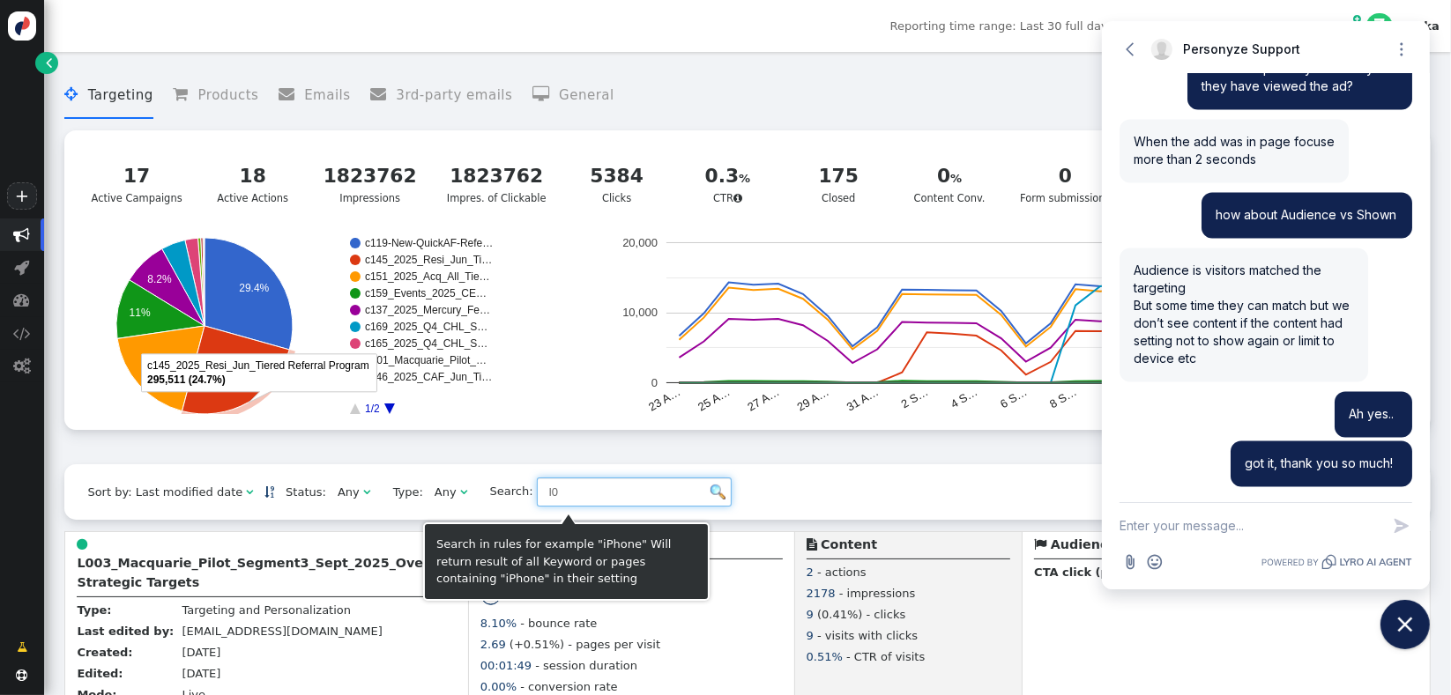
drag, startPoint x: 555, startPoint y: 493, endPoint x: 279, endPoint y: 489, distance: 275.9
click at [279, 489] on div "Sort by: Last modified date   Status: Any  Type: Any  Search: l0     Im…" at bounding box center [746, 491] width 1365 height 55
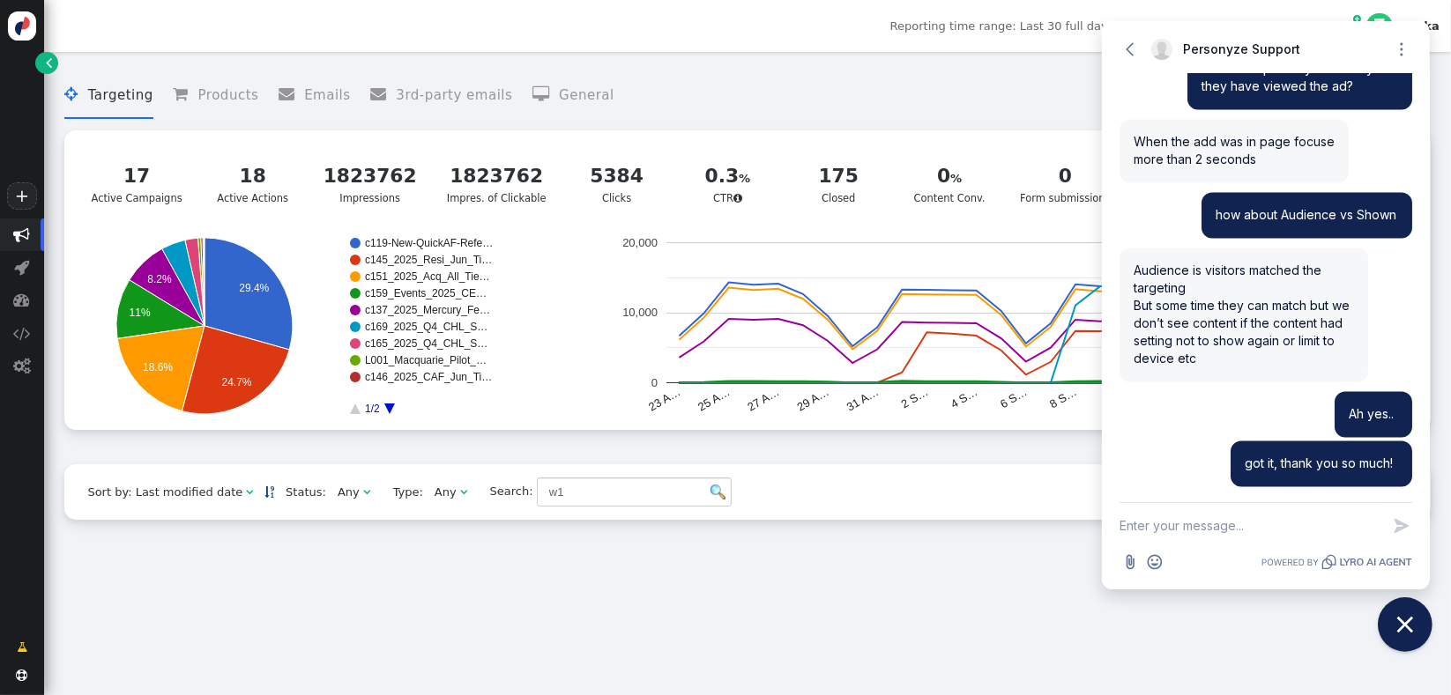
click at [1407, 628] on icon "Close chat widget" at bounding box center [1405, 625] width 16 height 16
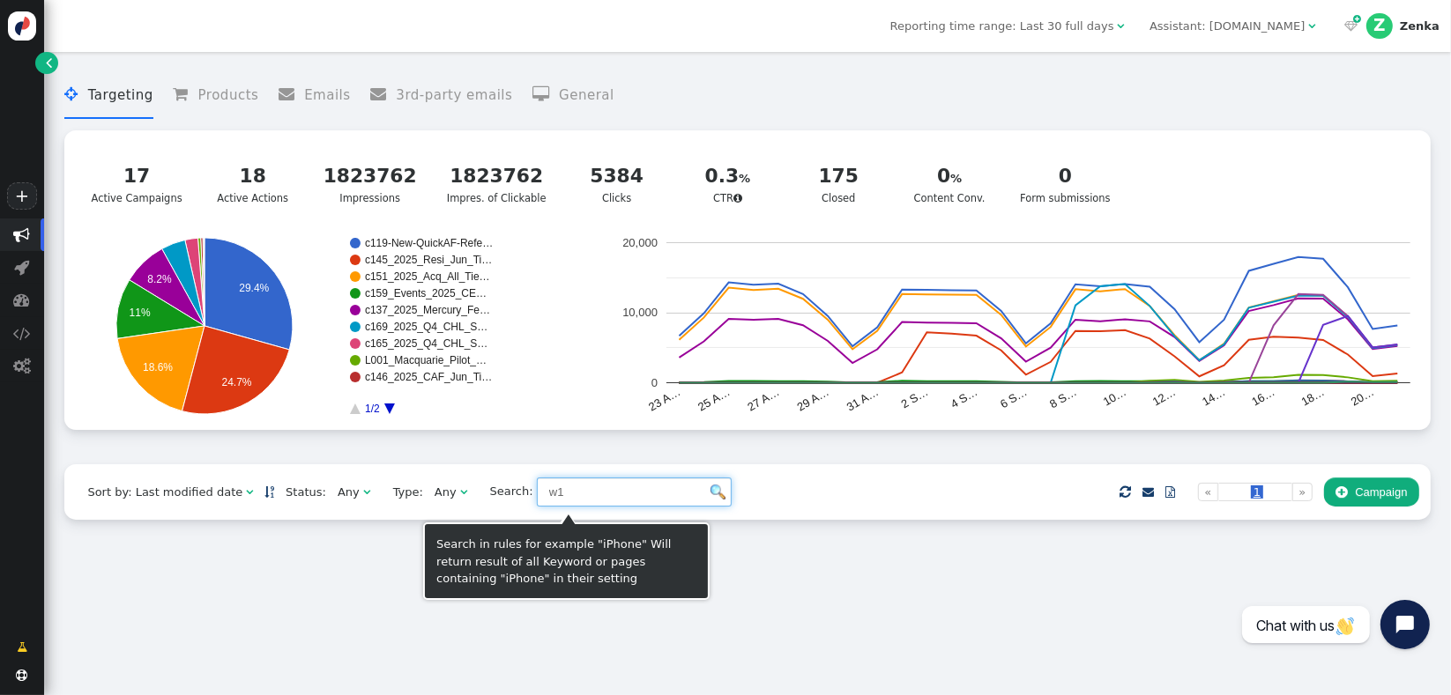
click at [570, 494] on input "w1" at bounding box center [634, 493] width 195 height 30
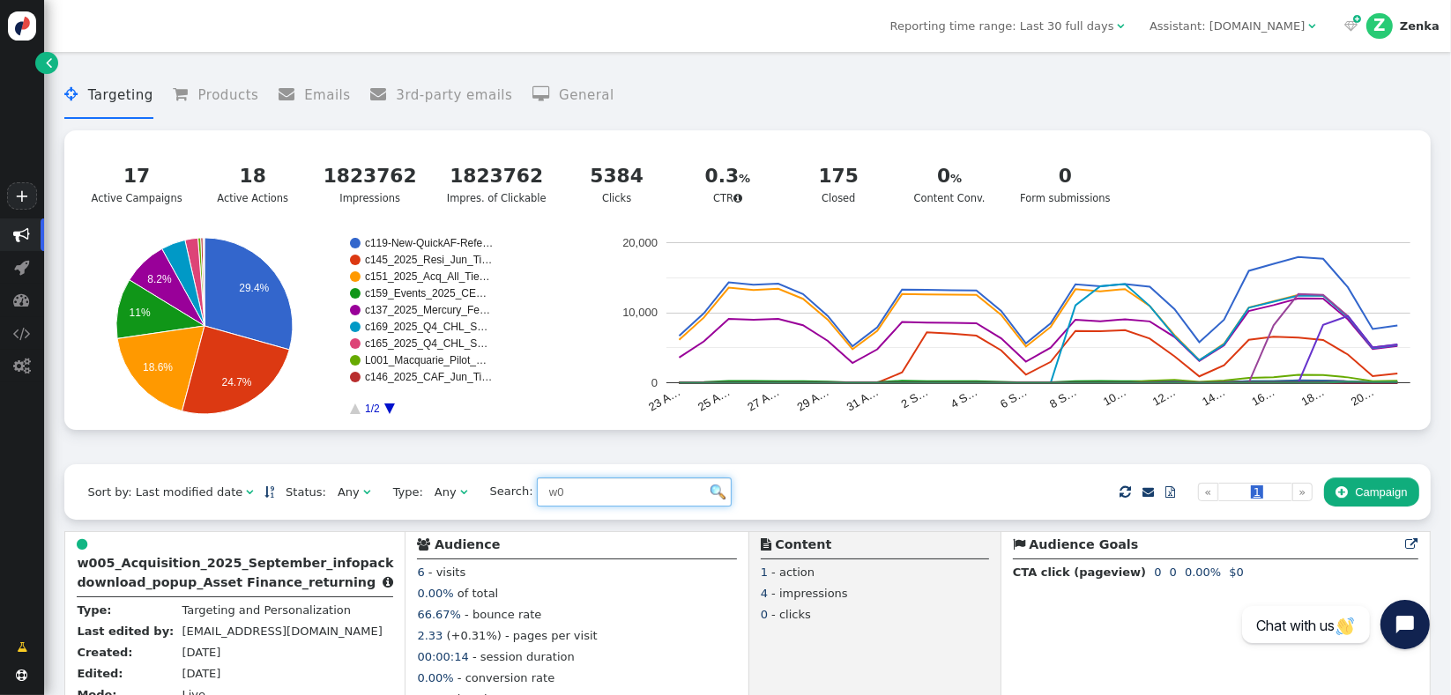
type input "w0"
click at [925, 459] on div " Targeting  Products  Emails  3rd-party emails  General ? Active Campaigns…" at bounding box center [746, 263] width 1365 height 404
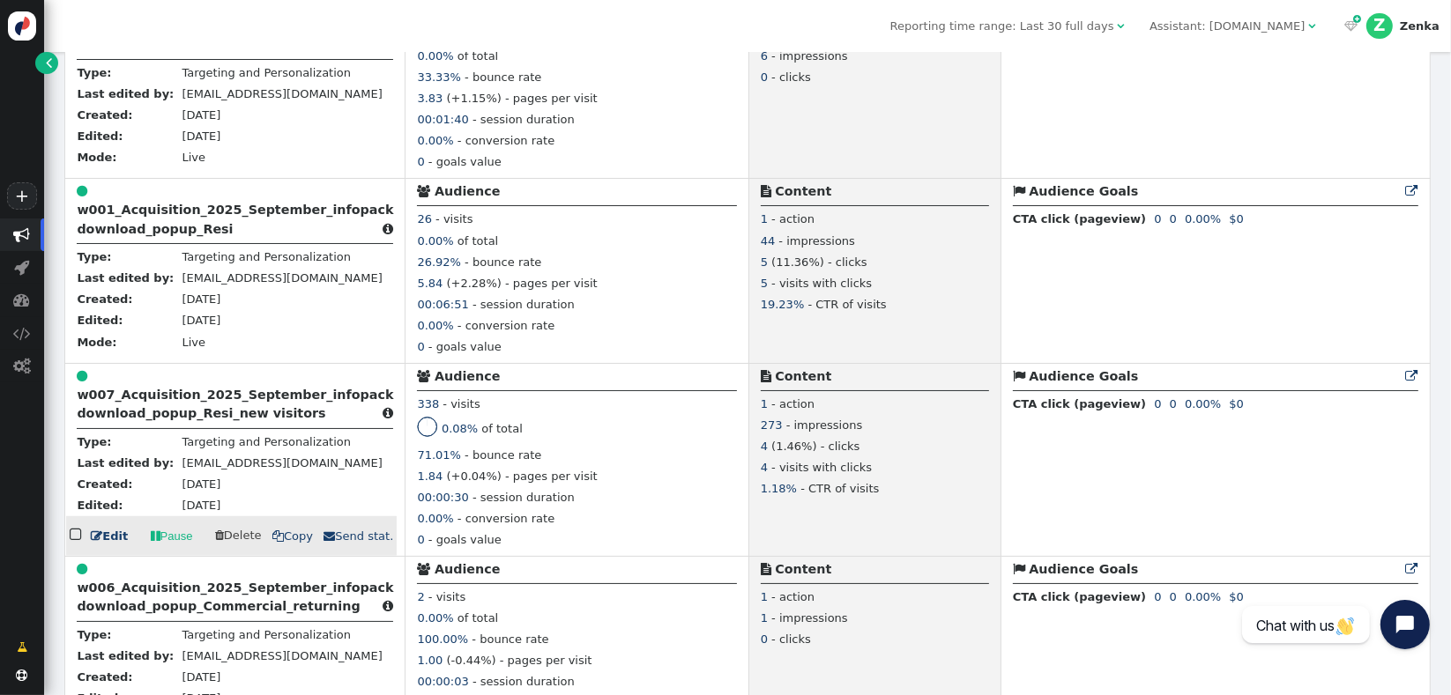
scroll to position [1096, 0]
click at [216, 412] on b "w007_Acquisition_2025_September_infopack download_popup_Resi_new visitors" at bounding box center [235, 403] width 316 height 33
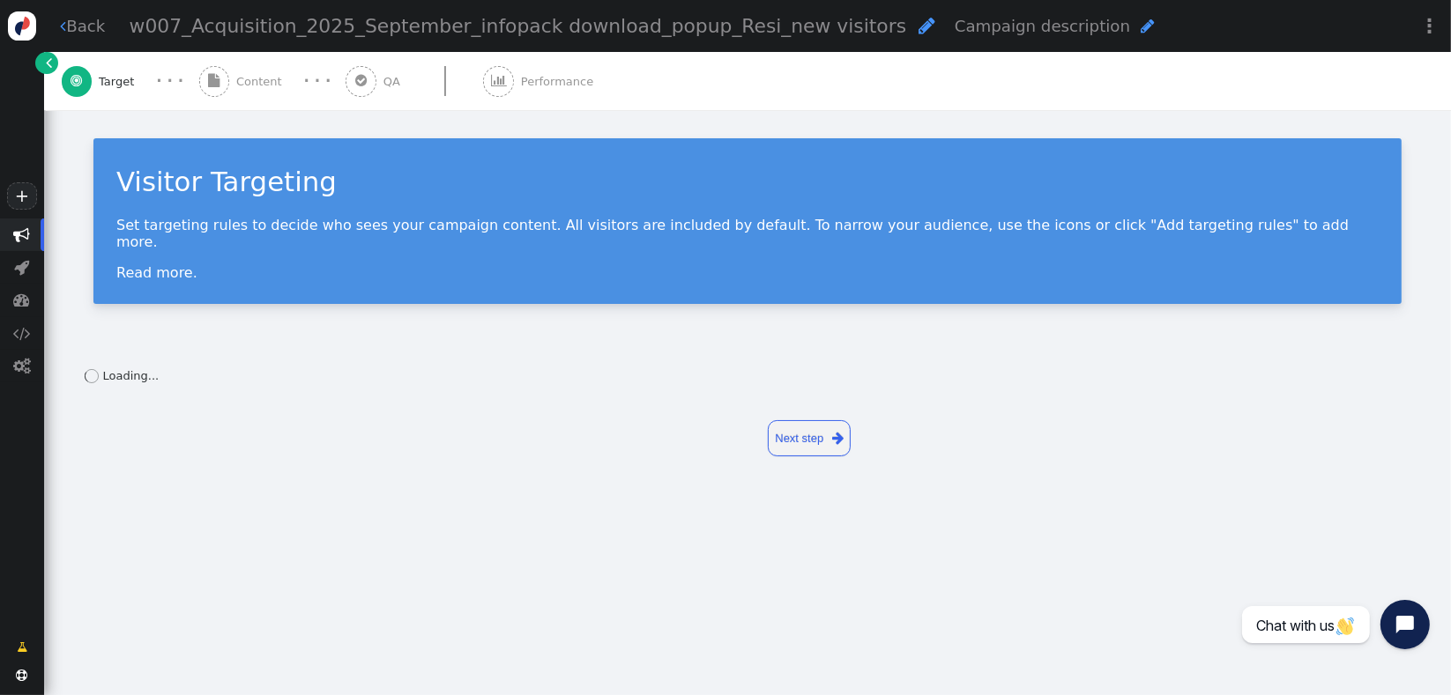
click at [553, 61] on div " Performance" at bounding box center [541, 81] width 117 height 58
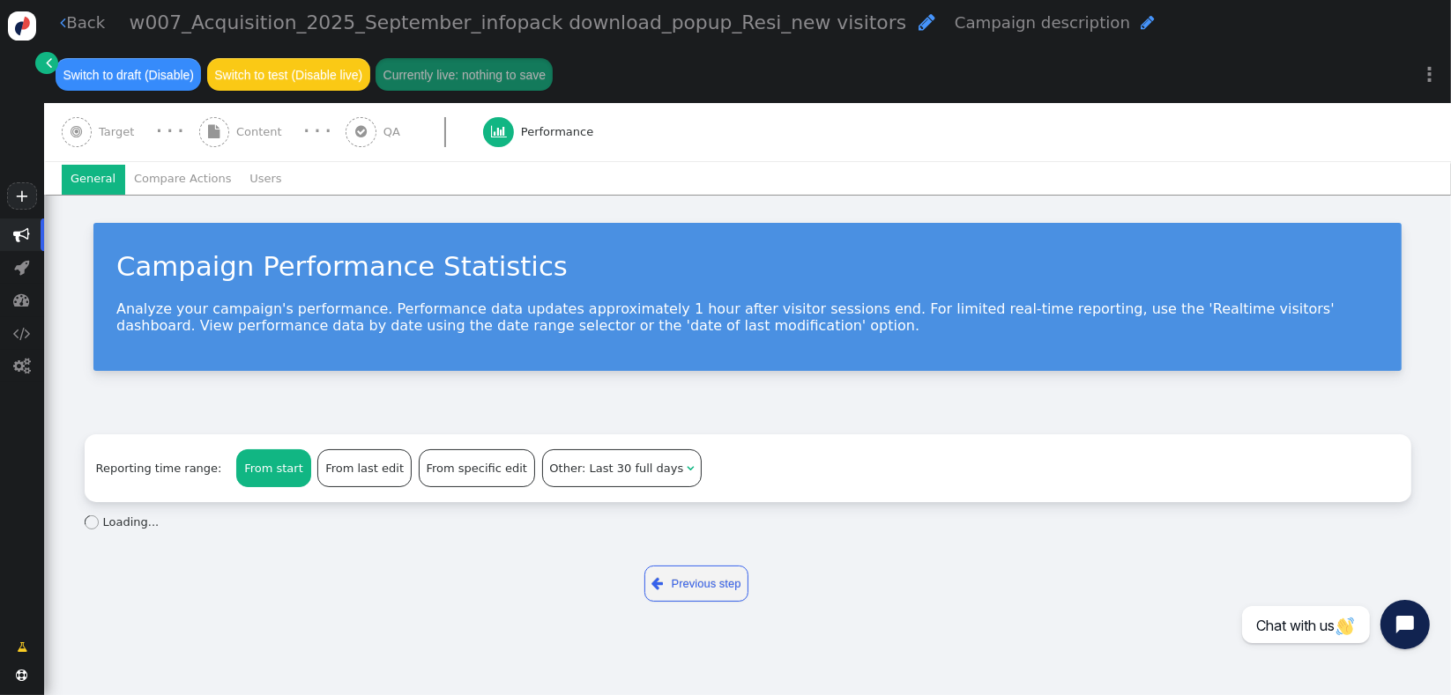
click at [256, 183] on li "Users" at bounding box center [266, 180] width 50 height 30
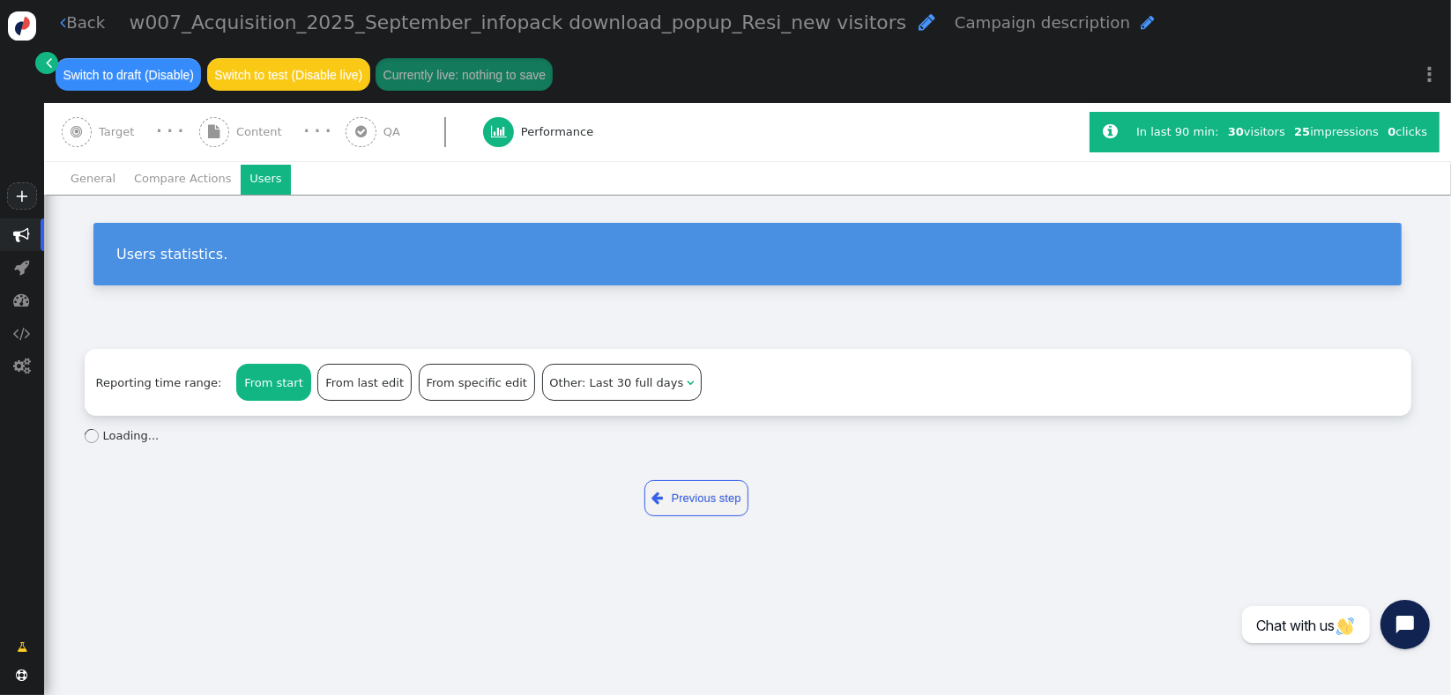
click at [1447, 273] on div "Users statistics." at bounding box center [747, 261] width 1407 height 132
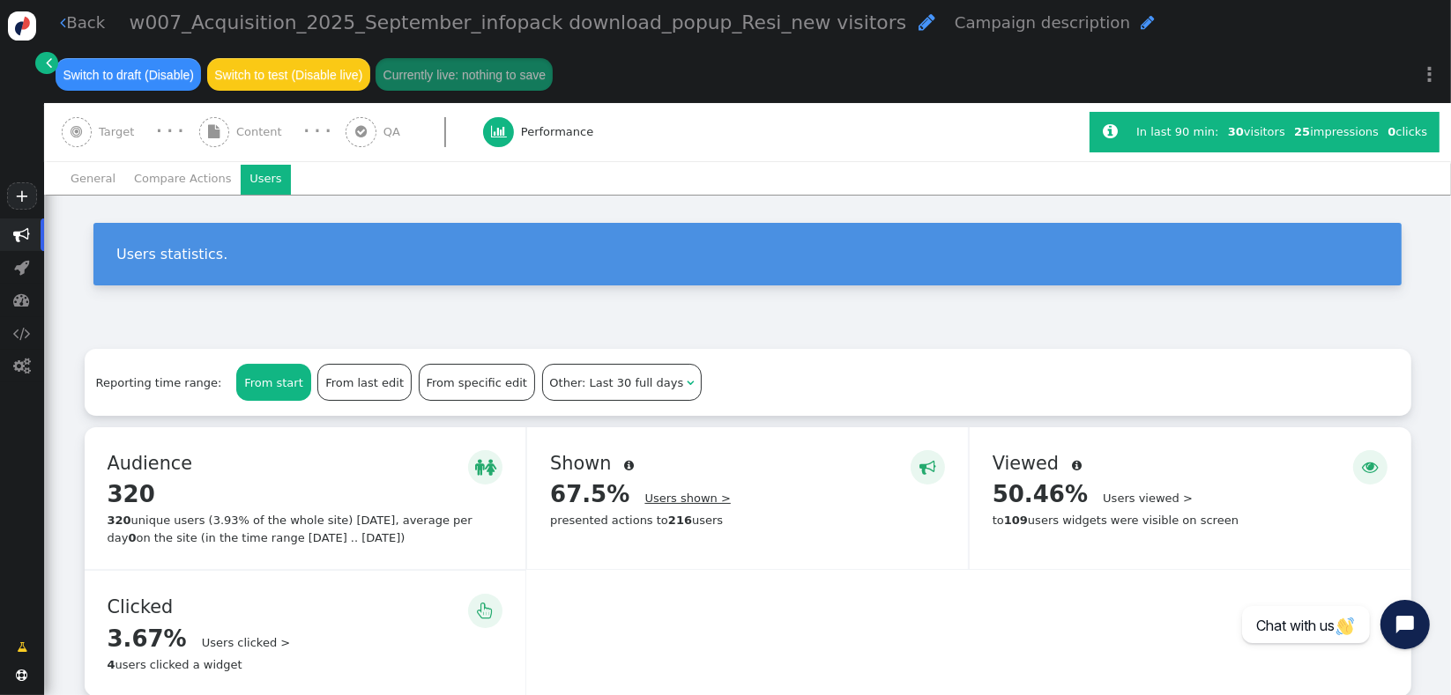
click at [680, 502] on link "Users shown >" at bounding box center [687, 498] width 85 height 13
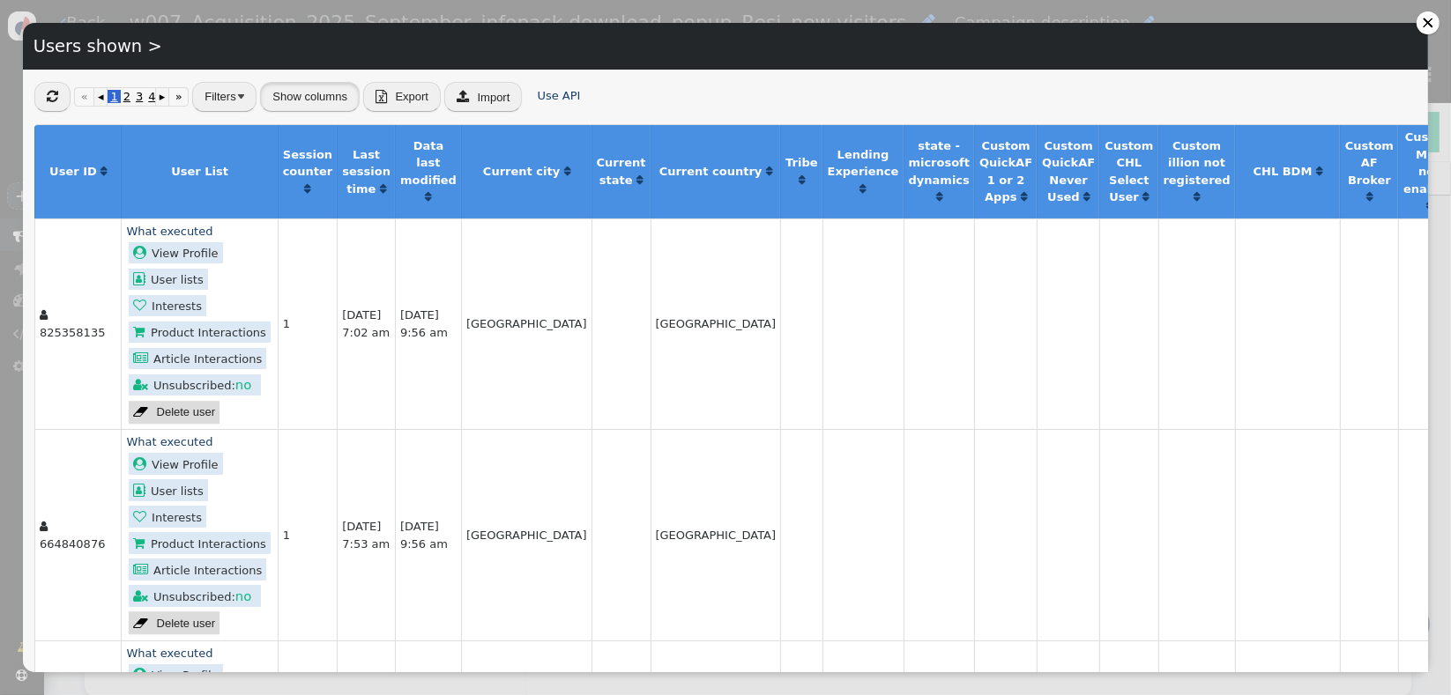
click at [323, 93] on button "Show columns" at bounding box center [310, 97] width 100 height 30
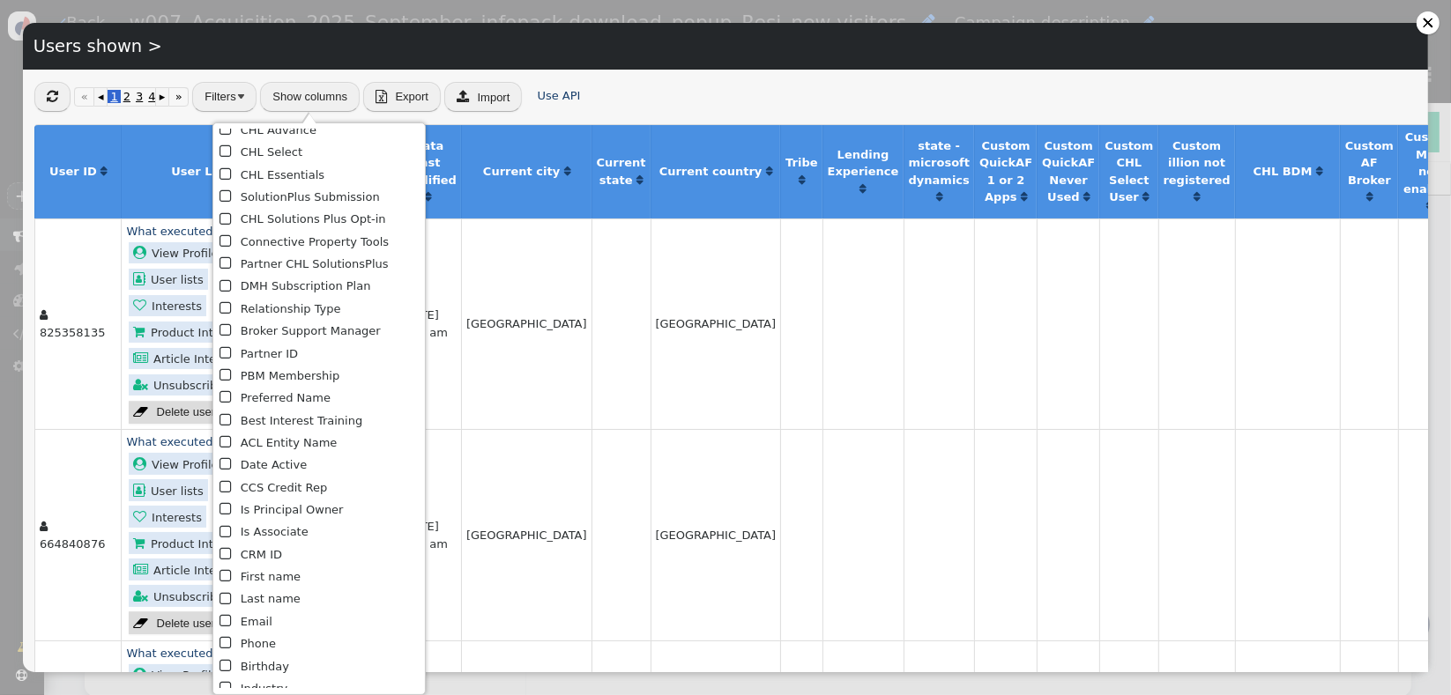
scroll to position [623, 0]
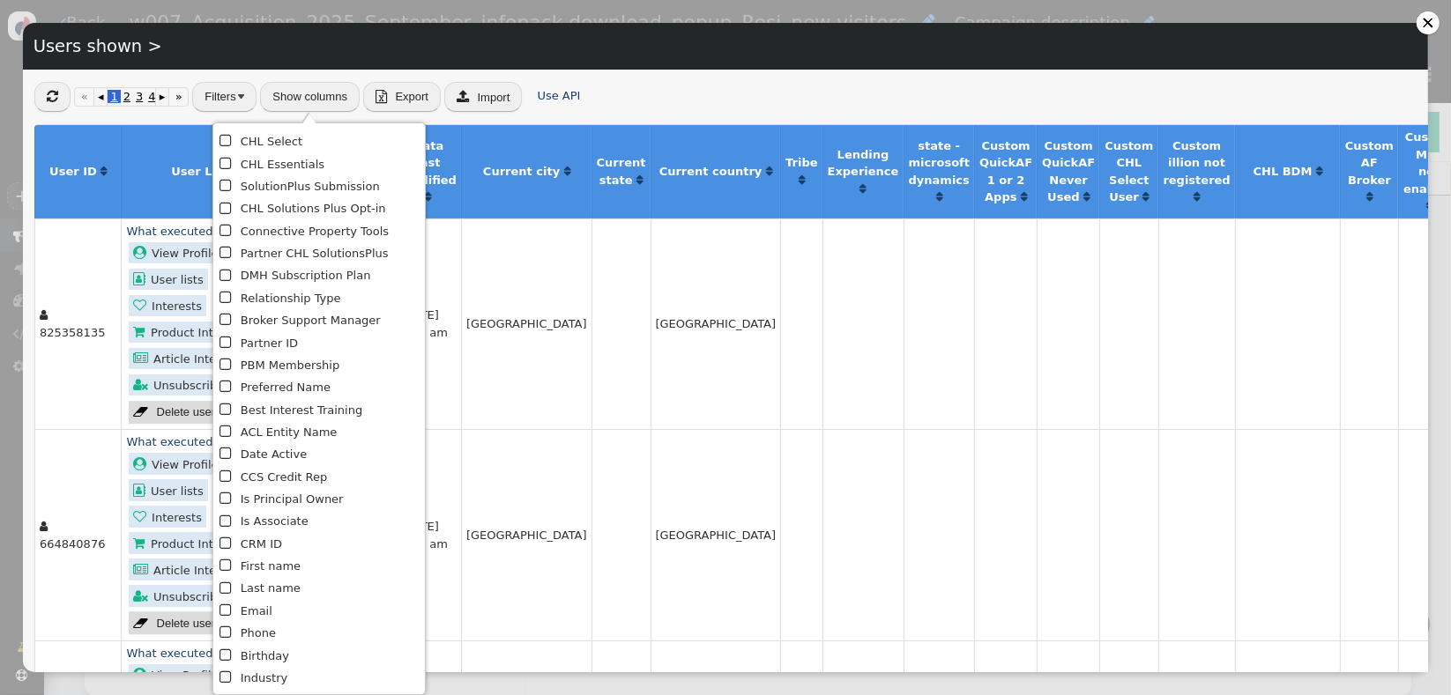
click at [222, 546] on span "" at bounding box center [226, 544] width 15 height 22
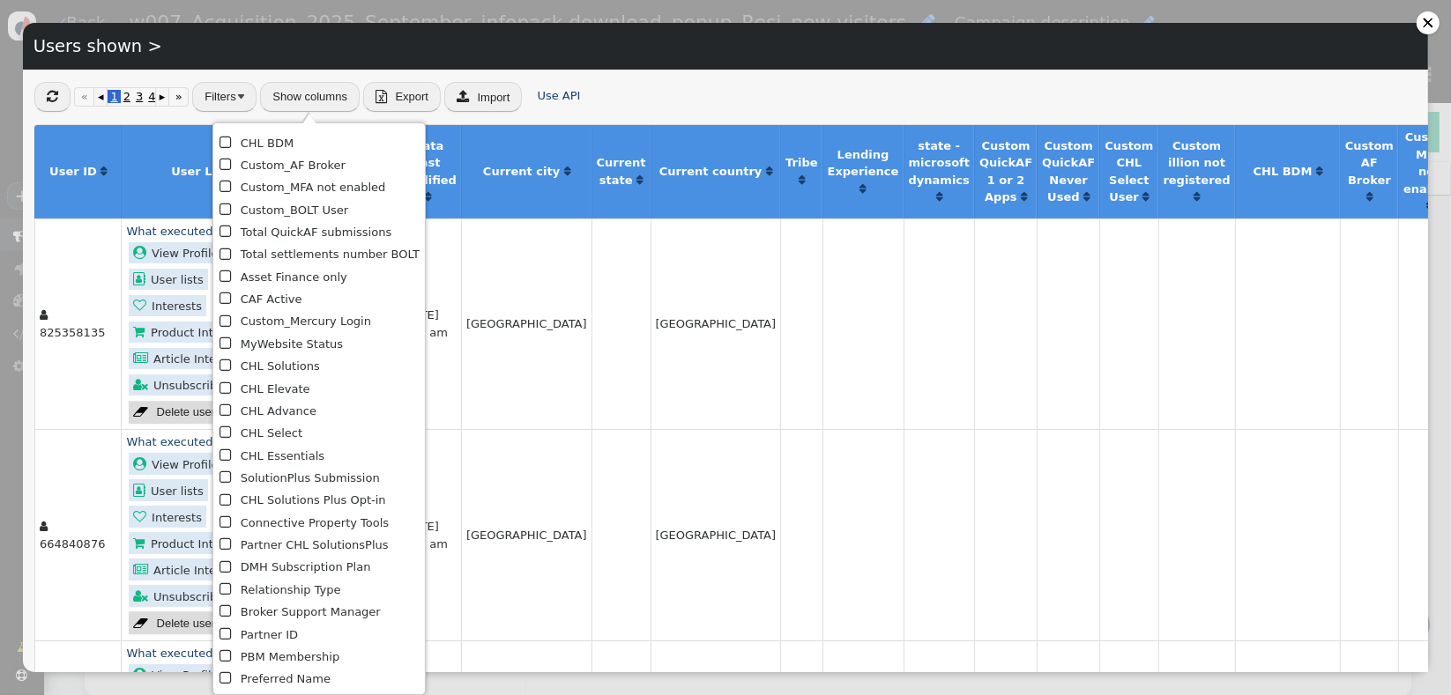
scroll to position [0, 0]
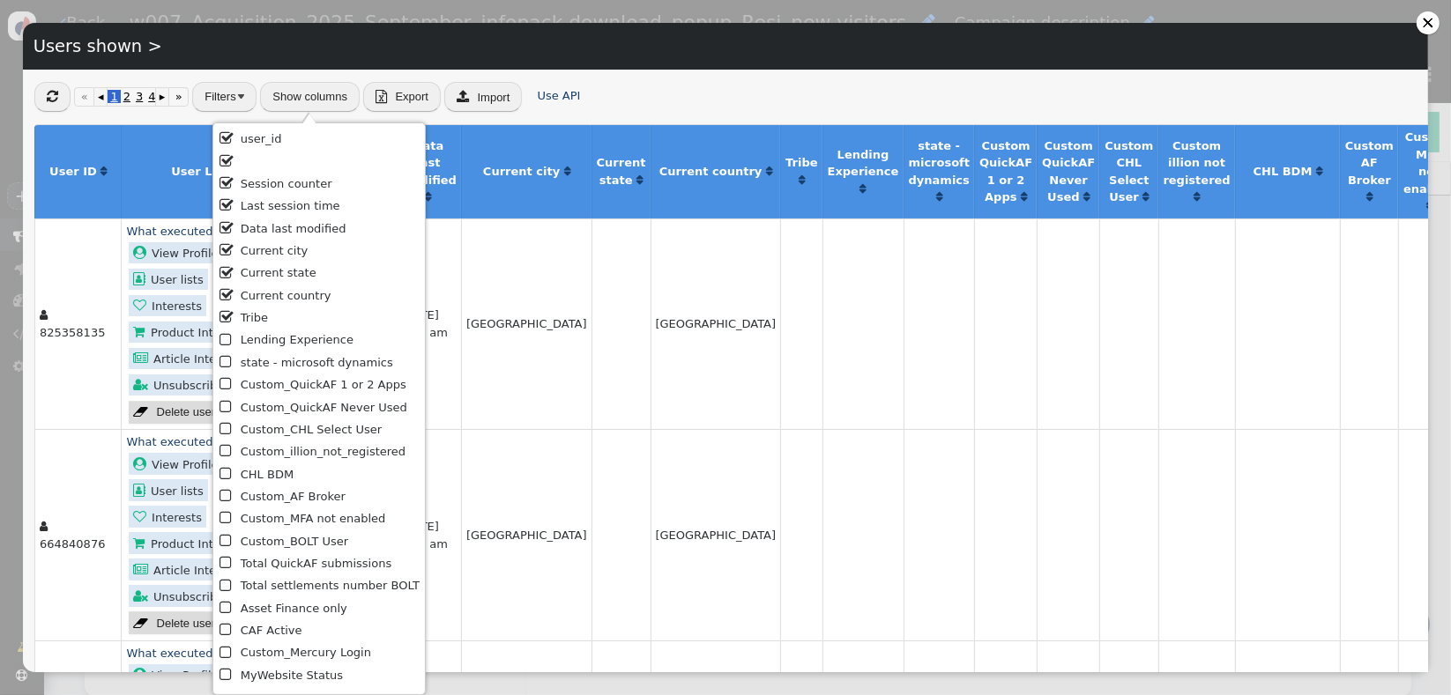
click at [461, 241] on td "[GEOGRAPHIC_DATA]" at bounding box center [526, 325] width 130 height 212
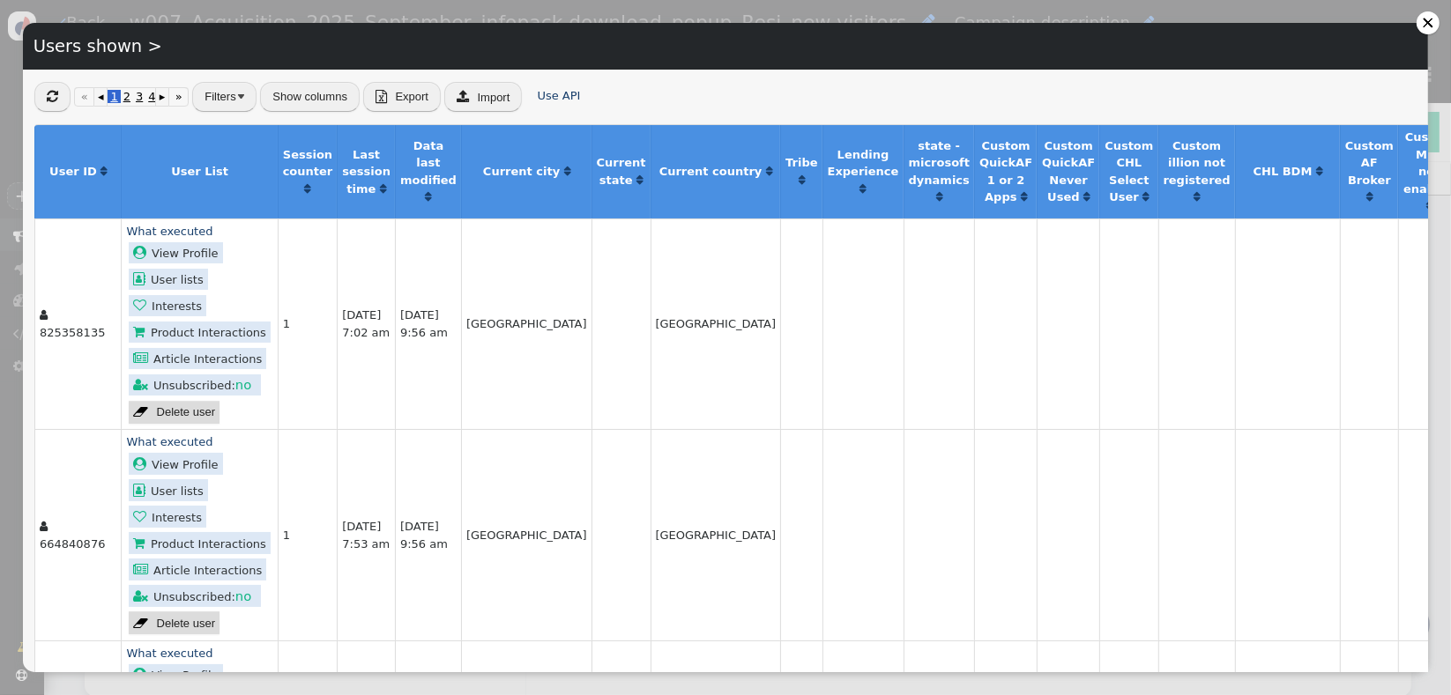
drag, startPoint x: 277, startPoint y: 281, endPoint x: 284, endPoint y: 246, distance: 35.9
click at [278, 248] on td "1" at bounding box center [308, 325] width 60 height 212
click at [66, 343] on td " 825358135" at bounding box center [77, 325] width 86 height 212
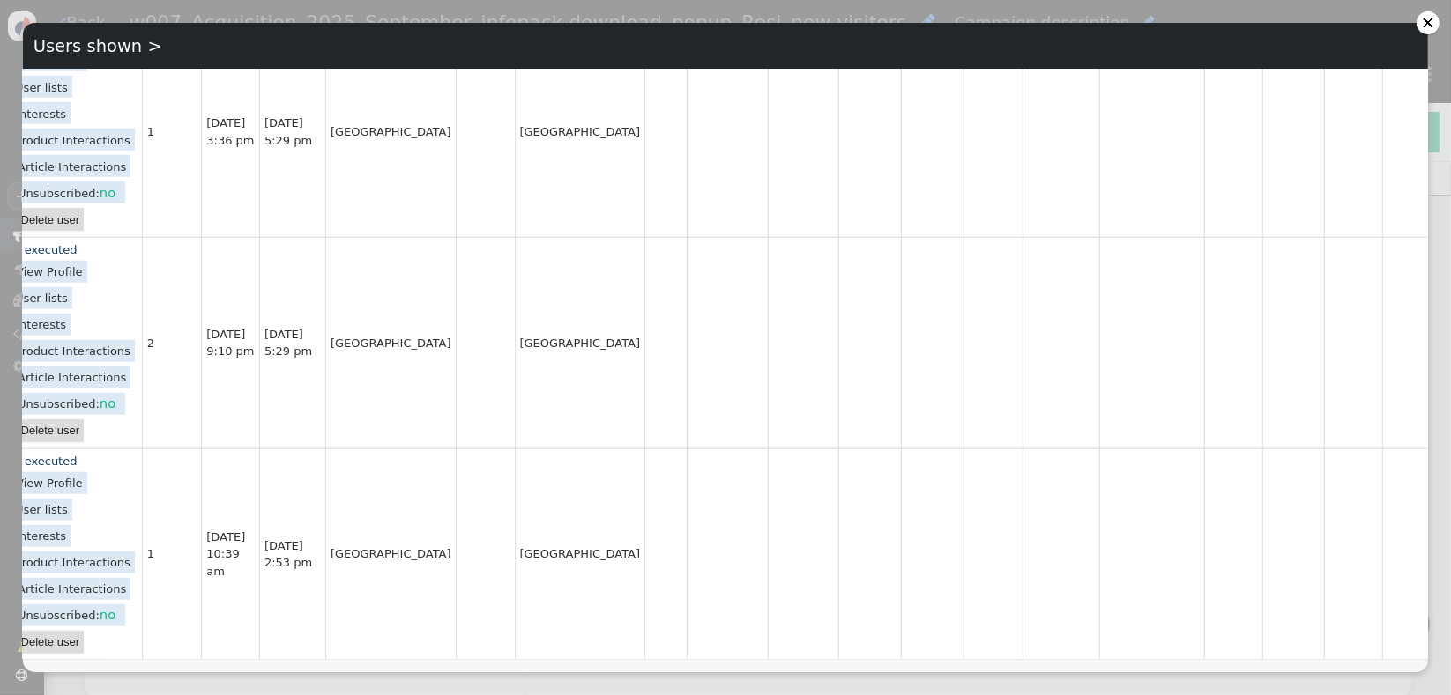
scroll to position [8048, 0]
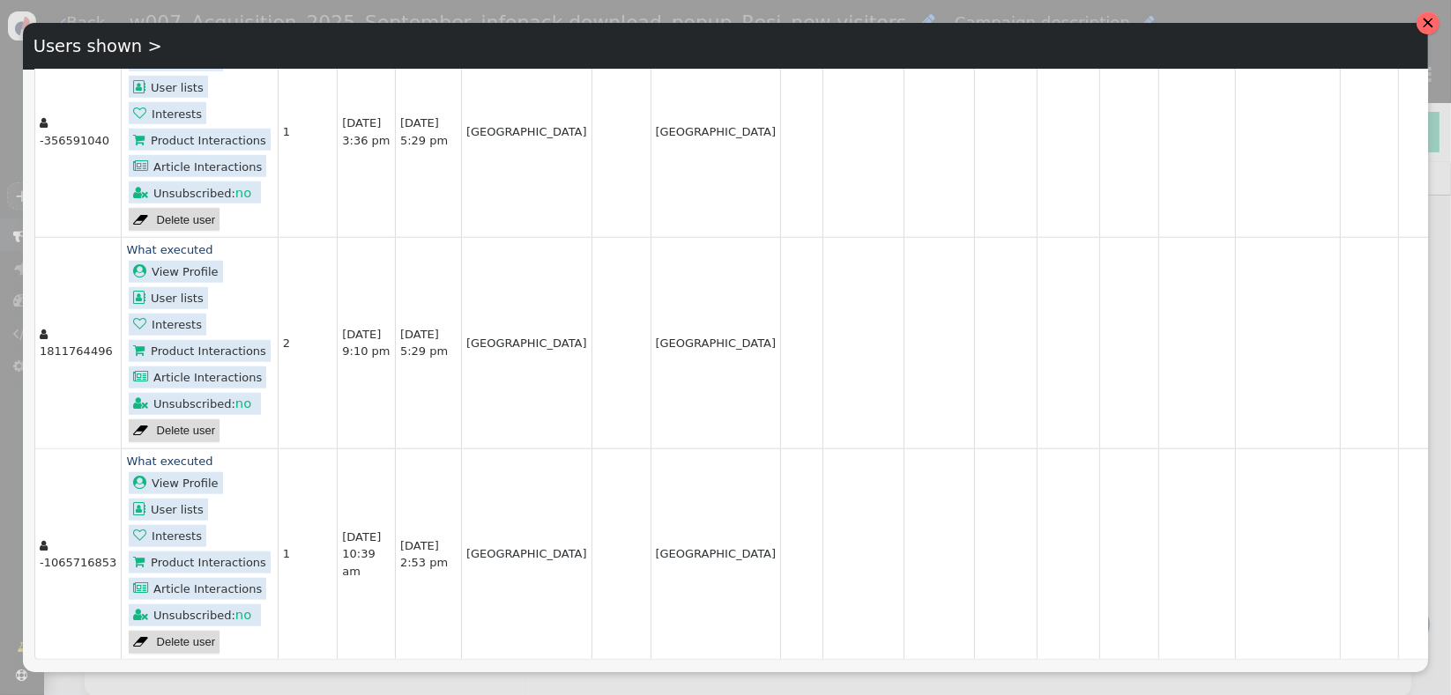
click at [1423, 20] on div at bounding box center [1428, 23] width 12 height 12
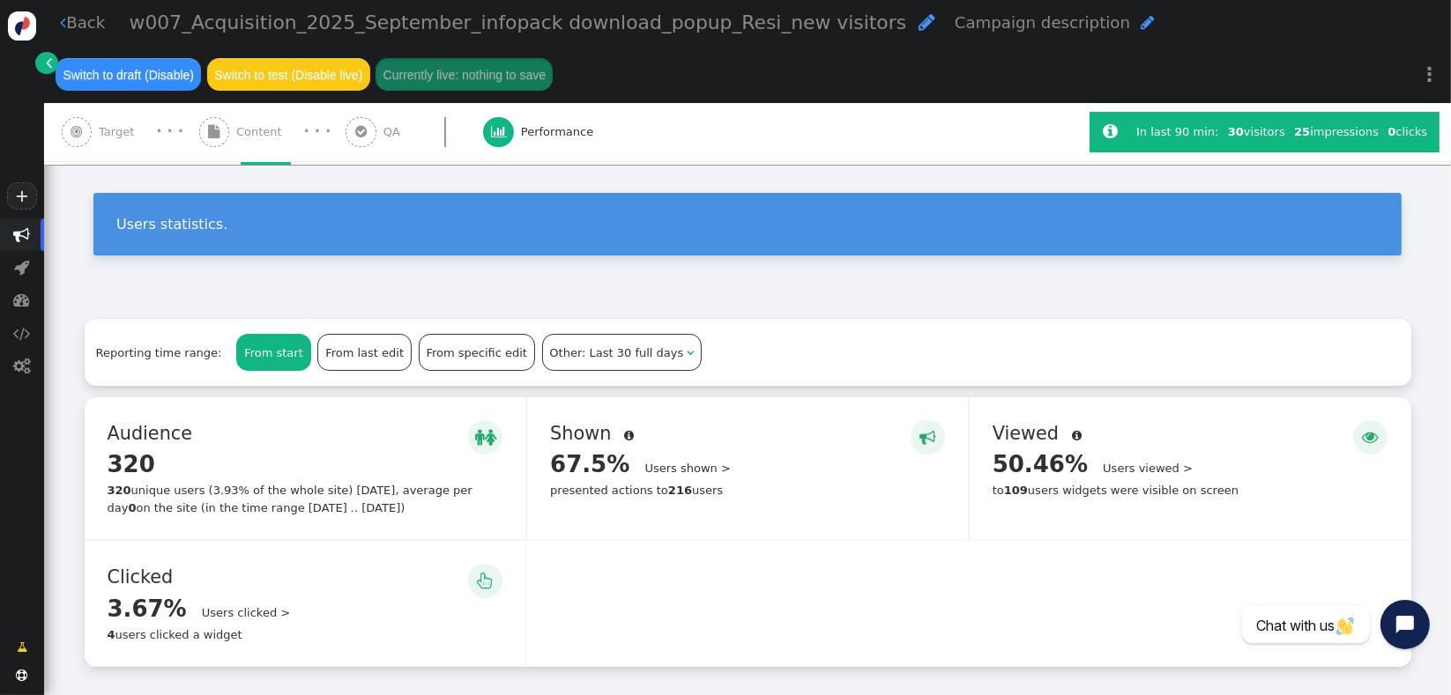
scroll to position [0, 0]
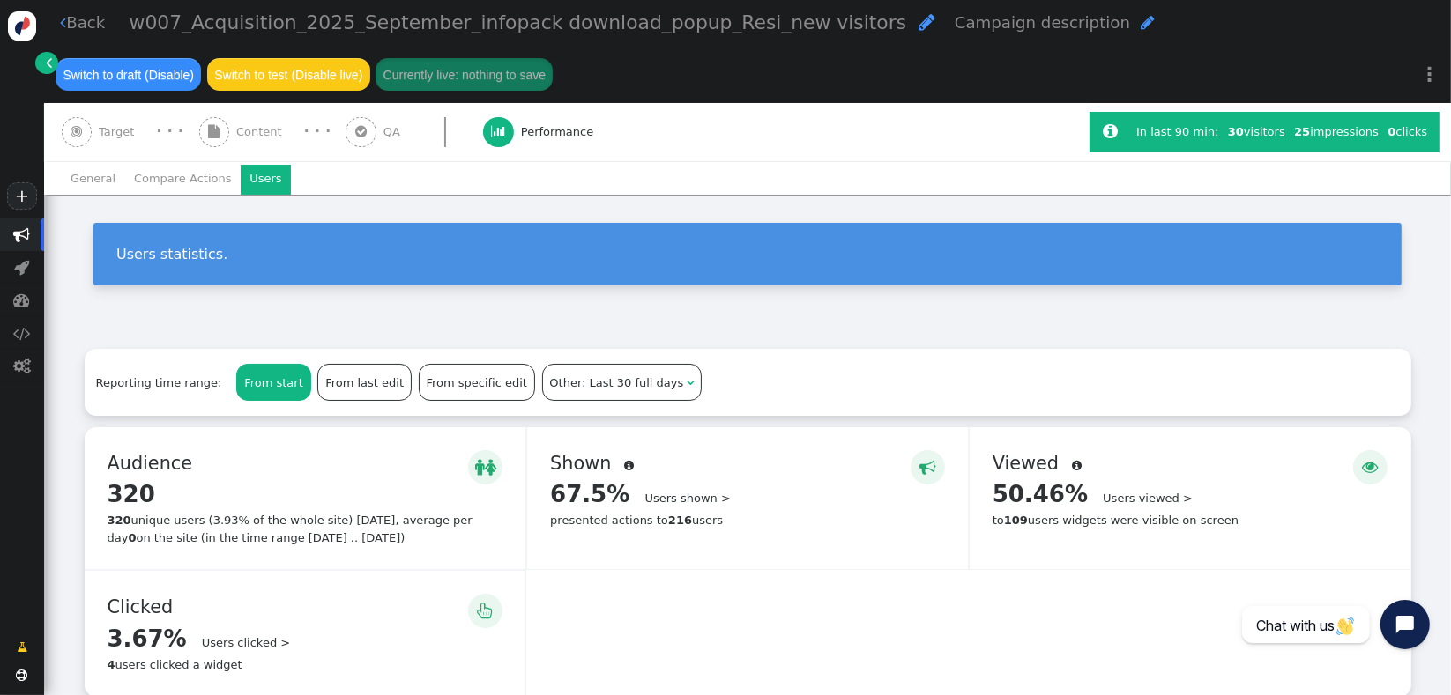
click at [899, 666] on div "  Audience  320 Details > 320 unique users (3.93% of the whole site) in 5 da…" at bounding box center [748, 562] width 1326 height 270
click at [1403, 638] on button "Open chat widget" at bounding box center [1404, 625] width 55 height 55
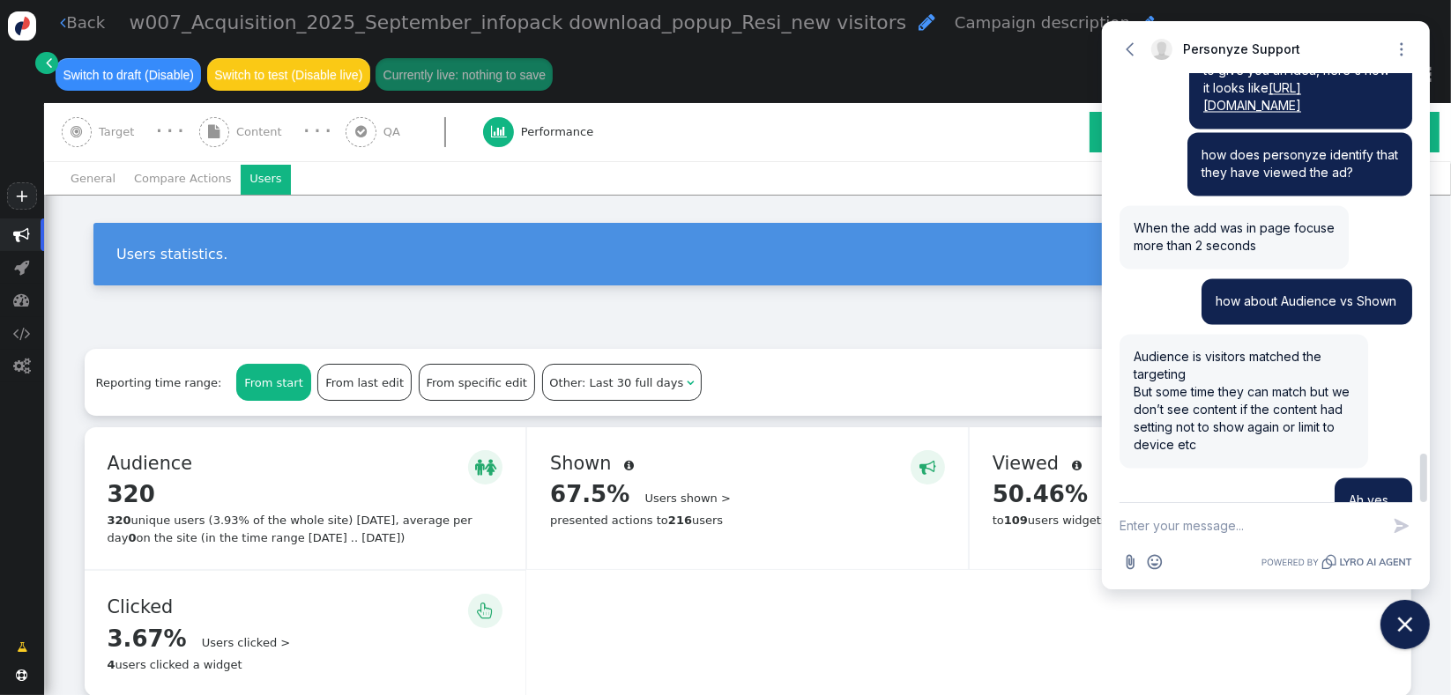
scroll to position [3473, 0]
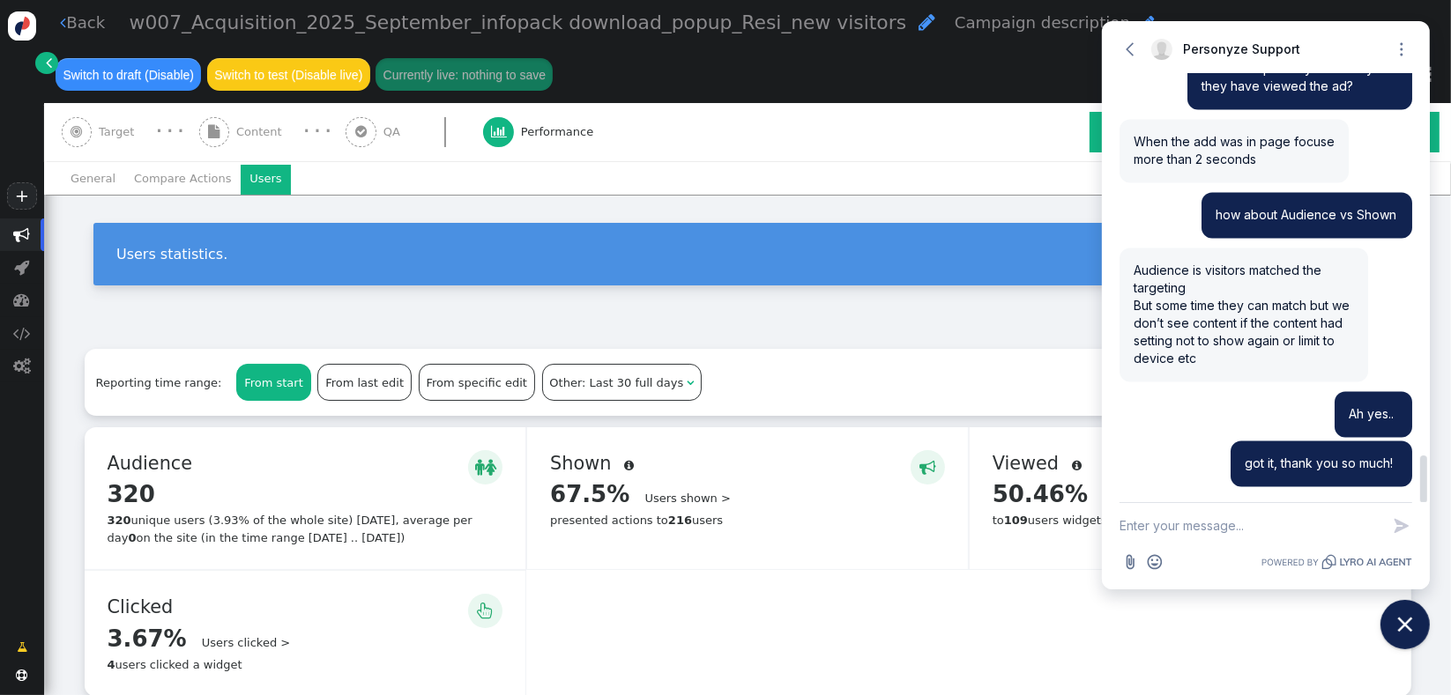
click at [1239, 323] on span "Audience is visitors matched the targeting But some time they can match but we …" at bounding box center [1241, 314] width 216 height 103
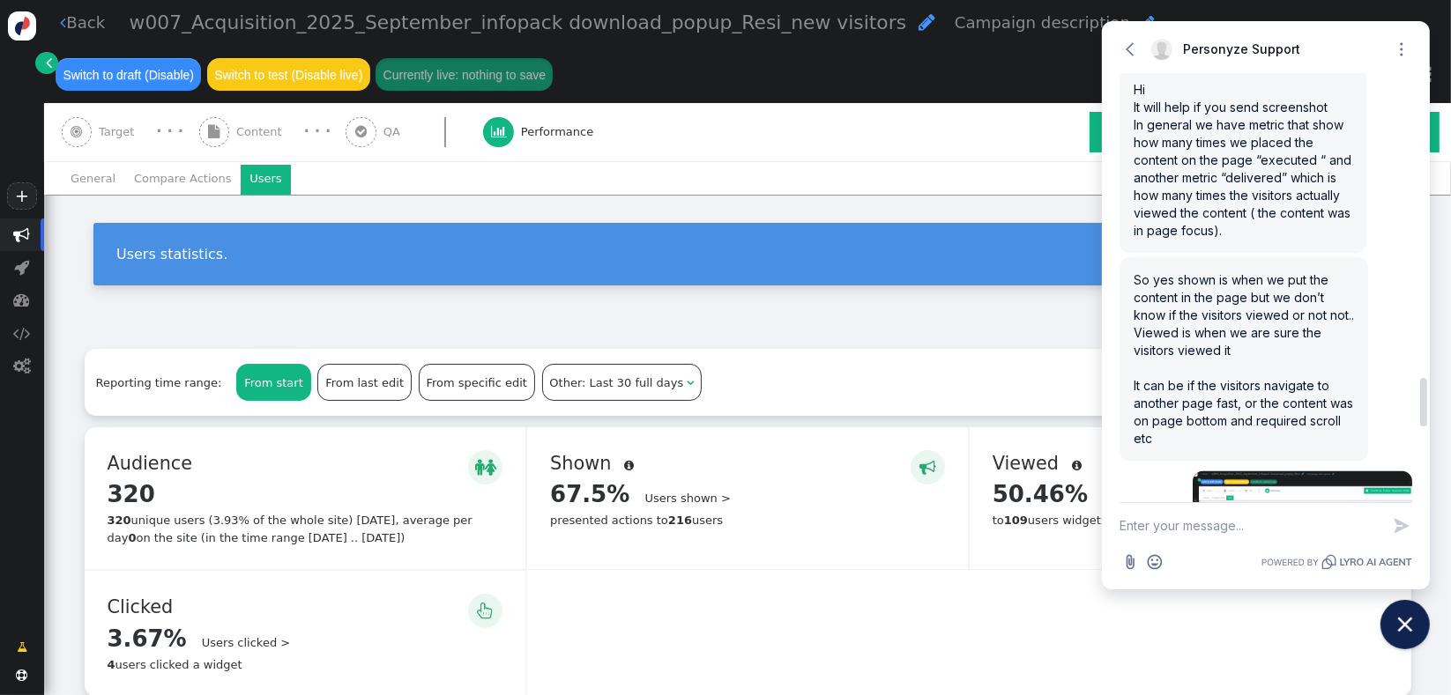
scroll to position [2807, 0]
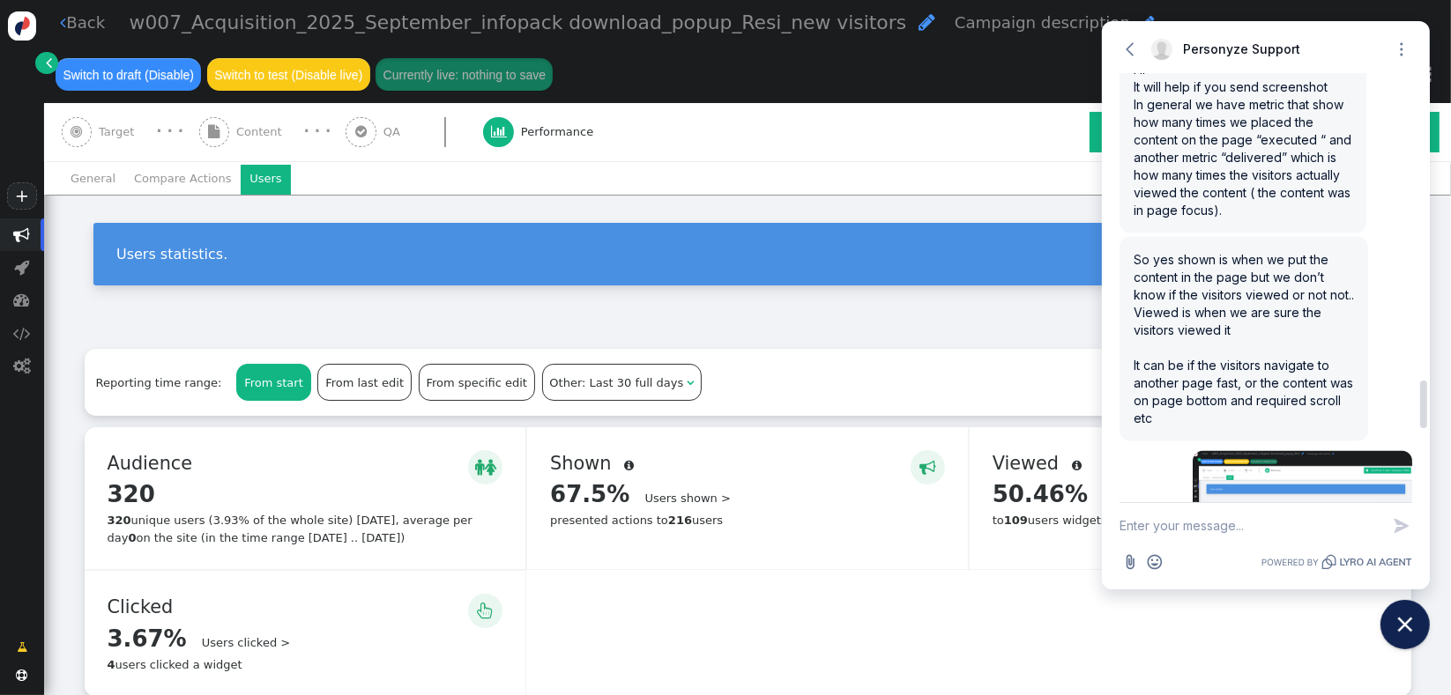
click at [1237, 296] on span "So yes shown is when we put the content in the page but we don’t know if the vi…" at bounding box center [1243, 339] width 220 height 174
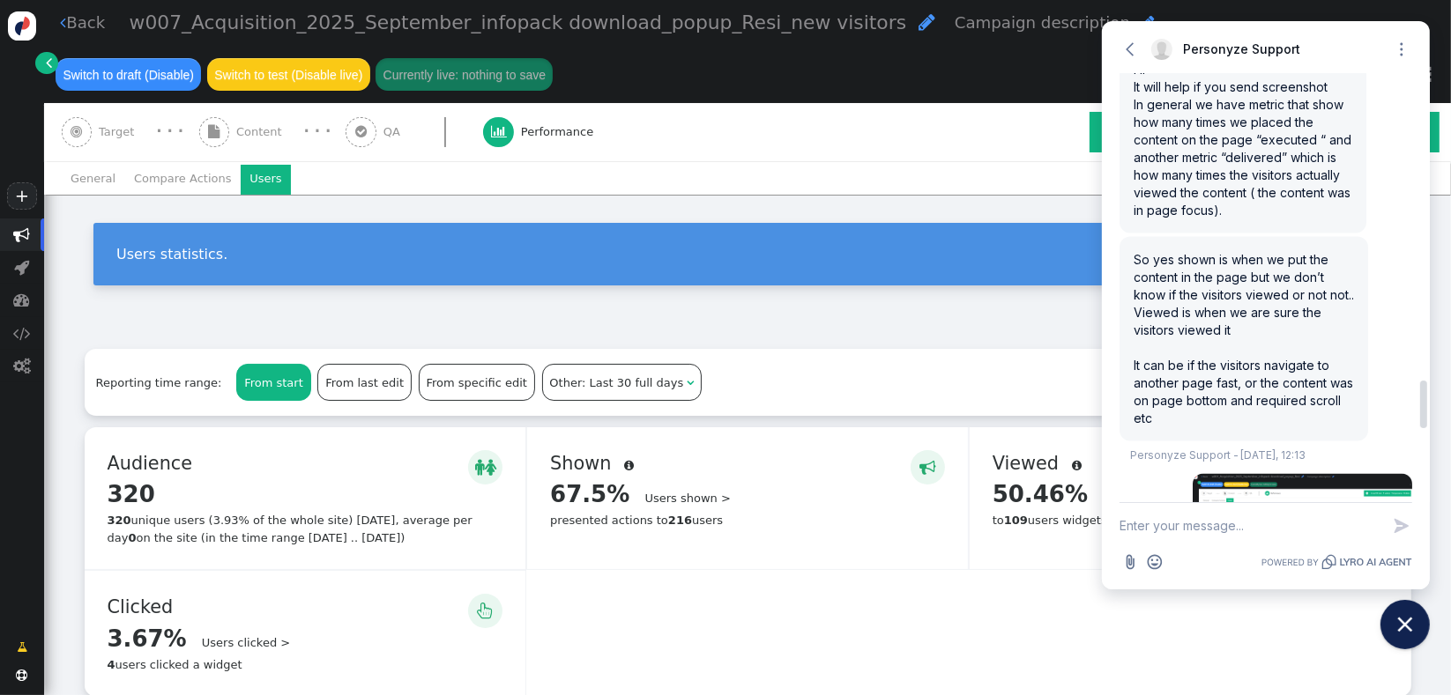
click at [1167, 304] on div "So yes shown is when we put the content in the page but we don’t know if the vi…" at bounding box center [1243, 339] width 249 height 204
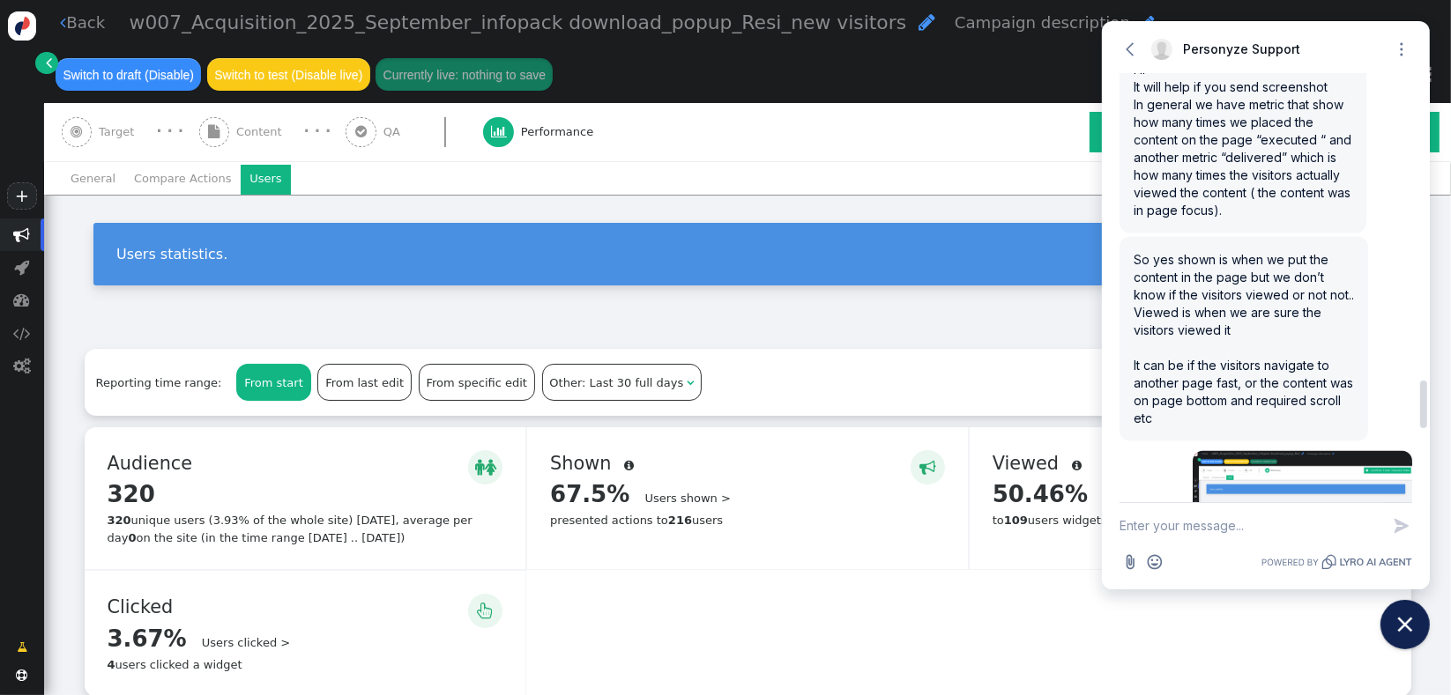
drag, startPoint x: 1220, startPoint y: 258, endPoint x: 1329, endPoint y: 294, distance: 115.1
click at [1329, 294] on div "So yes shown is when we put the content in the page but we don’t know if the vi…" at bounding box center [1243, 339] width 249 height 204
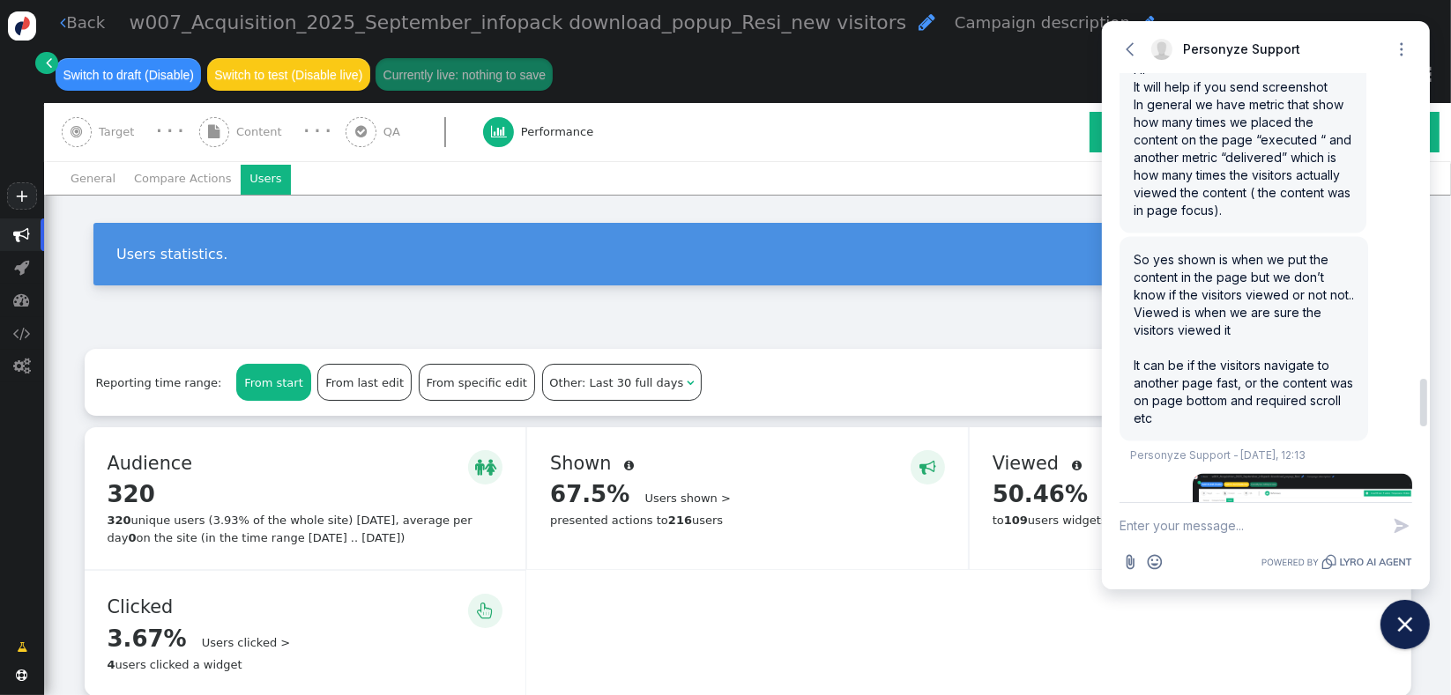
click at [1205, 411] on span "So yes shown is when we put the content in the page but we don’t know if the vi…" at bounding box center [1243, 339] width 220 height 174
